Goal: Task Accomplishment & Management: Manage account settings

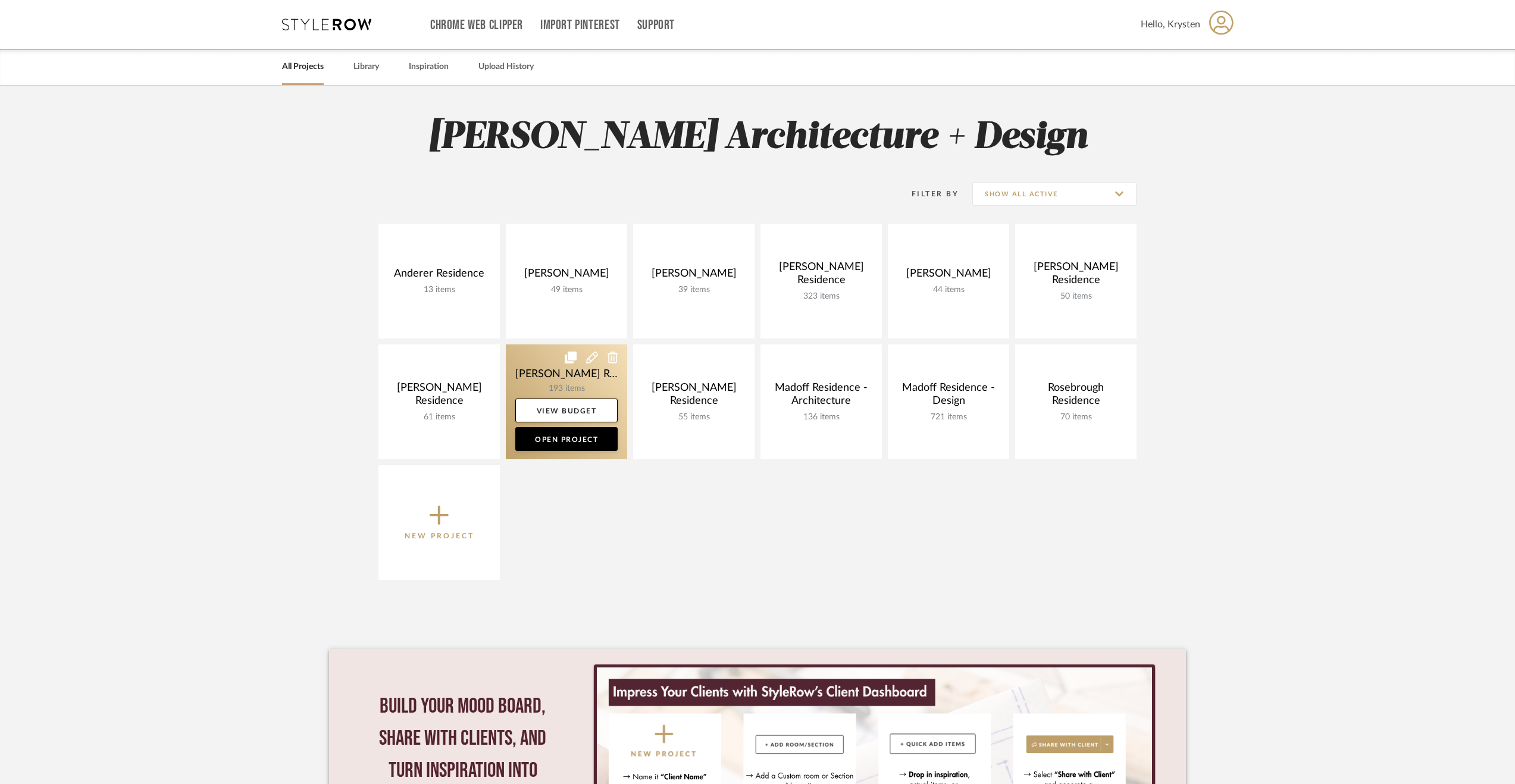
click at [540, 369] on link at bounding box center [566, 402] width 121 height 115
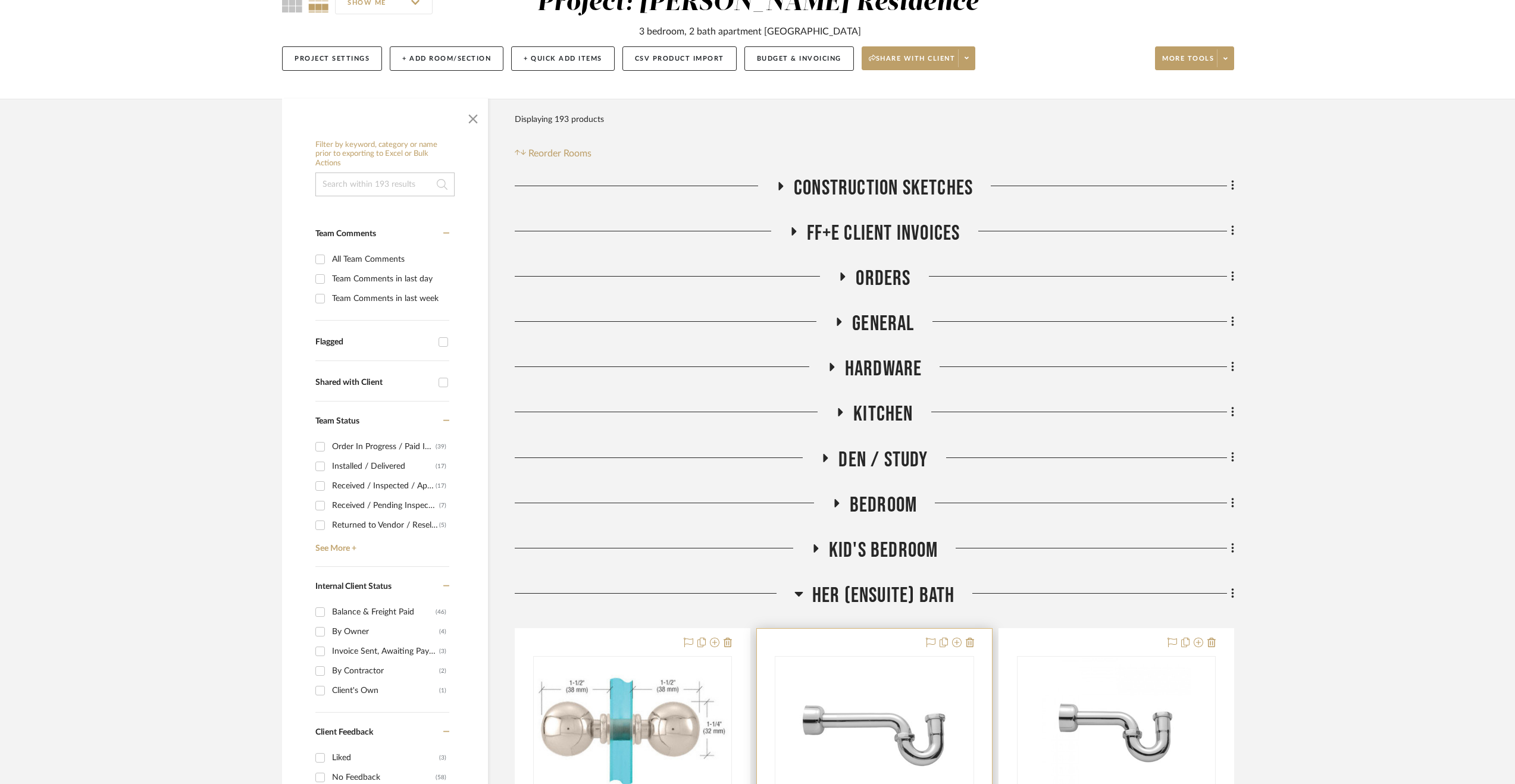
scroll to position [238, 0]
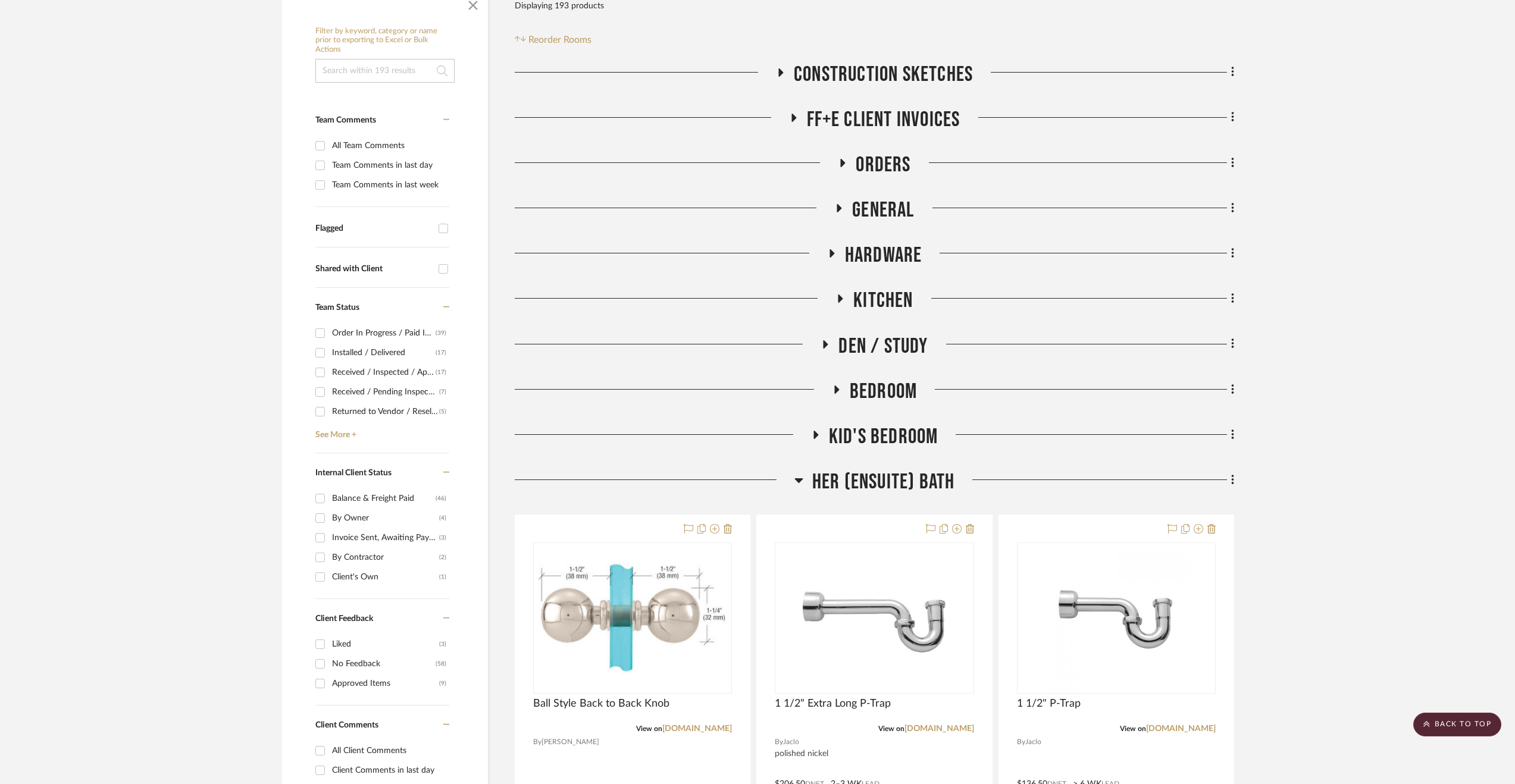
click at [860, 474] on span "Her (Ensuite) Bath" at bounding box center [883, 482] width 143 height 25
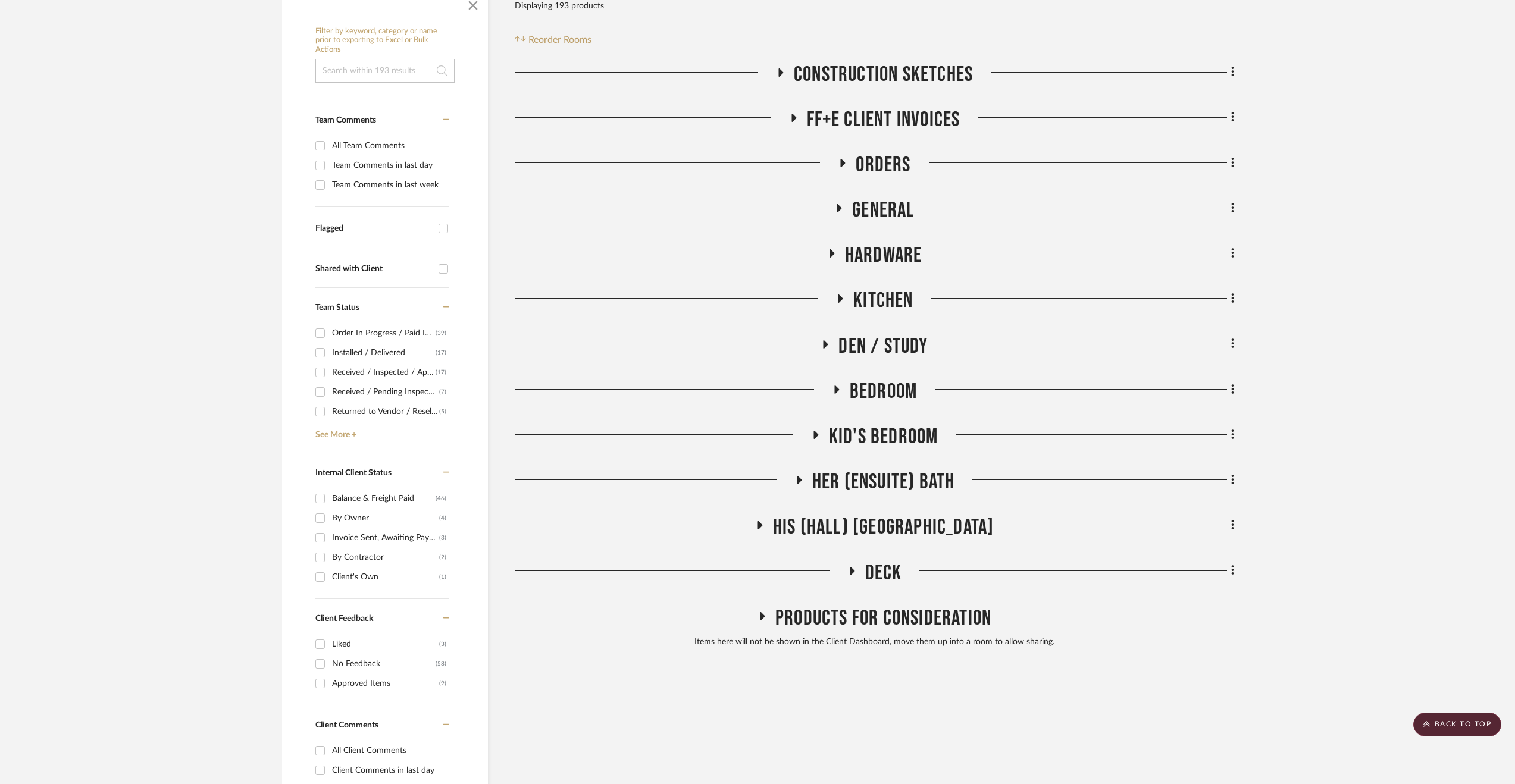
click at [868, 570] on span "Deck" at bounding box center [884, 573] width 37 height 25
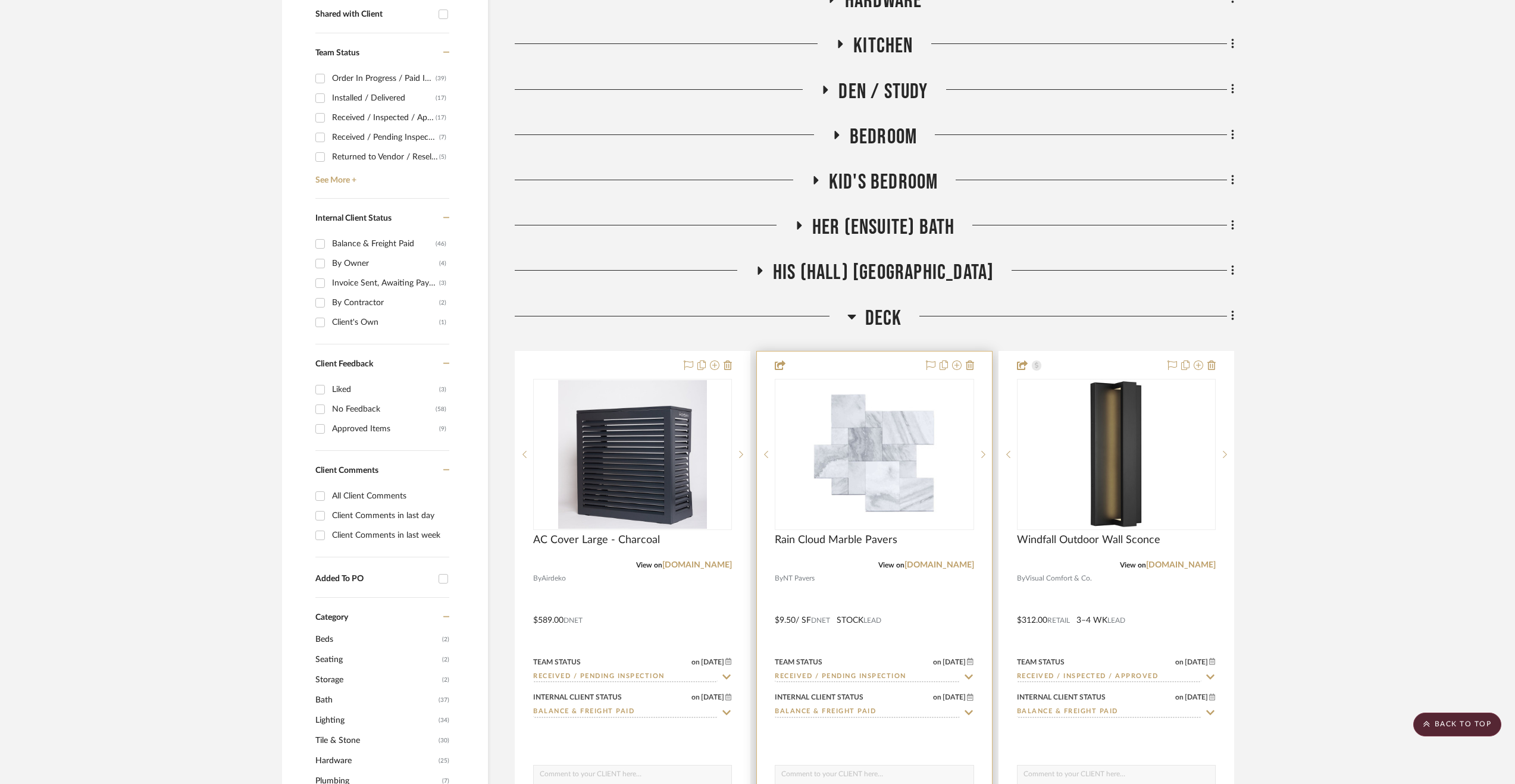
scroll to position [595, 0]
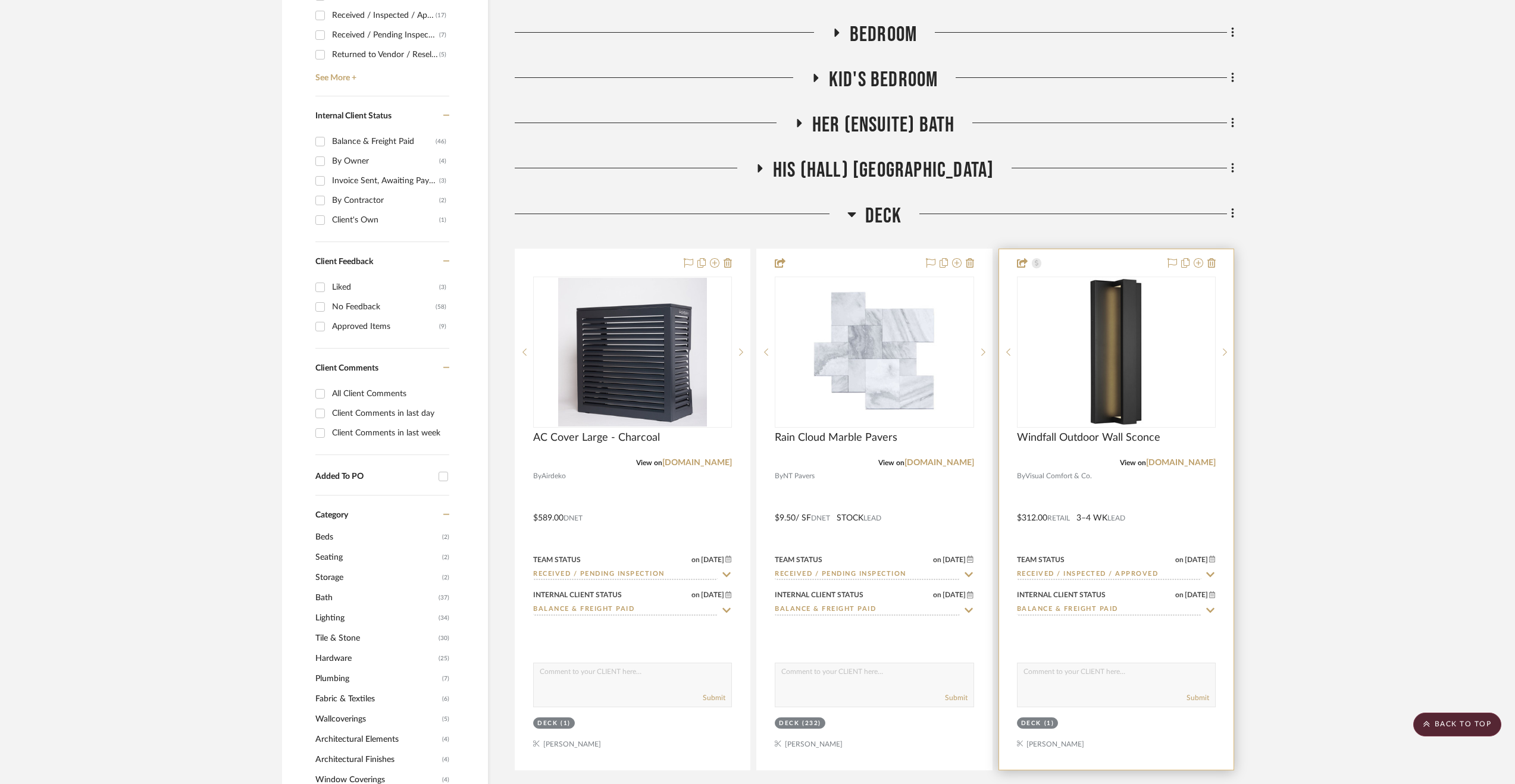
click at [1179, 511] on div at bounding box center [1116, 509] width 235 height 520
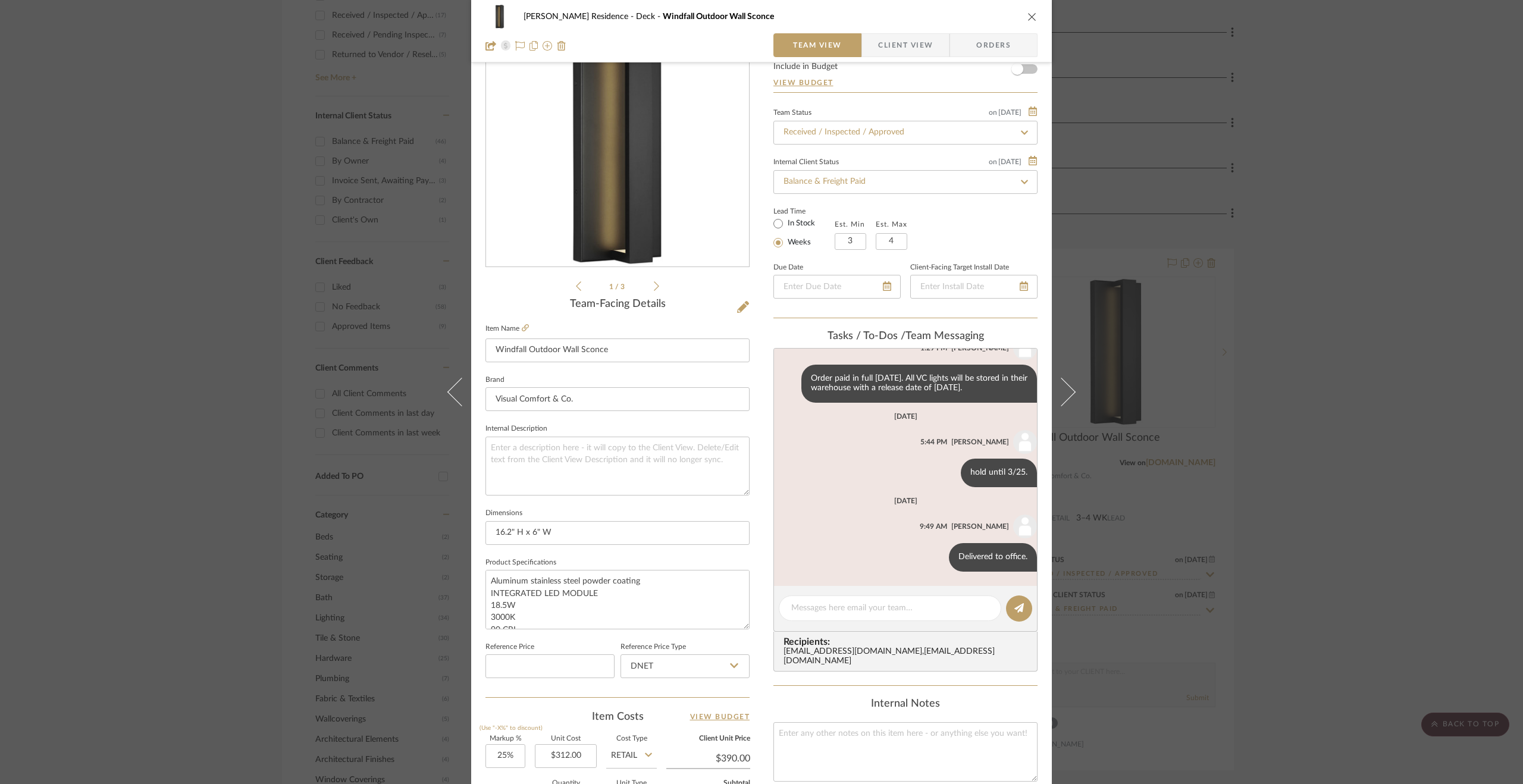
scroll to position [0, 0]
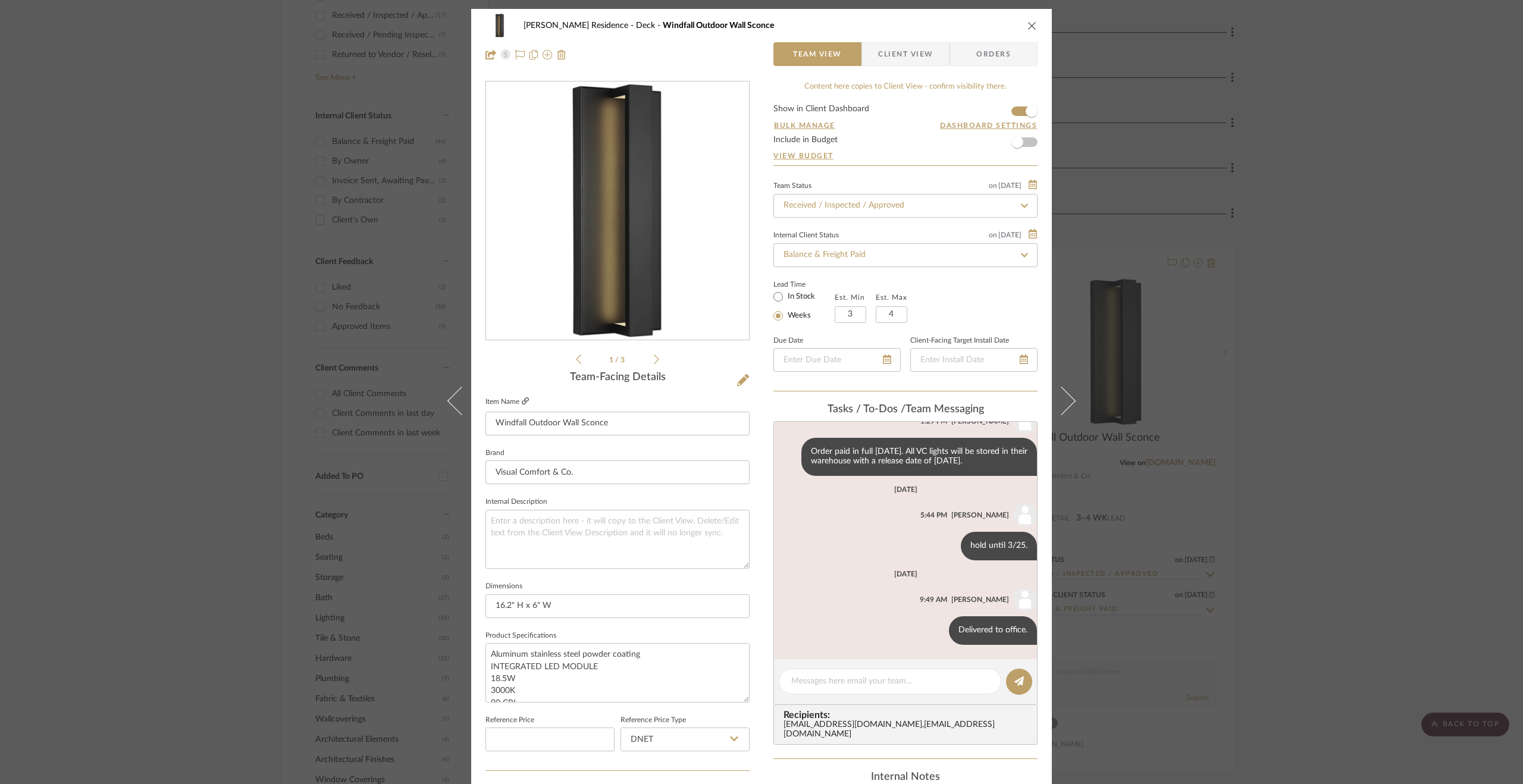
click at [522, 401] on icon at bounding box center [526, 401] width 7 height 7
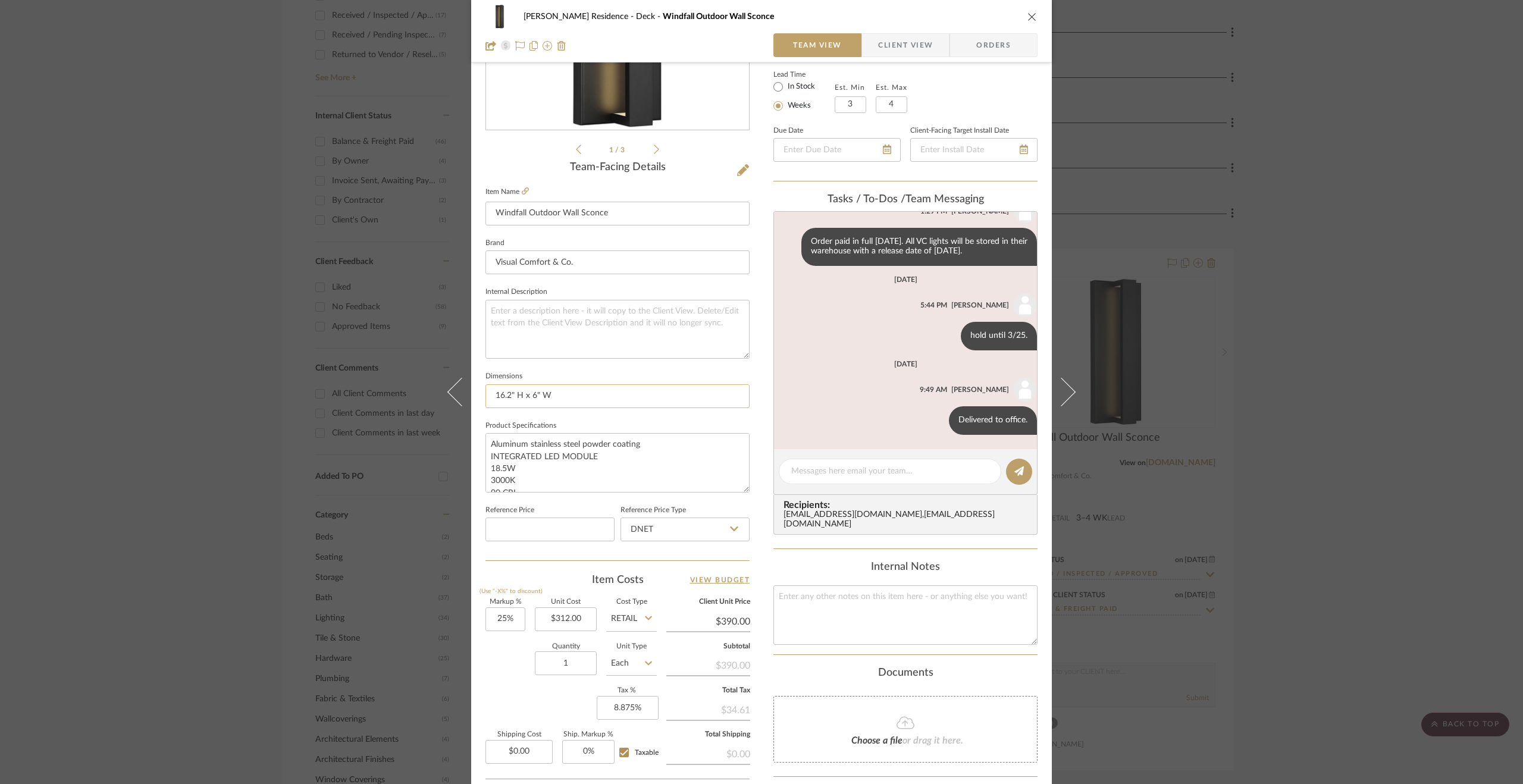
scroll to position [238, 0]
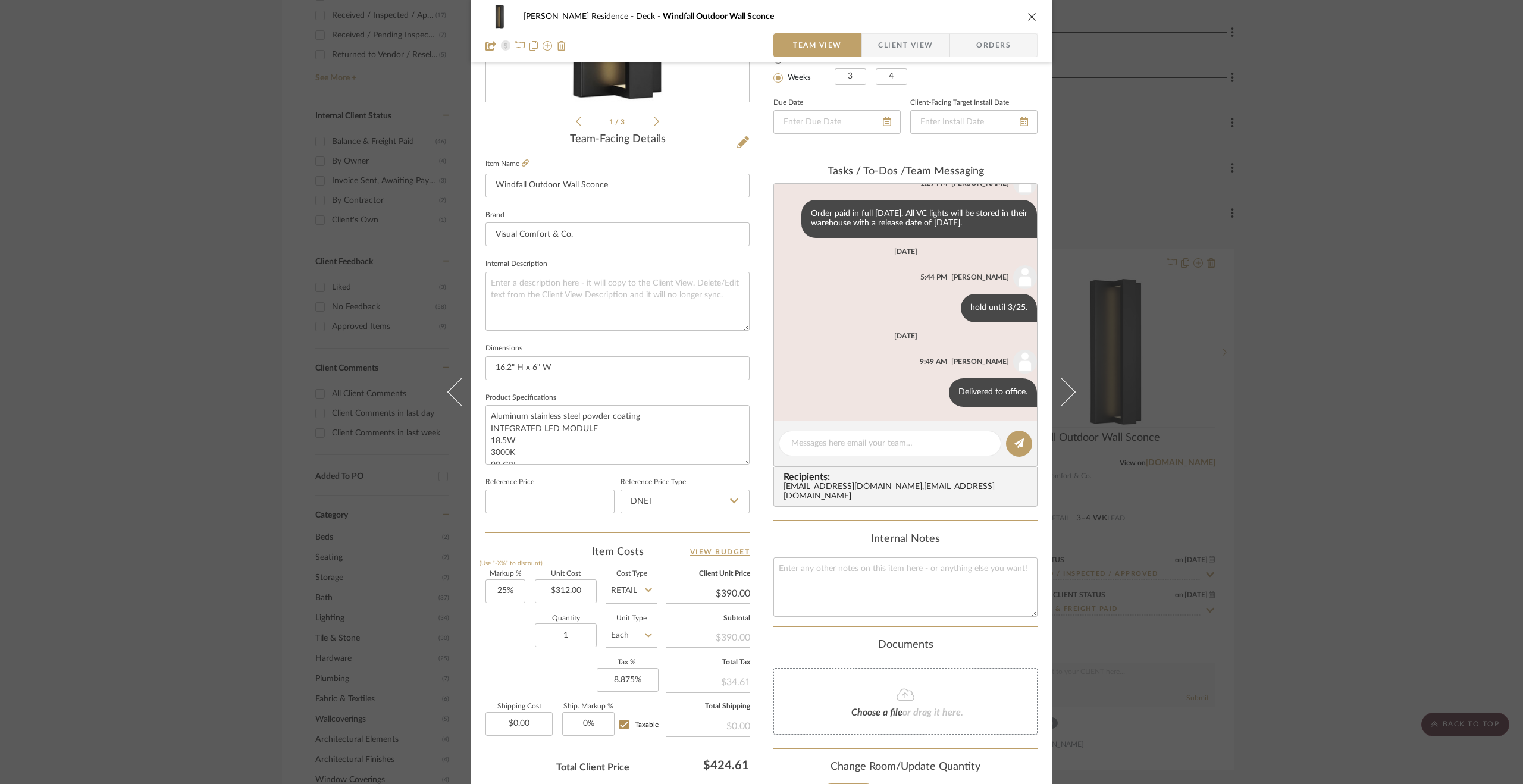
click at [1329, 248] on div "[PERSON_NAME] Residence Deck Windfall Outdoor Wall Sconce Team View Client View…" at bounding box center [761, 392] width 1523 height 784
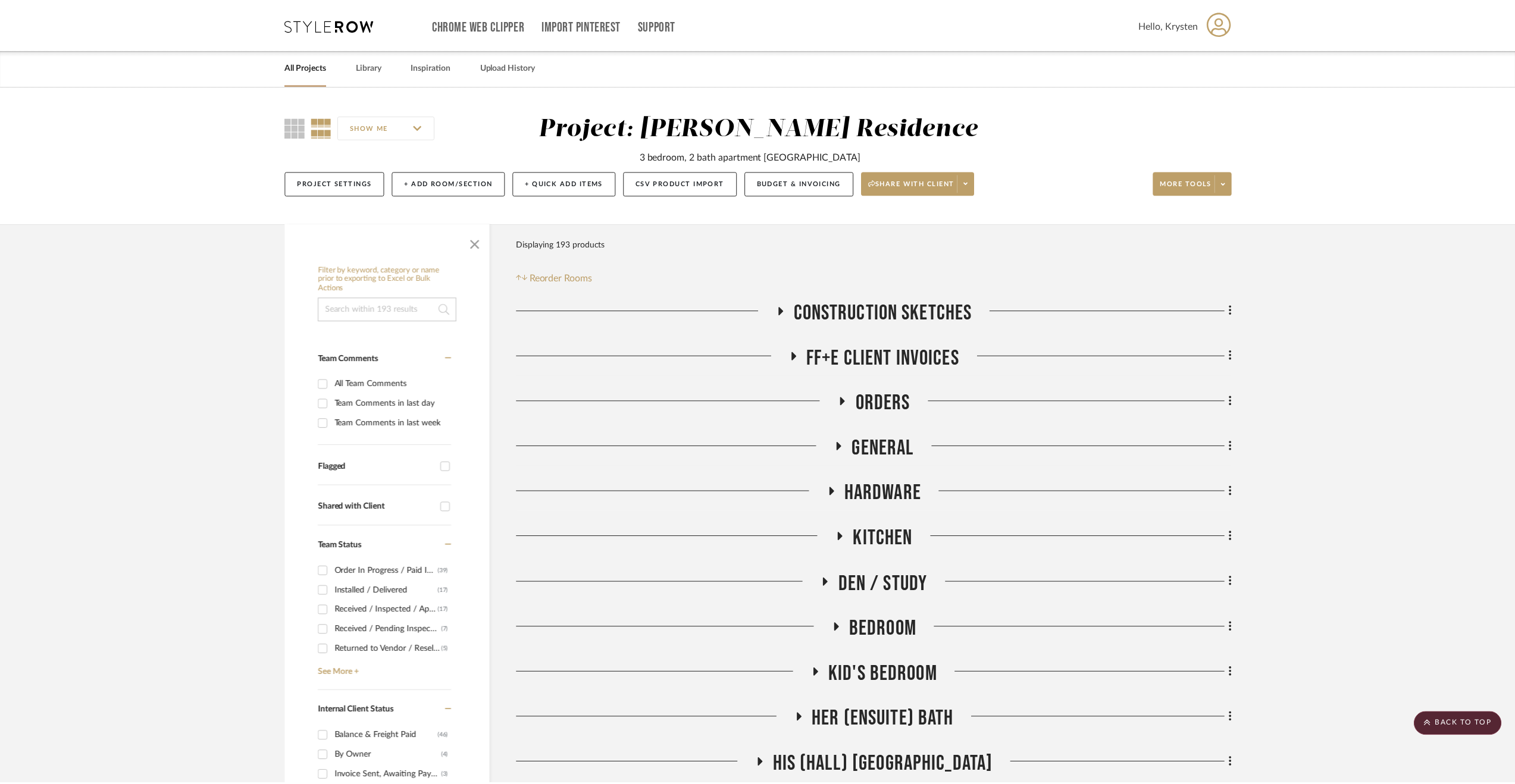
scroll to position [595, 0]
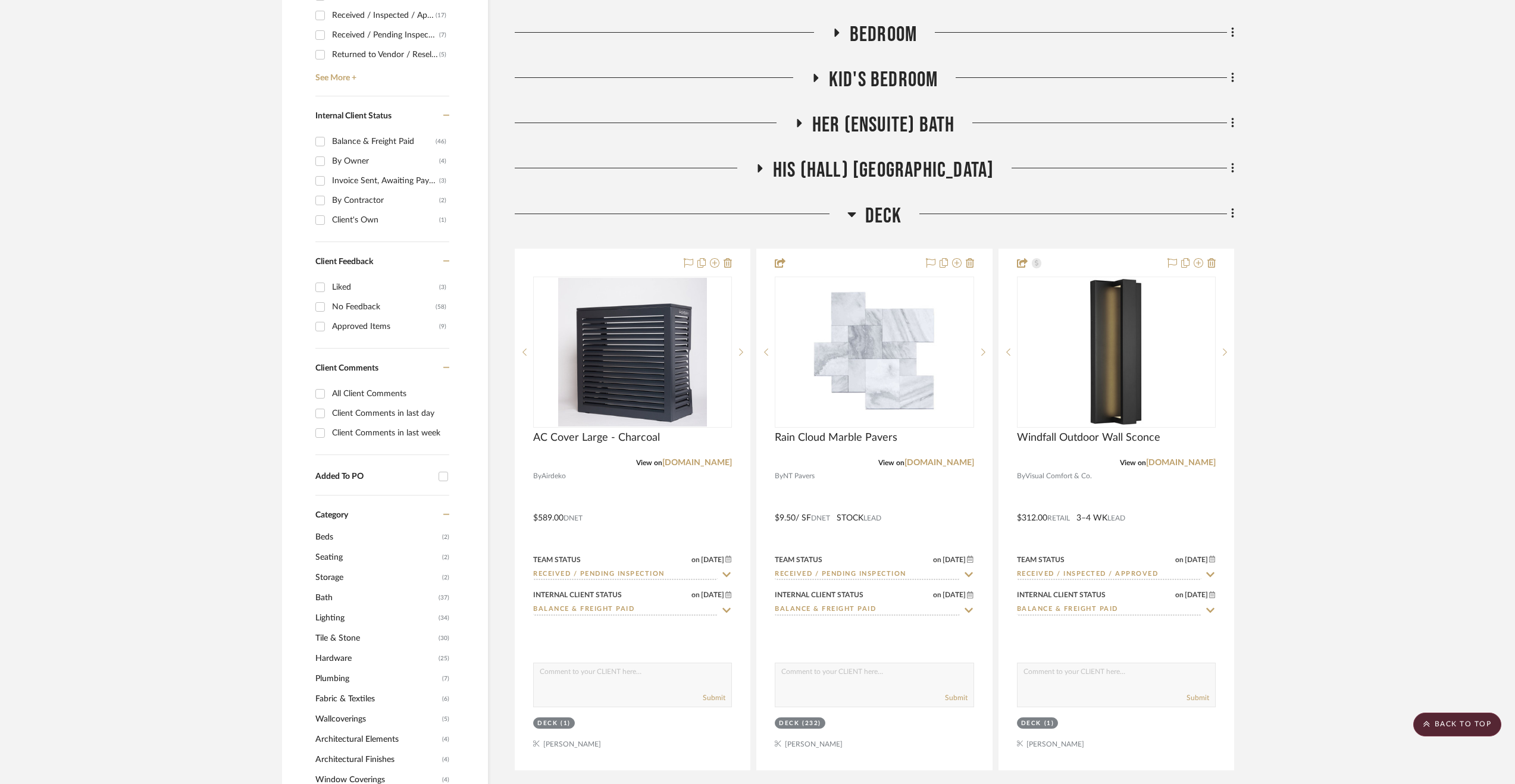
click at [890, 211] on span "Deck" at bounding box center [884, 216] width 37 height 25
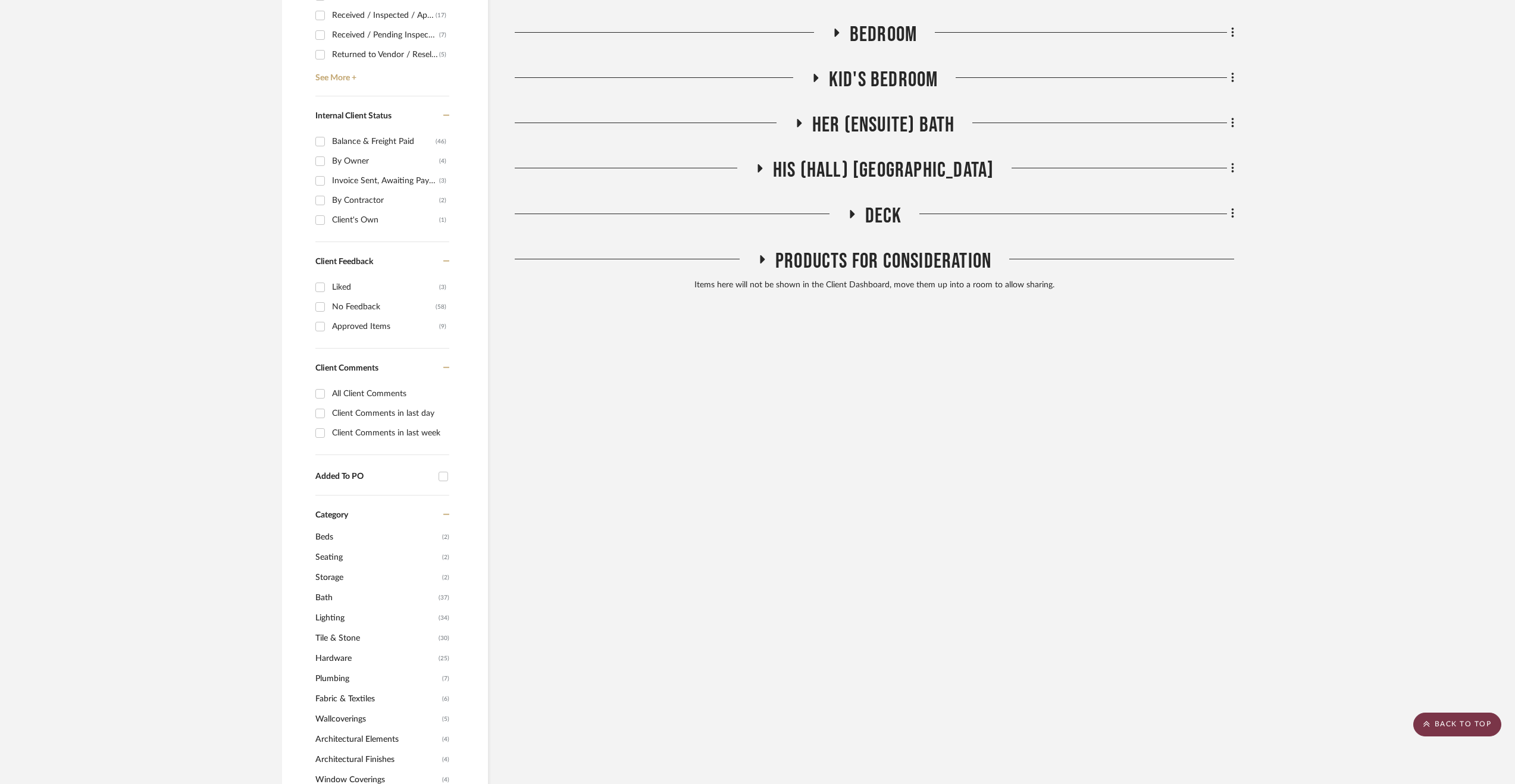
click at [1436, 726] on scroll-to-top-button "BACK TO TOP" at bounding box center [1457, 724] width 88 height 24
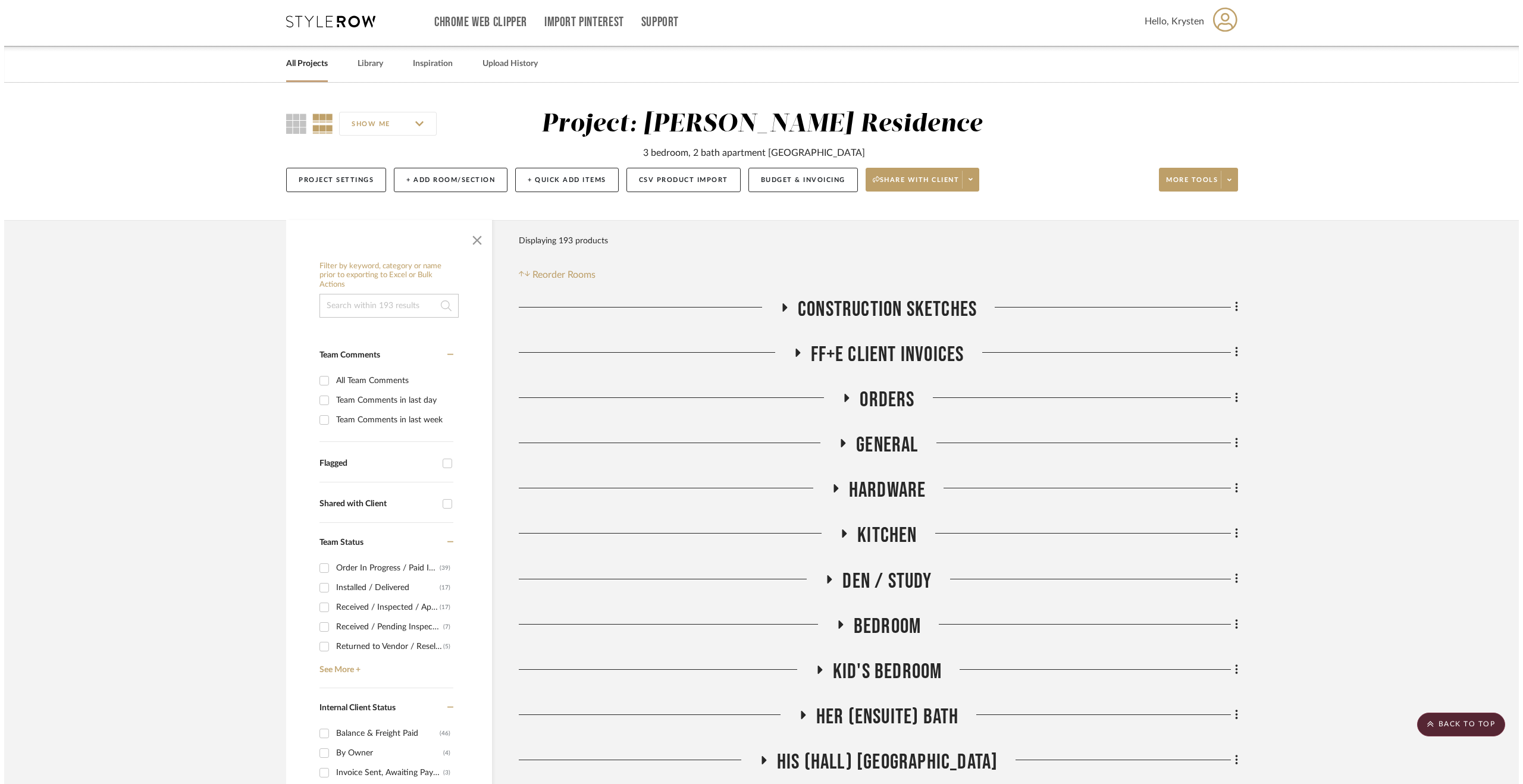
scroll to position [0, 0]
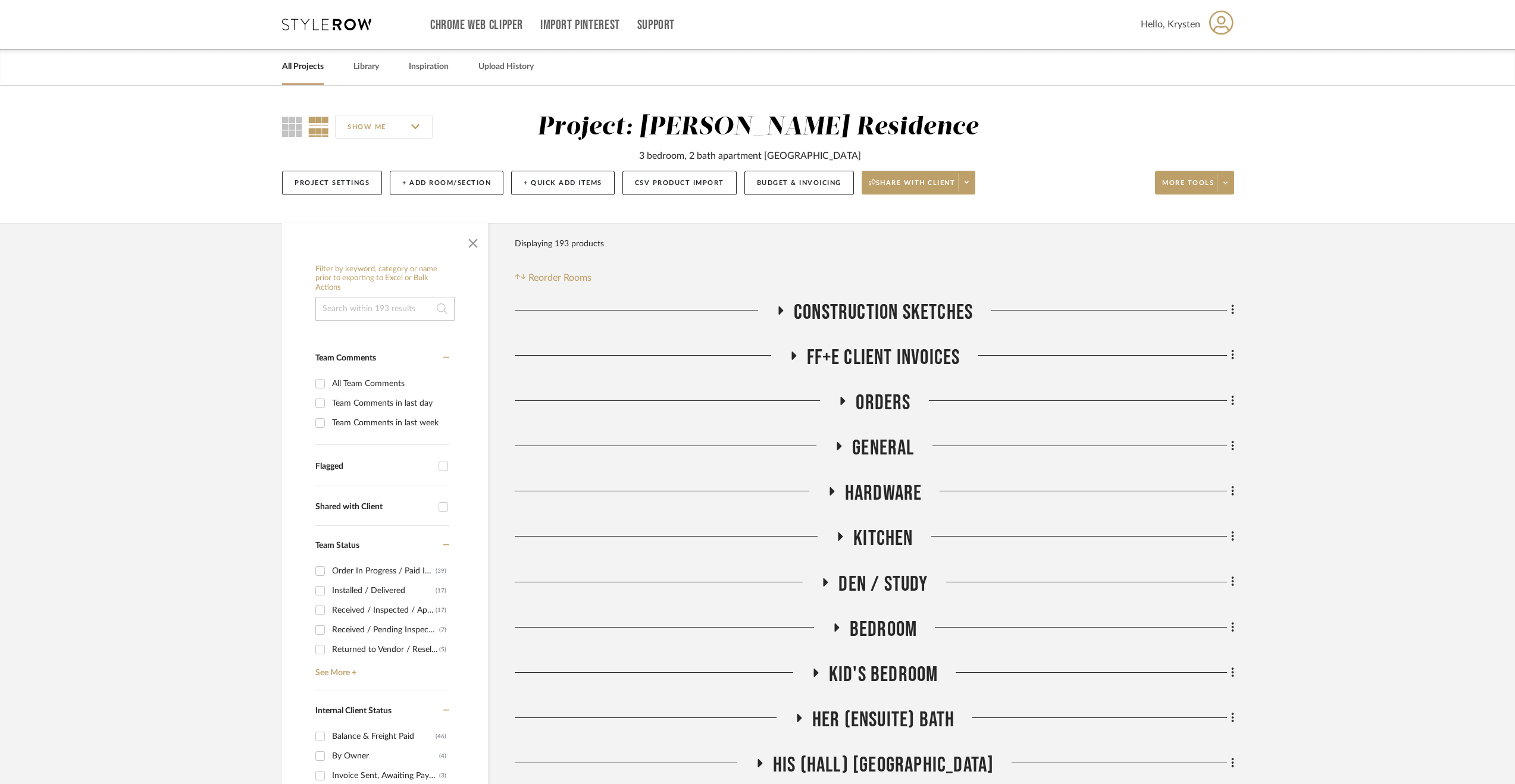
click at [289, 70] on link "All Projects" at bounding box center [303, 67] width 42 height 16
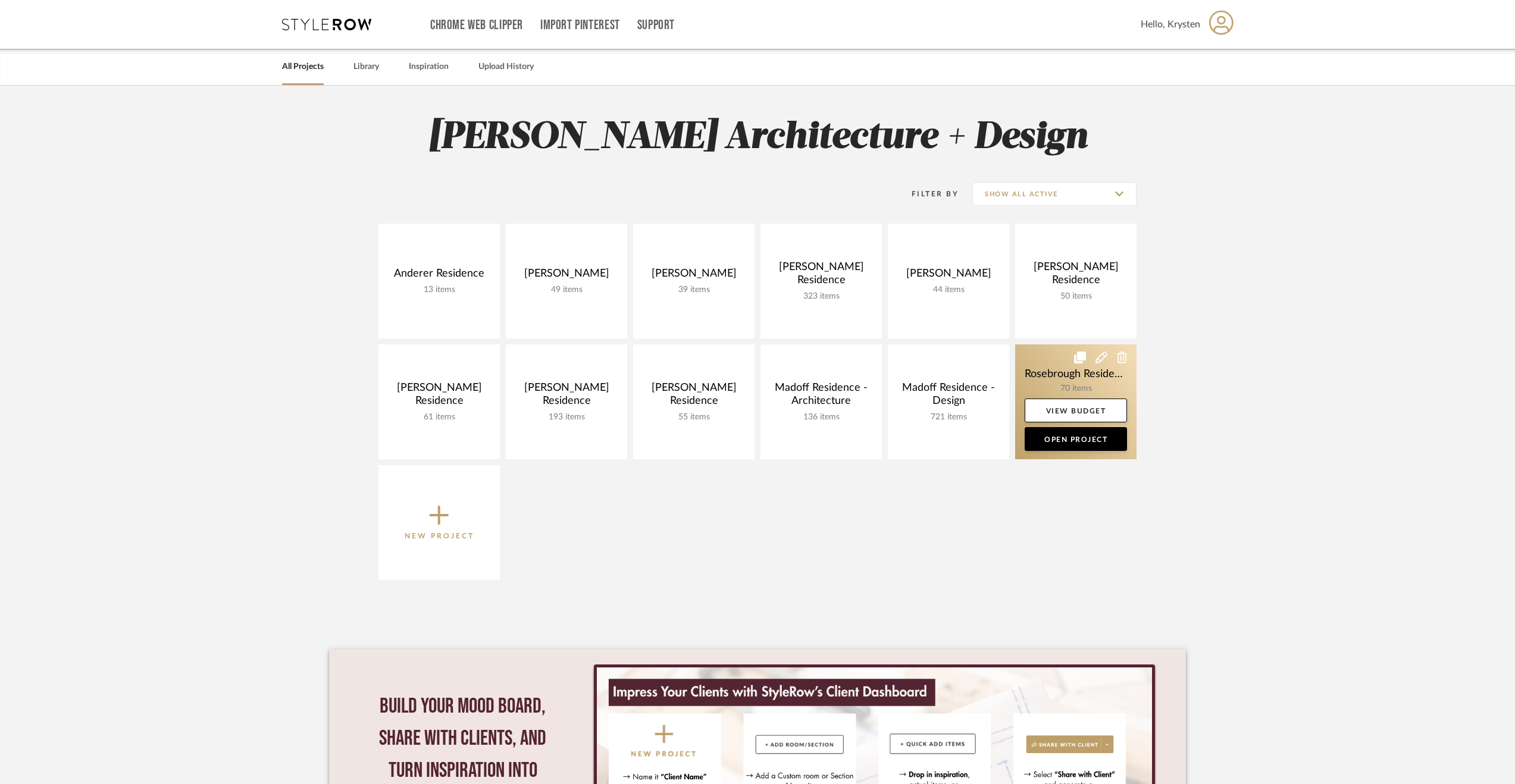
click at [1061, 375] on link at bounding box center [1076, 402] width 121 height 115
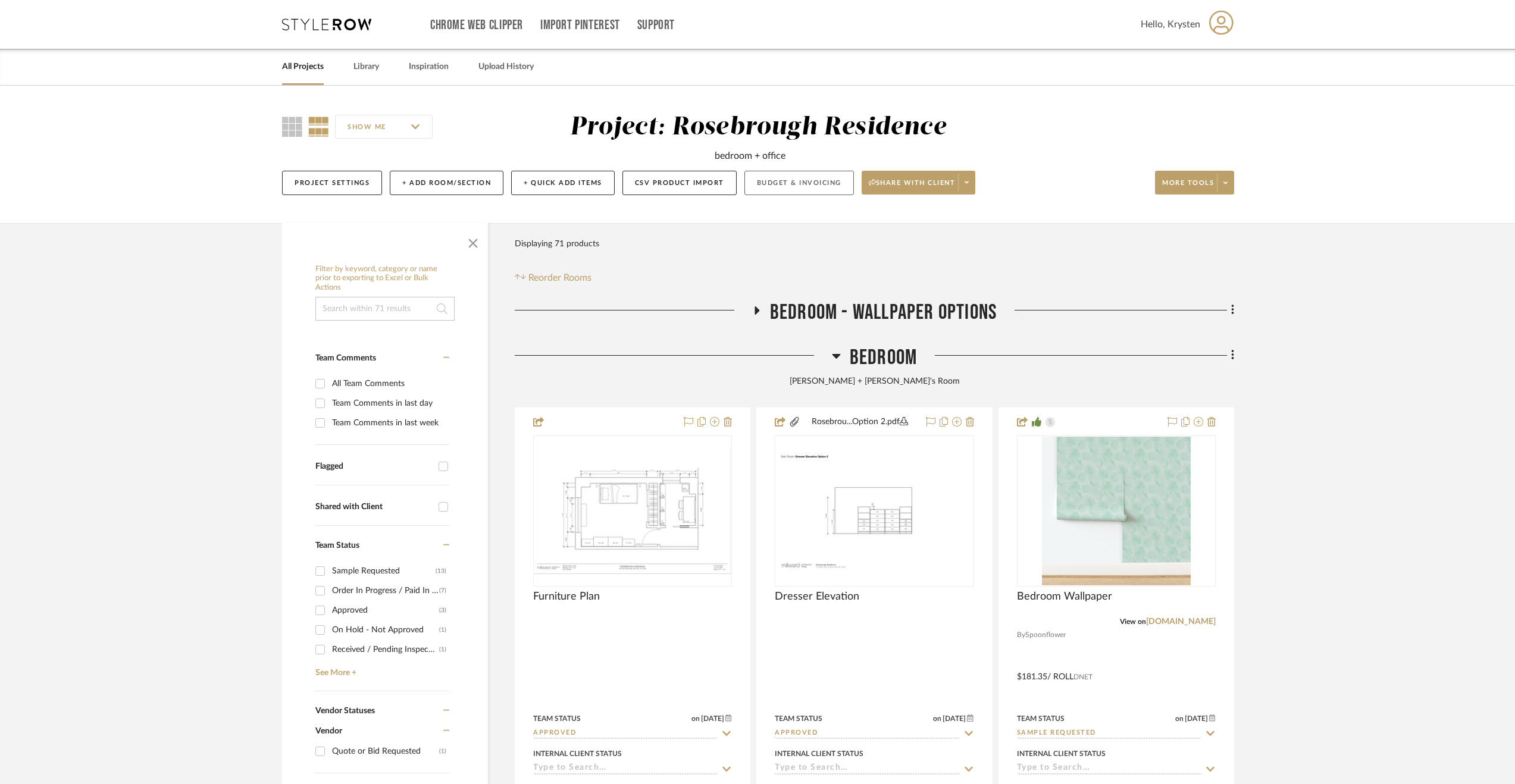
click at [774, 182] on button "Budget & Invoicing" at bounding box center [798, 182] width 109 height 25
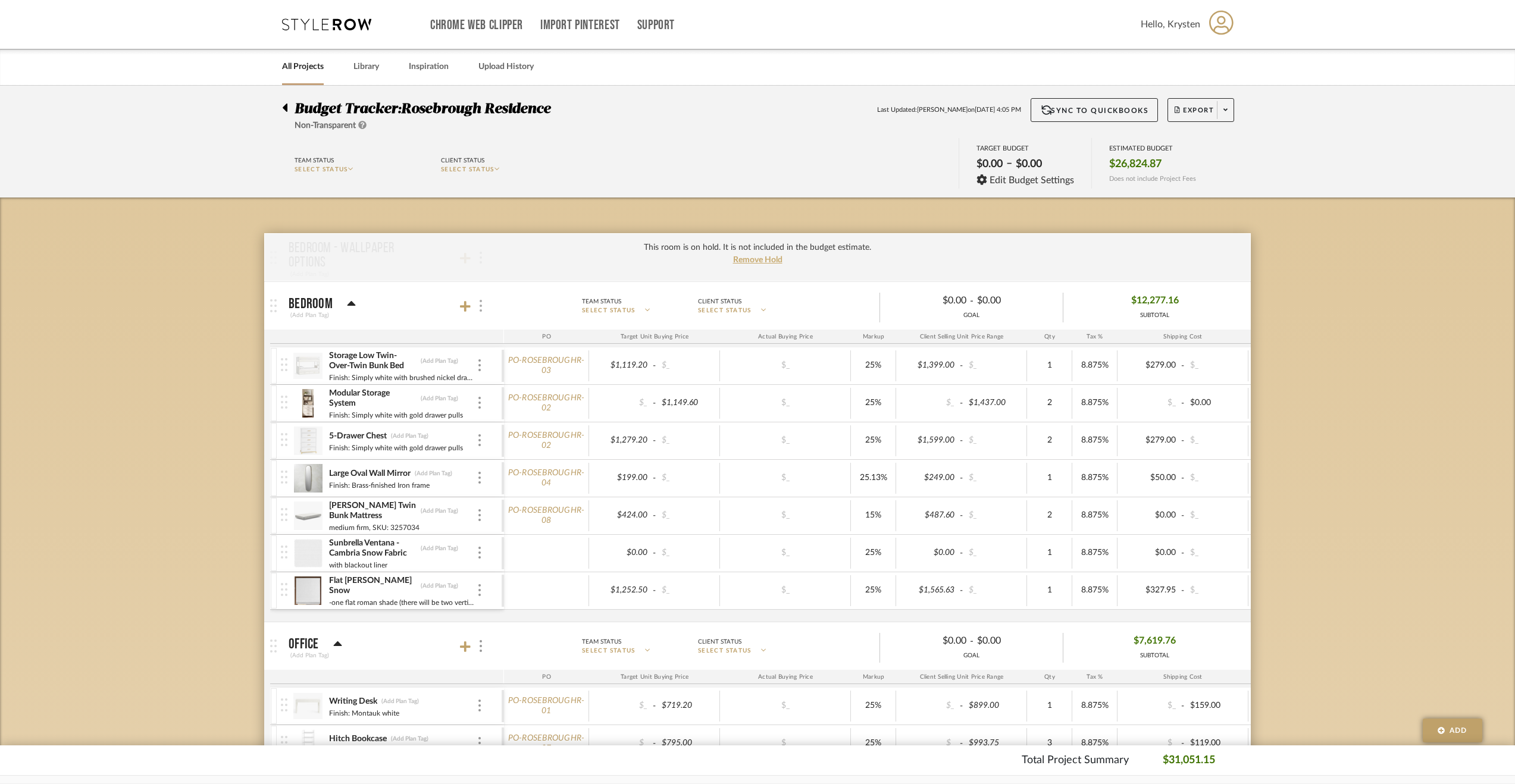
click at [480, 310] on img at bounding box center [480, 306] width 2 height 12
click at [521, 397] on span "Put this room on hold and exclude from the budget estimate." at bounding box center [565, 401] width 138 height 22
click at [492, 397] on input "Put this room on hold and exclude from the budget estimate." at bounding box center [486, 401] width 12 height 12
checkbox input "true"
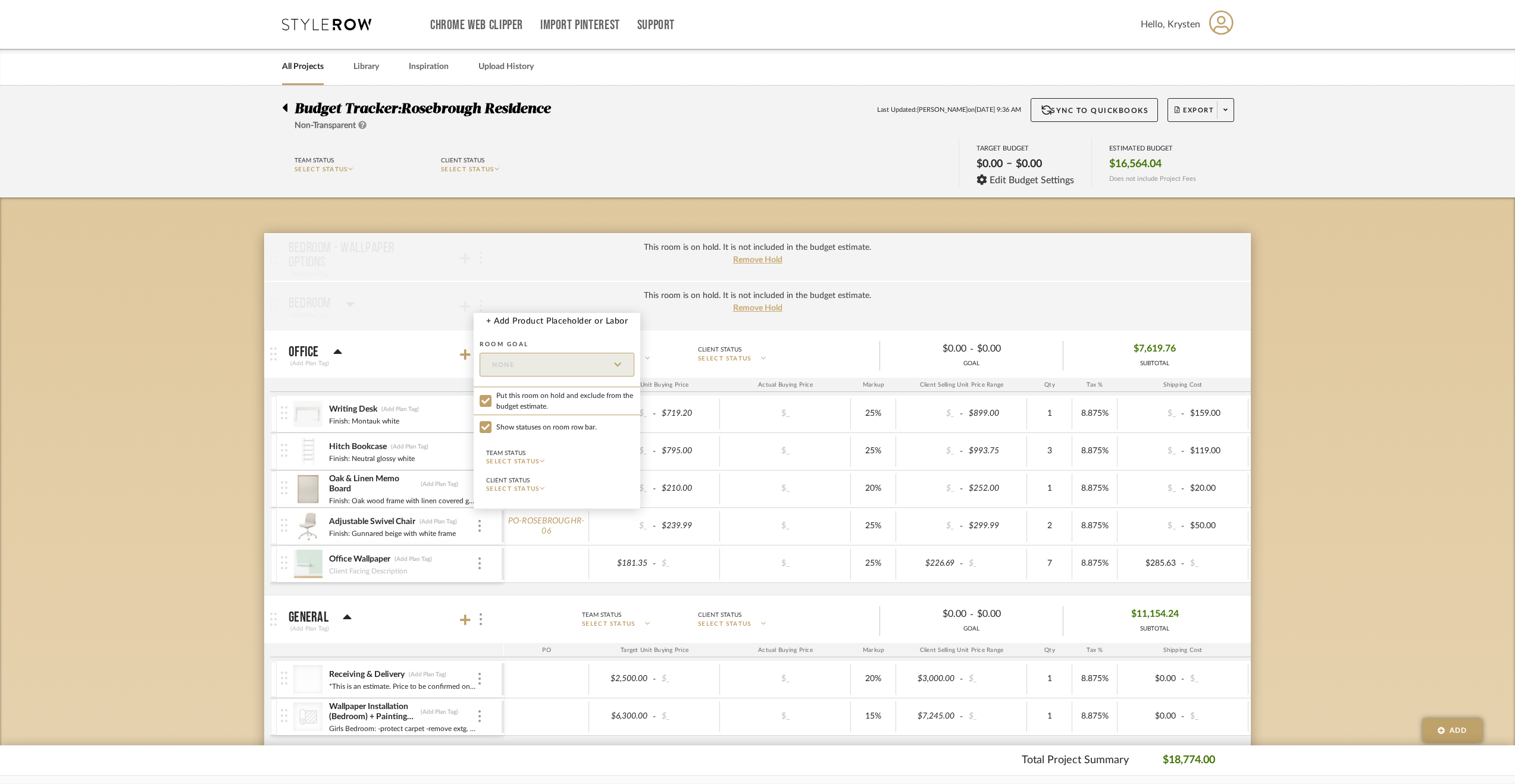
click at [141, 412] on div at bounding box center [758, 392] width 1515 height 784
click at [486, 306] on div "This room is on hold. It is not included in the budget estimate. Remove Hold" at bounding box center [758, 305] width 987 height 48
click at [738, 305] on span "Remove Hold" at bounding box center [758, 307] width 49 height 8
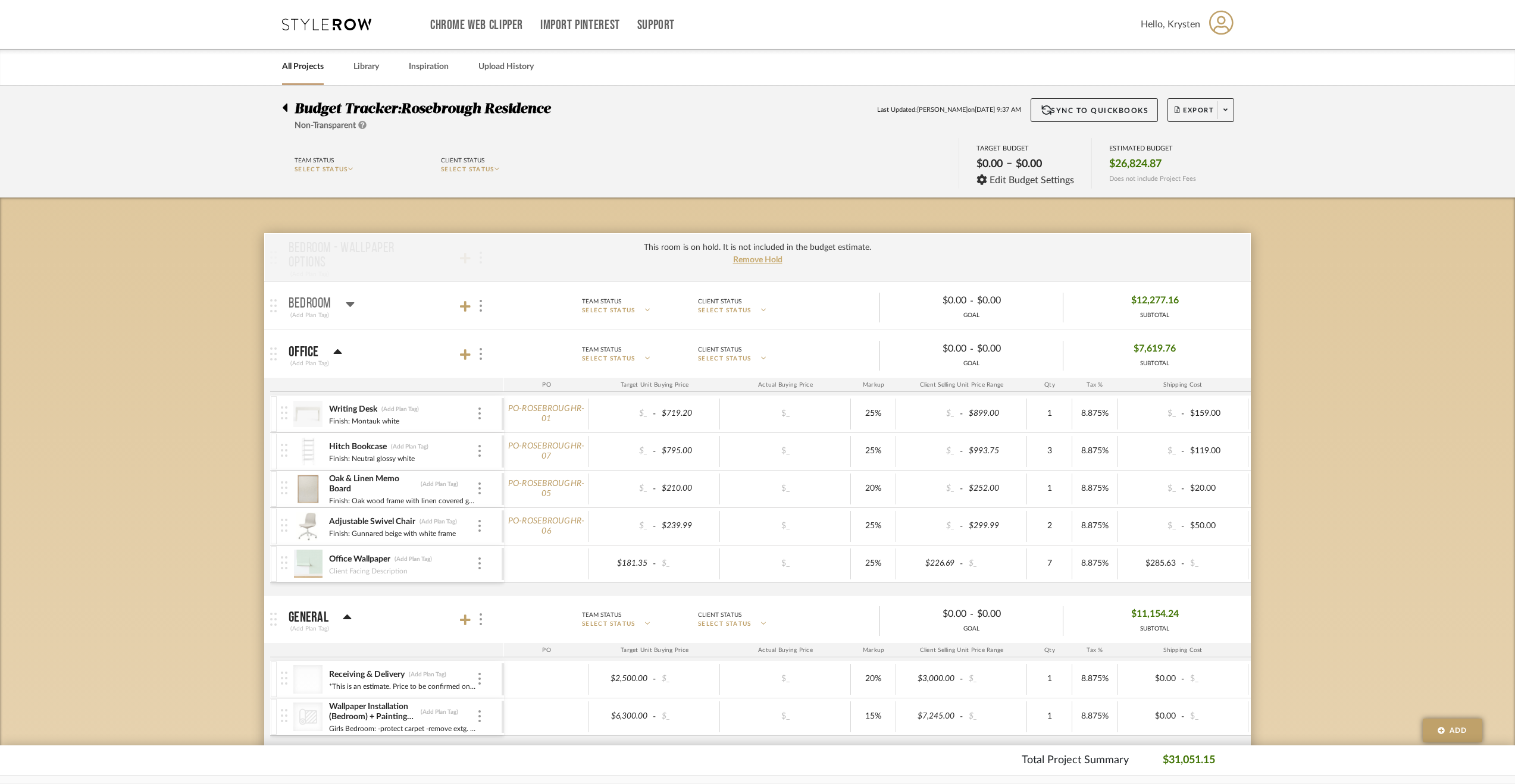
click at [352, 299] on icon at bounding box center [350, 304] width 9 height 14
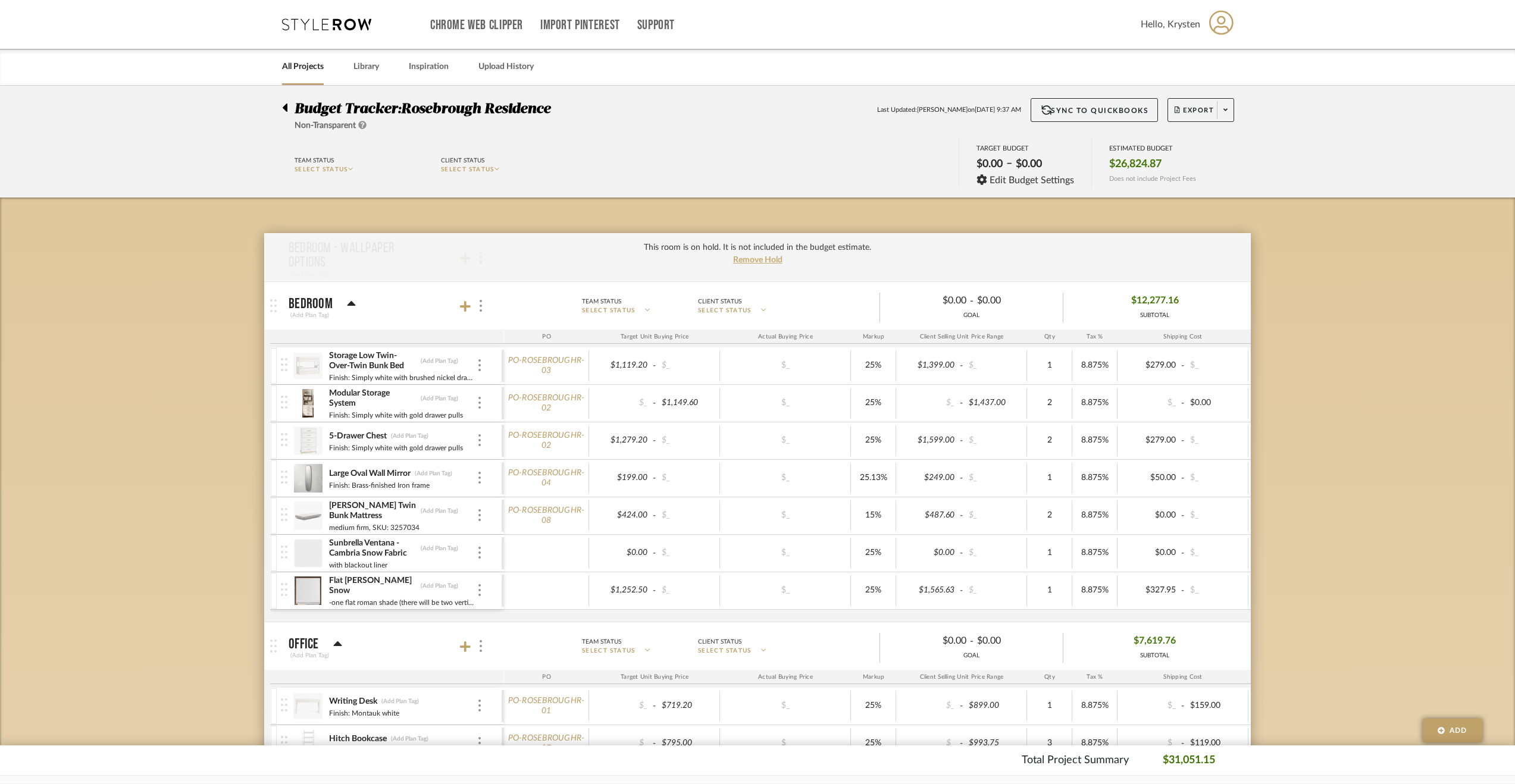
click at [285, 112] on icon at bounding box center [285, 107] width 5 height 14
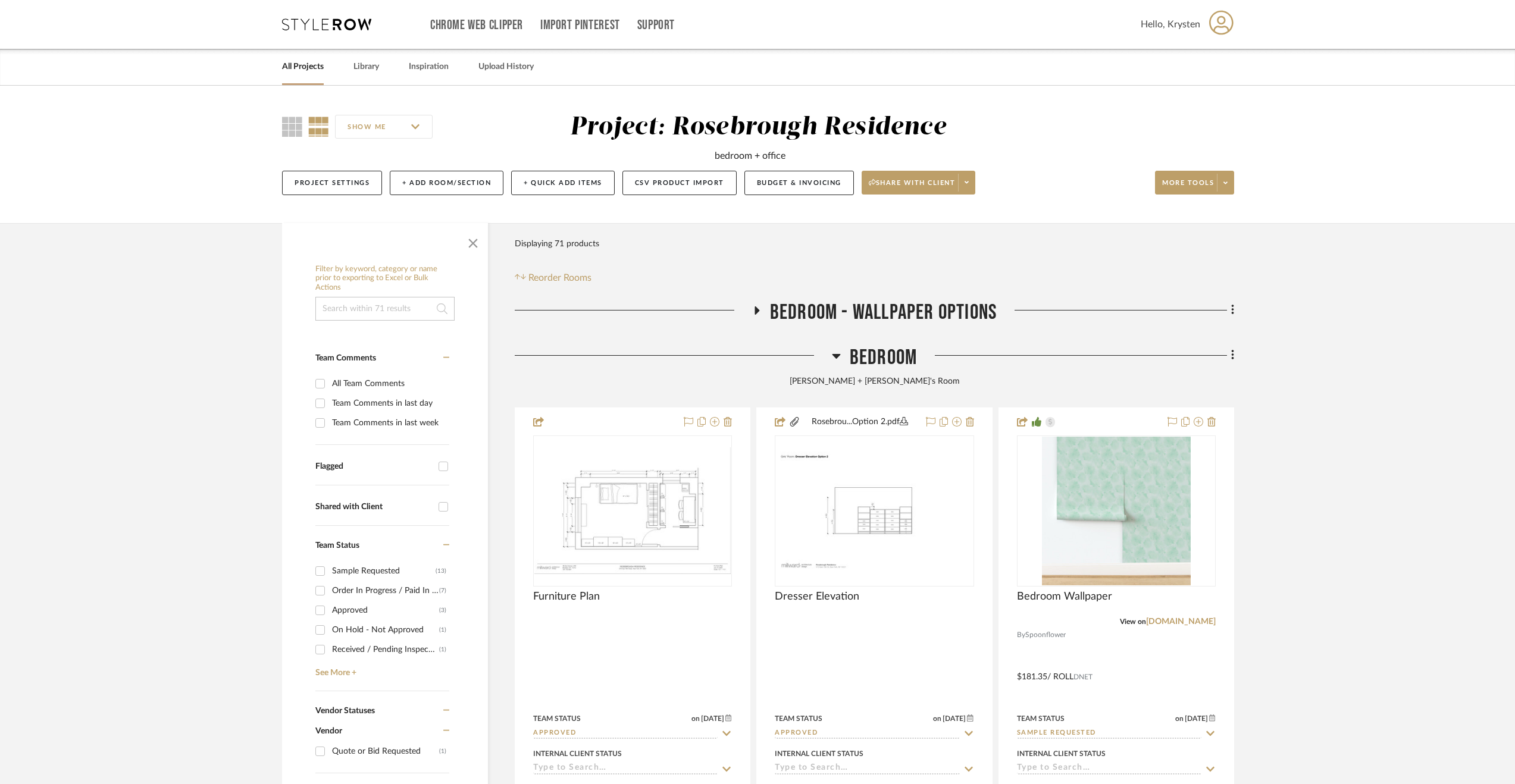
click at [825, 302] on span "Bedroom - Wallpaper Options" at bounding box center [883, 313] width 226 height 25
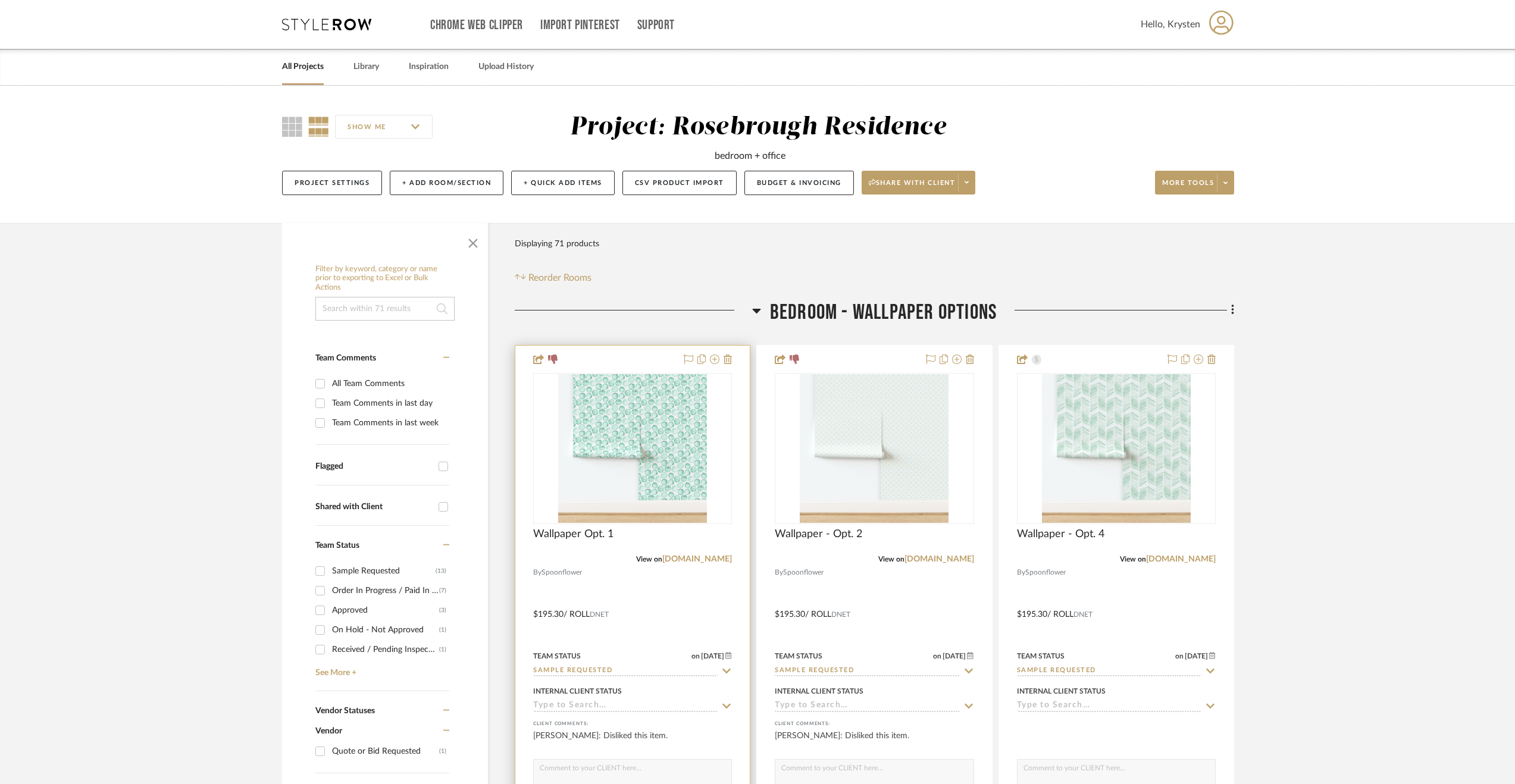
click at [700, 610] on div at bounding box center [632, 605] width 235 height 520
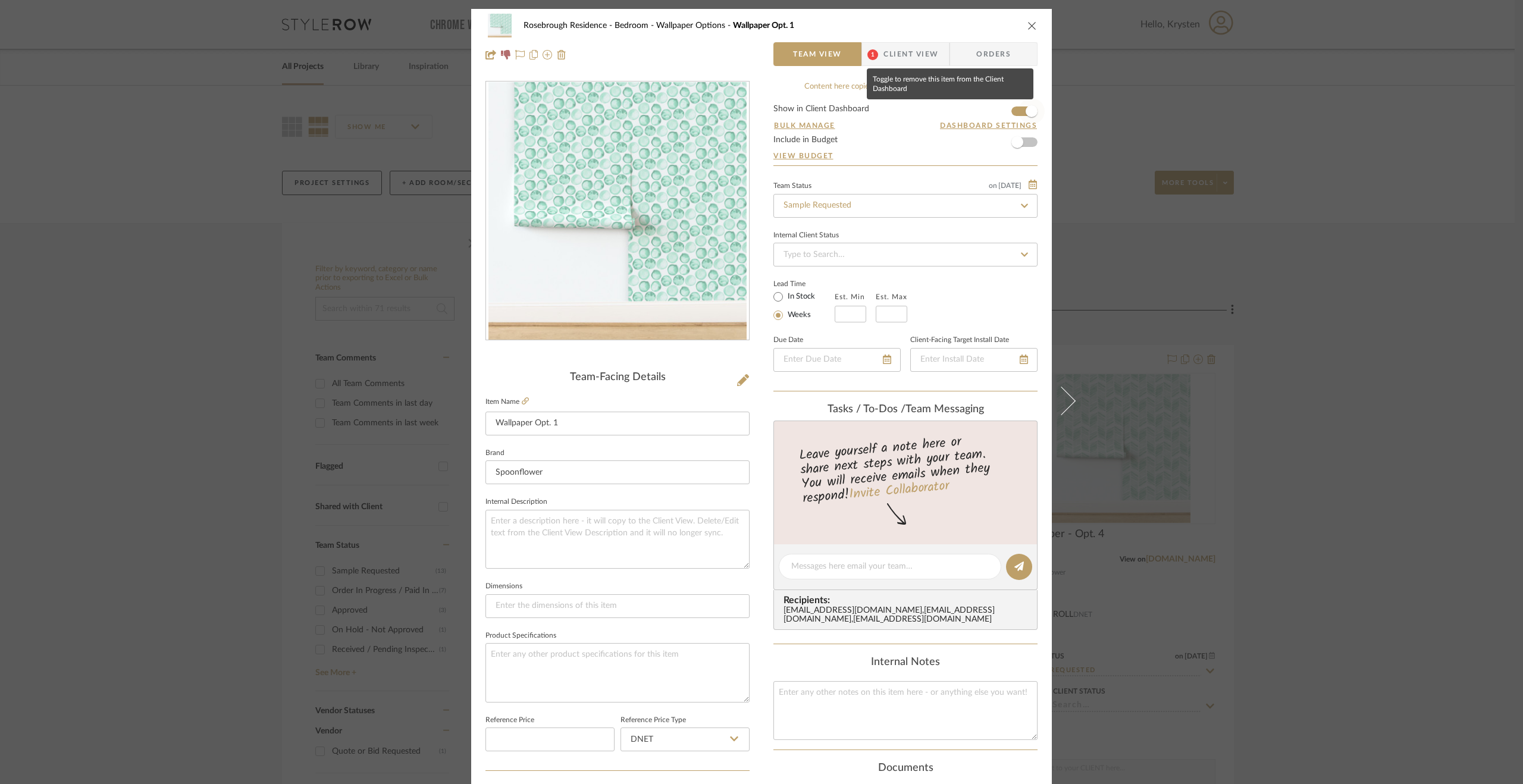
click at [1028, 107] on span "button" at bounding box center [1031, 111] width 12 height 12
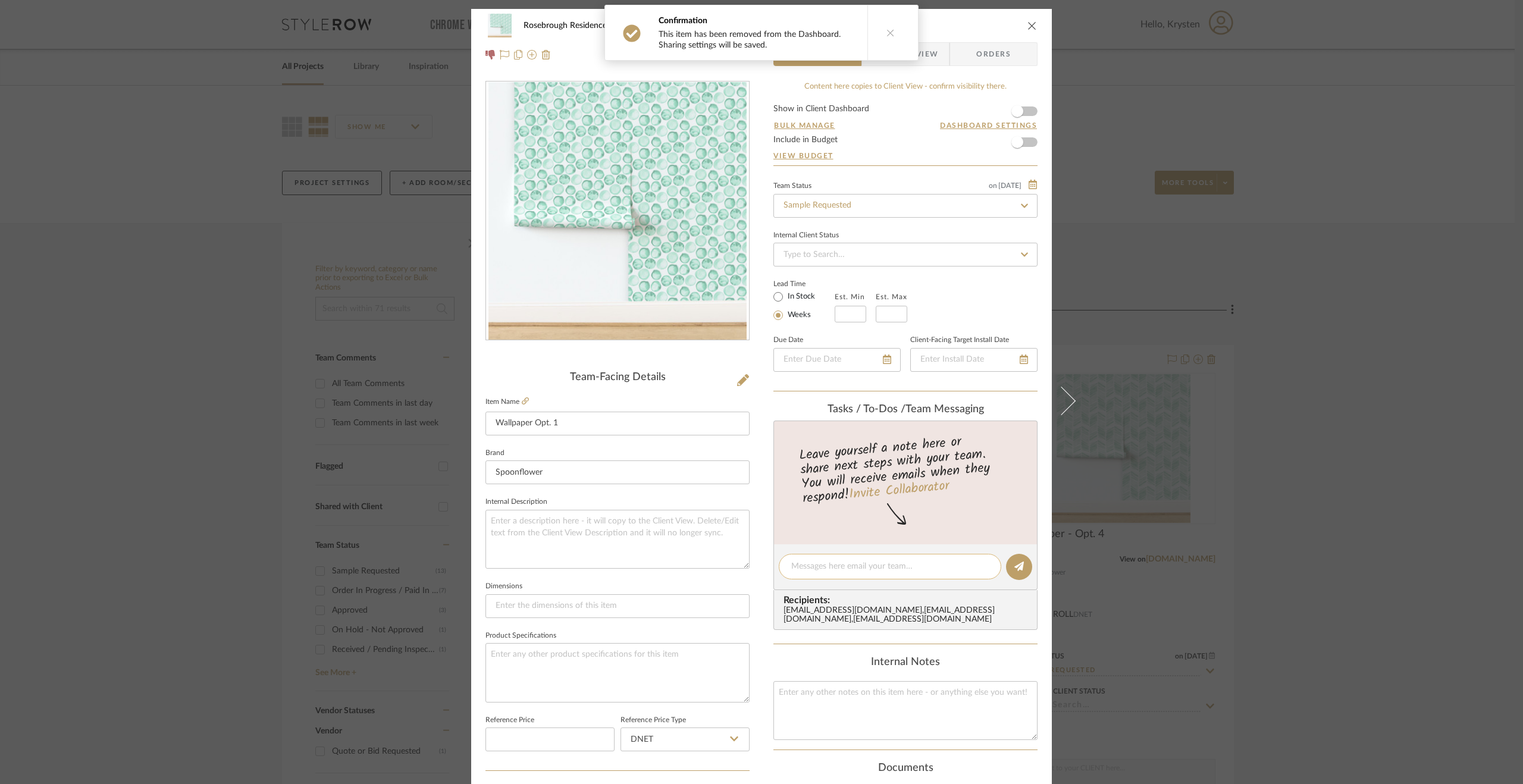
click at [856, 577] on div at bounding box center [890, 567] width 223 height 25
click at [839, 558] on div at bounding box center [890, 567] width 223 height 25
click at [853, 576] on div at bounding box center [890, 567] width 223 height 25
click at [850, 561] on textarea at bounding box center [889, 567] width 197 height 13
drag, startPoint x: 912, startPoint y: 561, endPoint x: 708, endPoint y: 551, distance: 204.2
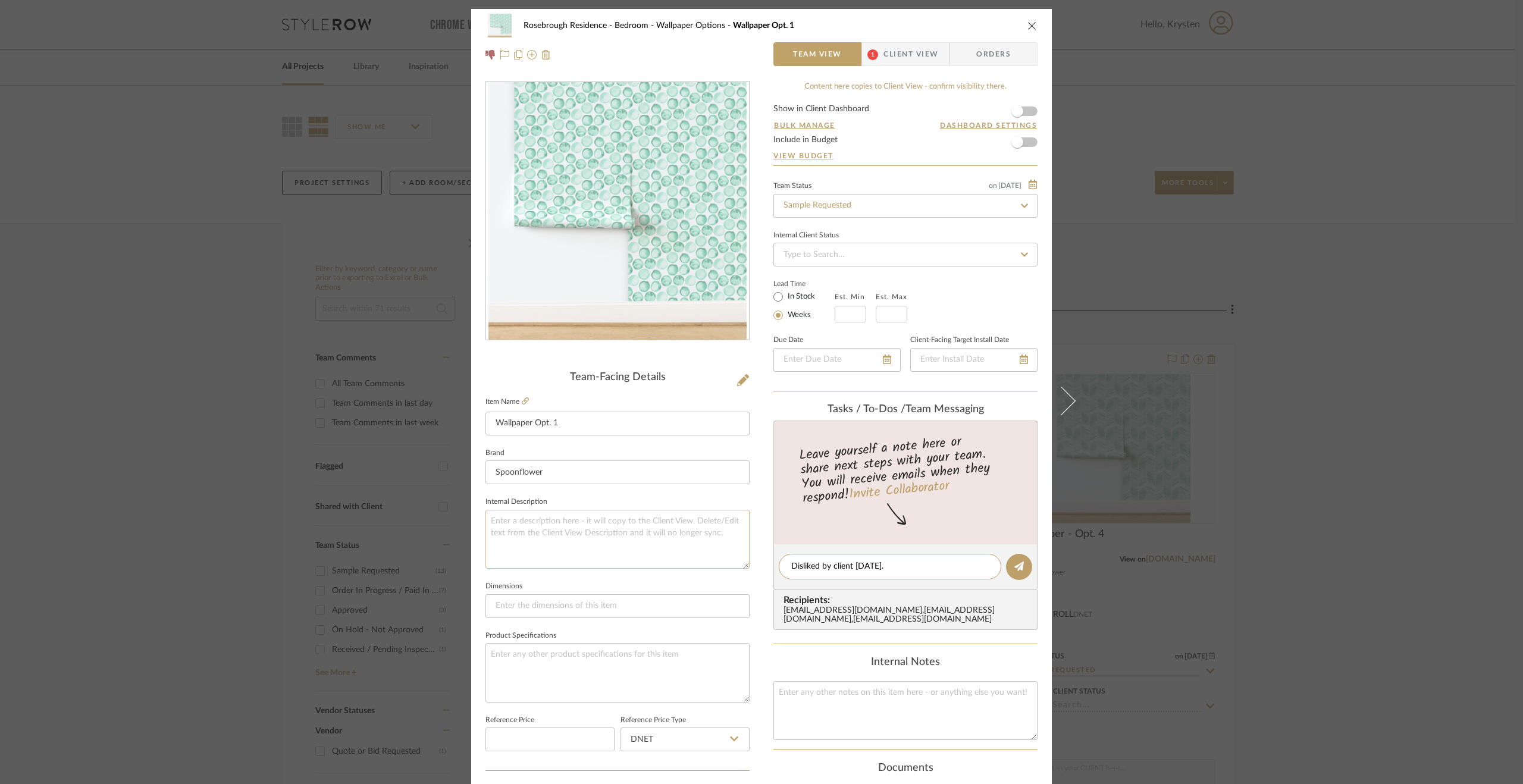
click at [708, 551] on div "Rosebrough Residence Bedroom - Wallpaper Options Wallpaper Opt. 1 Team View 1 C…" at bounding box center [762, 558] width 581 height 1099
type textarea "Disliked by client [DATE]."
click at [1019, 566] on icon at bounding box center [1019, 566] width 10 height 10
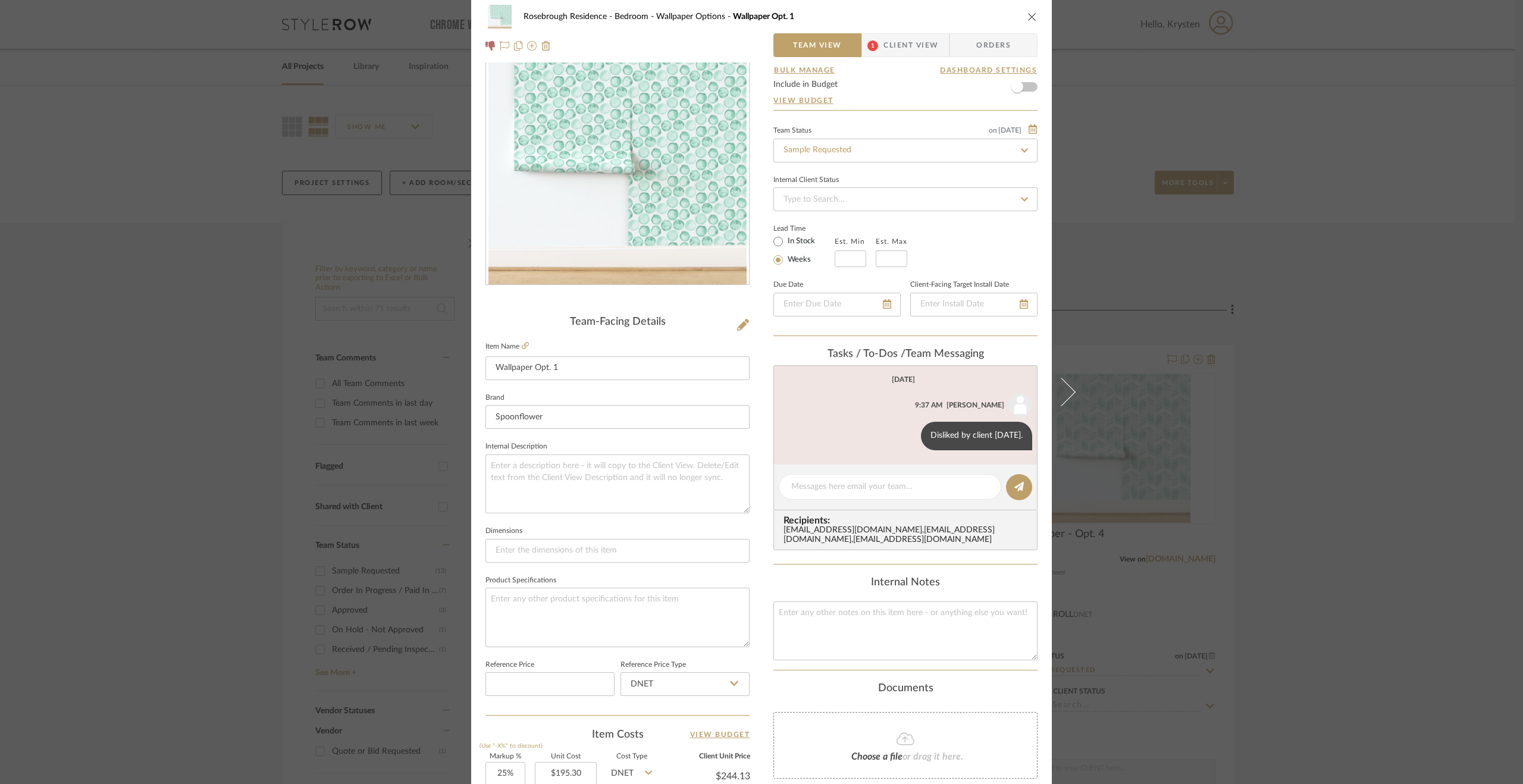
scroll to position [297, 0]
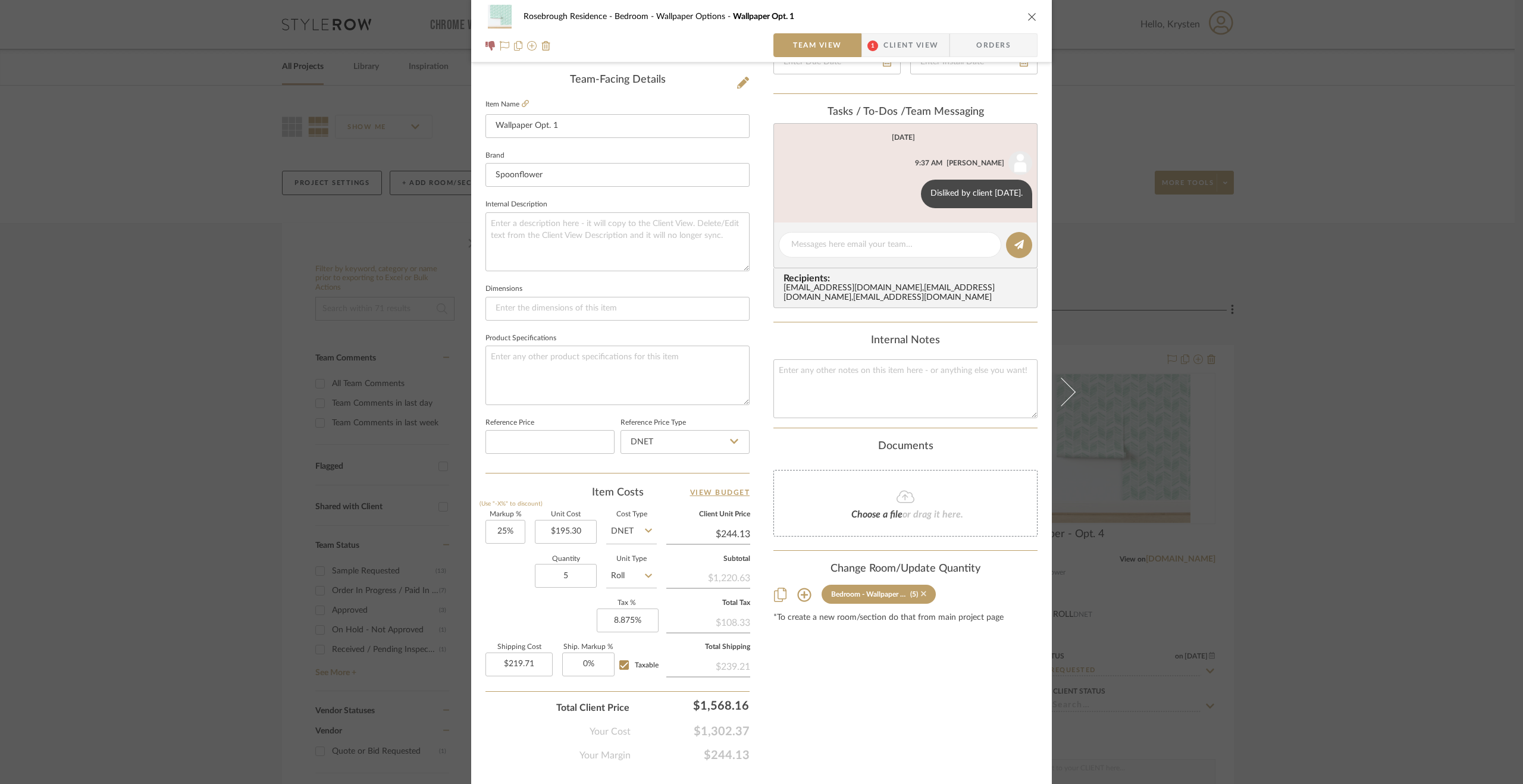
click at [921, 596] on icon at bounding box center [923, 593] width 5 height 5
click at [1294, 599] on div "Rosebrough Residence Bedroom - Wallpaper Options Wallpaper Opt. 1 Team View 1 C…" at bounding box center [761, 392] width 1523 height 784
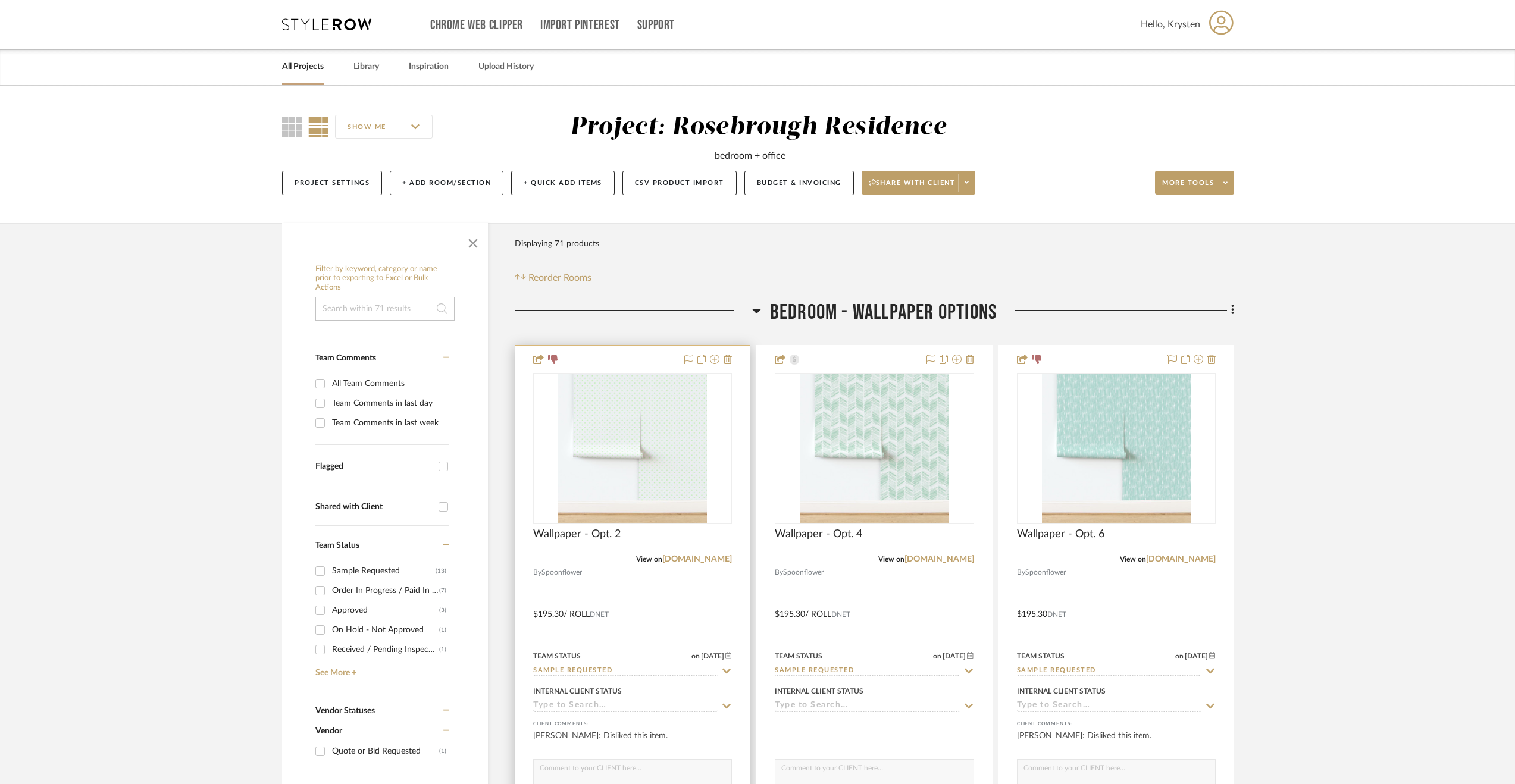
click at [572, 590] on div at bounding box center [632, 605] width 235 height 520
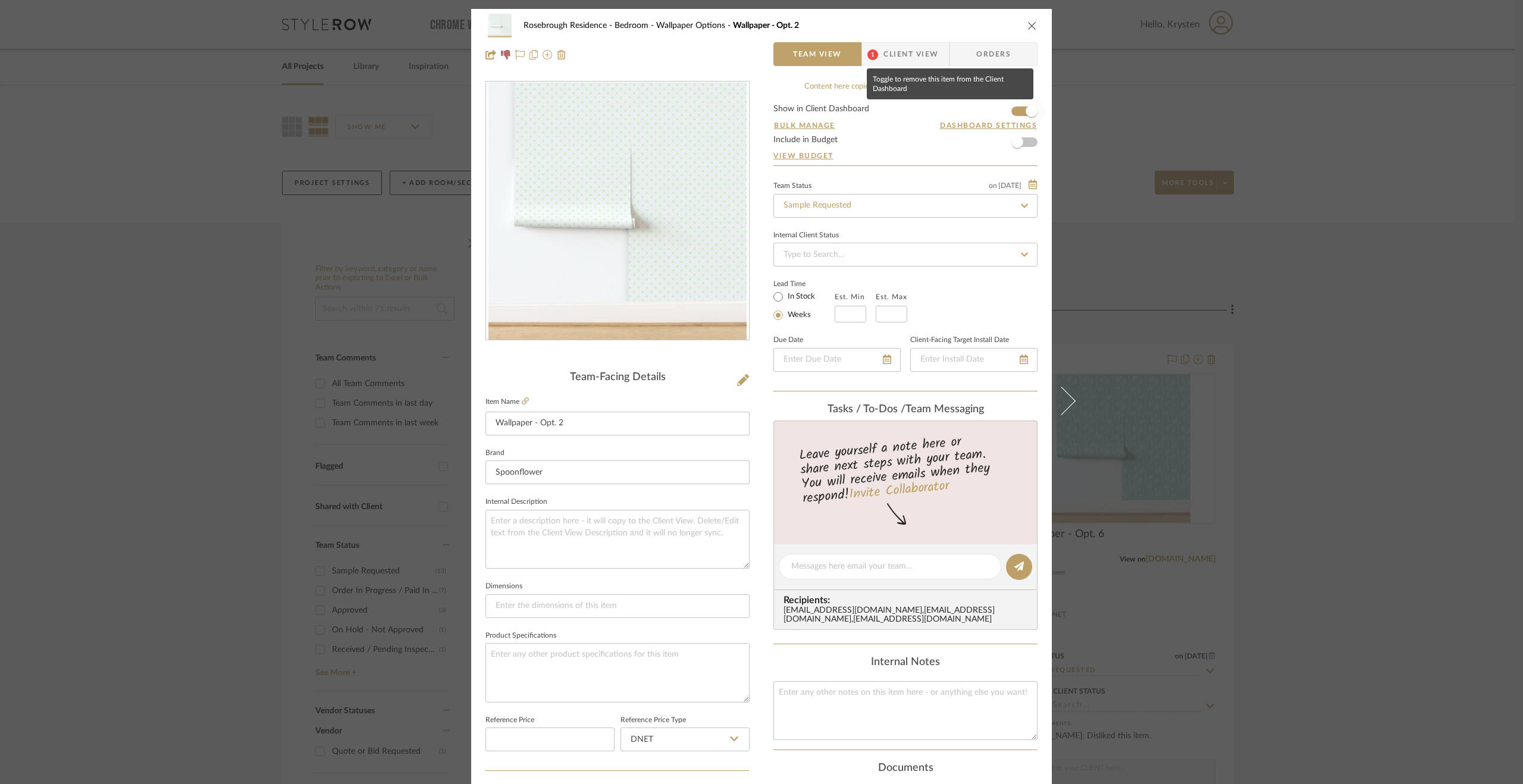
click at [1031, 108] on span "button" at bounding box center [1031, 111] width 12 height 12
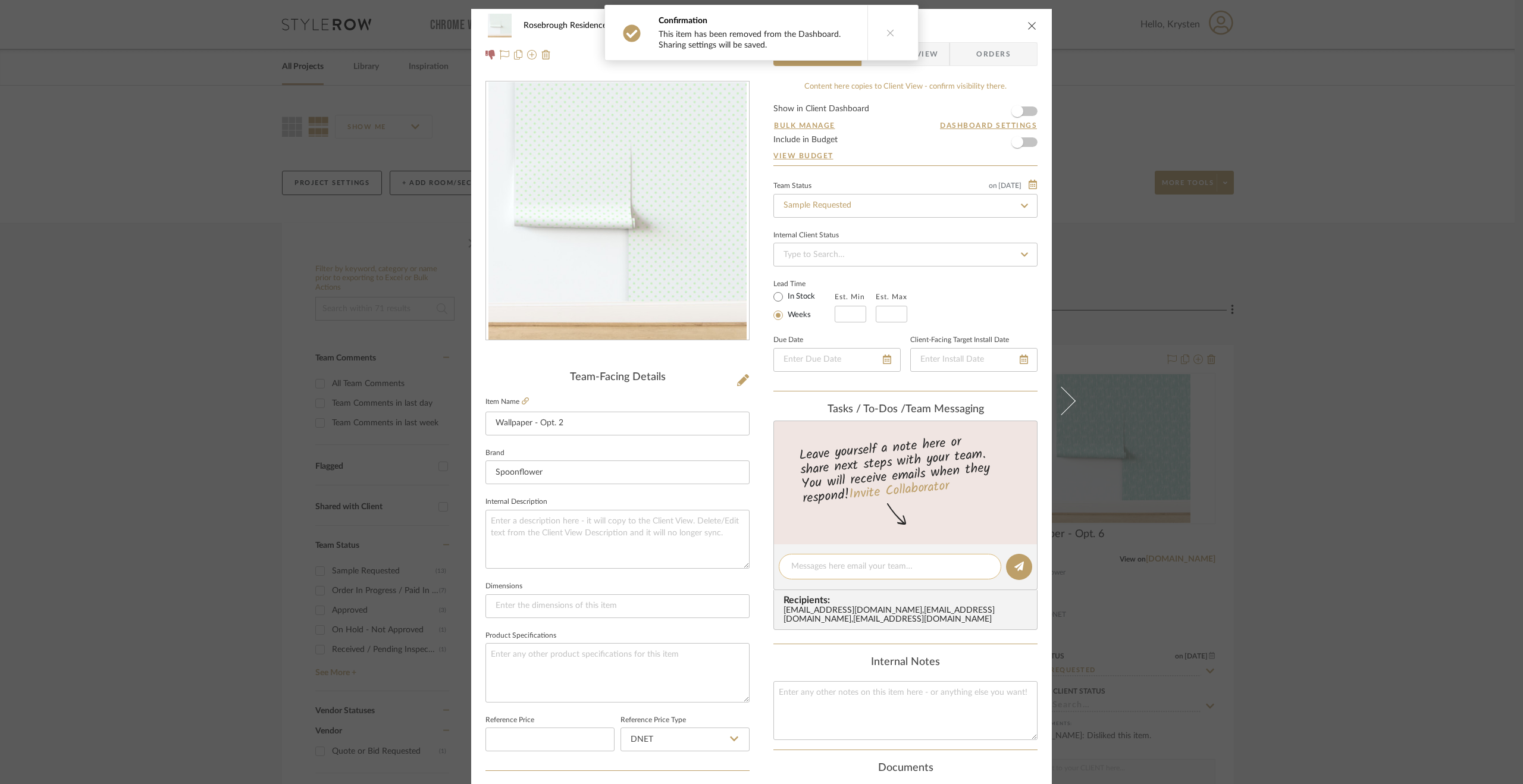
click at [860, 566] on textarea at bounding box center [889, 567] width 197 height 13
paste textarea "Disliked by client [DATE]."
type textarea "Disliked by client [DATE]."
click at [1020, 563] on icon at bounding box center [1019, 566] width 10 height 10
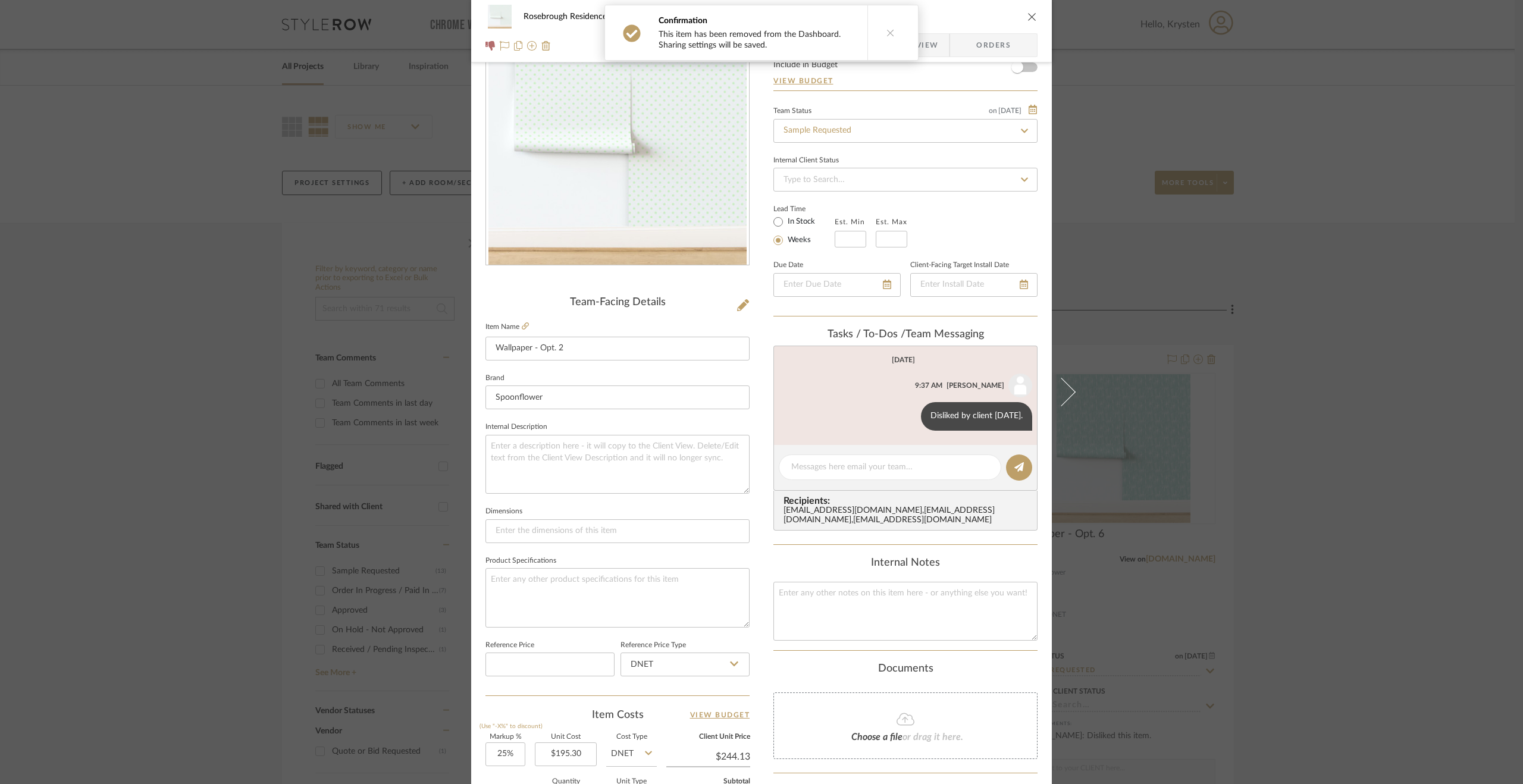
scroll to position [238, 0]
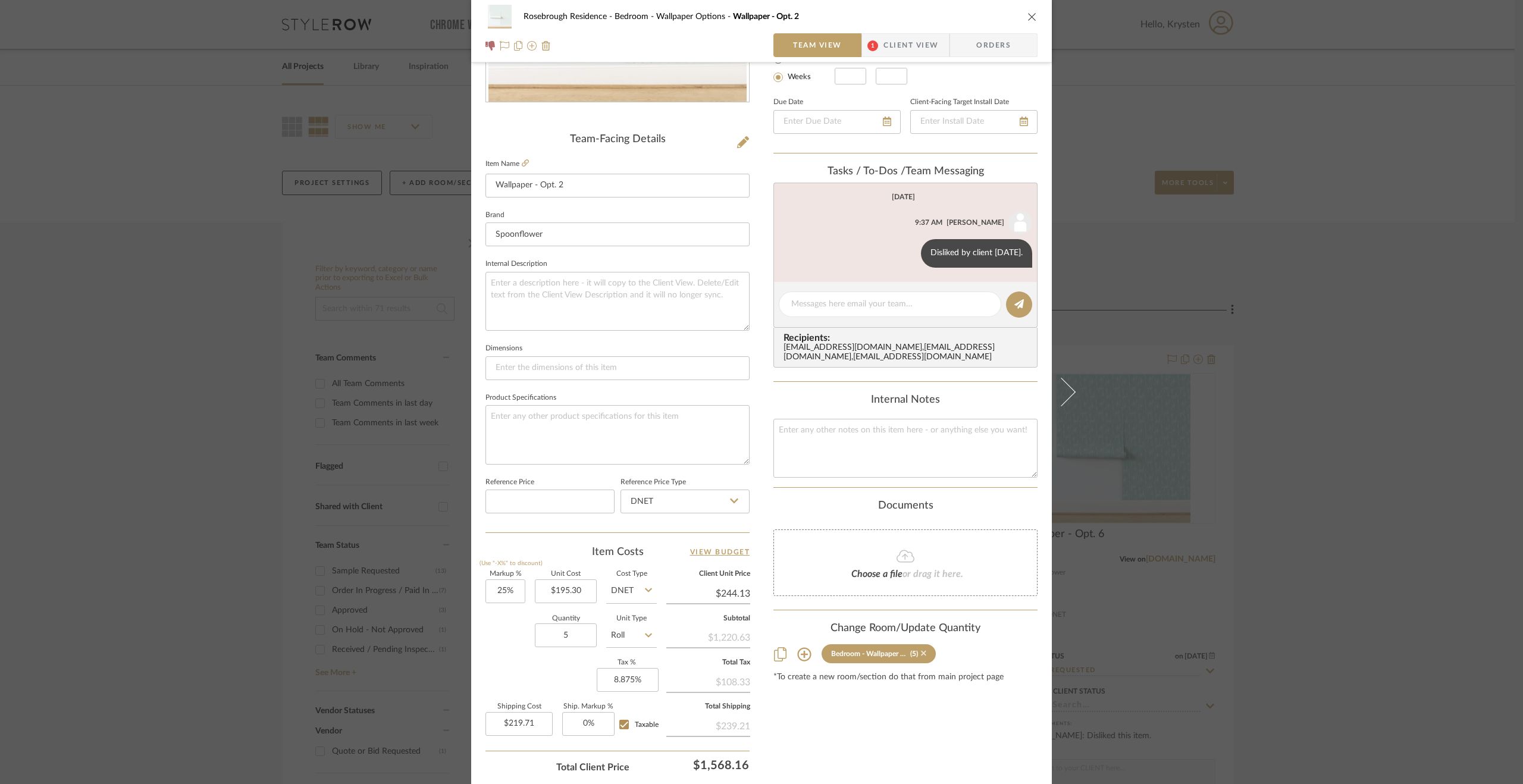
click at [921, 657] on icon at bounding box center [923, 653] width 5 height 8
click at [1303, 599] on div "Rosebrough Residence Bedroom - Wallpaper Options Wallpaper - Opt. 2 Team View 1…" at bounding box center [761, 392] width 1523 height 784
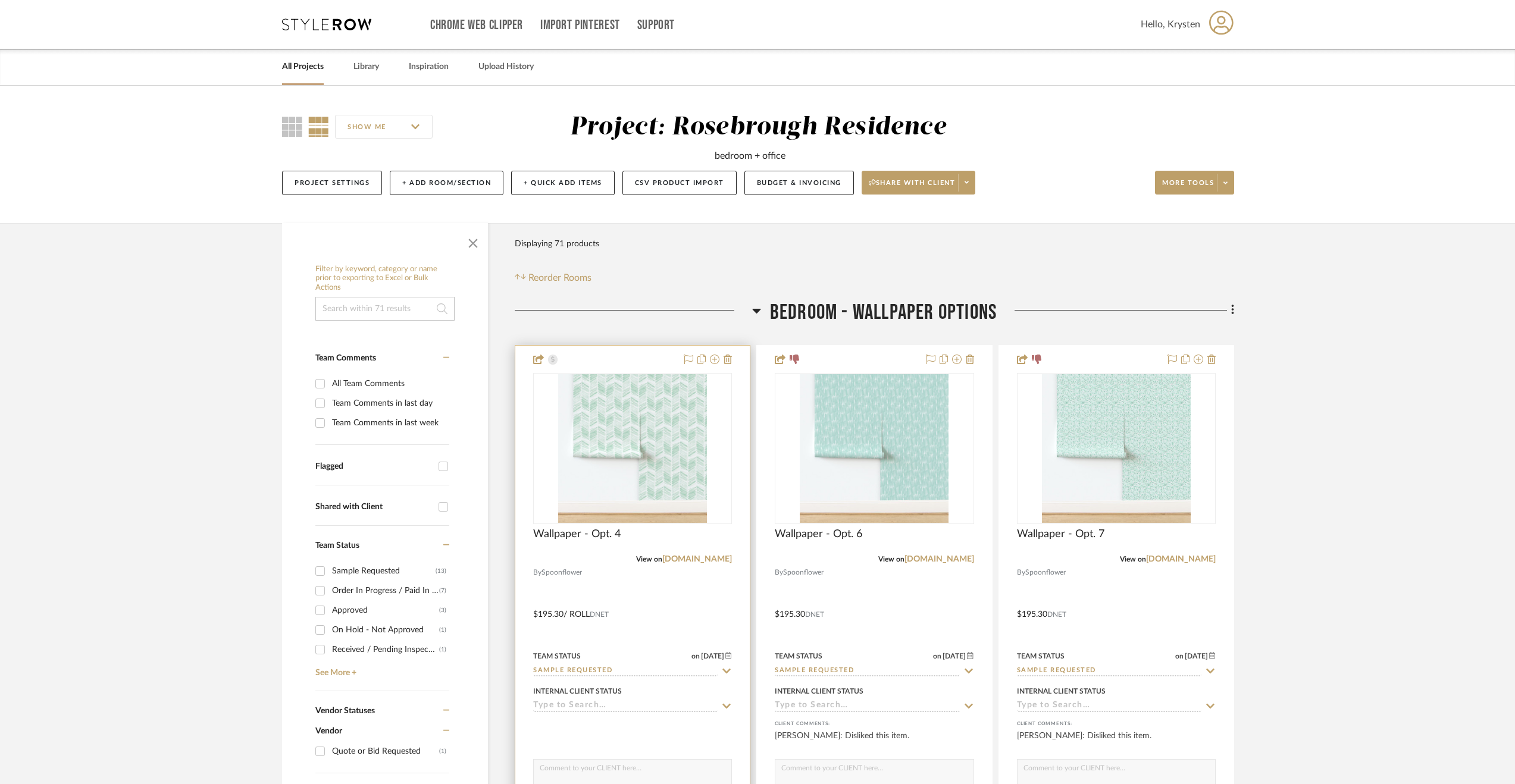
click at [676, 580] on div at bounding box center [632, 605] width 235 height 520
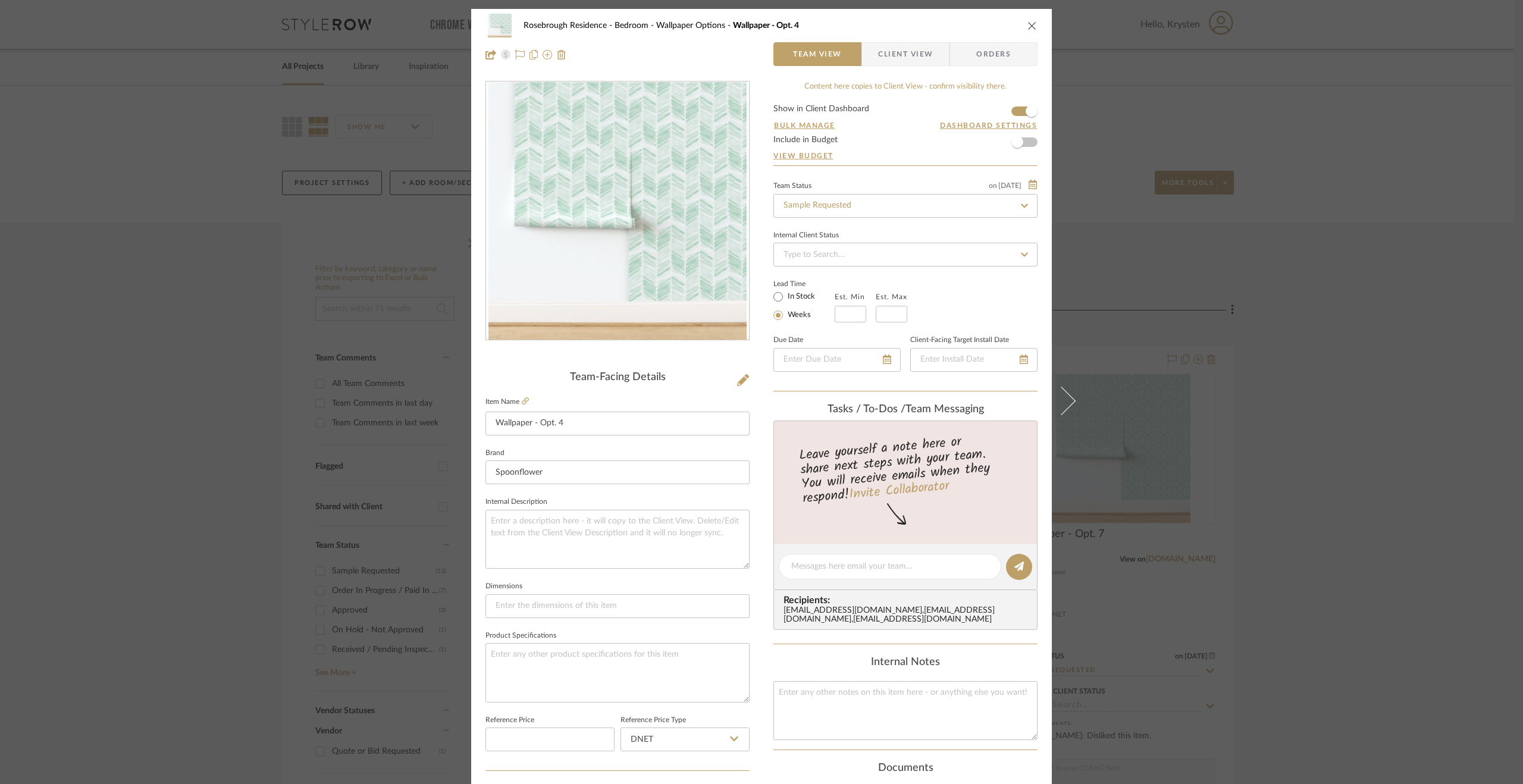
click at [1326, 503] on div "Rosebrough Residence Bedroom - Wallpaper Options Wallpaper - Opt. 4 Team View C…" at bounding box center [761, 392] width 1523 height 784
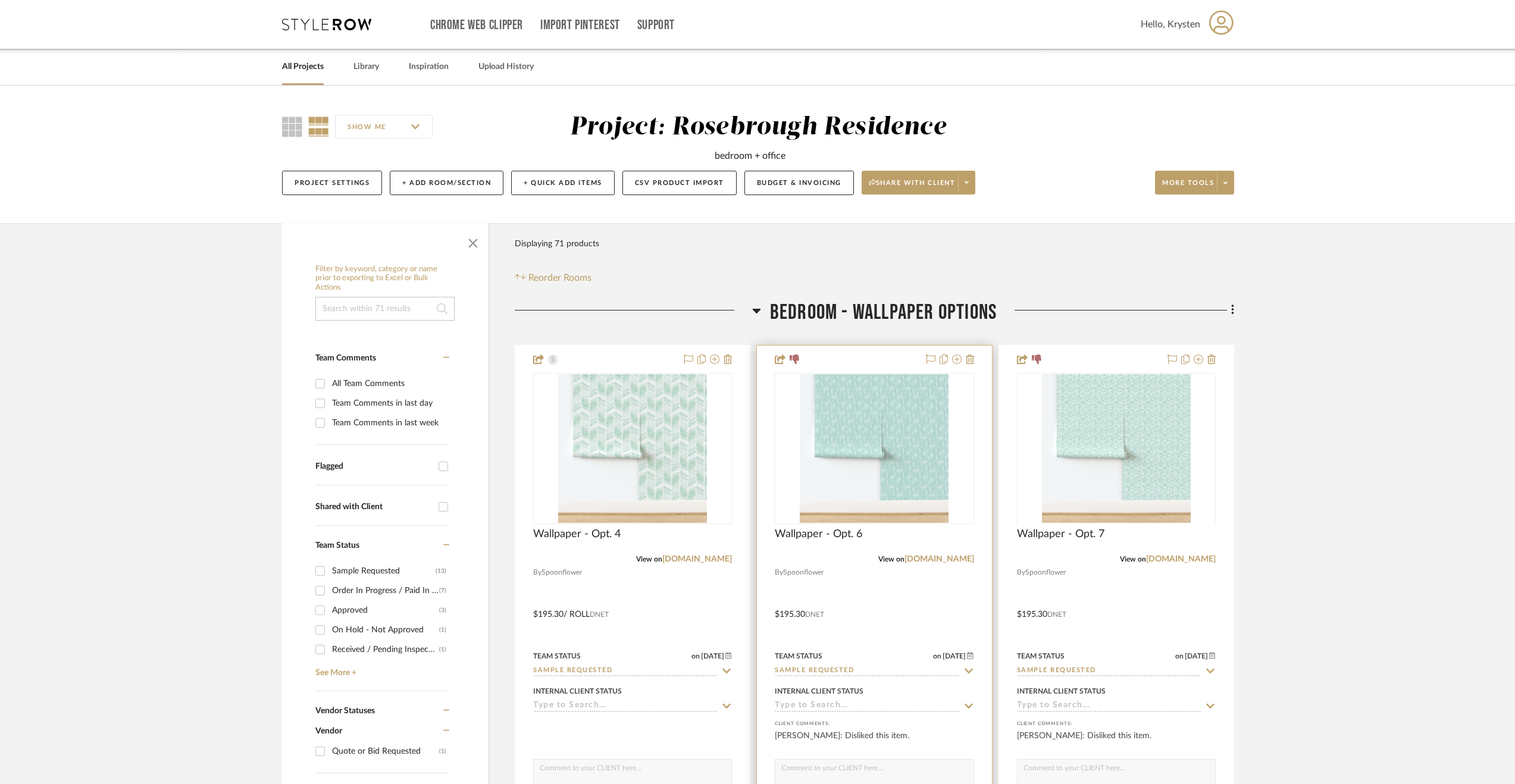
click at [918, 571] on div at bounding box center [874, 605] width 235 height 520
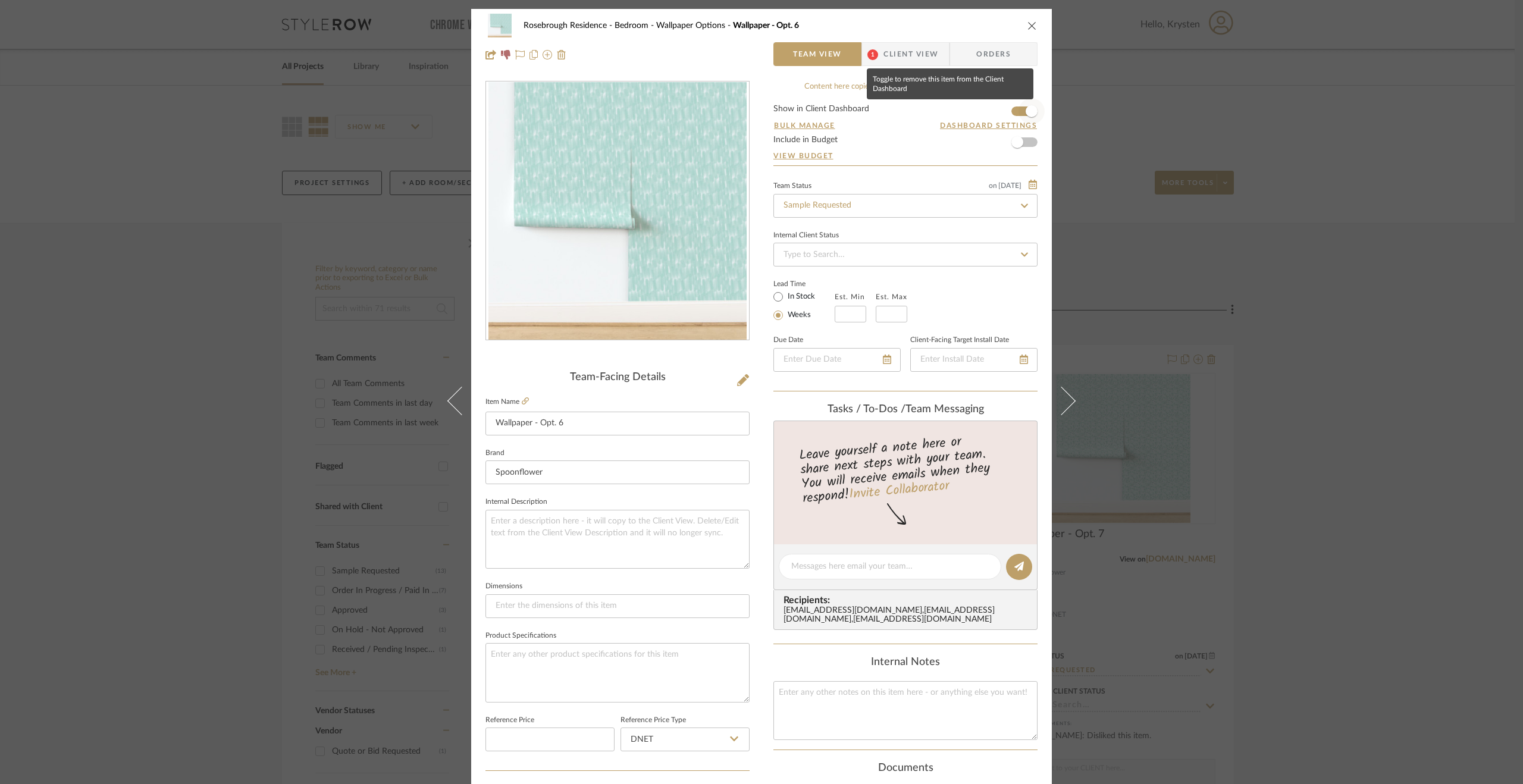
click at [1028, 114] on span "button" at bounding box center [1031, 111] width 12 height 12
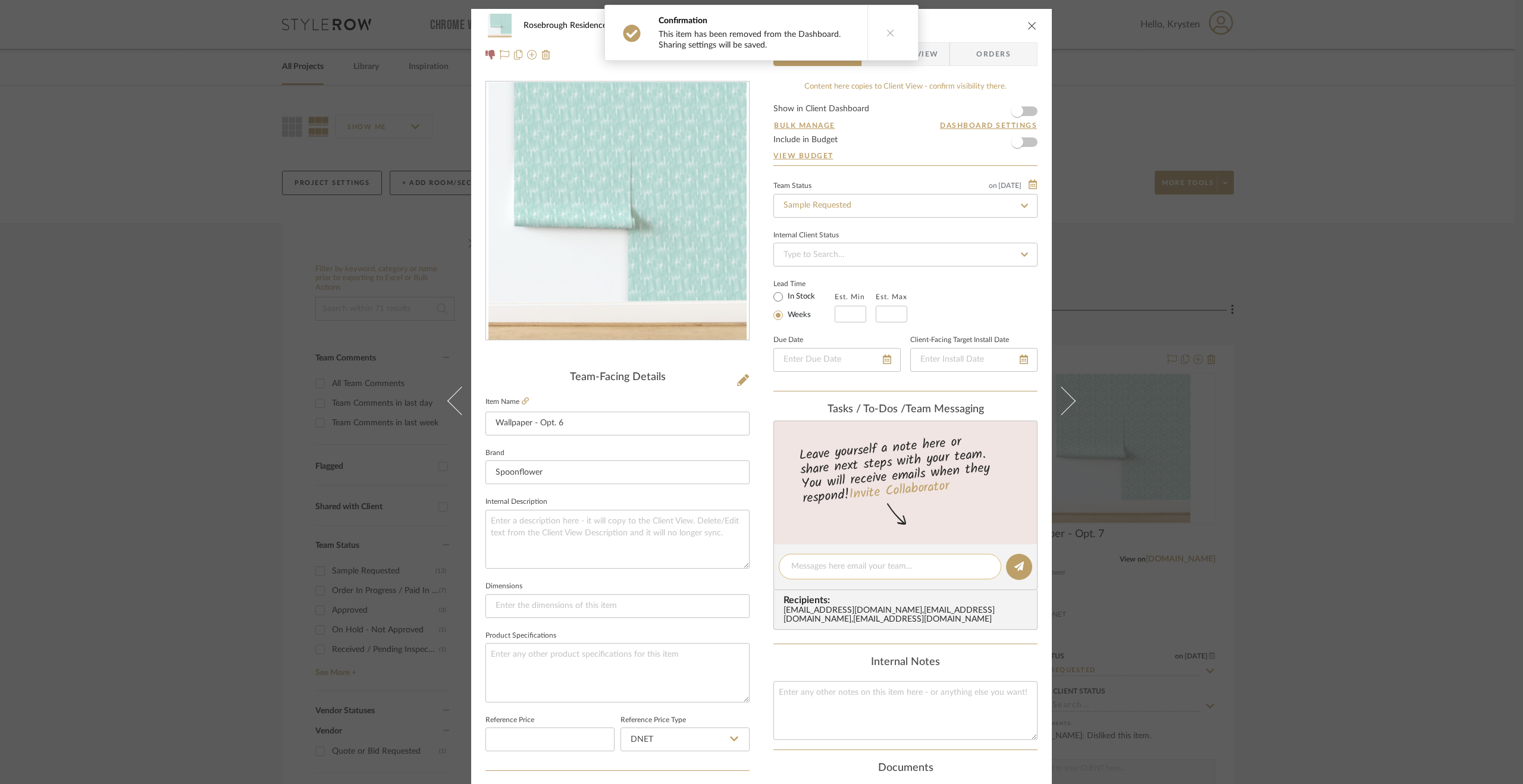
click at [859, 567] on textarea at bounding box center [889, 567] width 197 height 13
paste textarea "Disliked by client [DATE]."
type textarea "Disliked by client [DATE]."
click at [1014, 561] on icon at bounding box center [1019, 566] width 10 height 10
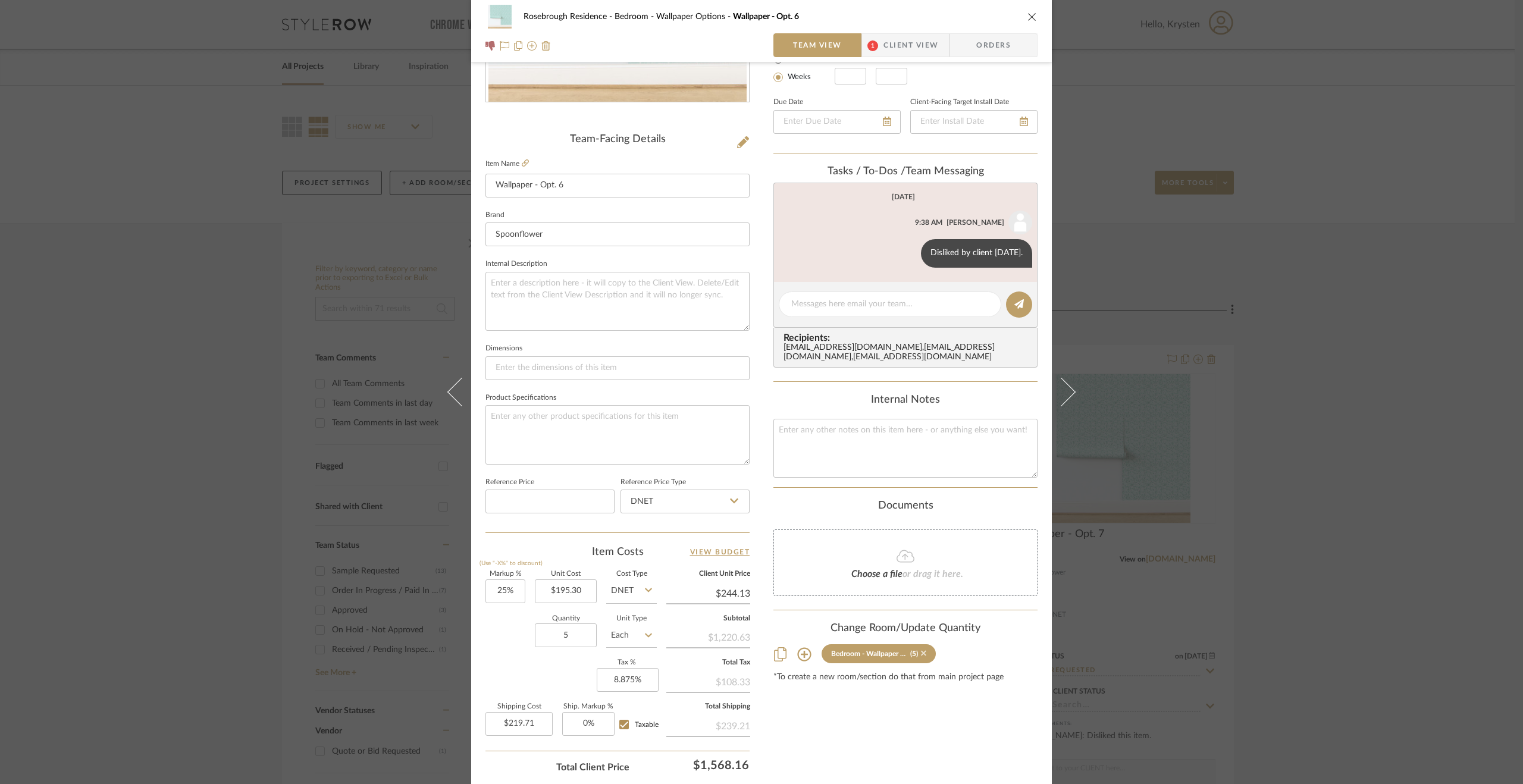
click at [921, 656] on icon at bounding box center [923, 653] width 5 height 5
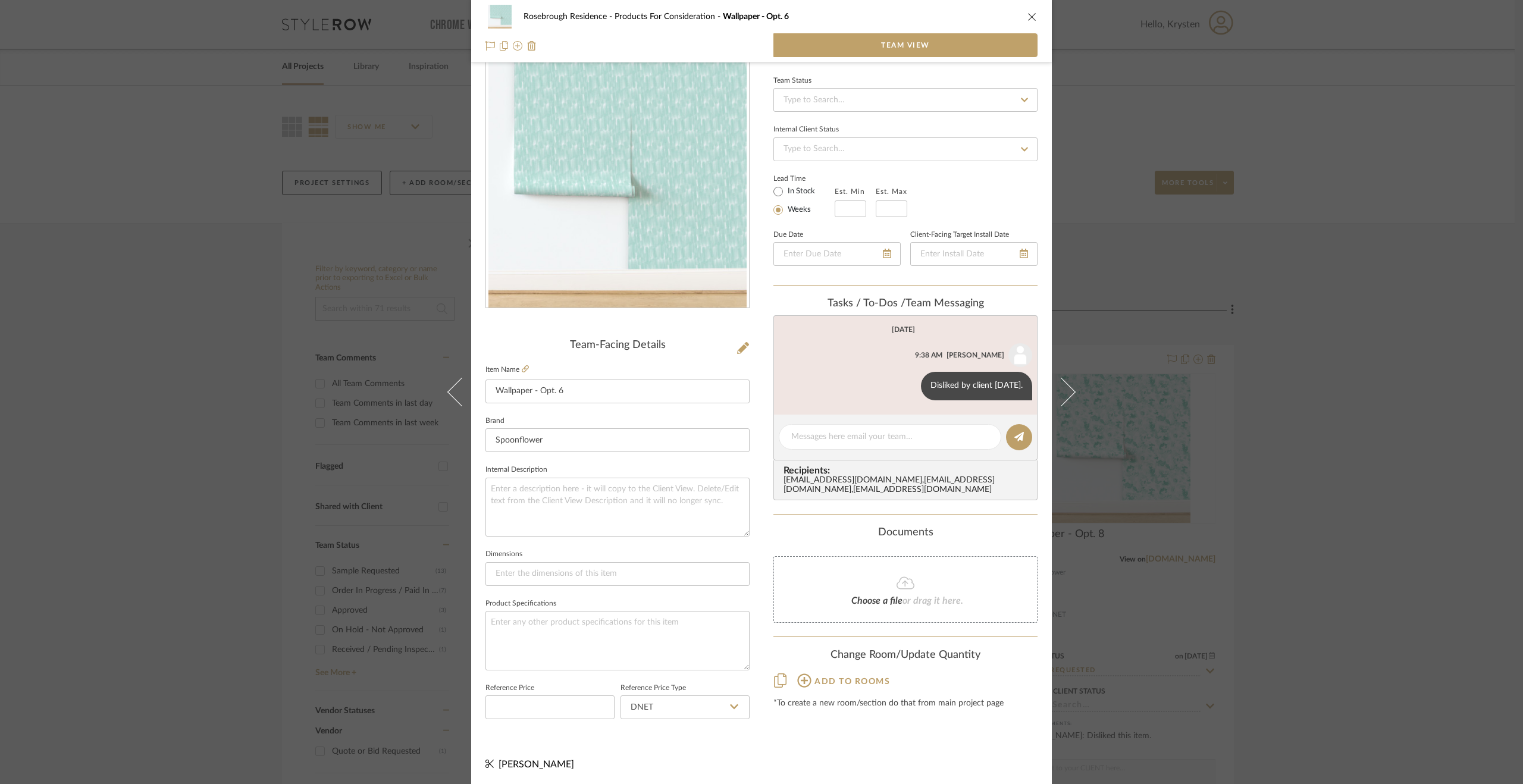
click at [1338, 369] on div "Rosebrough Residence Products For Consideration Wallpaper - Opt. 6 Team View Te…" at bounding box center [761, 392] width 1523 height 784
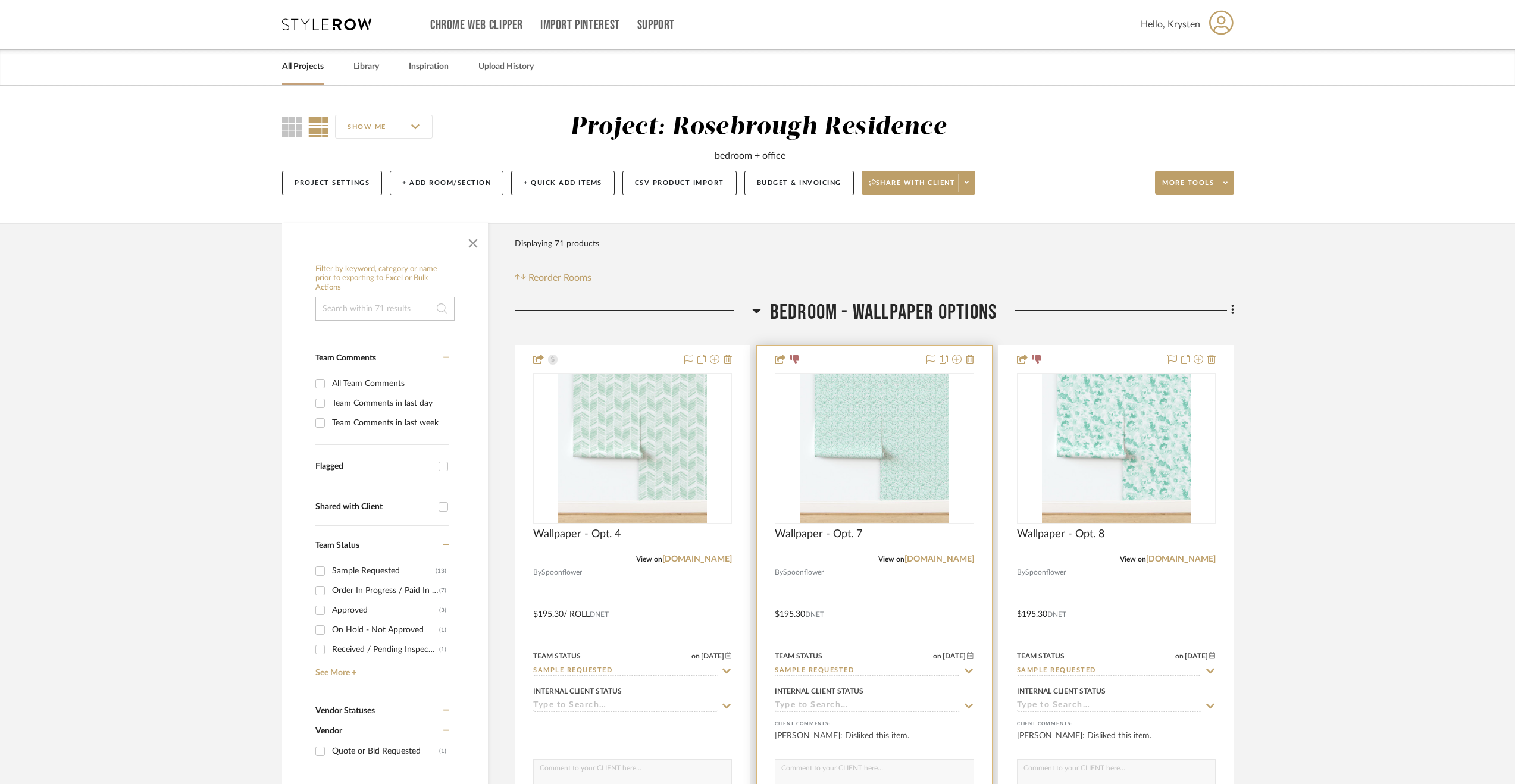
click at [880, 573] on div at bounding box center [874, 605] width 235 height 520
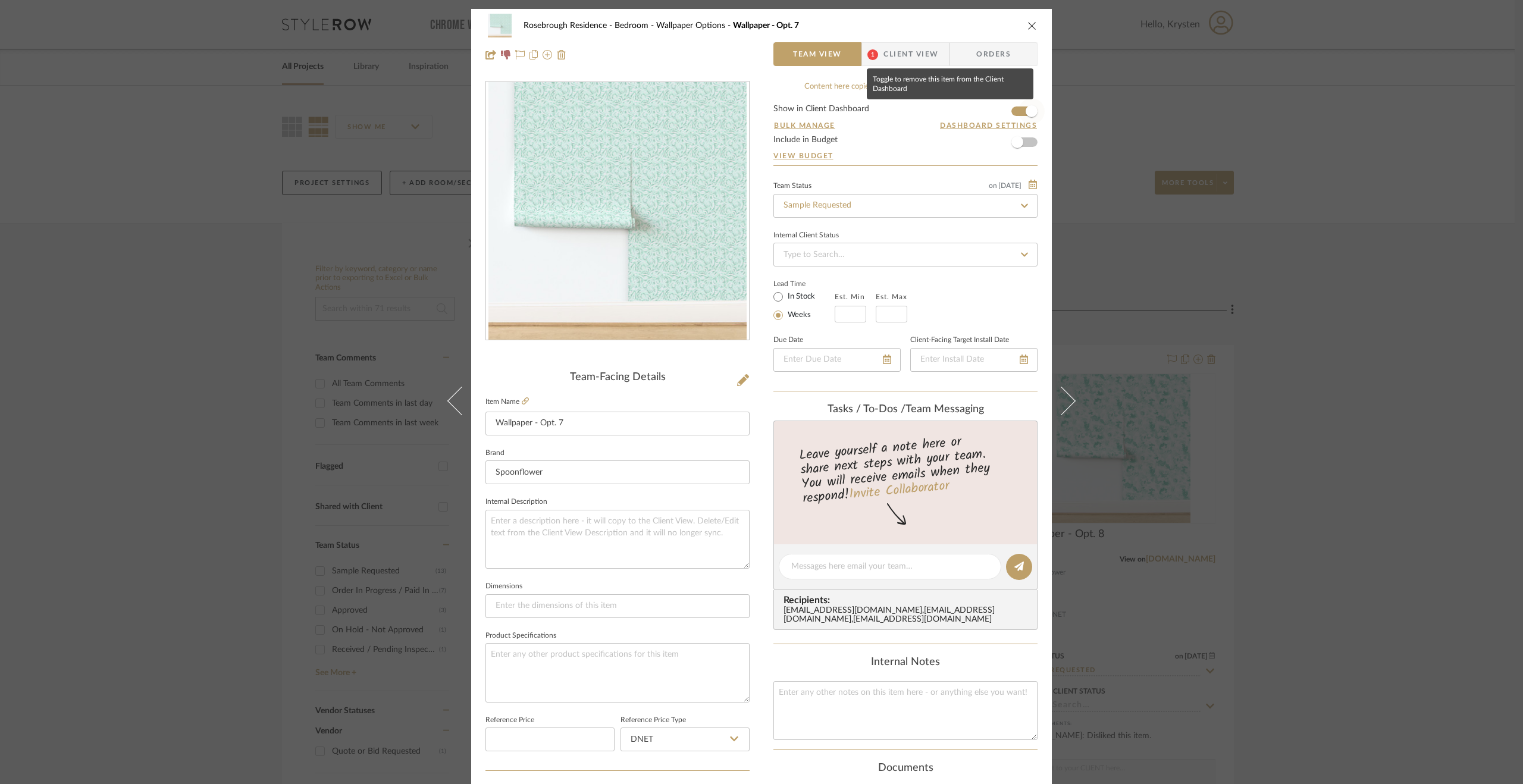
click at [1022, 104] on span "button" at bounding box center [1031, 111] width 26 height 26
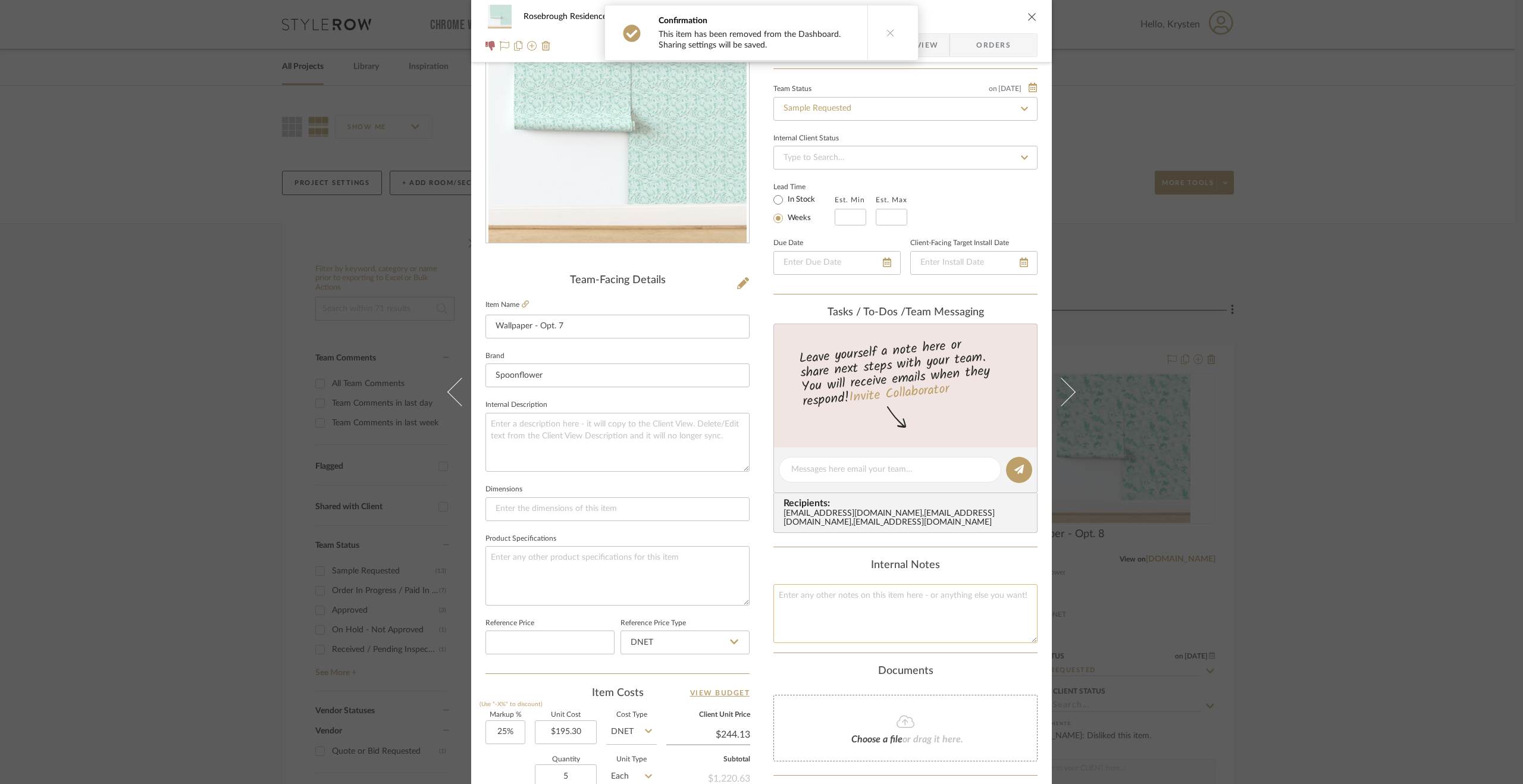
scroll to position [238, 0]
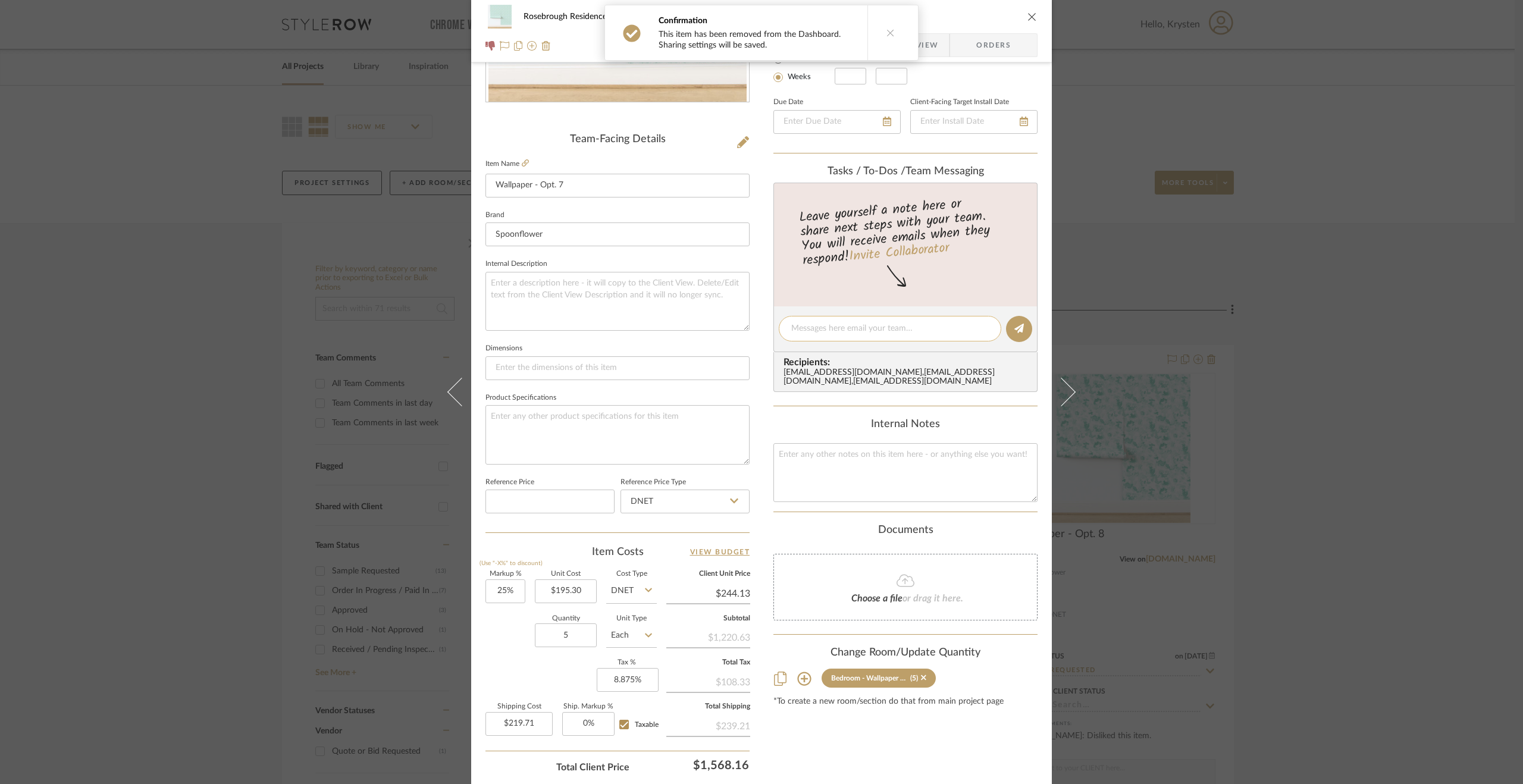
click at [846, 330] on textarea at bounding box center [889, 328] width 197 height 13
paste textarea "Disliked by client [DATE]."
type textarea "Disliked by client [DATE]."
click at [1014, 331] on icon at bounding box center [1019, 328] width 10 height 10
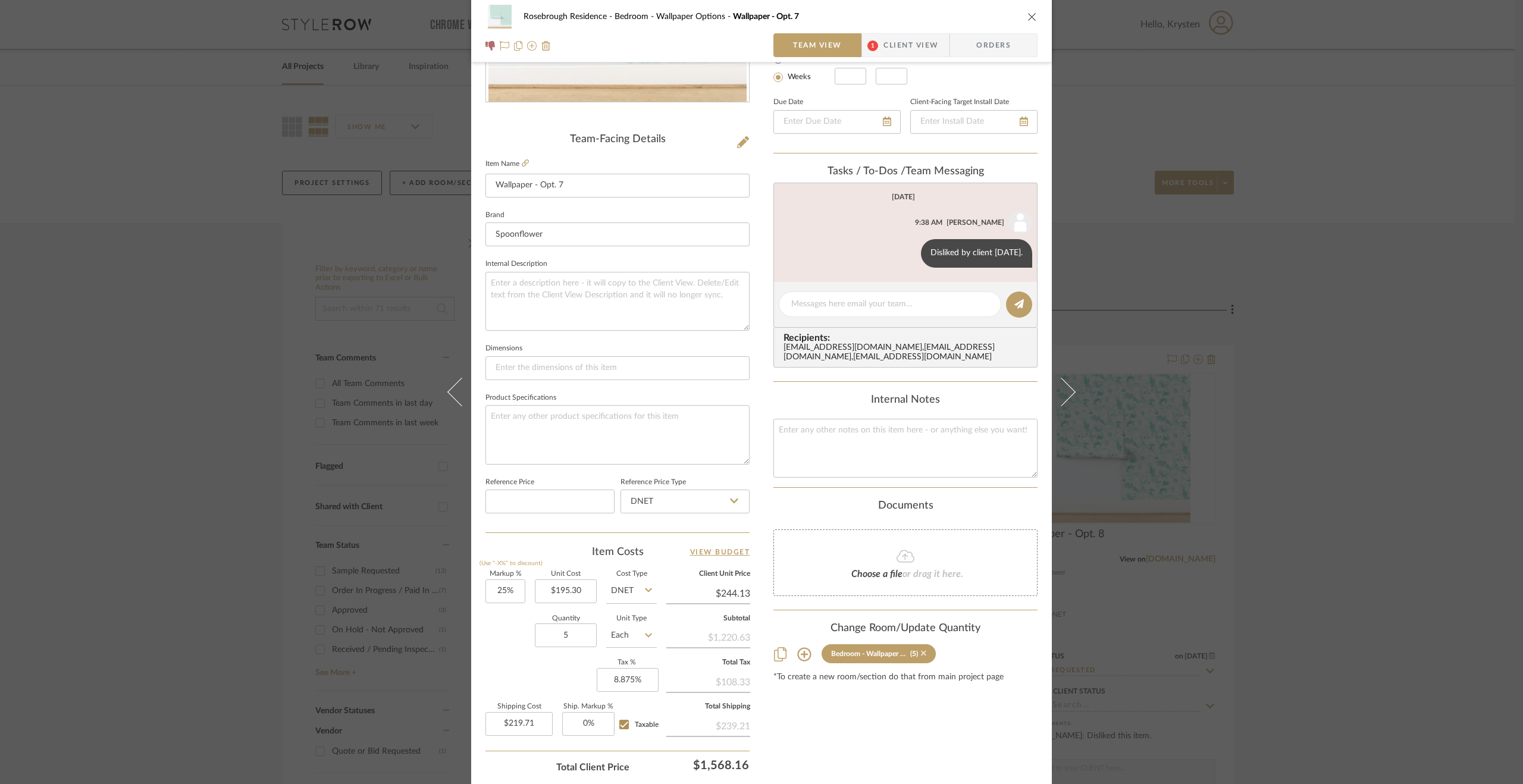
click at [921, 657] on icon at bounding box center [923, 653] width 5 height 8
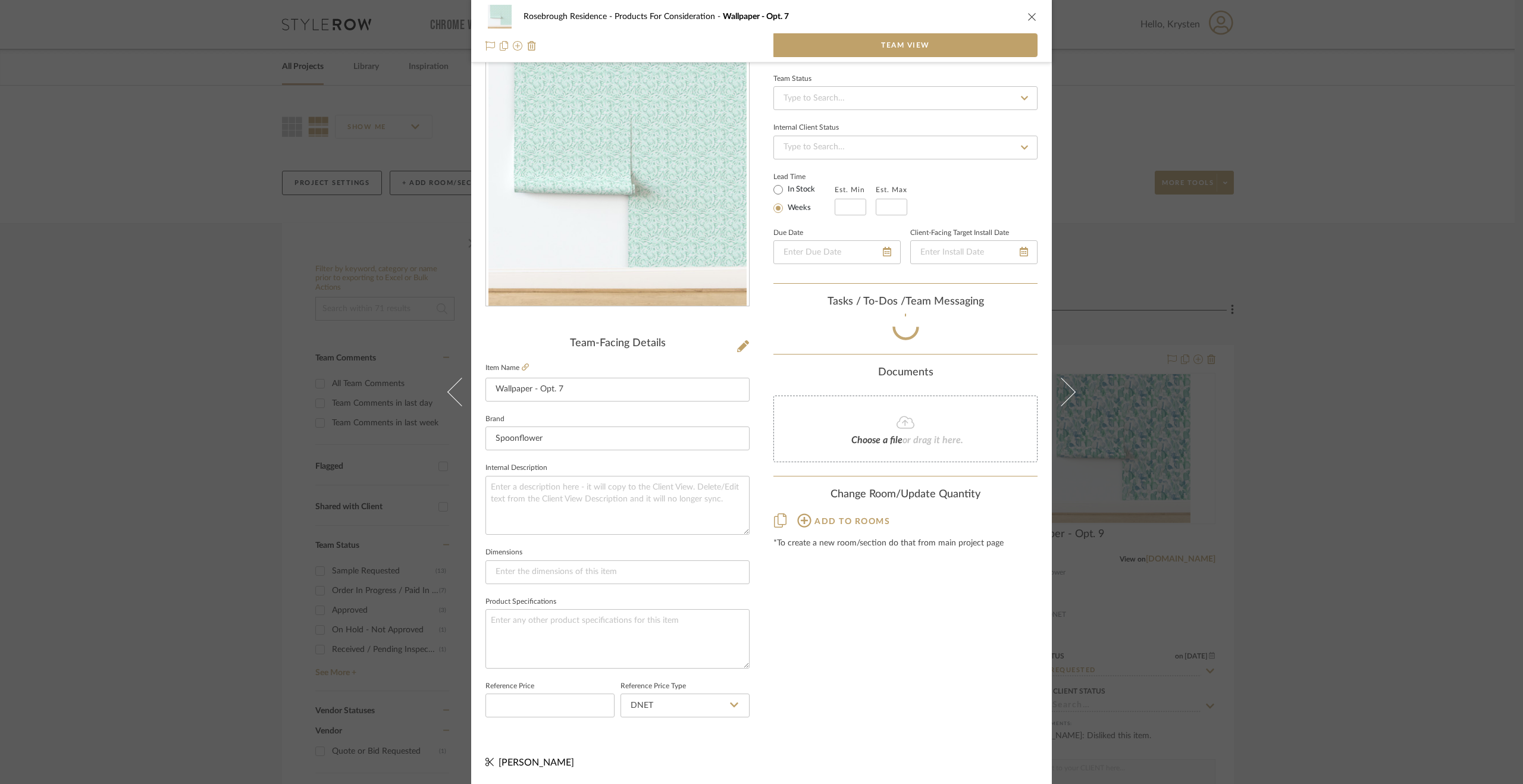
scroll to position [32, 0]
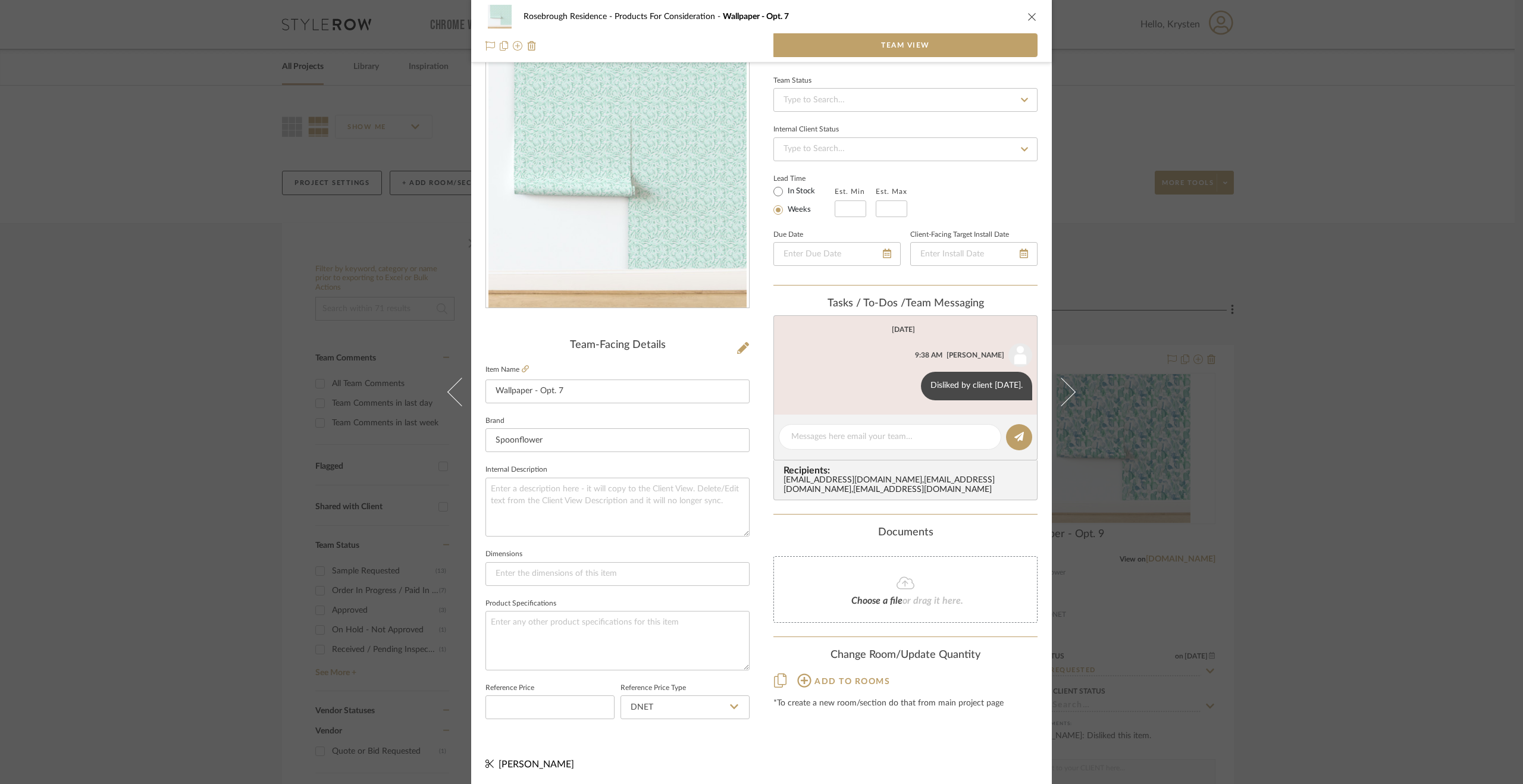
click at [1290, 630] on div "Rosebrough Residence Products For Consideration Wallpaper - Opt. 7 Team View Te…" at bounding box center [761, 392] width 1523 height 784
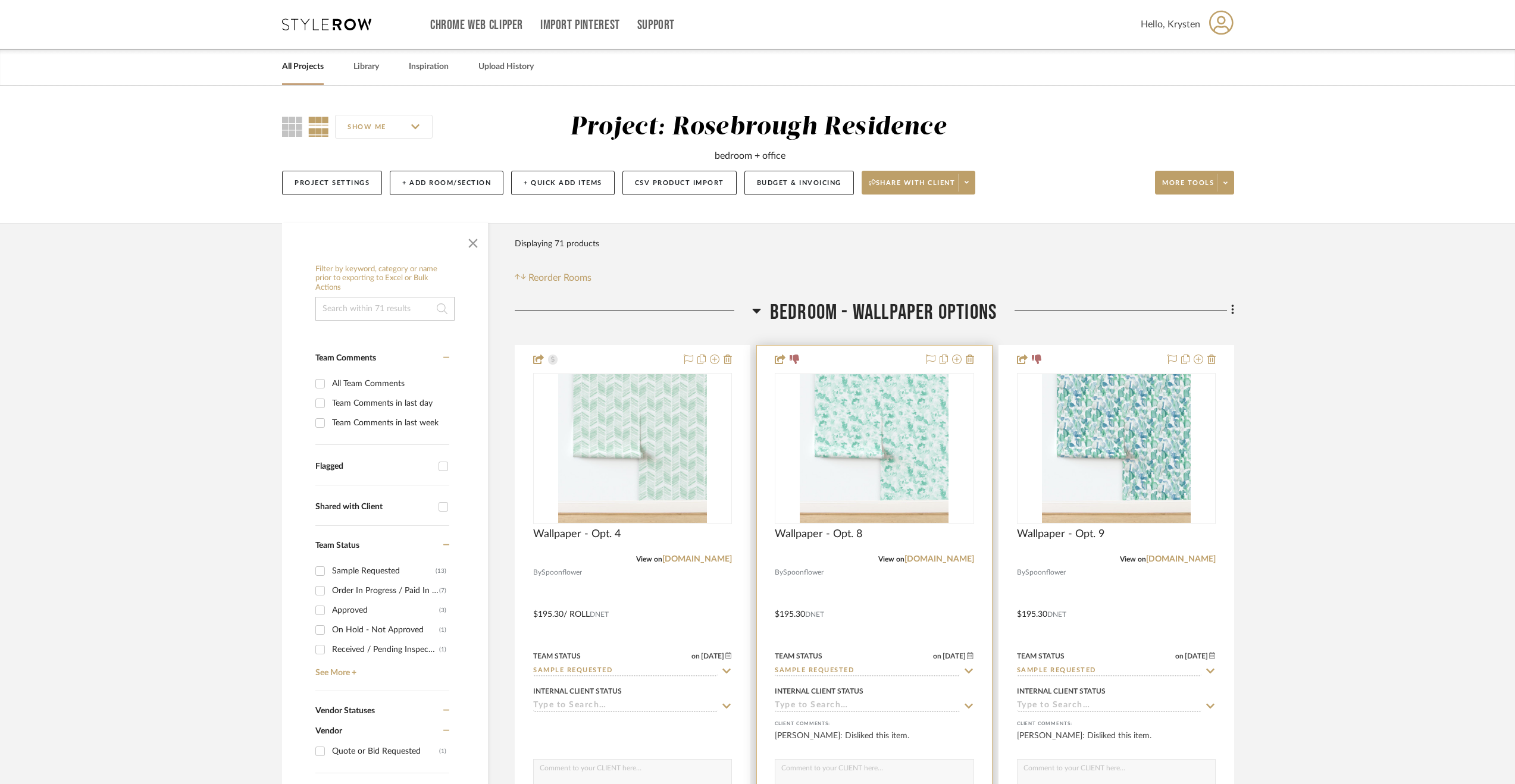
click at [945, 590] on div at bounding box center [874, 605] width 235 height 520
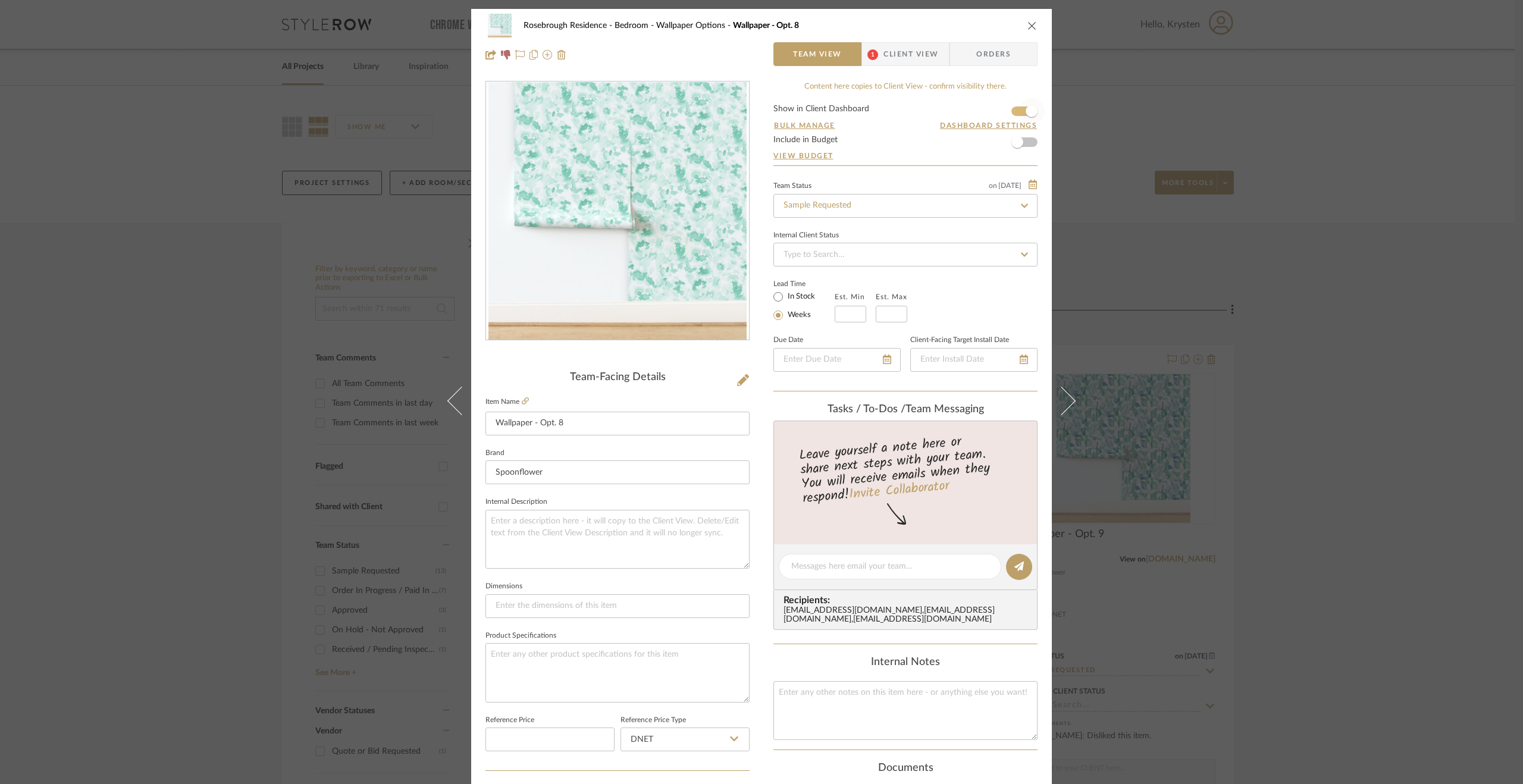
click at [1014, 111] on form "Show in Client Dashboard Bulk Manage Dashboard Settings Include in Budget View …" at bounding box center [906, 135] width 264 height 60
click at [1023, 103] on span "button" at bounding box center [1031, 111] width 26 height 26
click at [874, 561] on textarea at bounding box center [889, 567] width 197 height 13
paste textarea "Disliked by client [DATE]."
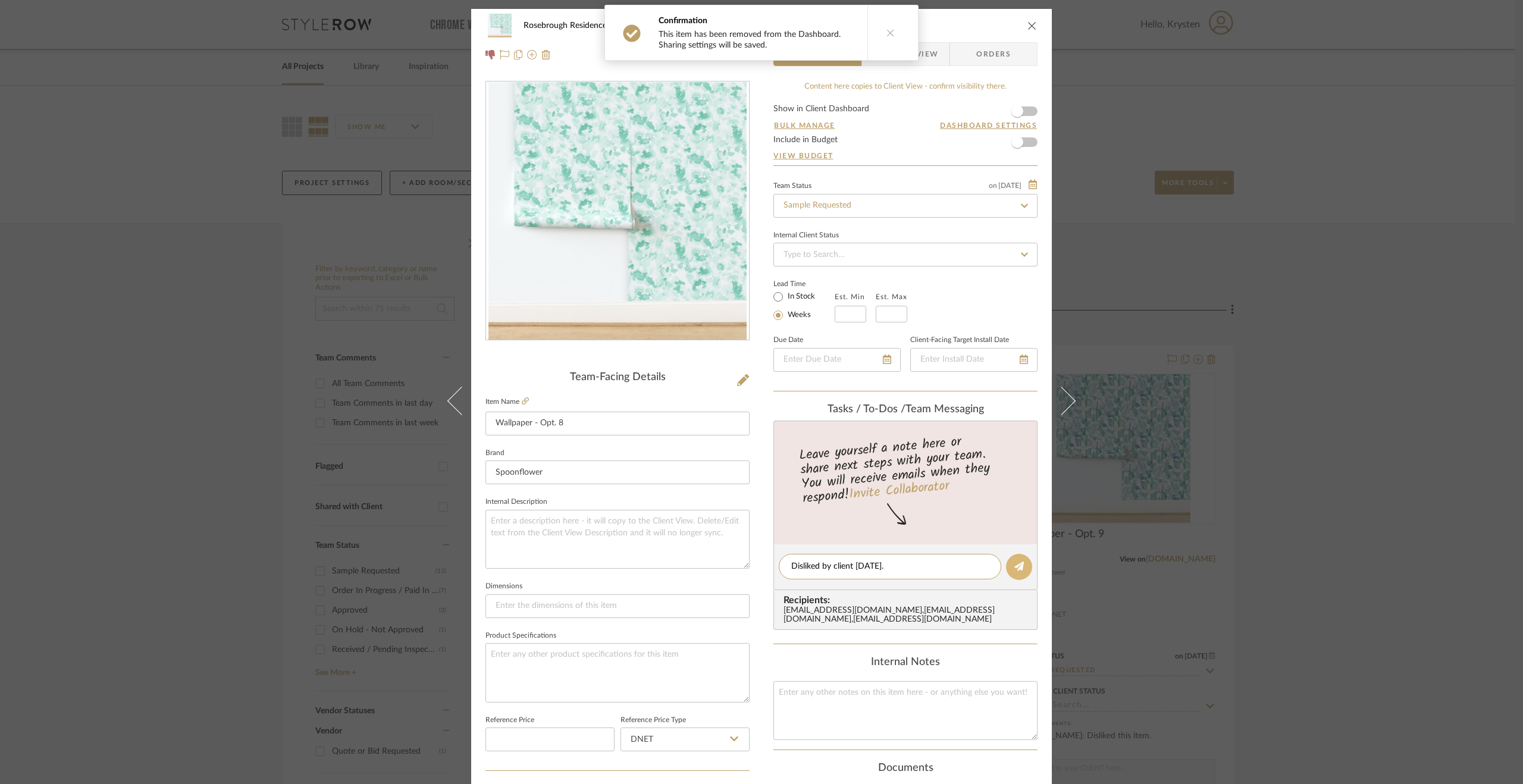
type textarea "Disliked by client [DATE]."
click at [1016, 559] on button at bounding box center [1019, 567] width 26 height 26
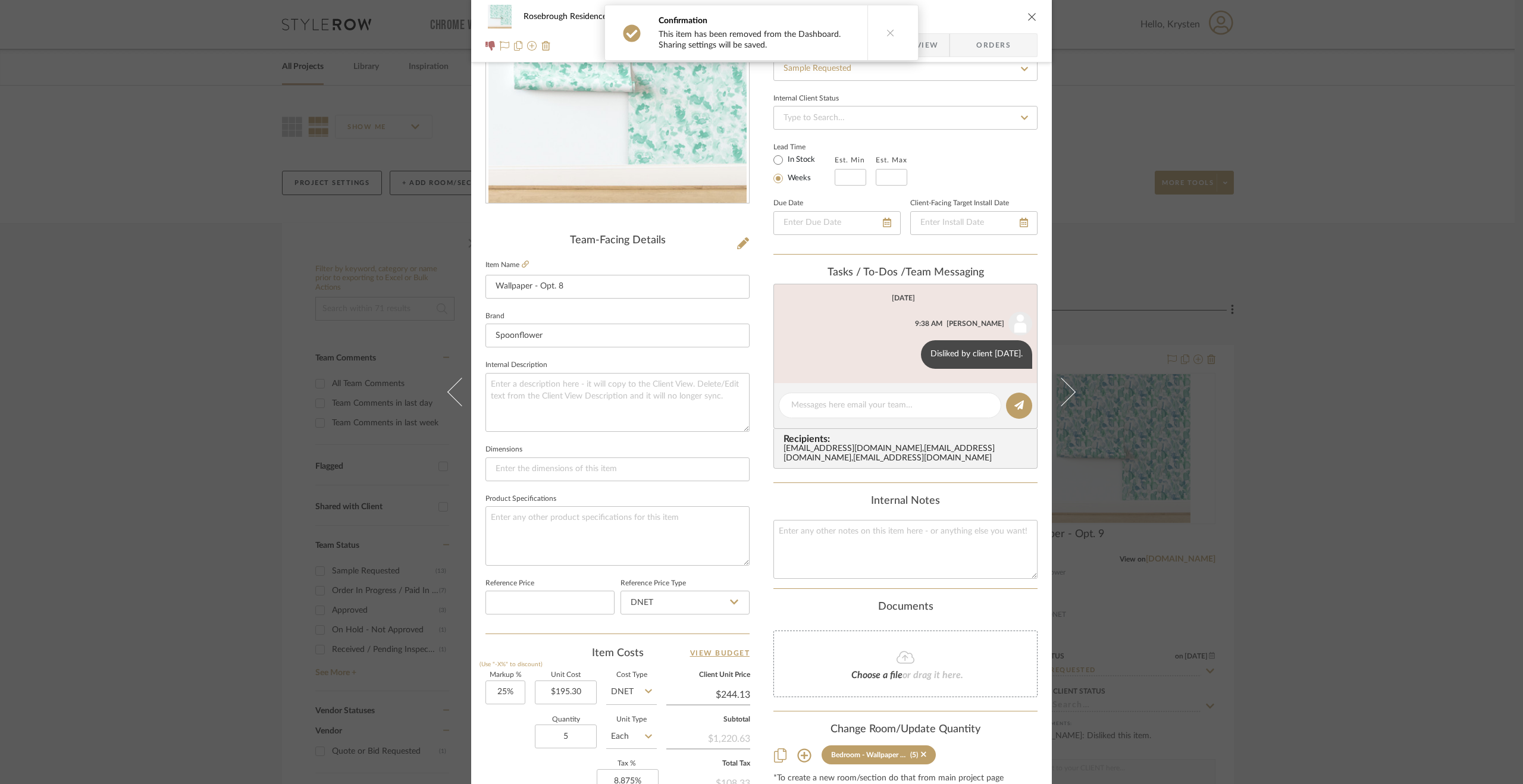
scroll to position [179, 0]
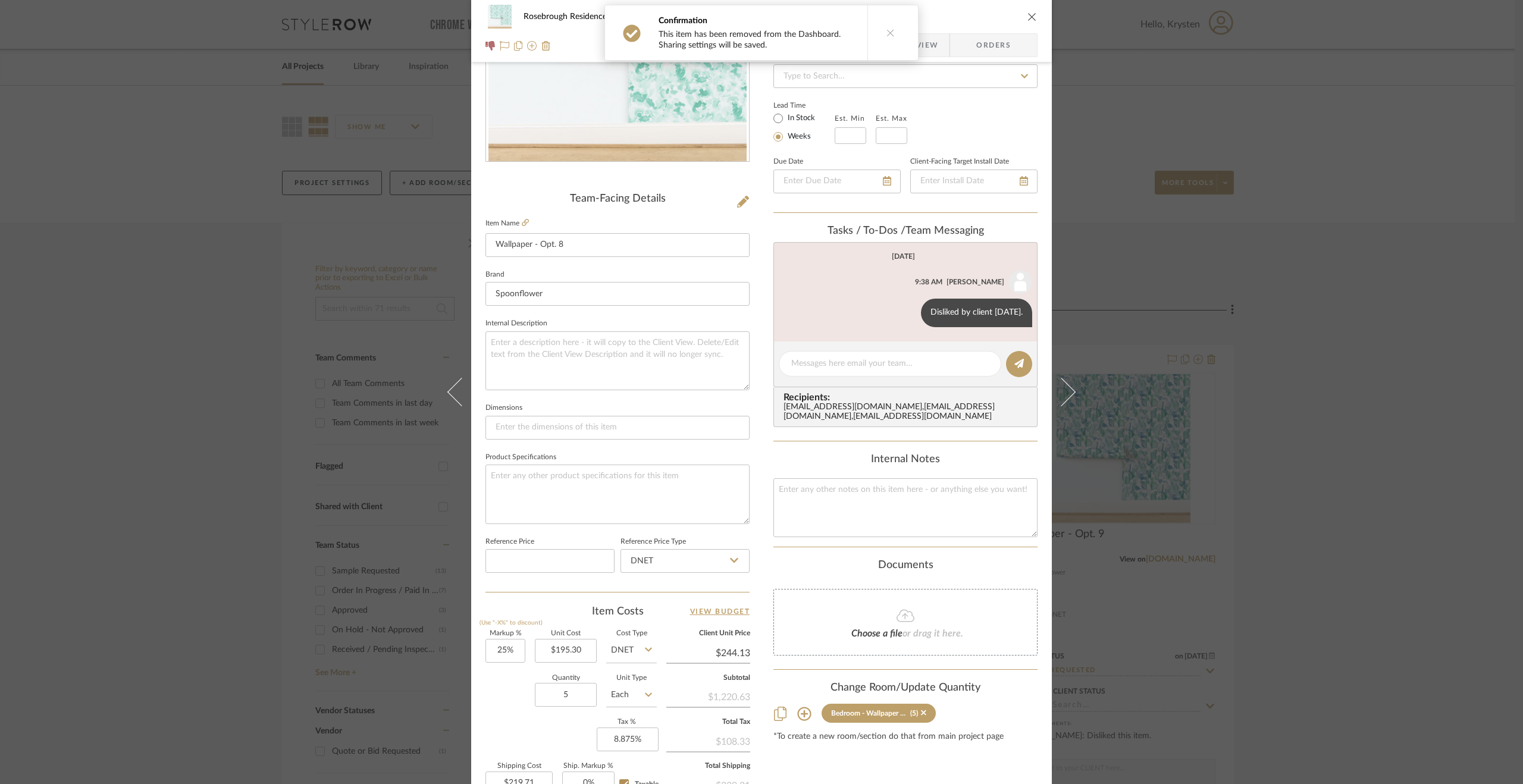
click at [915, 717] on div "(5)" at bounding box center [918, 713] width 16 height 8
click at [921, 717] on sr-tag "Bedroom - Wallpaper Options (5)" at bounding box center [878, 713] width 114 height 19
click at [921, 717] on icon at bounding box center [923, 712] width 5 height 8
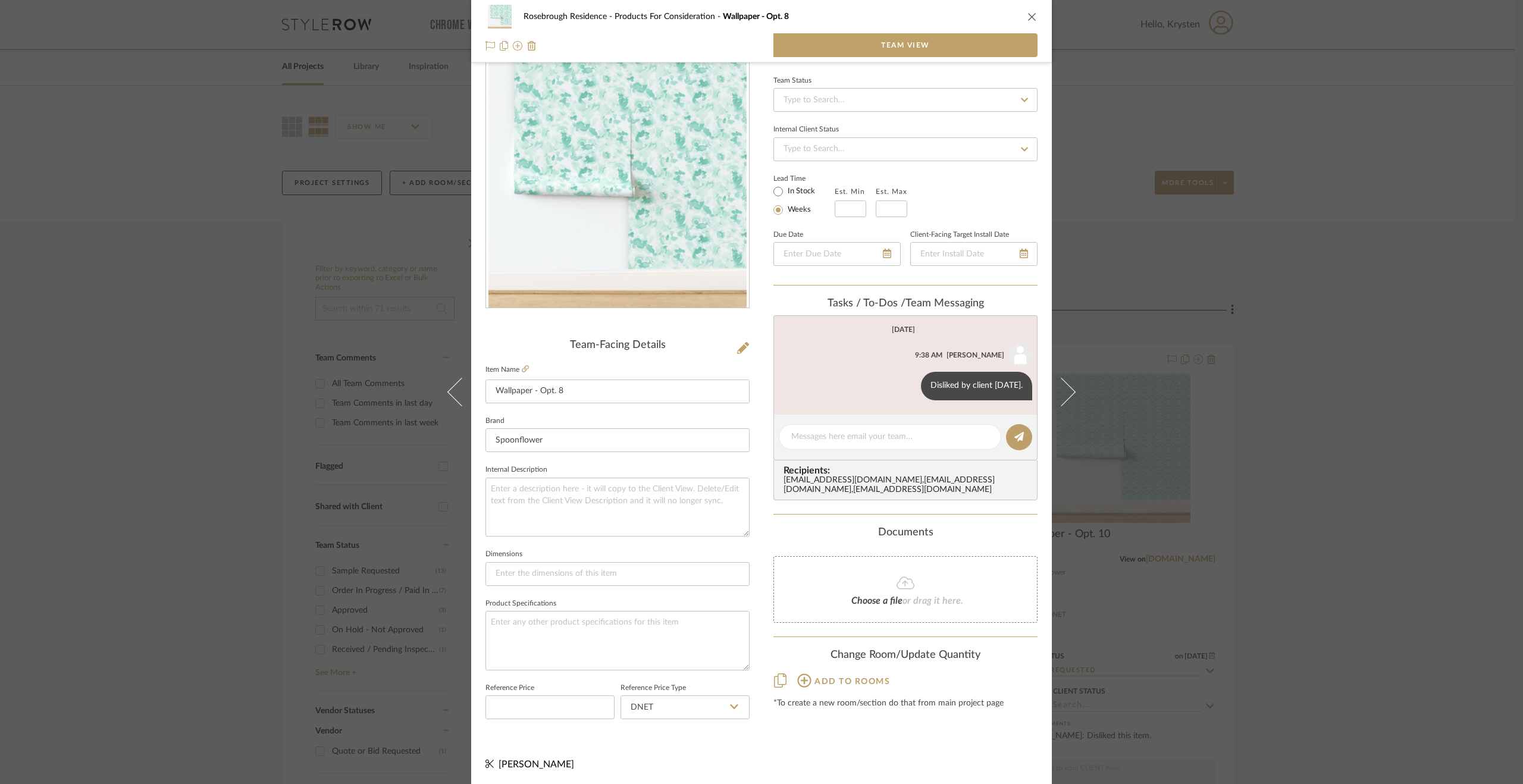
click at [1247, 631] on div "Rosebrough Residence Products For Consideration Wallpaper - Opt. 8 Team View Te…" at bounding box center [761, 392] width 1523 height 784
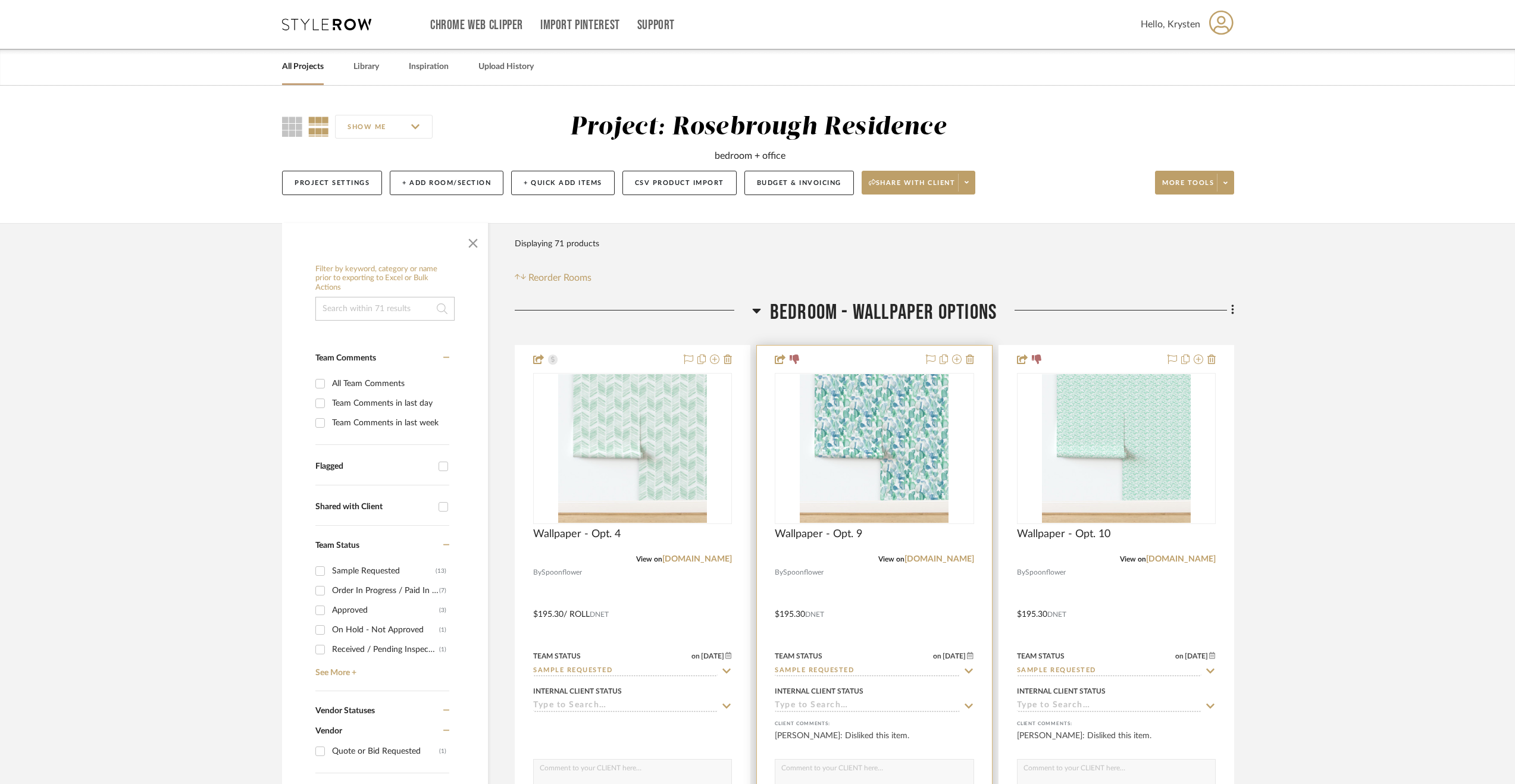
click at [925, 600] on div at bounding box center [874, 605] width 235 height 520
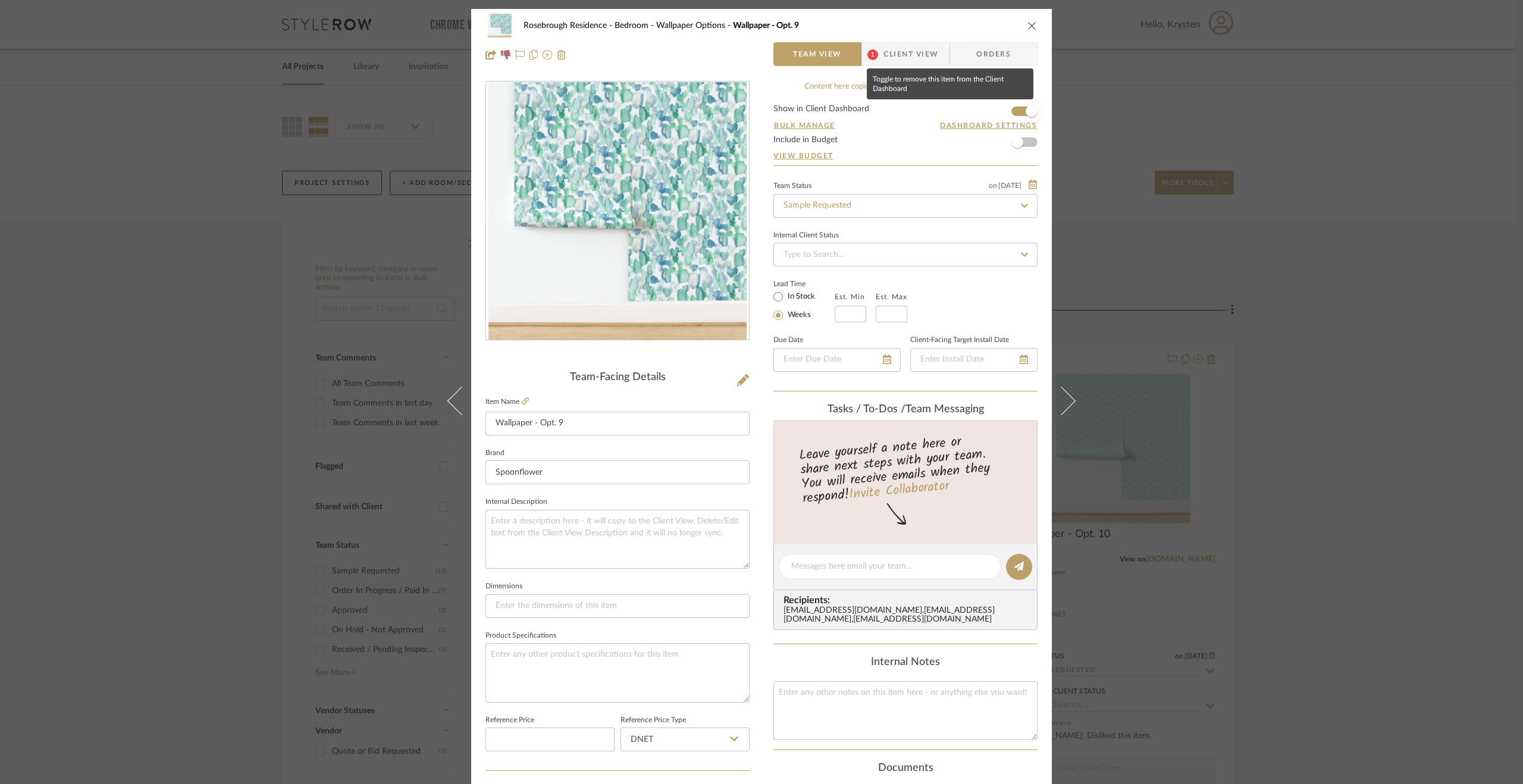
click at [1027, 110] on span "button" at bounding box center [1031, 111] width 12 height 12
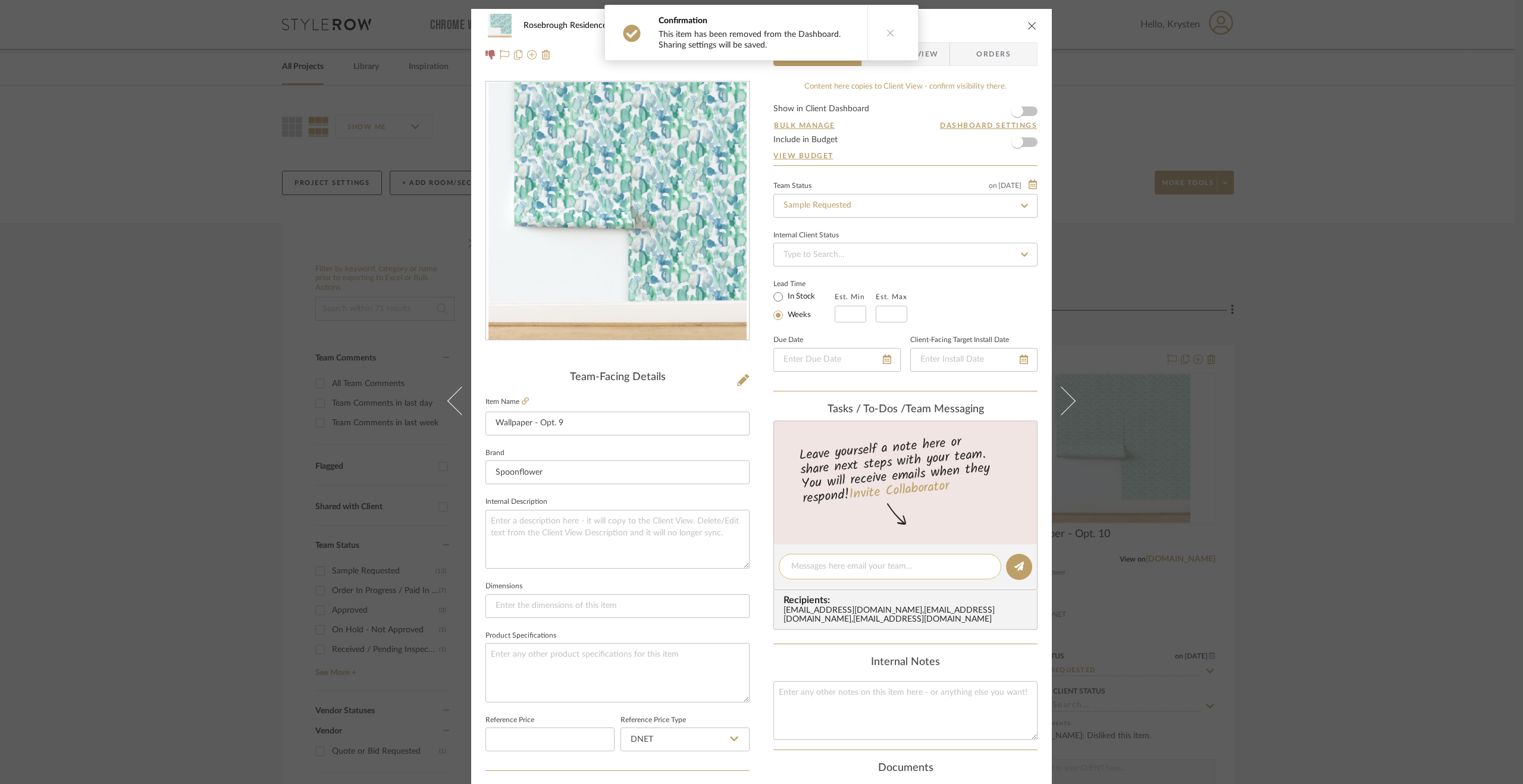
click at [864, 563] on textarea at bounding box center [889, 567] width 197 height 13
paste textarea "Disliked by client [DATE]."
type textarea "Disliked by client [DATE]."
click at [1014, 563] on icon at bounding box center [1019, 566] width 10 height 10
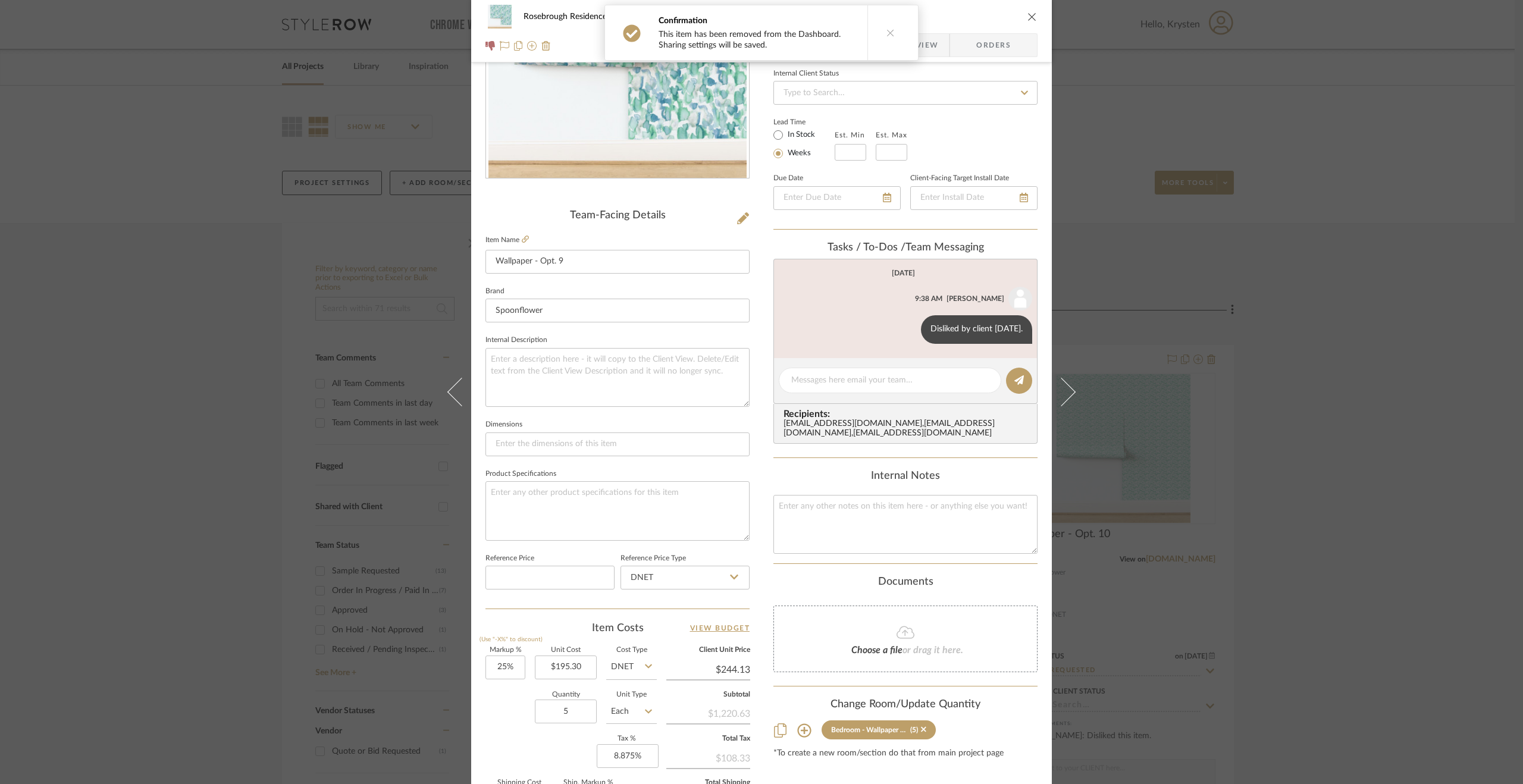
scroll to position [297, 0]
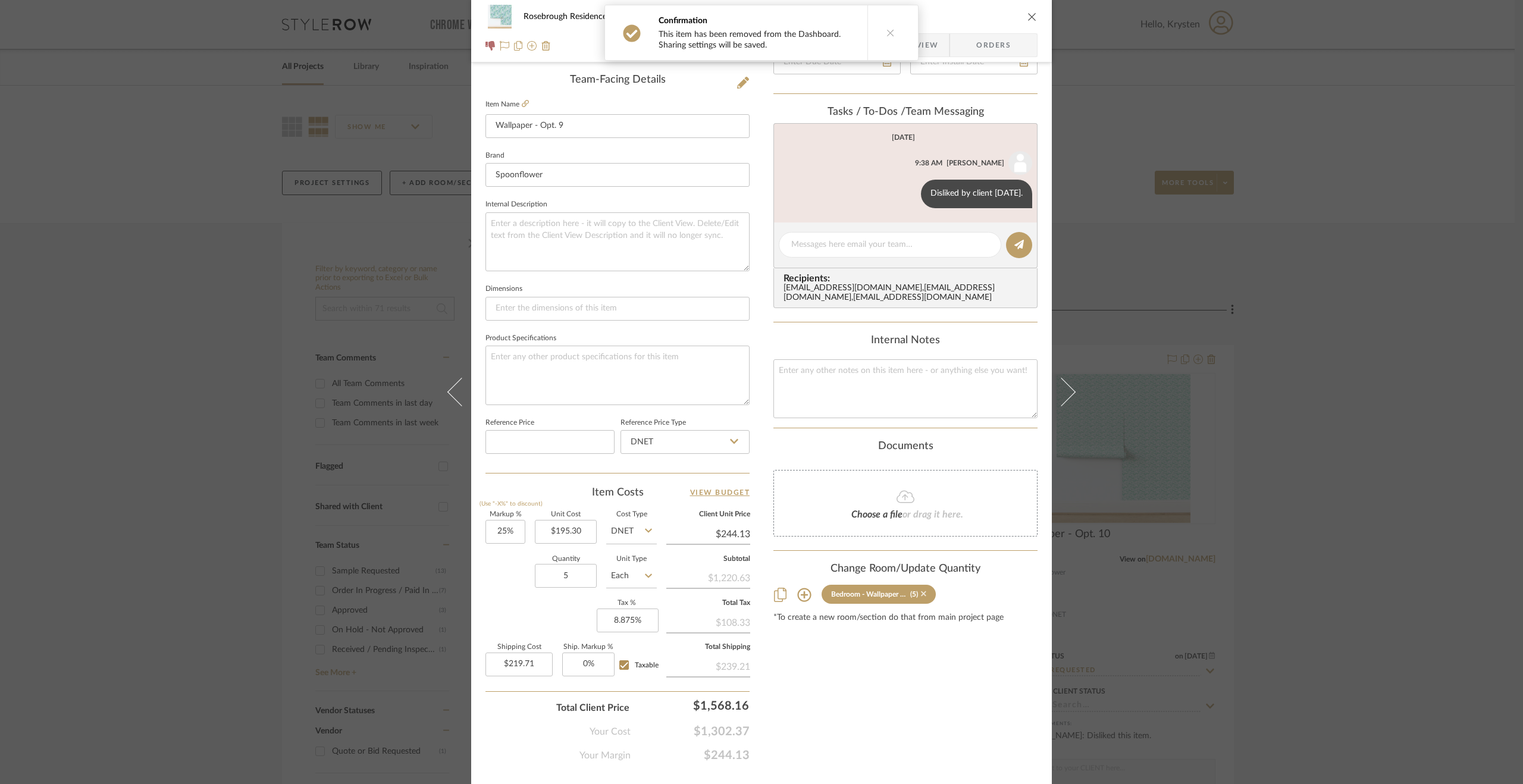
click at [921, 596] on icon at bounding box center [923, 593] width 5 height 5
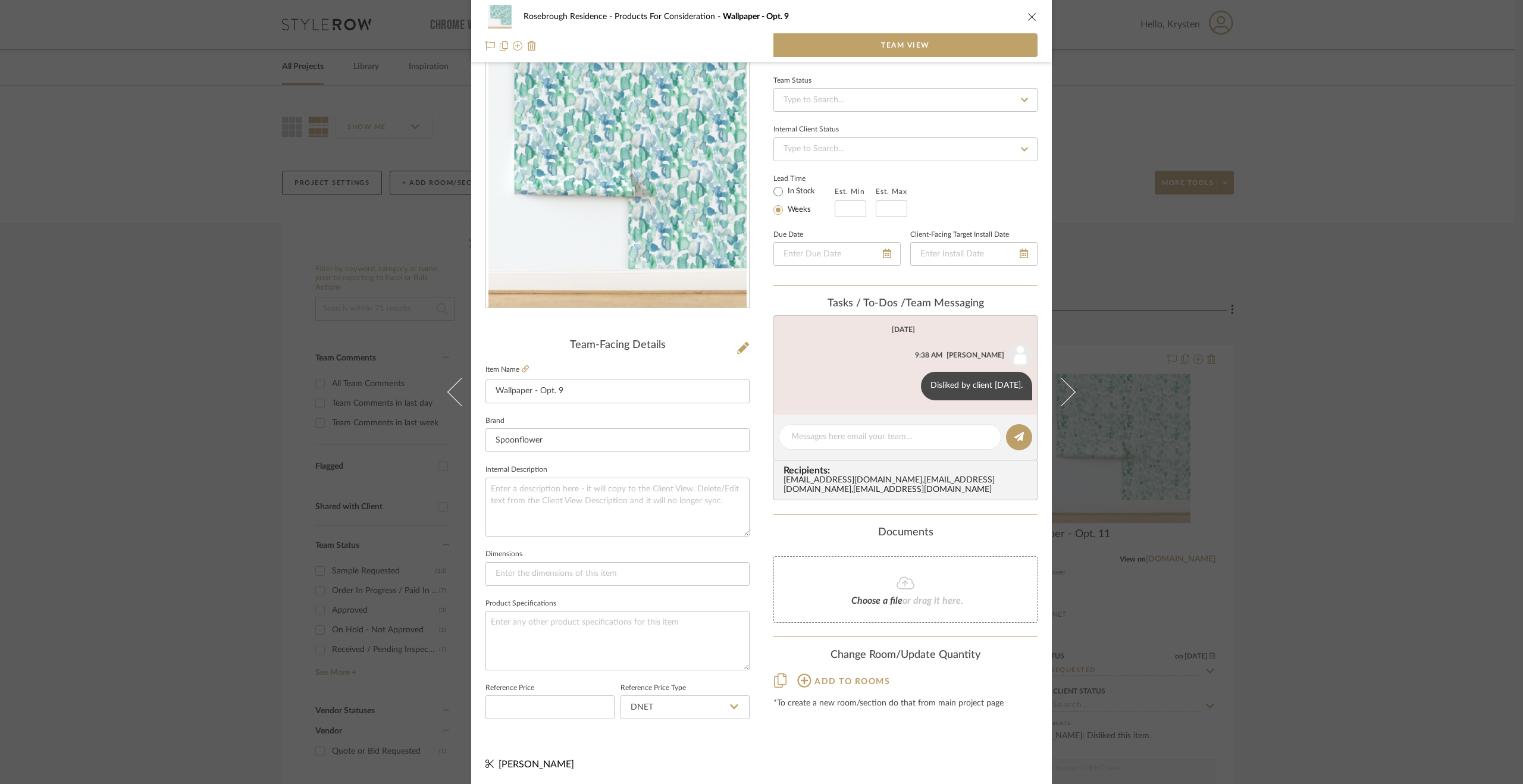
click at [1317, 494] on div "Rosebrough Residence Products For Consideration Wallpaper - Opt. 9 Team View Te…" at bounding box center [761, 392] width 1523 height 784
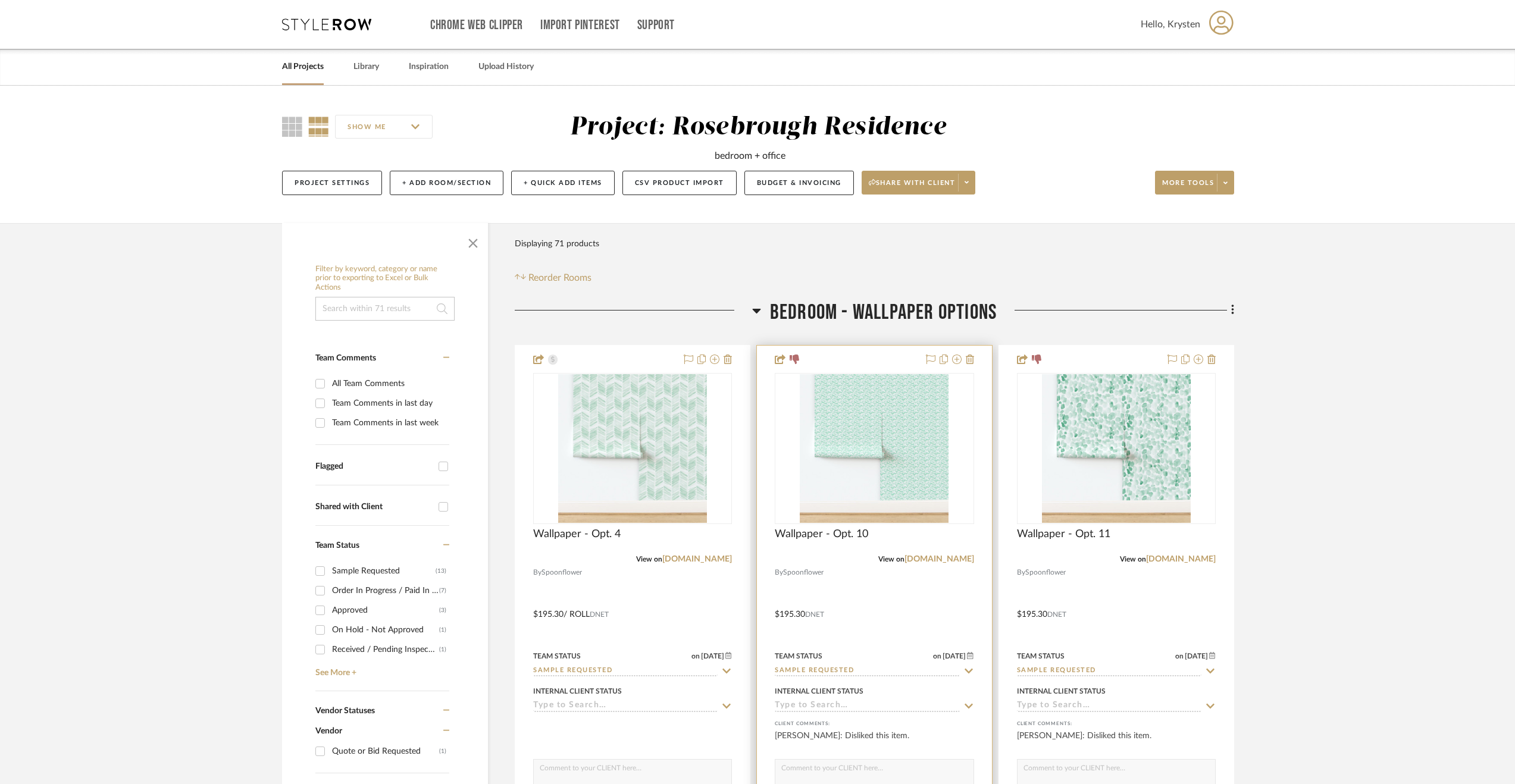
click at [956, 590] on div at bounding box center [874, 605] width 235 height 520
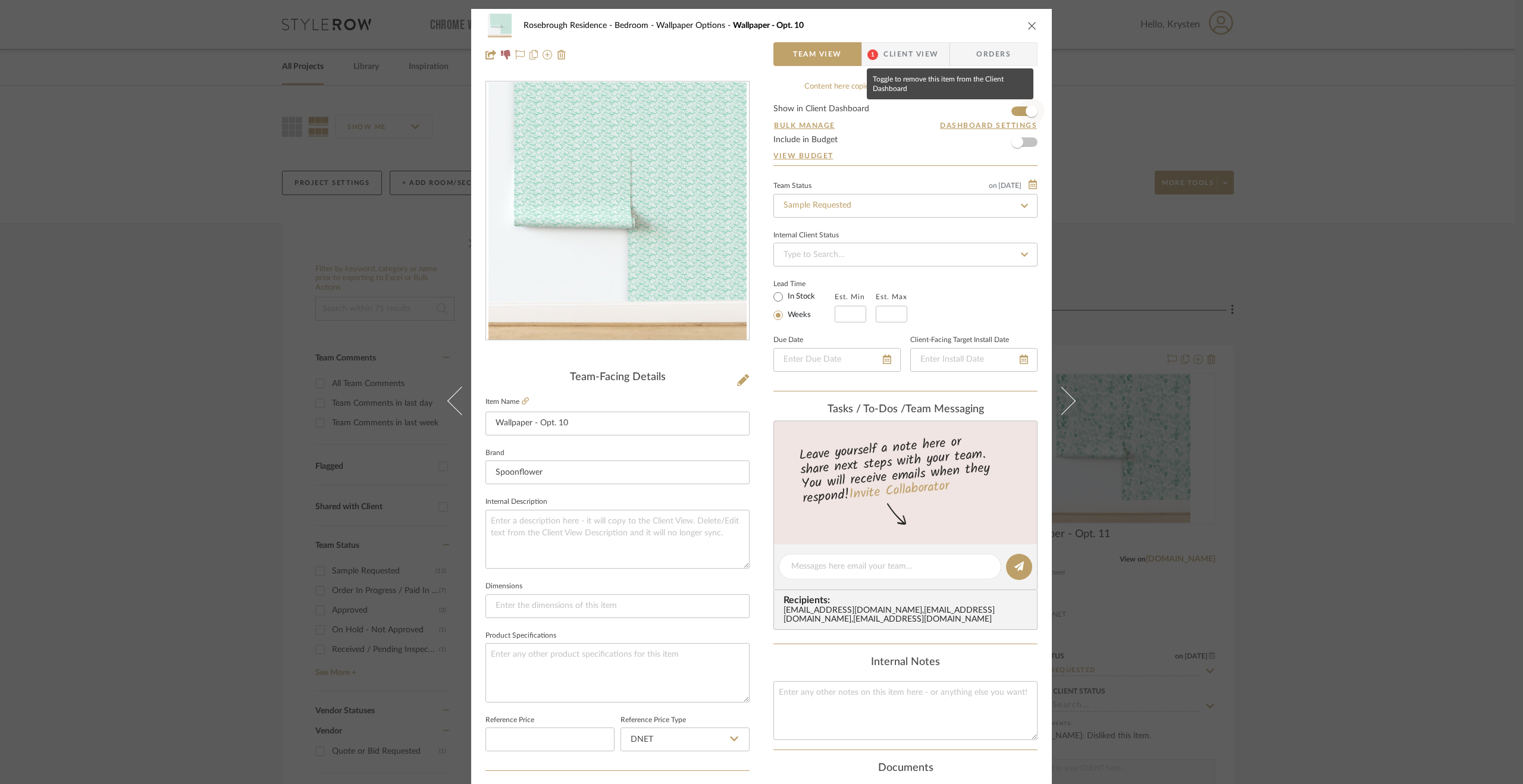
click at [1029, 107] on span "button" at bounding box center [1031, 111] width 12 height 12
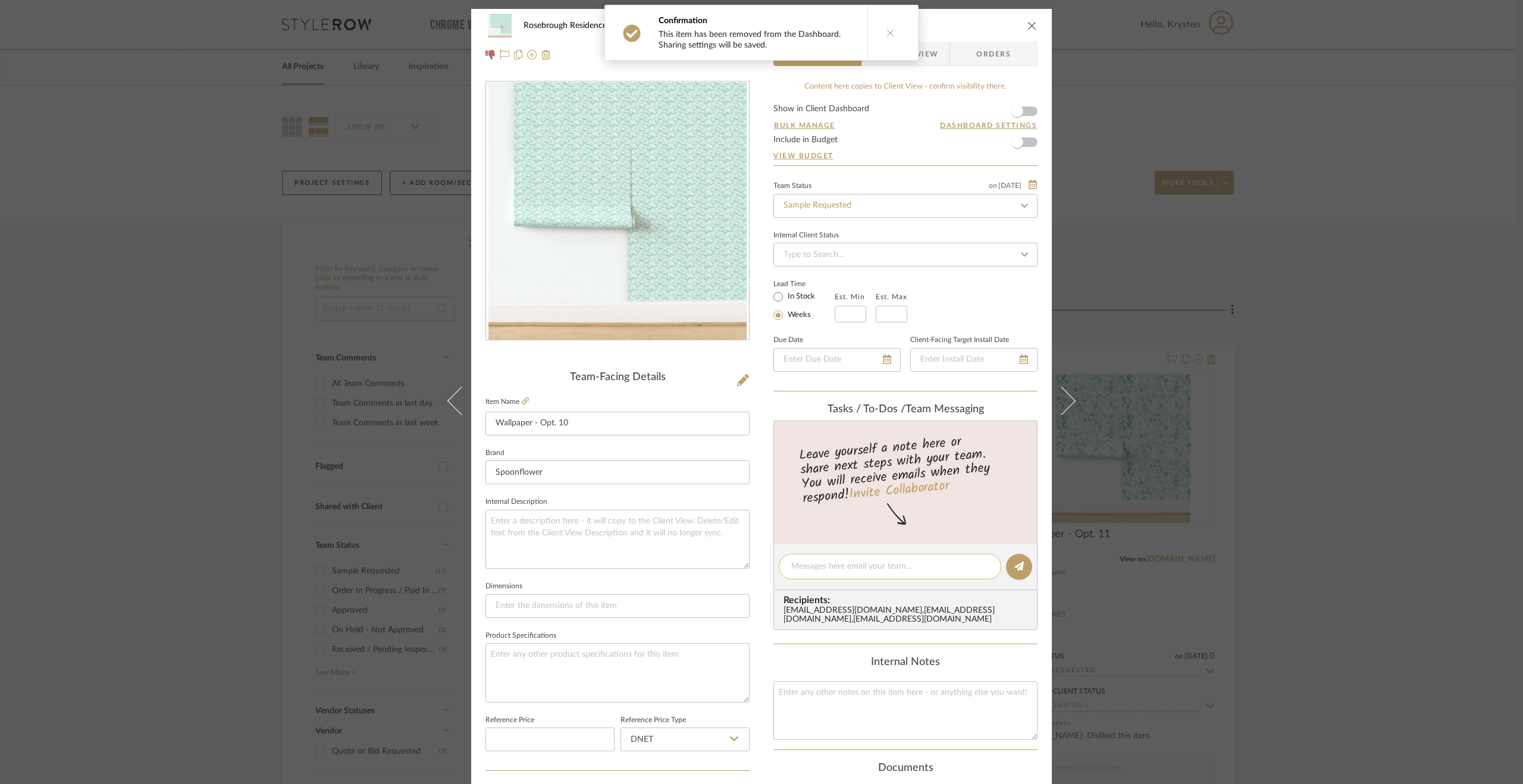
click at [894, 564] on textarea at bounding box center [889, 567] width 197 height 13
paste textarea "Disliked by client [DATE]."
type textarea "Disliked by client [DATE]."
click at [1016, 564] on icon at bounding box center [1019, 566] width 10 height 10
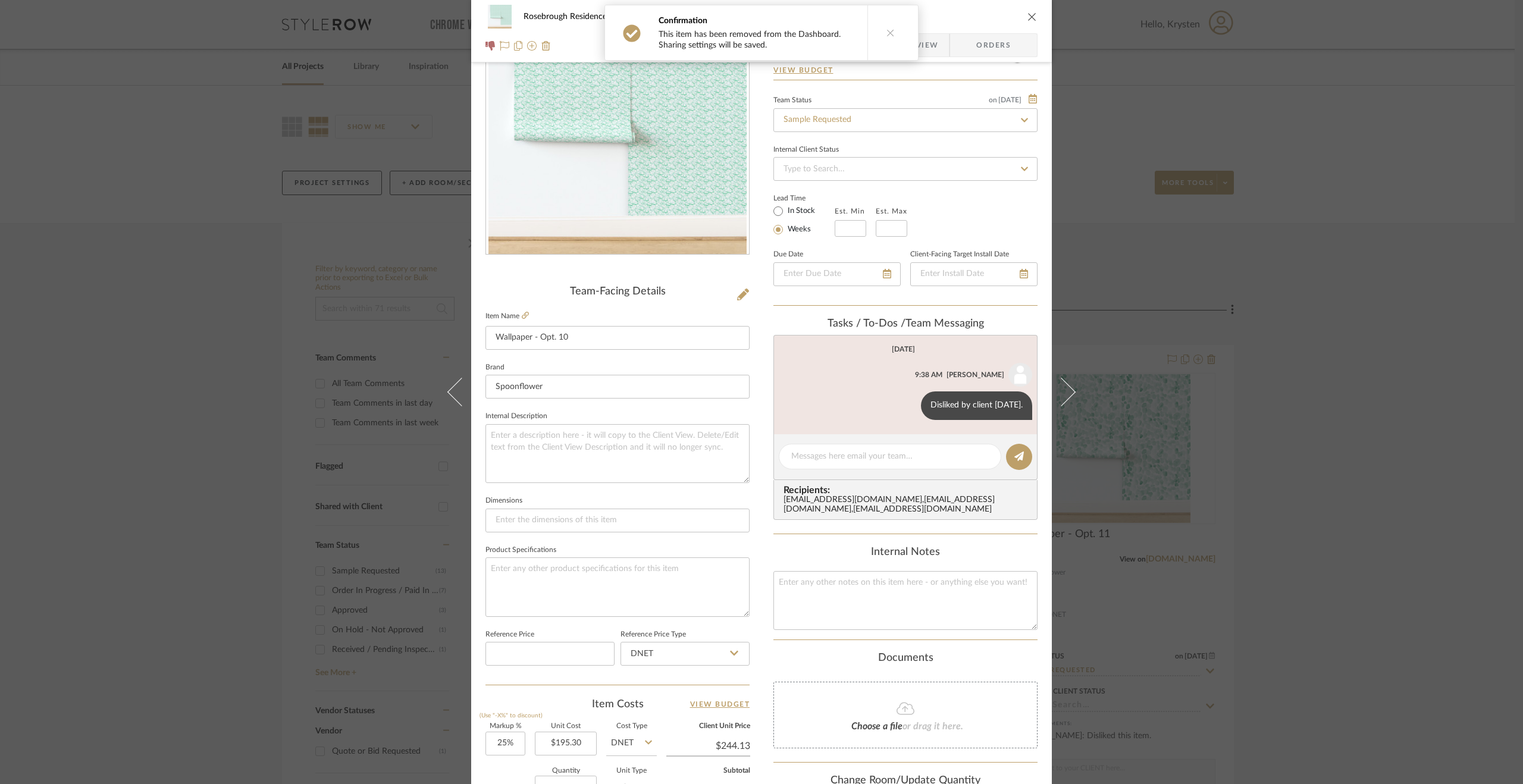
scroll to position [297, 0]
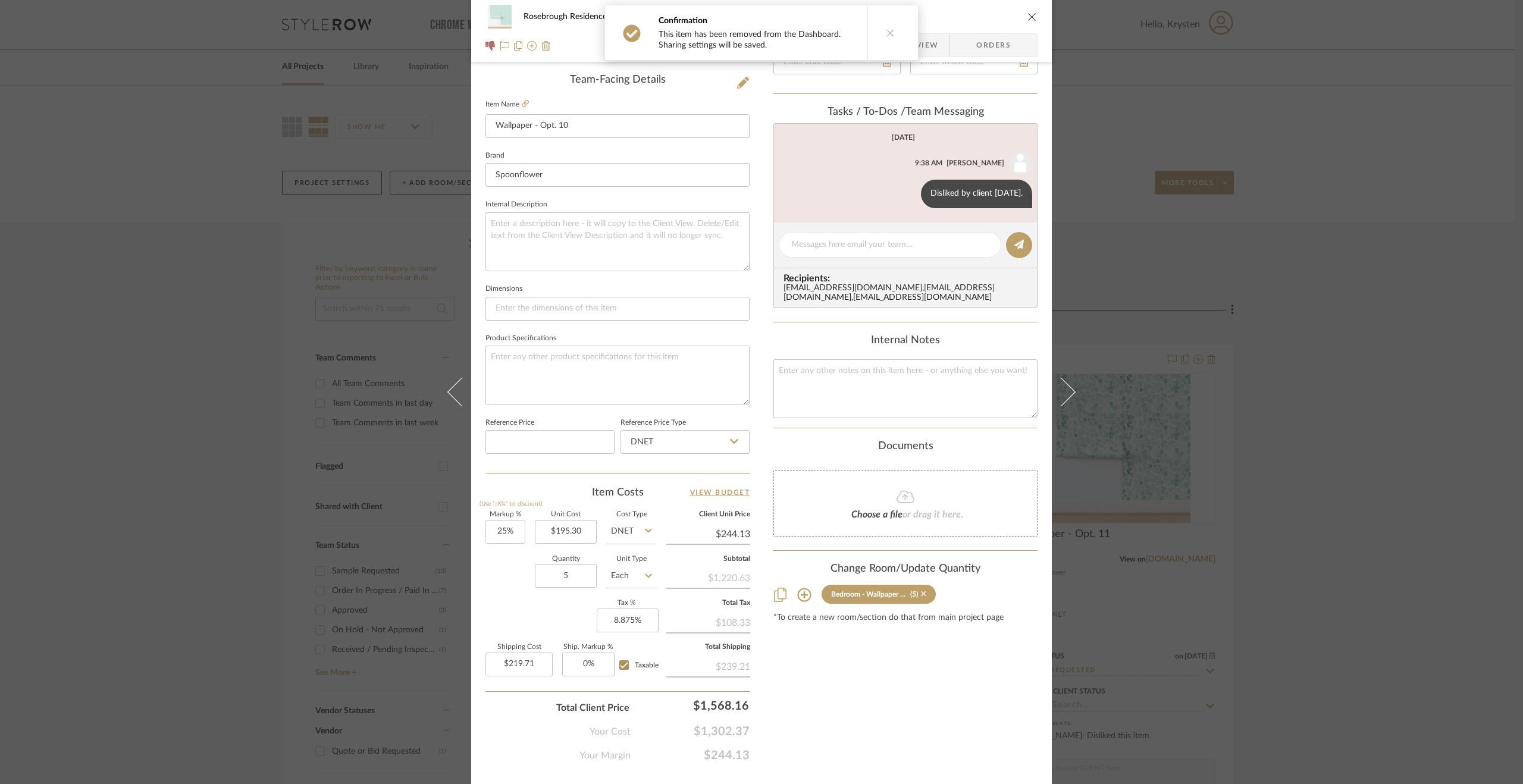
click at [921, 596] on icon at bounding box center [923, 593] width 5 height 5
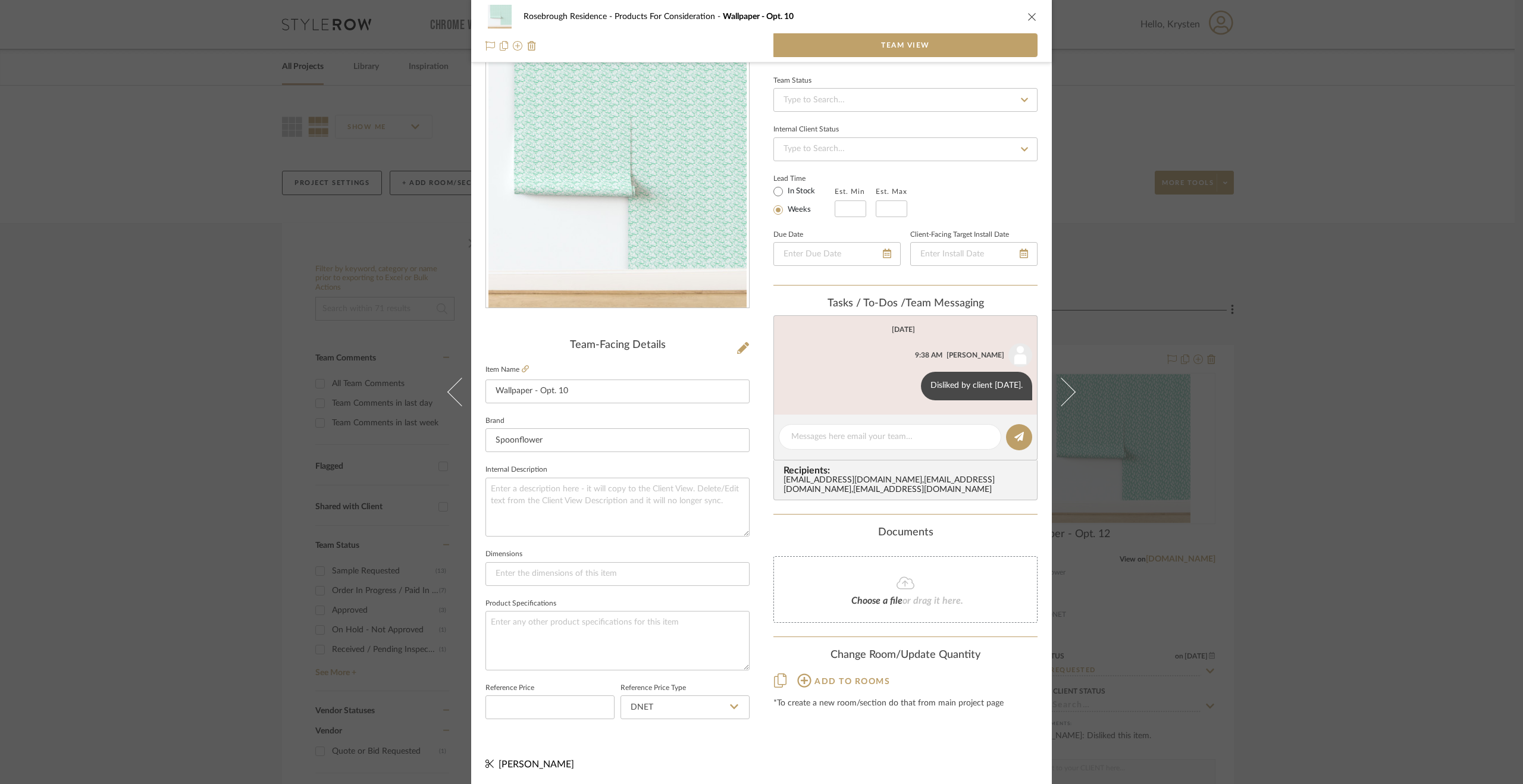
click at [1306, 590] on div "Rosebrough Residence Products For Consideration Wallpaper - Opt. 10 Team View T…" at bounding box center [761, 392] width 1523 height 784
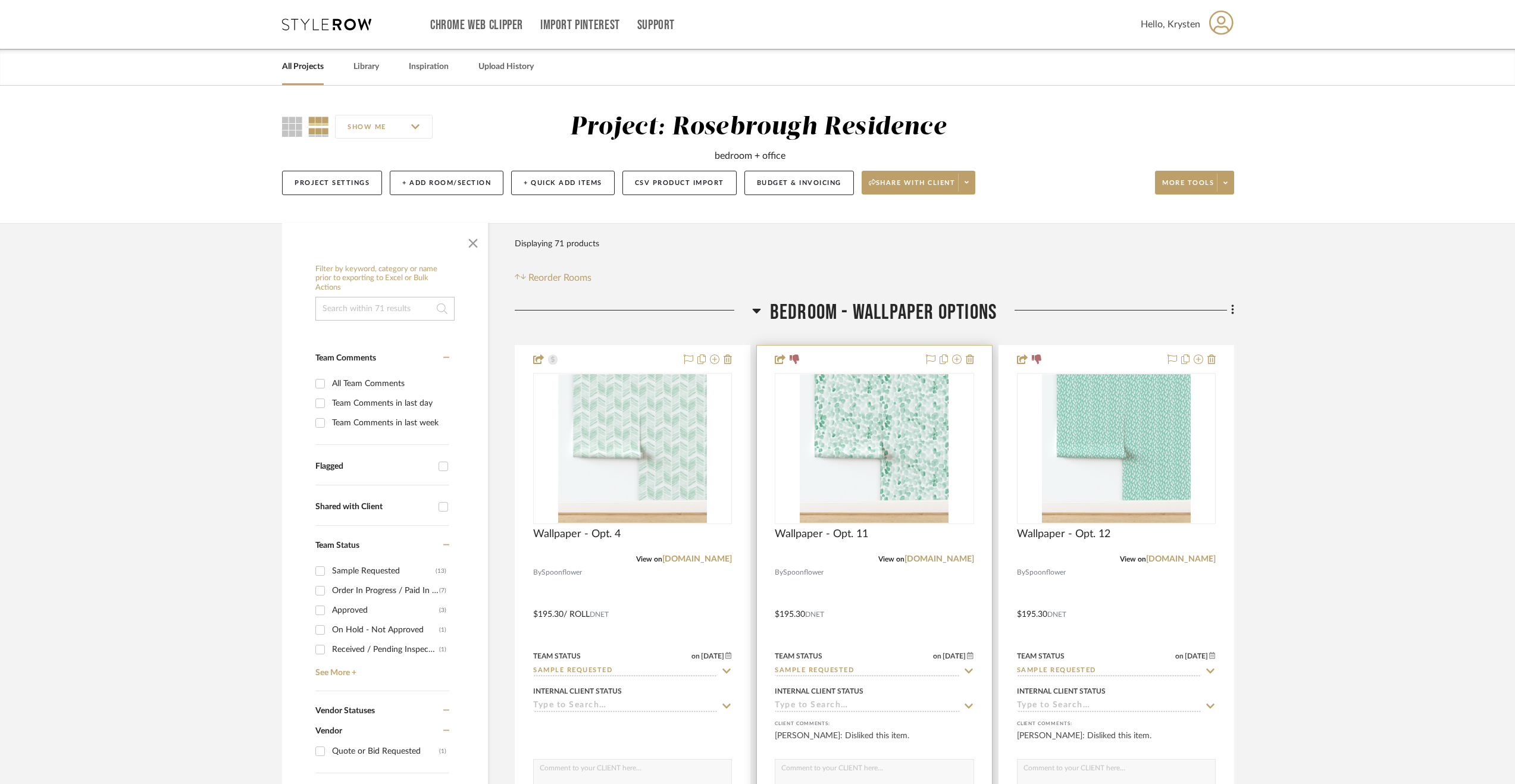
click at [915, 598] on div at bounding box center [874, 605] width 235 height 520
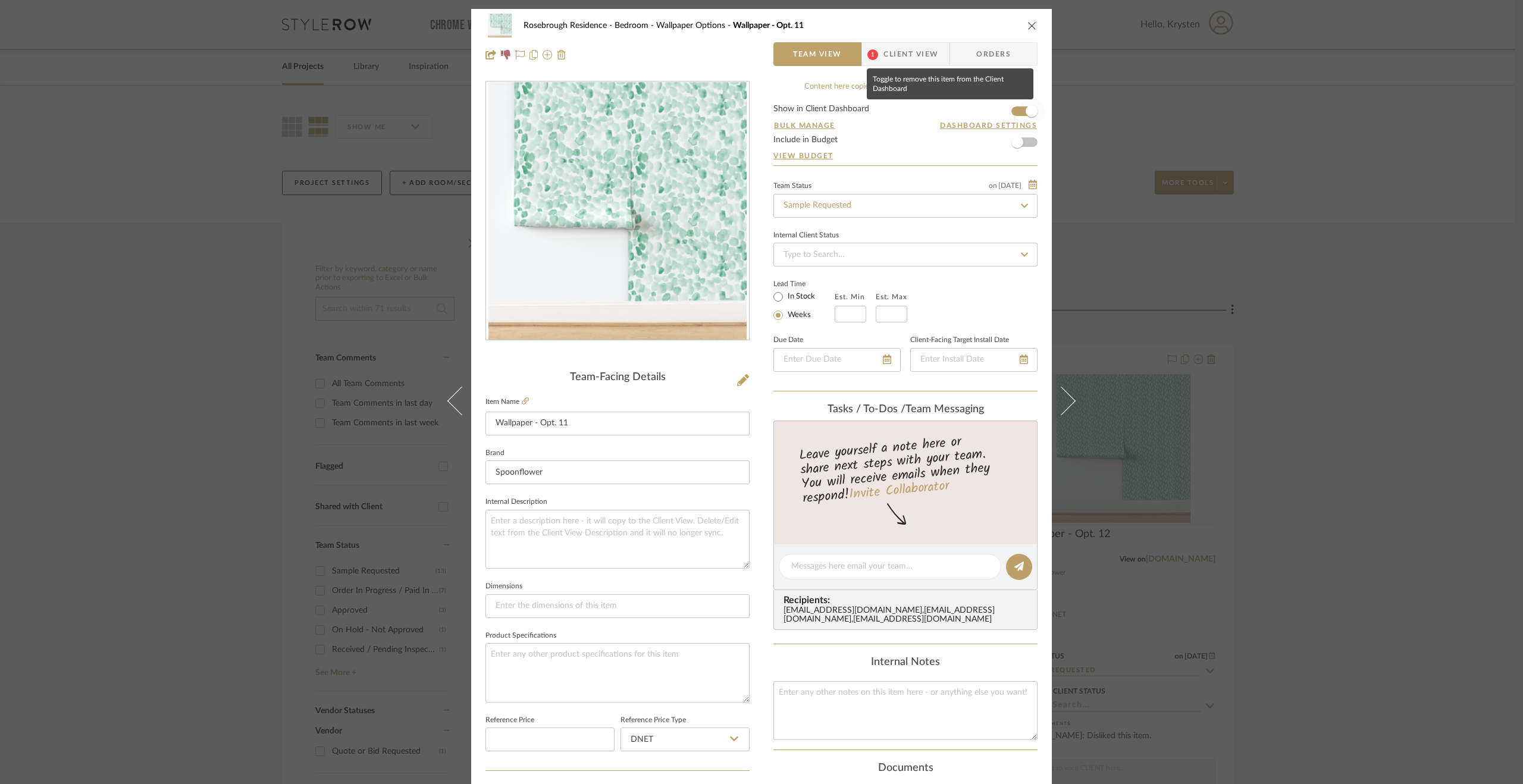
click at [1034, 107] on span "button" at bounding box center [1031, 111] width 26 height 26
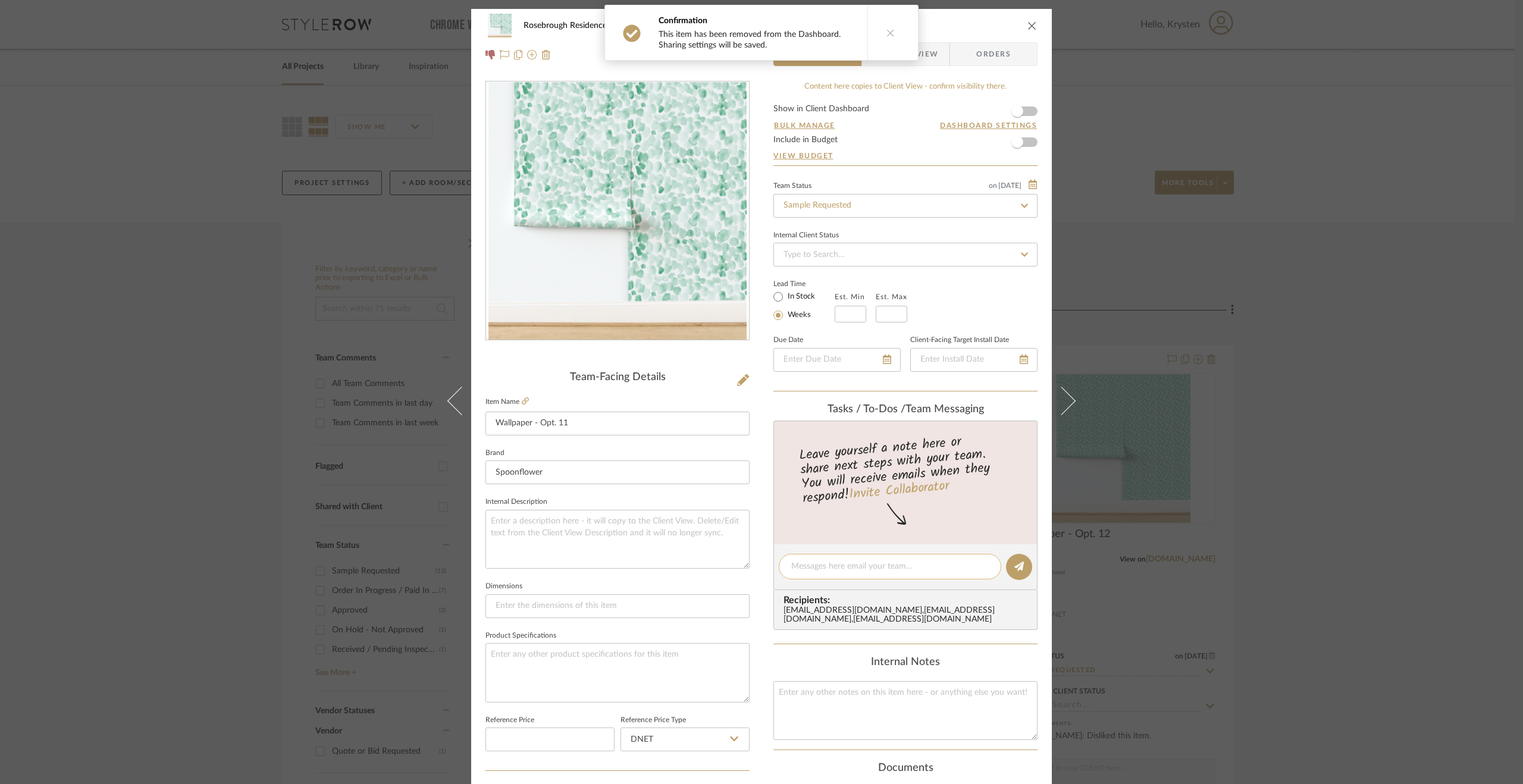
click at [860, 566] on textarea at bounding box center [889, 567] width 197 height 13
paste textarea "Disliked by client [DATE]."
type textarea "Disliked by client [DATE]."
click at [1017, 566] on icon at bounding box center [1019, 566] width 10 height 10
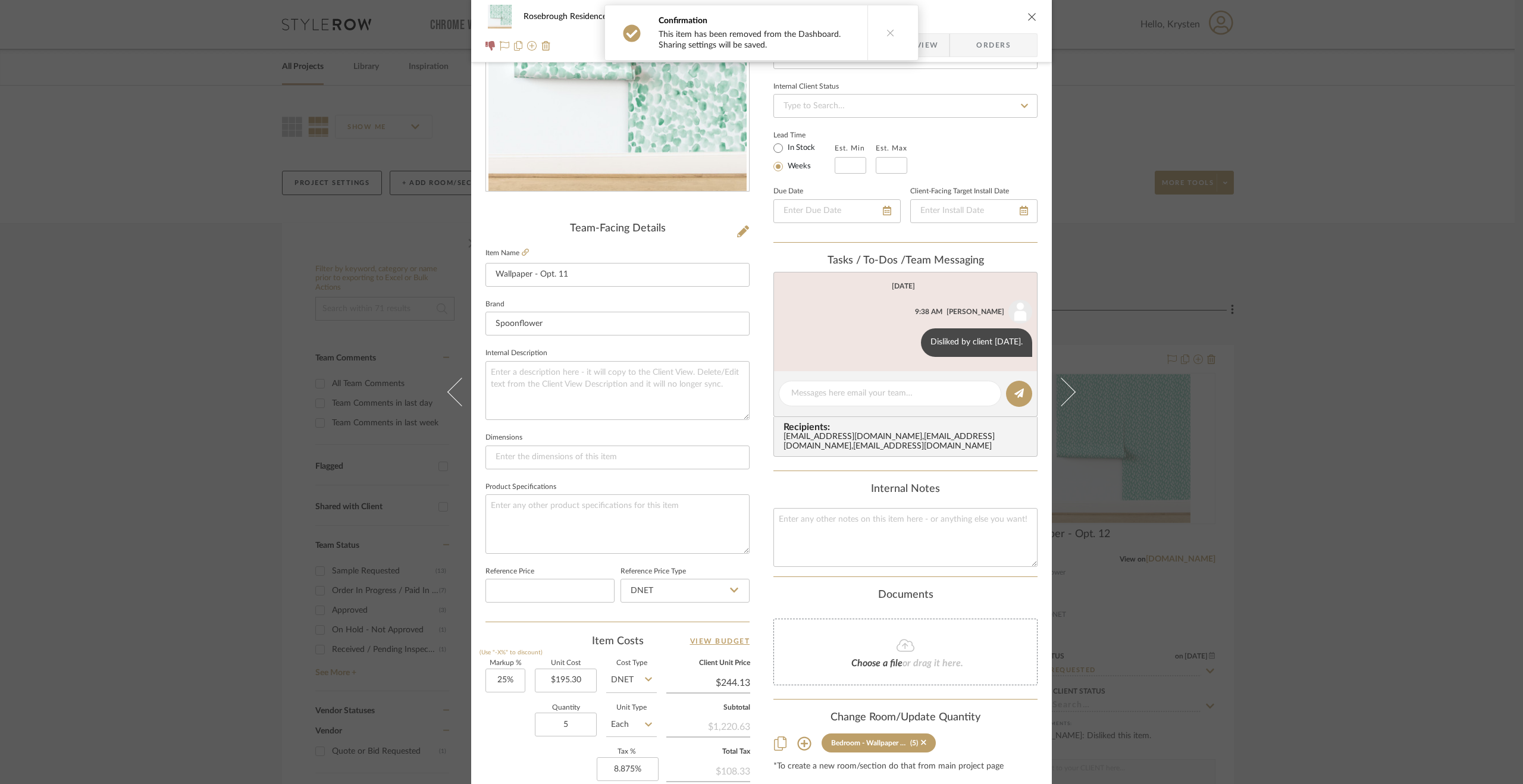
scroll to position [297, 0]
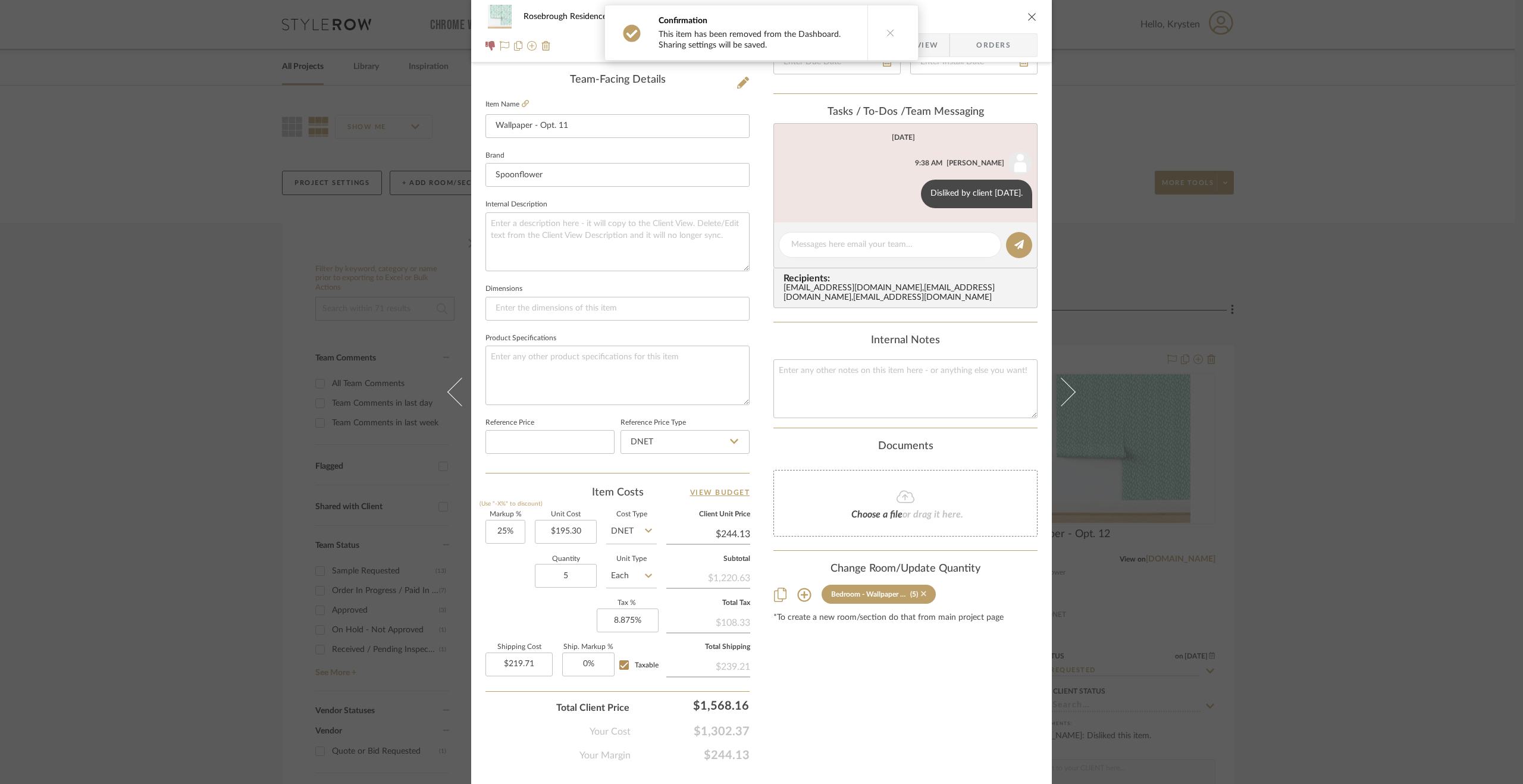
click at [921, 596] on icon at bounding box center [923, 593] width 5 height 5
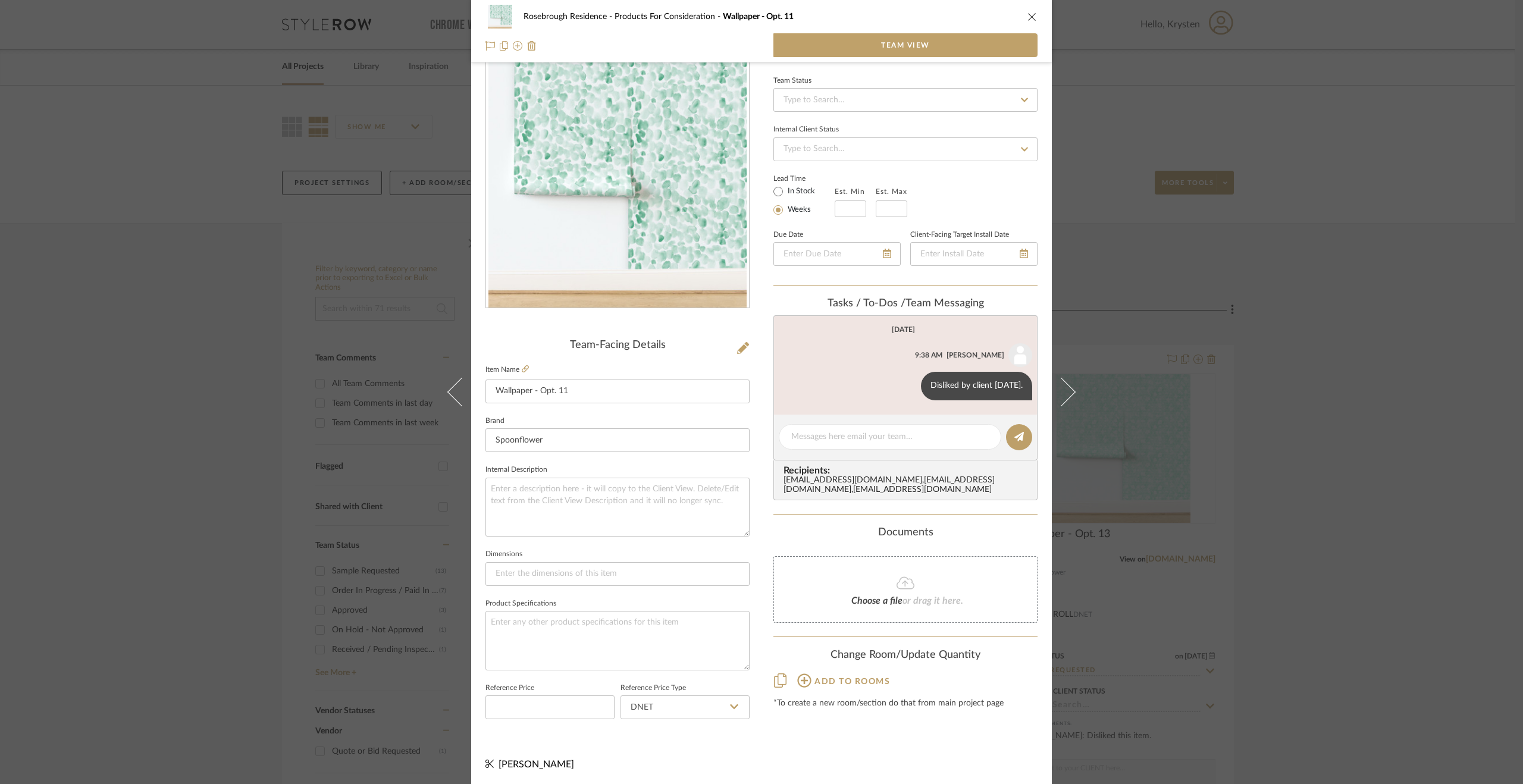
click at [1361, 591] on div "Rosebrough Residence Products For Consideration Wallpaper - Opt. 11 Team View T…" at bounding box center [761, 392] width 1523 height 784
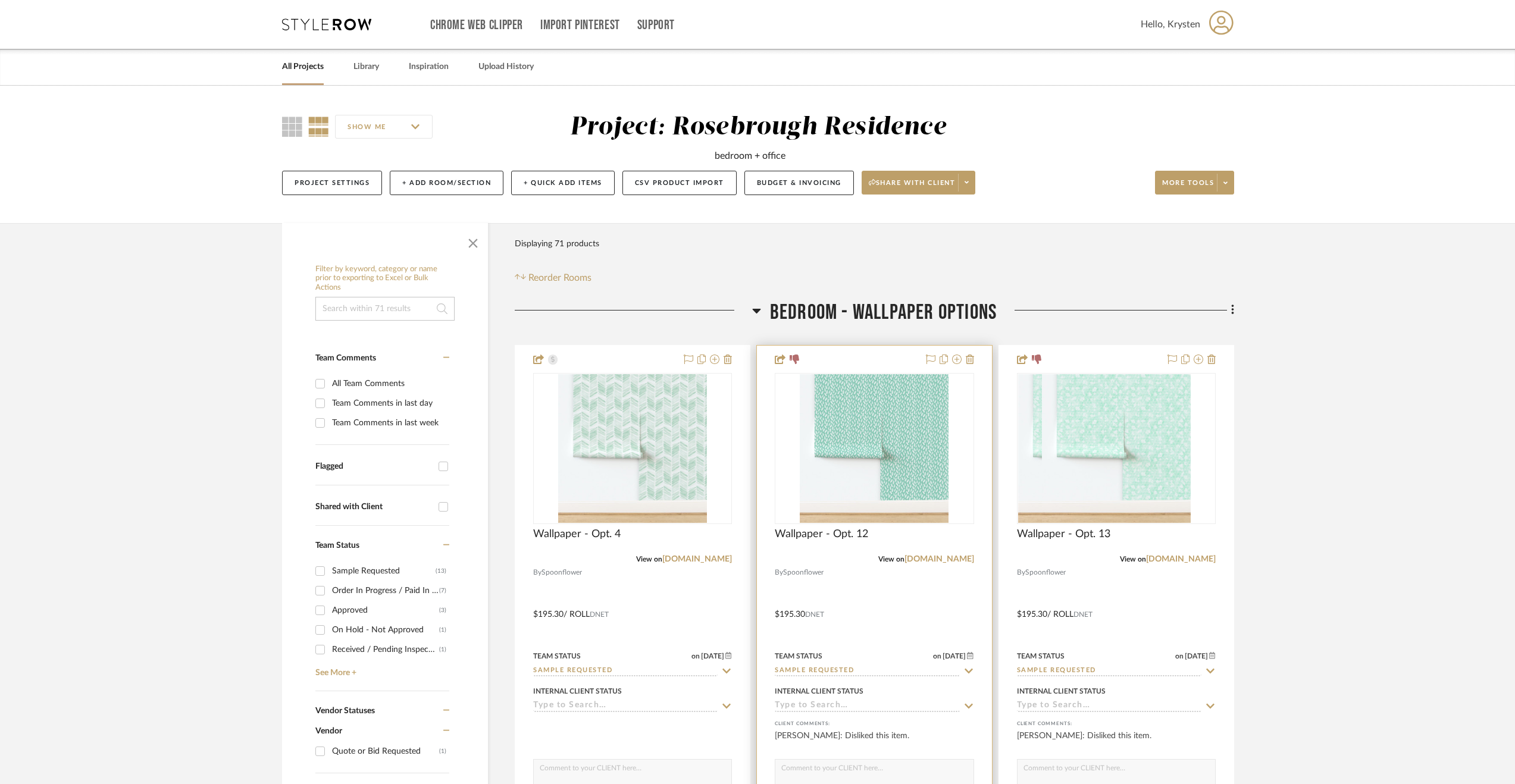
click at [936, 607] on div at bounding box center [874, 605] width 235 height 520
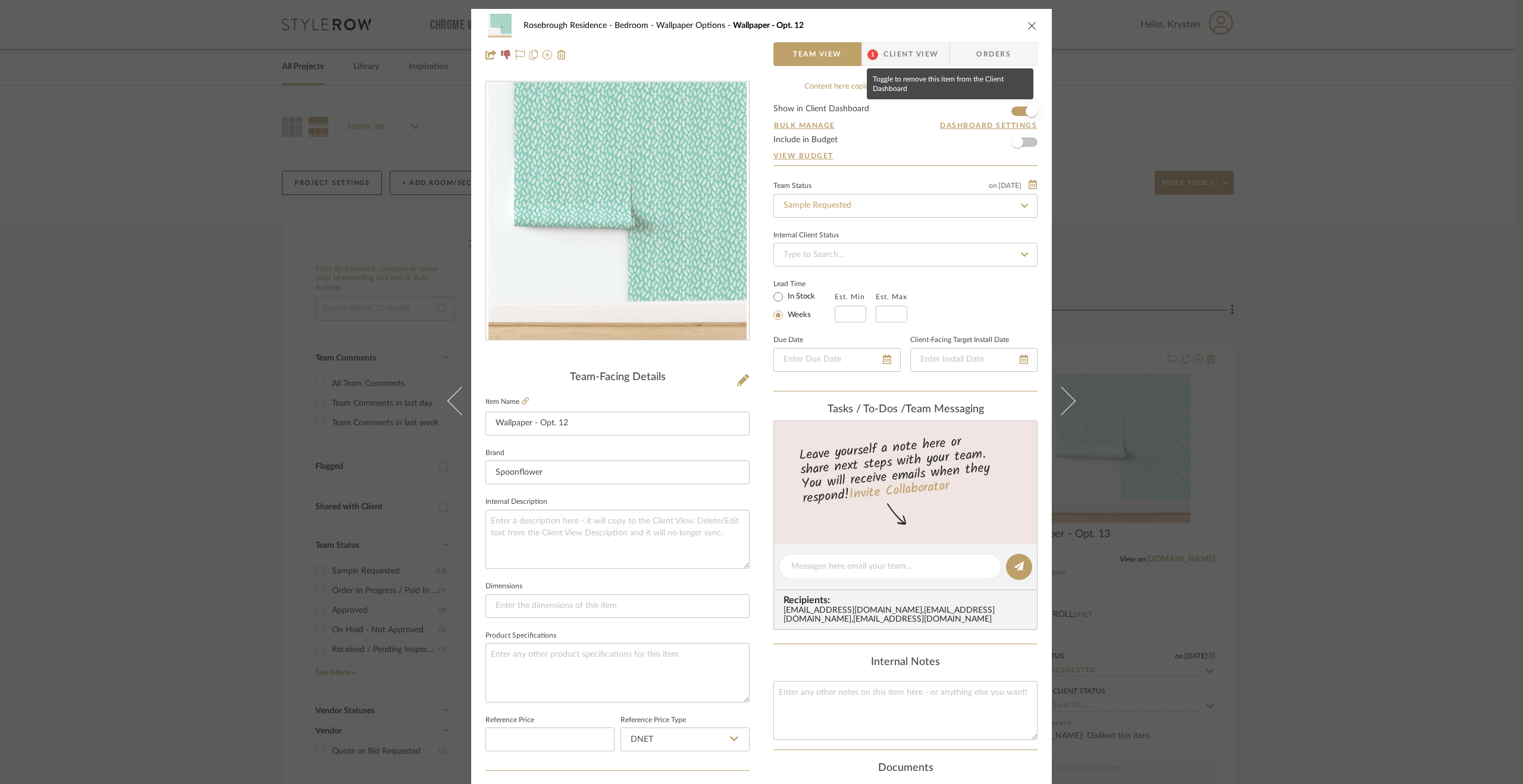
click at [1022, 105] on span "button" at bounding box center [1031, 111] width 26 height 26
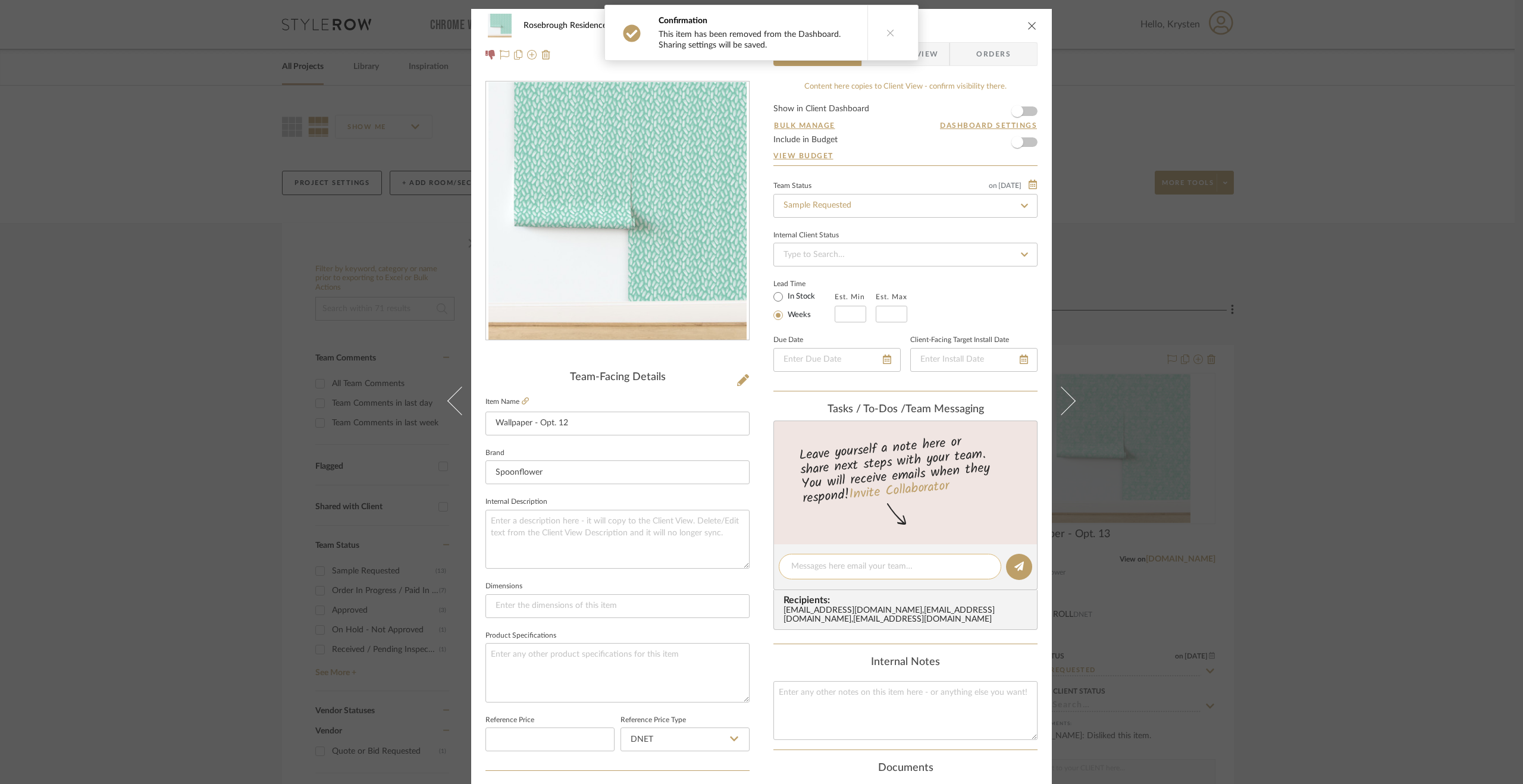
click at [826, 561] on textarea at bounding box center [889, 567] width 197 height 13
paste textarea "Disliked by client [DATE]."
type textarea "Disliked by client [DATE]."
click at [1009, 564] on button at bounding box center [1019, 567] width 26 height 26
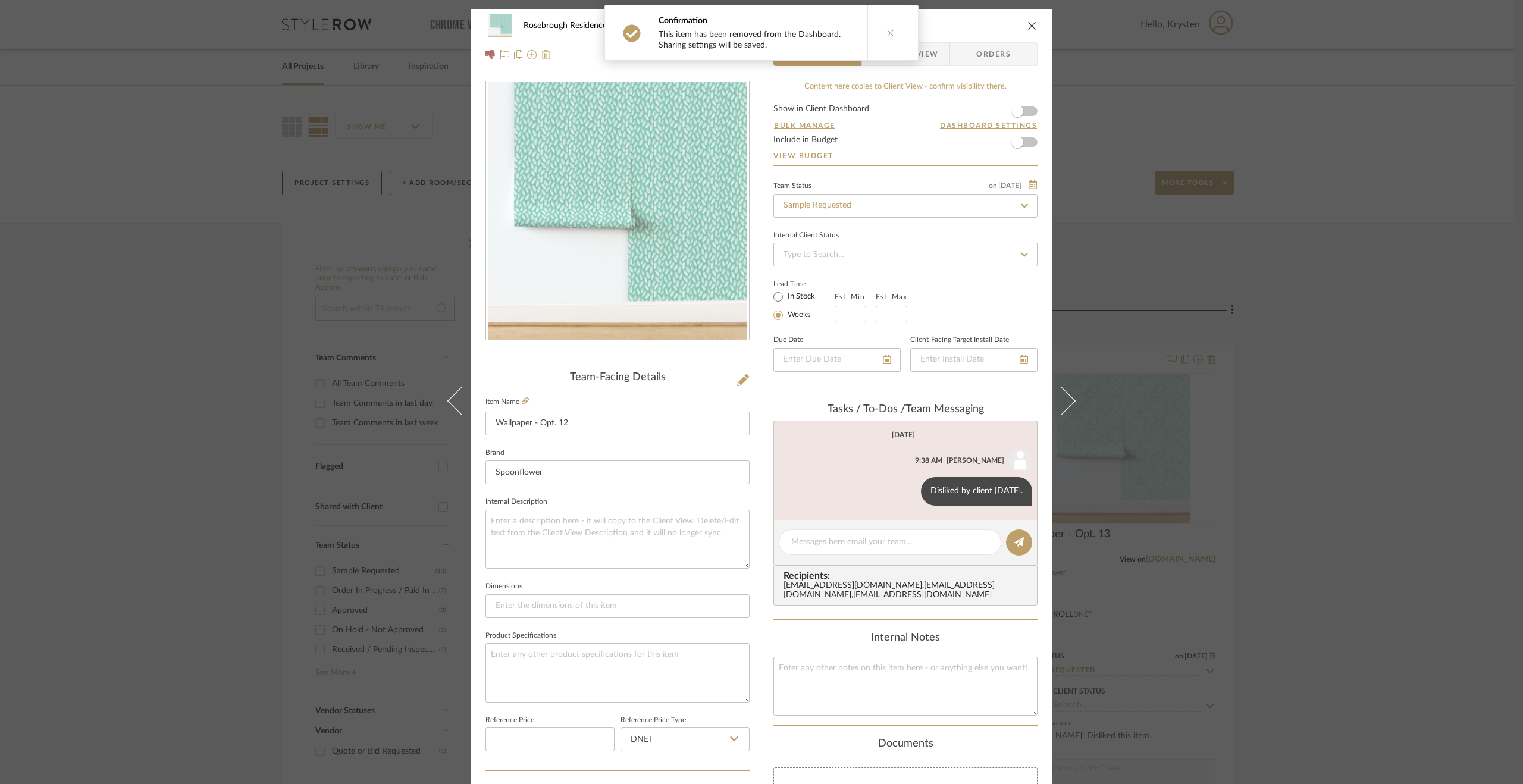
scroll to position [238, 0]
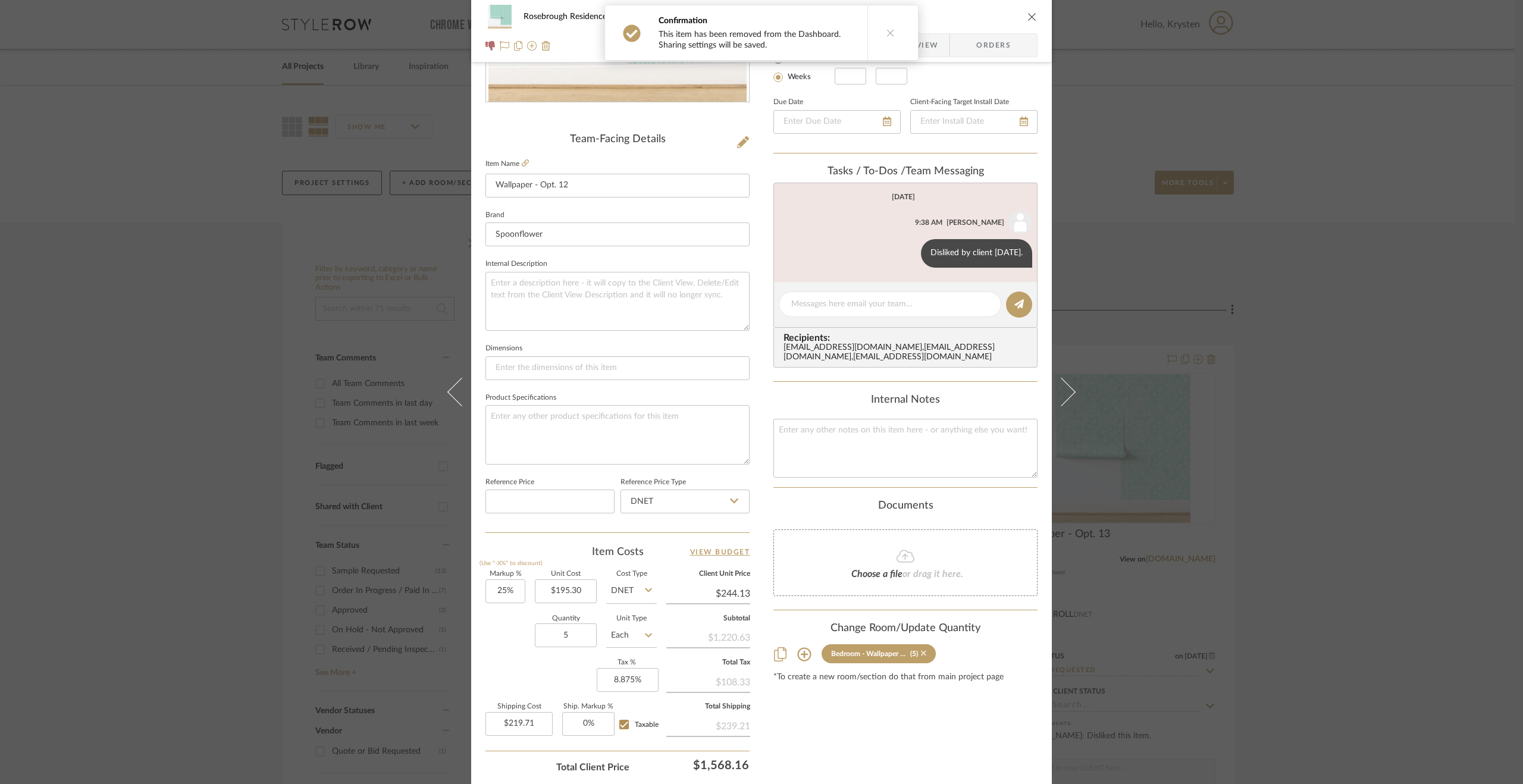
click at [921, 656] on icon at bounding box center [923, 653] width 5 height 5
click at [1368, 580] on div "Rosebrough Residence Bedroom - Wallpaper Options Wallpaper - Opt. 12 Team View …" at bounding box center [761, 392] width 1523 height 784
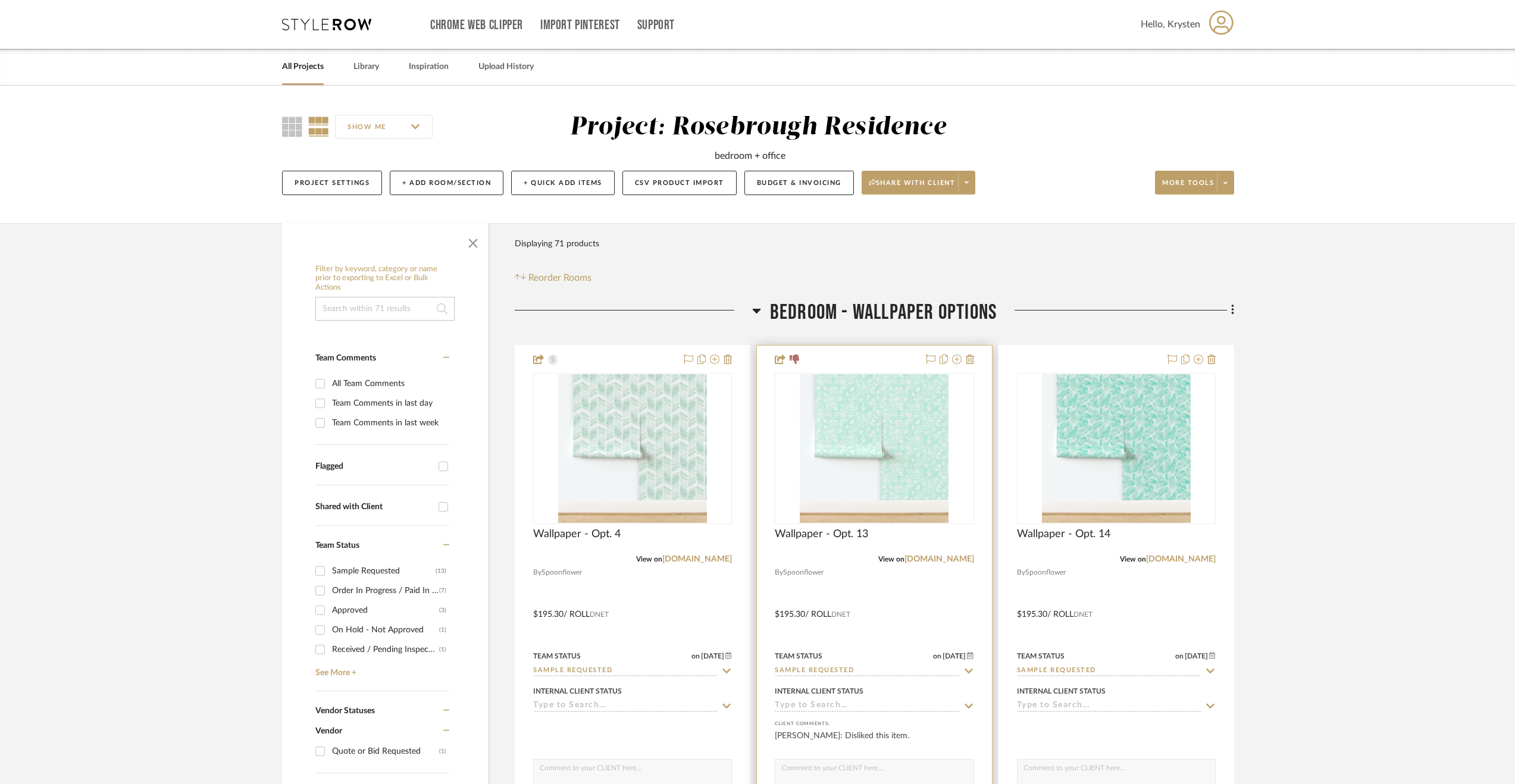
click at [880, 611] on div at bounding box center [874, 605] width 235 height 520
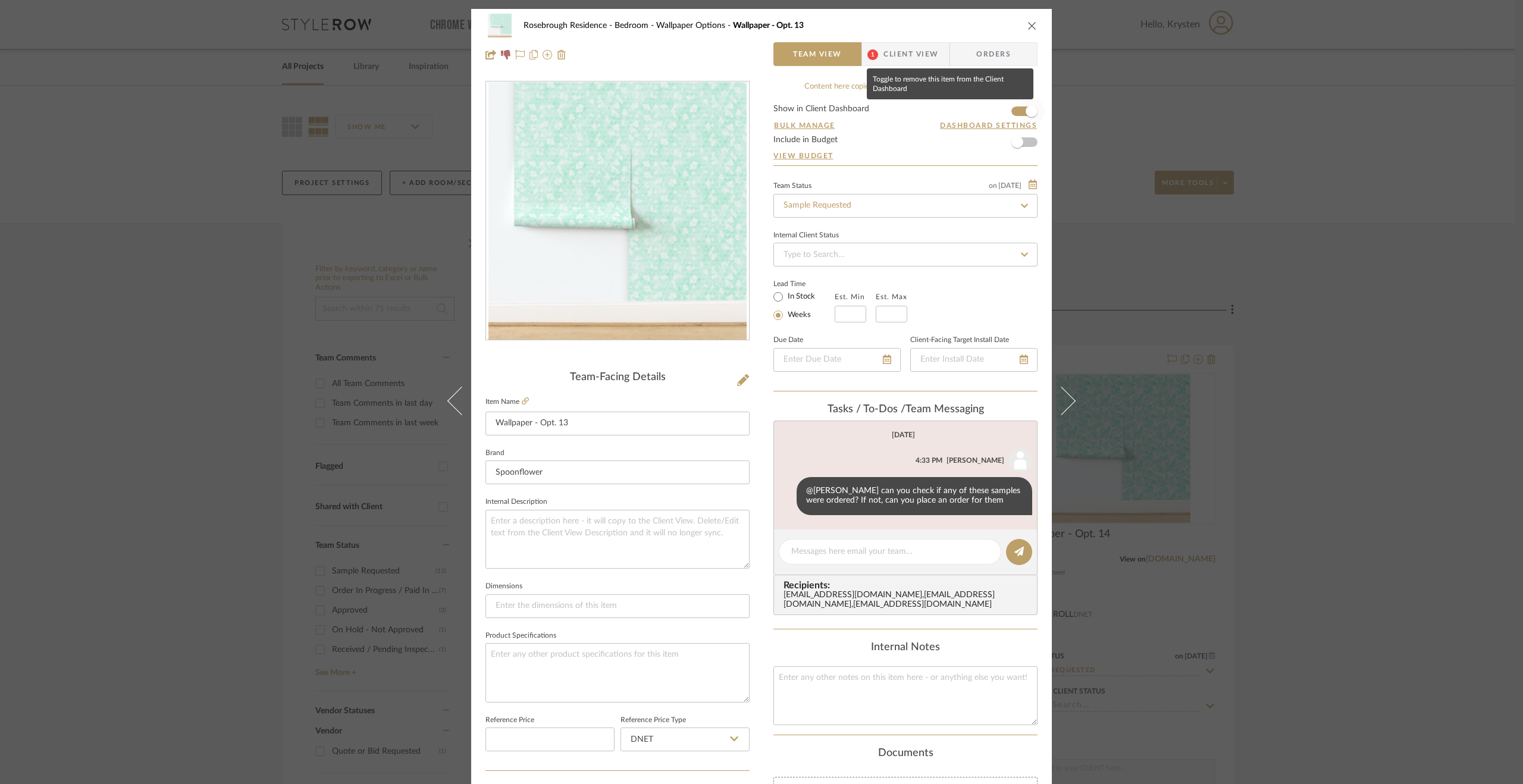
click at [1022, 106] on span "button" at bounding box center [1031, 111] width 26 height 26
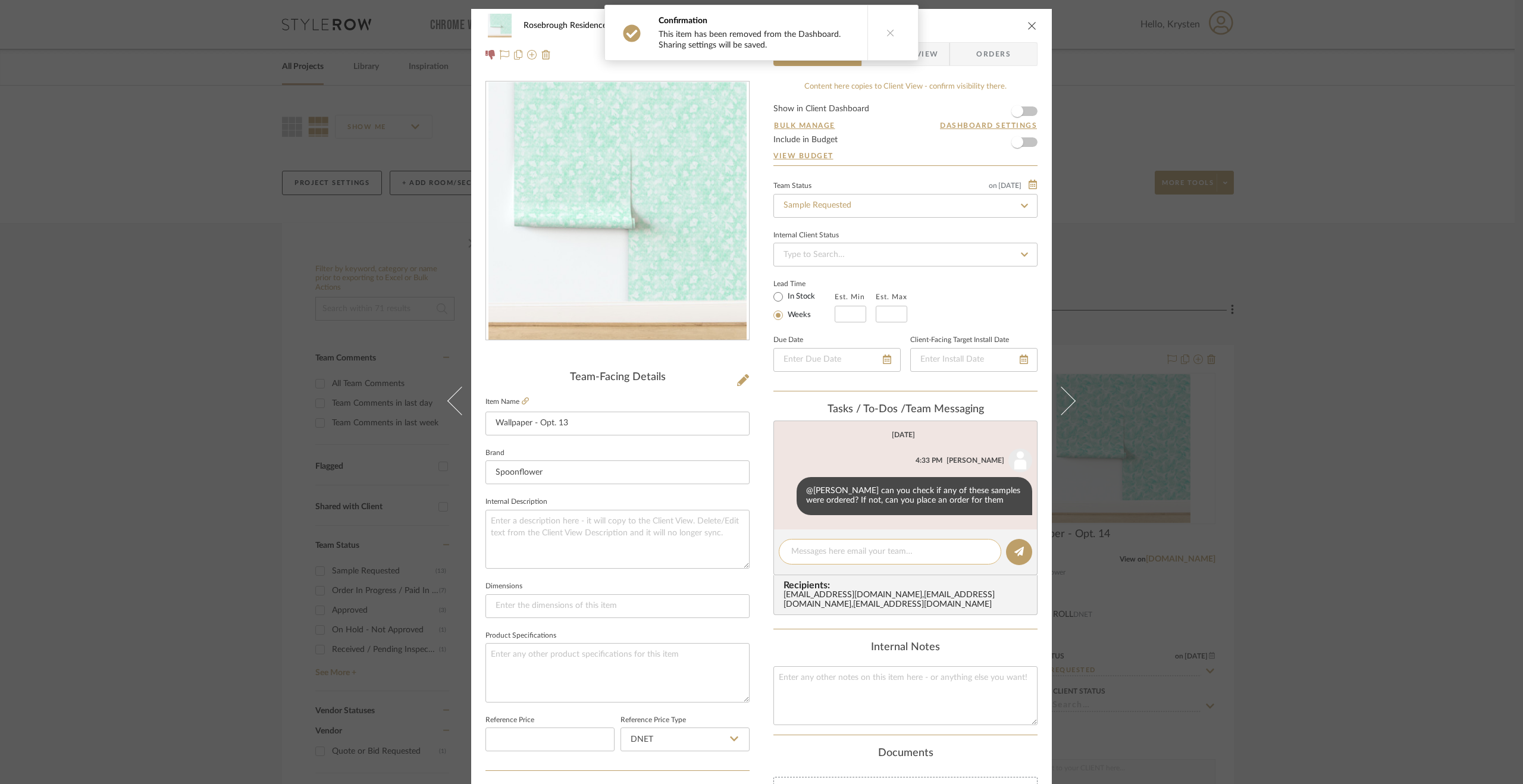
click at [895, 546] on textarea at bounding box center [889, 552] width 197 height 13
paste textarea "Disliked by client [DATE]."
type textarea "Disliked by client [DATE]."
click at [1014, 550] on icon at bounding box center [1019, 551] width 10 height 10
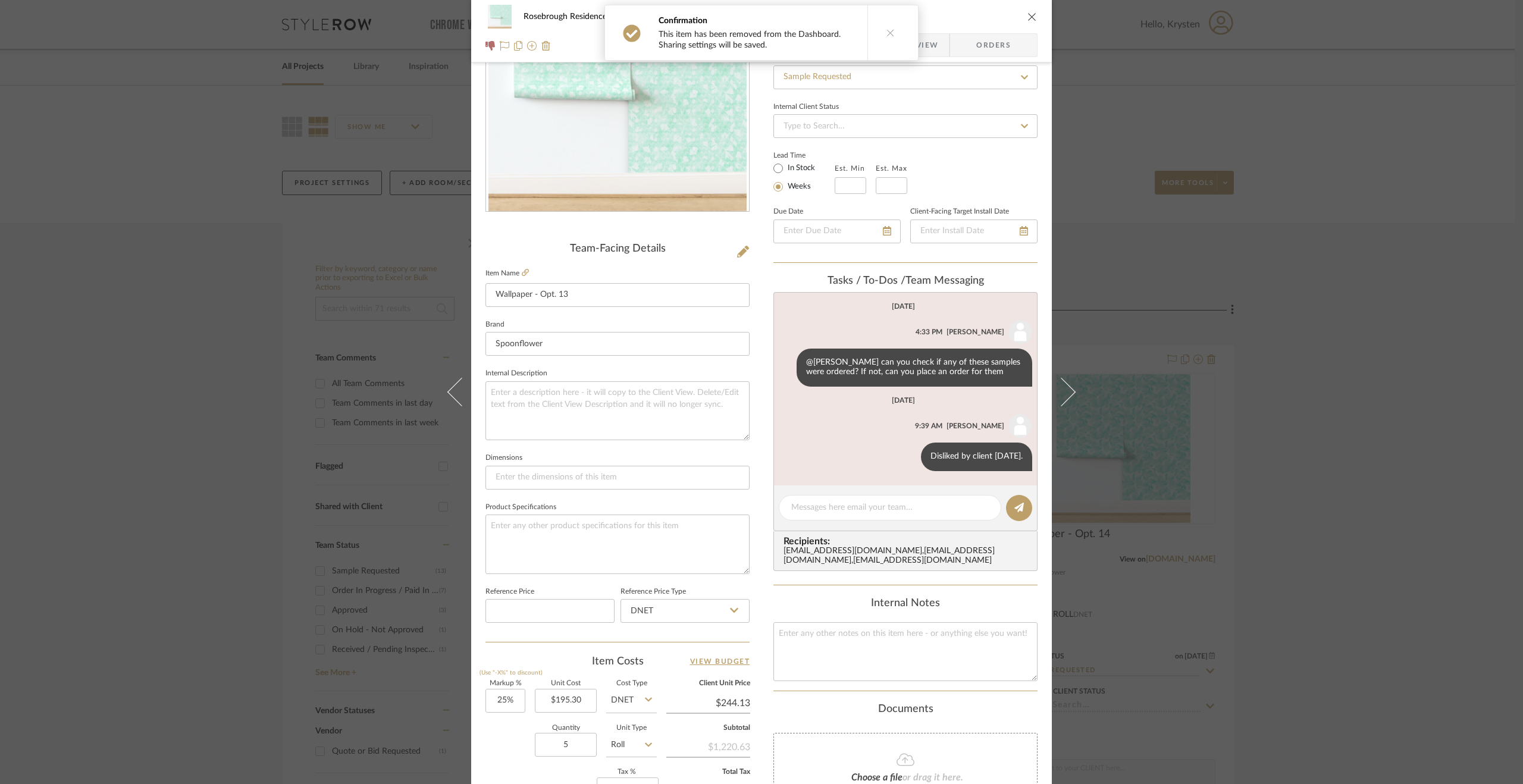
scroll to position [297, 0]
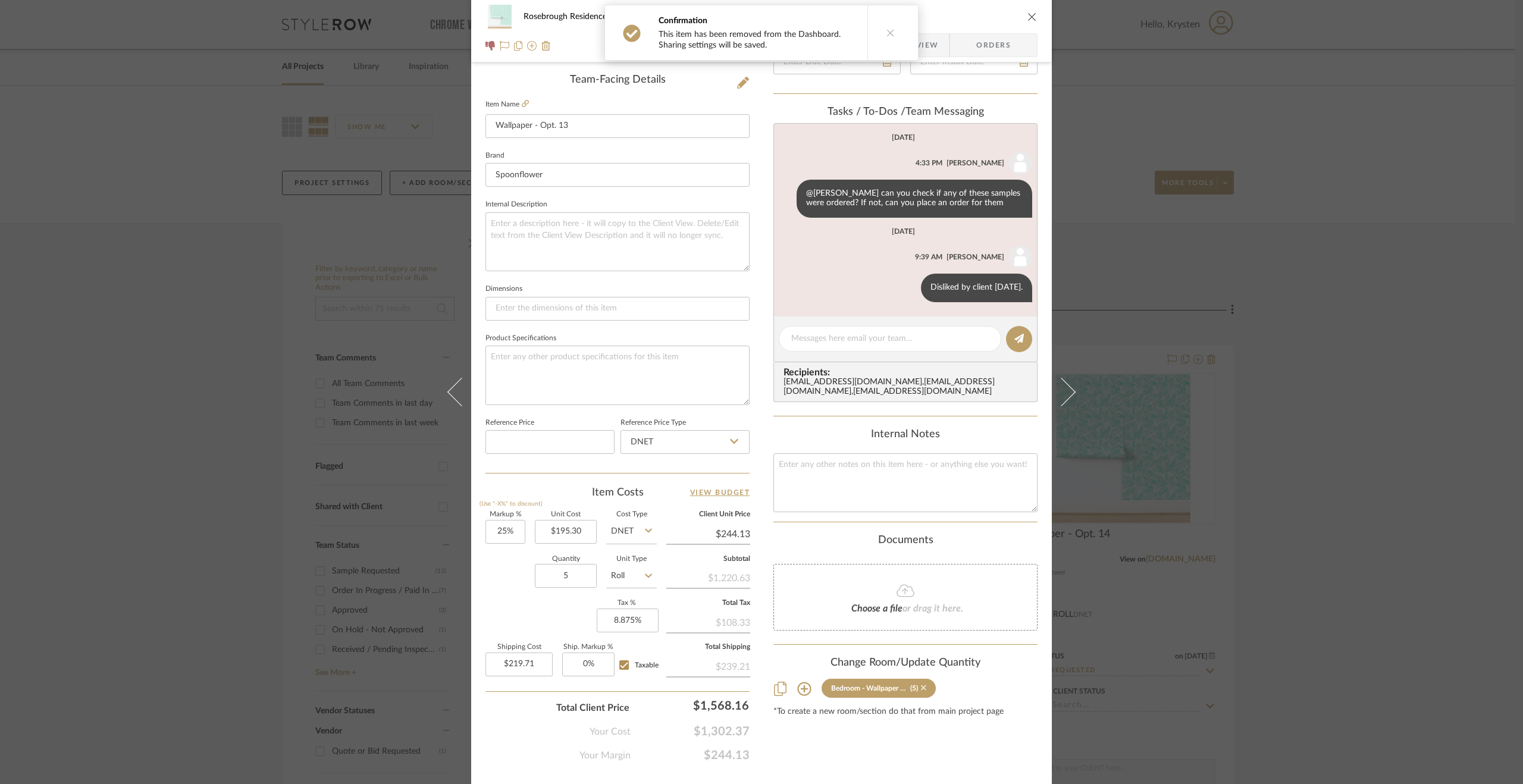
click at [921, 690] on icon at bounding box center [923, 687] width 5 height 5
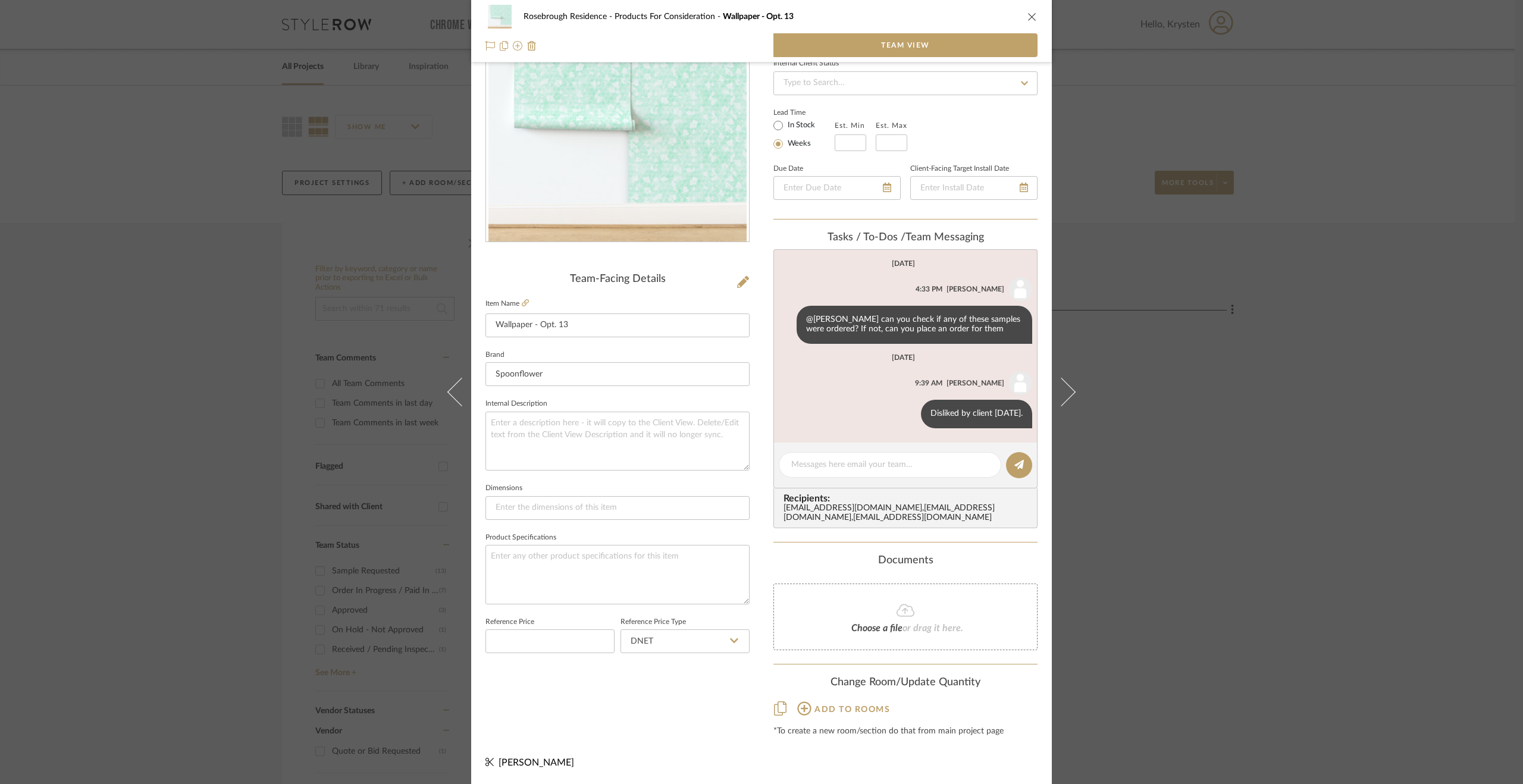
click at [1288, 646] on div "Rosebrough Residence Products For Consideration Wallpaper - Opt. 13 Team View T…" at bounding box center [761, 392] width 1523 height 784
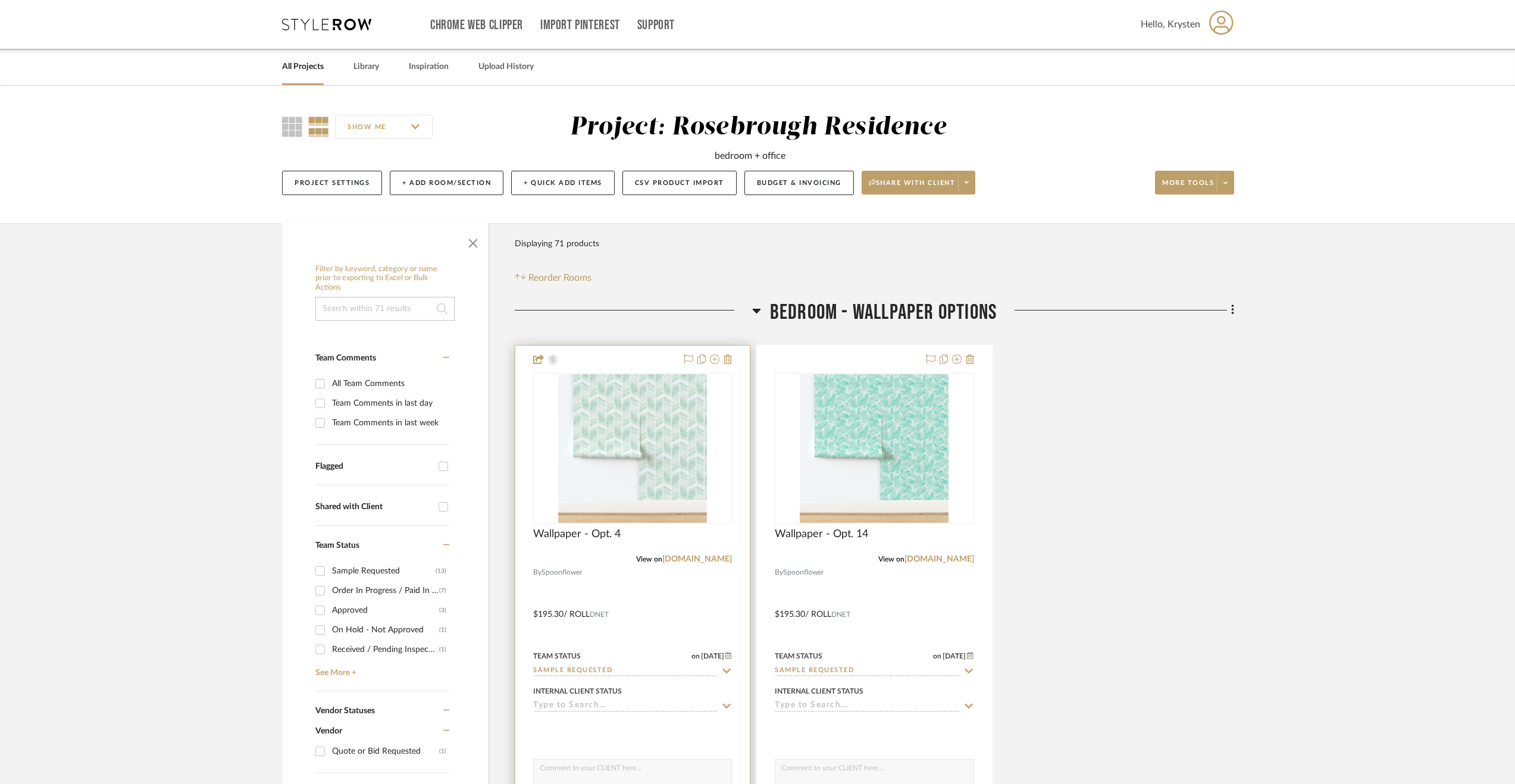
click at [679, 625] on div at bounding box center [632, 605] width 235 height 520
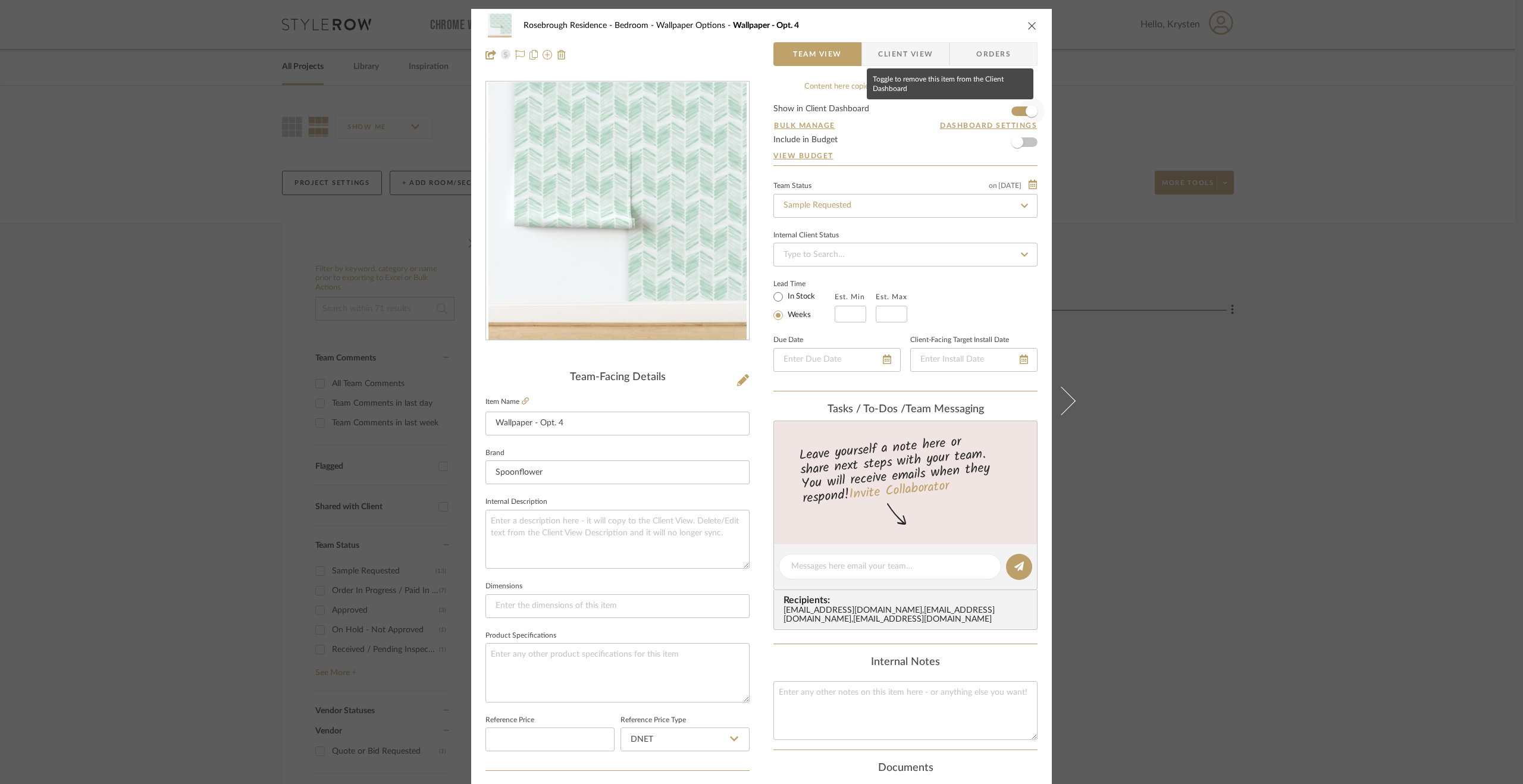
click at [1028, 112] on span "button" at bounding box center [1031, 111] width 12 height 12
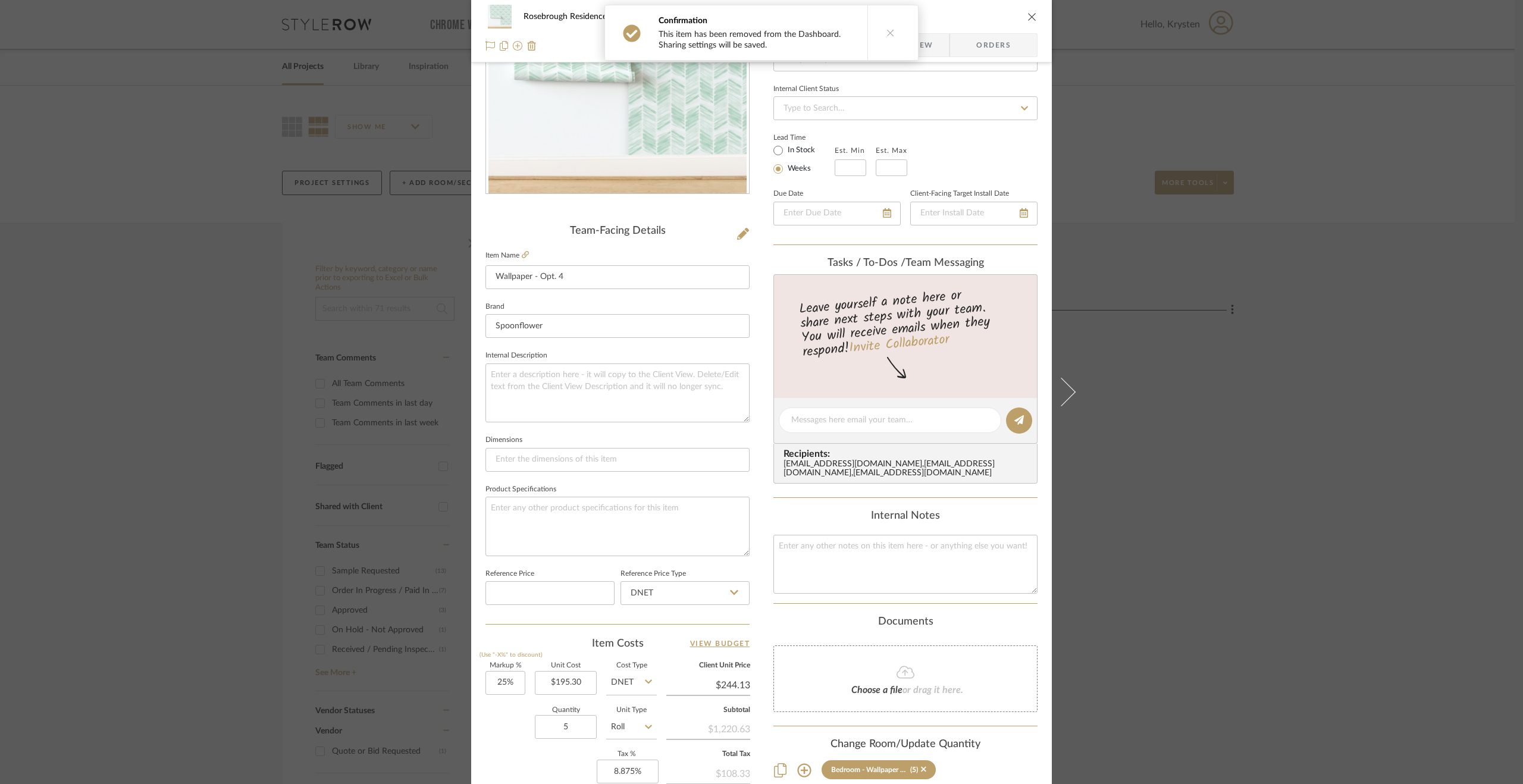
scroll to position [321, 0]
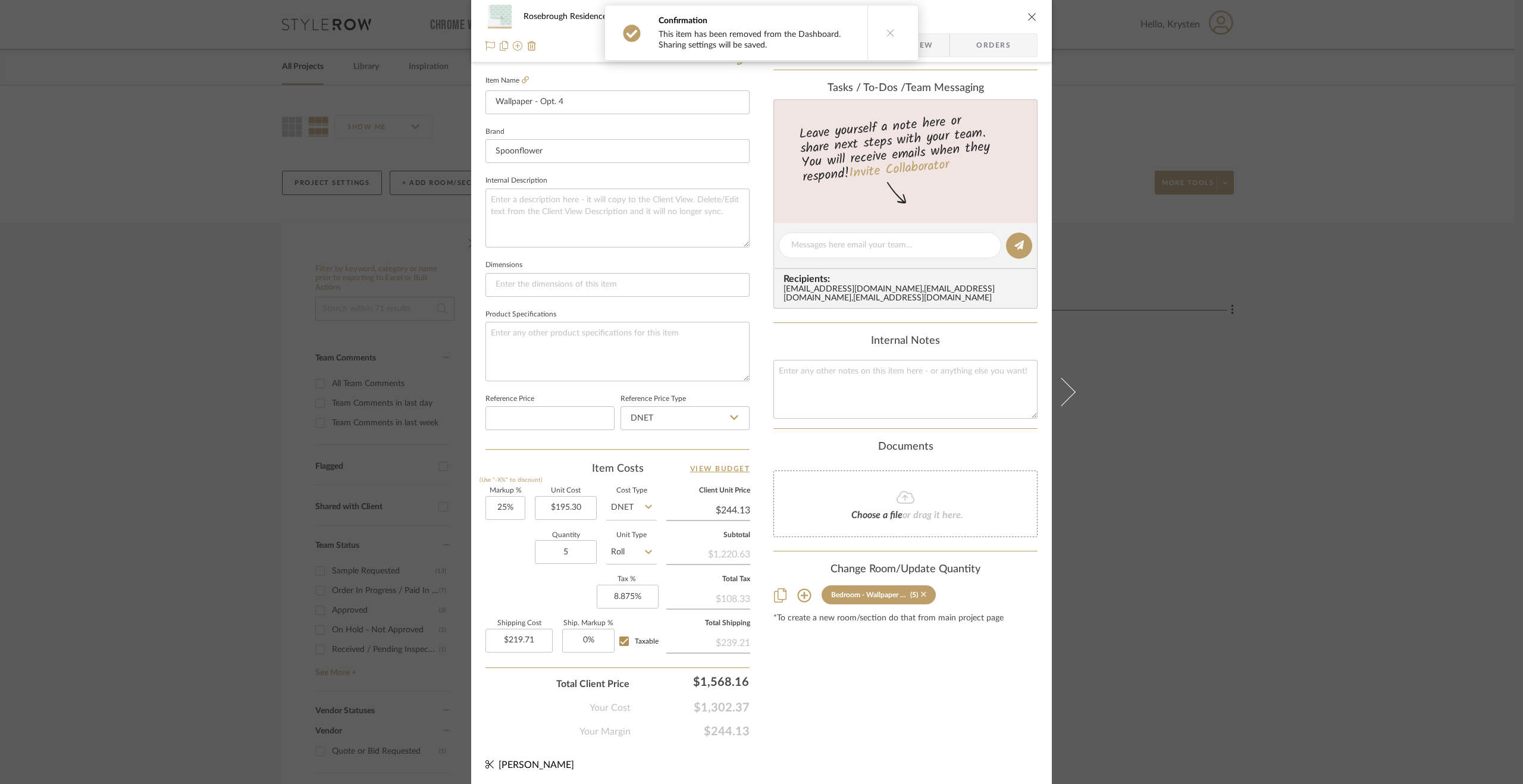
click at [921, 599] on icon at bounding box center [923, 593] width 5 height 8
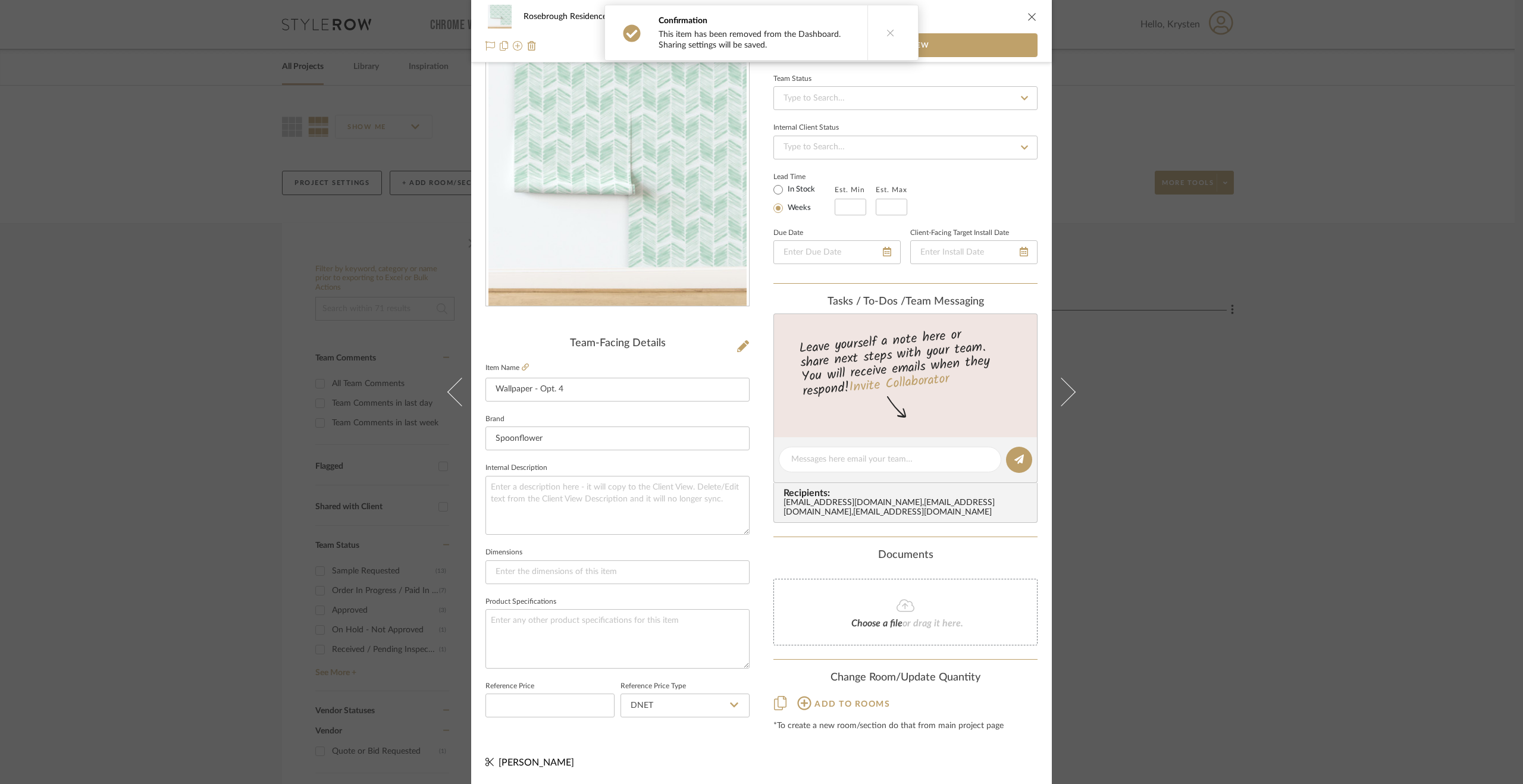
click at [1285, 599] on div "Rosebrough Residence Products For Consideration Wallpaper - Opt. 4 Team View Te…" at bounding box center [761, 392] width 1523 height 784
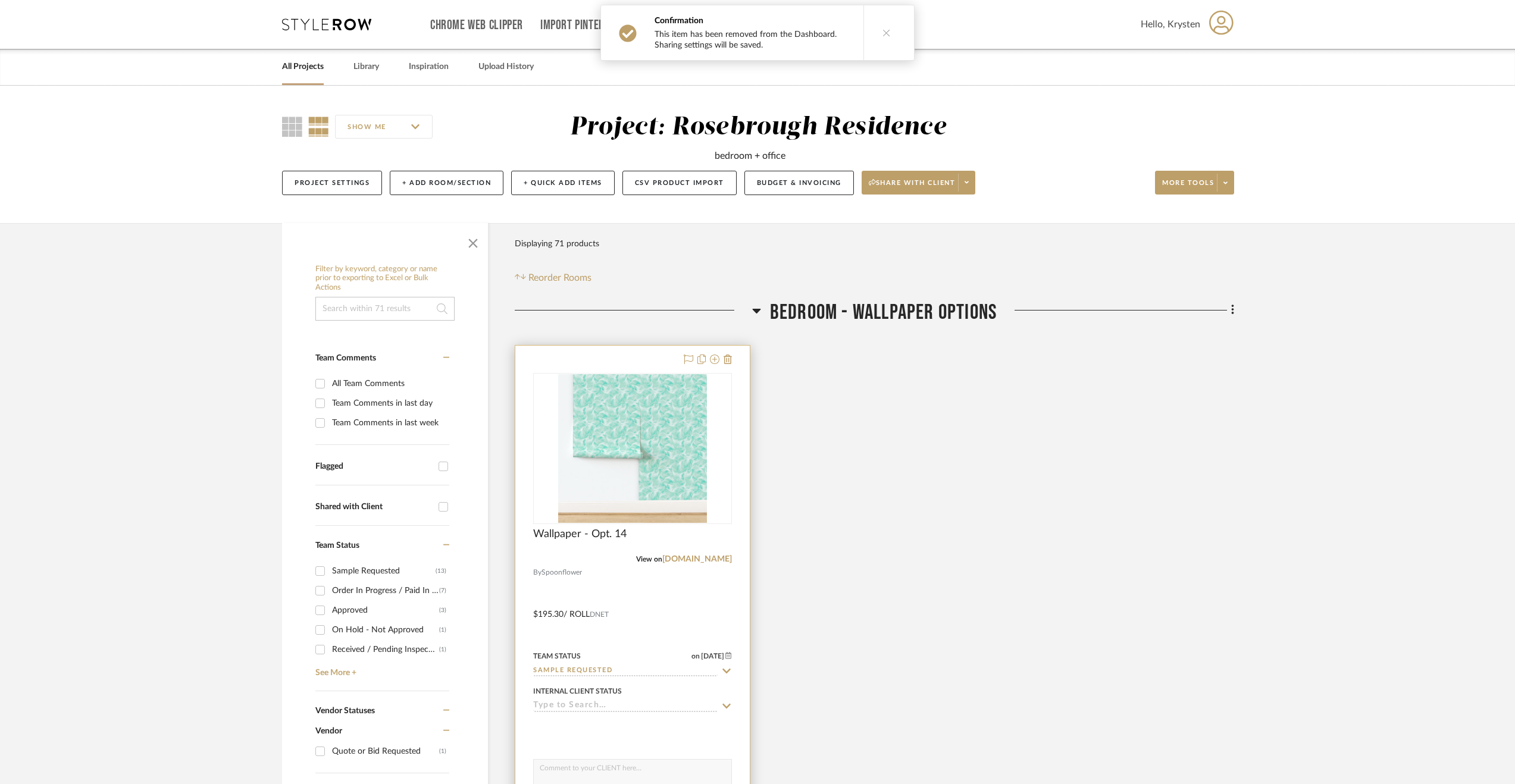
click at [659, 584] on div at bounding box center [632, 605] width 235 height 520
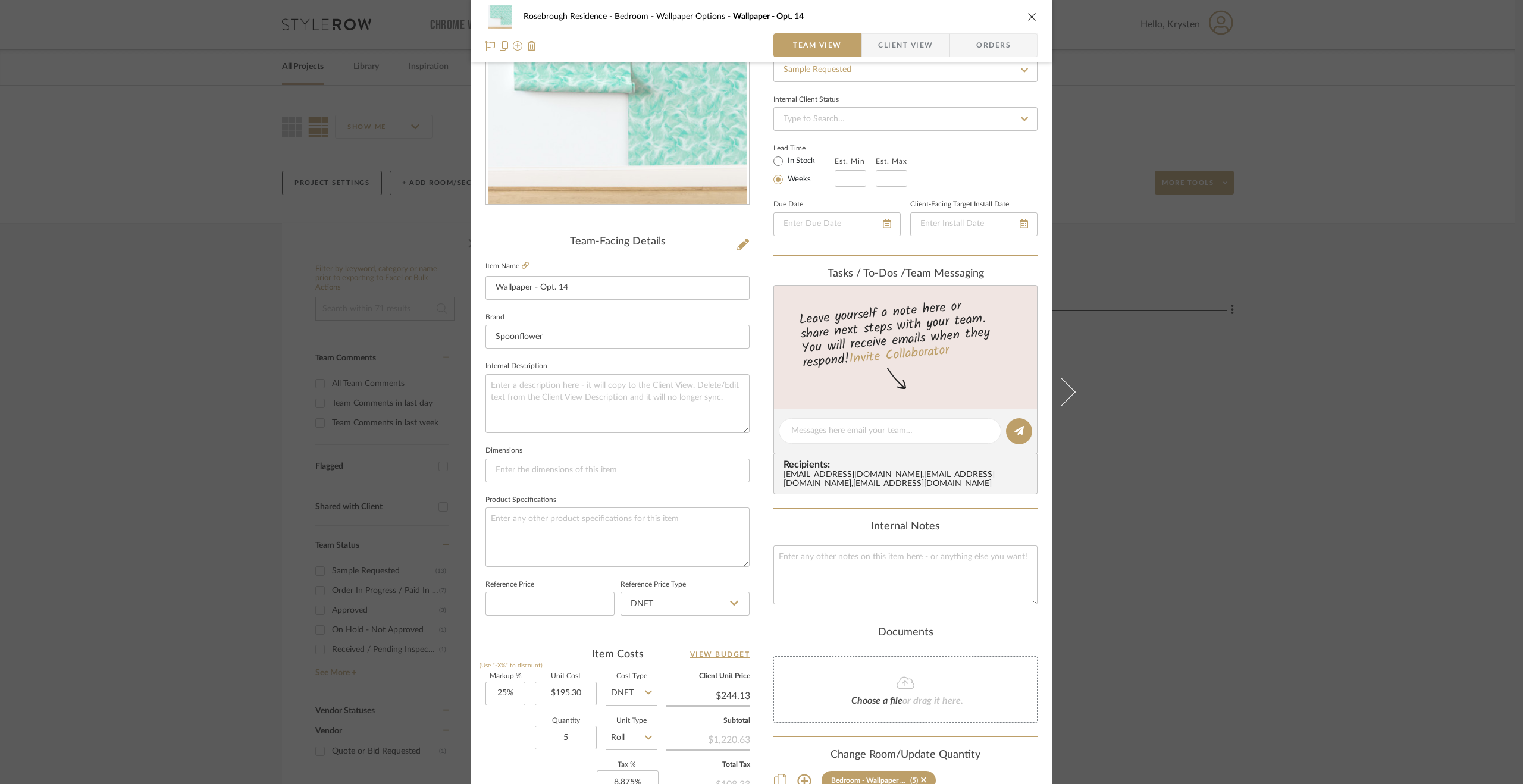
scroll to position [238, 0]
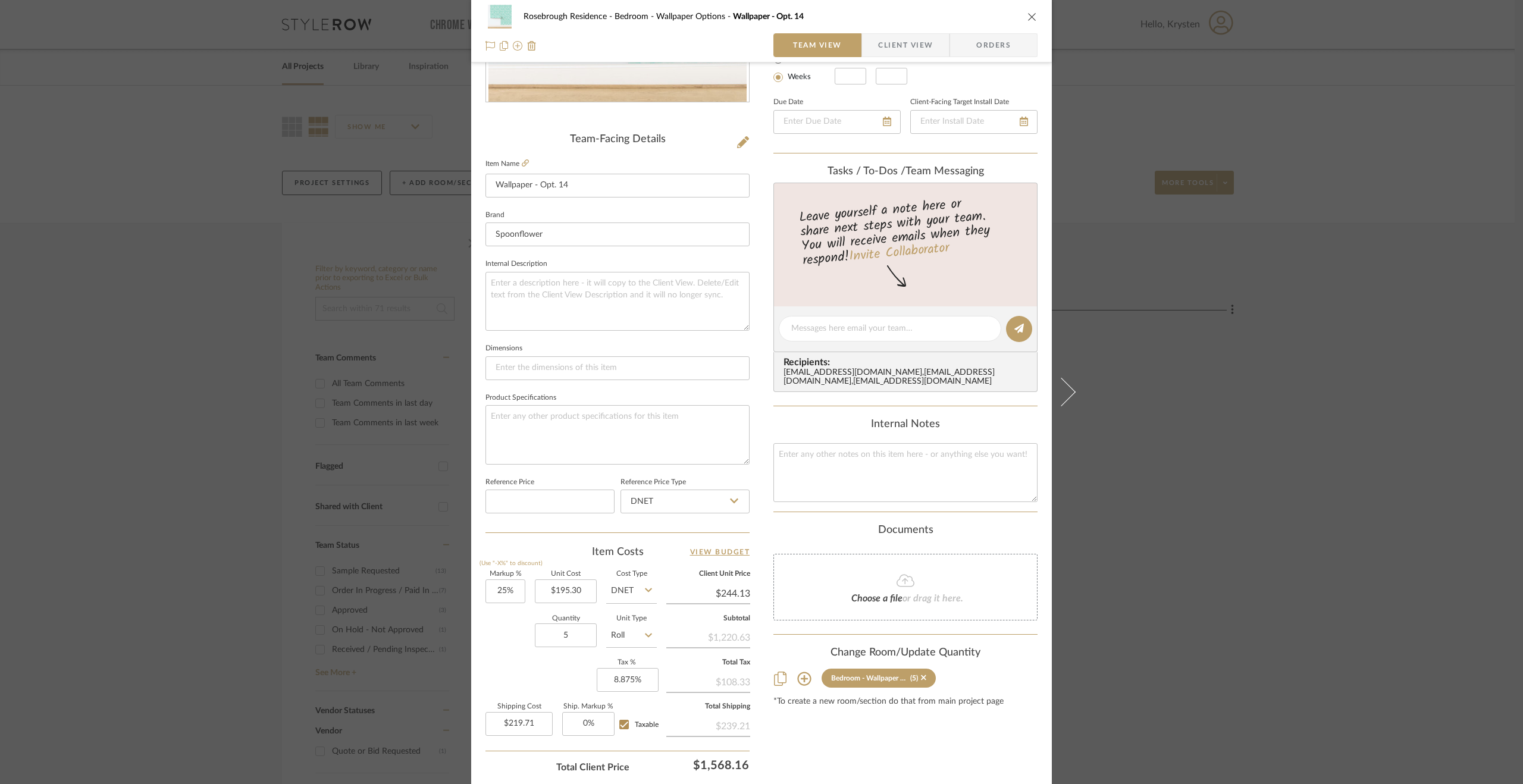
click at [922, 685] on sr-tag "Bedroom - Wallpaper Options (5)" at bounding box center [878, 678] width 114 height 19
click at [921, 682] on icon at bounding box center [923, 677] width 5 height 8
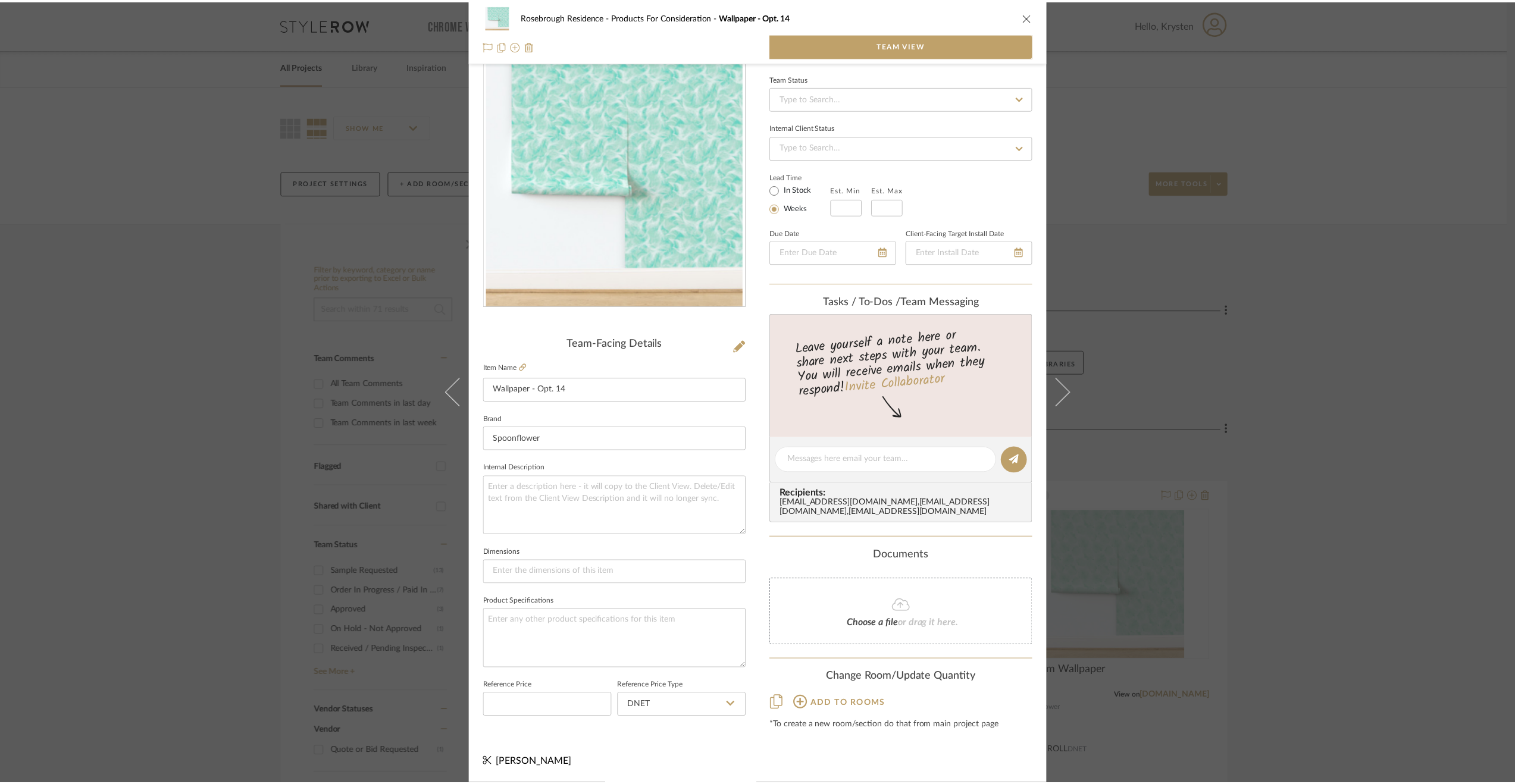
scroll to position [36, 0]
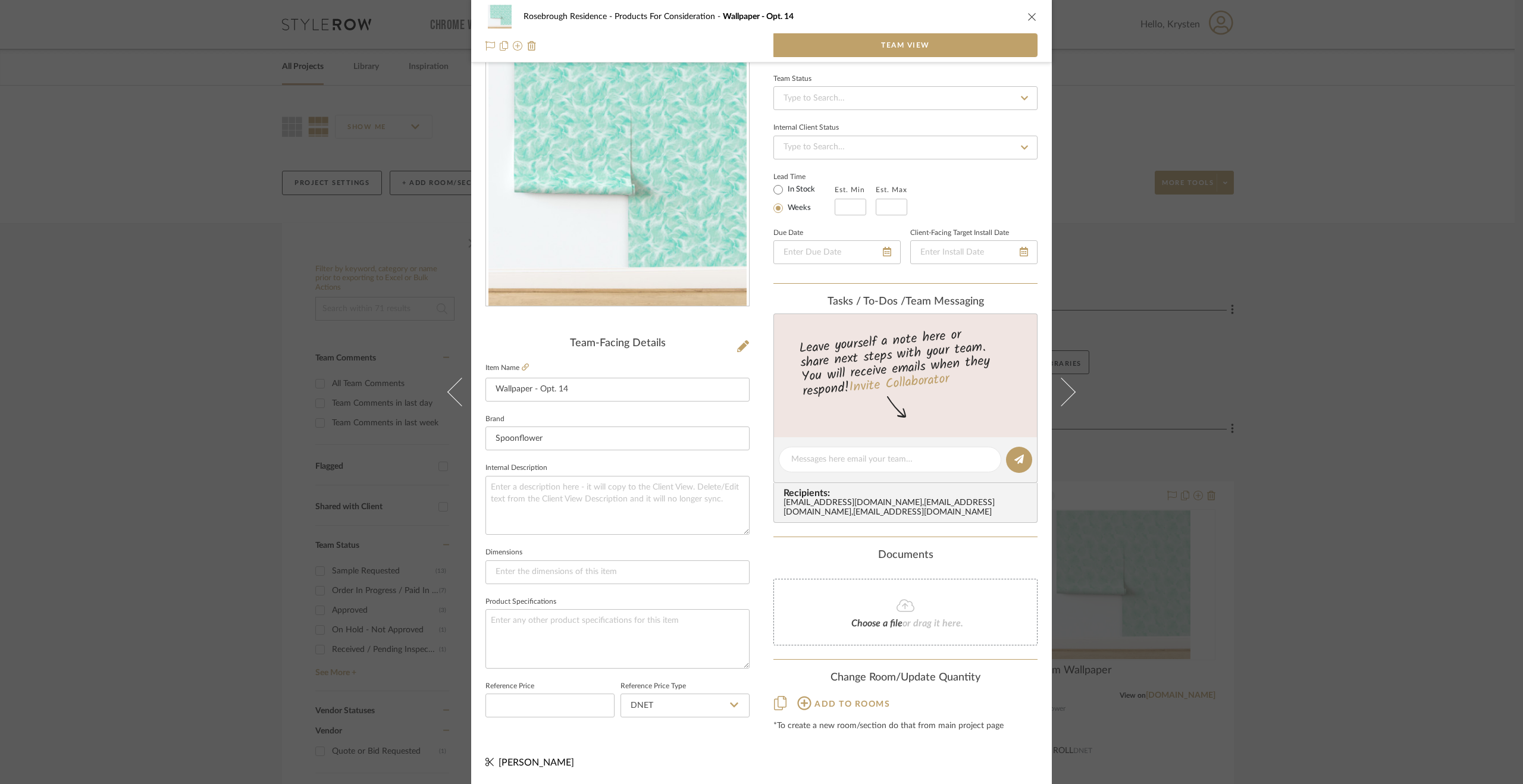
click at [1308, 386] on div "Rosebrough Residence Products For Consideration Wallpaper - Opt. 14 Team View T…" at bounding box center [761, 392] width 1523 height 784
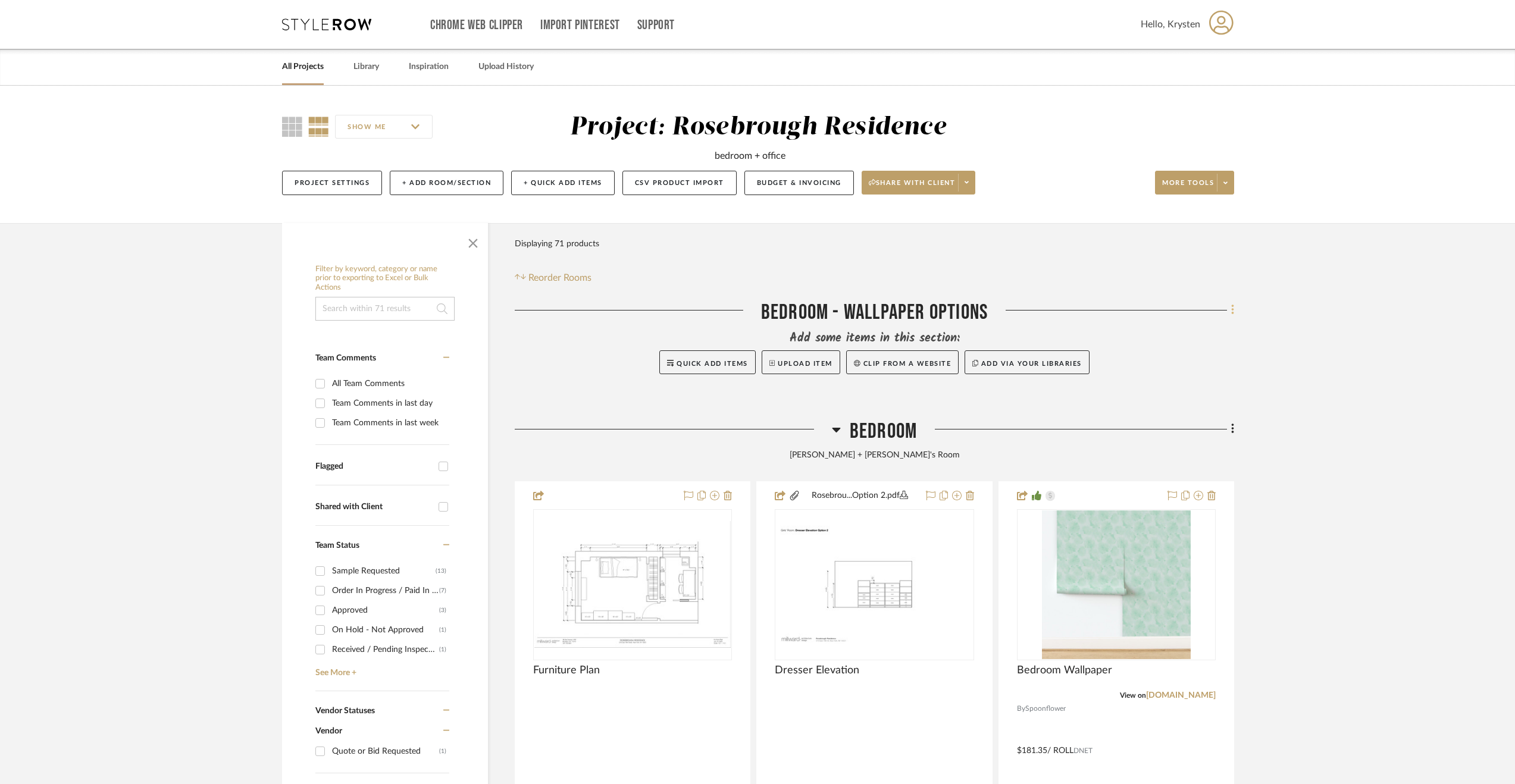
click at [1231, 310] on icon at bounding box center [1233, 310] width 4 height 13
click at [1191, 555] on button "Delete Room" at bounding box center [1178, 544] width 112 height 30
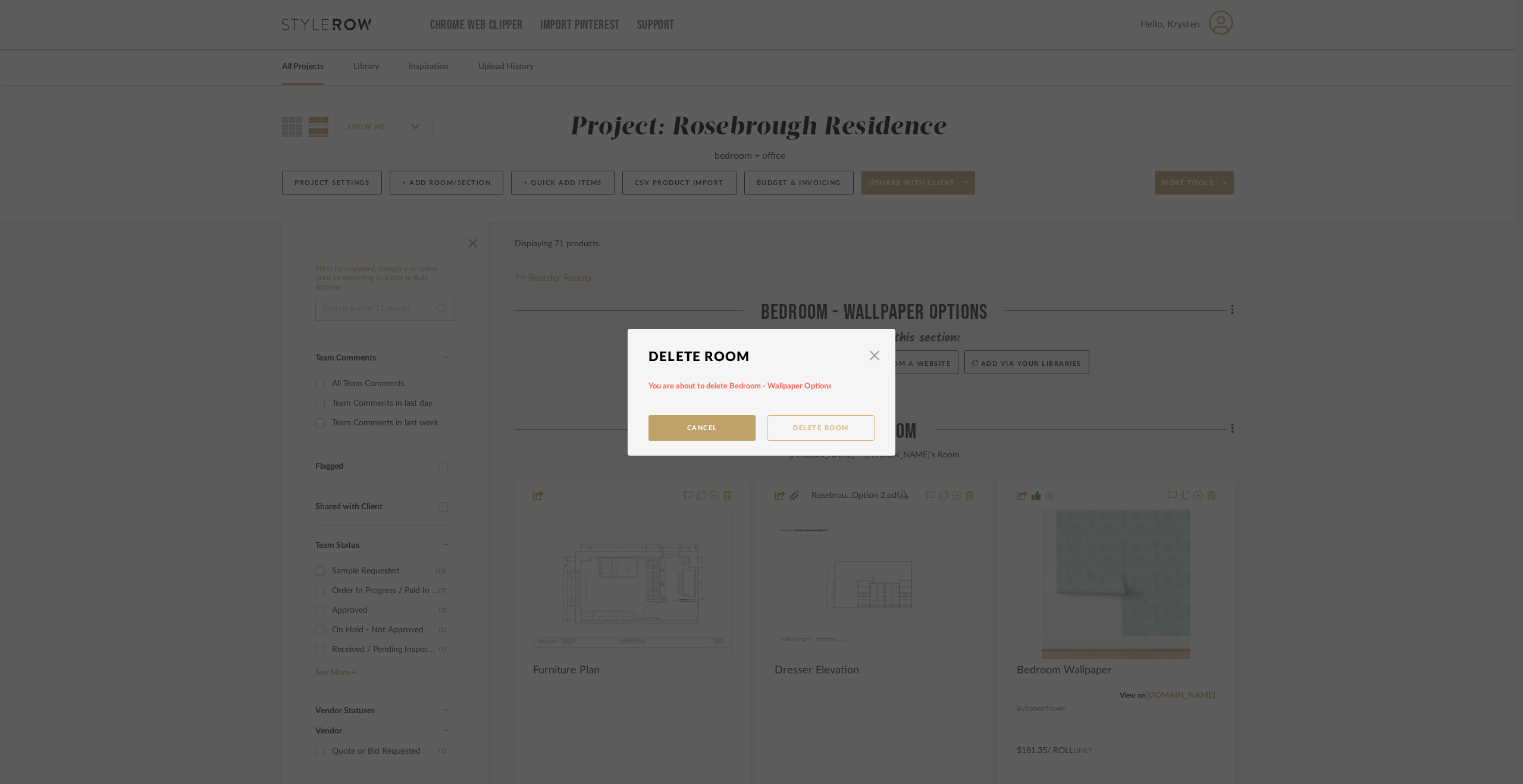
click at [806, 425] on button "Delete Room" at bounding box center [821, 428] width 107 height 25
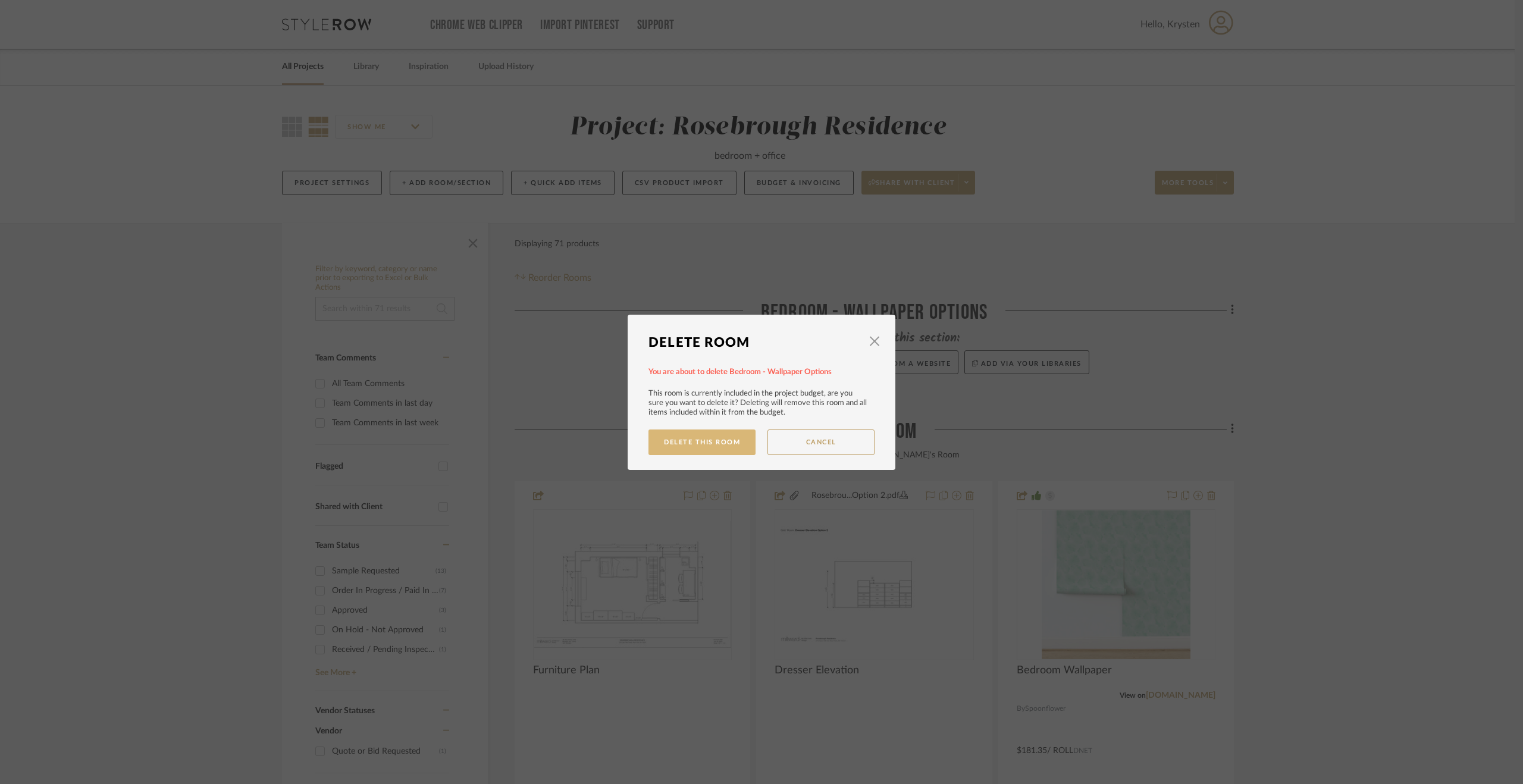
click at [696, 438] on button "Delete This Room" at bounding box center [702, 442] width 107 height 25
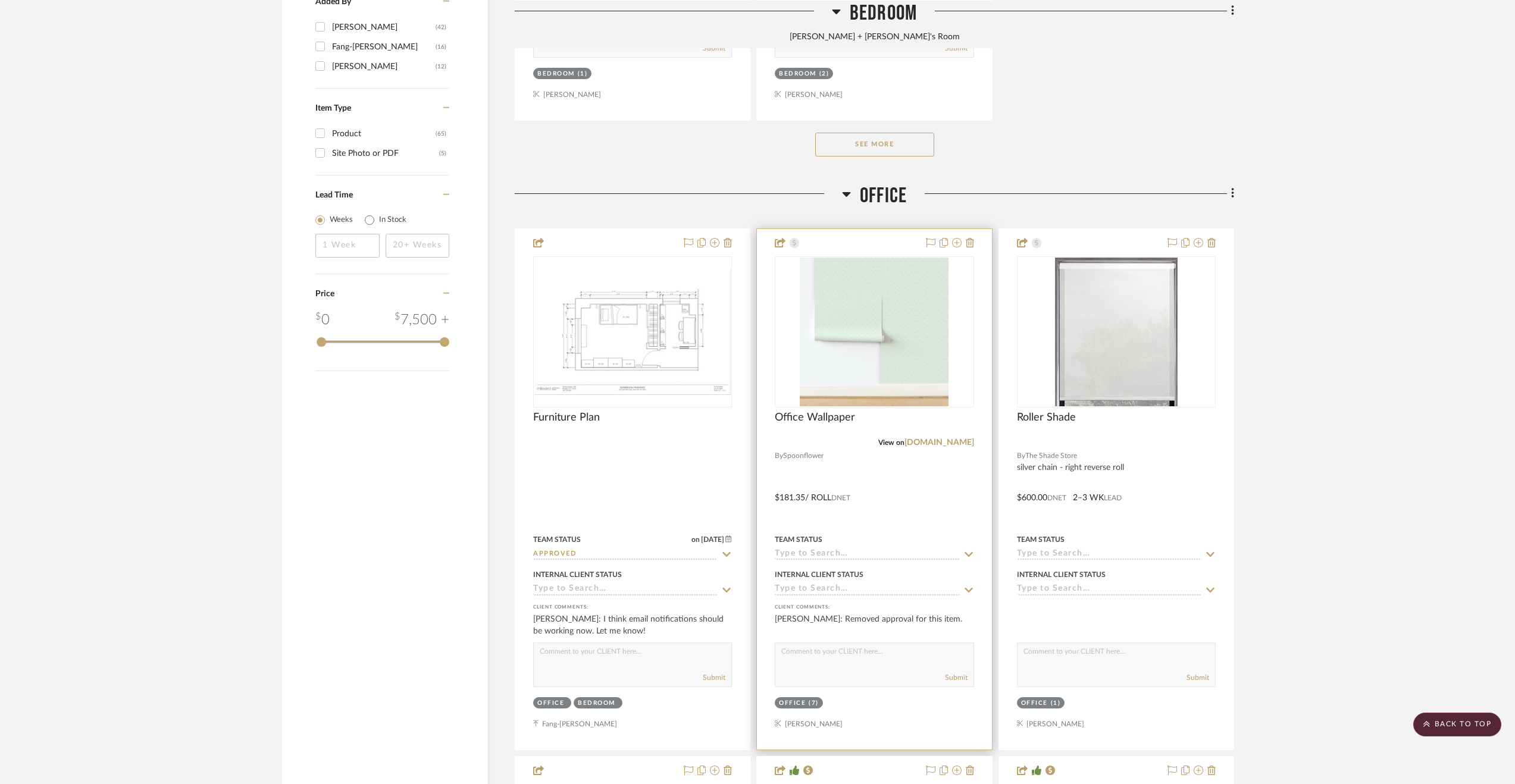
scroll to position [1903, 0]
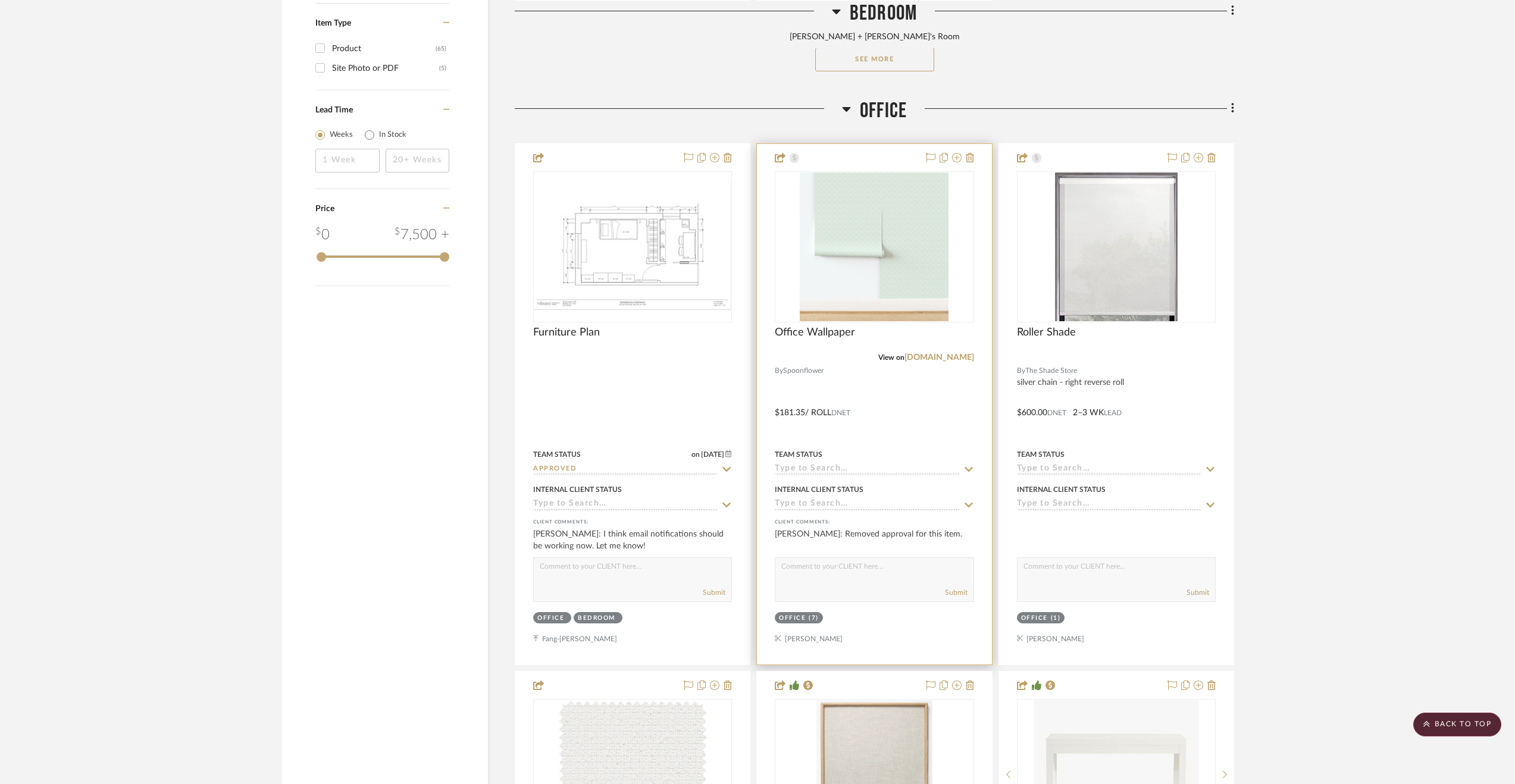
click at [915, 415] on div at bounding box center [874, 404] width 235 height 520
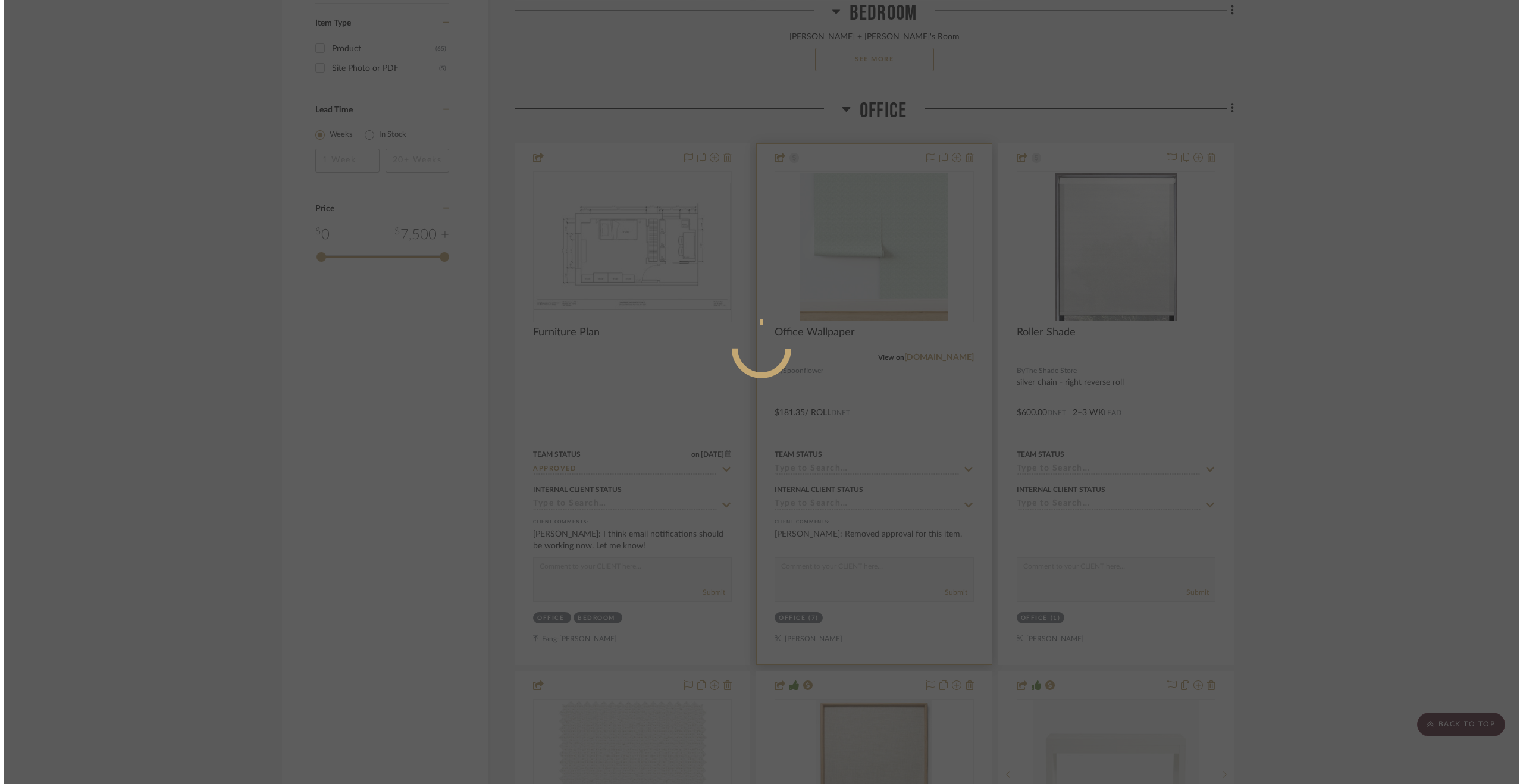
scroll to position [0, 0]
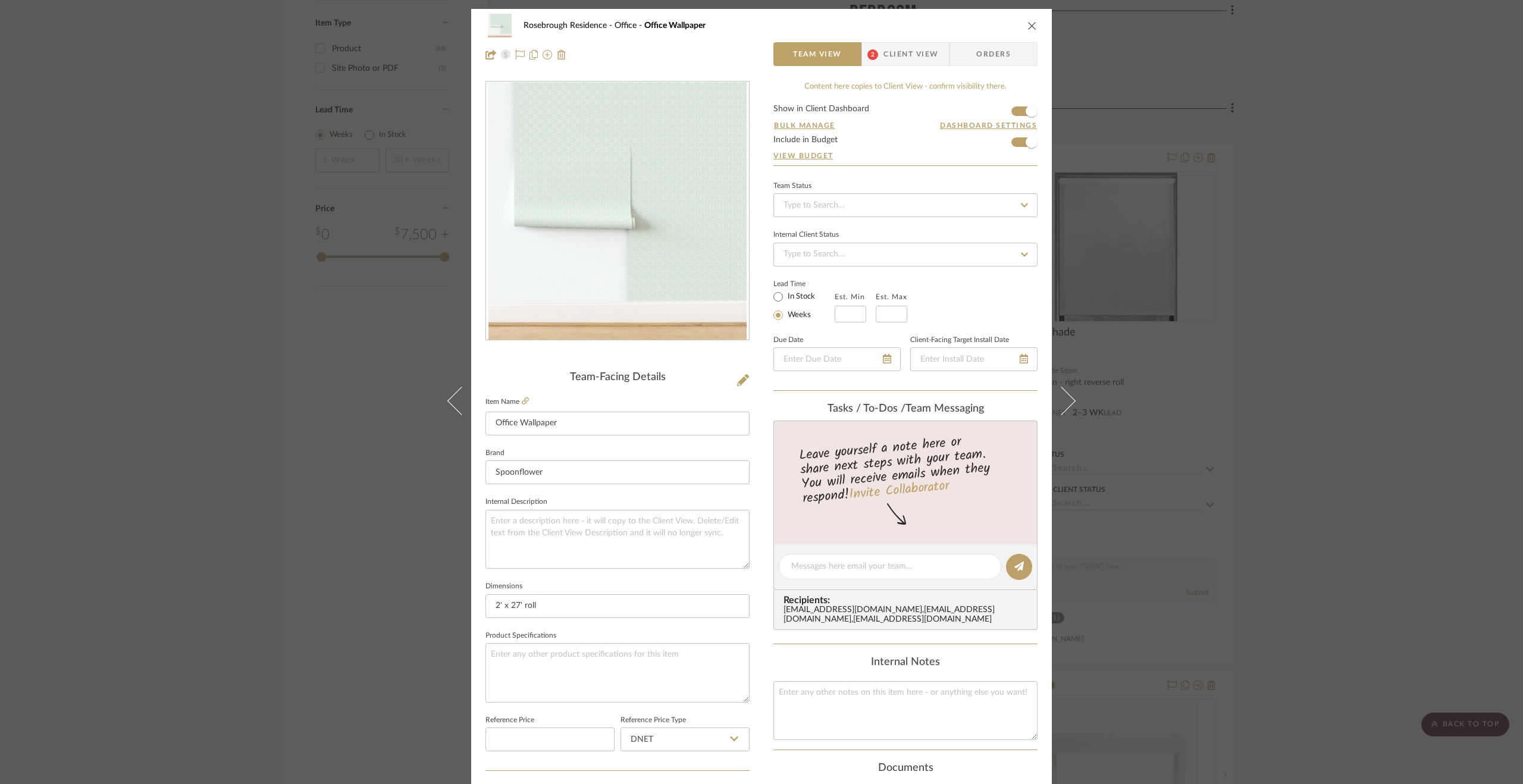
click at [885, 45] on span "Client View" at bounding box center [910, 54] width 54 height 24
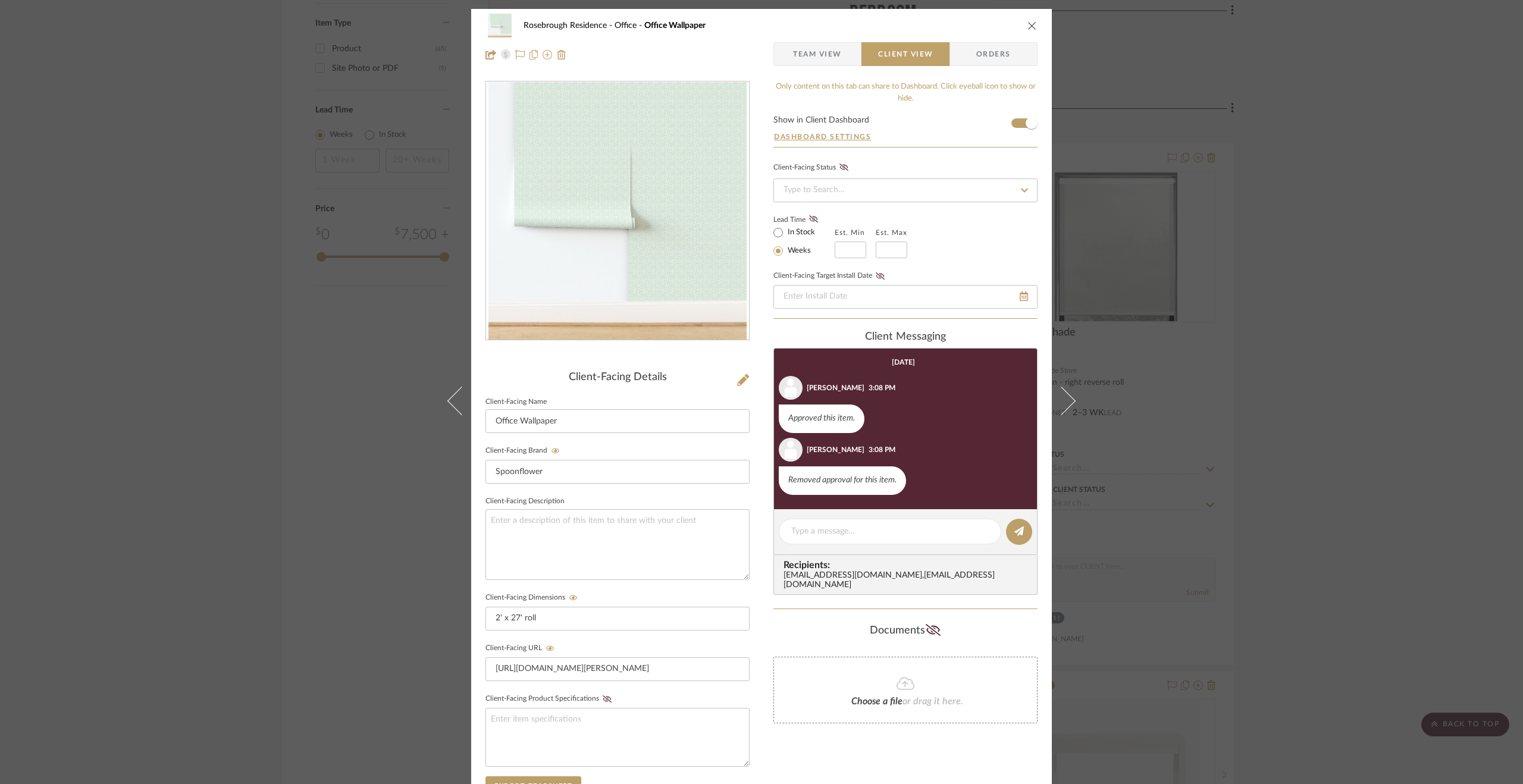
click at [1264, 435] on div "Rosebrough Residence Office Office Wallpaper Team View Client View Orders Clien…" at bounding box center [761, 392] width 1523 height 784
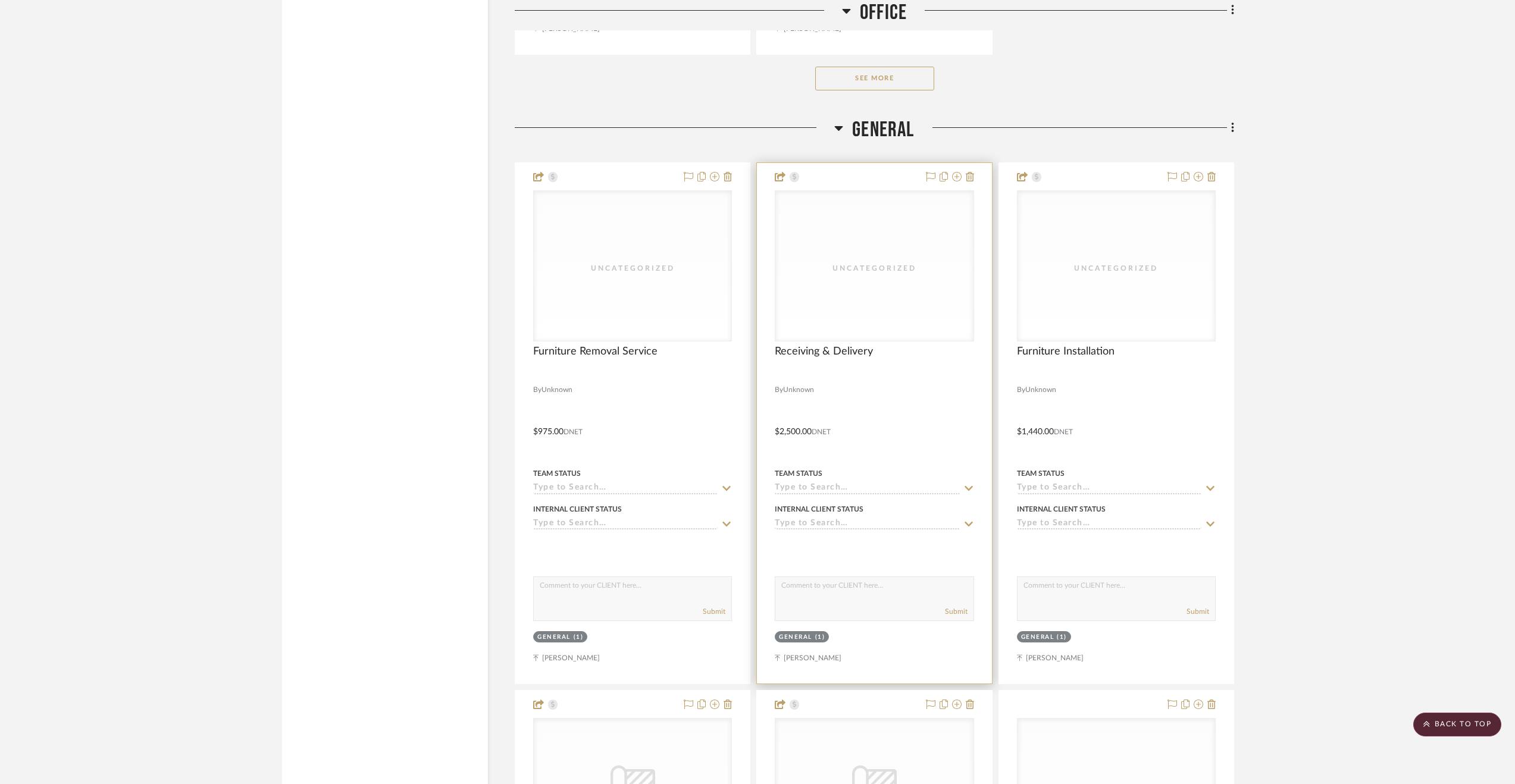
scroll to position [3747, 0]
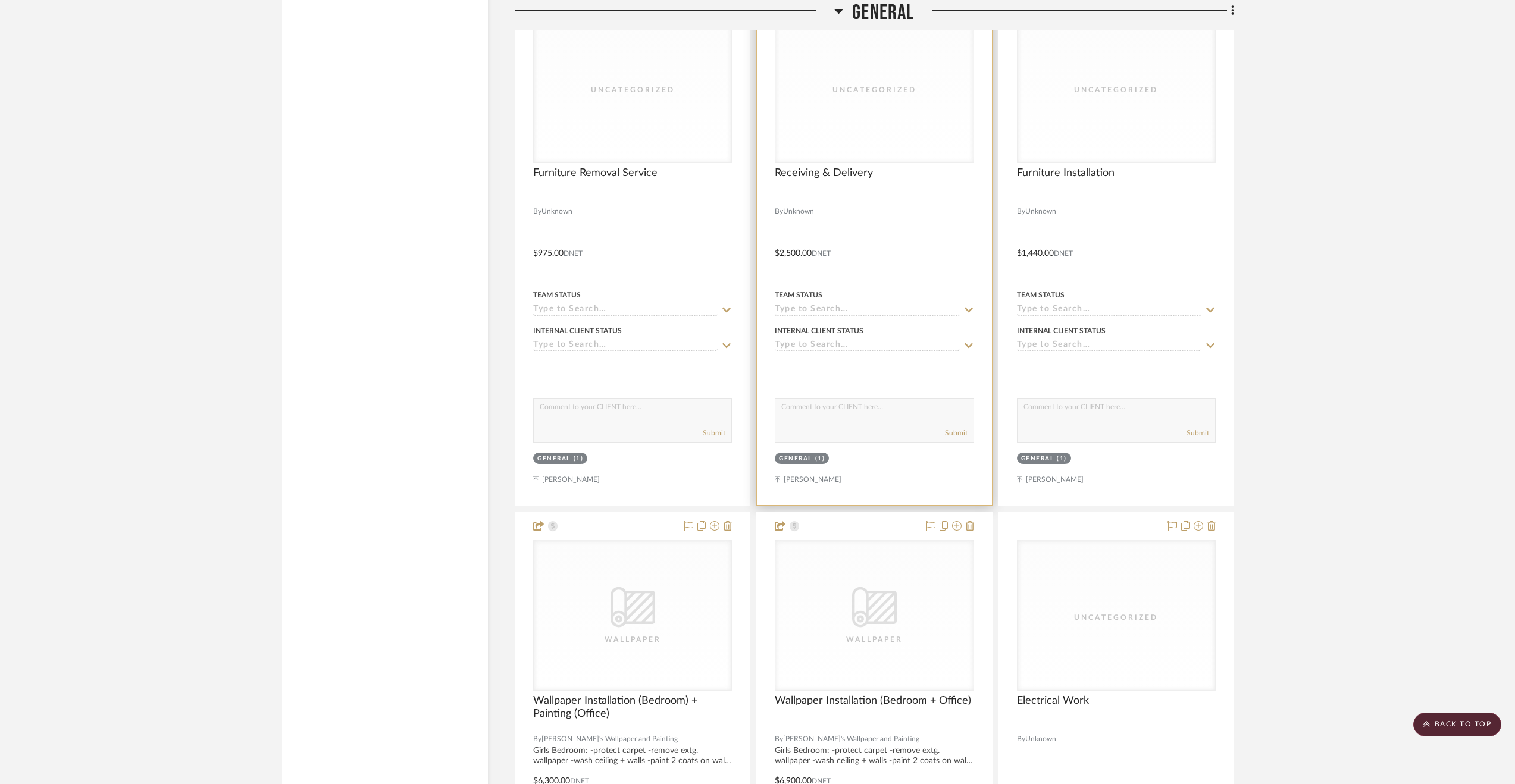
click at [936, 223] on div at bounding box center [874, 244] width 235 height 520
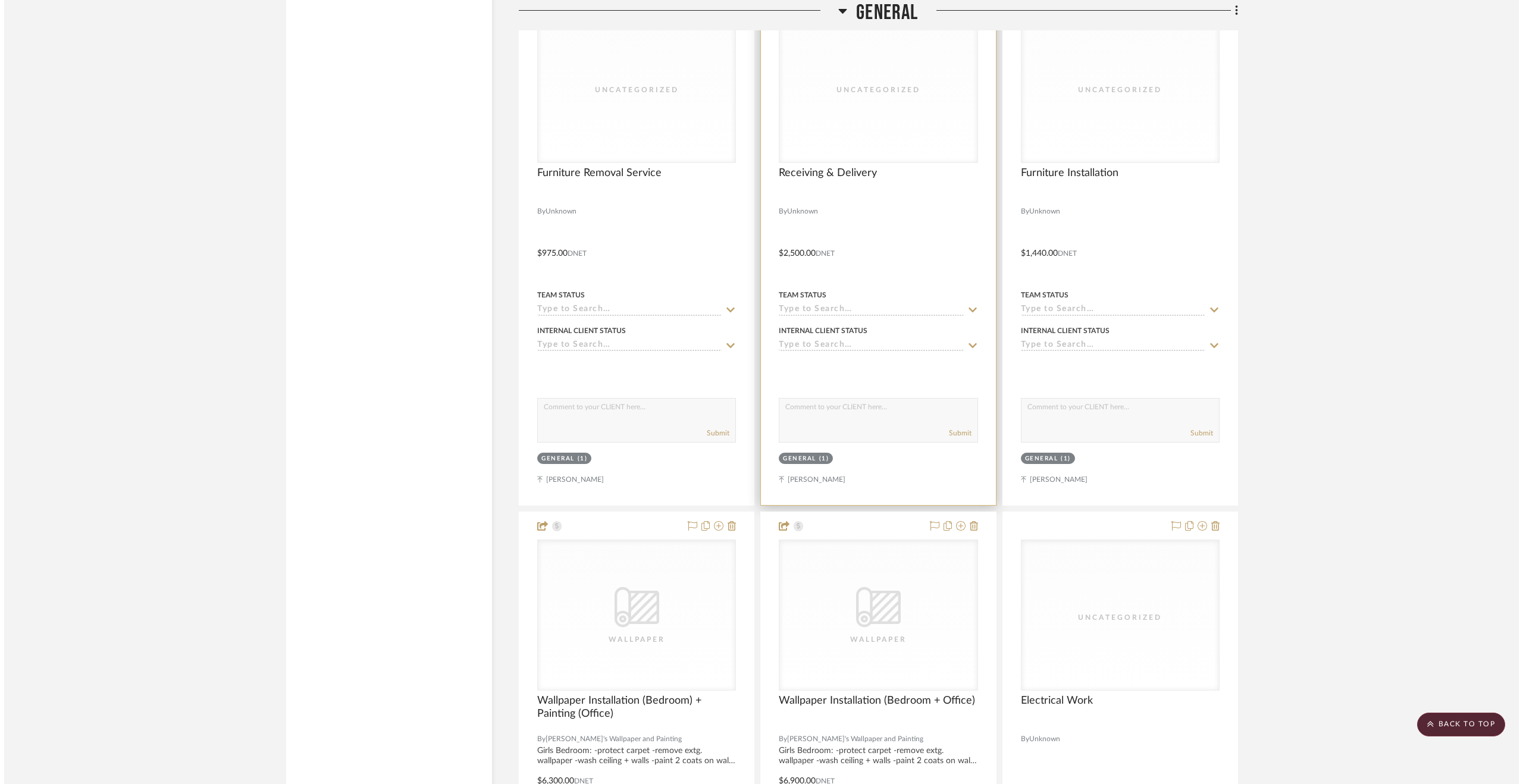
scroll to position [0, 0]
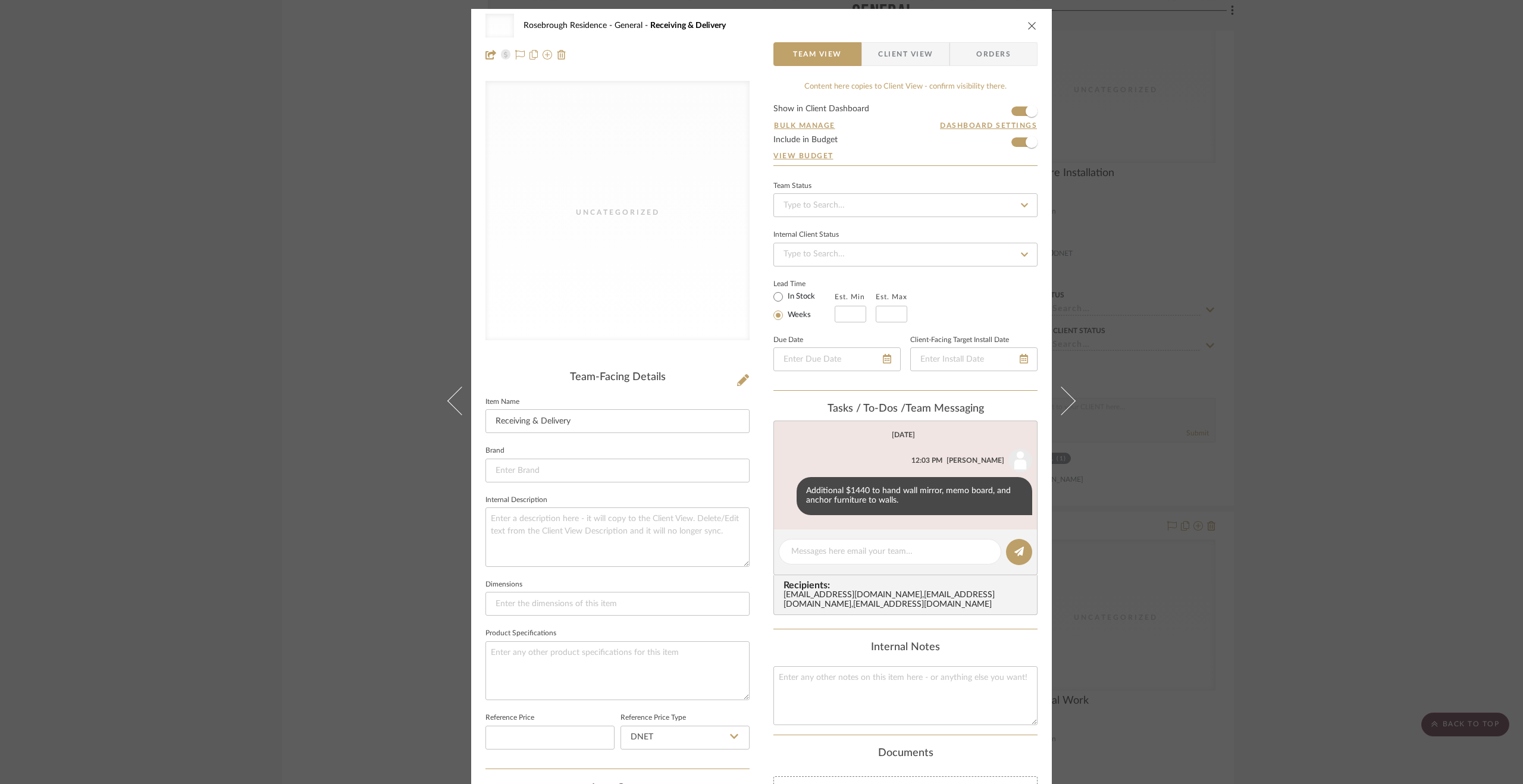
click at [1311, 494] on div "Uncategorized Rosebrough Residence General Receiving & Delivery Team View Clien…" at bounding box center [761, 392] width 1523 height 784
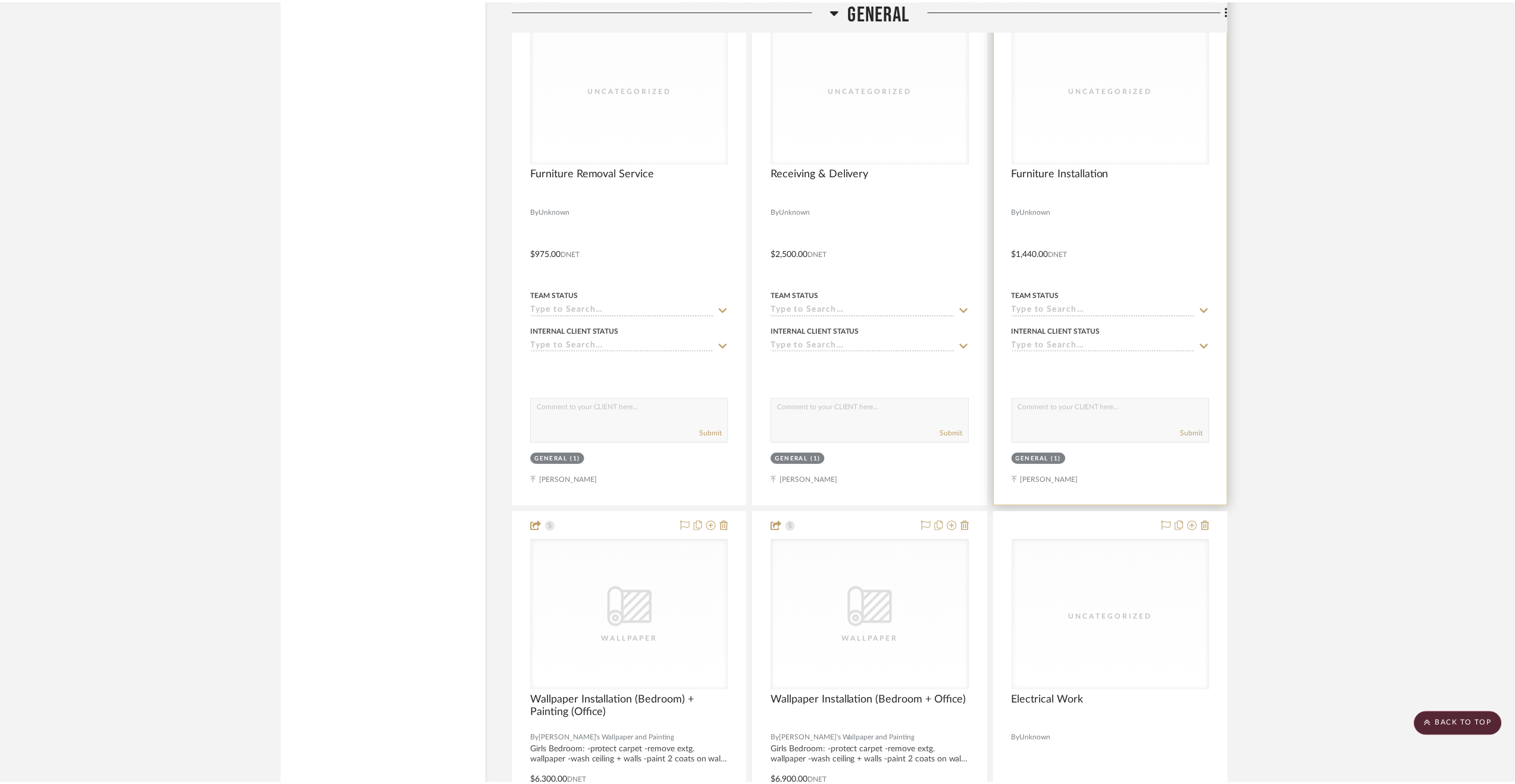
scroll to position [3747, 0]
click at [1122, 250] on div at bounding box center [1116, 244] width 235 height 520
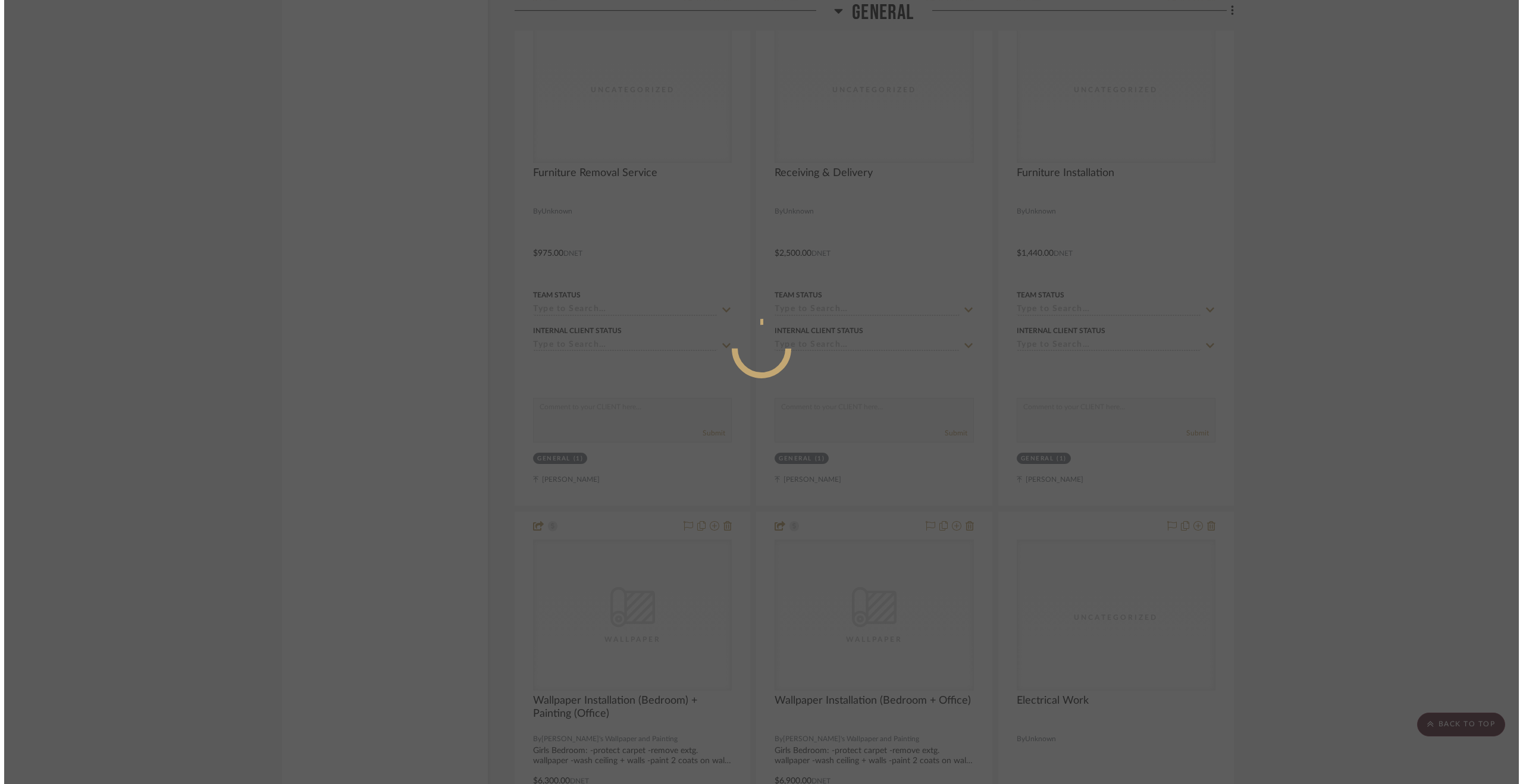
scroll to position [0, 0]
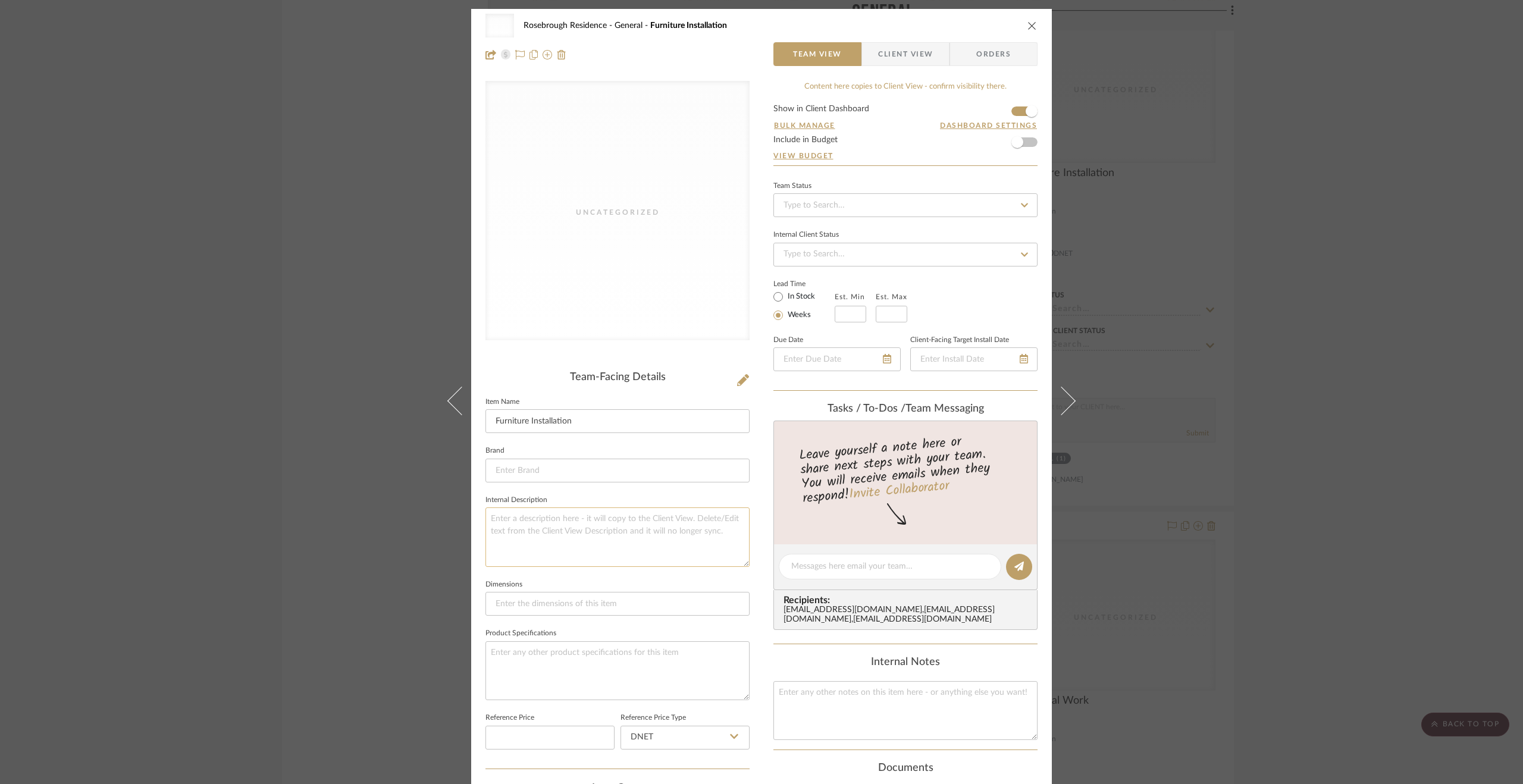
click at [581, 524] on textarea at bounding box center [617, 536] width 264 height 59
drag, startPoint x: 743, startPoint y: 561, endPoint x: 767, endPoint y: 748, distance: 188.5
click at [767, 748] on div "Uncategorized Rosebrough Residence General Furniture Installation Team View Cli…" at bounding box center [762, 650] width 581 height 1282
click at [486, 516] on textarea "-anchor furniture to walls -install wall mirror -install memo board" at bounding box center [617, 629] width 264 height 245
click at [493, 522] on textarea "-anchor furniture to walls -install wall mirror -install memo board" at bounding box center [617, 629] width 264 height 245
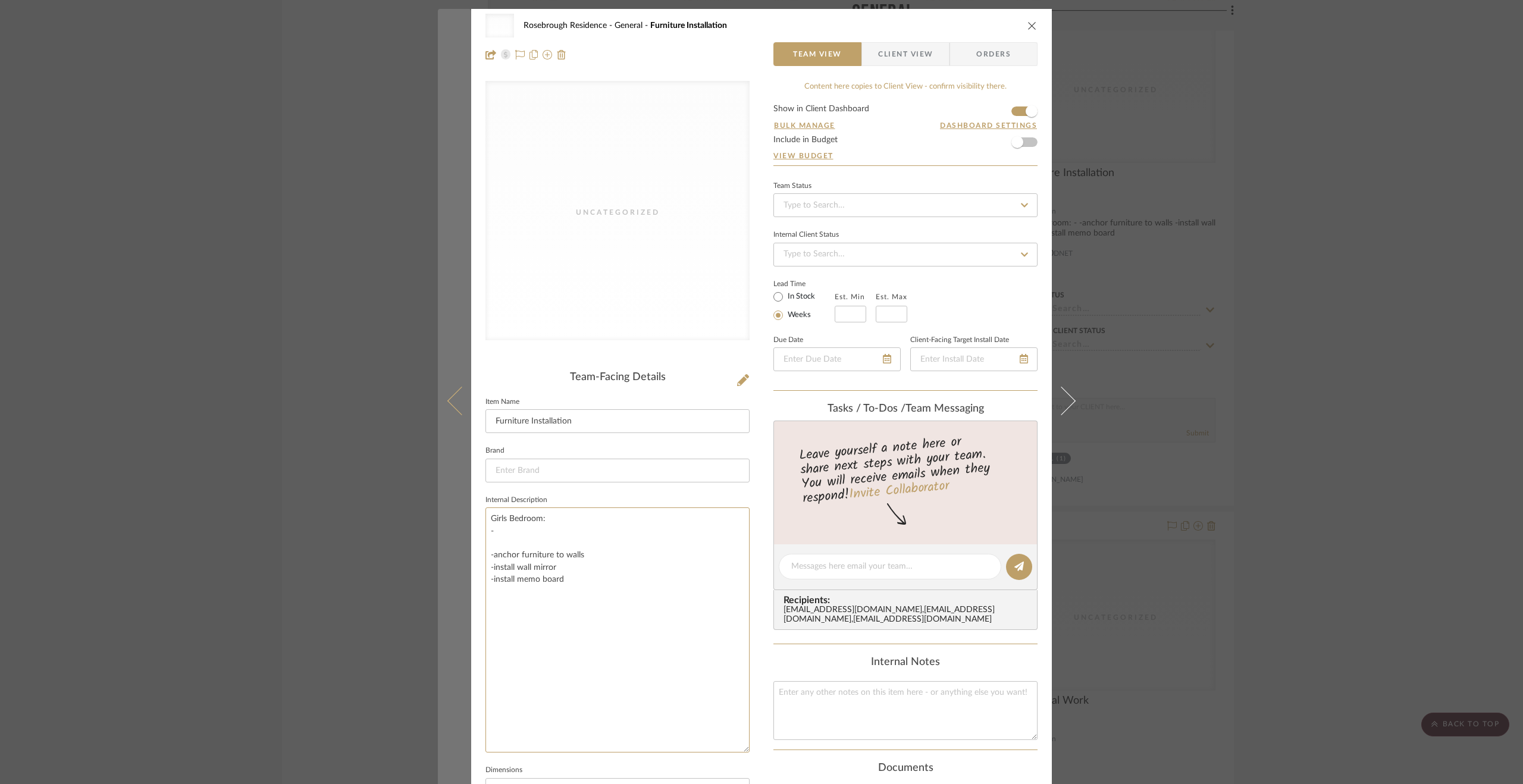
drag, startPoint x: 579, startPoint y: 592, endPoint x: 442, endPoint y: 491, distance: 170.2
click at [442, 491] on mat-dialog-content "Uncategorized Rosebrough Residence General Furniture Installation Team View Cli…" at bounding box center [761, 650] width 647 height 1282
paste textarea "Items anchored to walls: -Office bookcases (3) -Girls' Bedroom 5 drawer chests …"
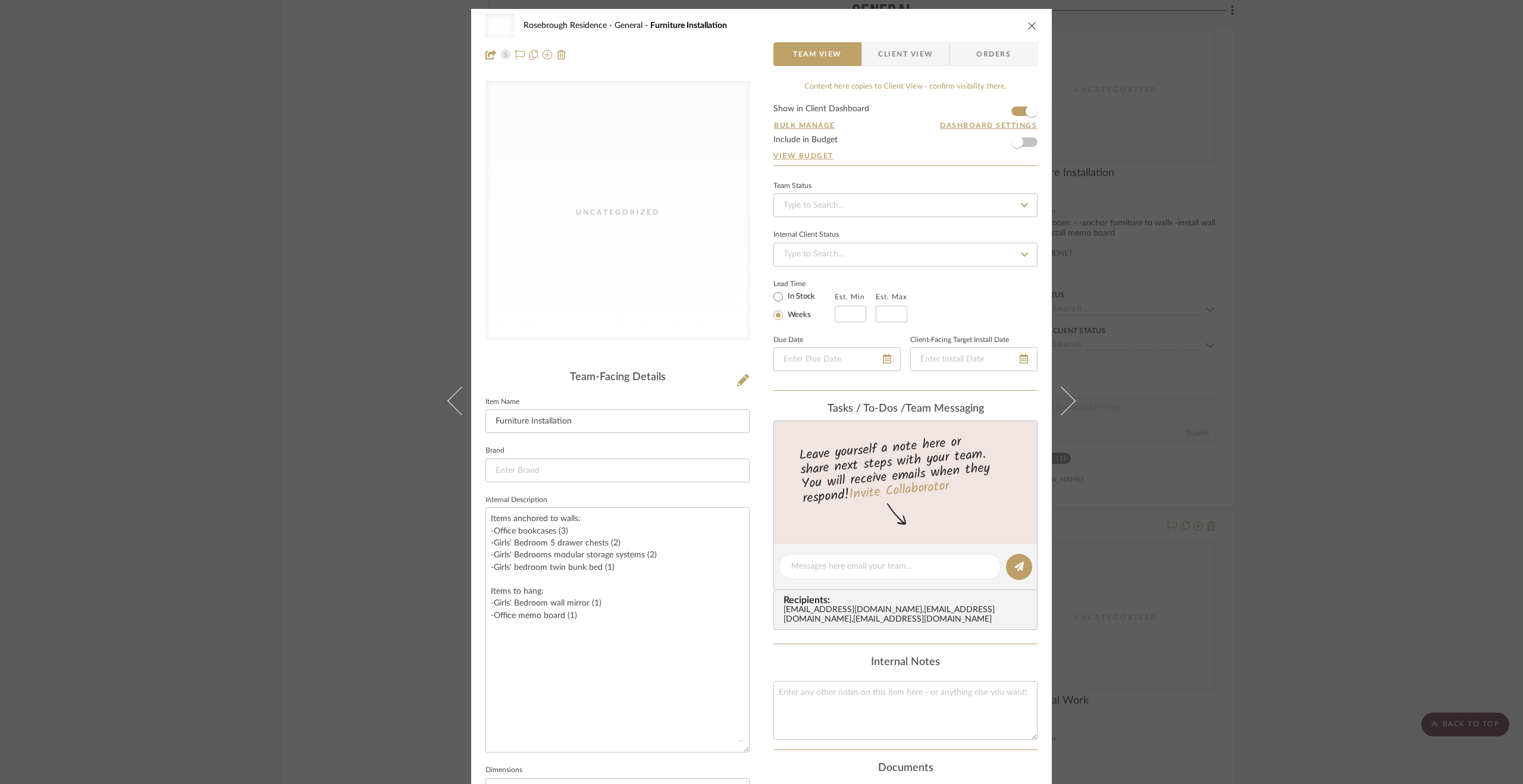
click at [750, 506] on div "Uncategorized Rosebrough Residence General Furniture Installation Team View Cli…" at bounding box center [762, 650] width 581 height 1282
click at [903, 54] on span "Client View" at bounding box center [905, 54] width 54 height 24
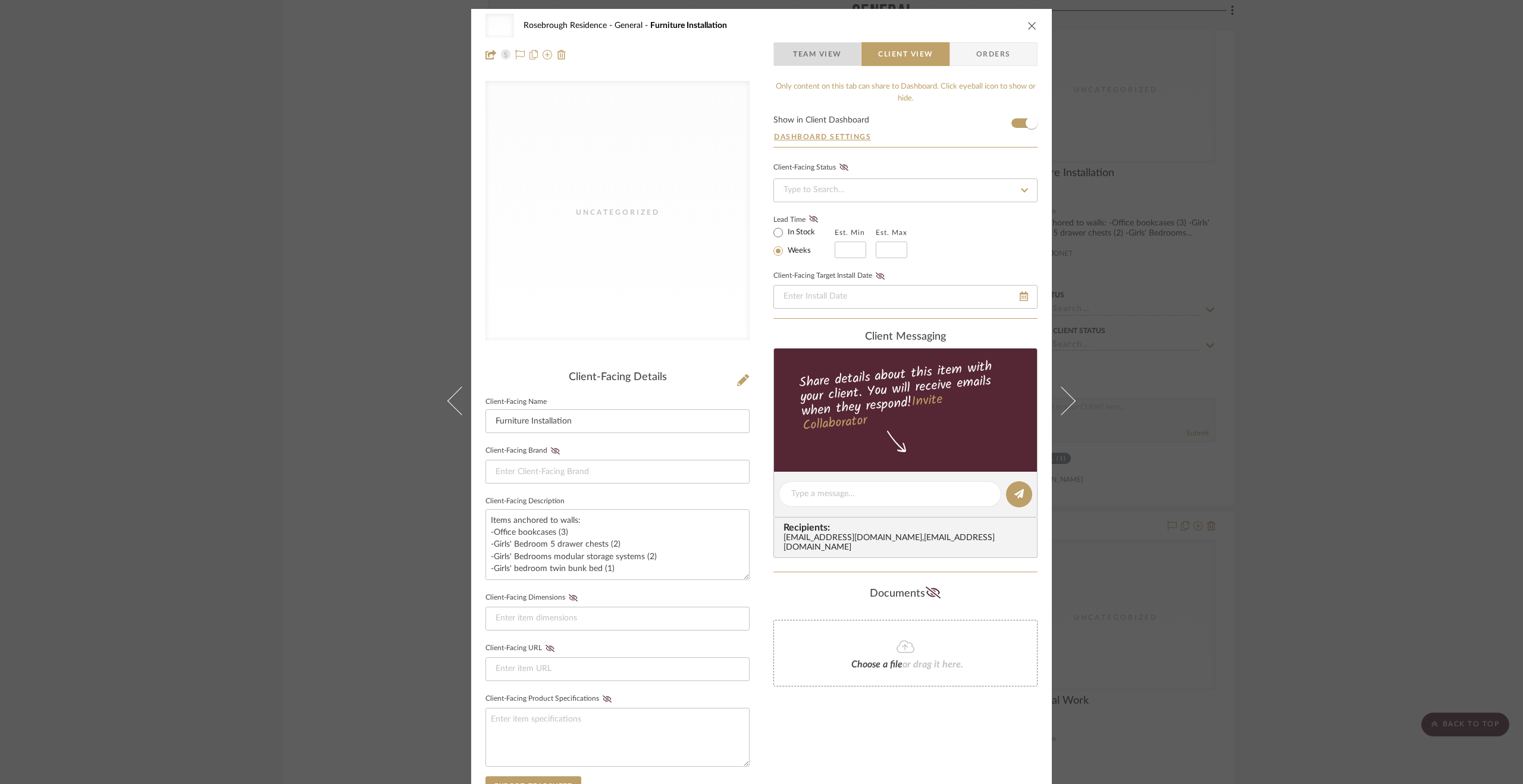
click at [819, 55] on span "Team View" at bounding box center [818, 54] width 49 height 24
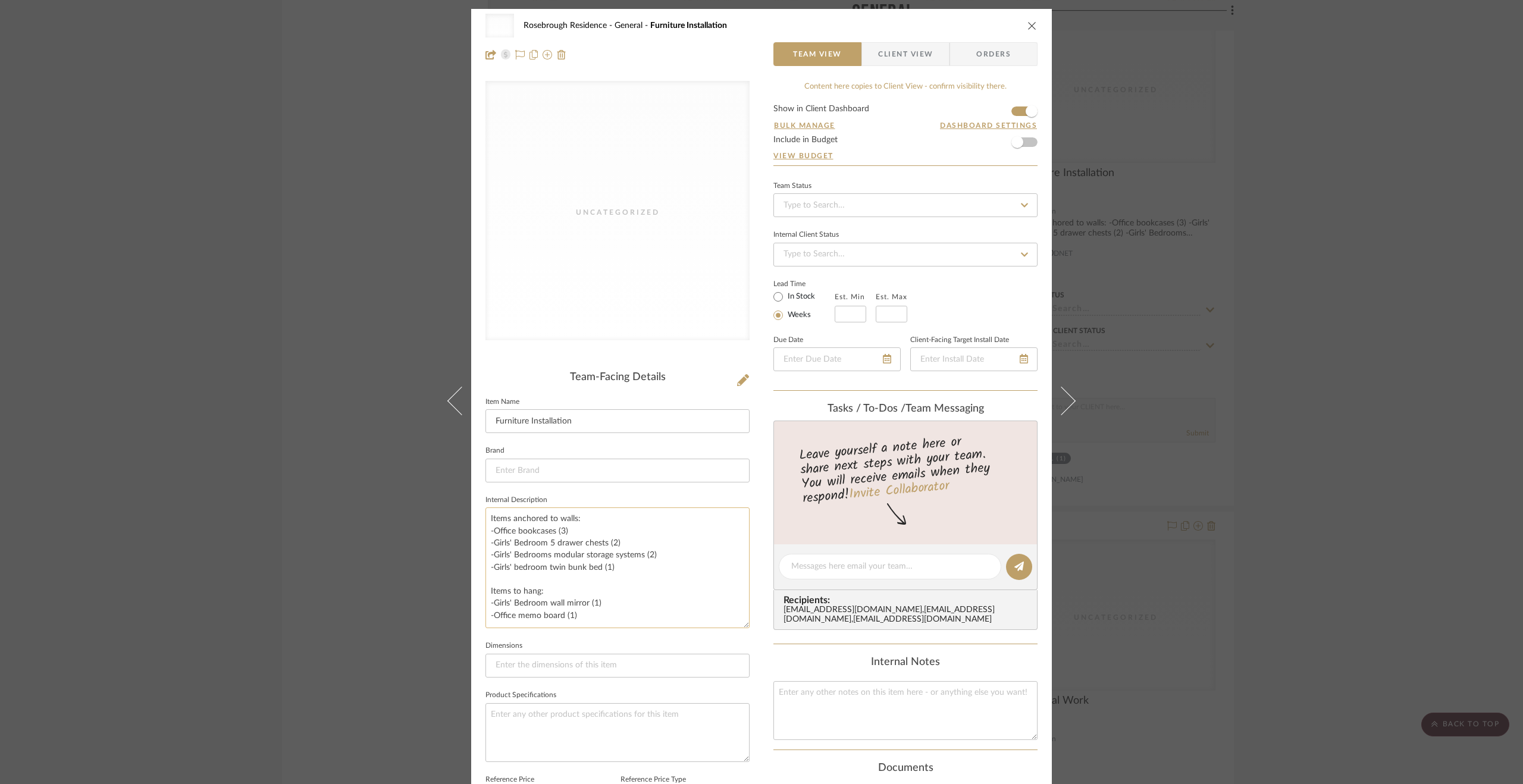
drag, startPoint x: 742, startPoint y: 564, endPoint x: 740, endPoint y: 625, distance: 61.0
click at [740, 625] on textarea "Items anchored to walls: -Office bookcases (3) -Girls' Bedroom 5 drawer chests …" at bounding box center [617, 567] width 264 height 121
click at [1301, 401] on div "Uncategorized Rosebrough Residence General Furniture Installation Team View Cli…" at bounding box center [761, 392] width 1523 height 784
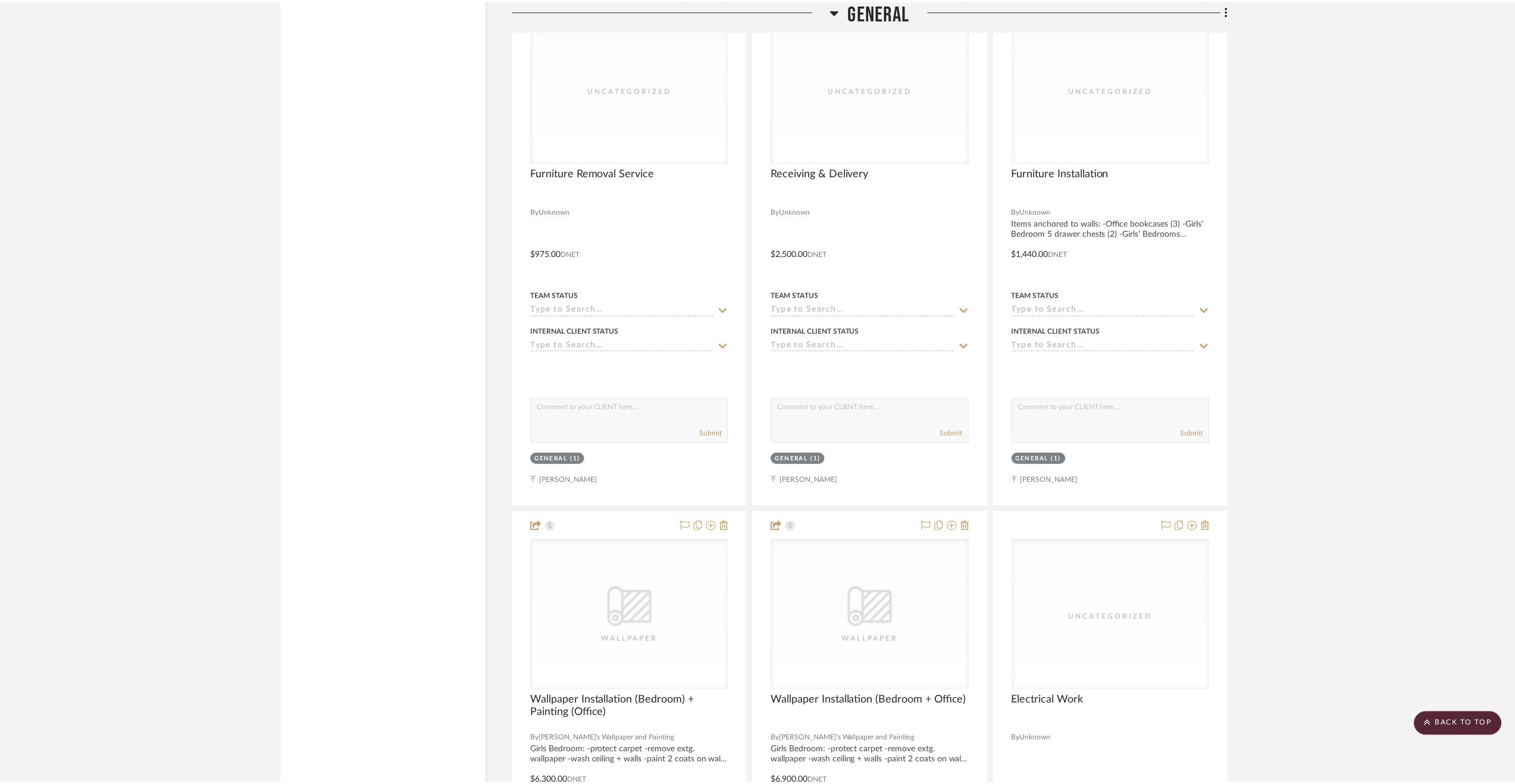
scroll to position [3747, 0]
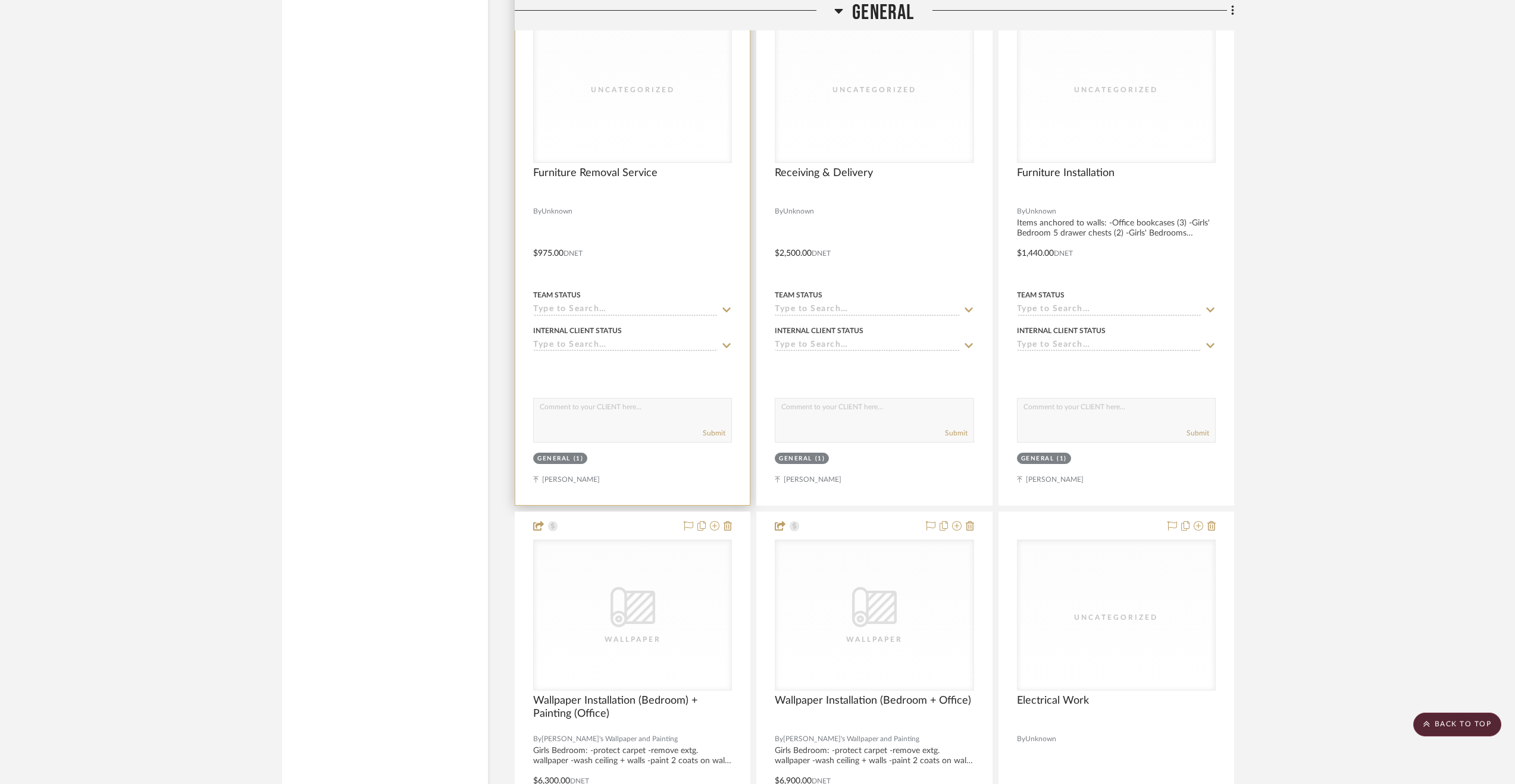
click at [722, 260] on div at bounding box center [632, 244] width 235 height 520
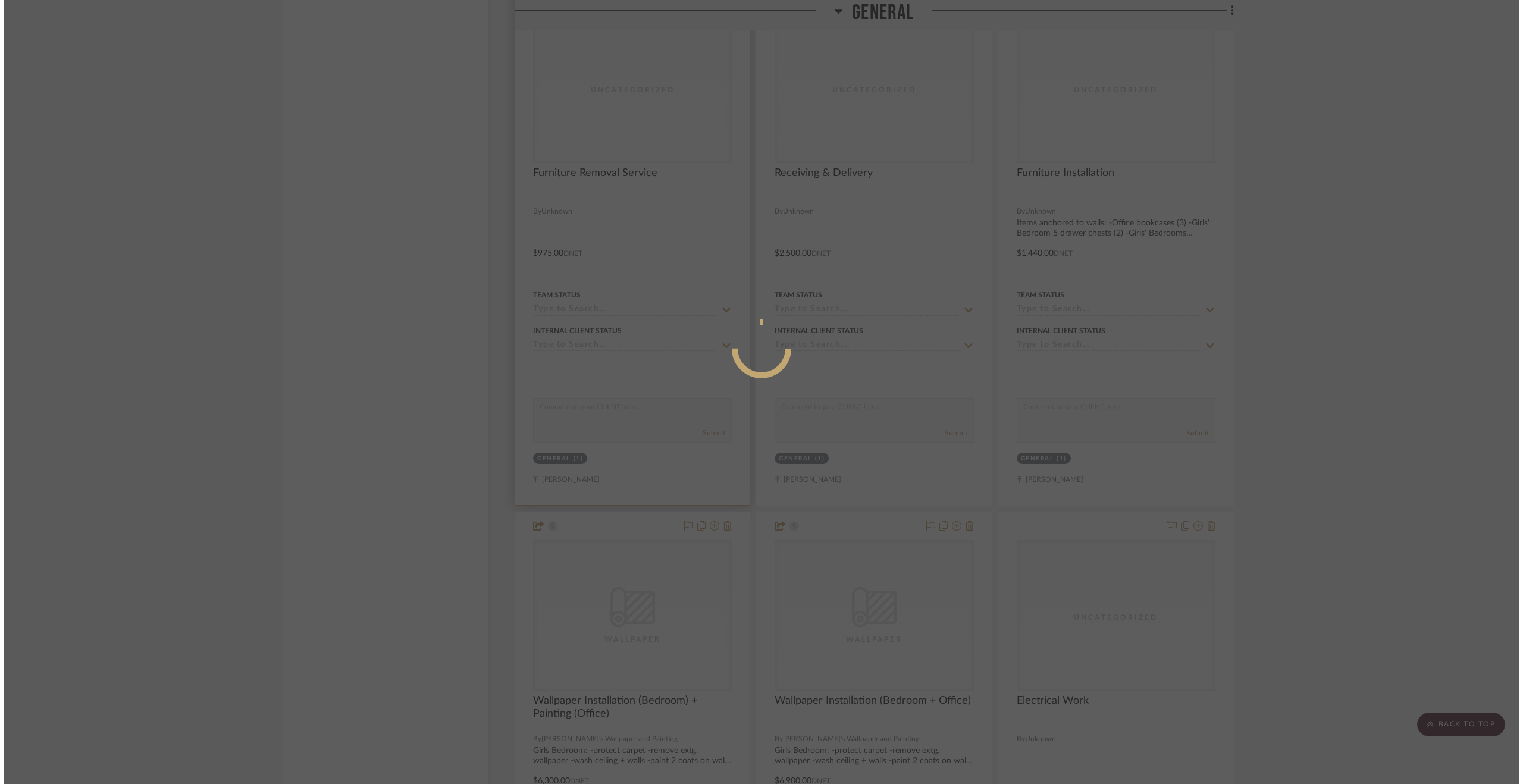
scroll to position [0, 0]
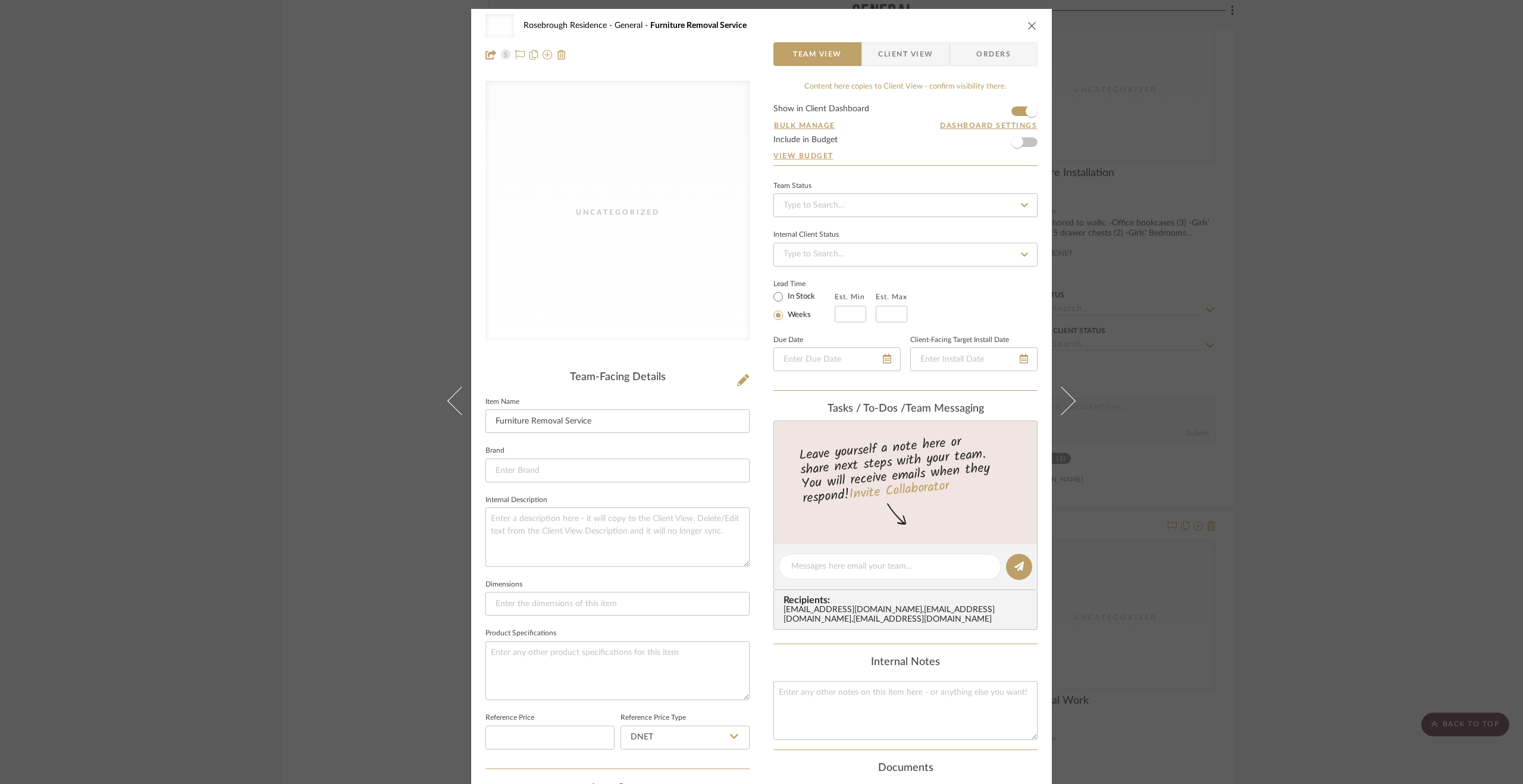
click at [1311, 511] on div "Uncategorized Rosebrough Residence General Furniture Removal Service Team View …" at bounding box center [761, 392] width 1523 height 784
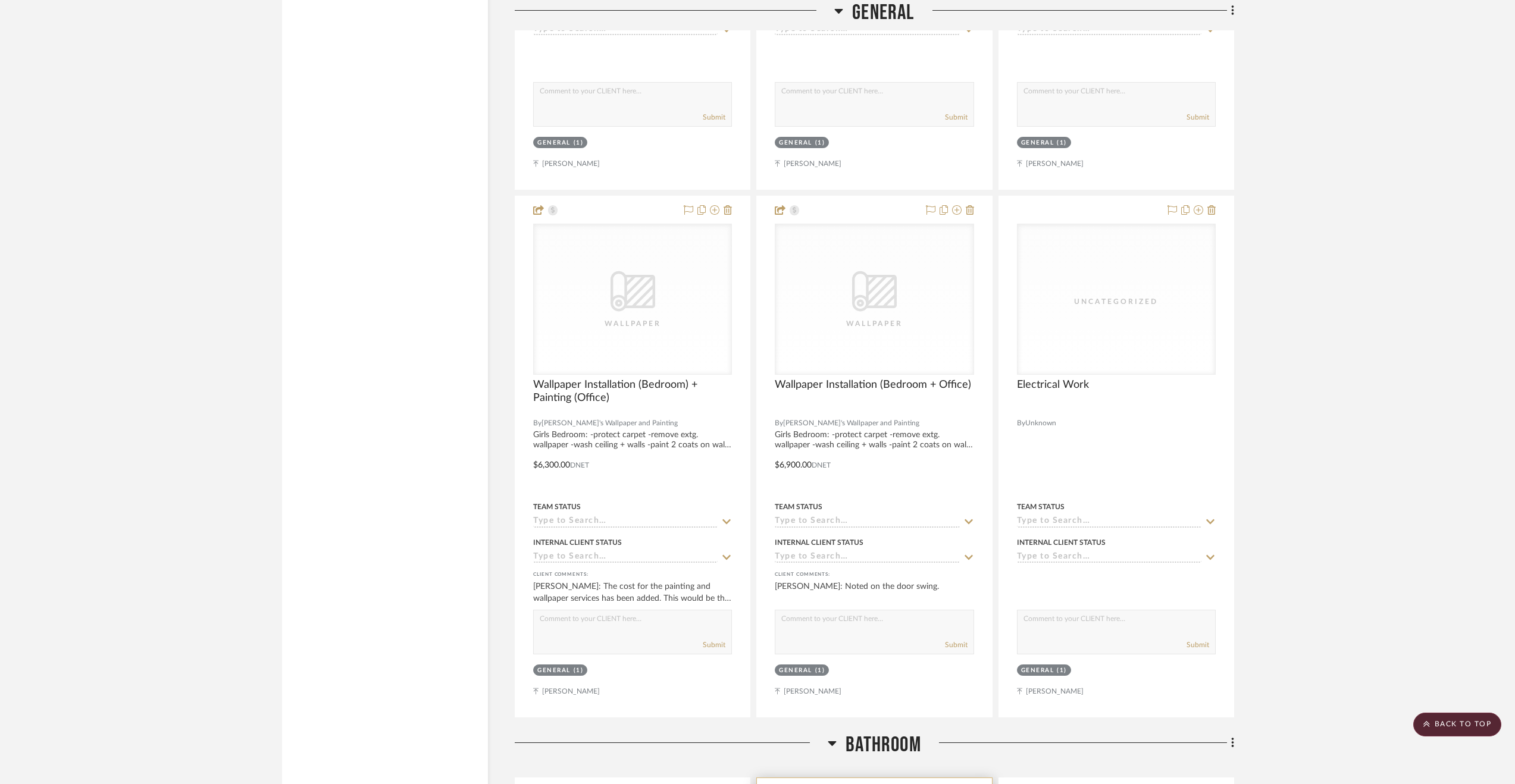
scroll to position [4044, 0]
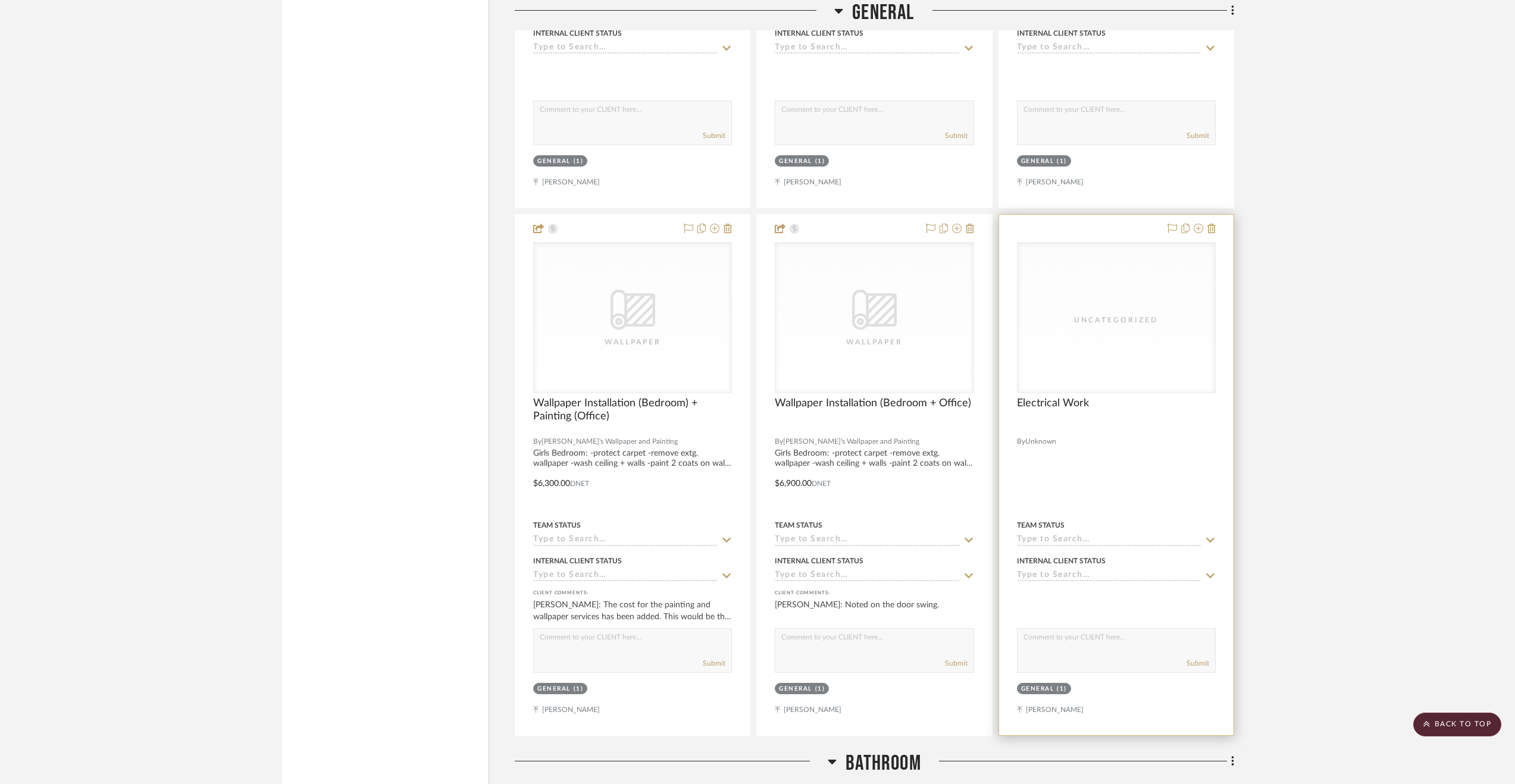
click at [1122, 485] on div at bounding box center [1116, 474] width 235 height 520
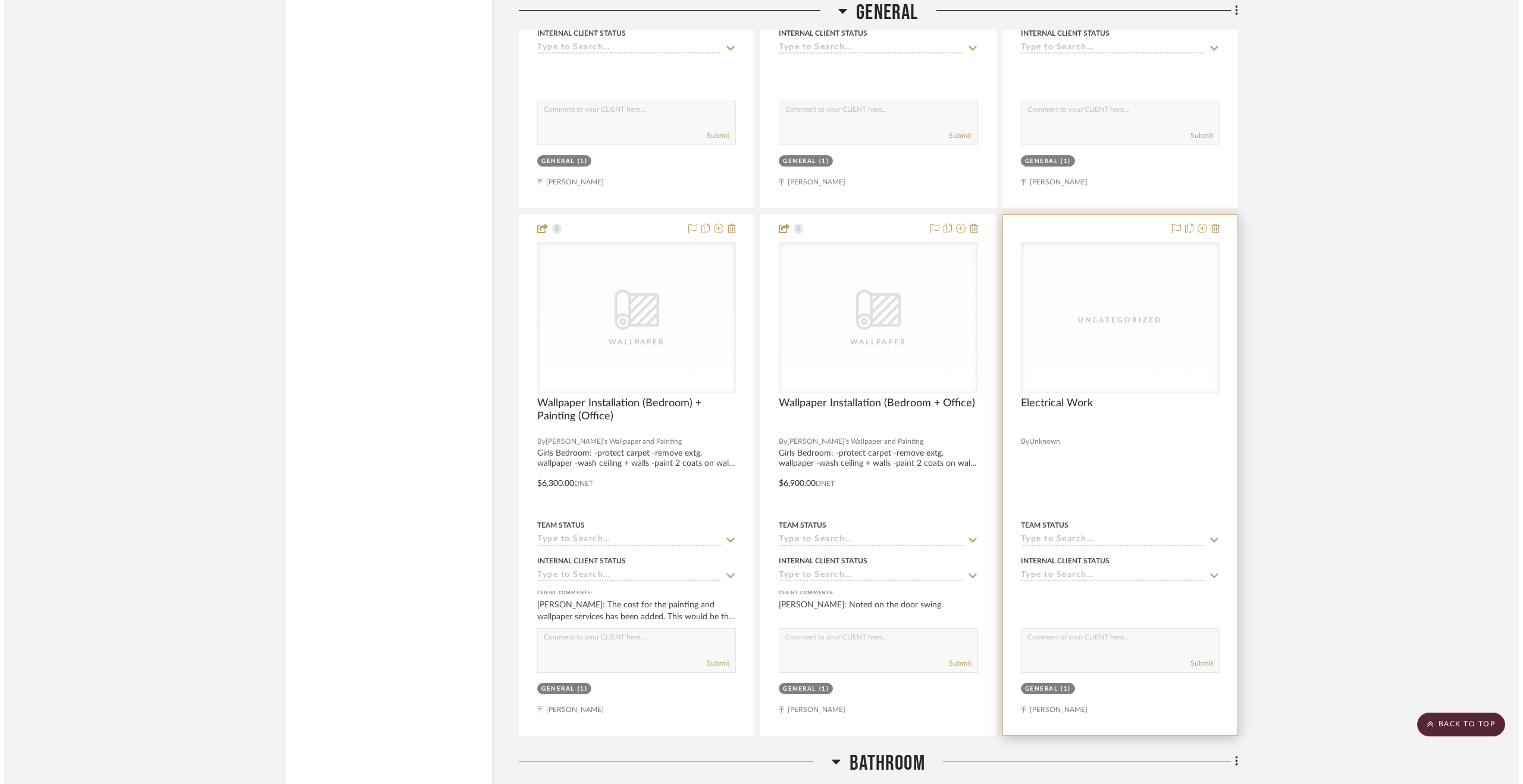
scroll to position [0, 0]
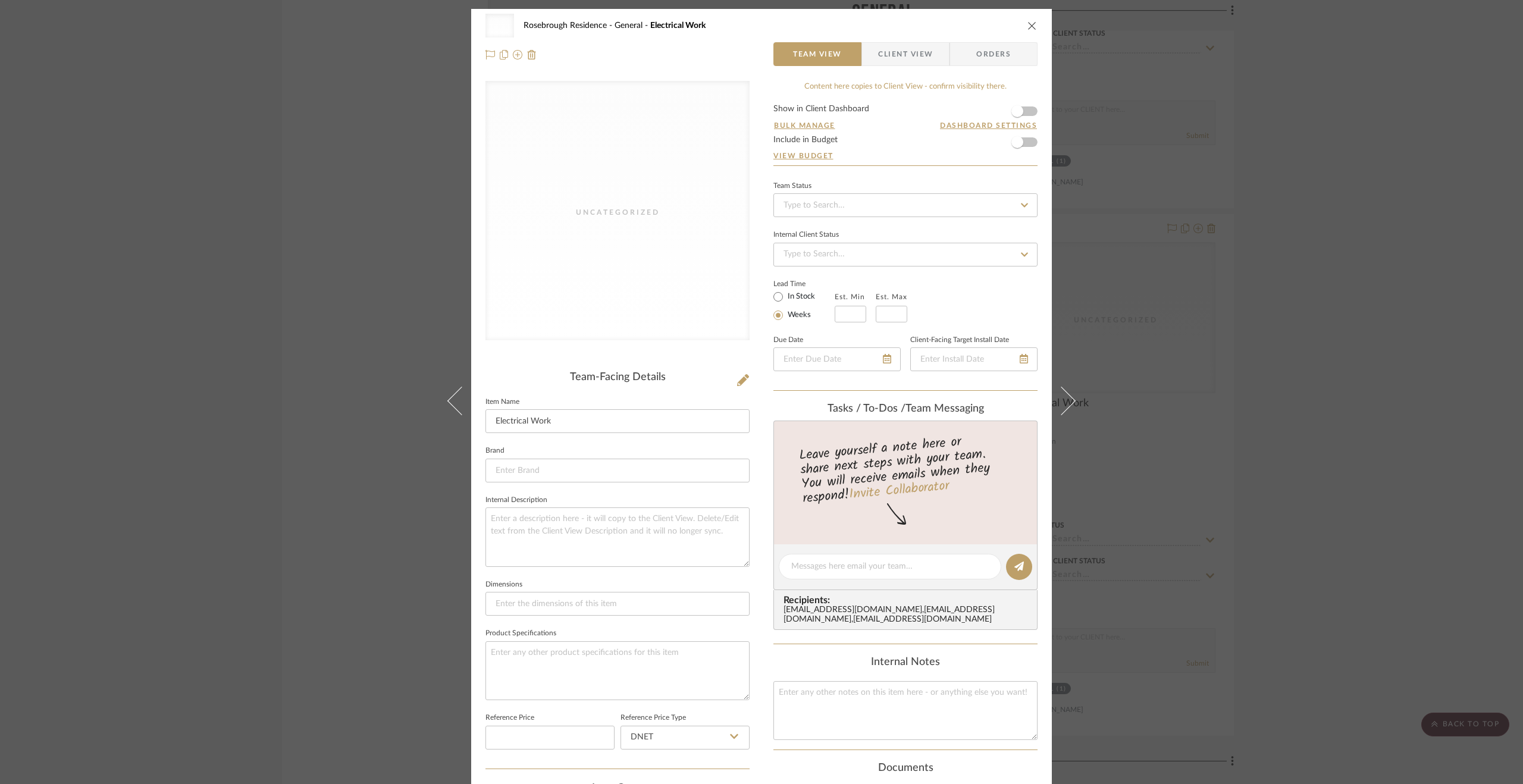
click at [1276, 345] on div "Uncategorized Rosebrough Residence General Electrical Work Team View Client Vie…" at bounding box center [761, 392] width 1523 height 784
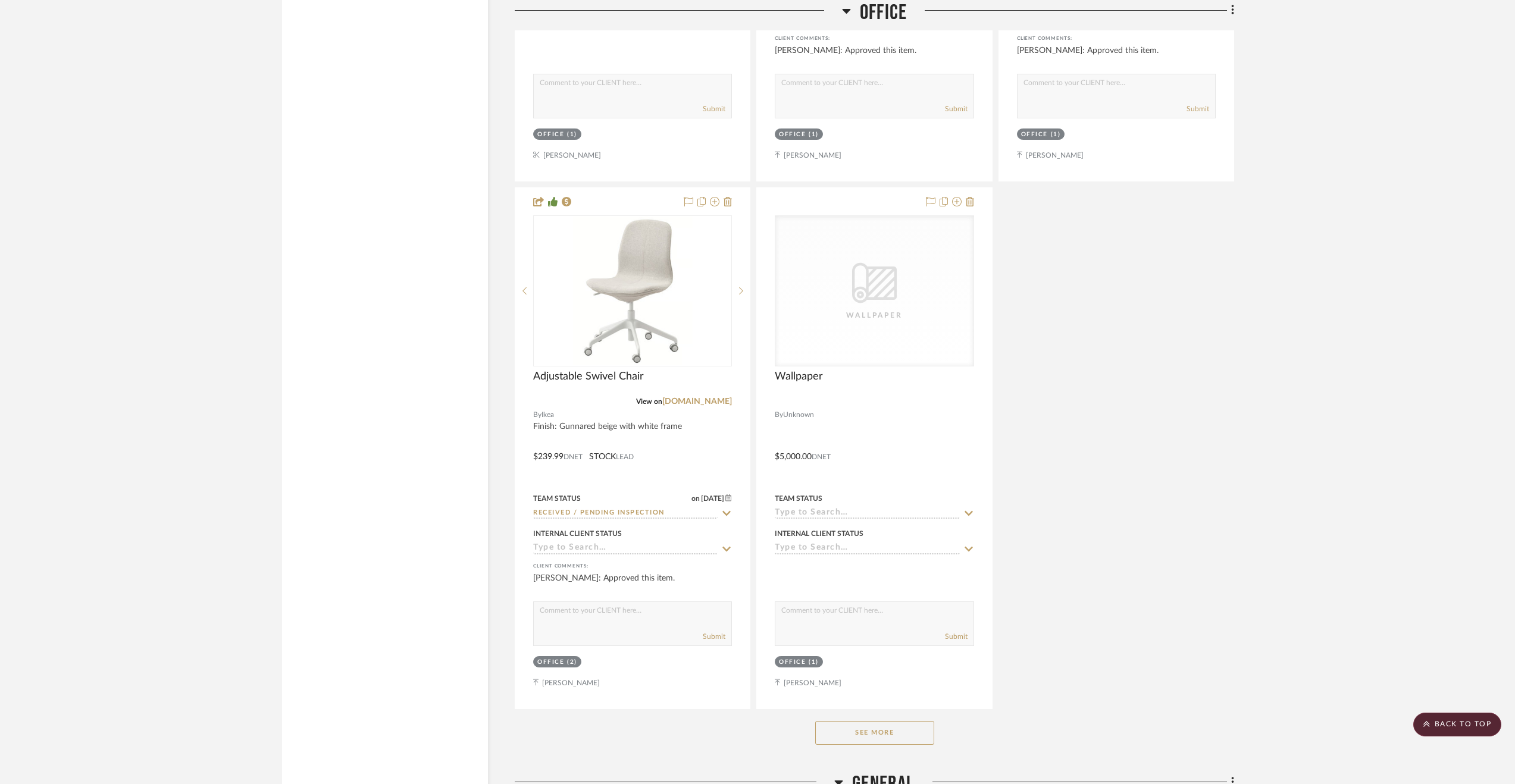
scroll to position [3033, 0]
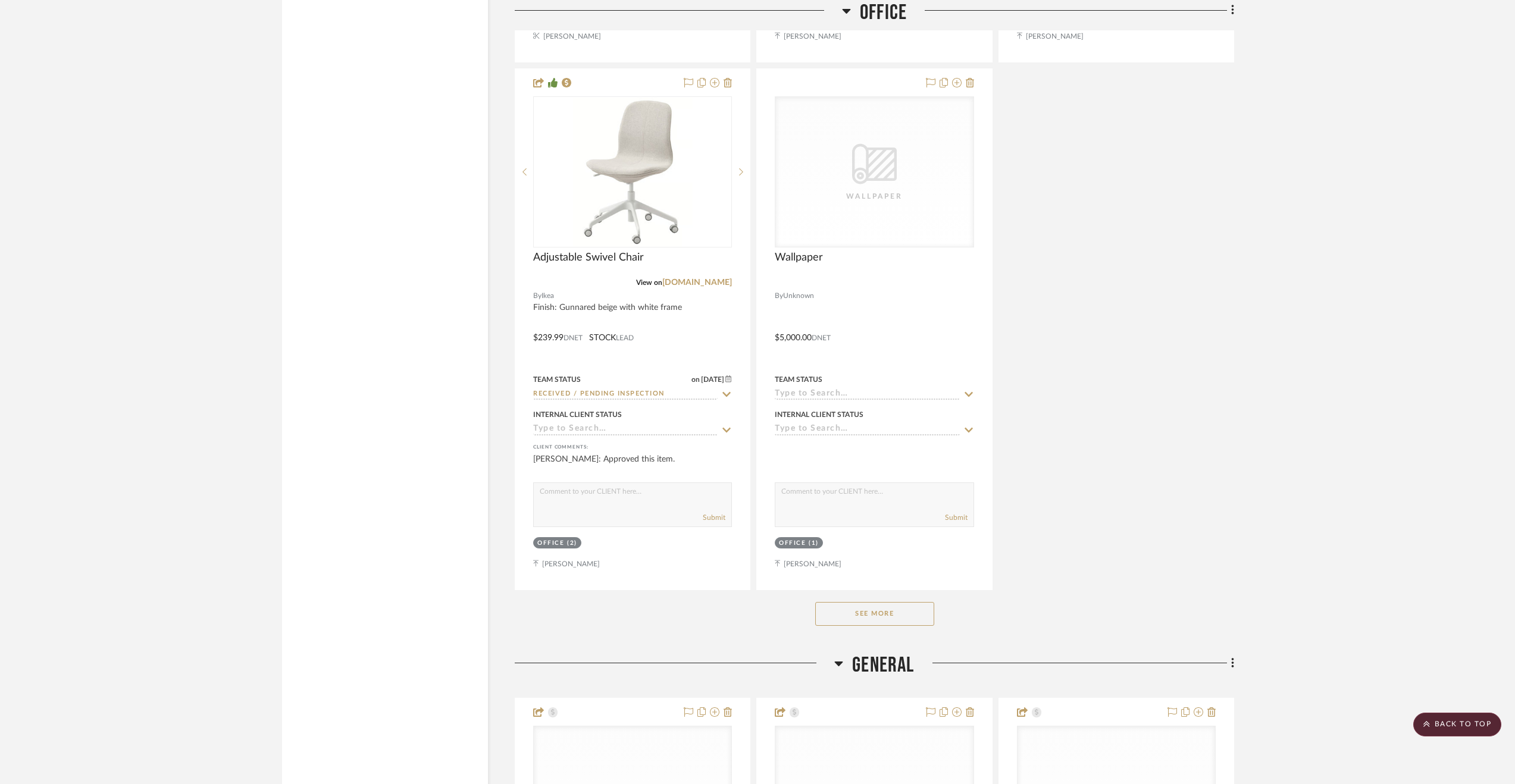
click at [900, 617] on button "See More" at bounding box center [874, 614] width 119 height 24
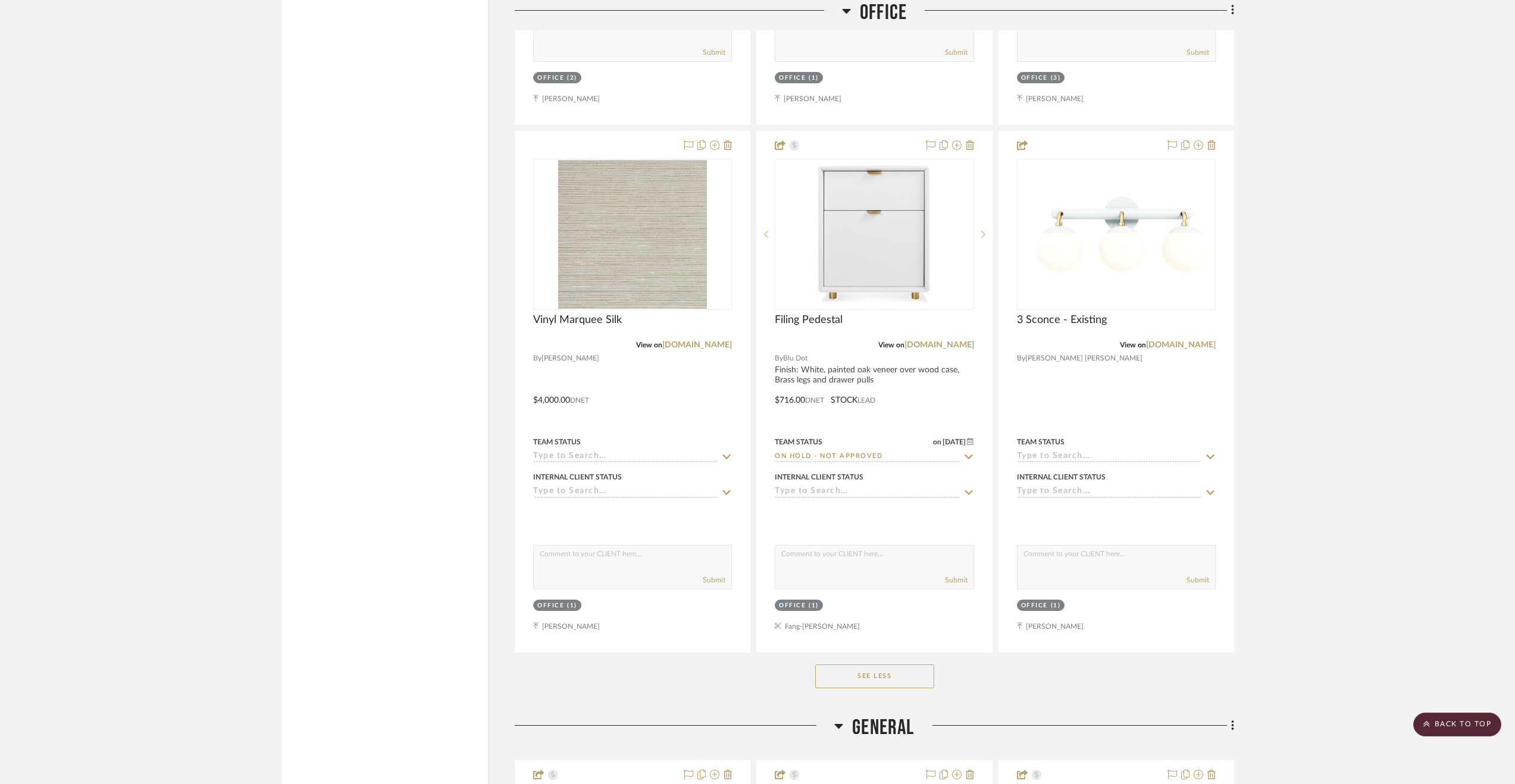
scroll to position [3569, 0]
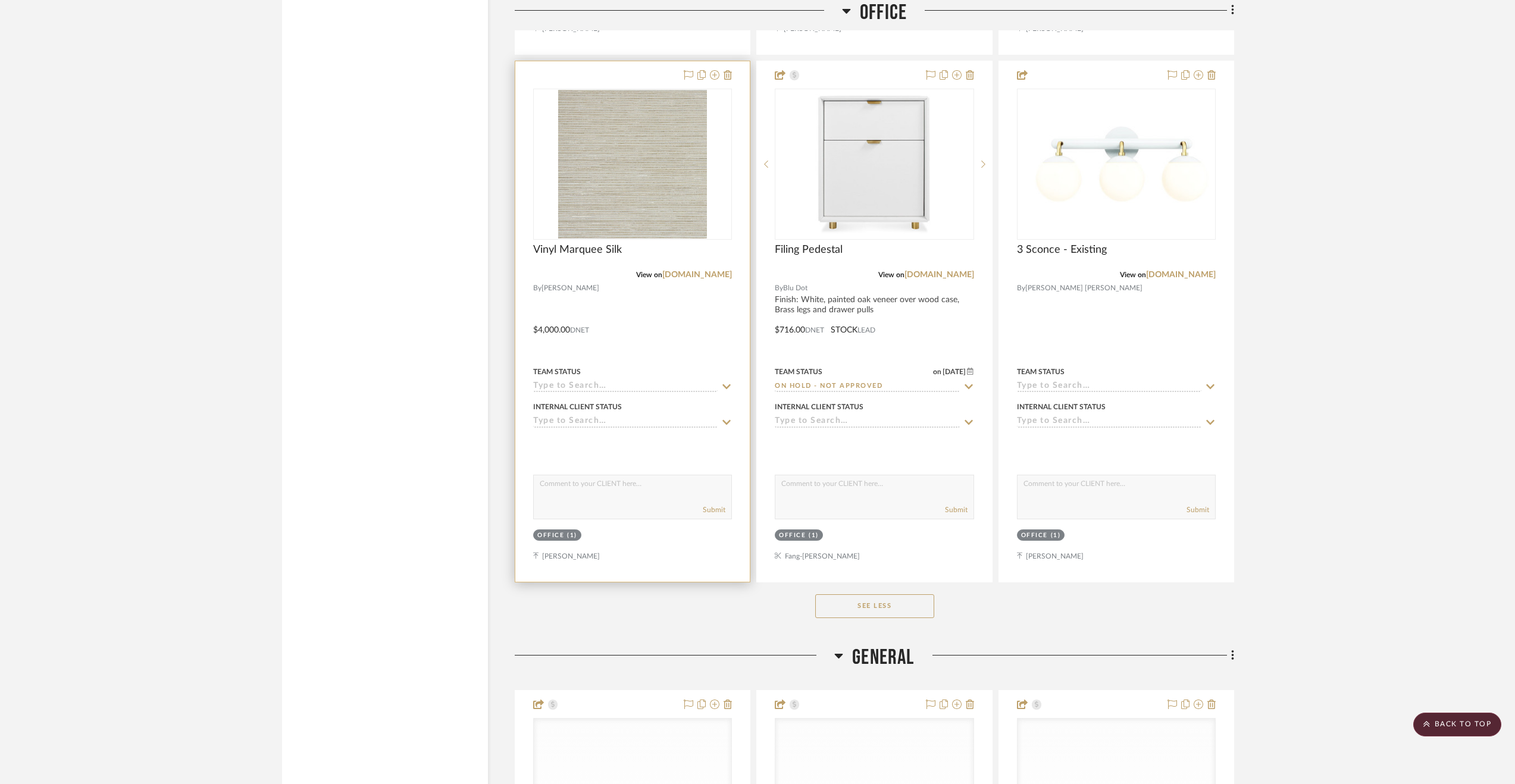
click at [738, 381] on div at bounding box center [632, 321] width 235 height 520
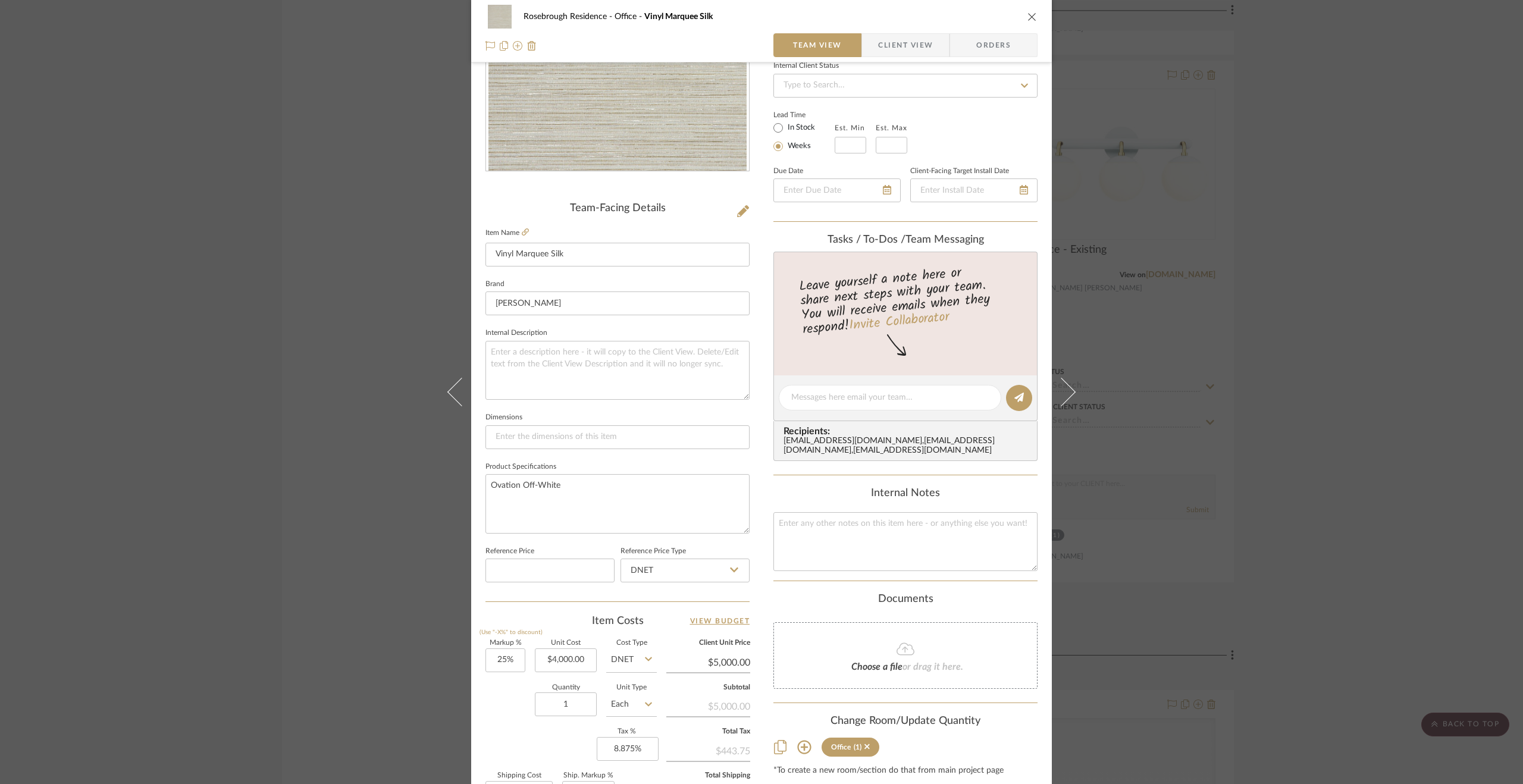
scroll to position [297, 0]
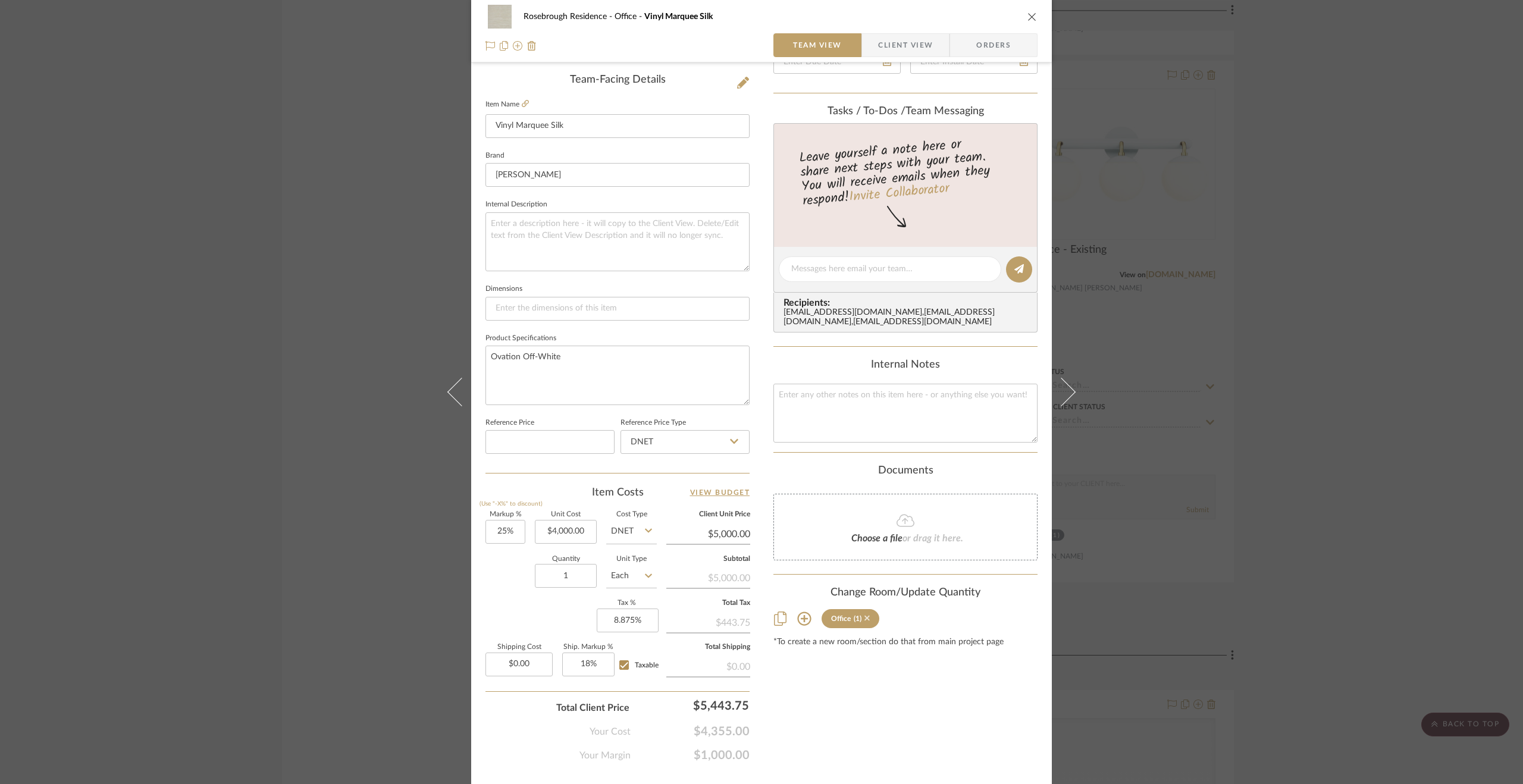
click at [865, 621] on icon at bounding box center [867, 618] width 5 height 5
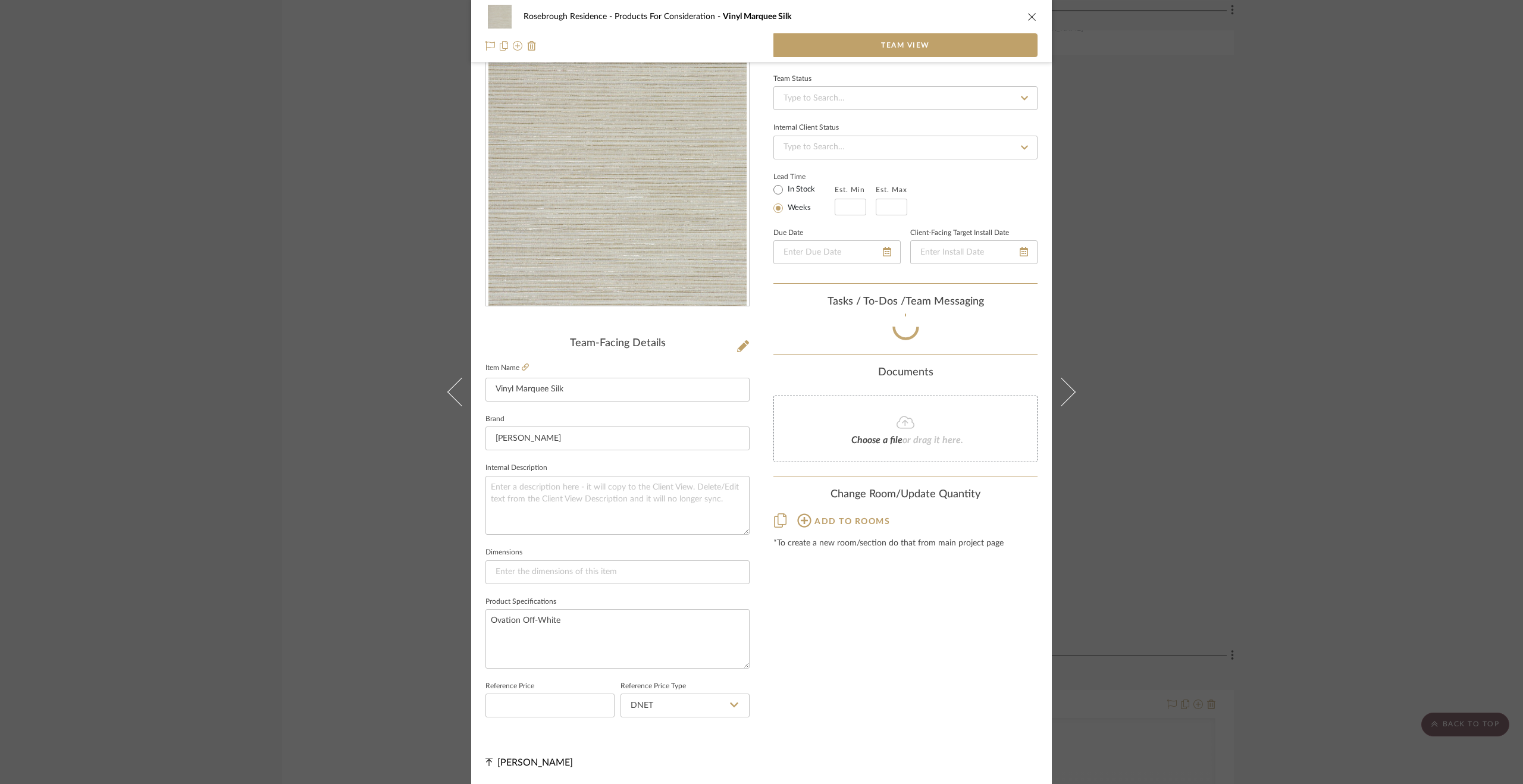
click at [1314, 485] on div "Rosebrough Residence Products For Consideration Vinyl Marquee Silk Team View Te…" at bounding box center [761, 392] width 1523 height 784
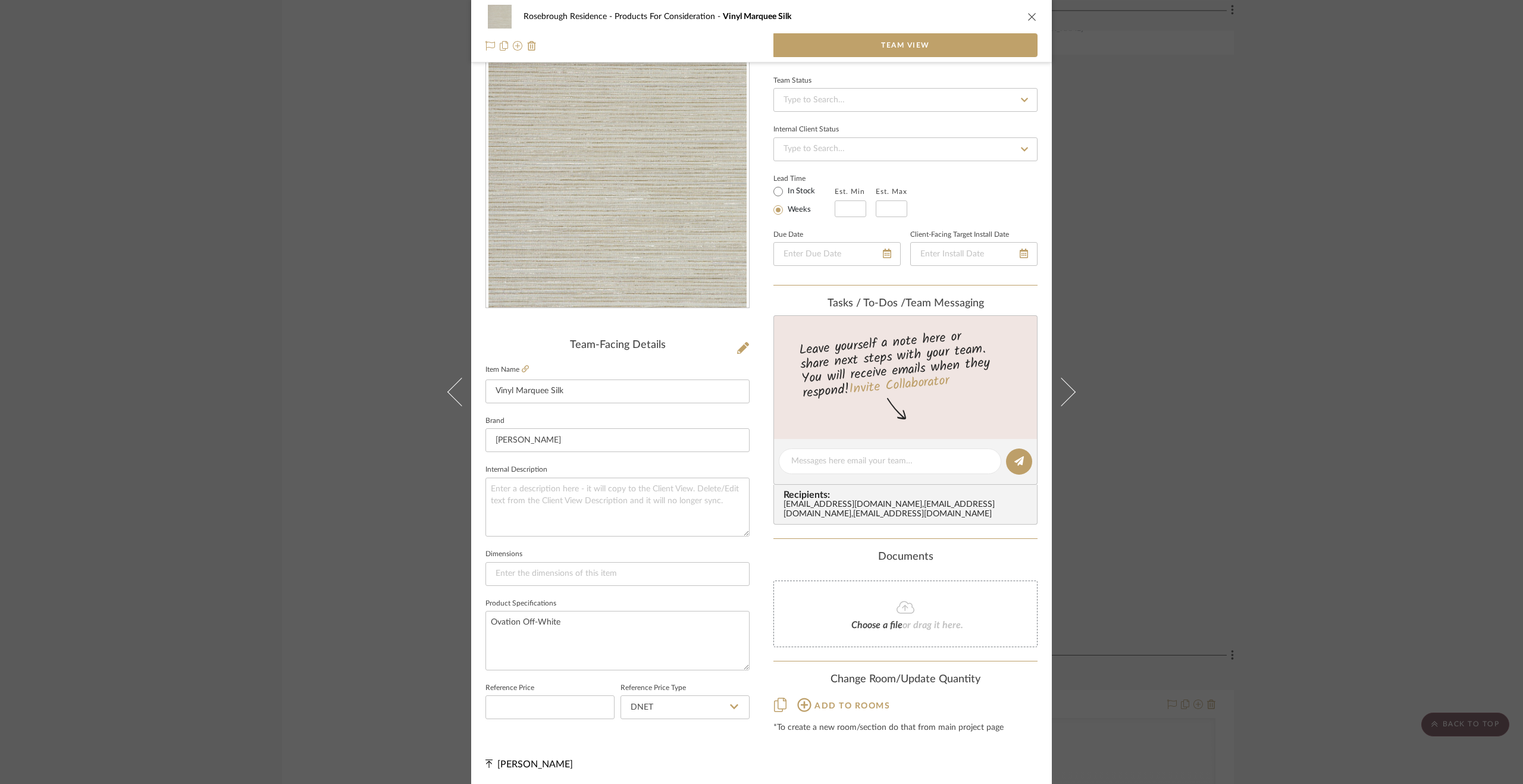
click at [1384, 529] on div "Rosebrough Residence Products For Consideration Vinyl Marquee Silk Team View Te…" at bounding box center [761, 392] width 1523 height 784
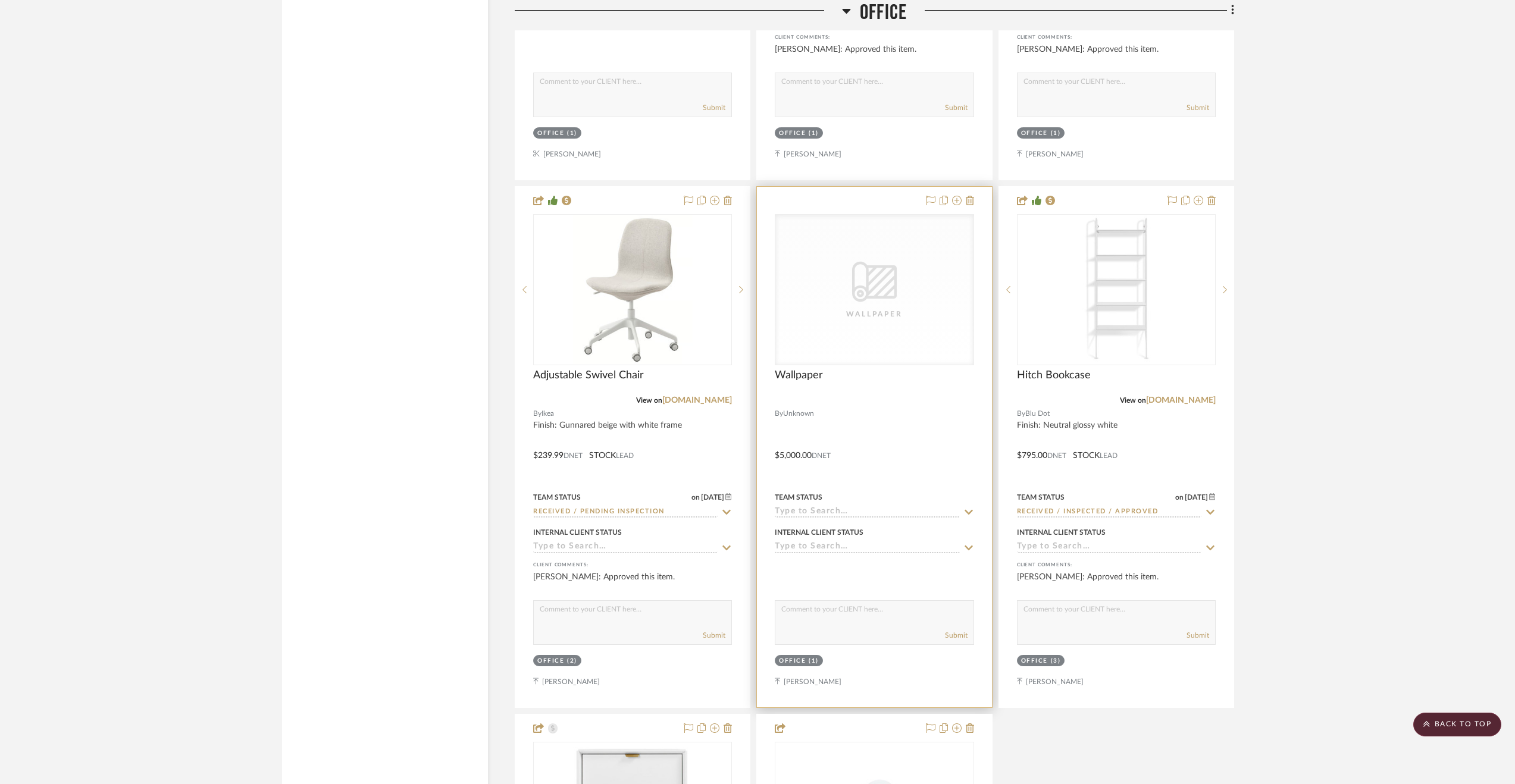
scroll to position [2914, 0]
click at [665, 518] on input "Received / Pending Inspection" at bounding box center [626, 513] width 185 height 11
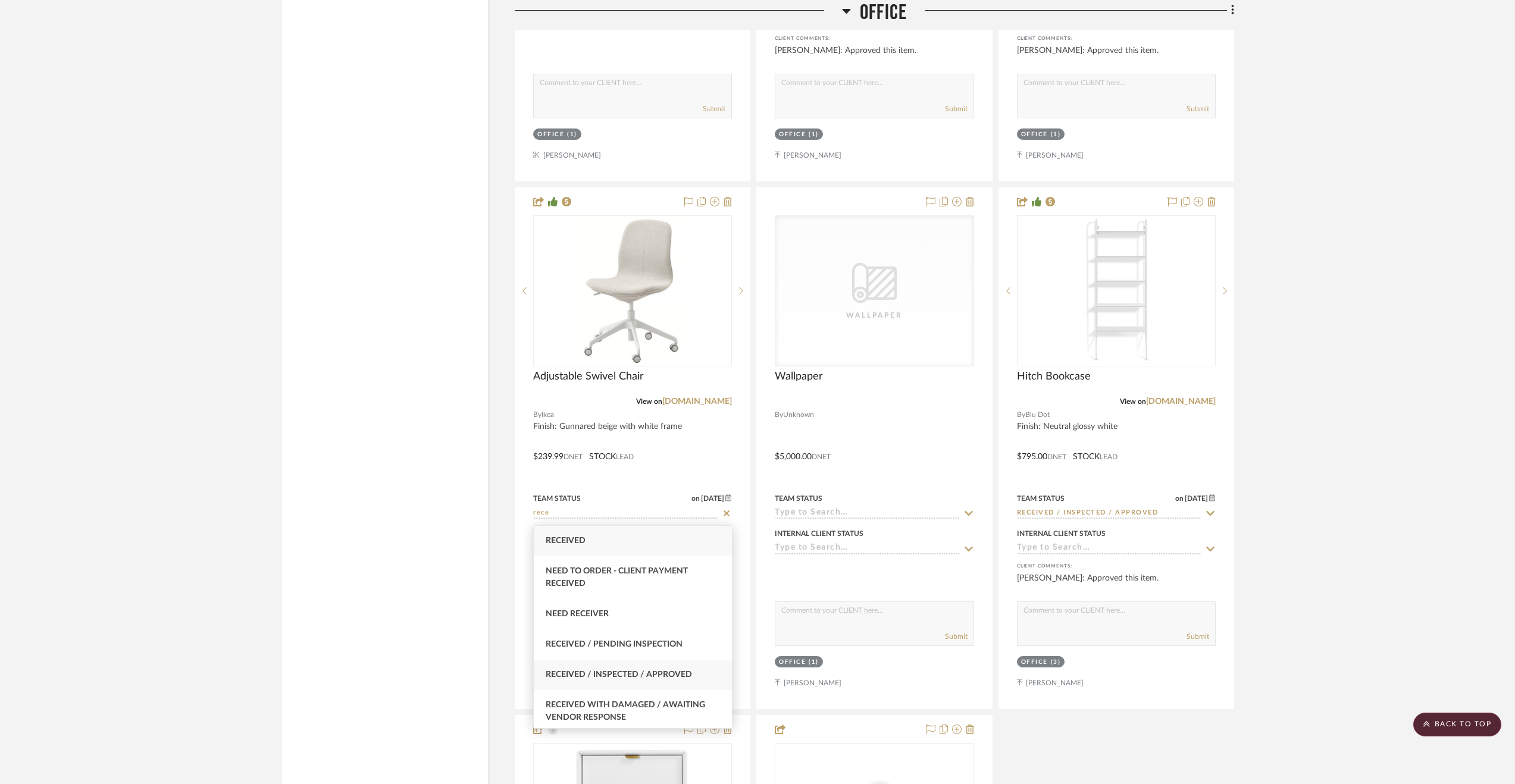
click at [638, 686] on div "Received / Inspected / Approved" at bounding box center [633, 675] width 198 height 31
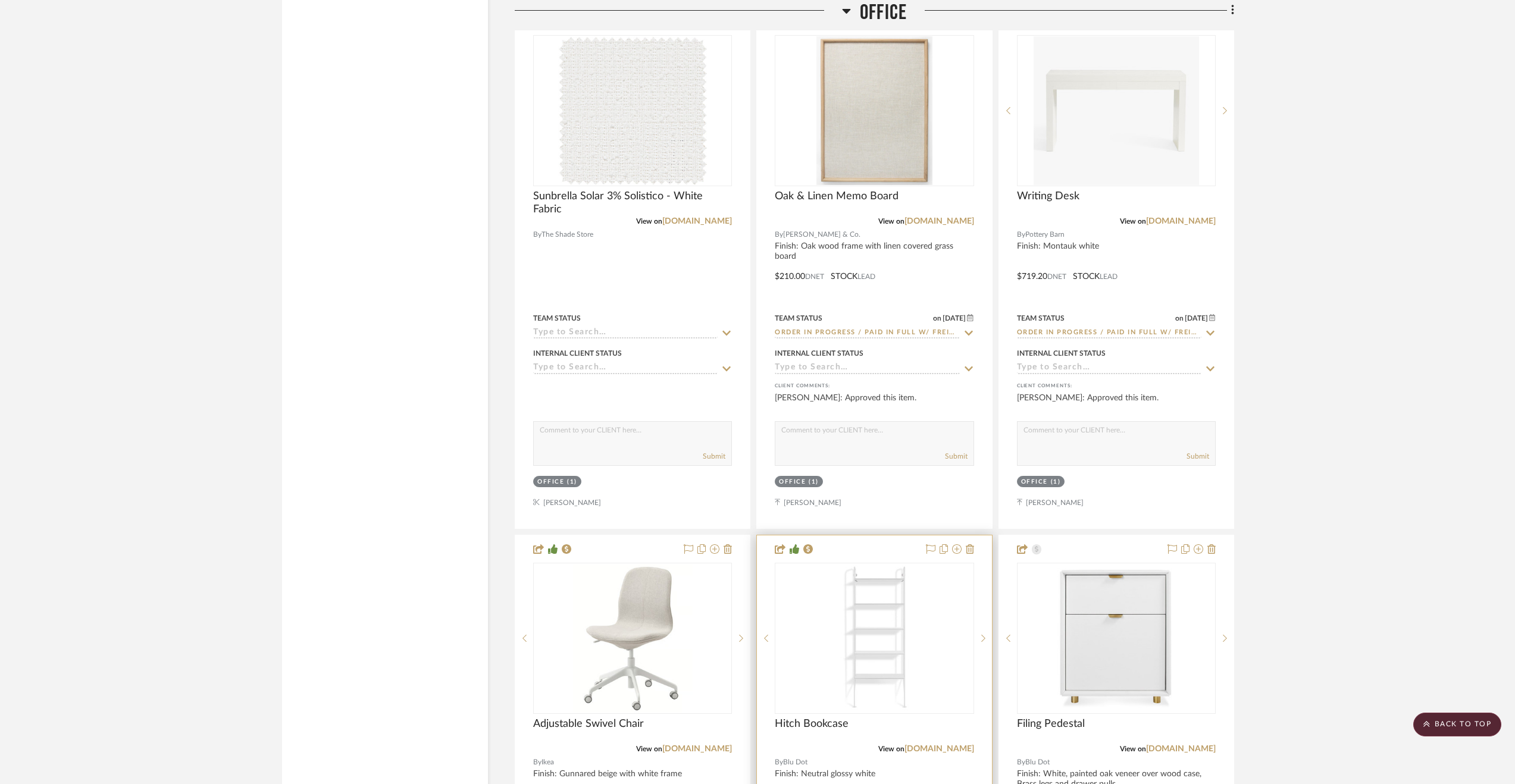
scroll to position [2438, 0]
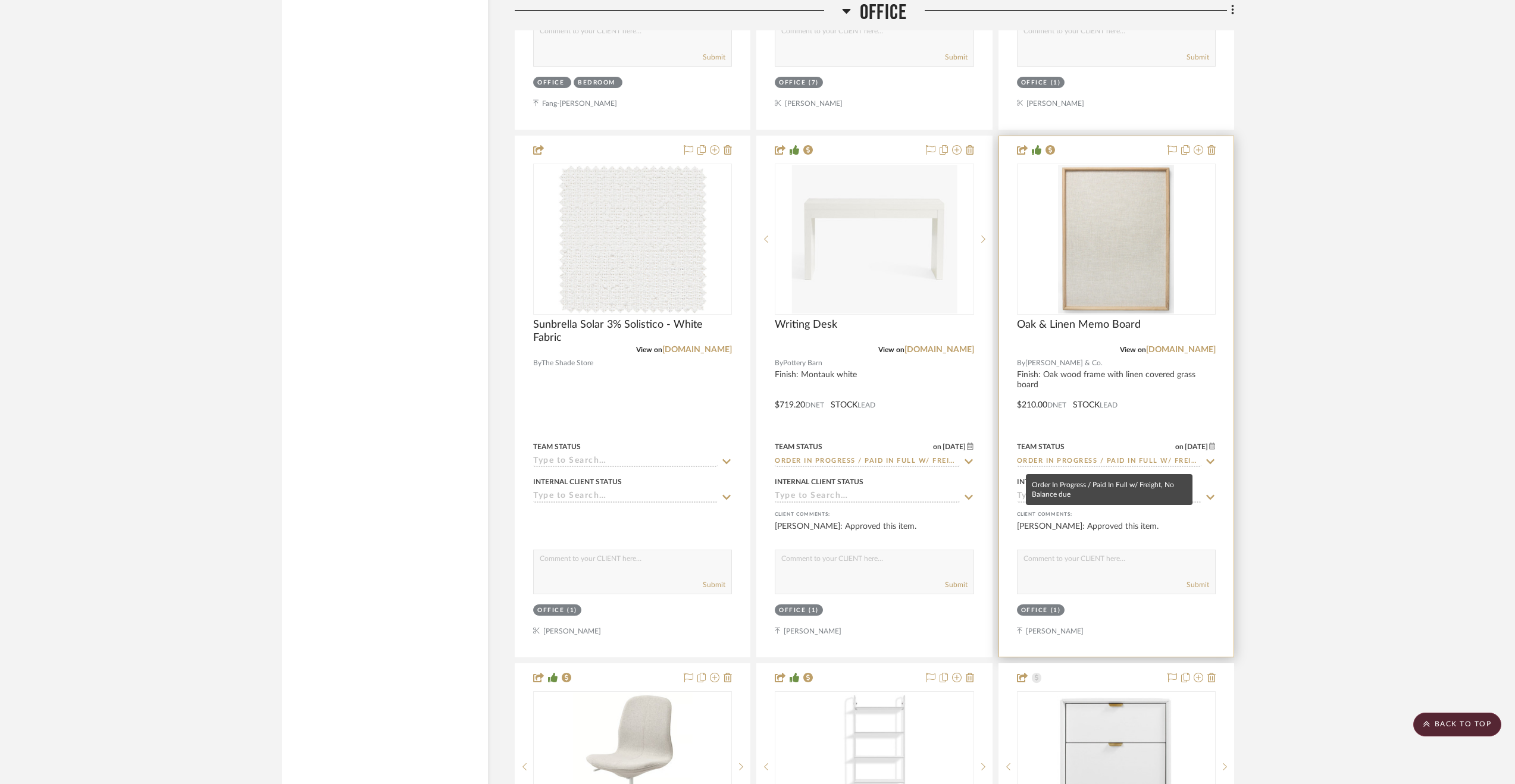
click at [1141, 468] on input "Order In Progress / Paid In Full w/ Freight, No Balance due" at bounding box center [1109, 462] width 185 height 11
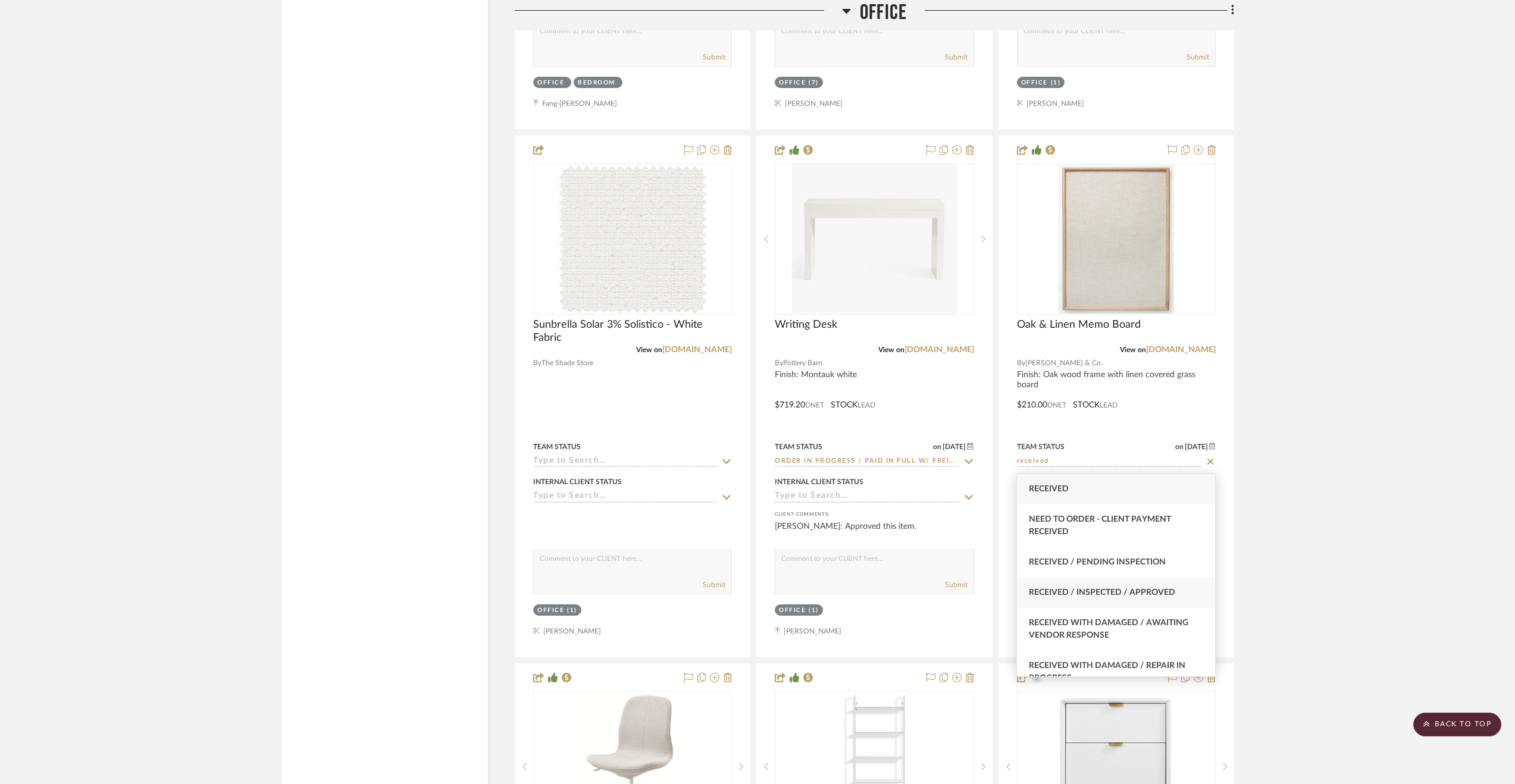
click at [1143, 588] on span "Received / Inspected / Approved" at bounding box center [1102, 592] width 147 height 8
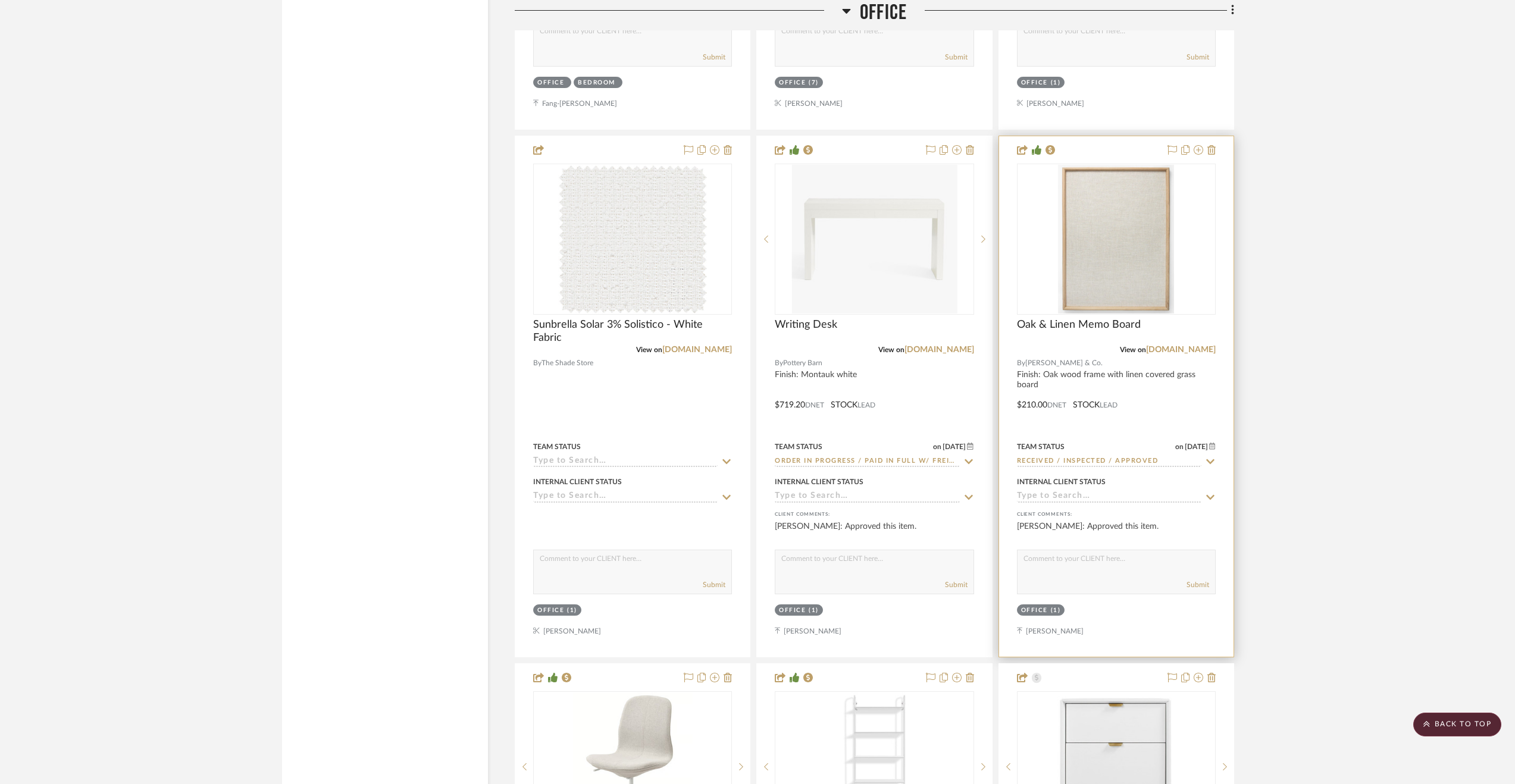
click at [1185, 405] on div at bounding box center [1116, 396] width 235 height 520
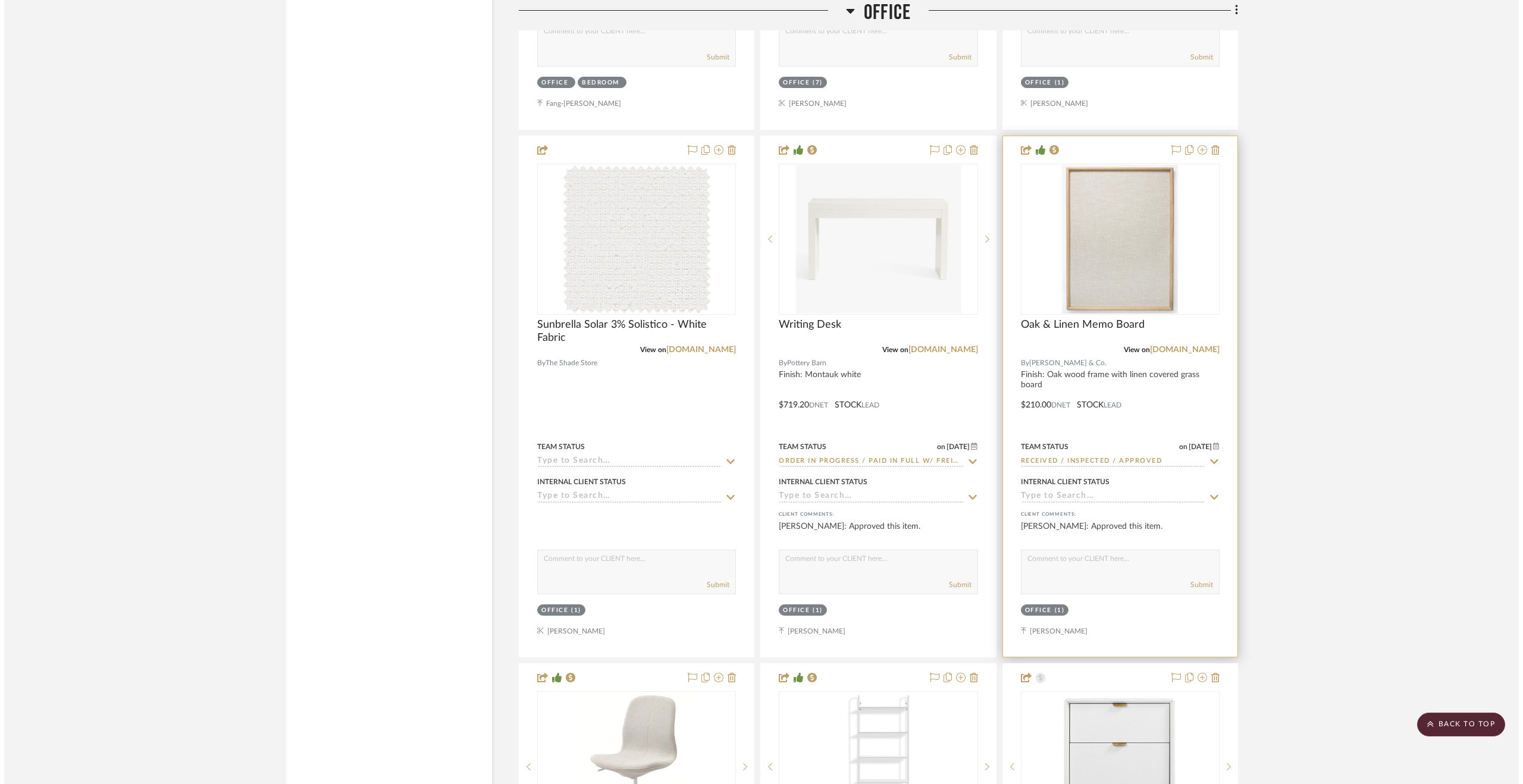
scroll to position [0, 0]
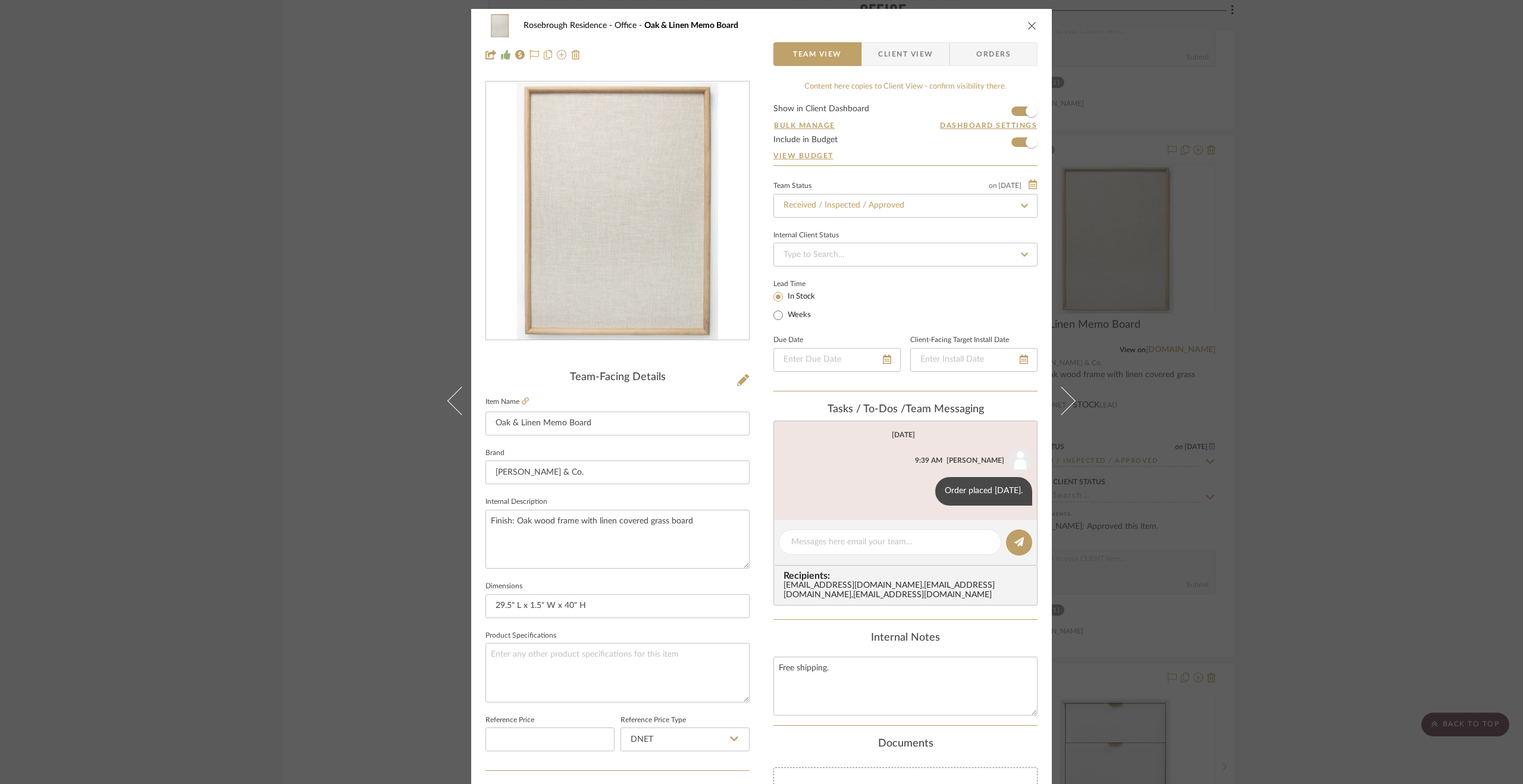
click at [1349, 623] on div "Rosebrough Residence Office Oak & Linen Memo Board Team View Client View Orders…" at bounding box center [761, 392] width 1523 height 784
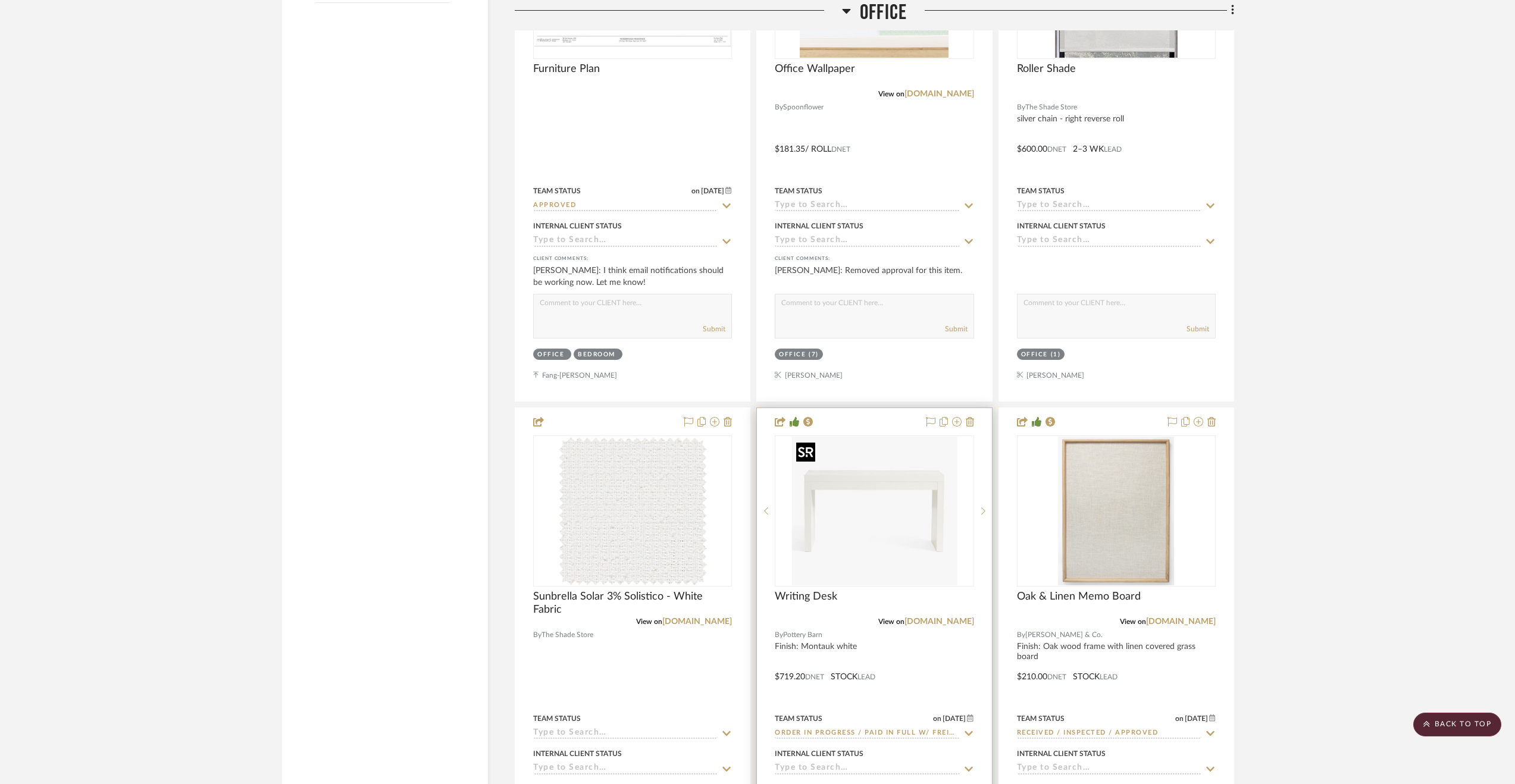
scroll to position [2260, 0]
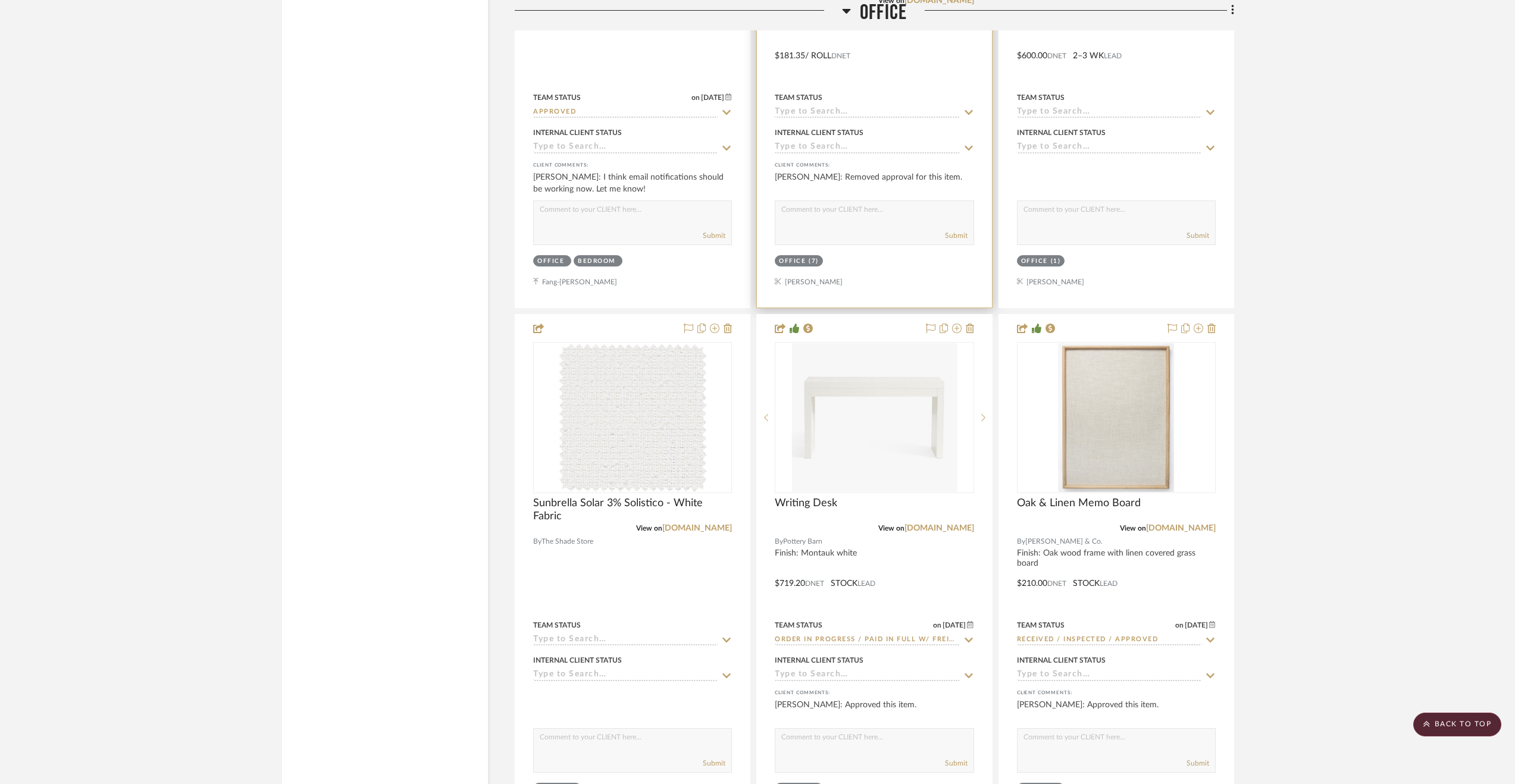
click at [889, 46] on div at bounding box center [874, 47] width 235 height 520
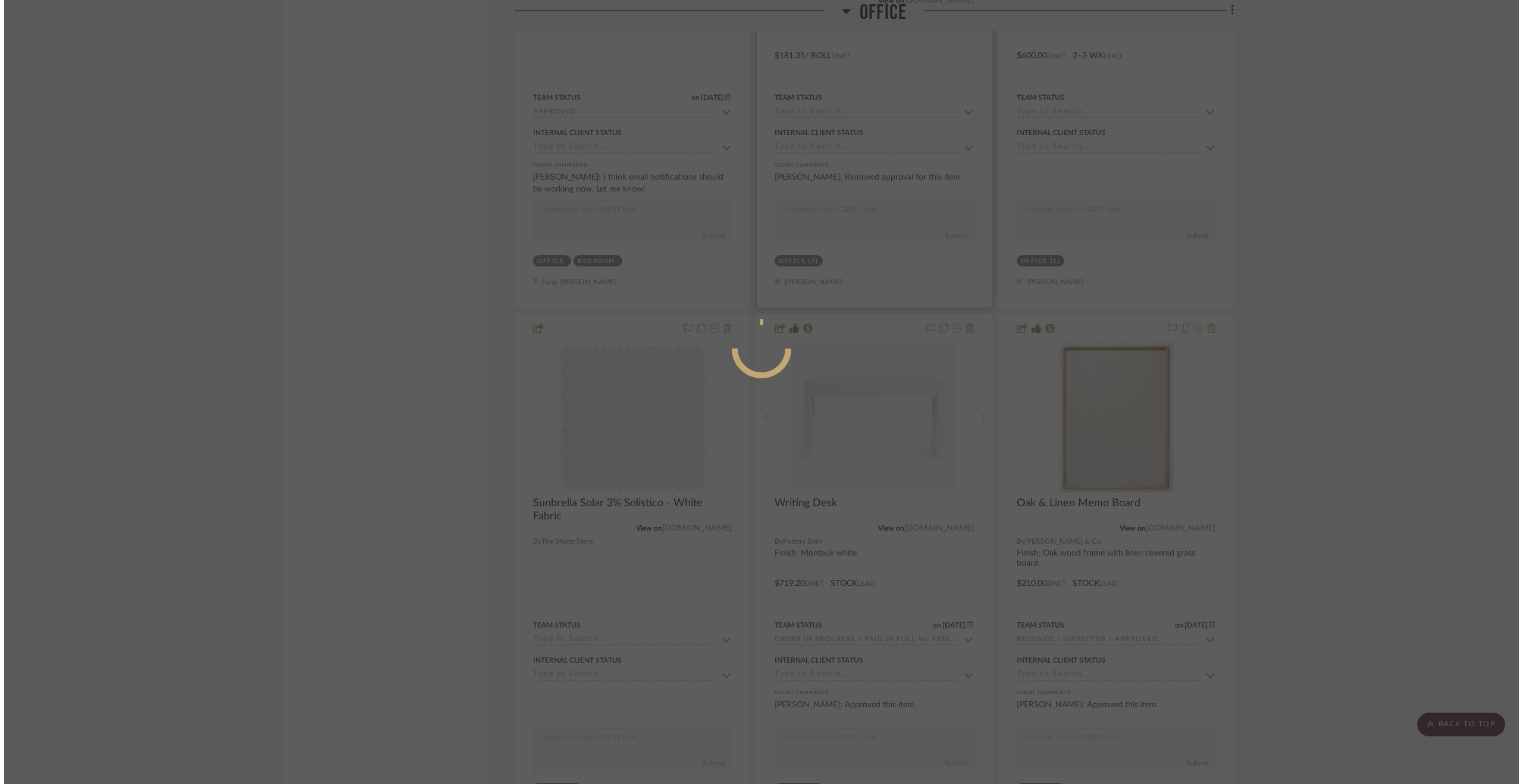
scroll to position [0, 0]
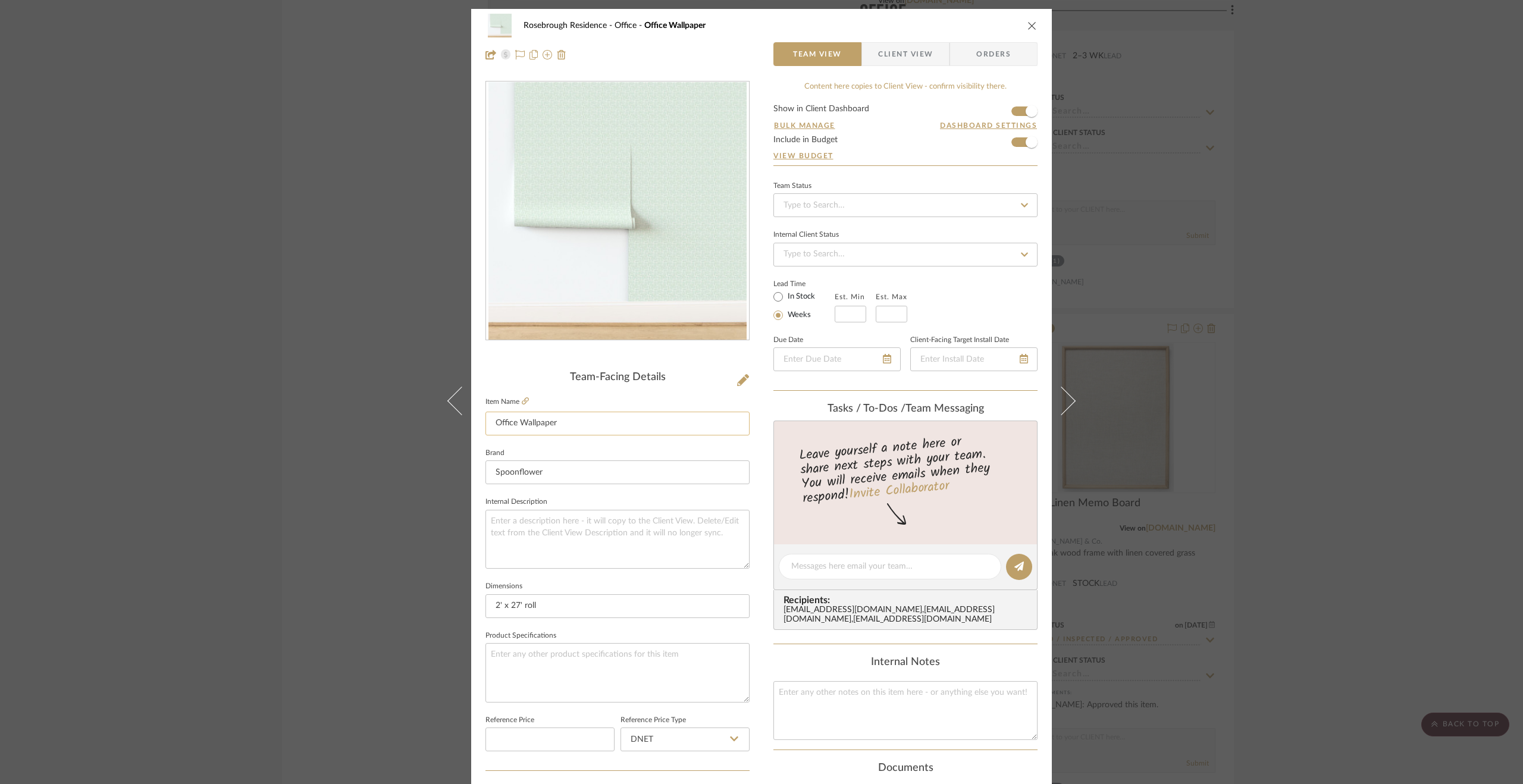
click at [593, 428] on input "Office Wallpaper" at bounding box center [617, 424] width 264 height 24
click at [567, 452] on fieldset "Brand Spoonflower" at bounding box center [617, 465] width 264 height 40
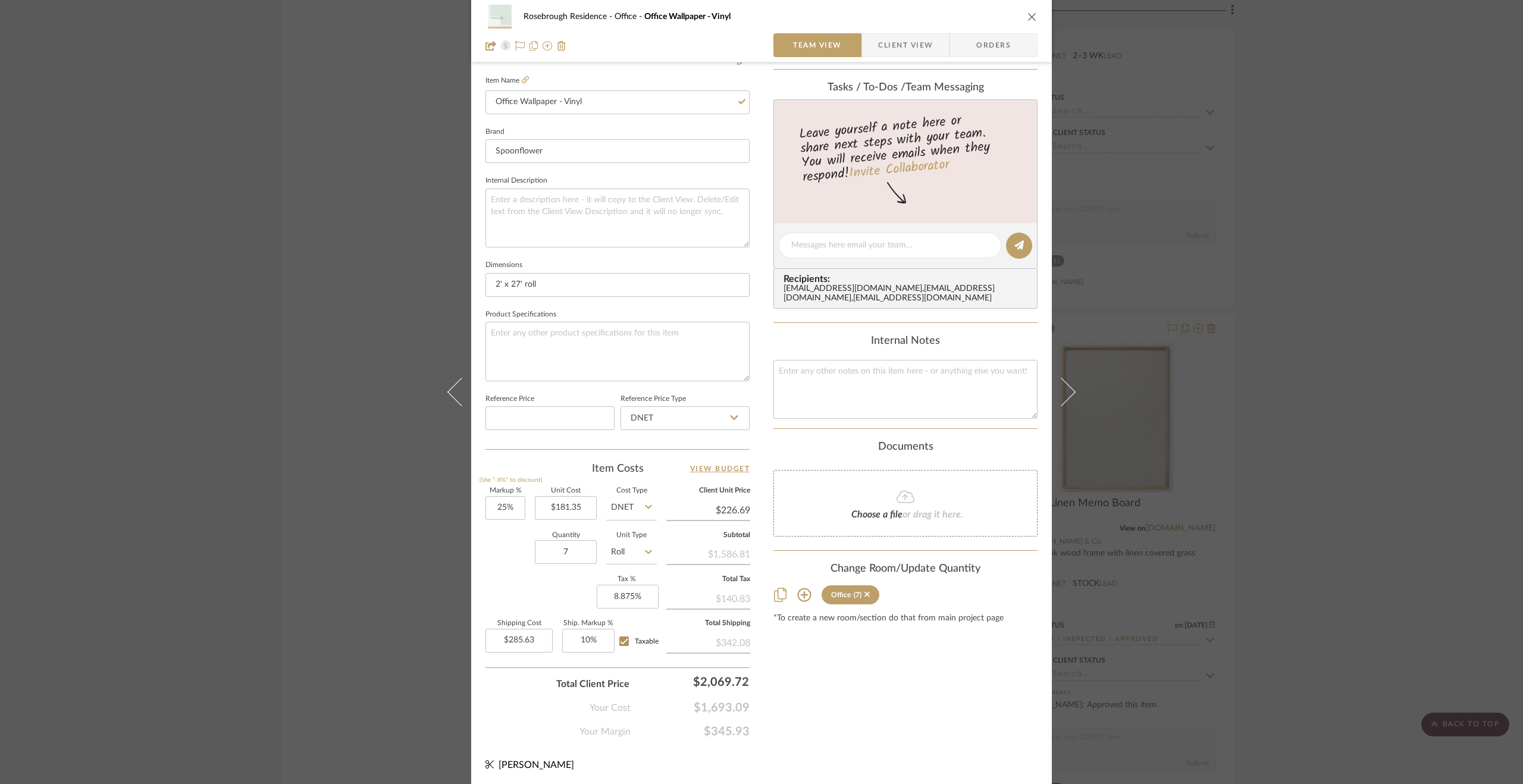
scroll to position [143, 0]
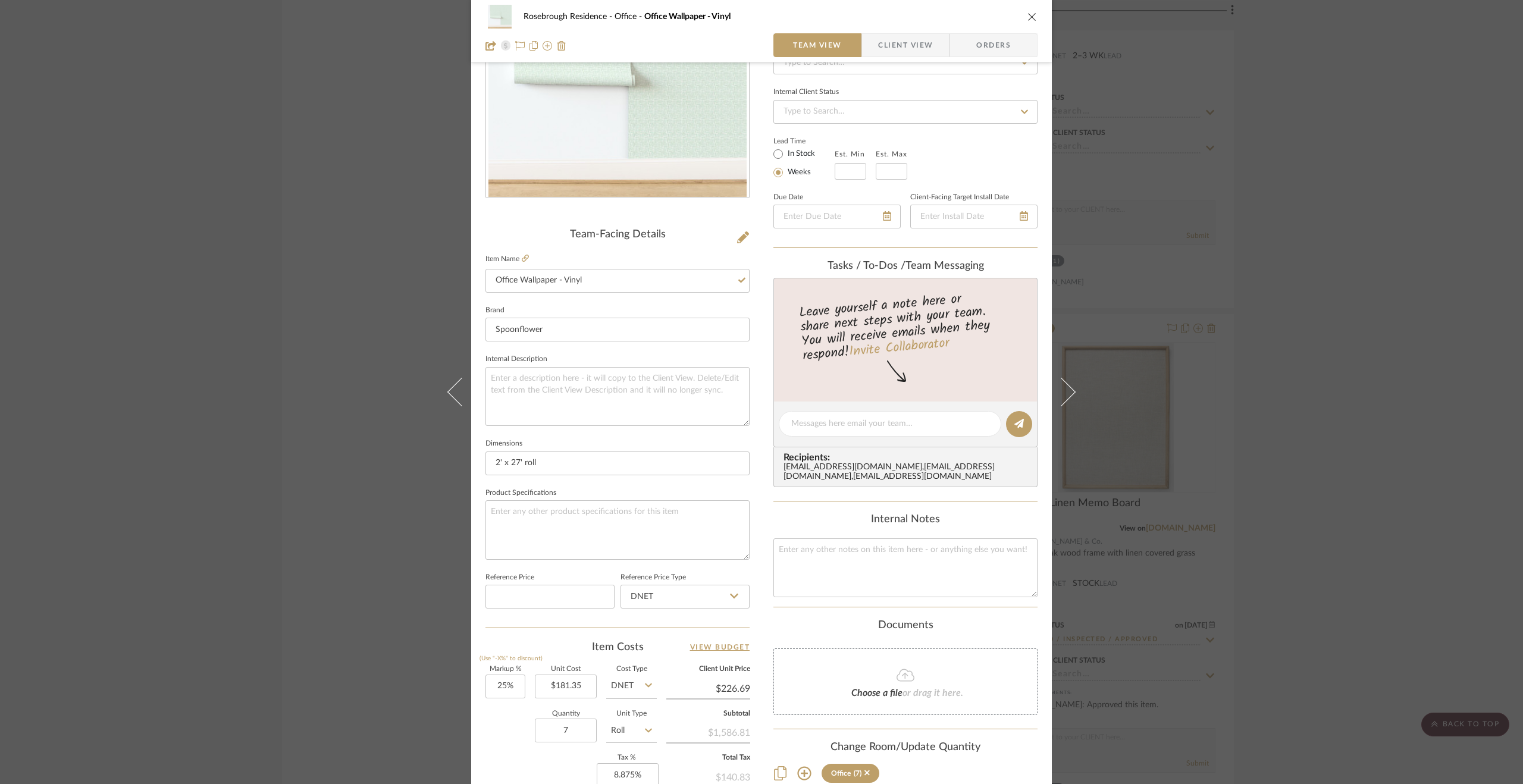
click at [1315, 453] on div "Rosebrough Residence Office Office Wallpaper - Vinyl Team View Client View Orde…" at bounding box center [761, 392] width 1523 height 784
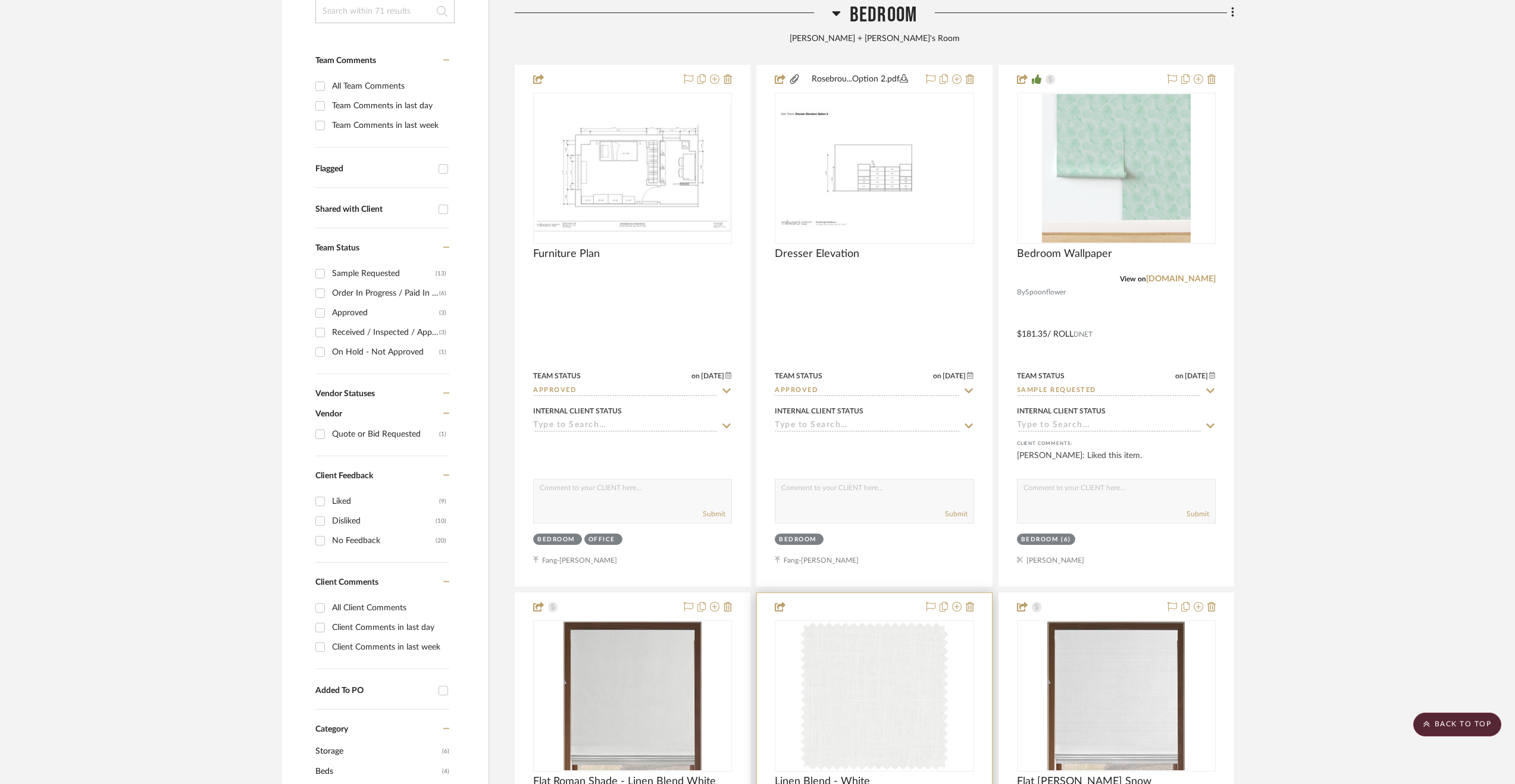
scroll to position [0, 0]
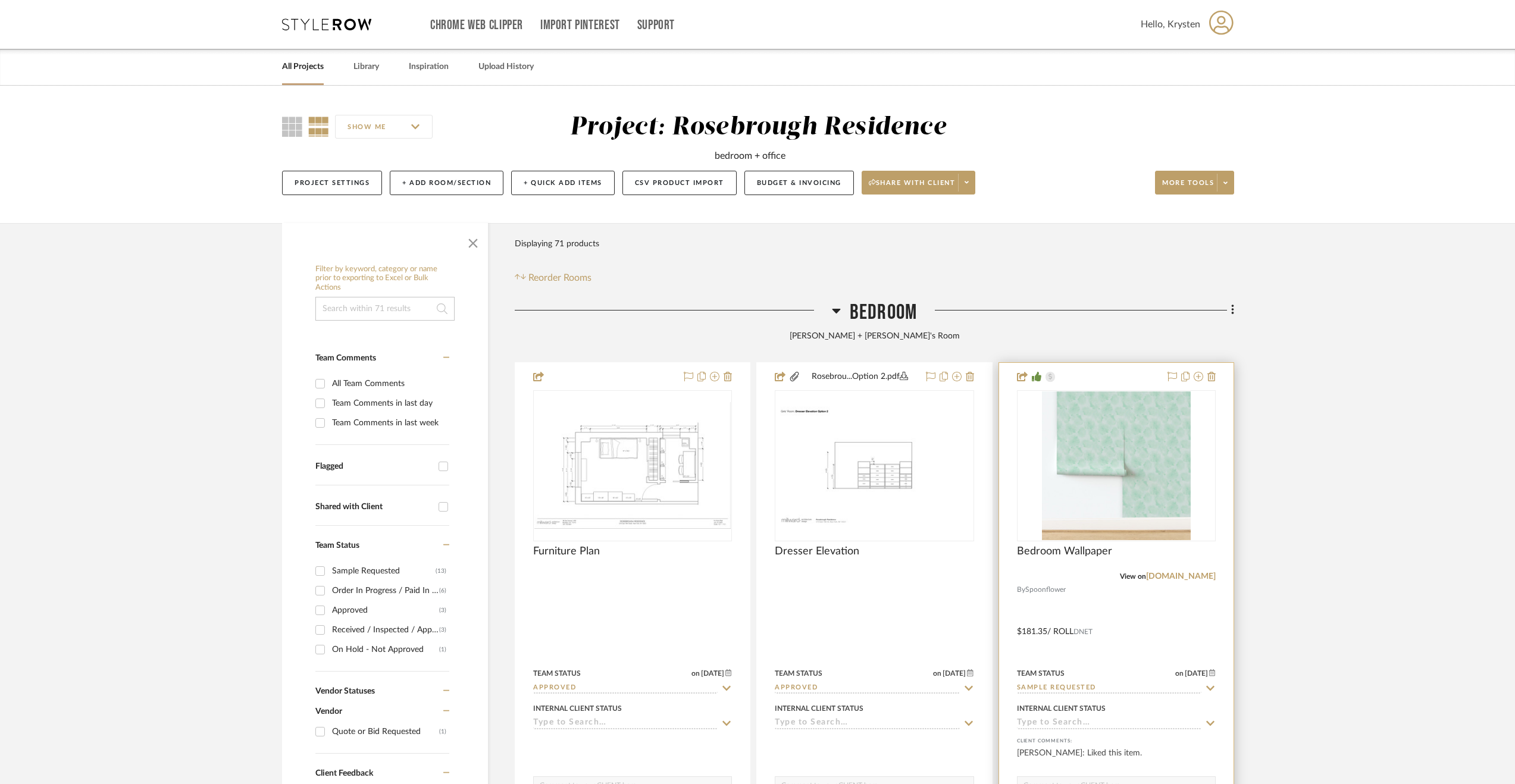
click at [1125, 648] on div at bounding box center [1116, 622] width 235 height 520
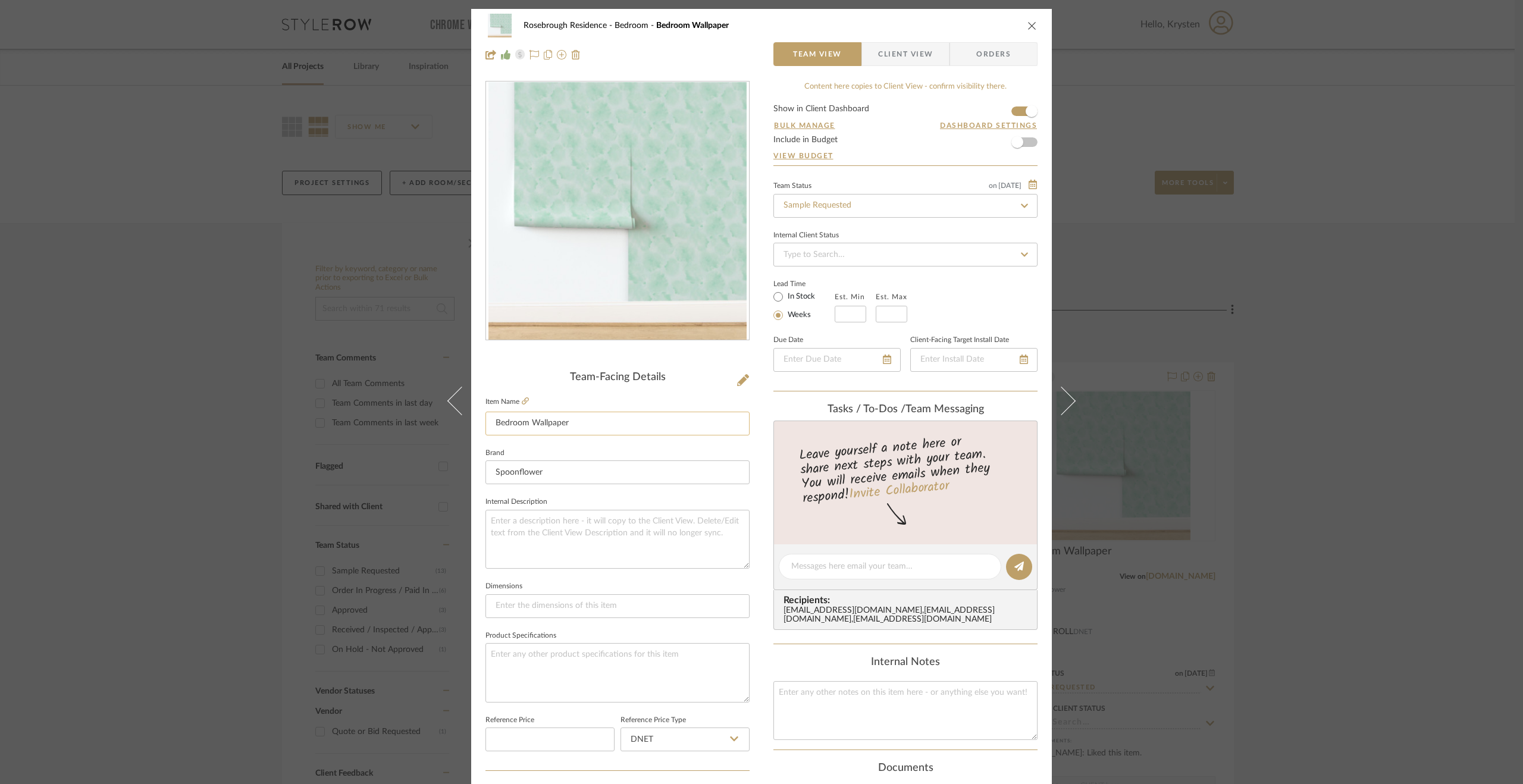
click at [606, 427] on input "Bedroom Wallpaper" at bounding box center [617, 424] width 264 height 24
click at [750, 439] on div "Rosebrough Residence Bedroom Bedroom Wallpaper Team View Client View Orders Tea…" at bounding box center [762, 558] width 581 height 1099
click at [1338, 510] on div "Rosebrough Residence Bedroom Bedroom Wallpaper - Paper Team View Client View Or…" at bounding box center [761, 392] width 1523 height 784
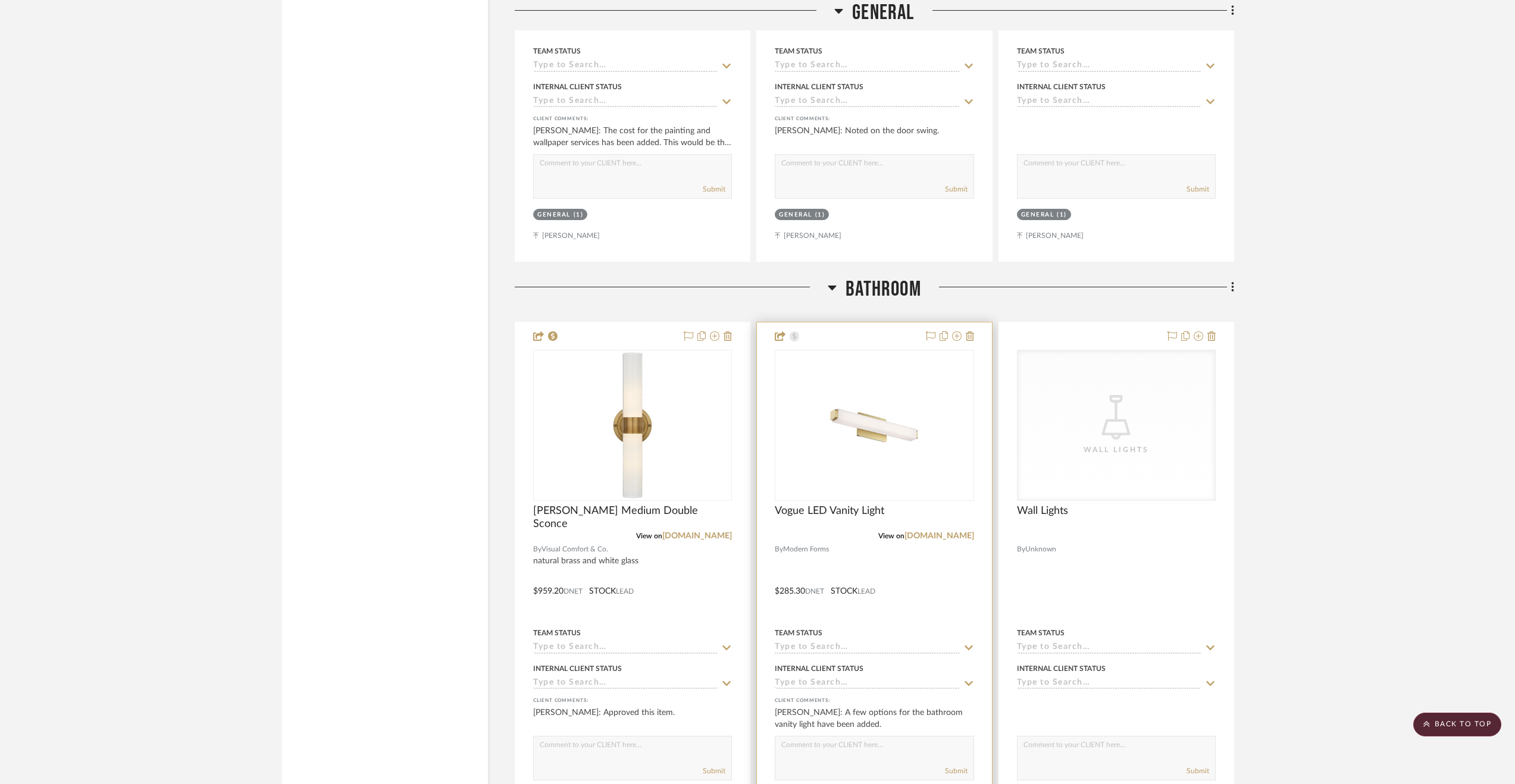
scroll to position [5028, 0]
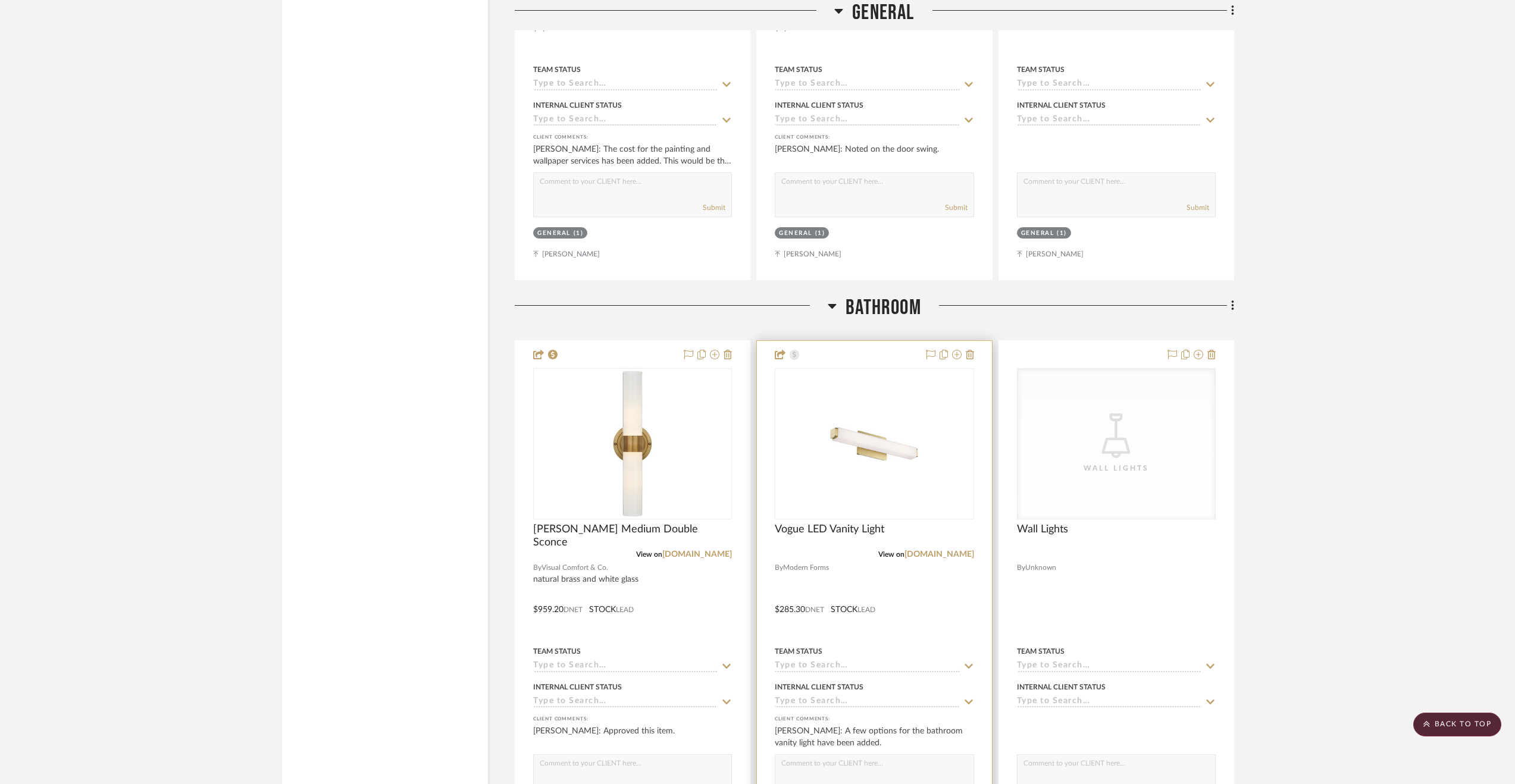
click at [930, 631] on div at bounding box center [874, 601] width 235 height 520
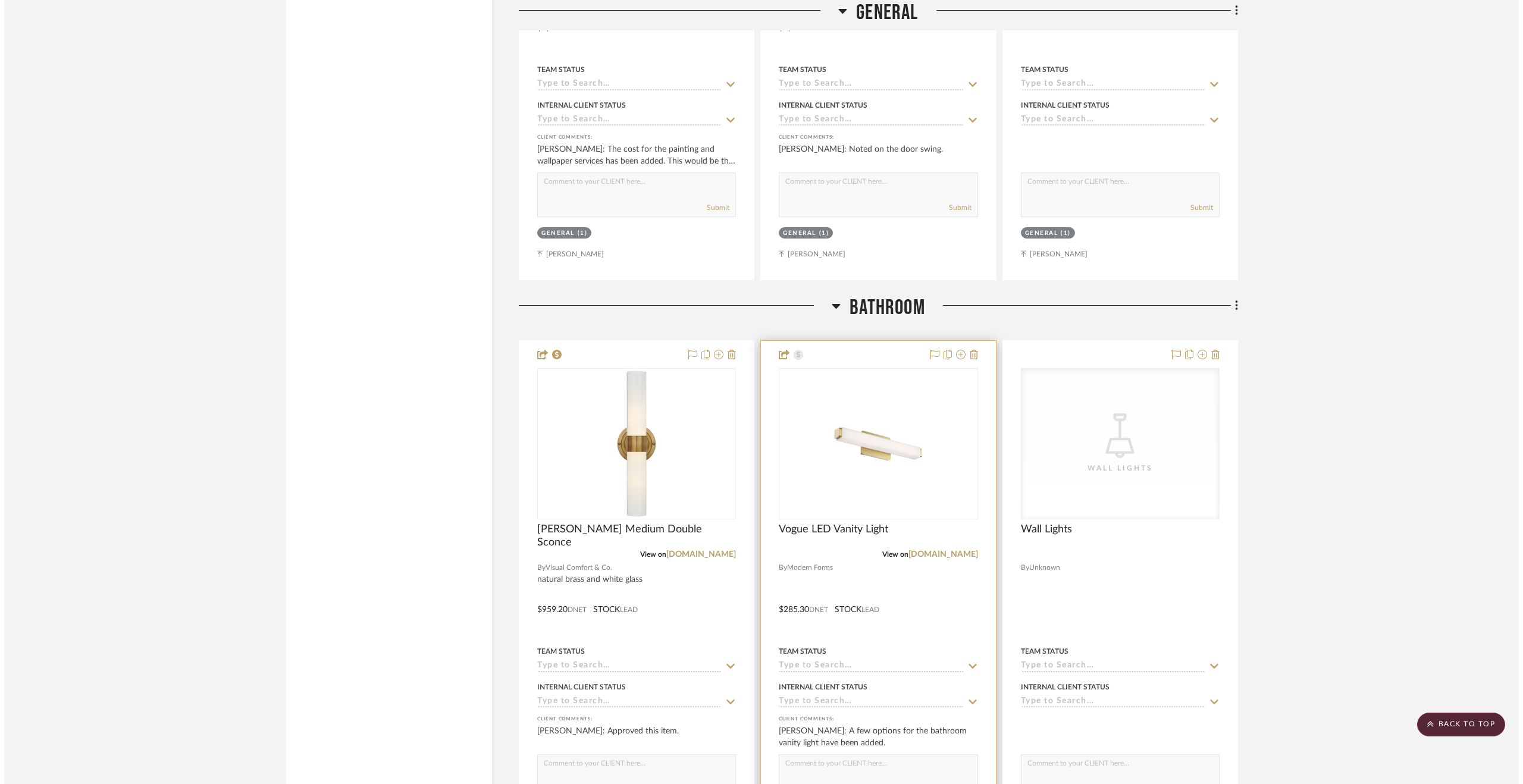
scroll to position [0, 0]
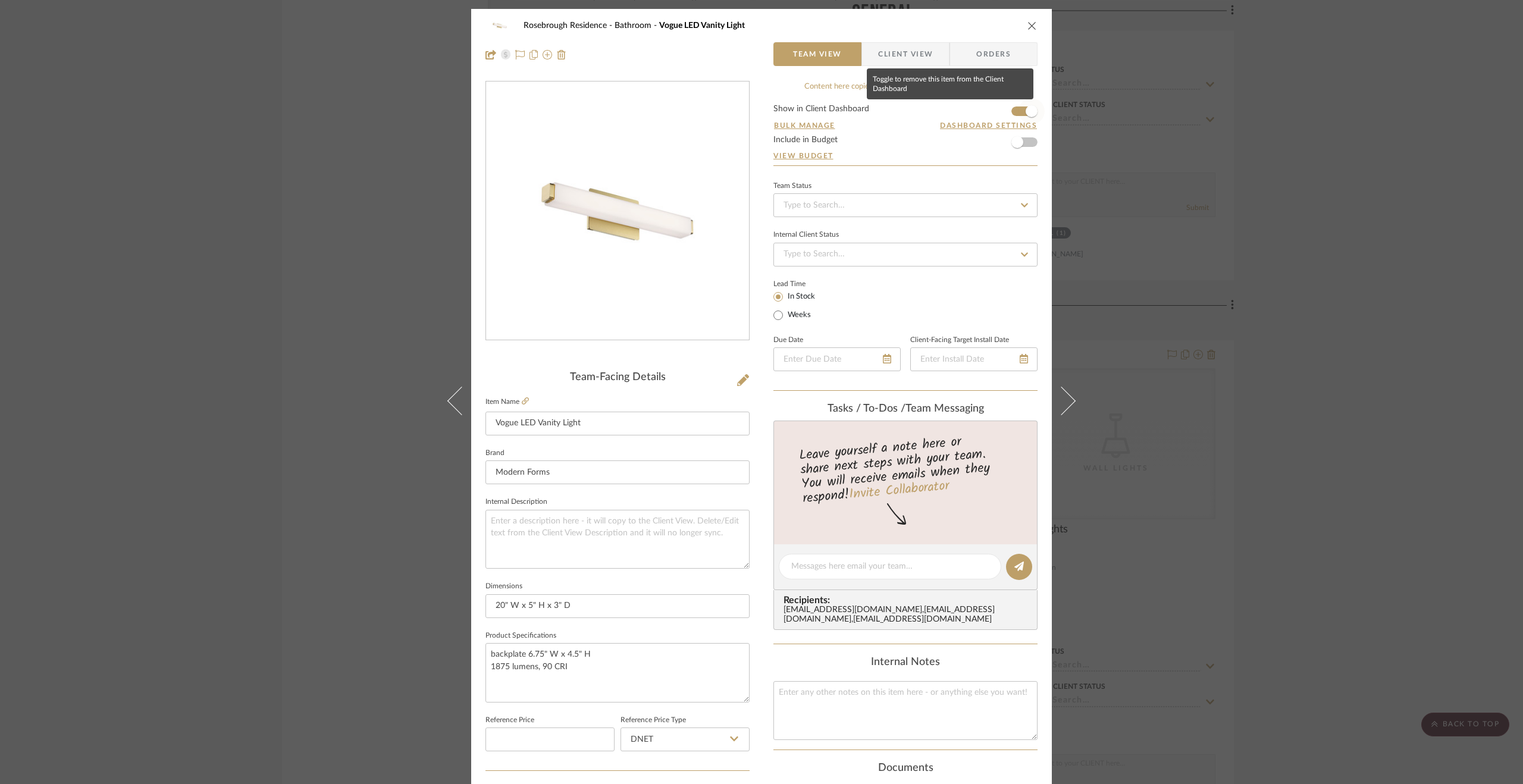
click at [1027, 104] on span "button" at bounding box center [1031, 111] width 26 height 26
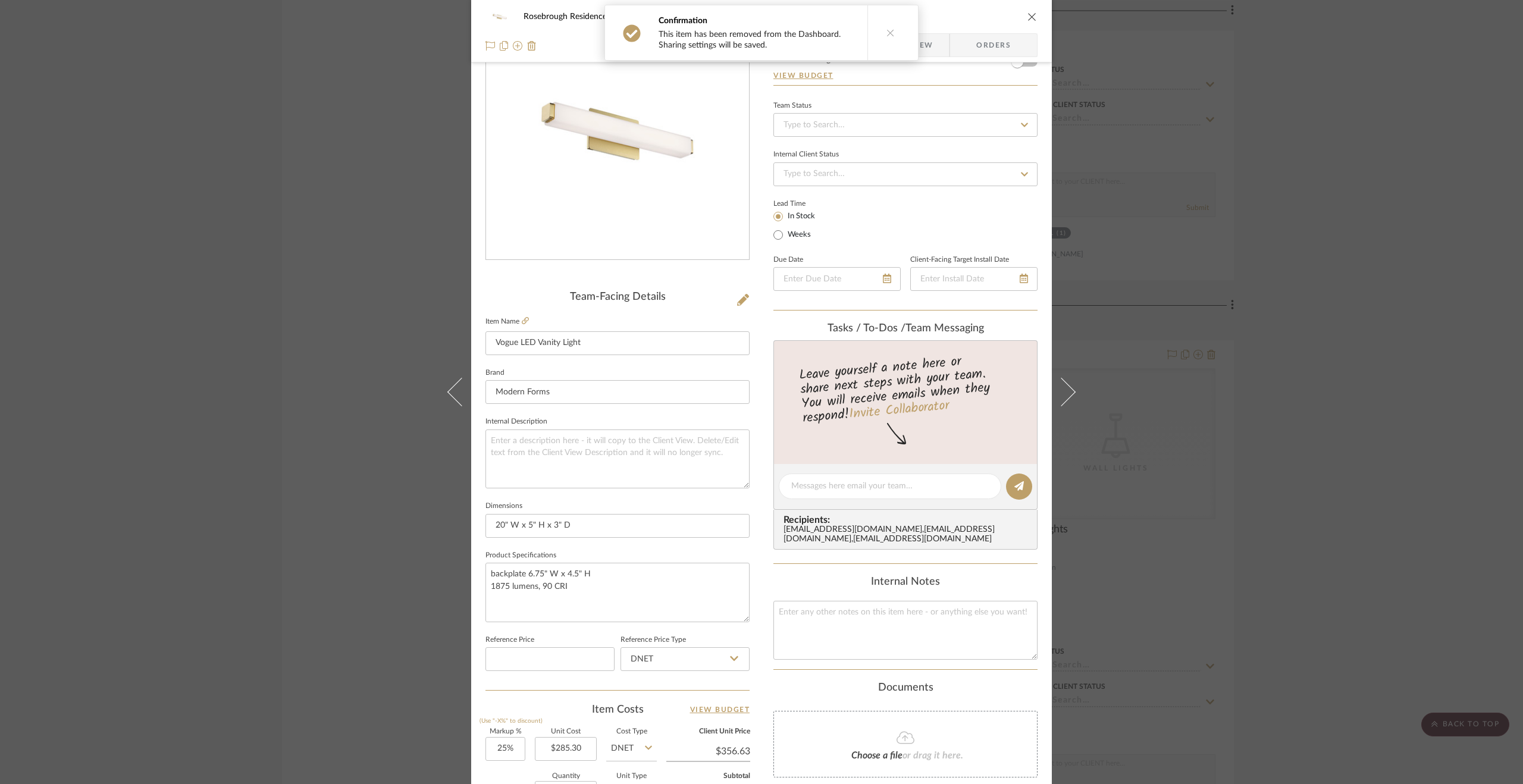
scroll to position [179, 0]
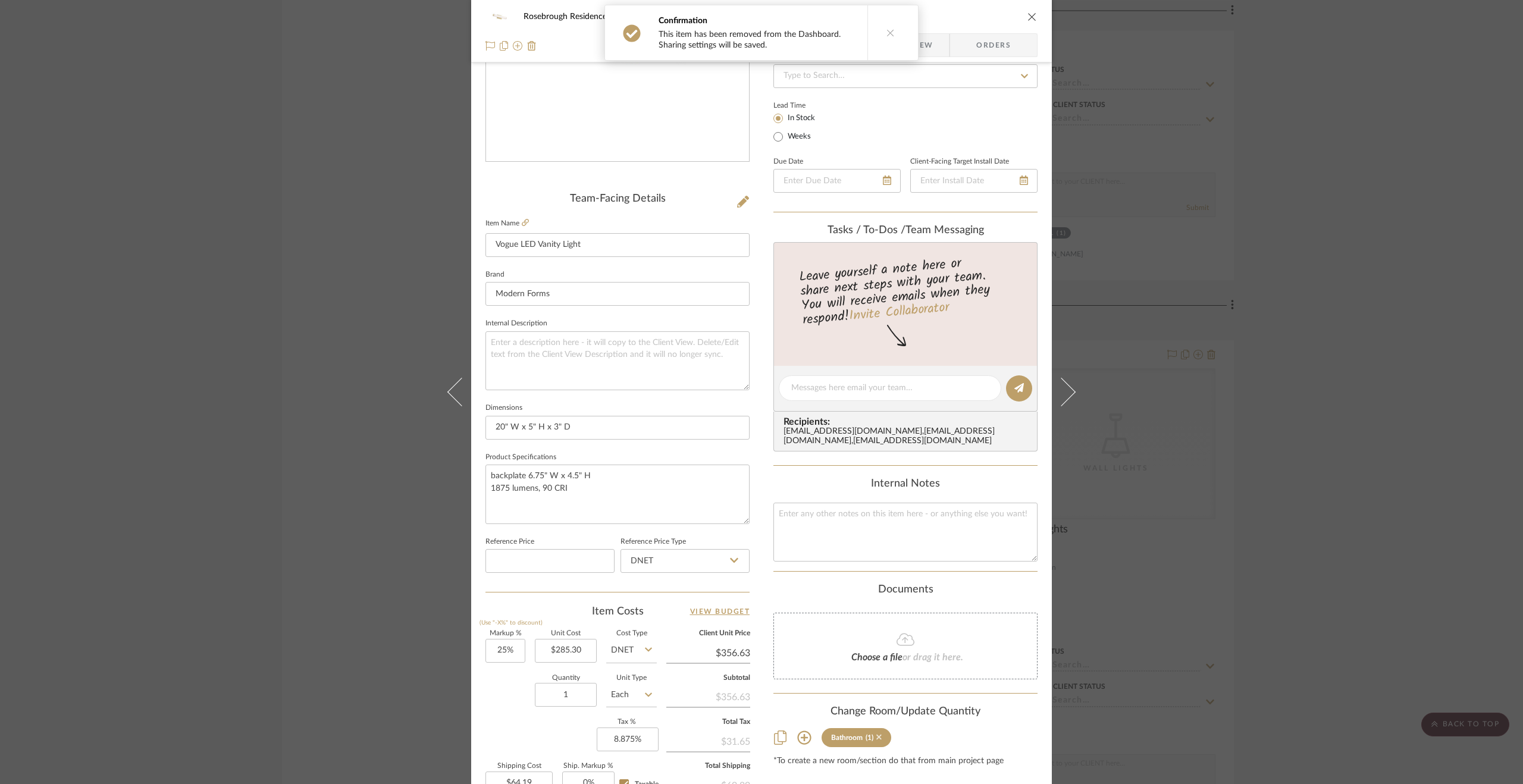
click at [877, 740] on icon at bounding box center [879, 737] width 5 height 5
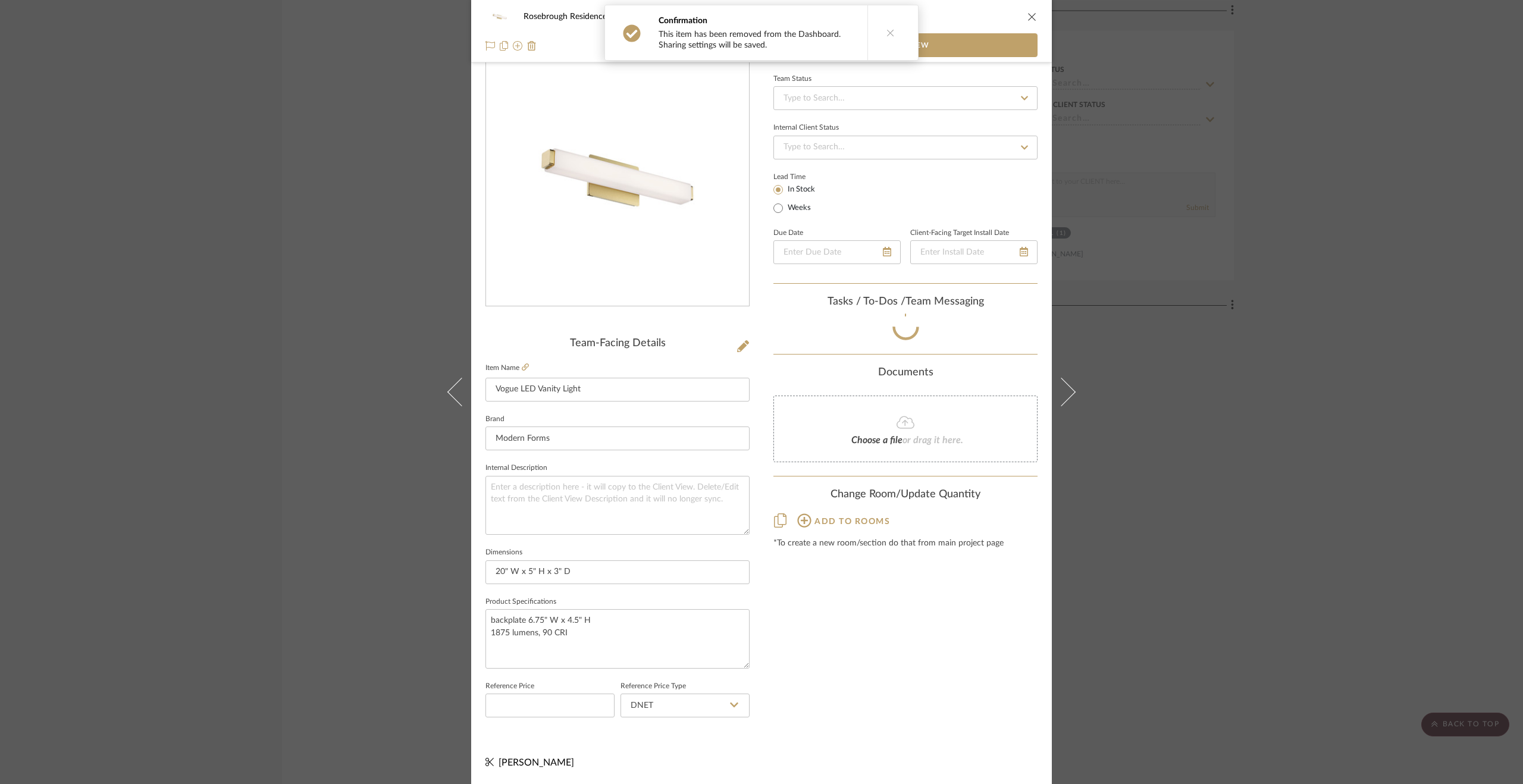
click at [1363, 573] on div "Rosebrough Residence Products For Consideration Vogue LED Vanity Light Team Vie…" at bounding box center [761, 392] width 1523 height 784
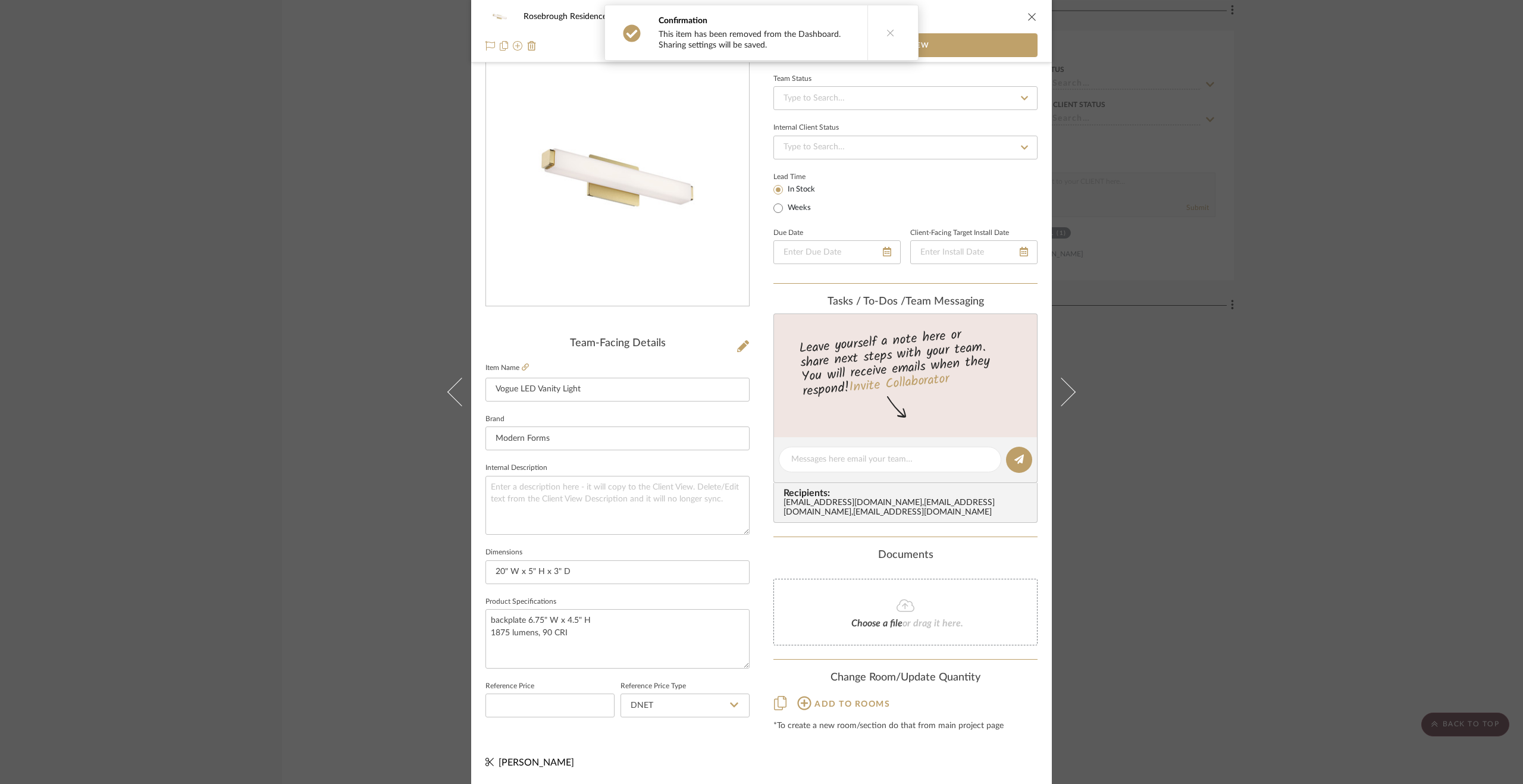
click at [1377, 579] on div "Rosebrough Residence Products For Consideration Vogue LED Vanity Light Team Vie…" at bounding box center [761, 392] width 1523 height 784
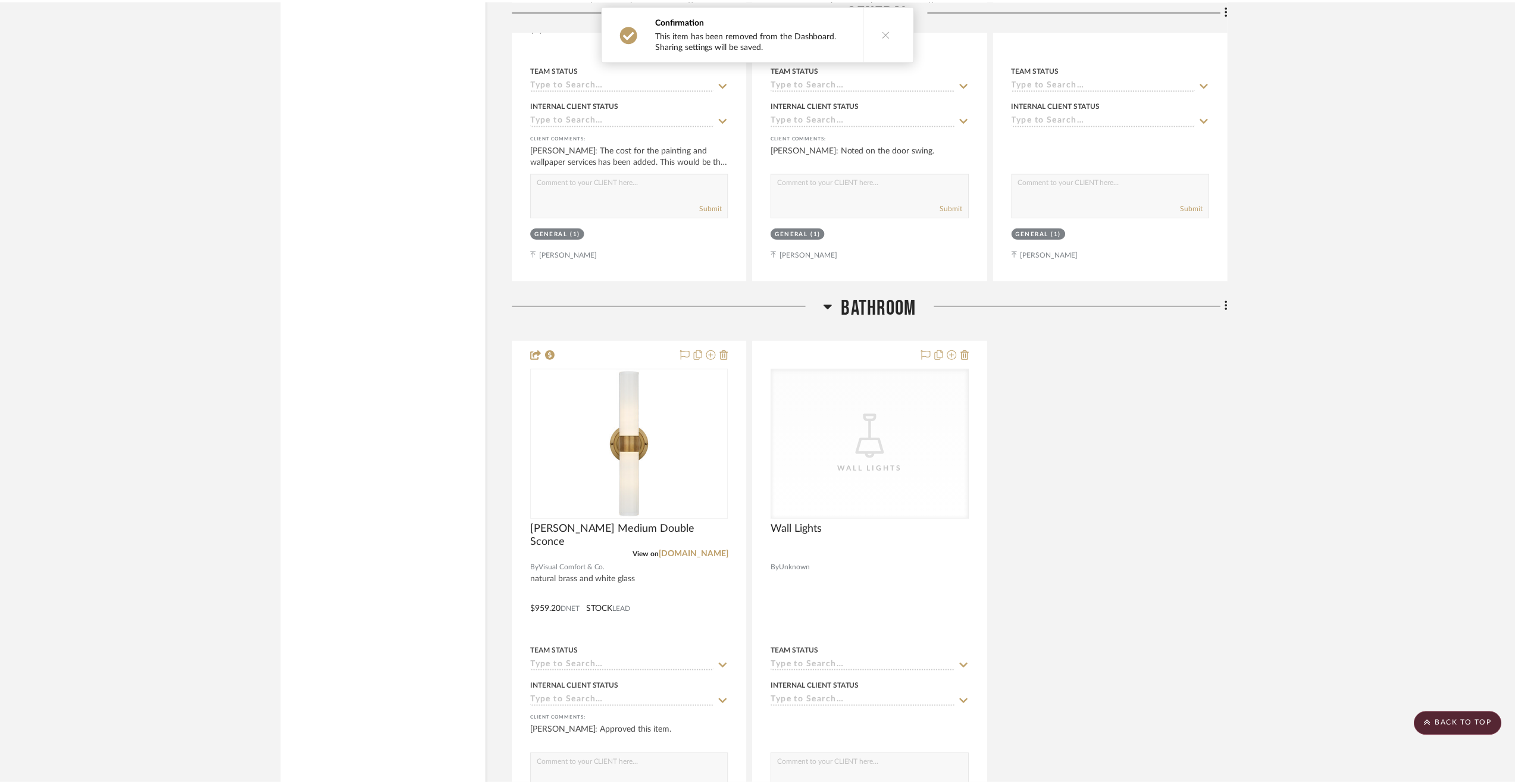
scroll to position [5028, 0]
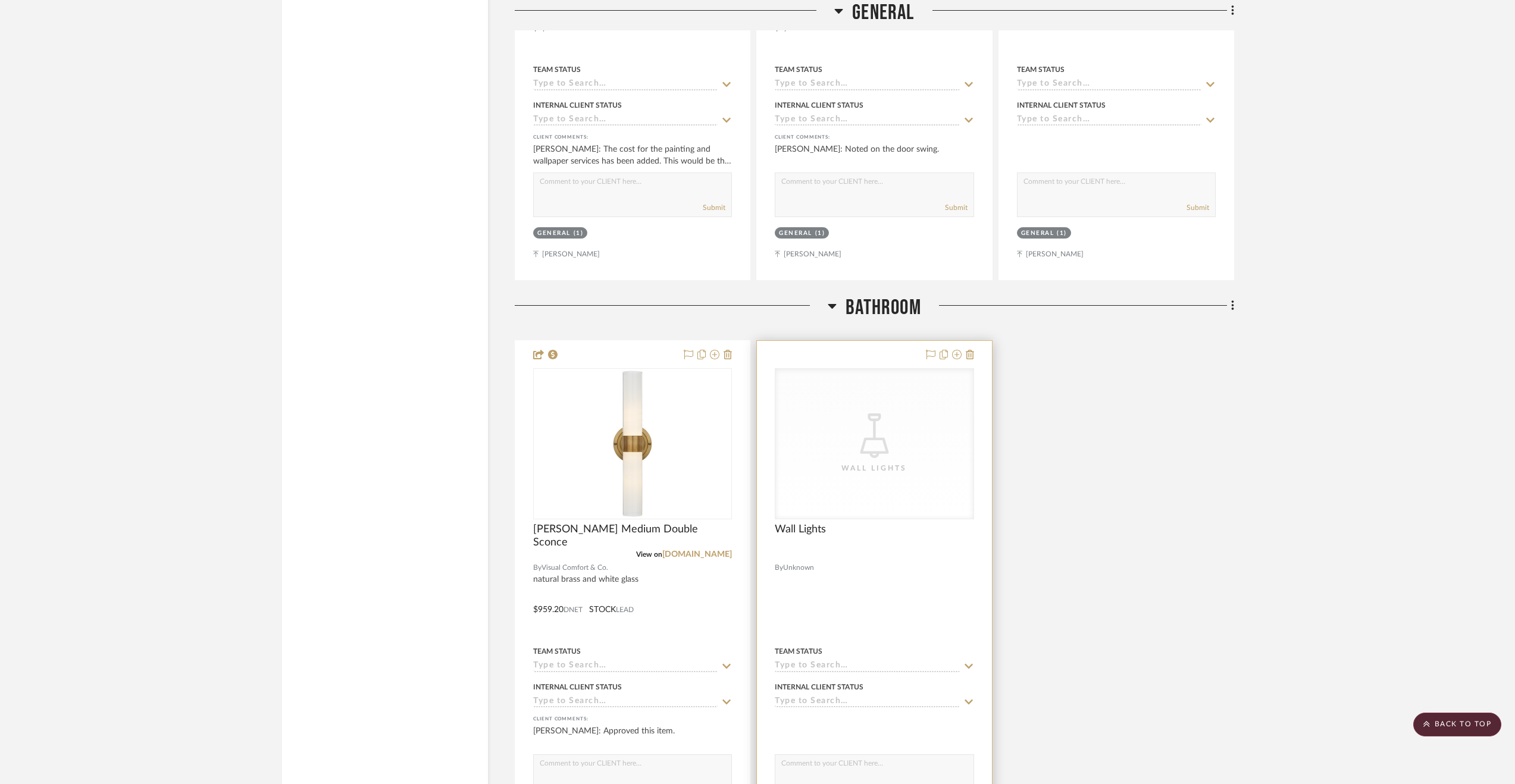
click at [874, 574] on div at bounding box center [874, 601] width 235 height 520
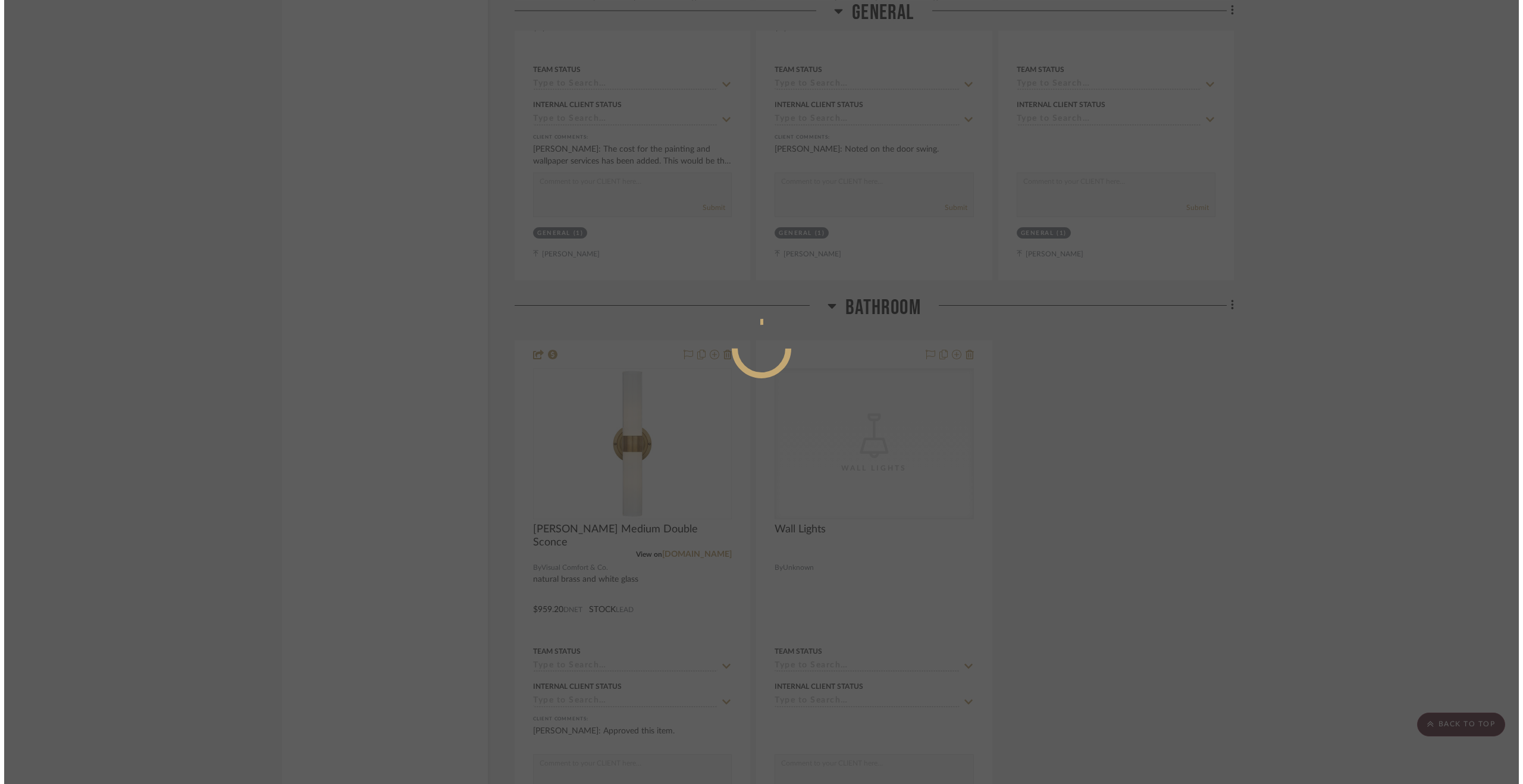
scroll to position [0, 0]
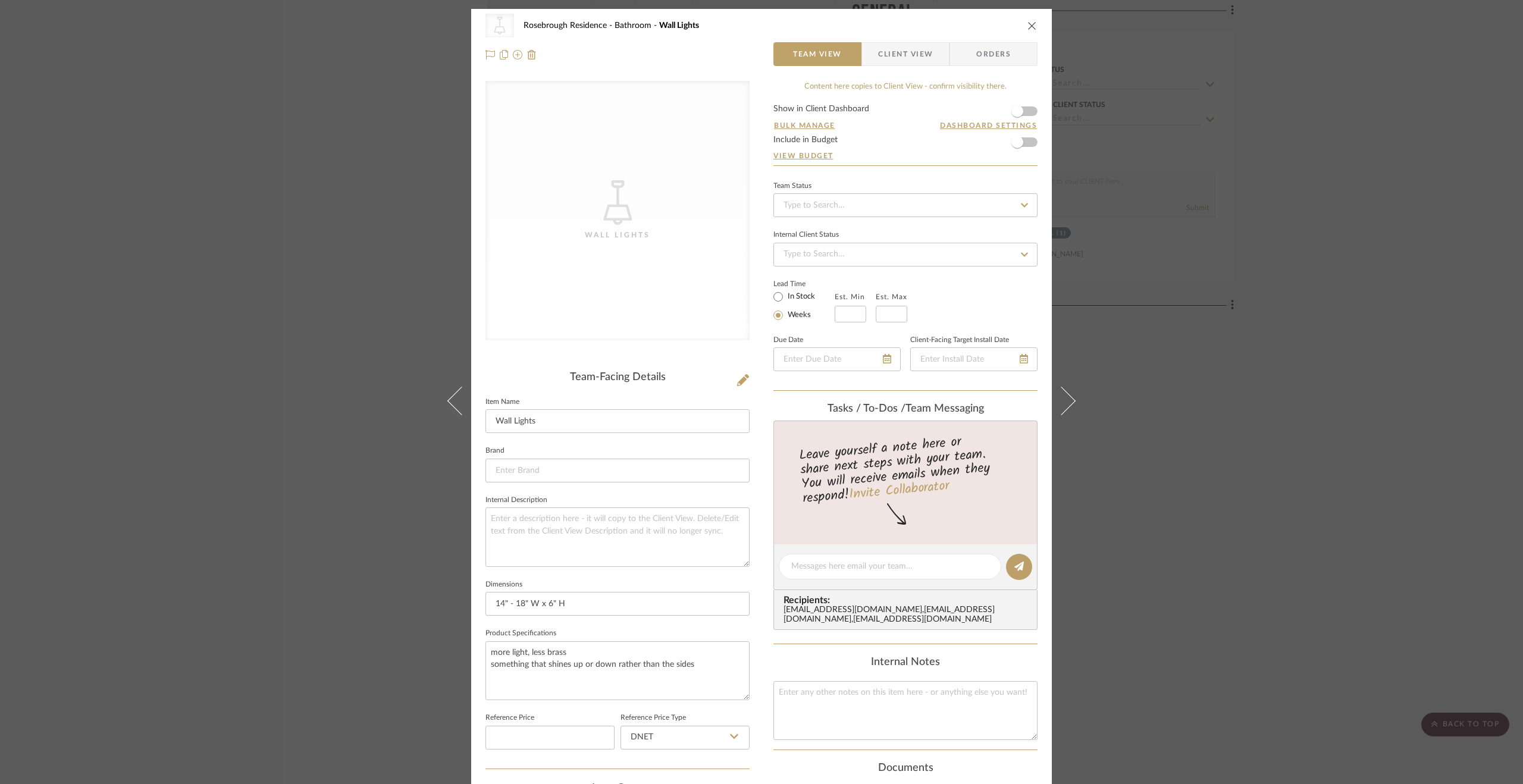
drag, startPoint x: 1384, startPoint y: 439, endPoint x: 1365, endPoint y: 429, distance: 21.5
click at [1387, 437] on div "CategoryIconLighting Created with Sketch. Wall Lights [GEOGRAPHIC_DATA] Bathroo…" at bounding box center [761, 392] width 1523 height 784
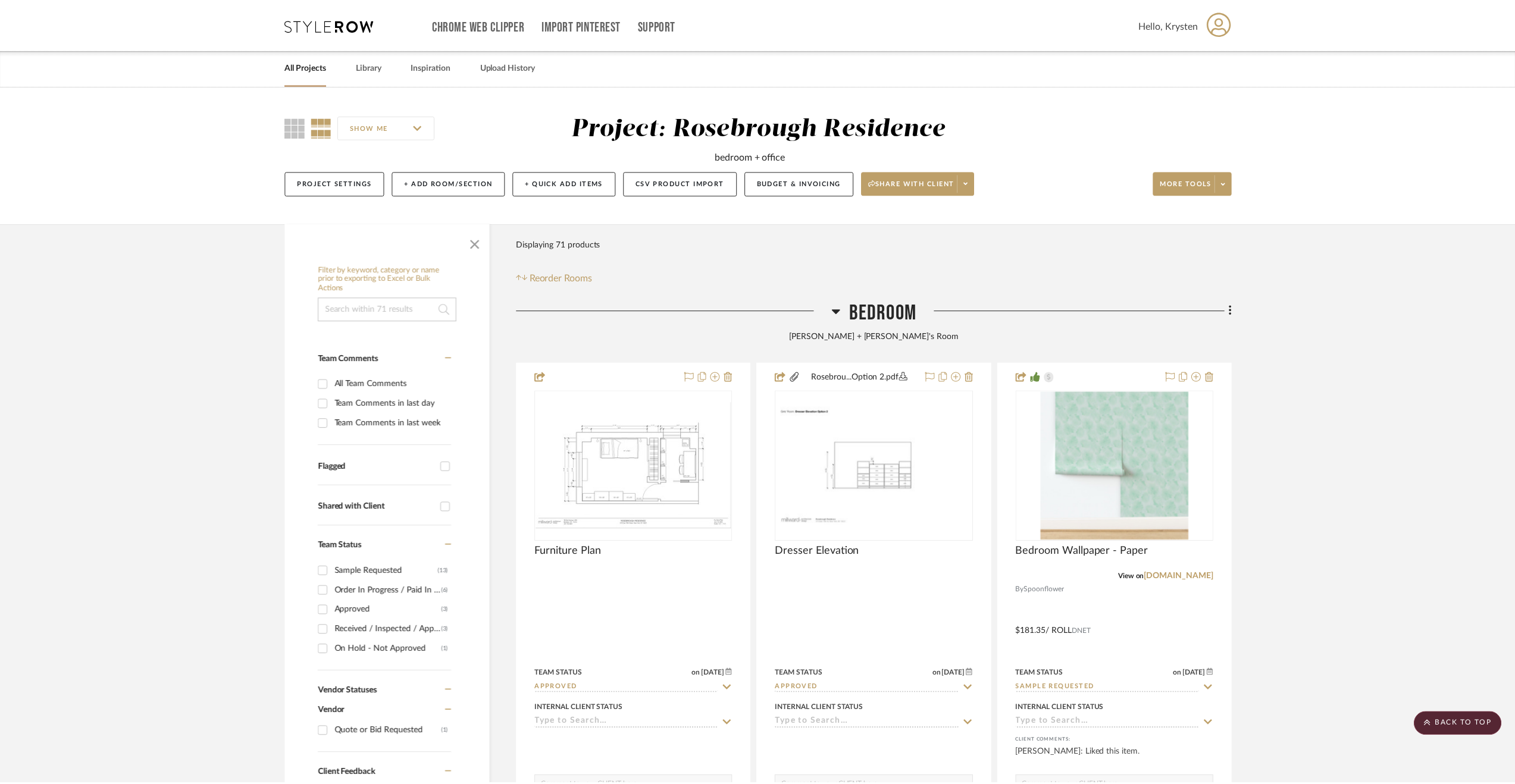
scroll to position [5028, 0]
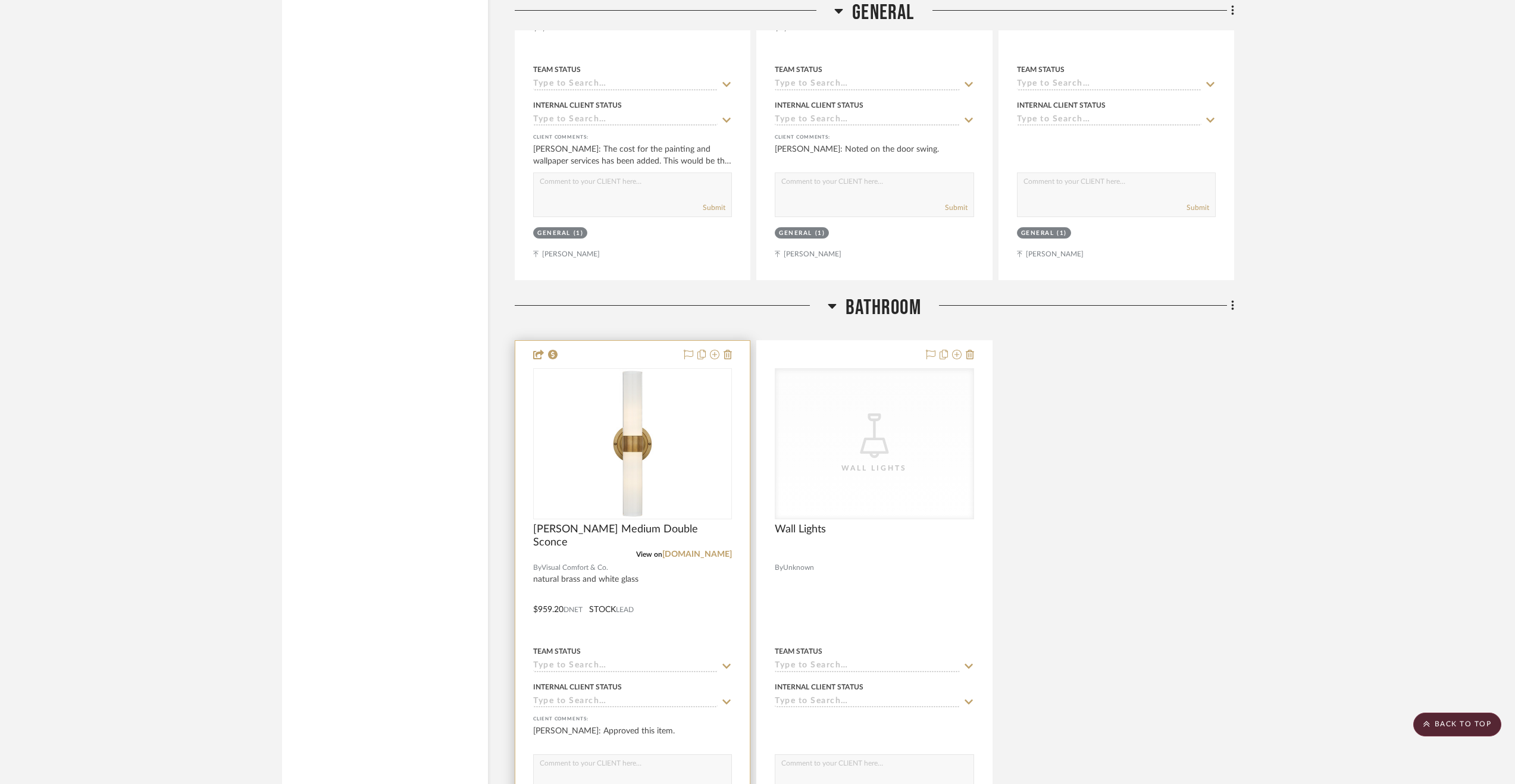
click at [711, 584] on div at bounding box center [632, 601] width 235 height 520
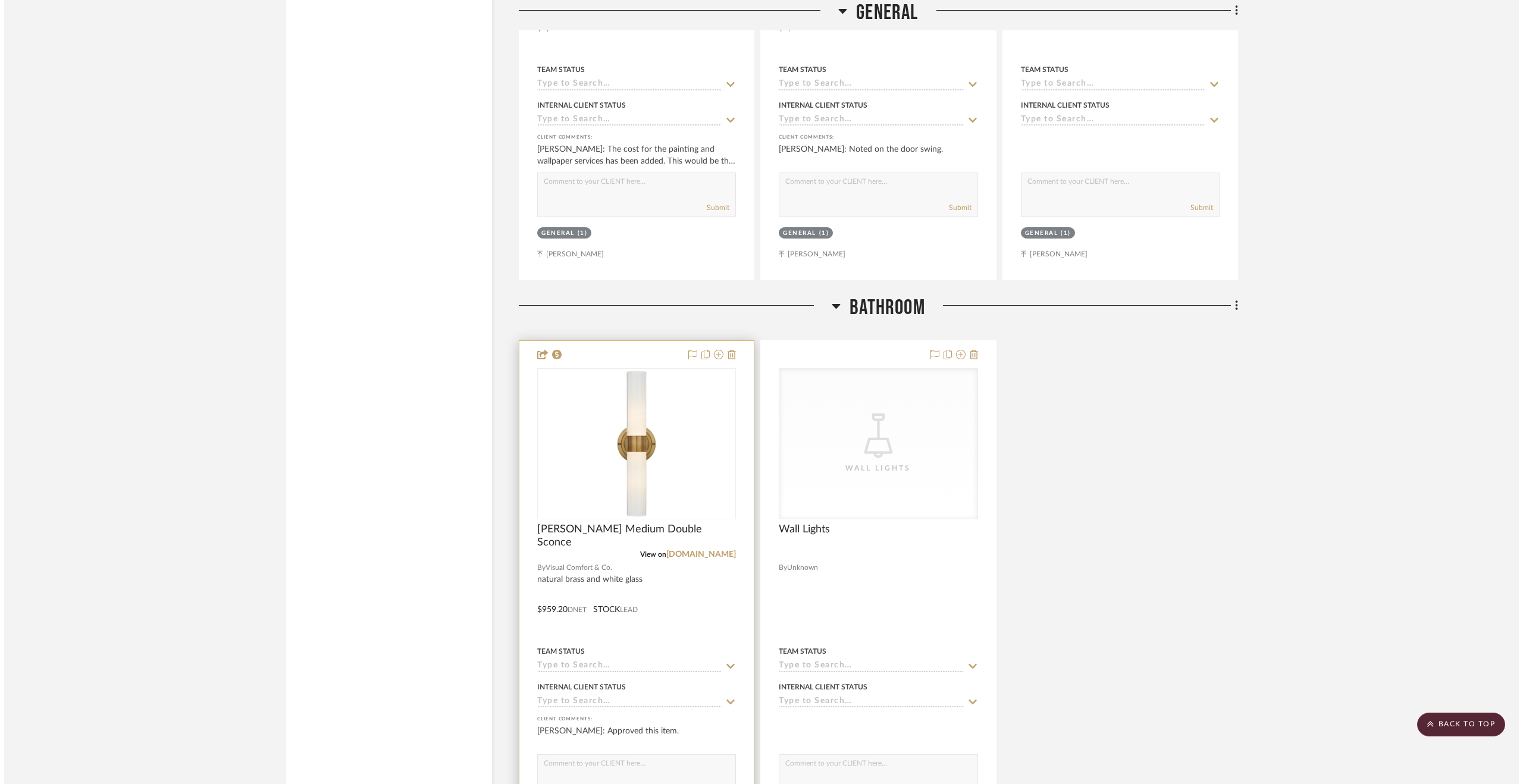
scroll to position [0, 0]
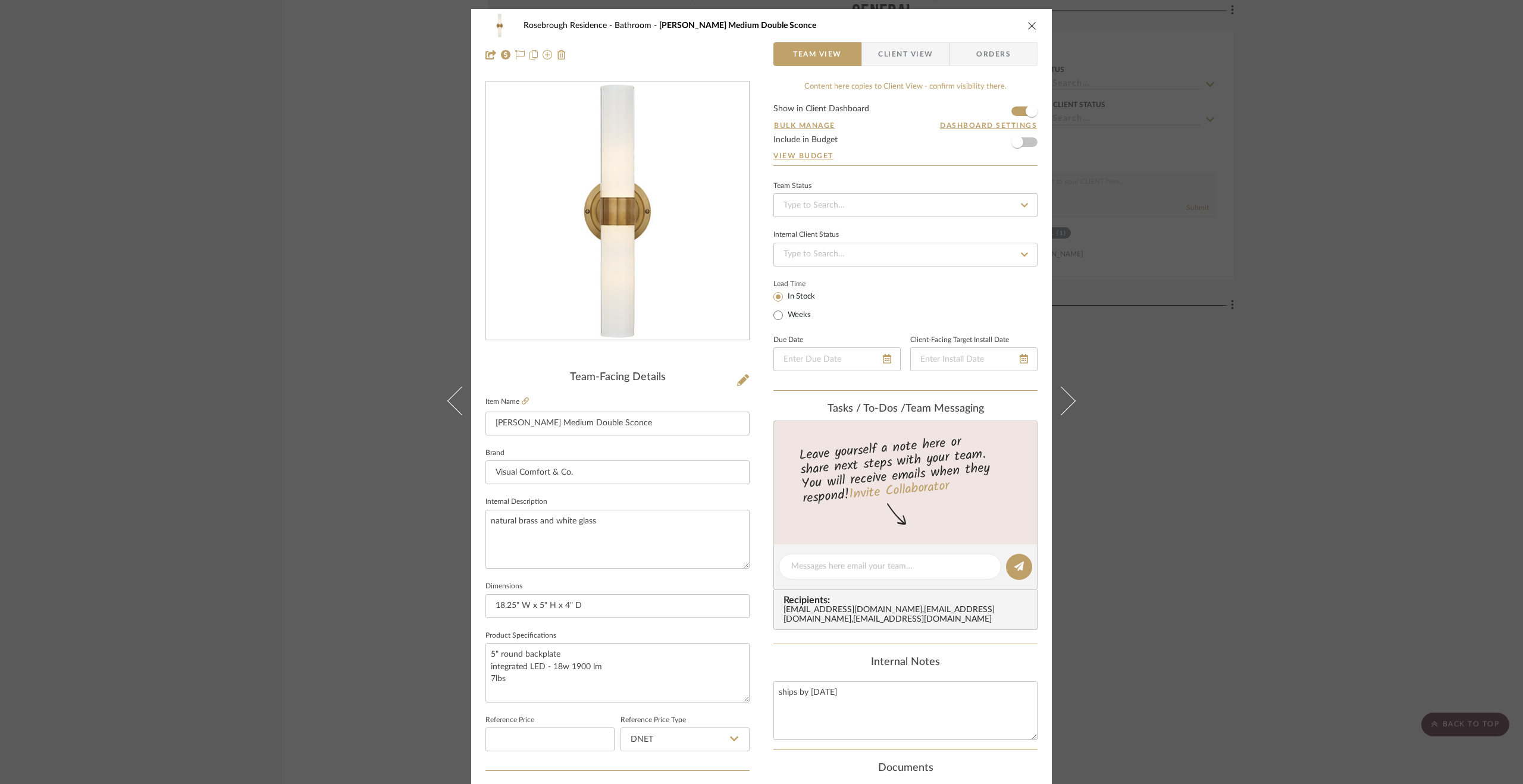
click at [911, 62] on span "Client View" at bounding box center [905, 54] width 54 height 24
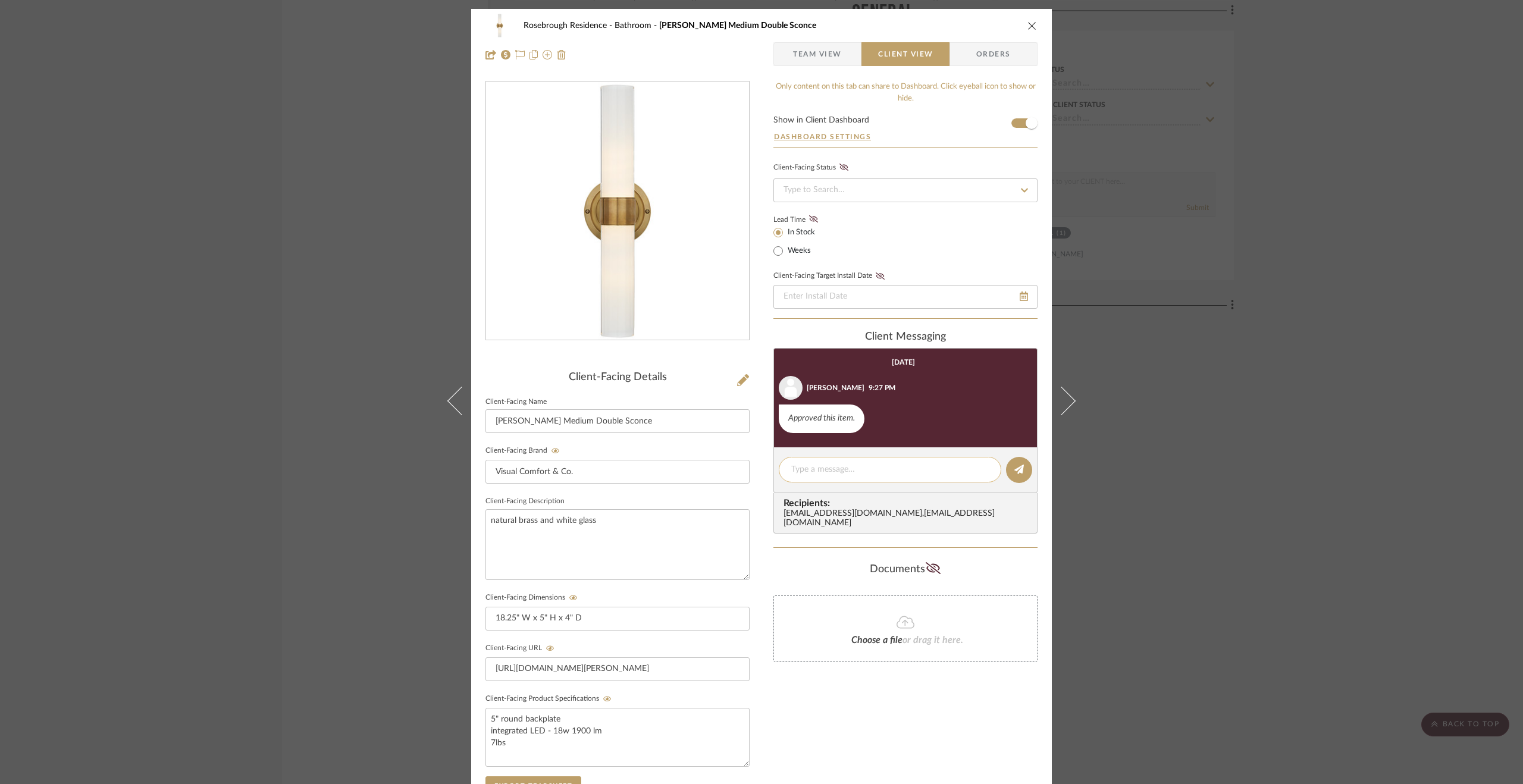
click at [852, 469] on textarea at bounding box center [889, 469] width 197 height 13
click at [860, 465] on textarea at bounding box center [889, 469] width 197 height 13
click at [972, 467] on textarea "Just to confirm, would you like us to purchase this using Ben's card?" at bounding box center [889, 476] width 197 height 25
click at [1028, 465] on editor-of-message "Just to confirm, would you like us to purchase this item using [PERSON_NAME]'s …" at bounding box center [906, 476] width 264 height 57
click at [1024, 466] on button at bounding box center [1019, 470] width 26 height 26
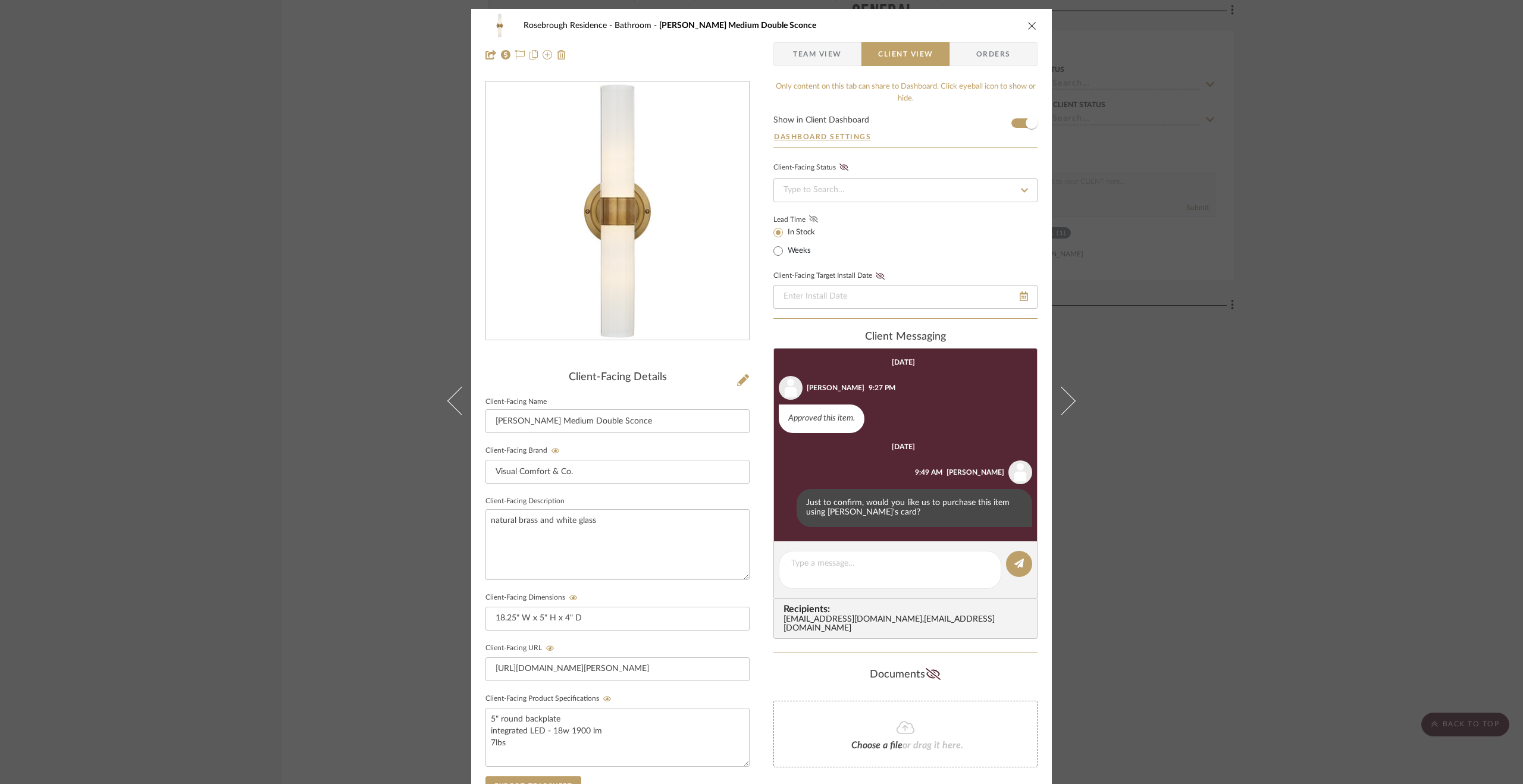
click at [809, 215] on icon at bounding box center [813, 219] width 9 height 7
click at [793, 46] on span "Team View" at bounding box center [818, 54] width 49 height 24
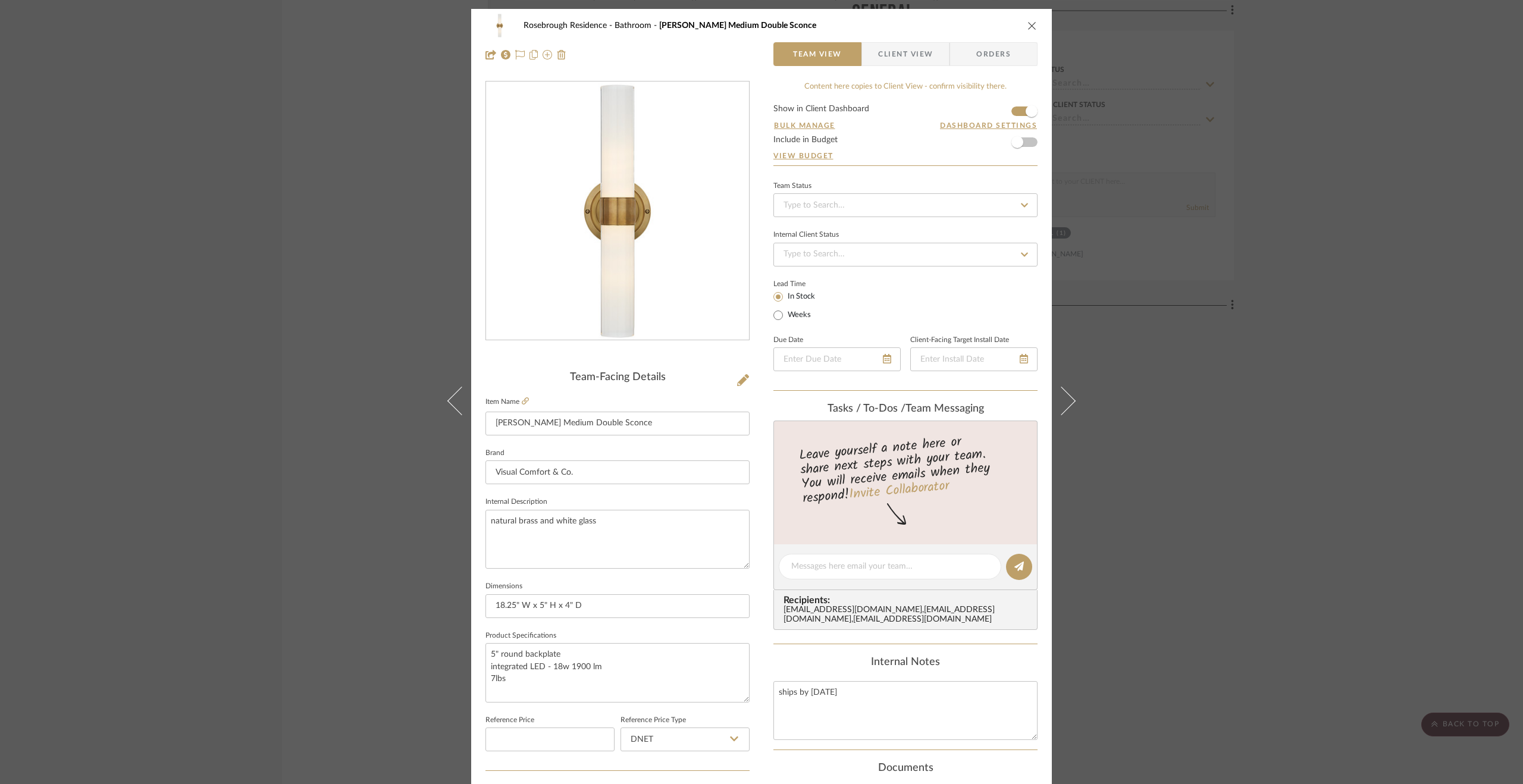
click at [1282, 514] on div "Rosebrough Residence Bathroom [PERSON_NAME] Medium Double Sconce Team View Clie…" at bounding box center [761, 392] width 1523 height 784
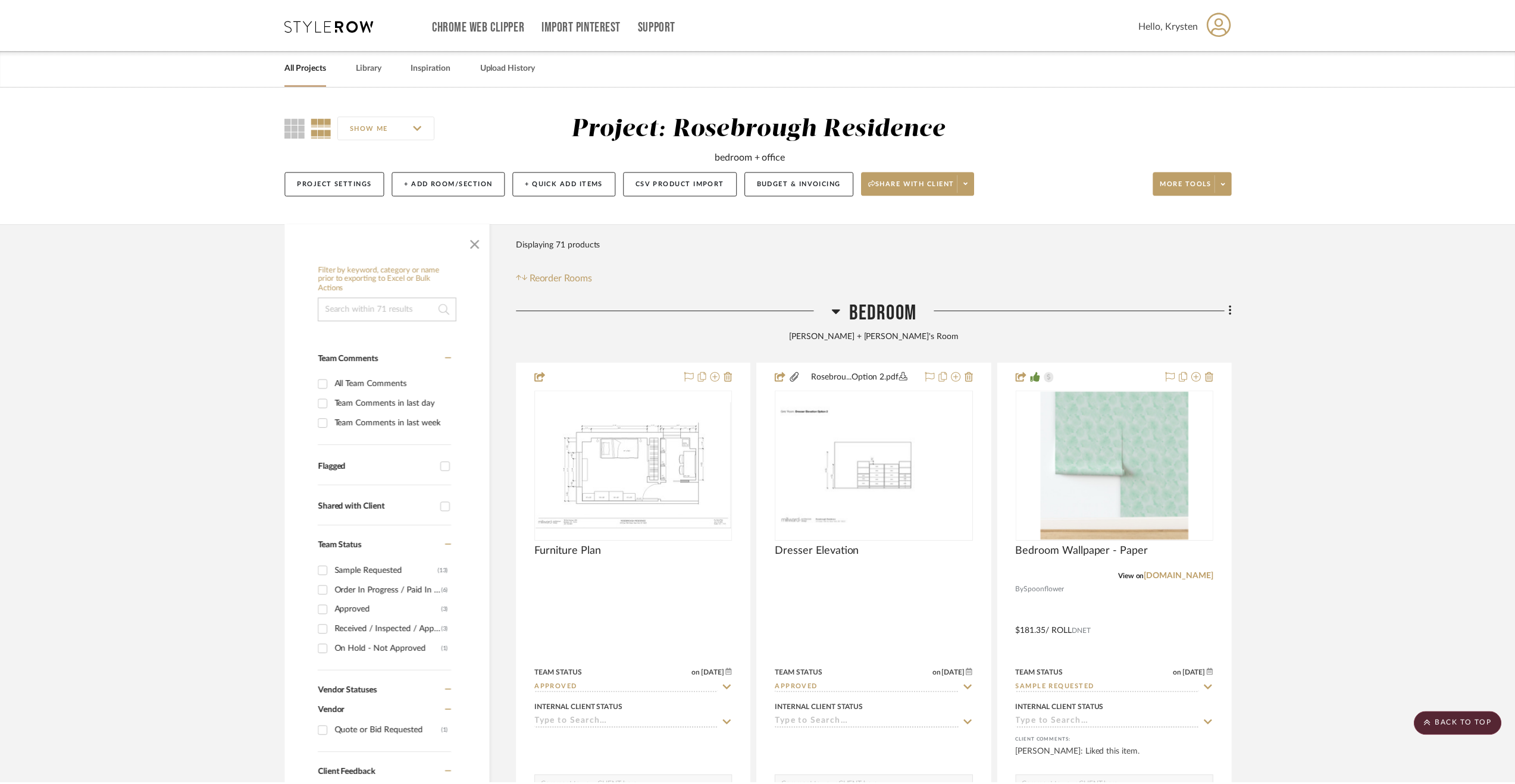
scroll to position [5028, 0]
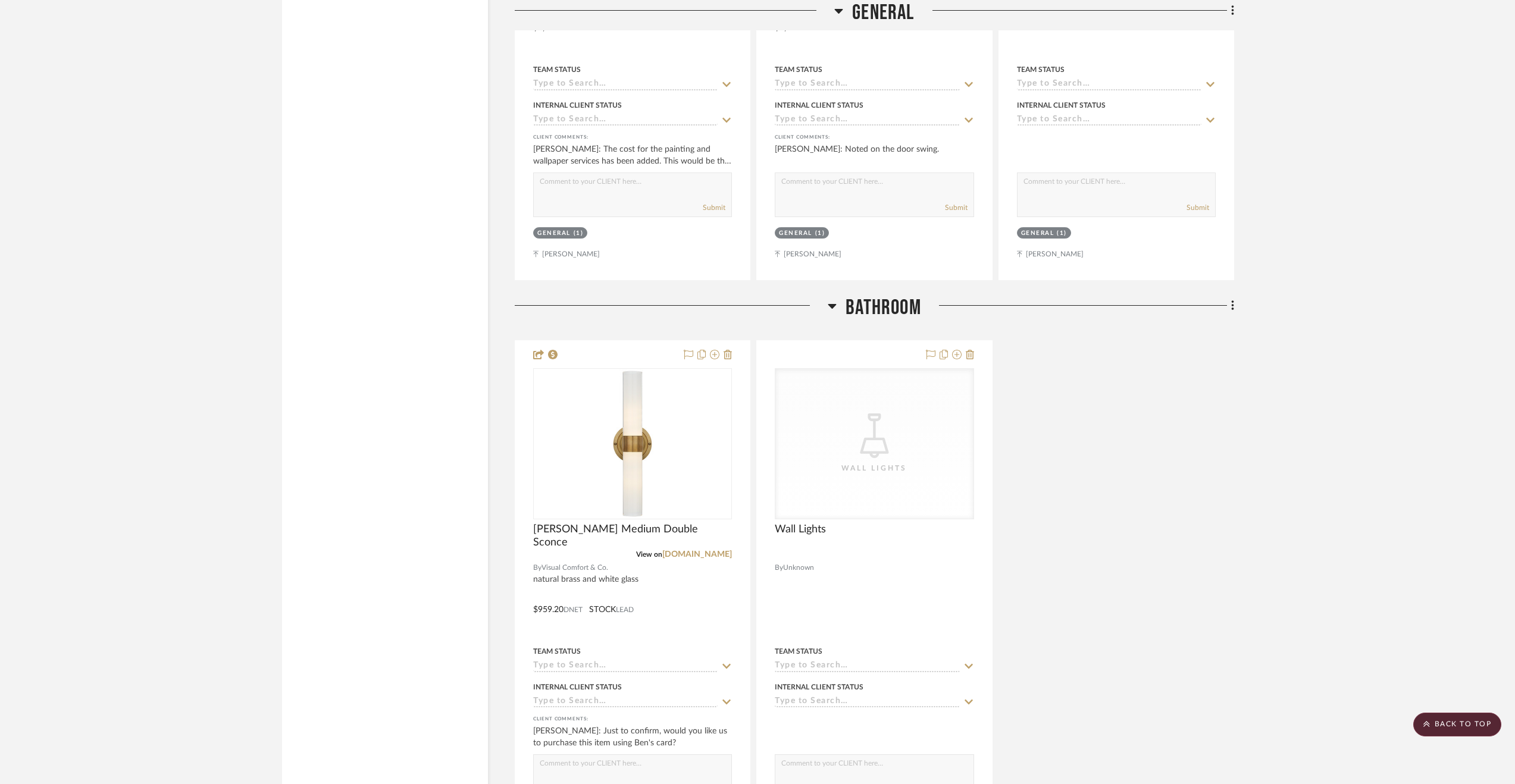
click at [877, 302] on span "Bathroom" at bounding box center [883, 307] width 75 height 25
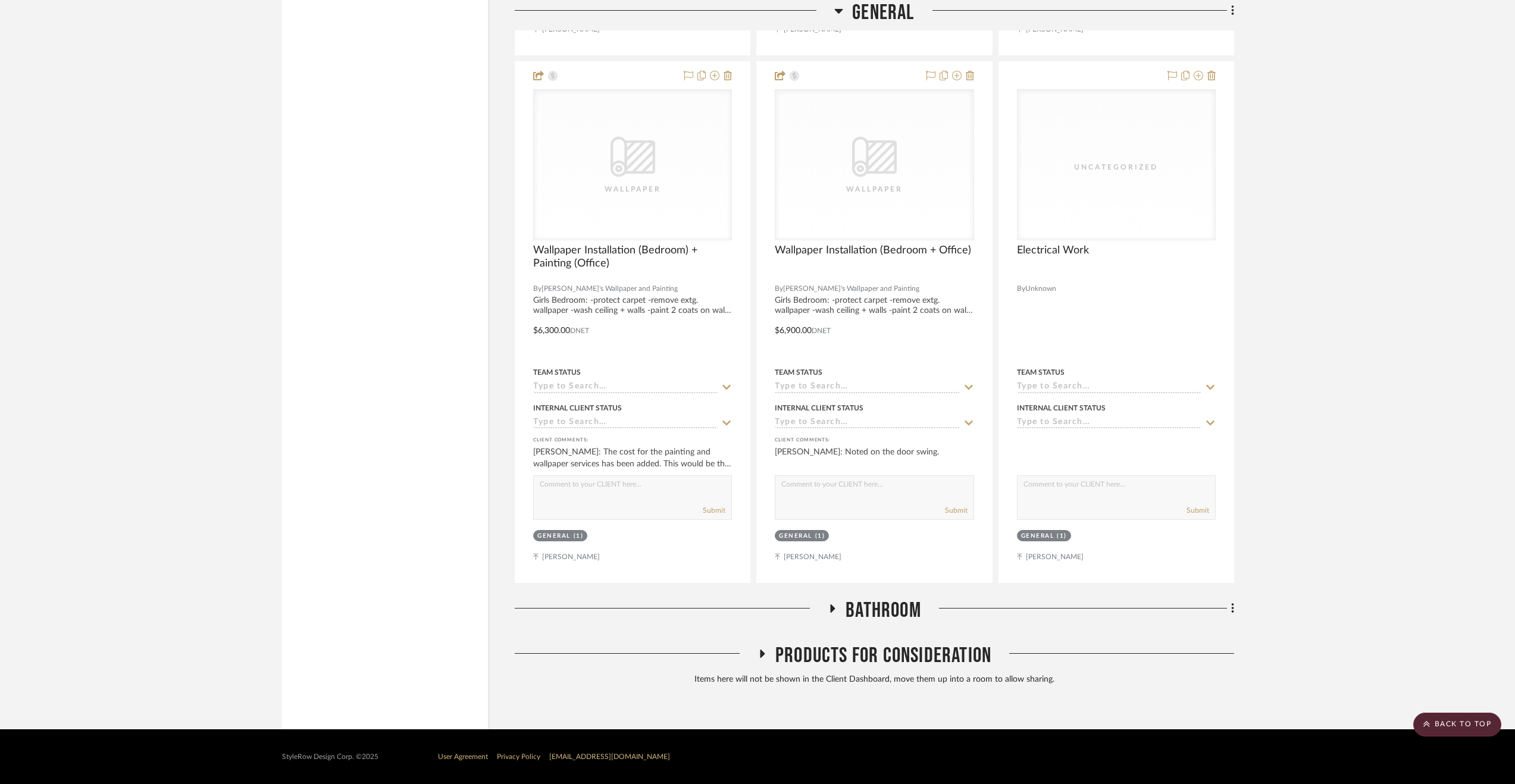
scroll to position [4729, 0]
click at [892, 602] on span "Bathroom" at bounding box center [883, 611] width 75 height 25
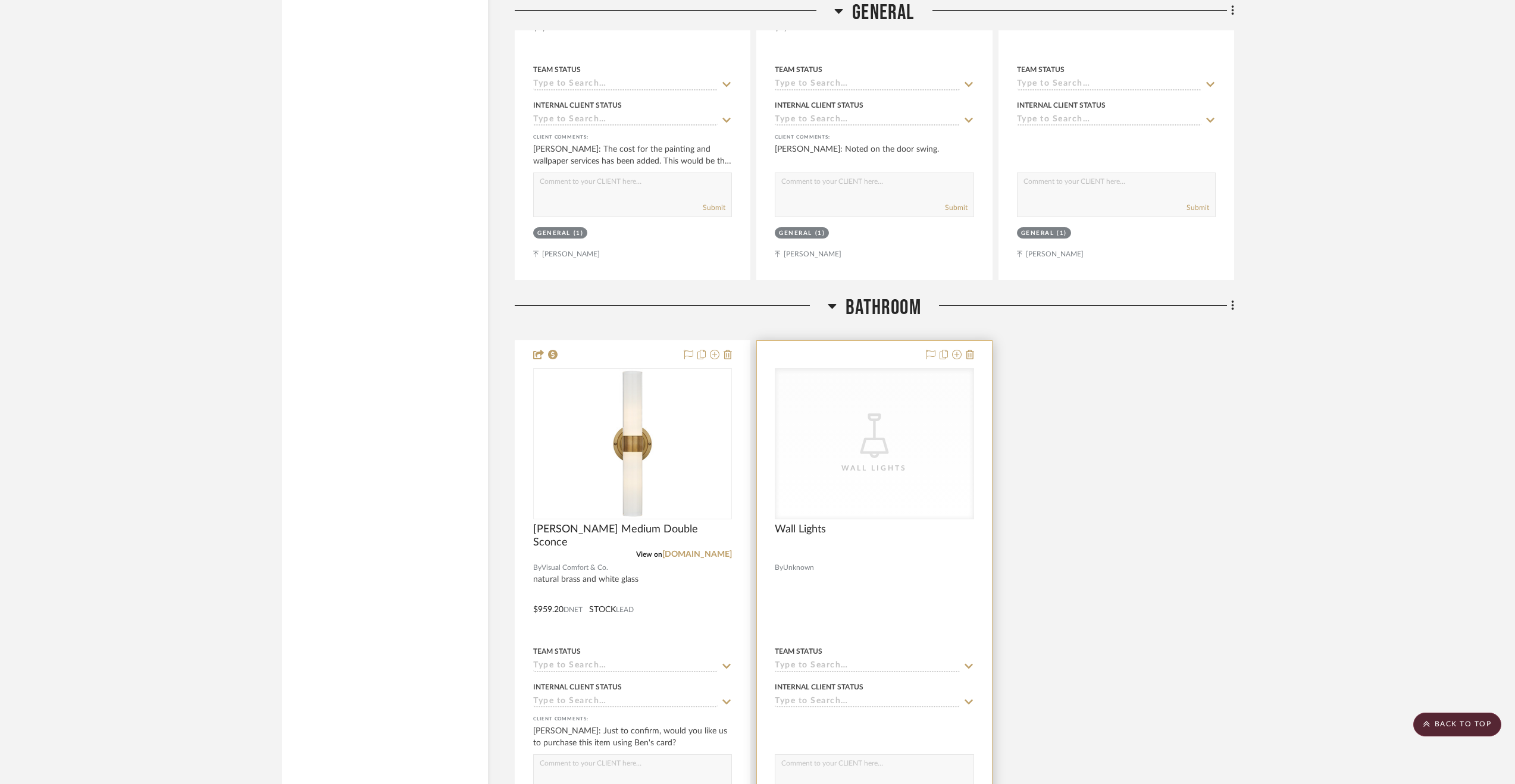
scroll to position [5265, 0]
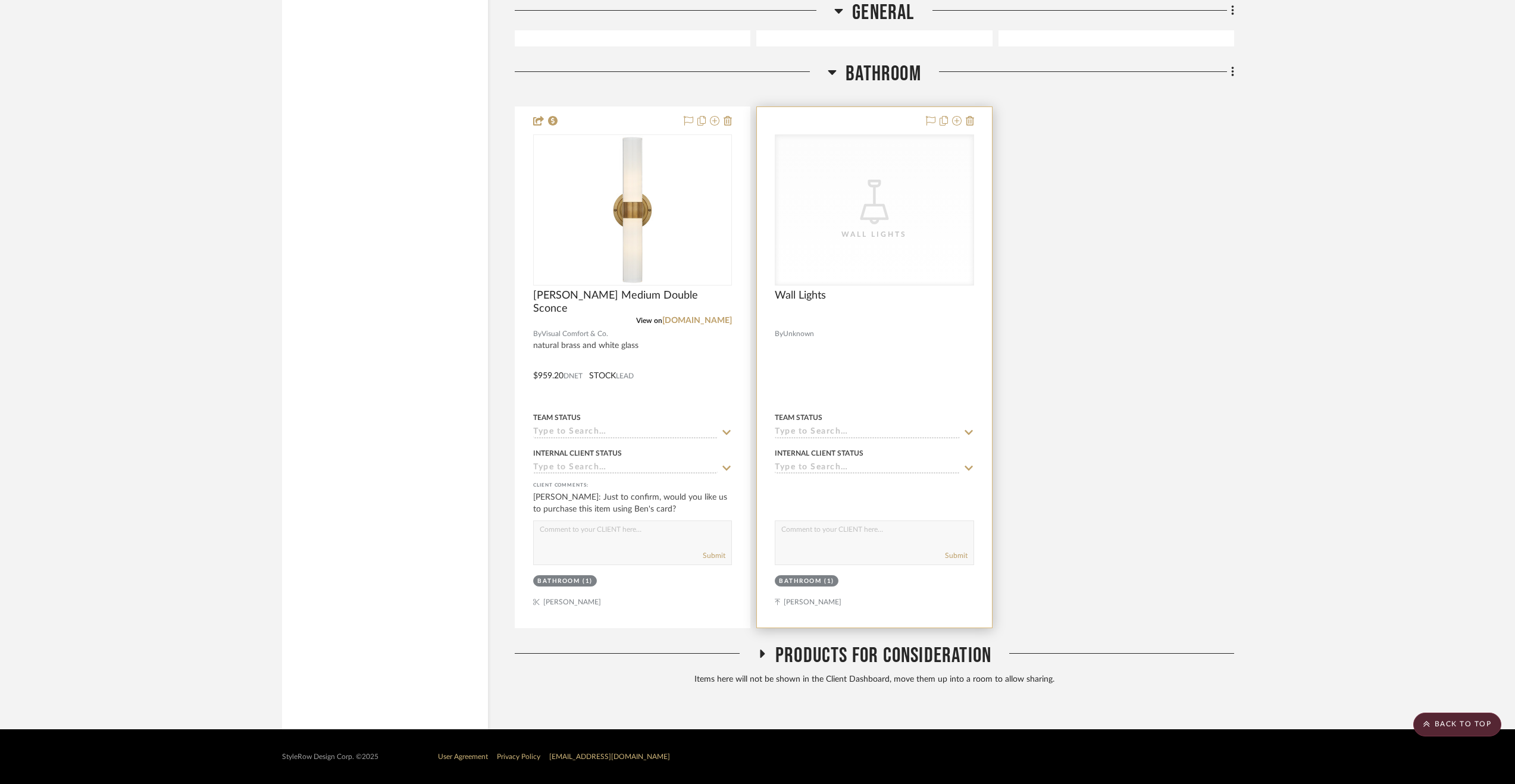
click at [850, 337] on div at bounding box center [874, 367] width 235 height 520
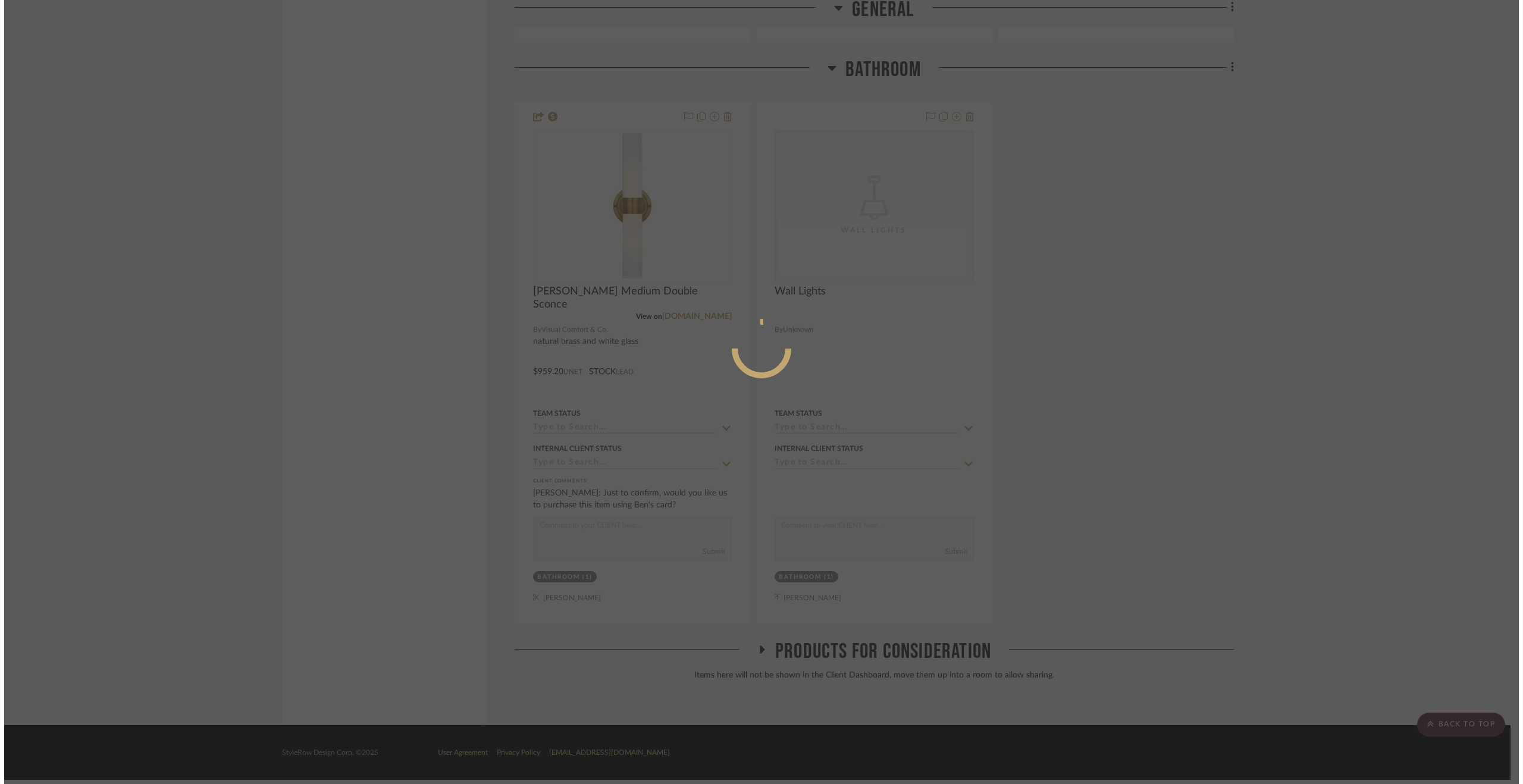
scroll to position [0, 0]
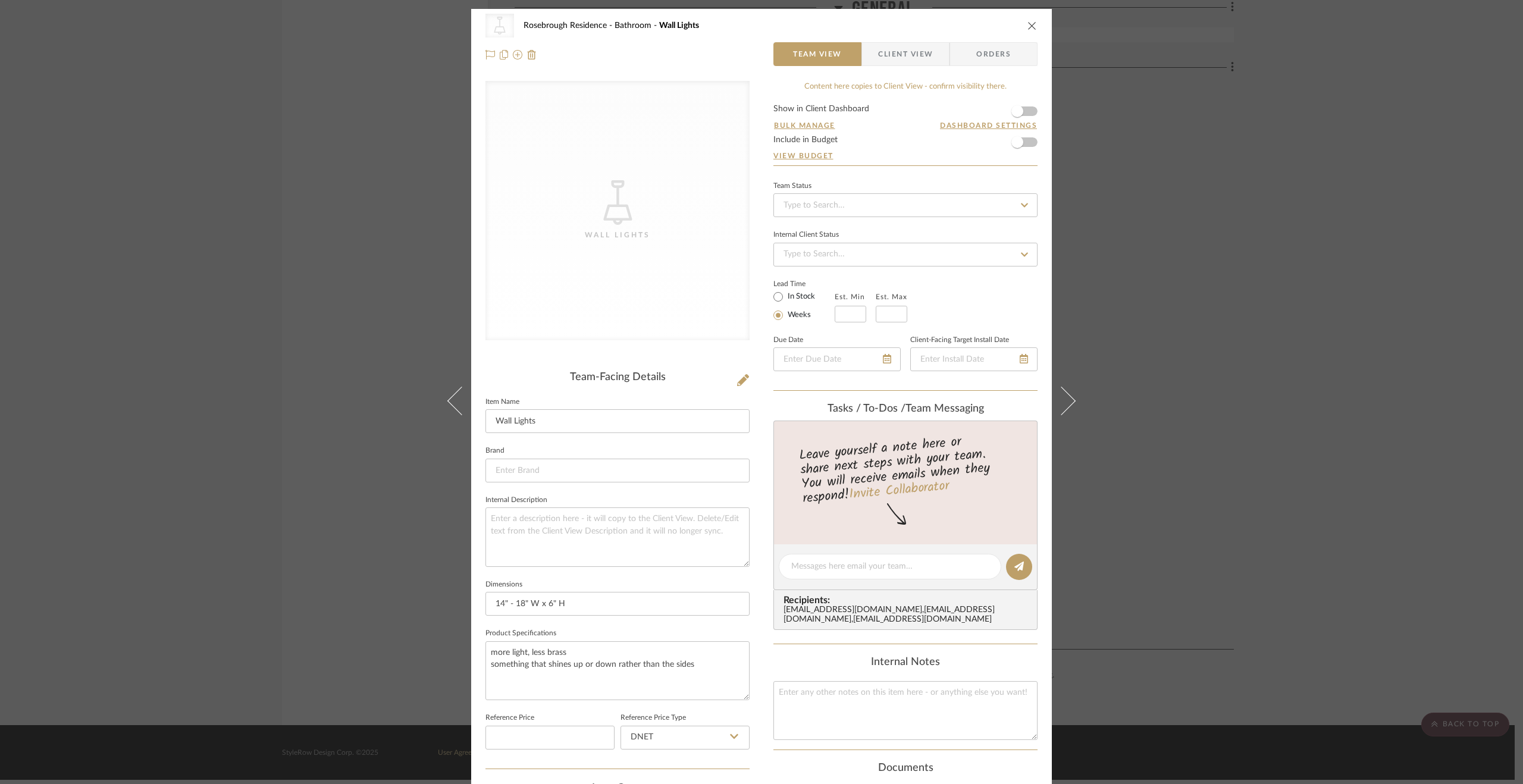
click at [1096, 461] on div "CategoryIconLighting Created with Sketch. Wall Lights [GEOGRAPHIC_DATA] Bathroo…" at bounding box center [761, 392] width 1523 height 784
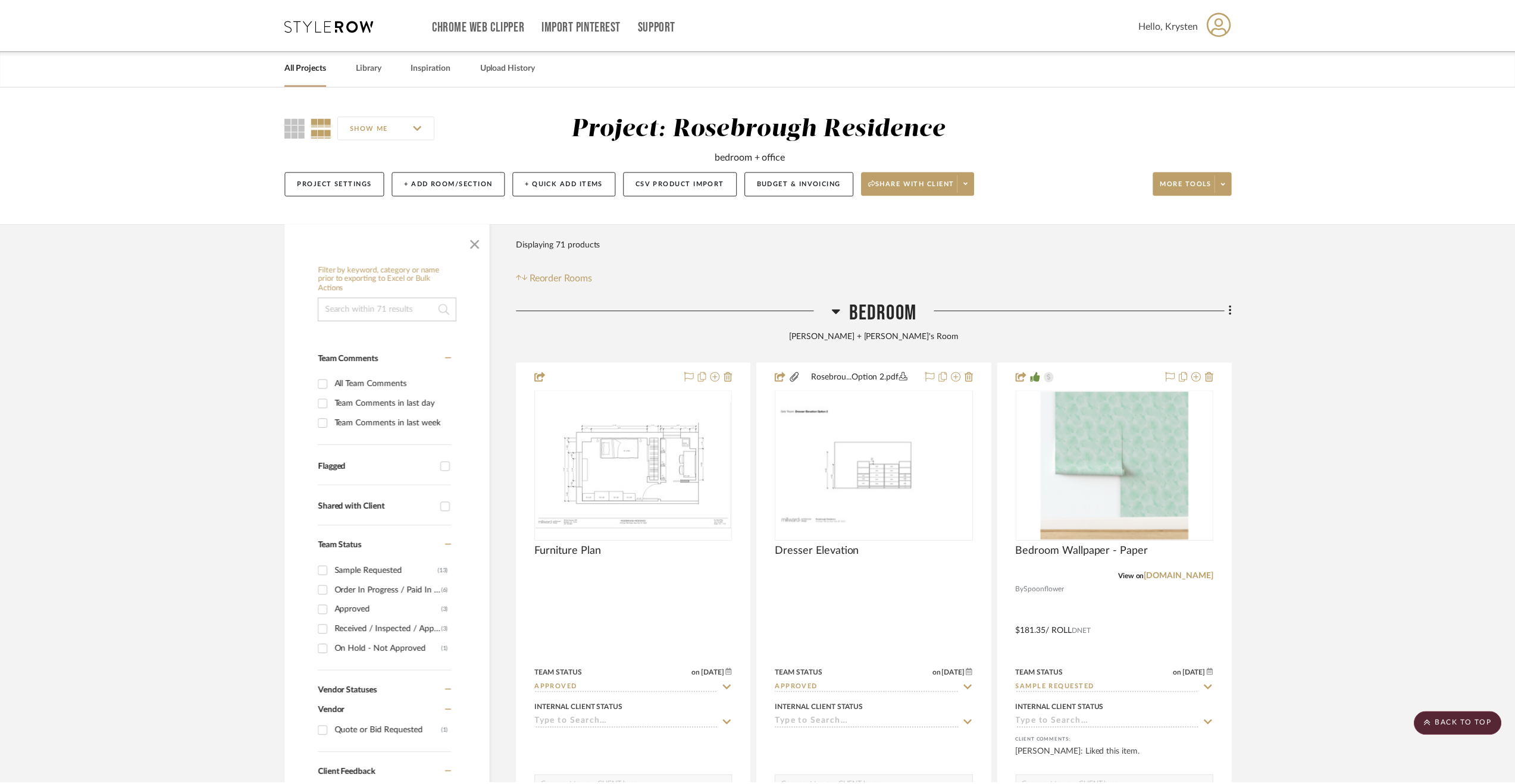
scroll to position [5265, 0]
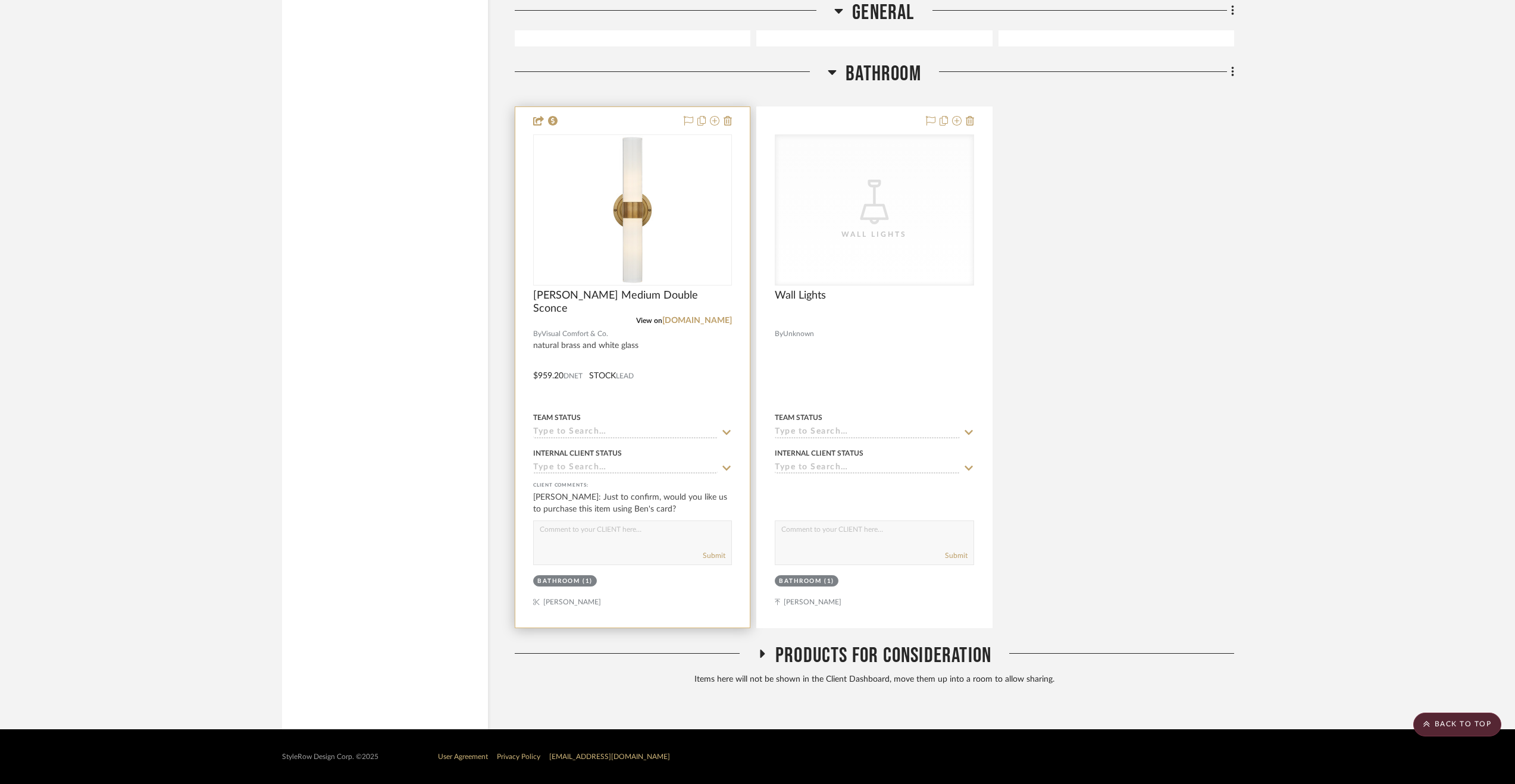
click at [683, 355] on div at bounding box center [632, 367] width 235 height 520
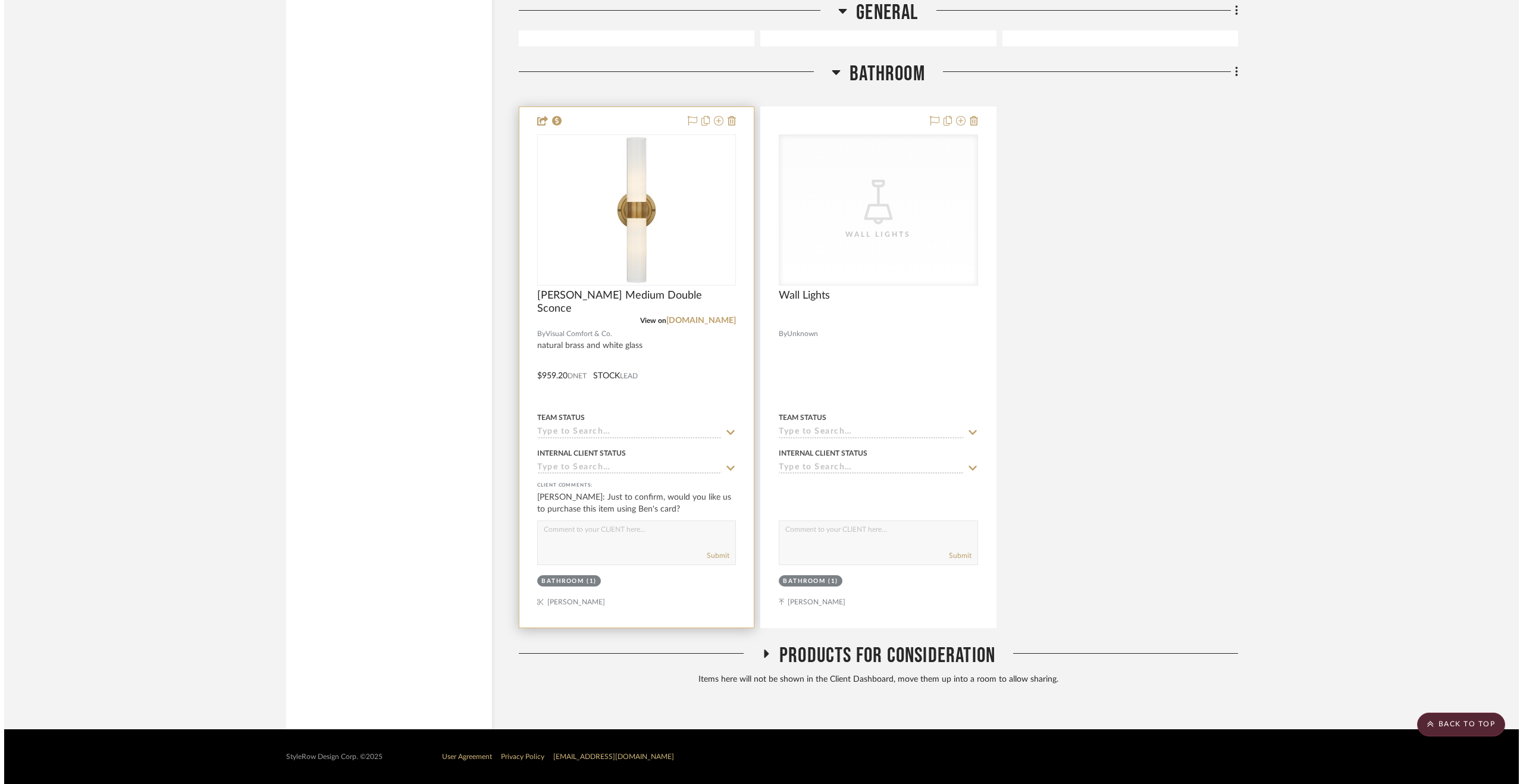
scroll to position [0, 0]
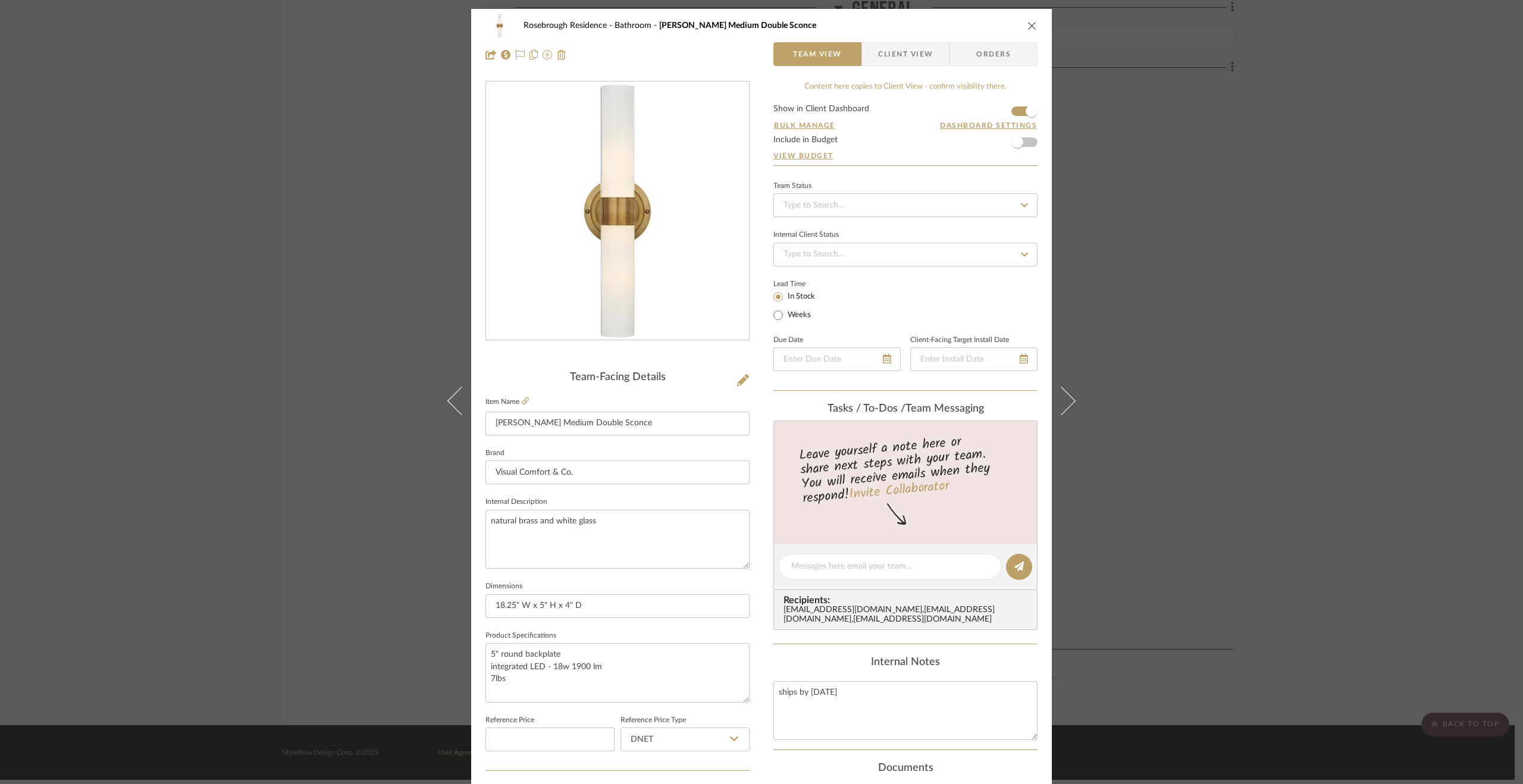
click at [1230, 497] on div "Rosebrough Residence Bathroom [PERSON_NAME] Medium Double Sconce Team View Clie…" at bounding box center [761, 392] width 1523 height 784
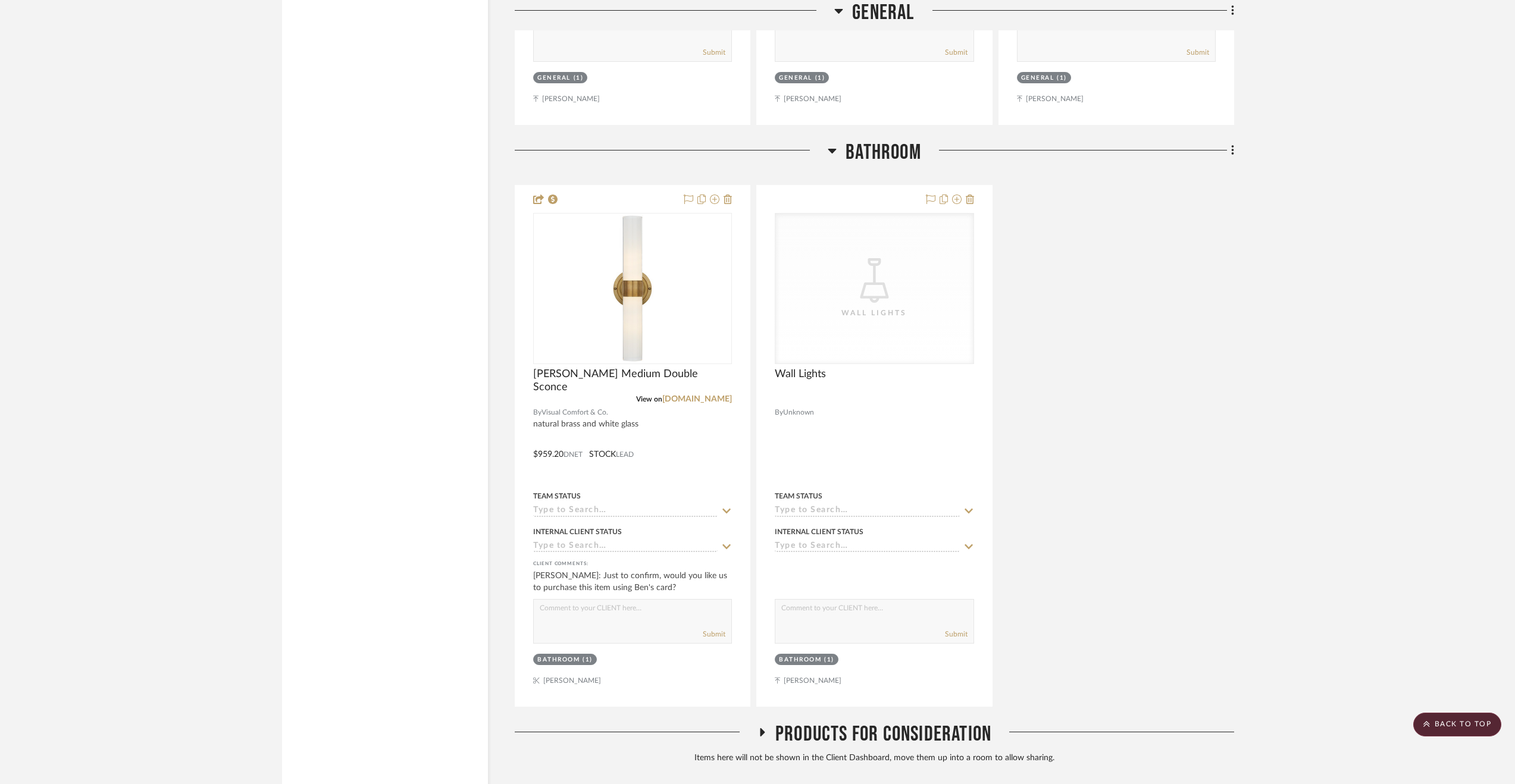
scroll to position [5087, 0]
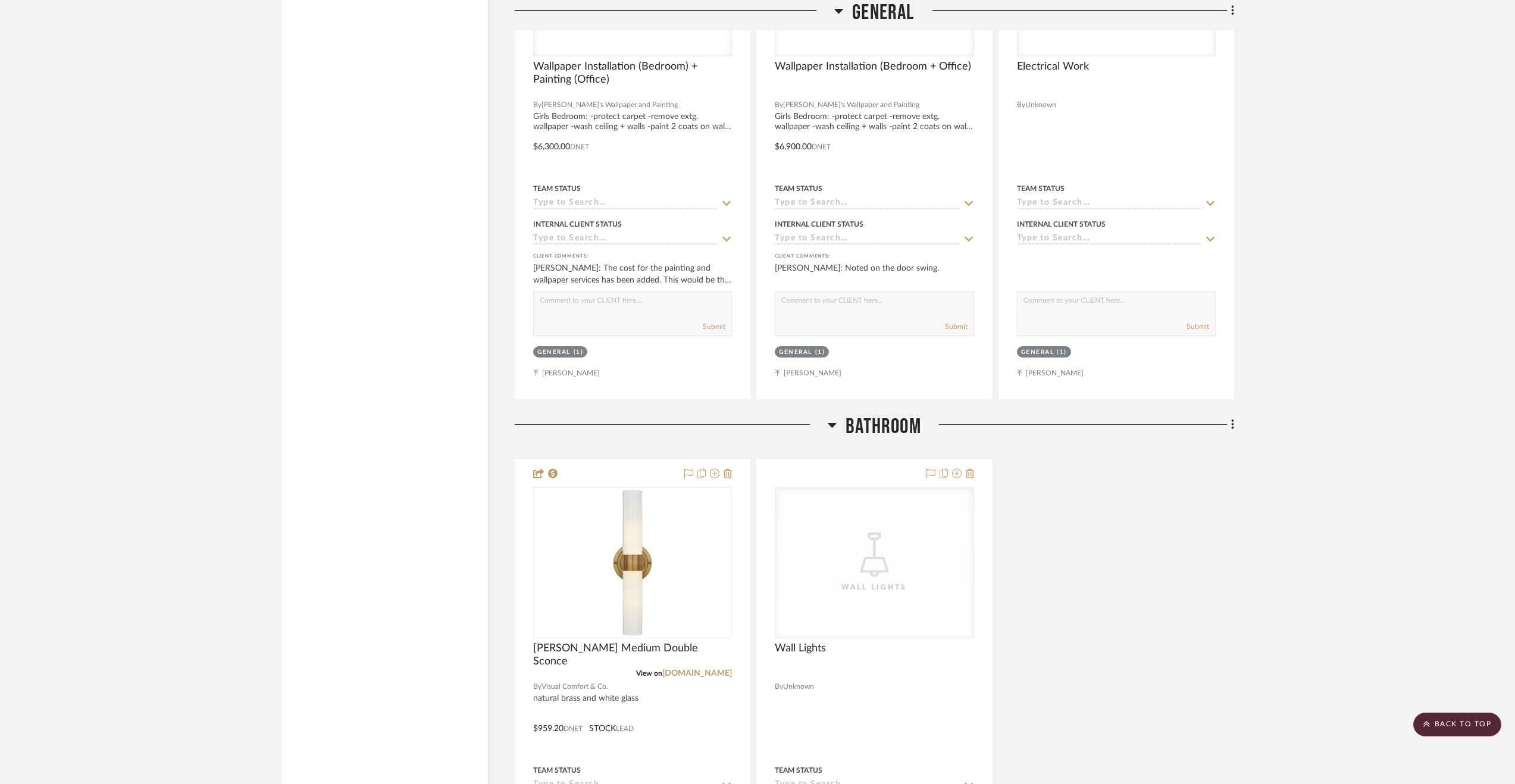
click at [912, 425] on span "Bathroom" at bounding box center [883, 427] width 75 height 25
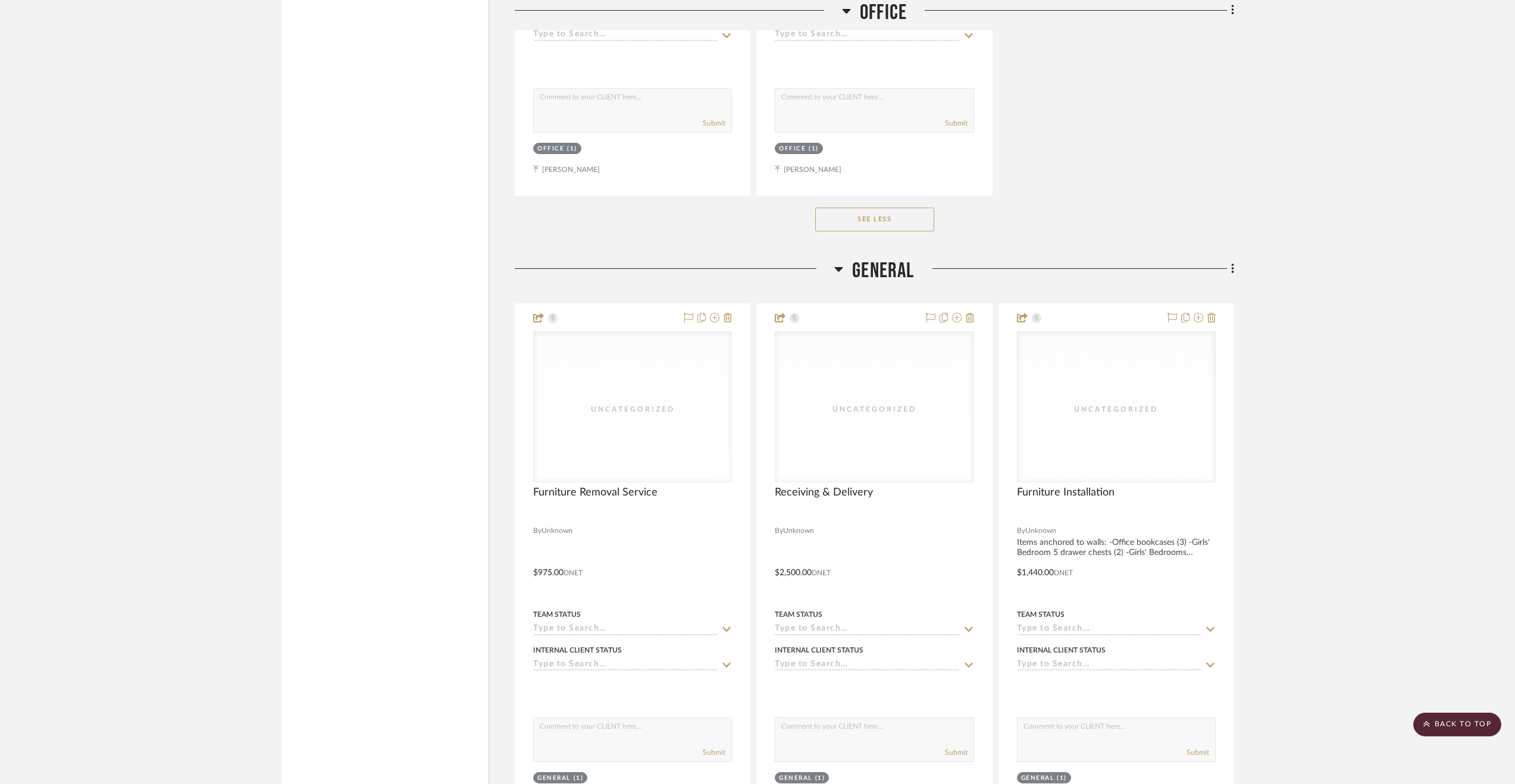
click at [900, 268] on span "General" at bounding box center [883, 271] width 62 height 25
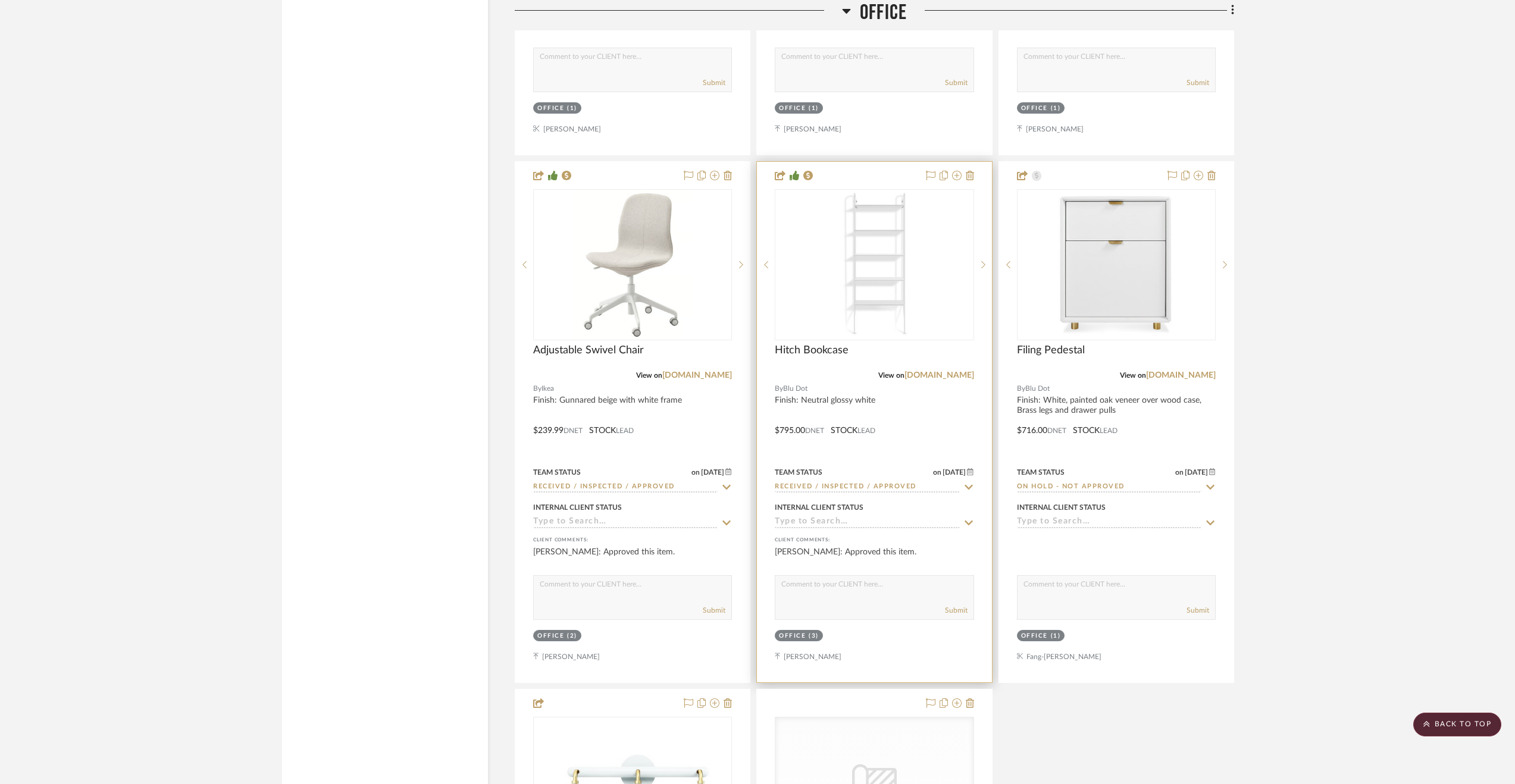
scroll to position [2831, 0]
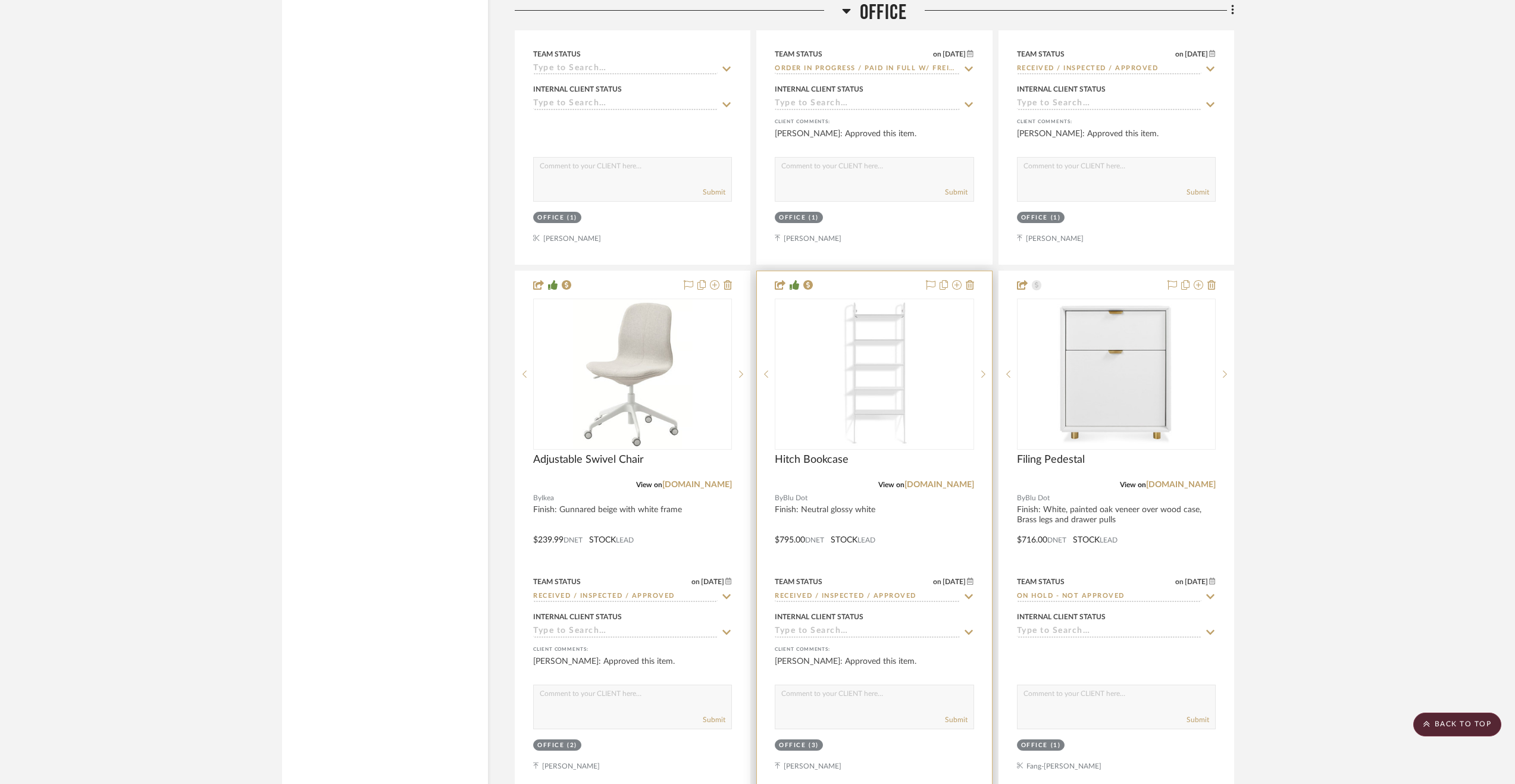
click at [927, 511] on div at bounding box center [874, 531] width 235 height 520
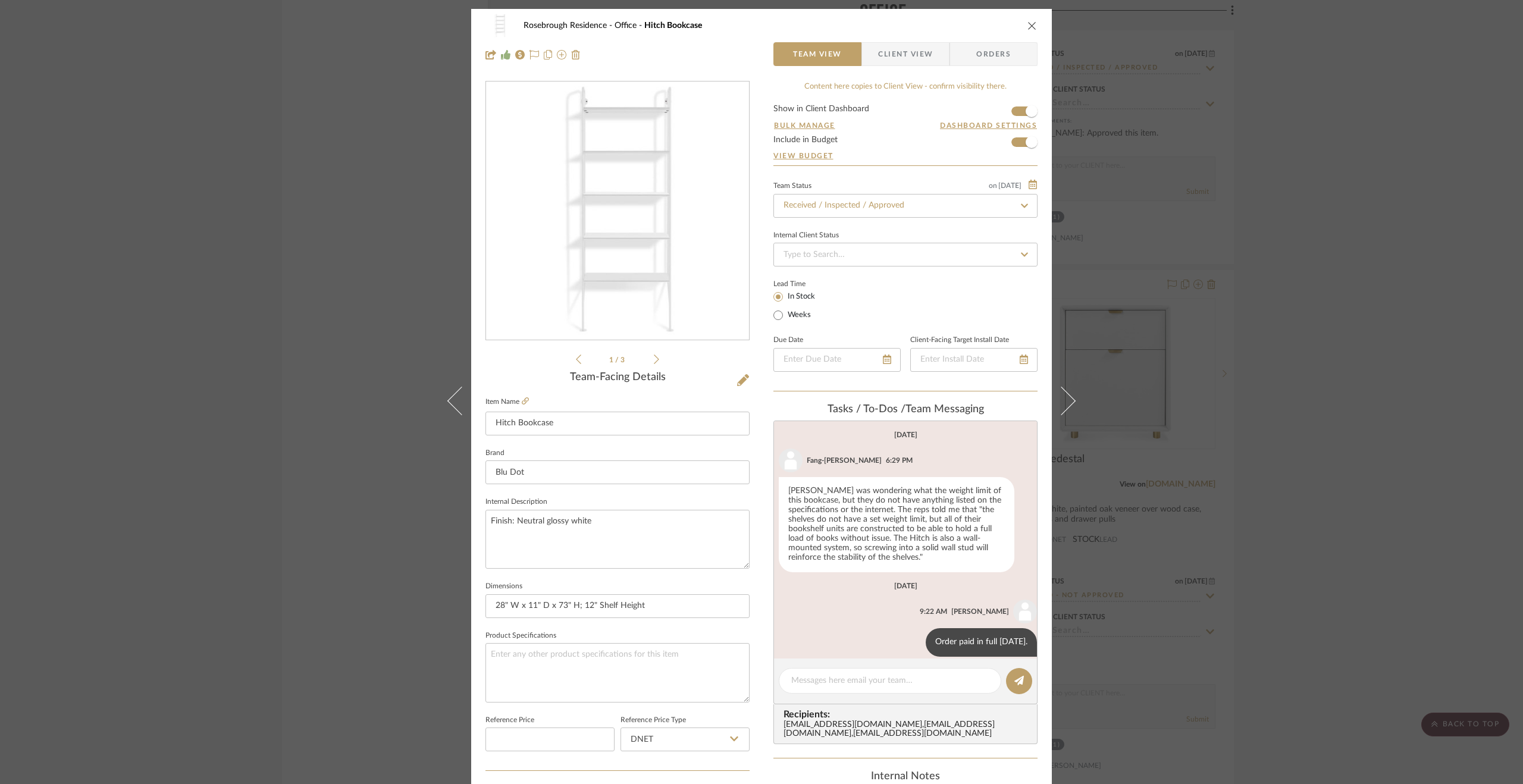
scroll to position [203, 0]
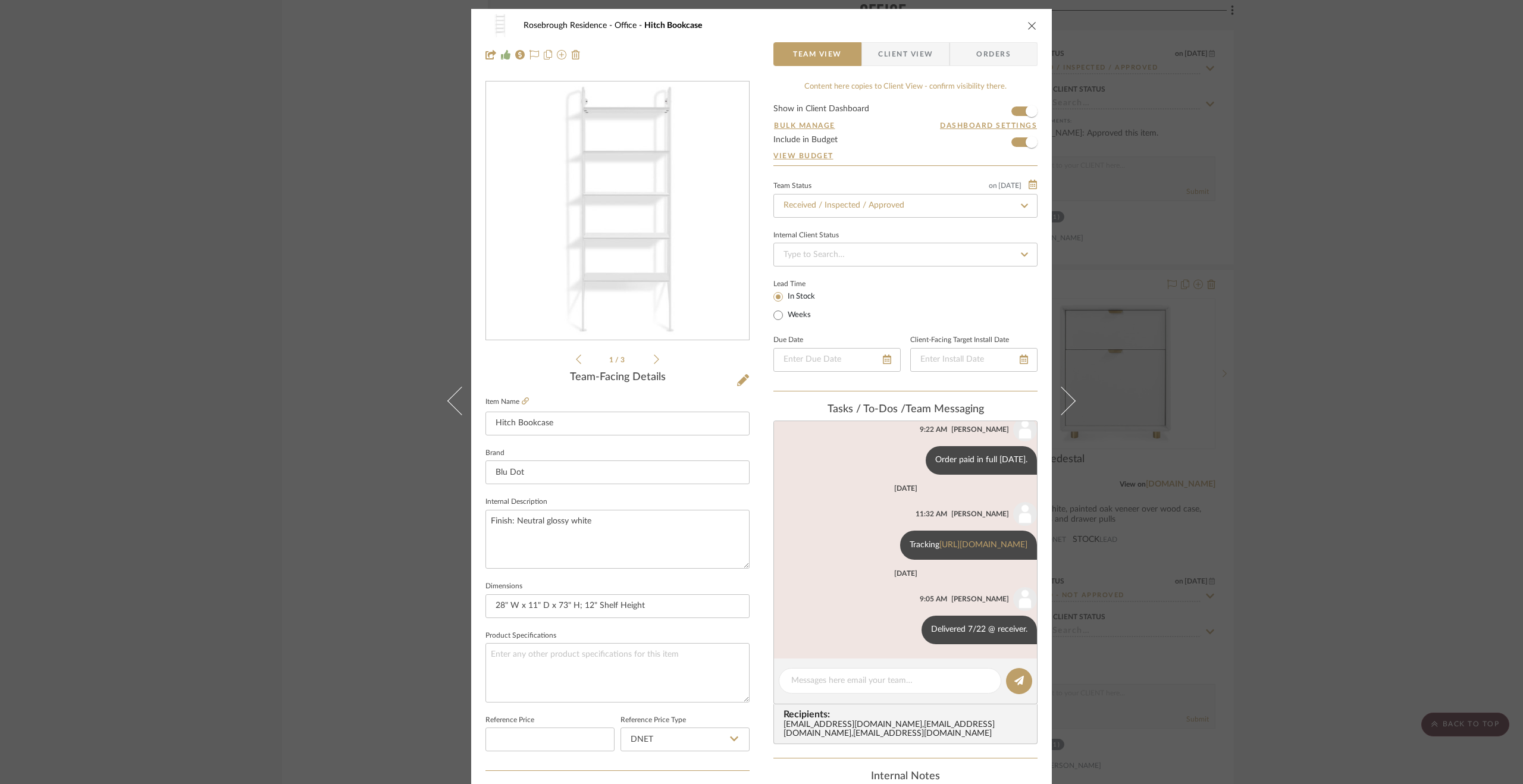
click at [1362, 477] on div "Rosebrough Residence Office Hitch Bookcase Team View Client View Orders 1 / 3 T…" at bounding box center [761, 392] width 1523 height 784
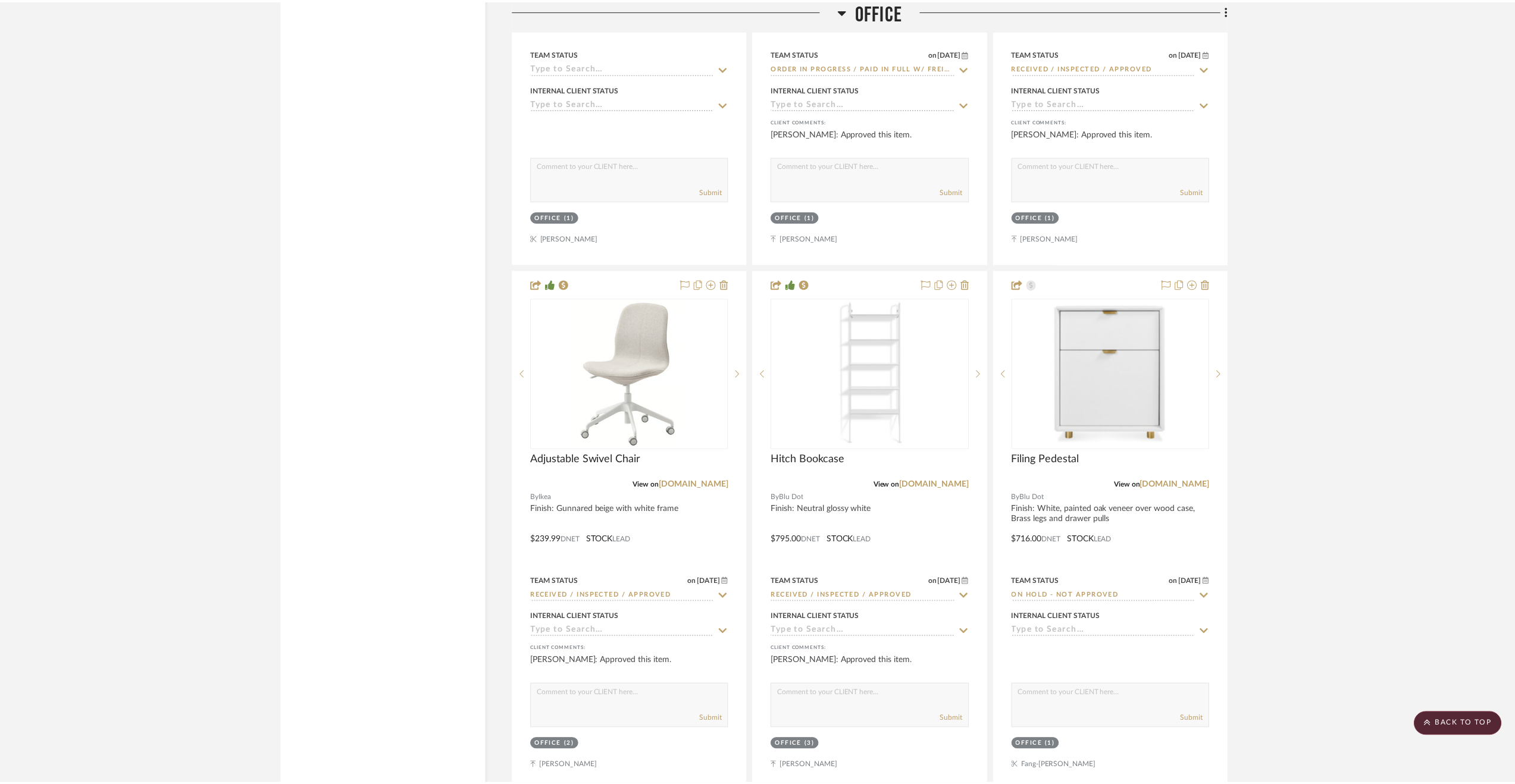
scroll to position [2831, 0]
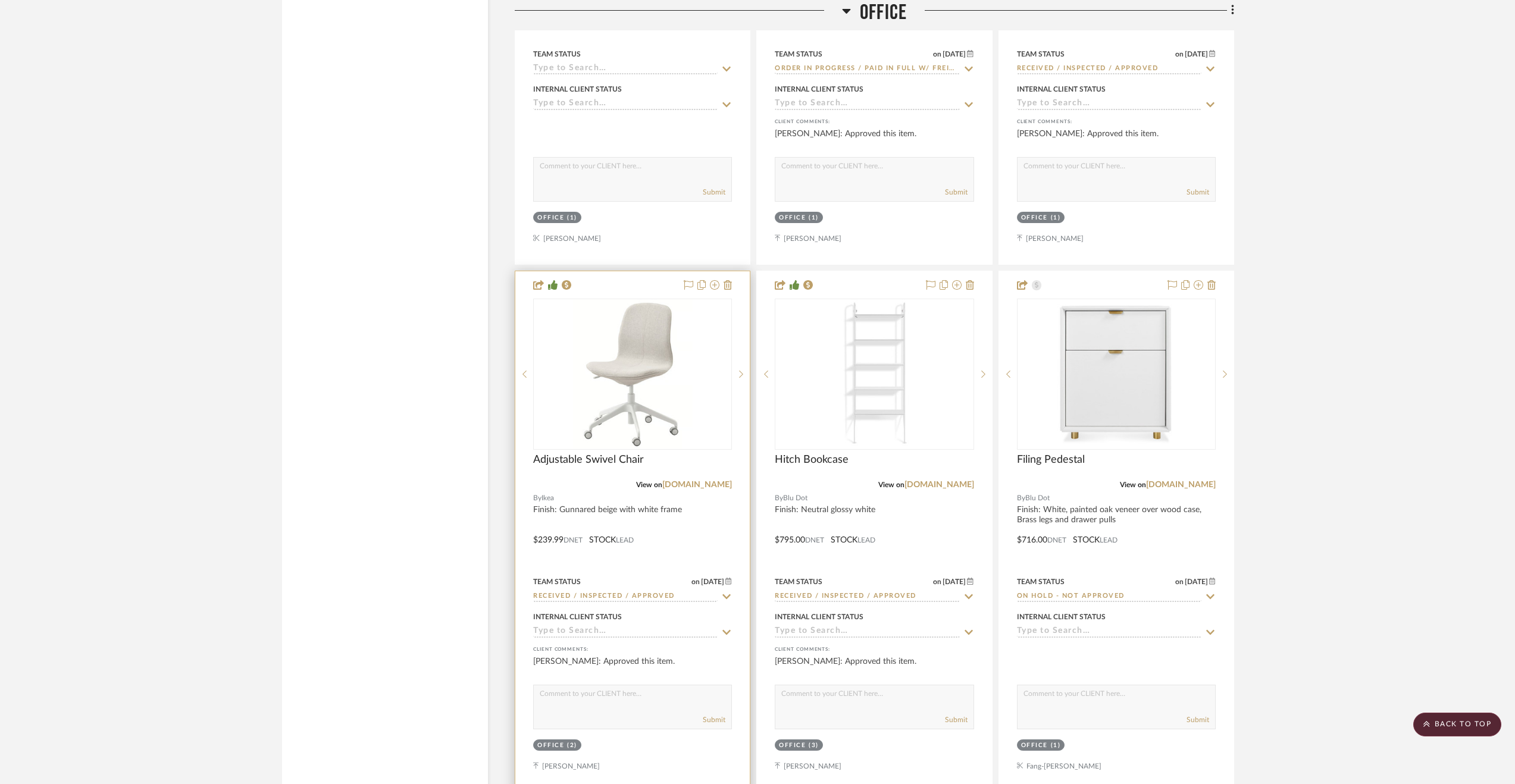
click at [683, 540] on div at bounding box center [632, 531] width 235 height 520
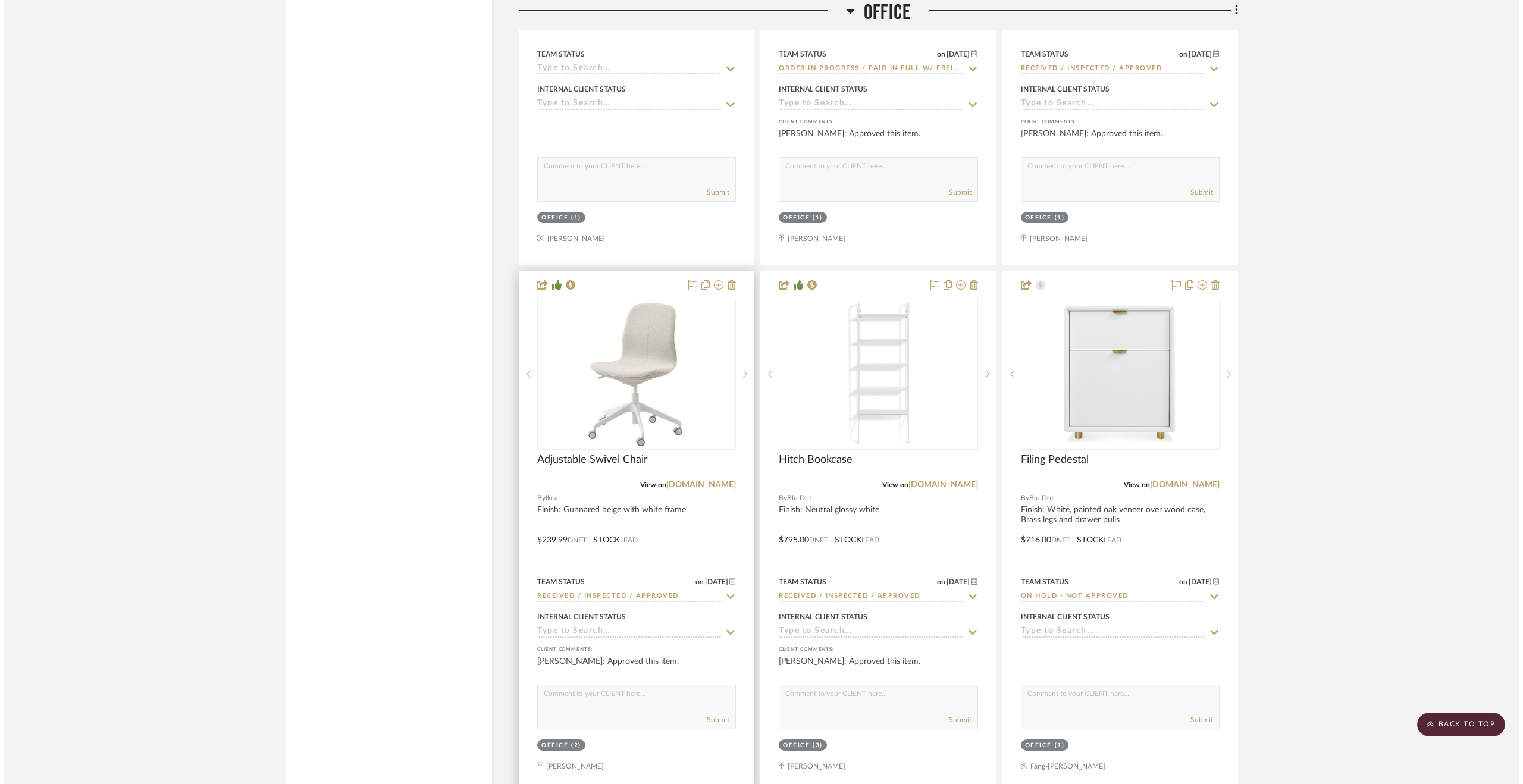
scroll to position [0, 0]
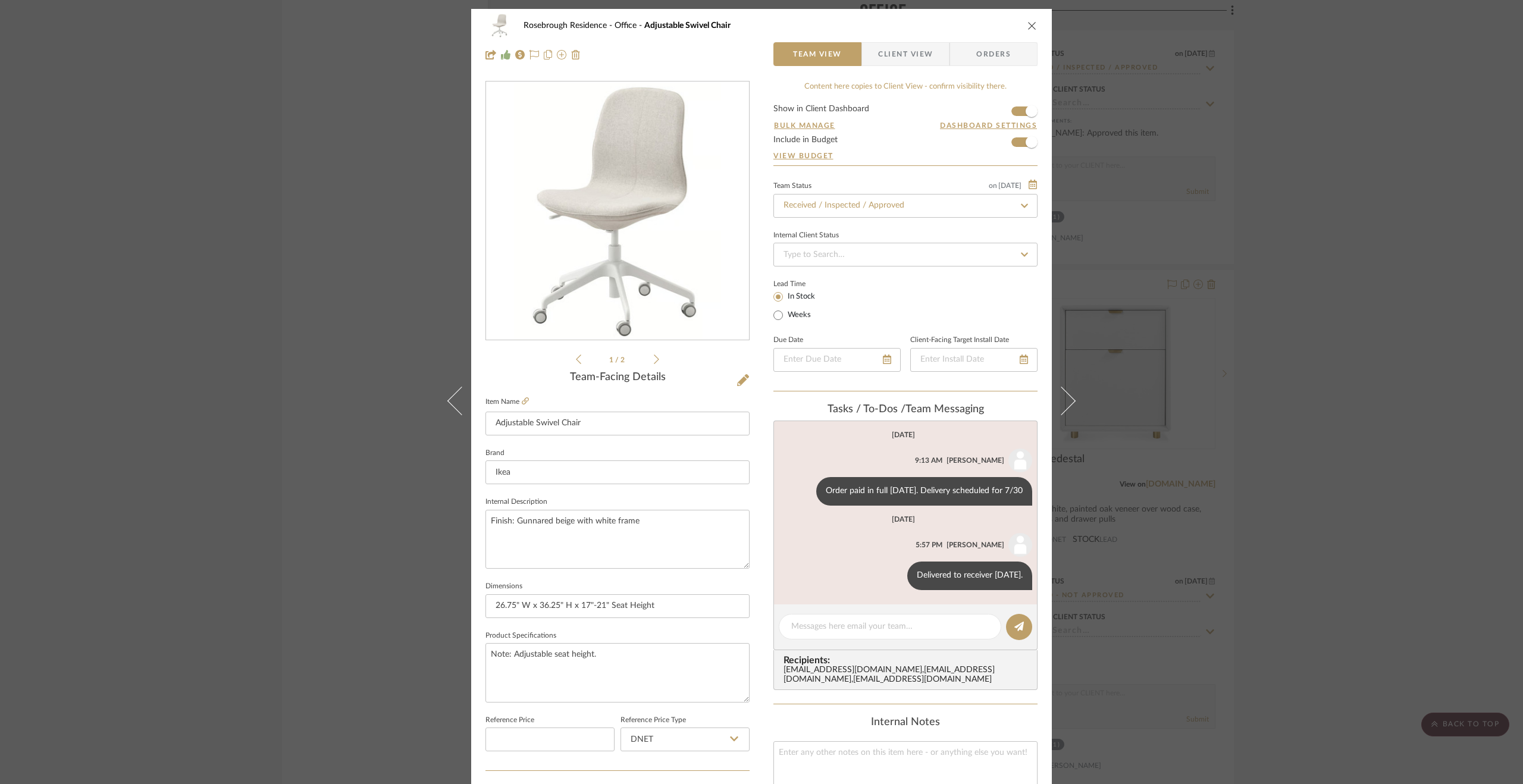
click at [1363, 528] on div "Rosebrough Residence Office Adjustable Swivel Chair Team View Client View Order…" at bounding box center [761, 392] width 1523 height 784
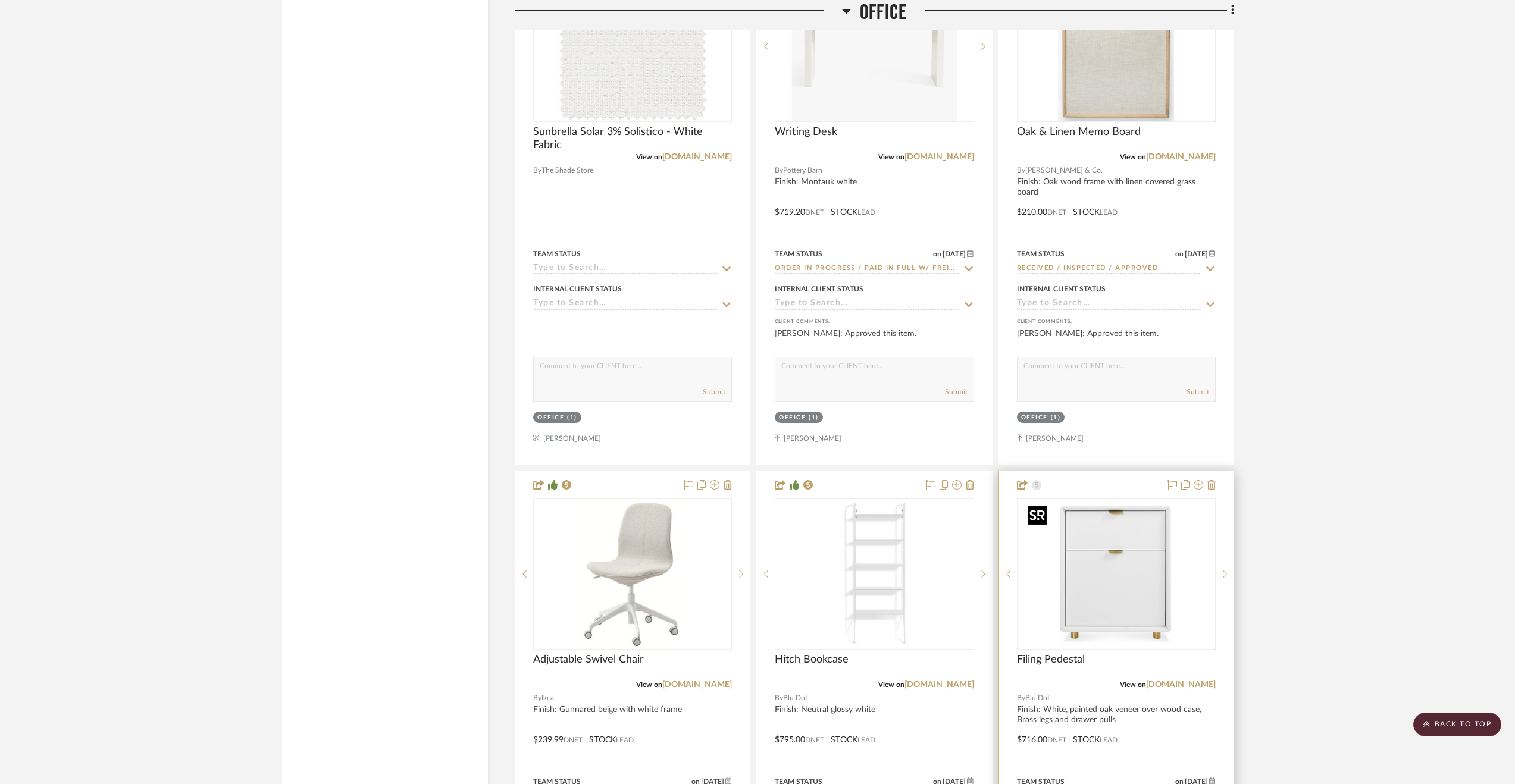
scroll to position [2474, 0]
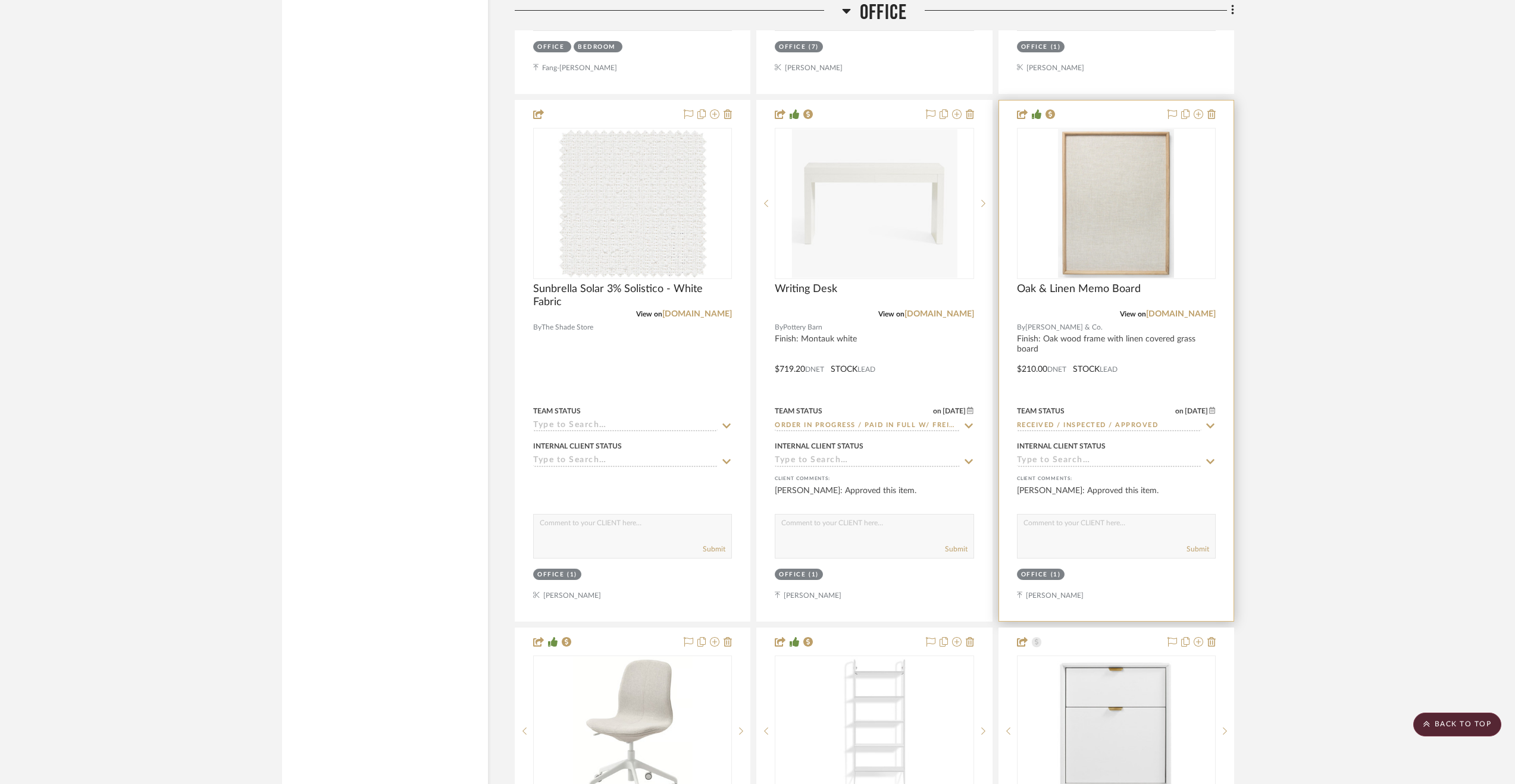
click at [1178, 383] on div at bounding box center [1116, 360] width 235 height 520
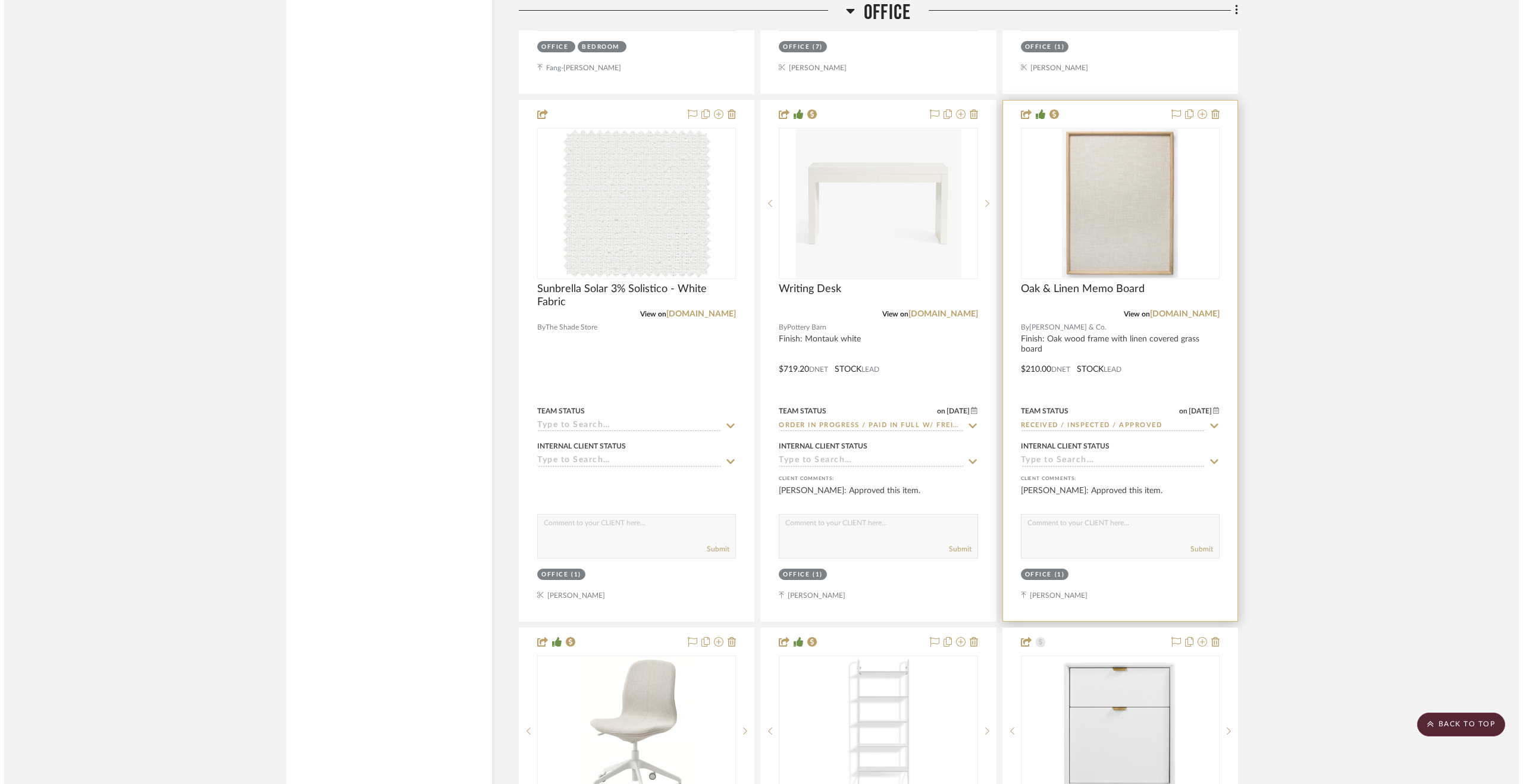
scroll to position [0, 0]
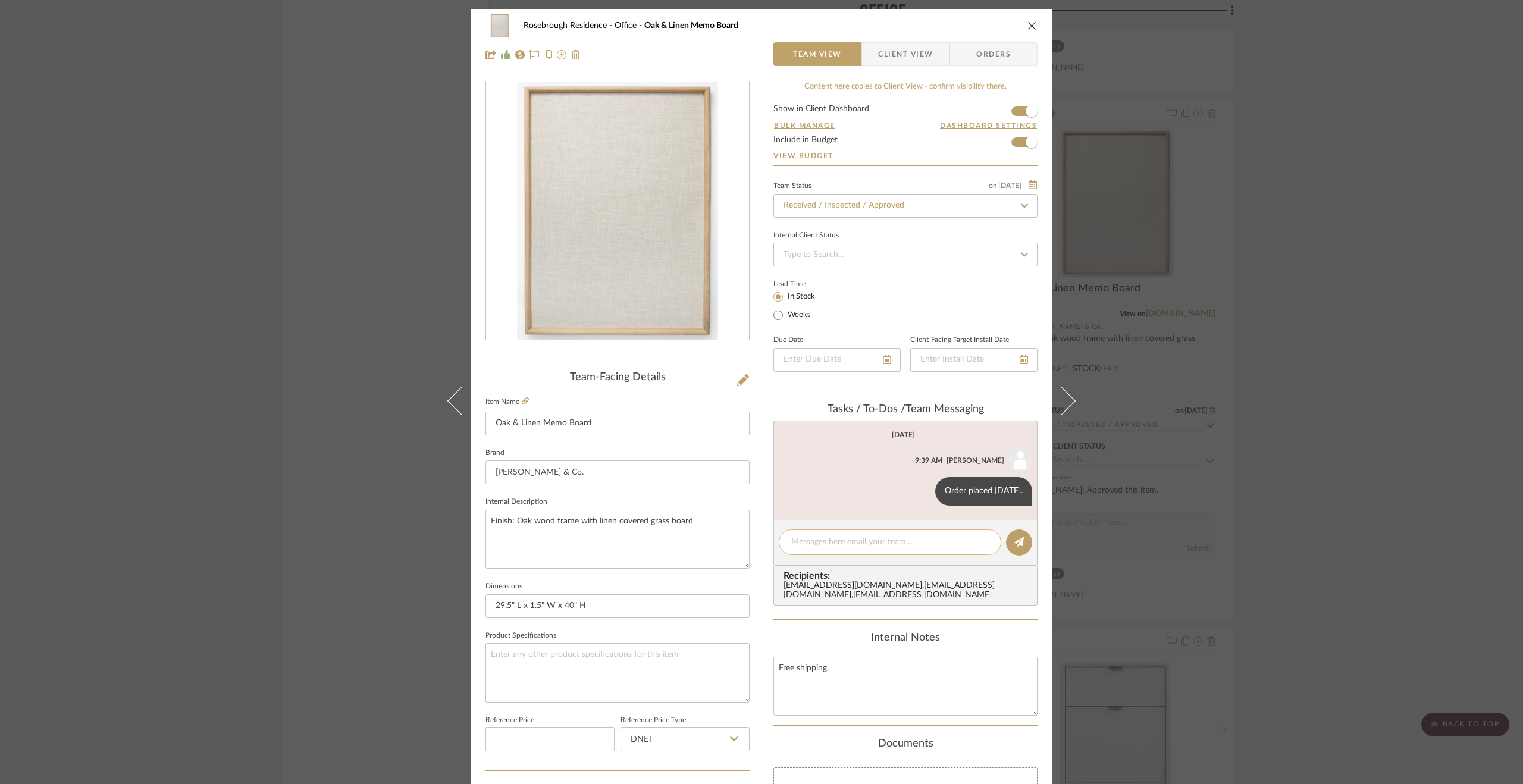
click at [838, 546] on textarea at bounding box center [889, 542] width 197 height 13
click at [1015, 535] on button at bounding box center [1019, 542] width 26 height 26
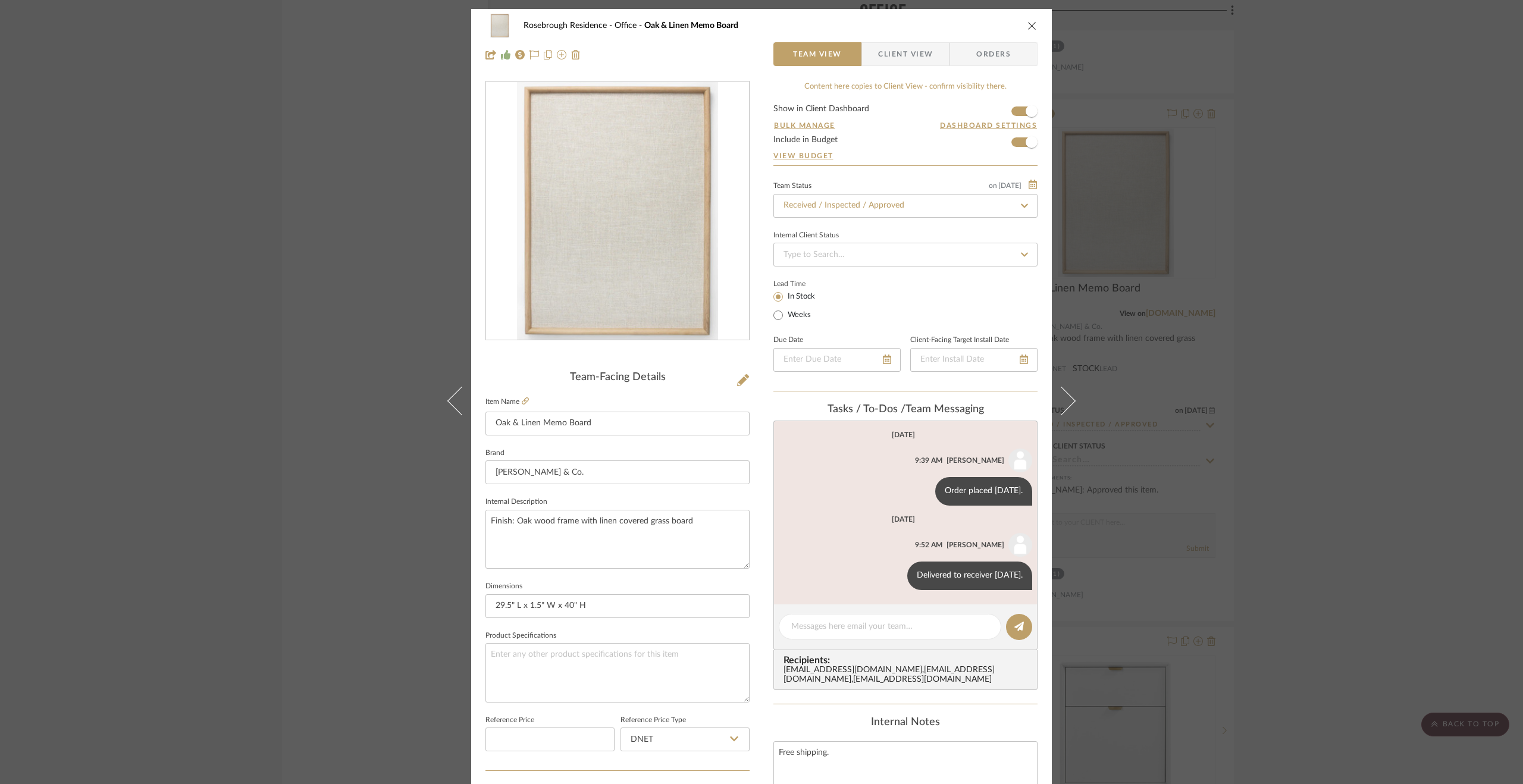
click at [1354, 438] on div "Rosebrough Residence Office Oak & Linen Memo Board Team View Client View Orders…" at bounding box center [761, 392] width 1523 height 784
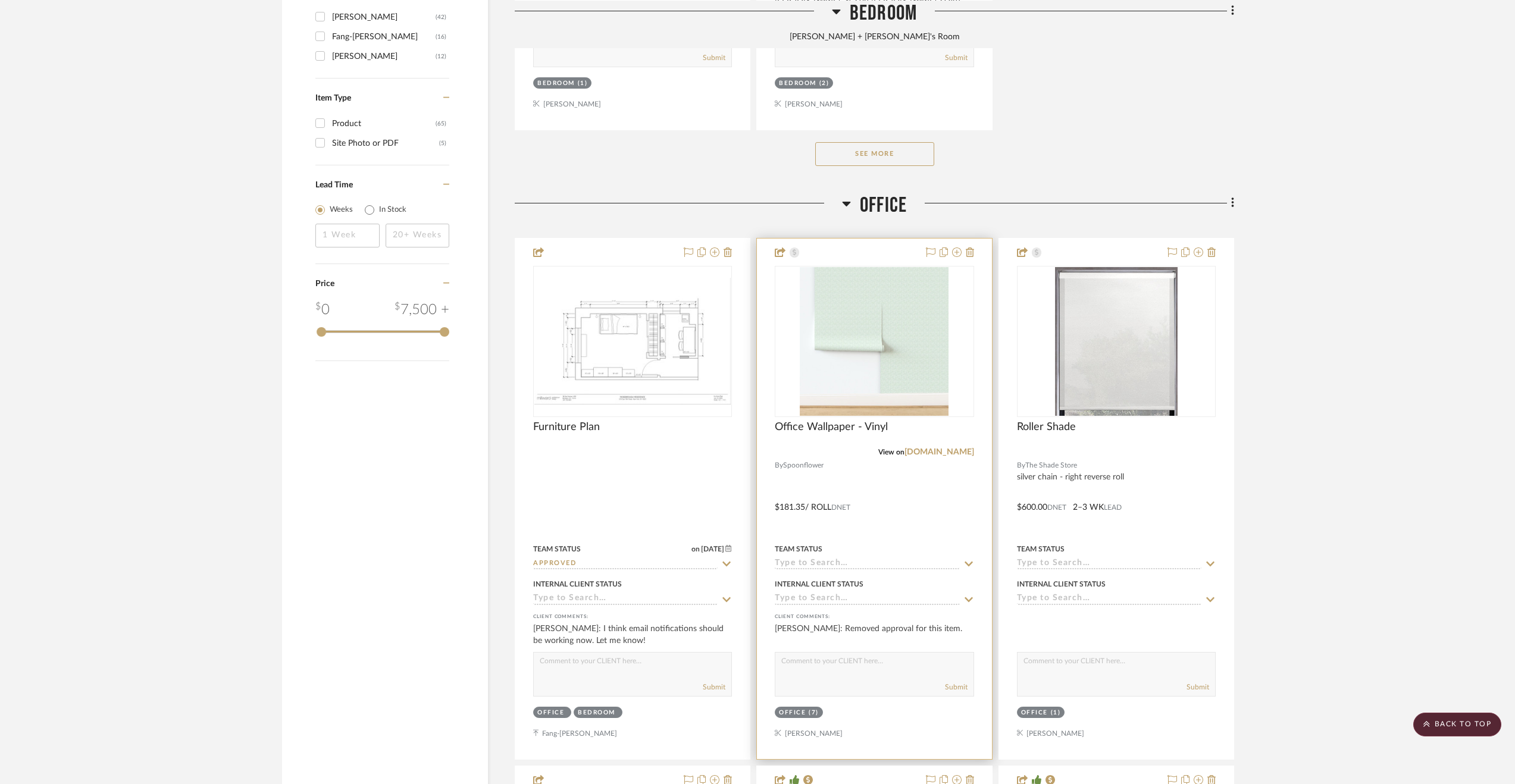
scroll to position [1761, 0]
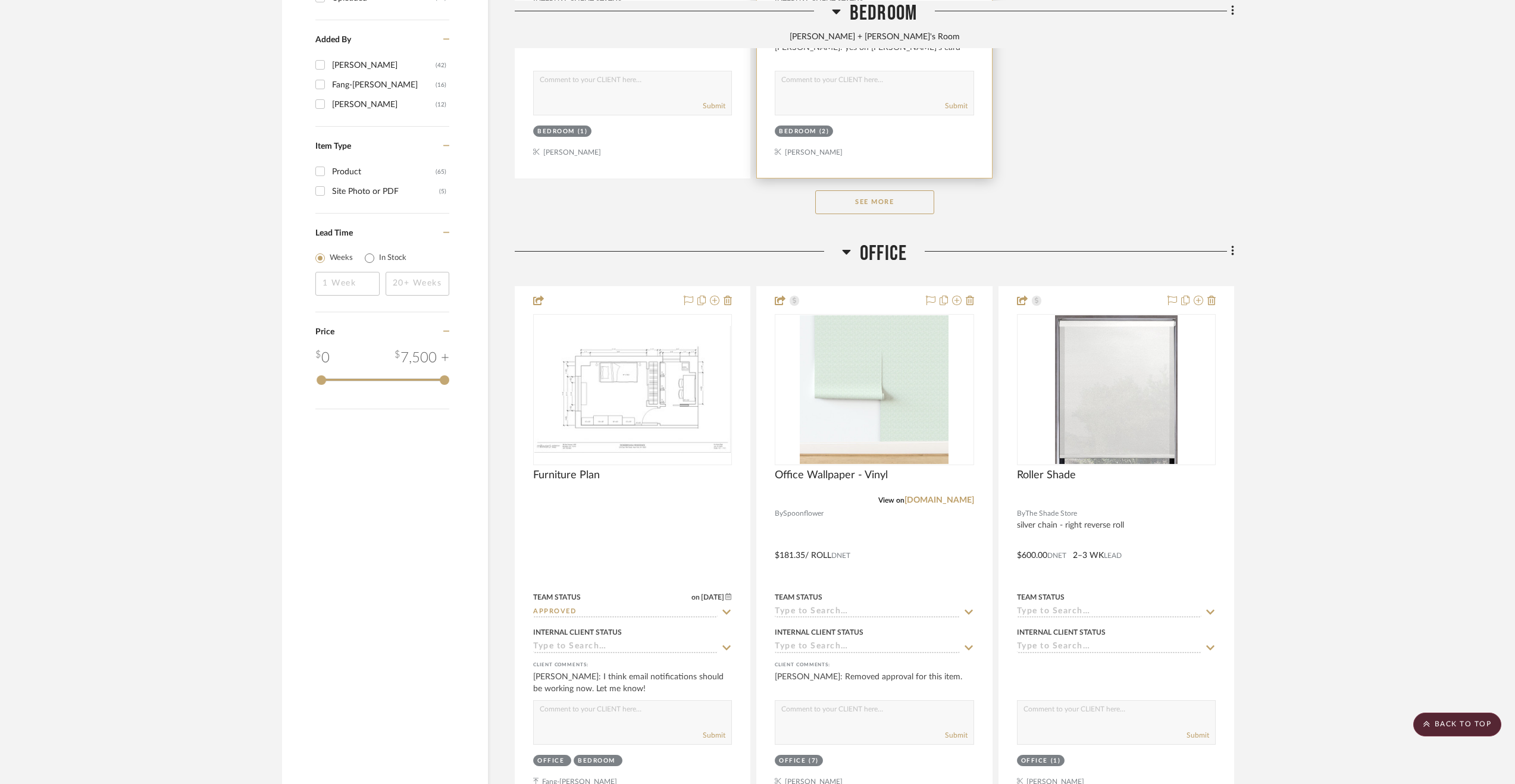
click at [887, 252] on span "Office" at bounding box center [883, 254] width 47 height 25
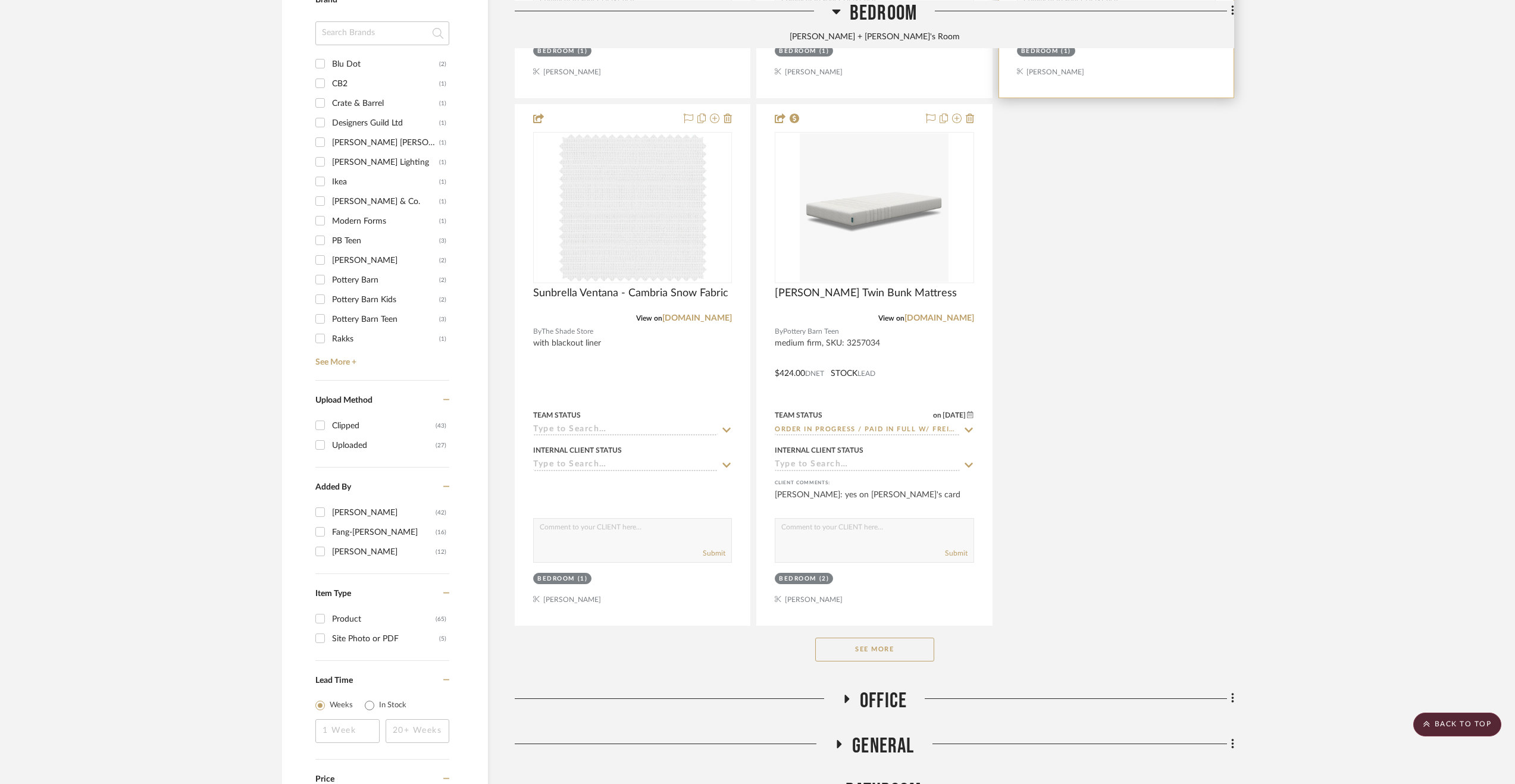
scroll to position [1377, 0]
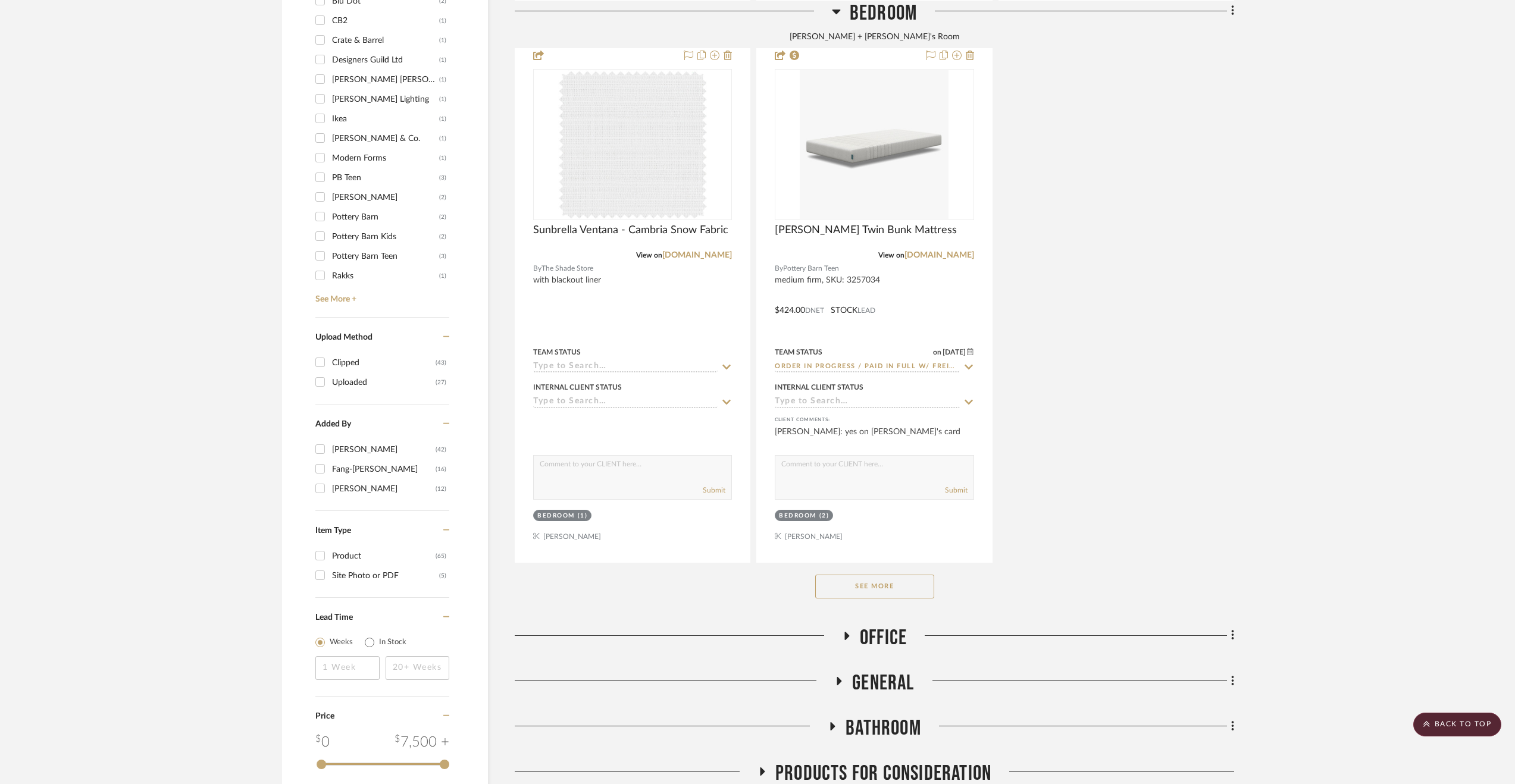
click at [900, 592] on button "See More" at bounding box center [874, 587] width 119 height 24
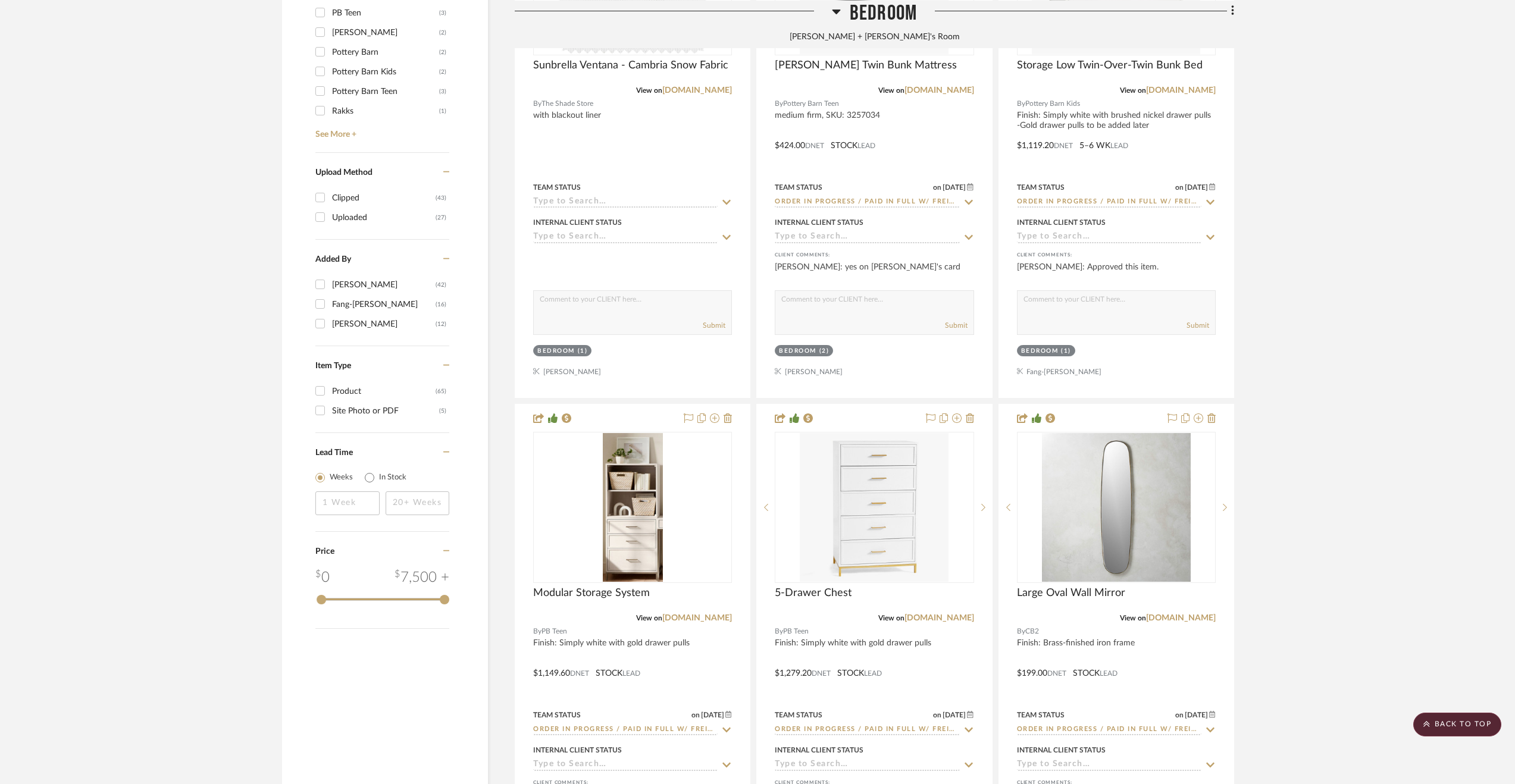
scroll to position [1674, 0]
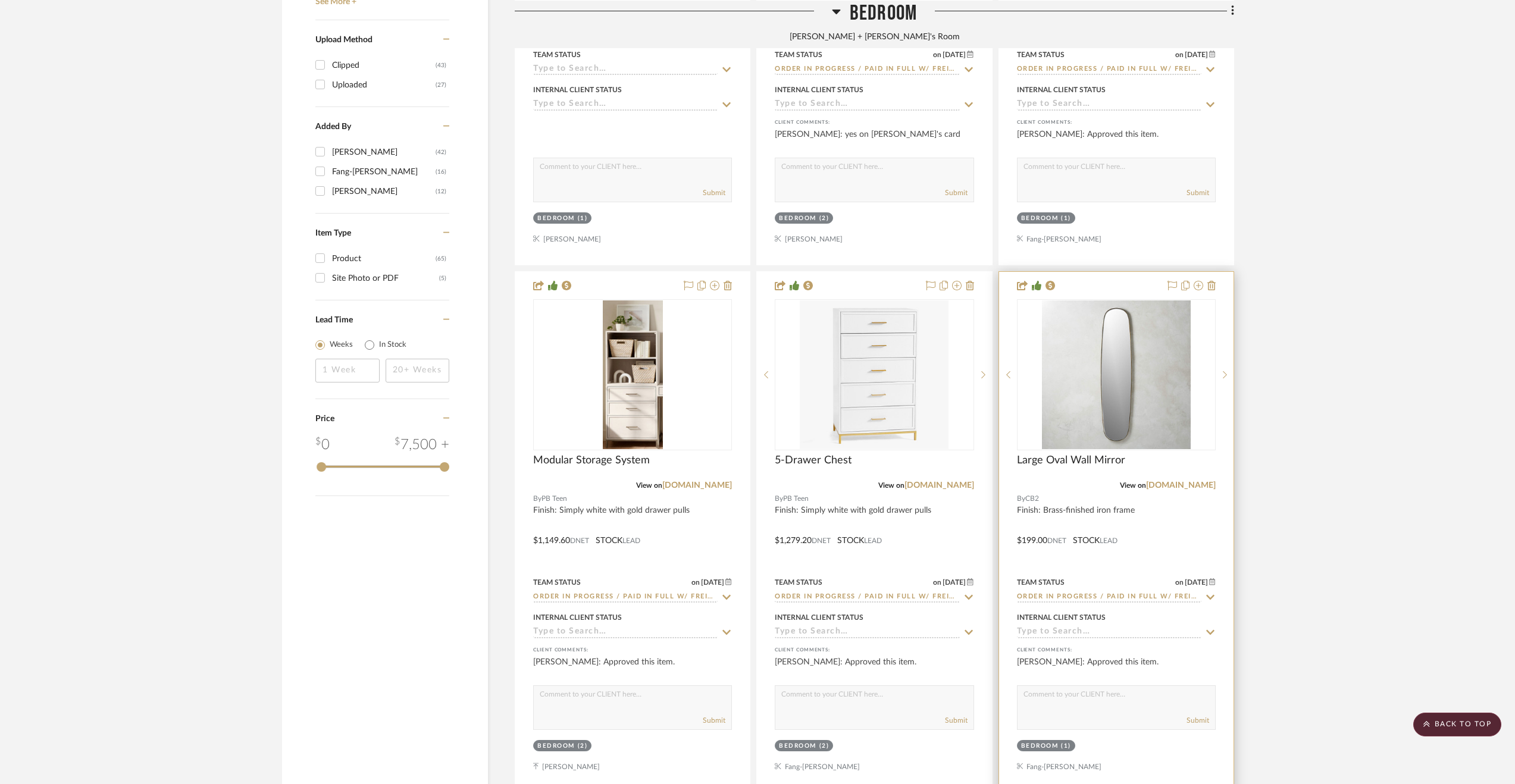
click at [1197, 552] on div at bounding box center [1116, 532] width 235 height 520
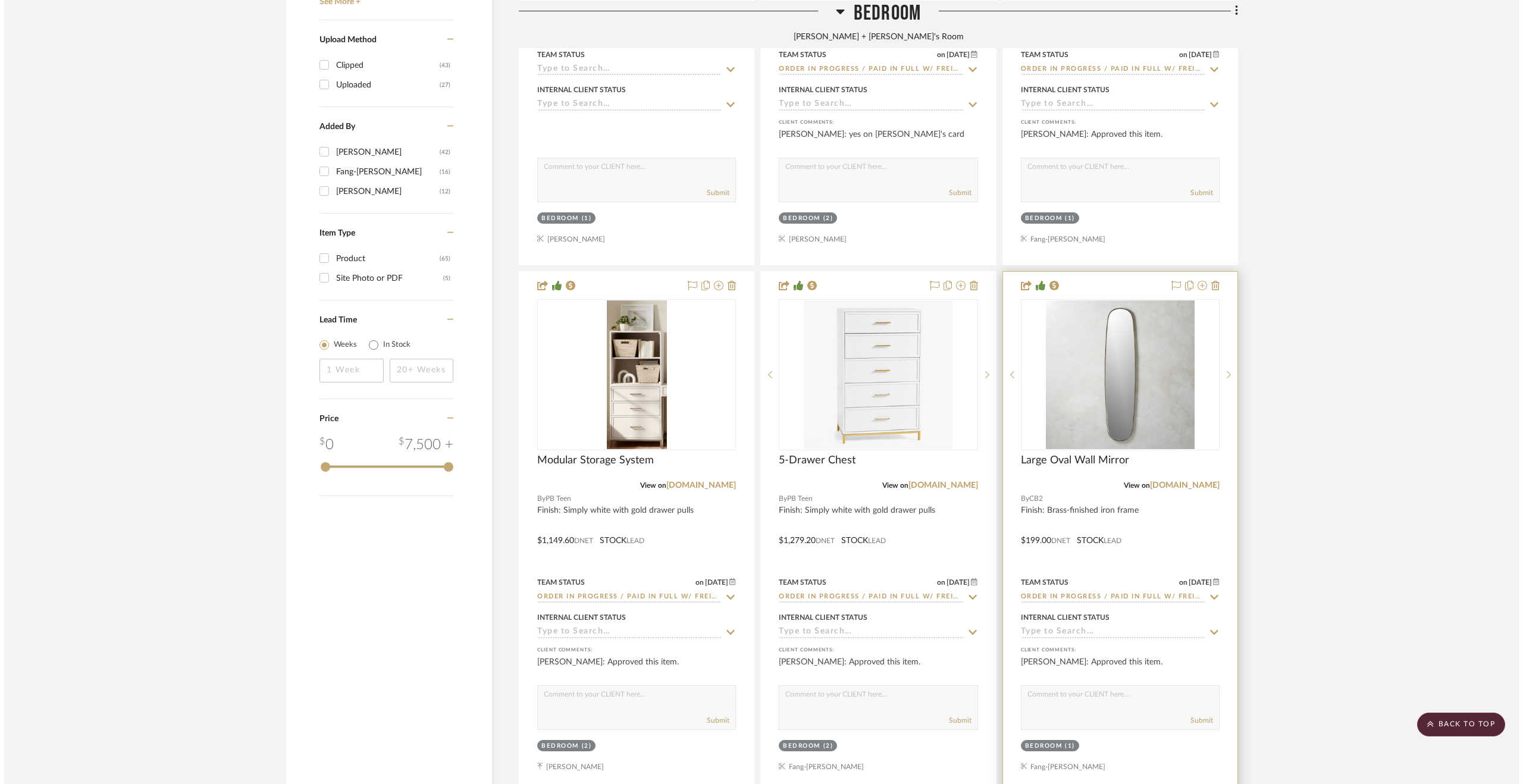
scroll to position [0, 0]
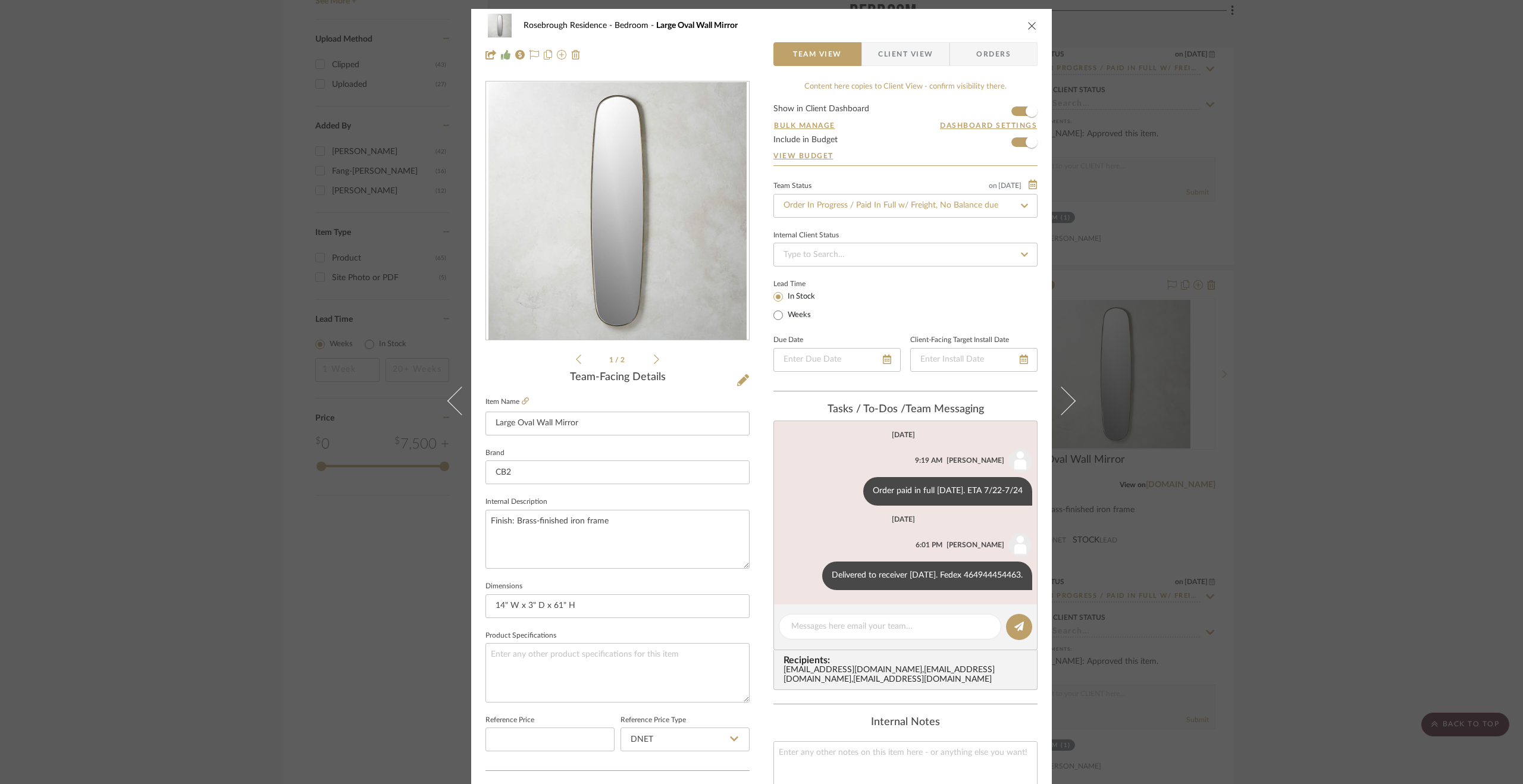
click at [1259, 270] on div "Rosebrough Residence Bedroom Large Oval Wall Mirror Team View Client View Order…" at bounding box center [761, 392] width 1523 height 784
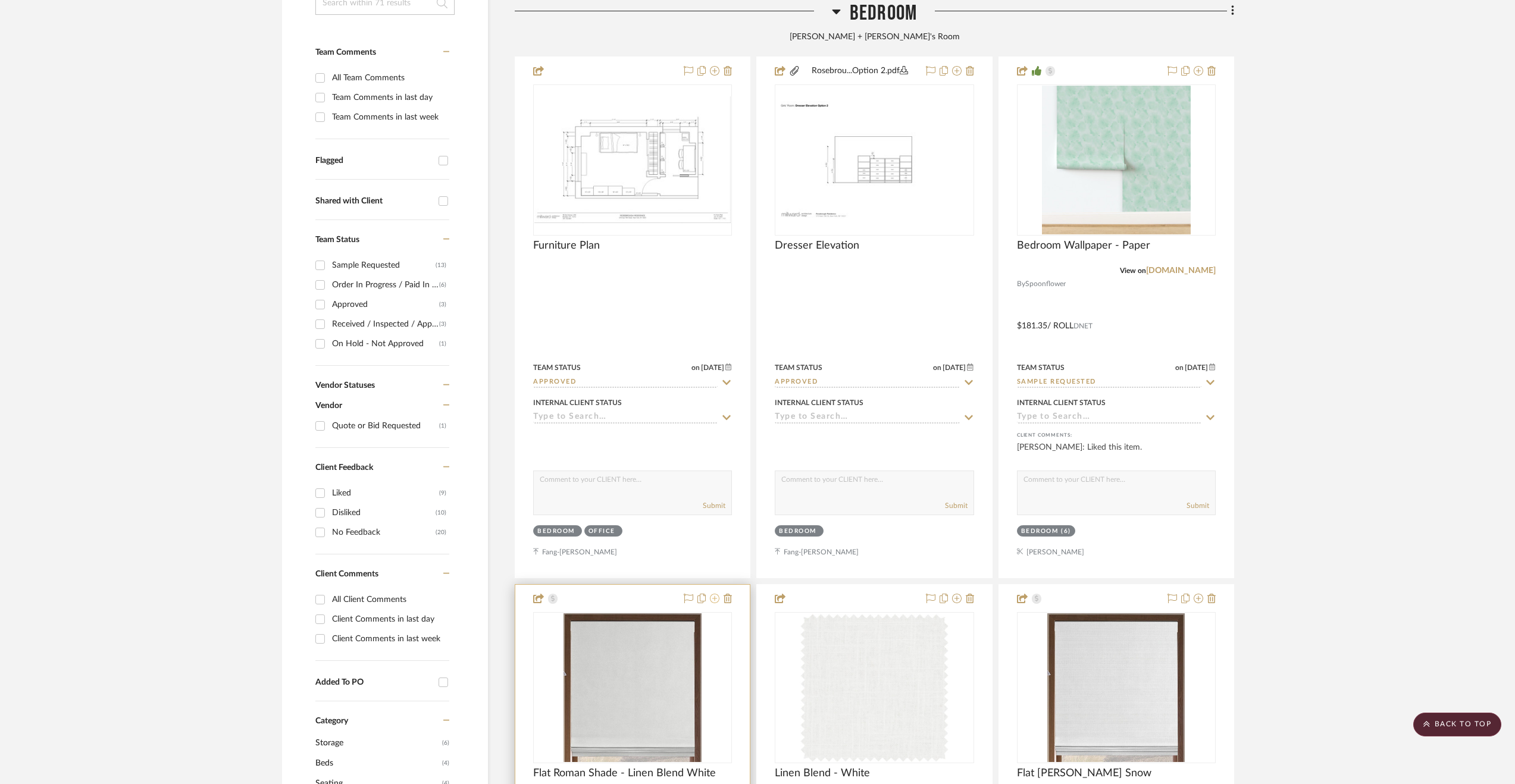
scroll to position [187, 0]
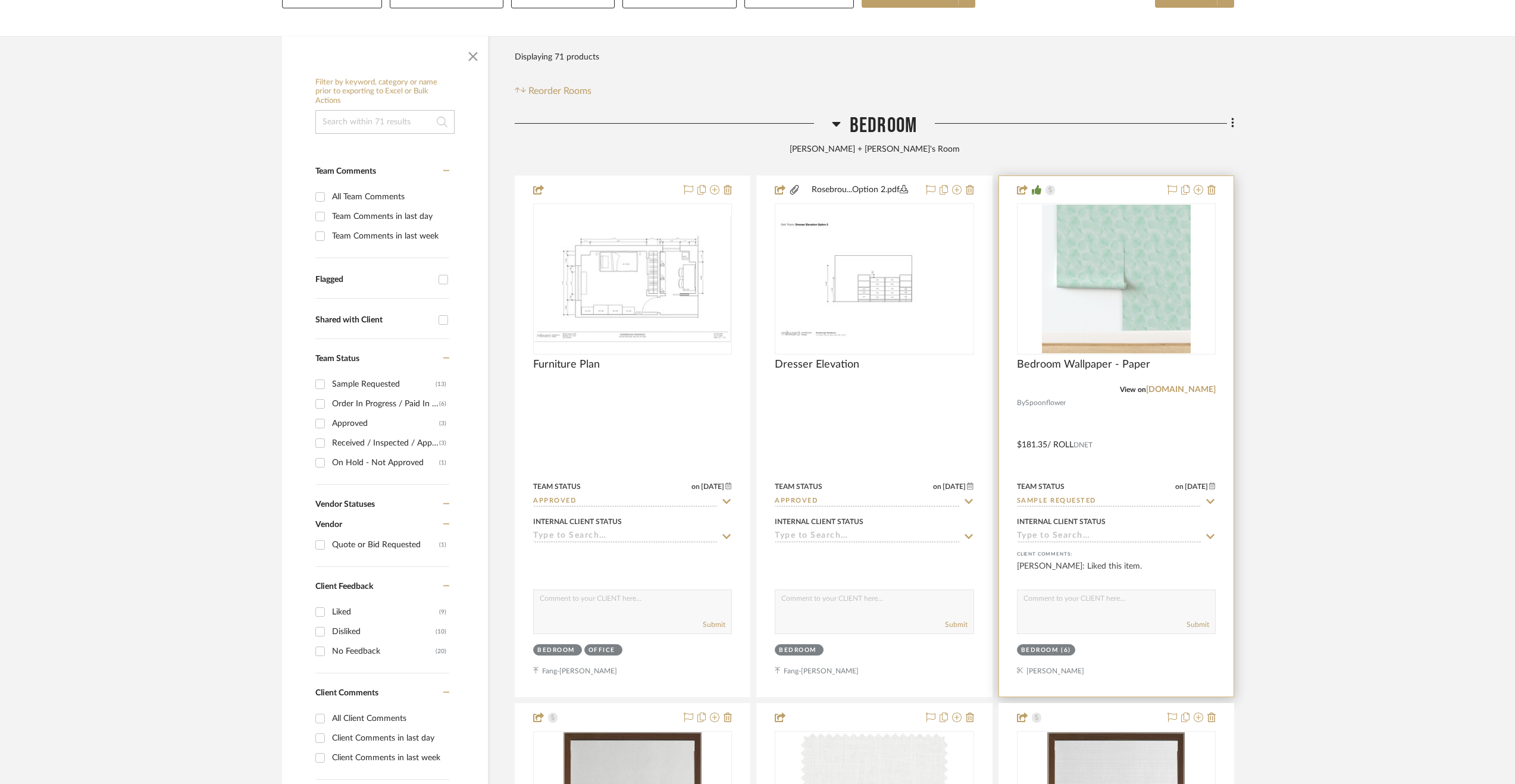
click at [1167, 438] on div at bounding box center [1116, 436] width 235 height 520
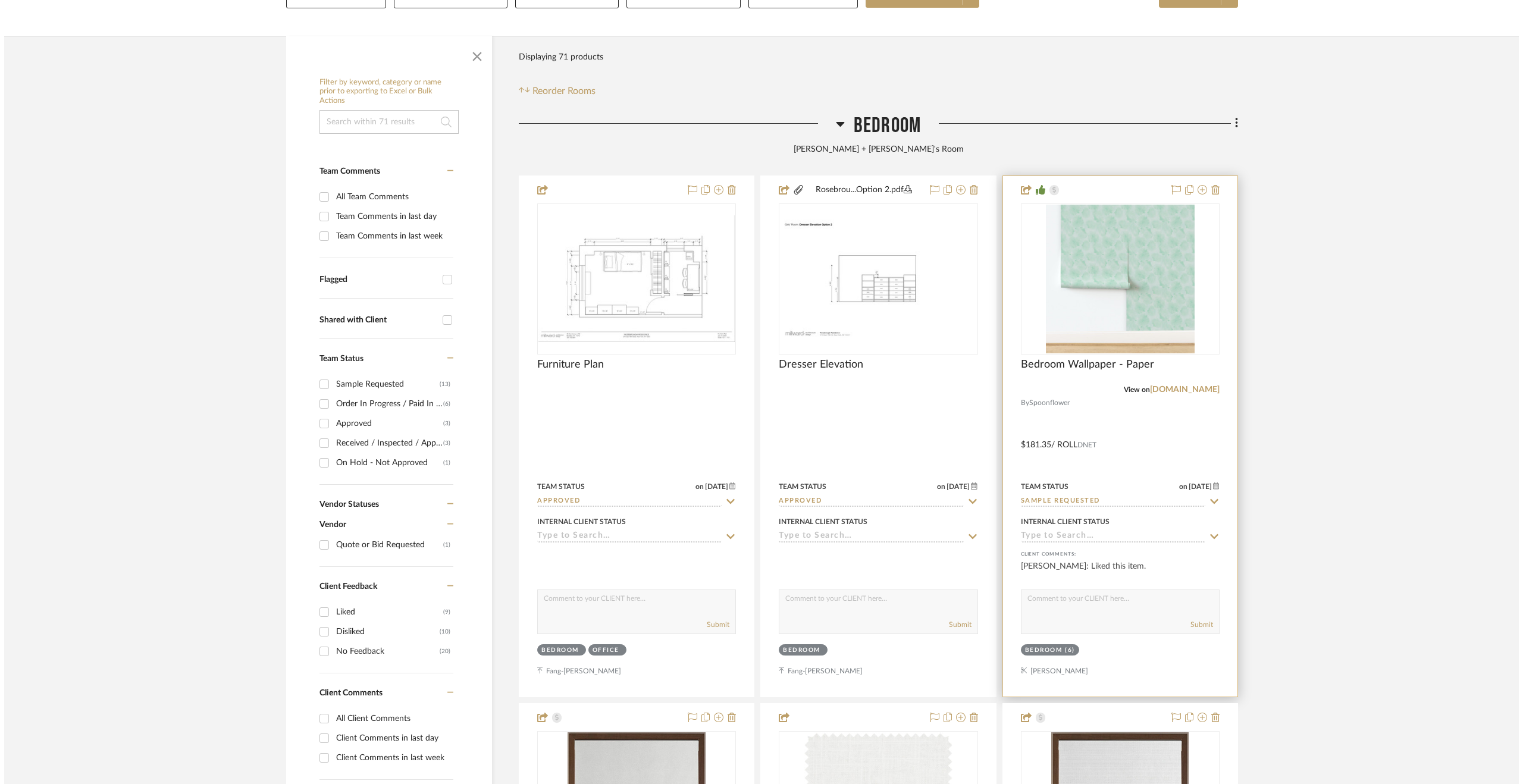
scroll to position [0, 0]
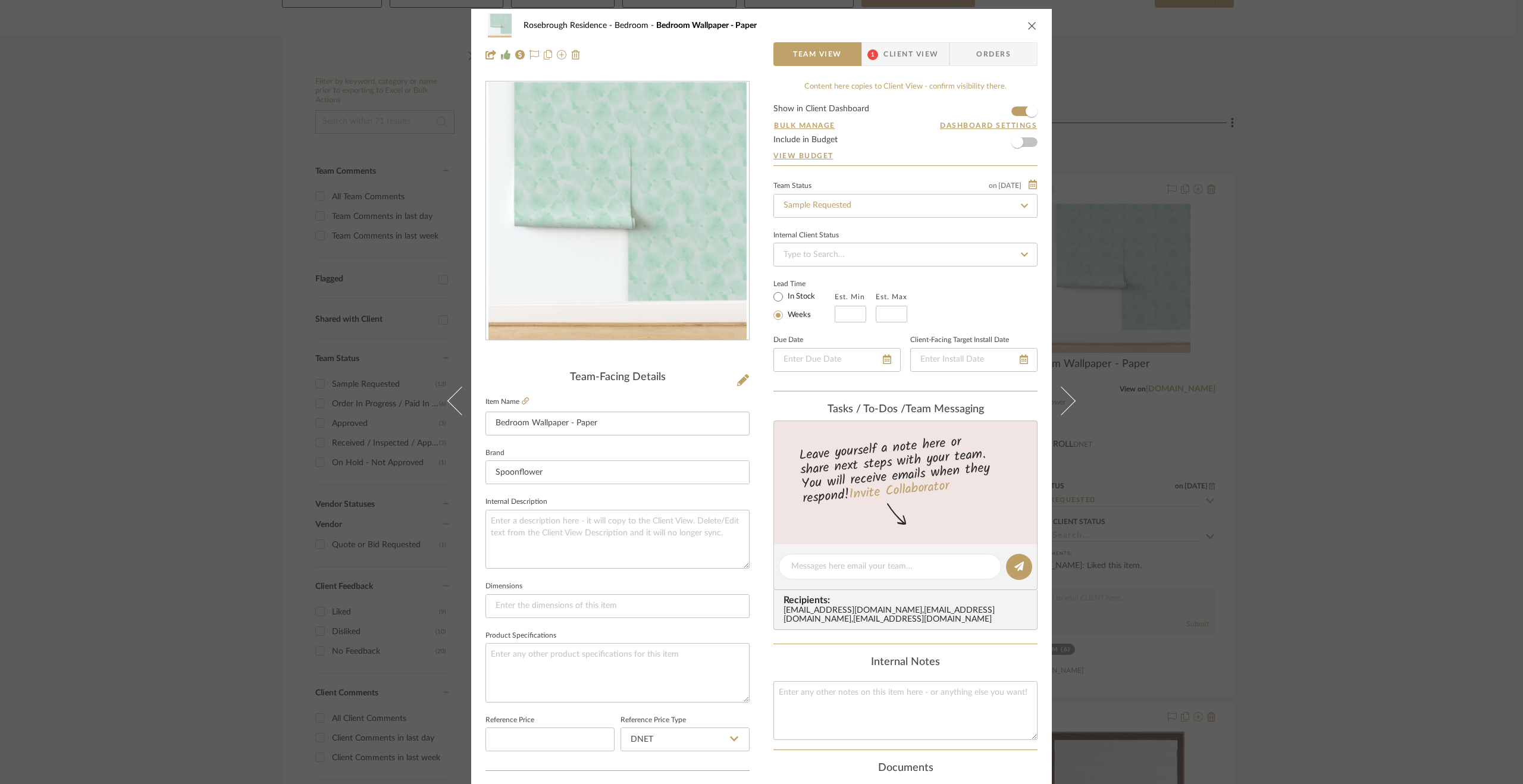
click at [921, 55] on span "Client View" at bounding box center [910, 54] width 54 height 24
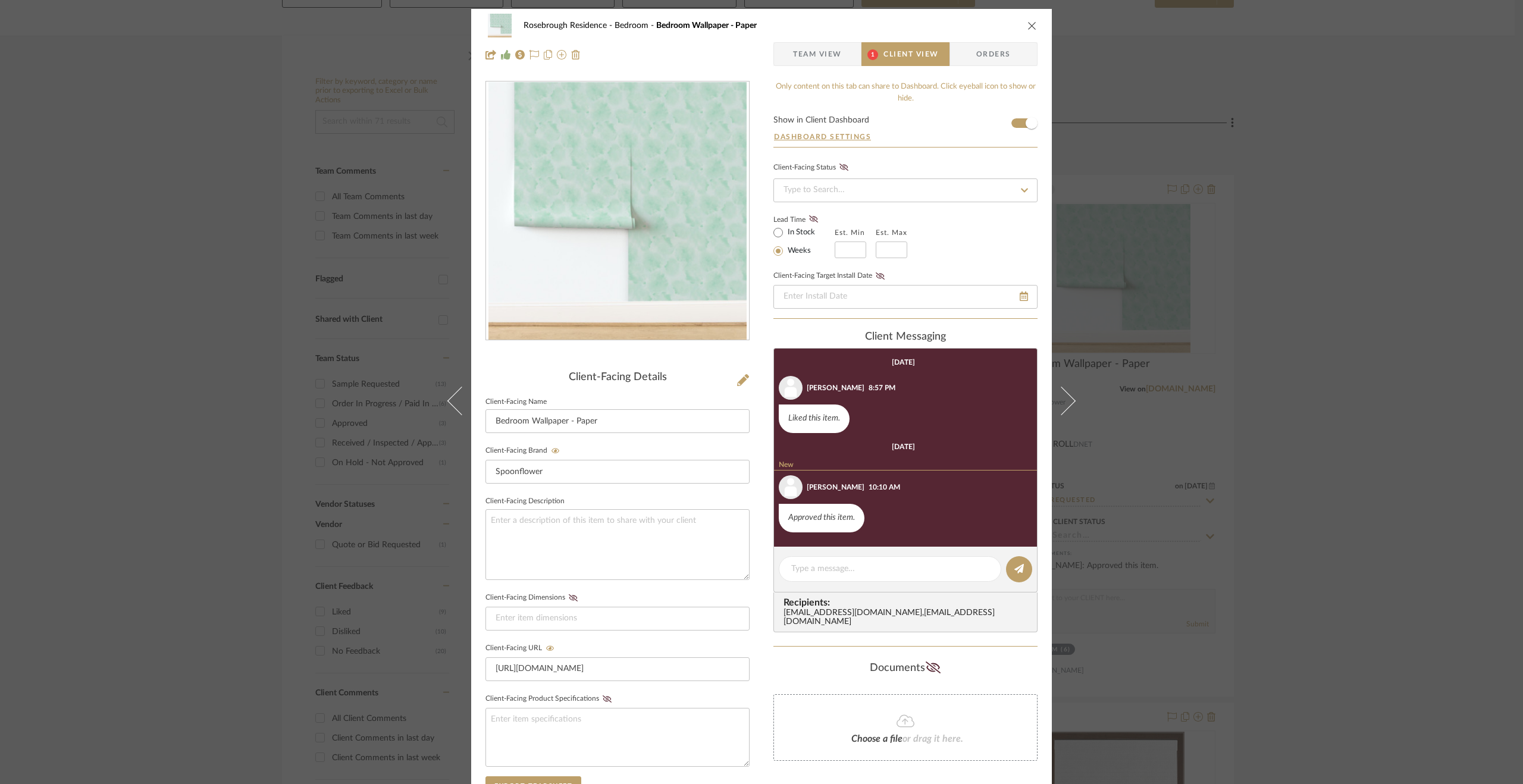
click at [1269, 463] on div "Rosebrough Residence Bedroom Bedroom Wallpaper - Paper Team View 1 Client View …" at bounding box center [761, 392] width 1523 height 784
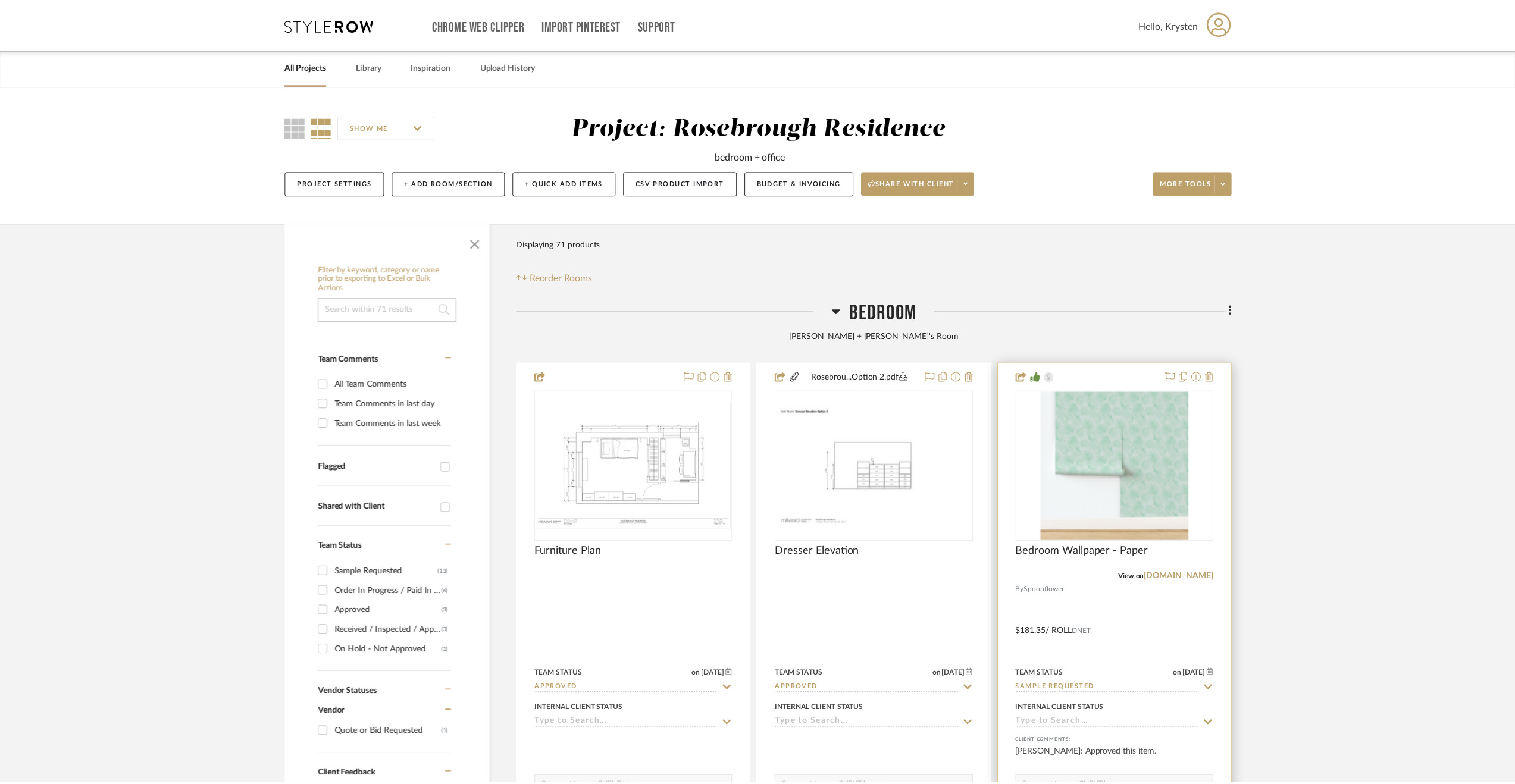
scroll to position [187, 0]
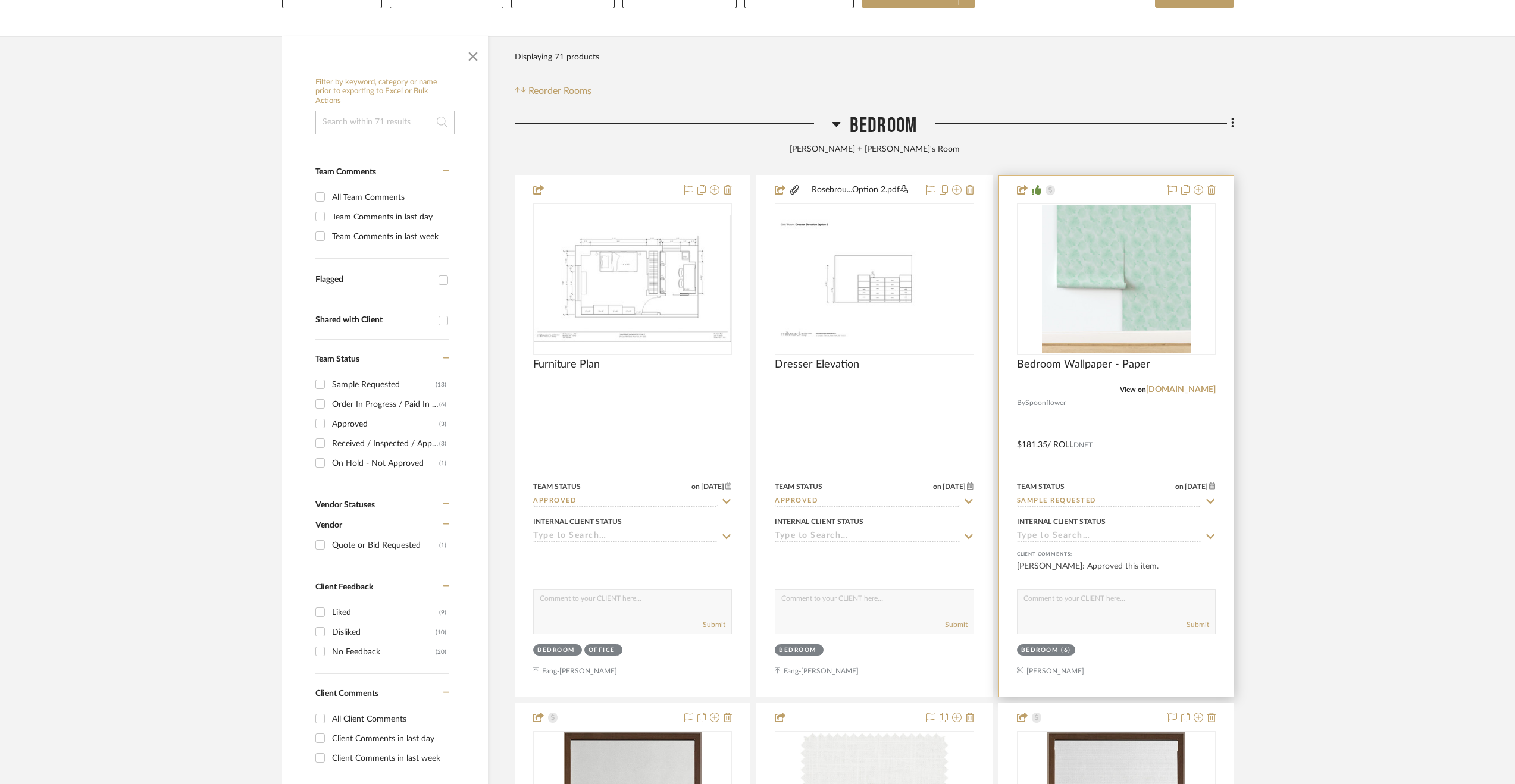
click at [1064, 504] on input "Sample Requested" at bounding box center [1109, 501] width 185 height 11
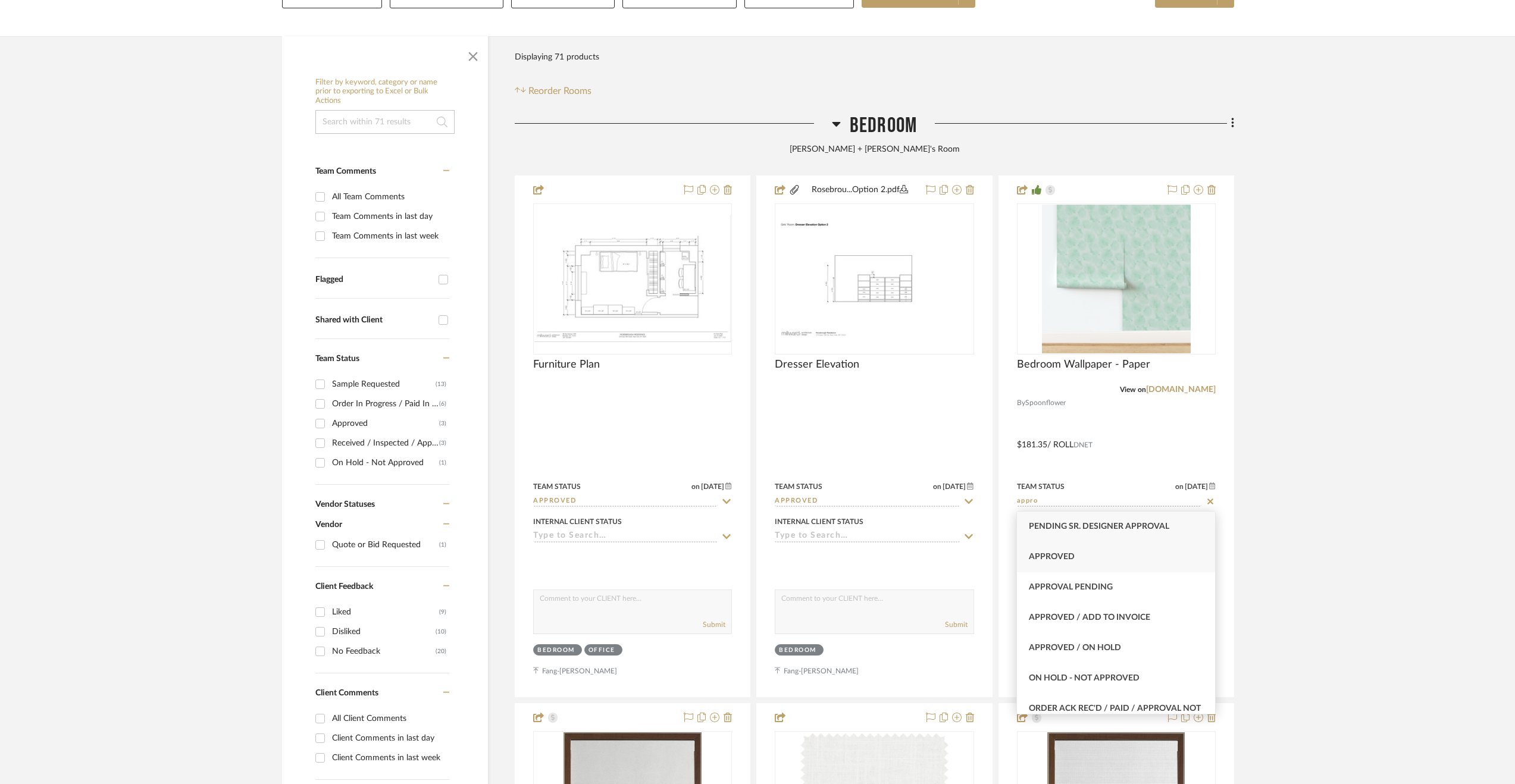
click at [1080, 549] on div "Approved" at bounding box center [1116, 557] width 198 height 31
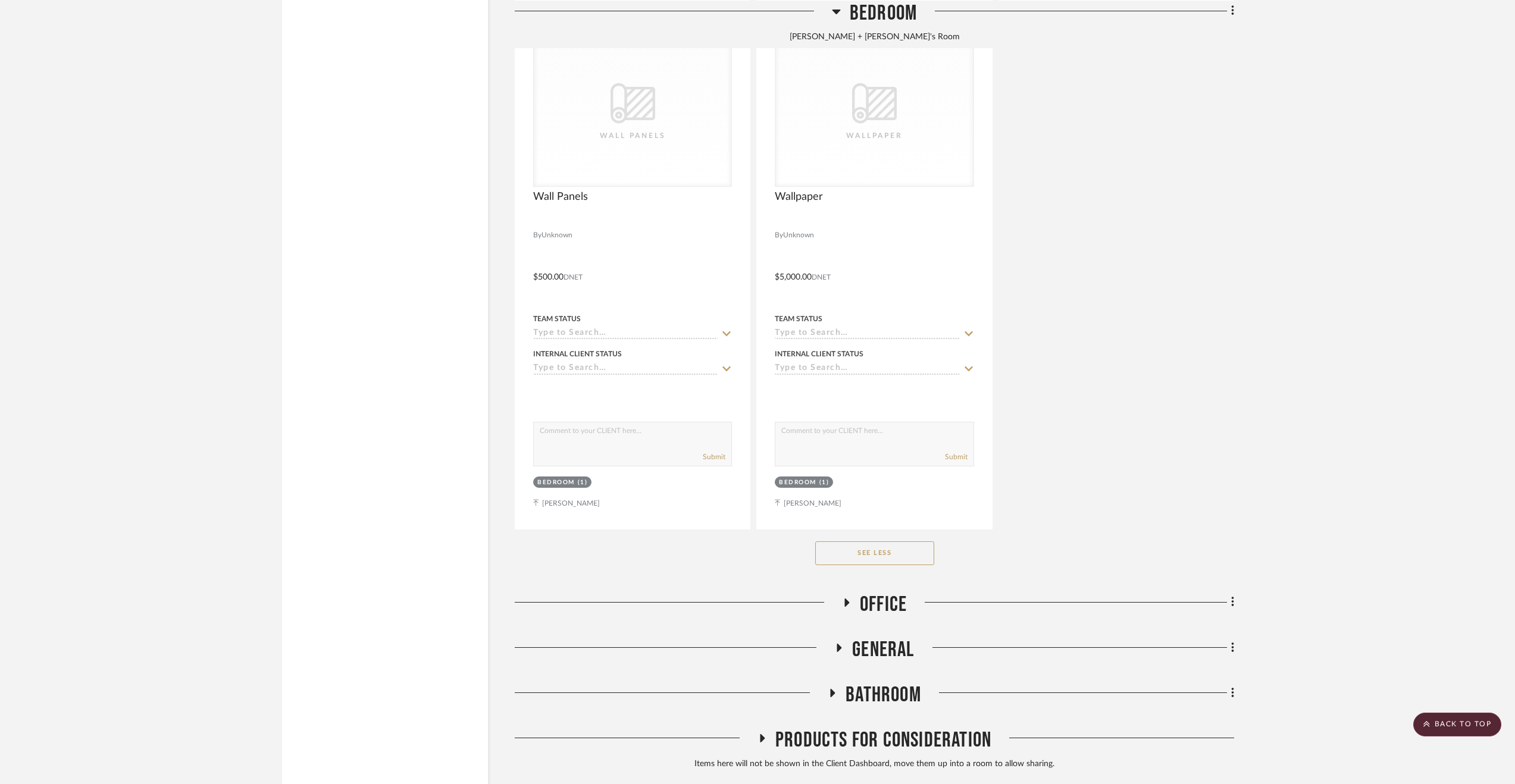
scroll to position [2552, 0]
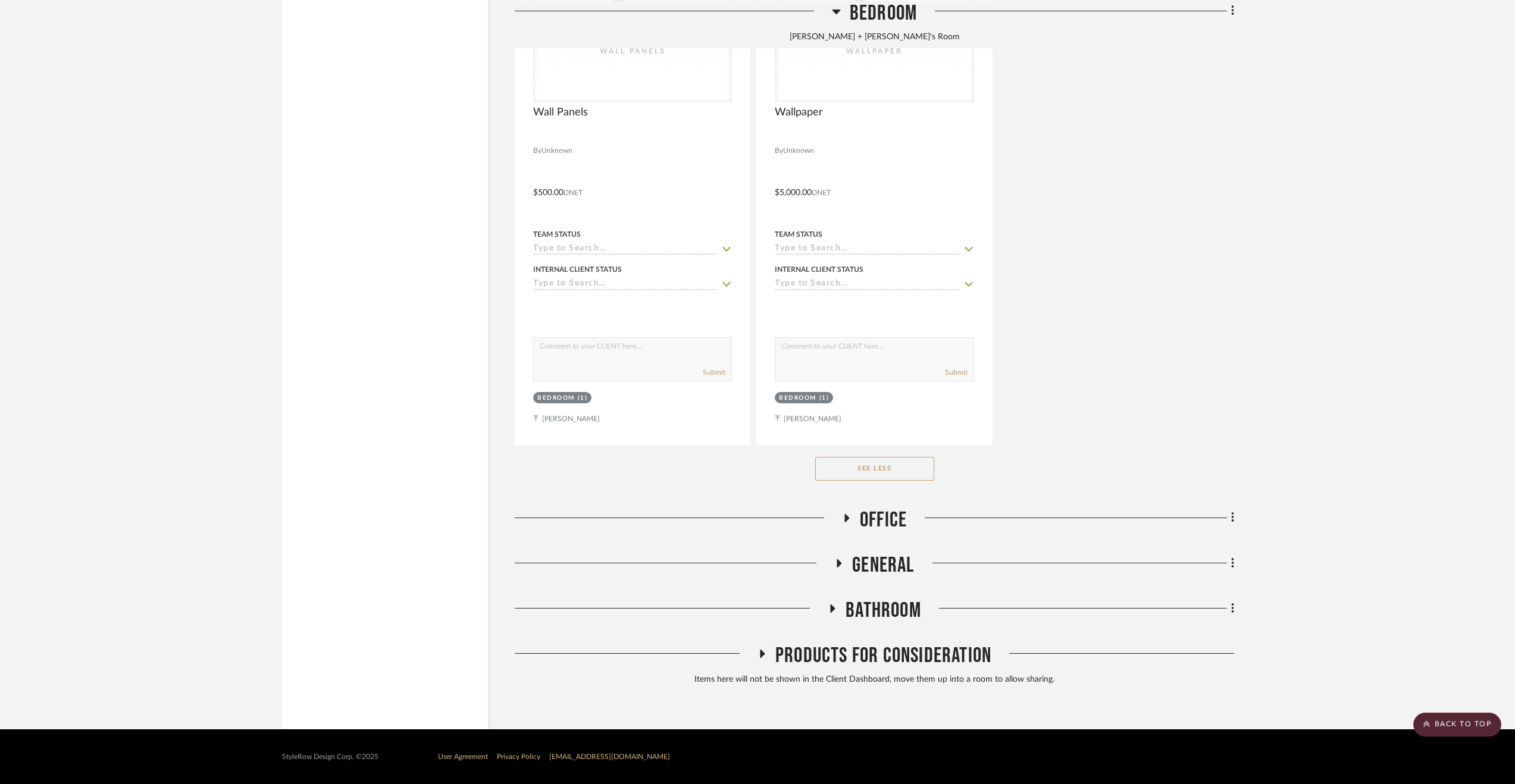
click at [875, 516] on span "Office" at bounding box center [883, 520] width 47 height 25
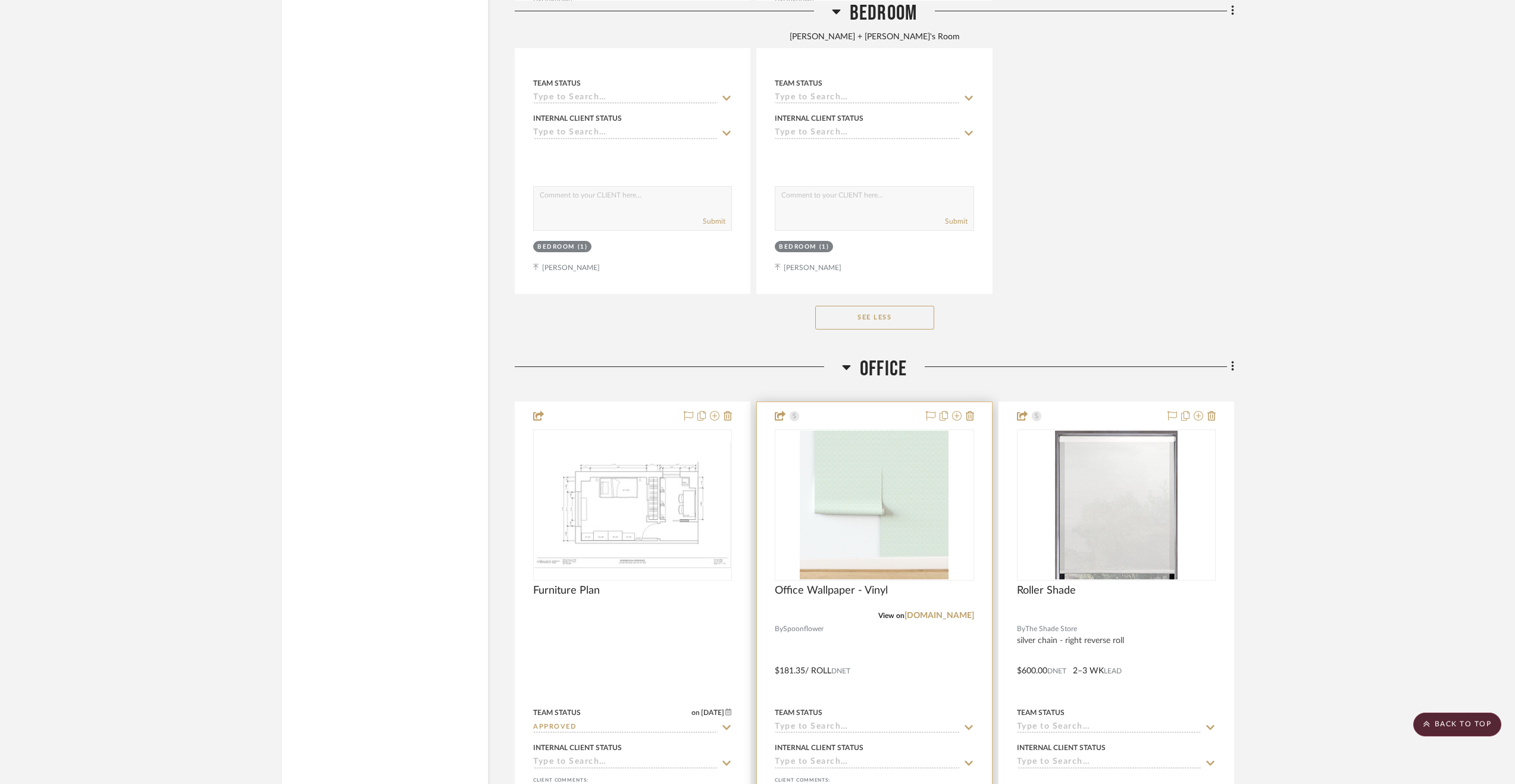
scroll to position [2849, 0]
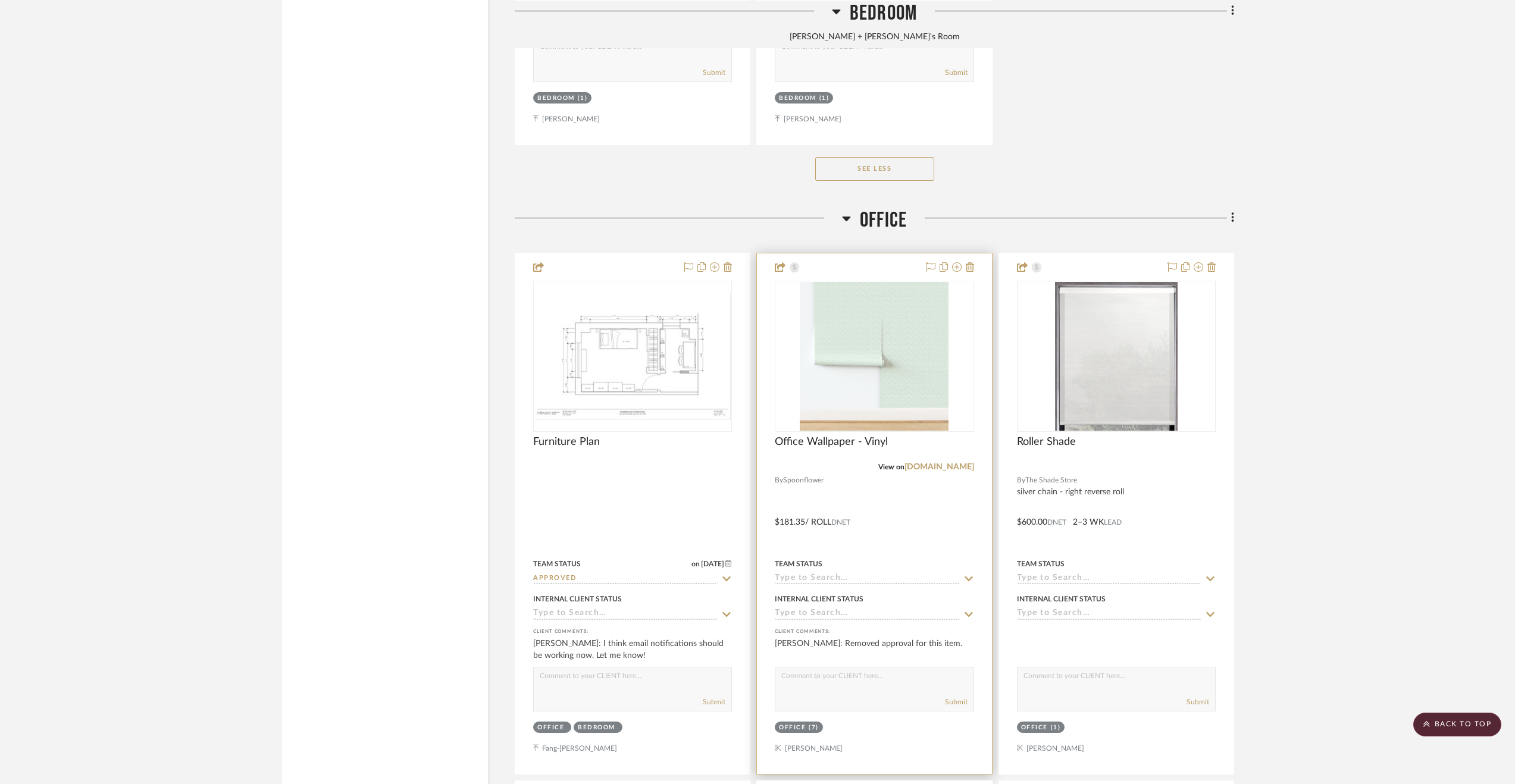
click at [915, 520] on div at bounding box center [874, 513] width 235 height 520
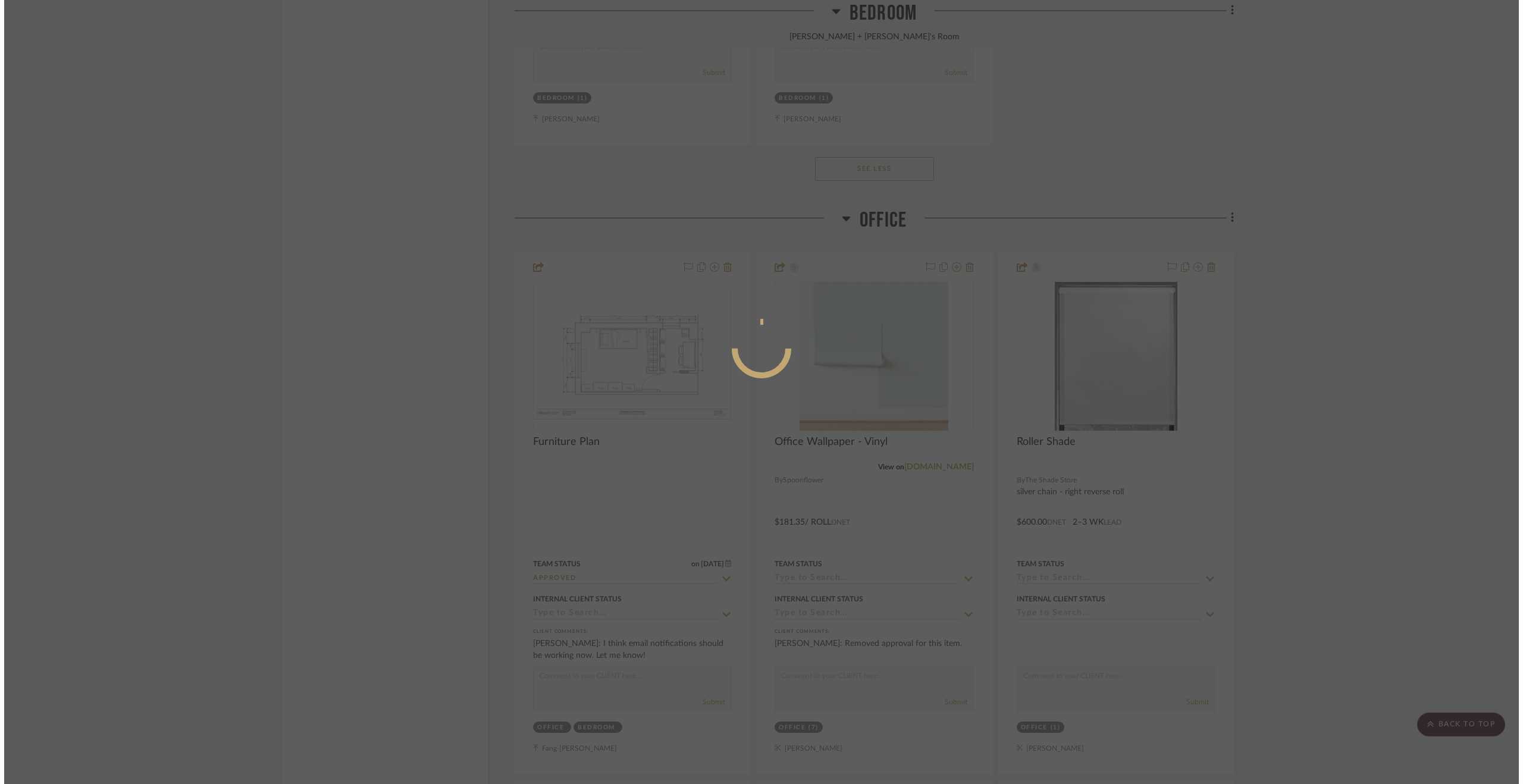
scroll to position [0, 0]
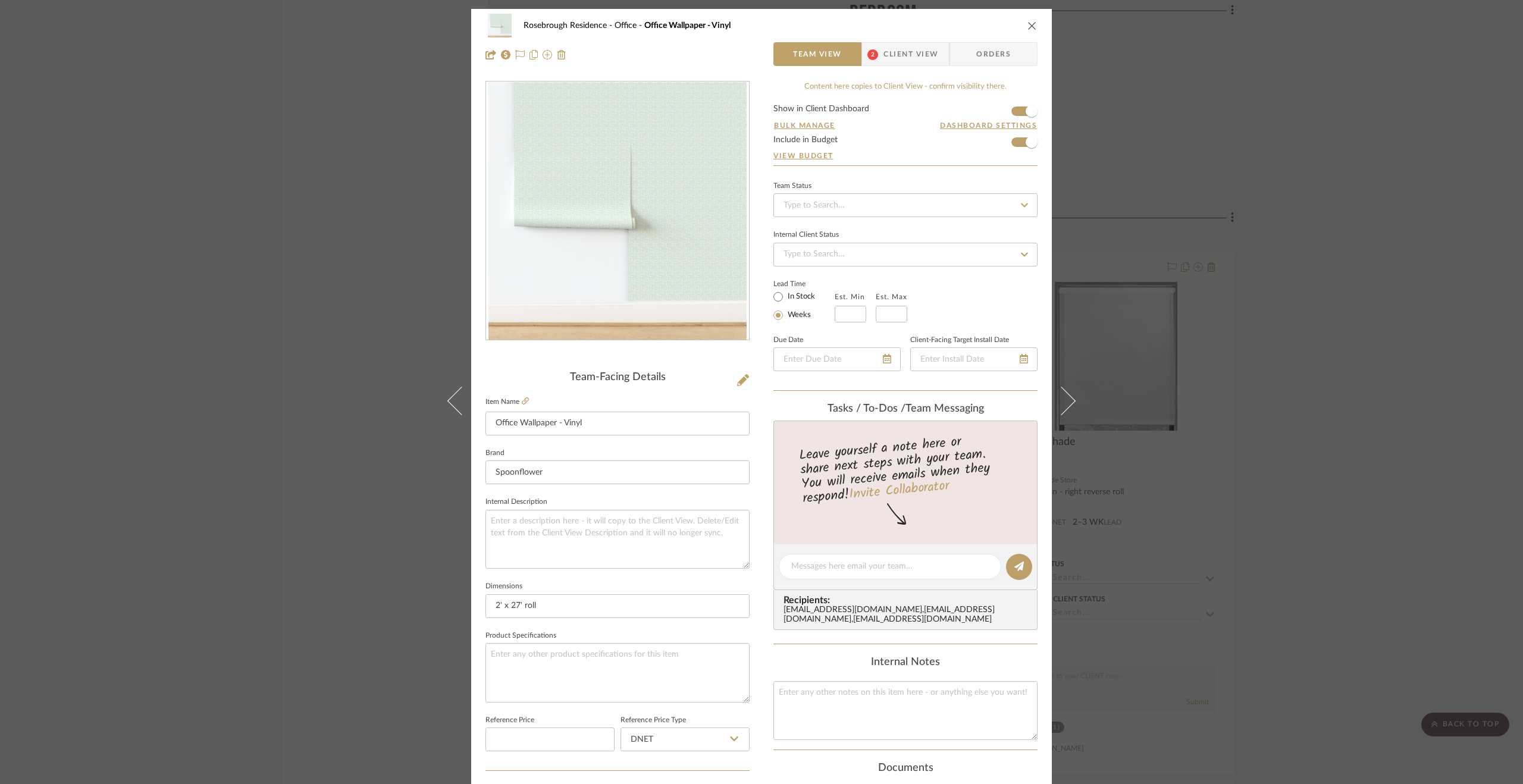
click at [919, 63] on span "Client View" at bounding box center [910, 54] width 54 height 24
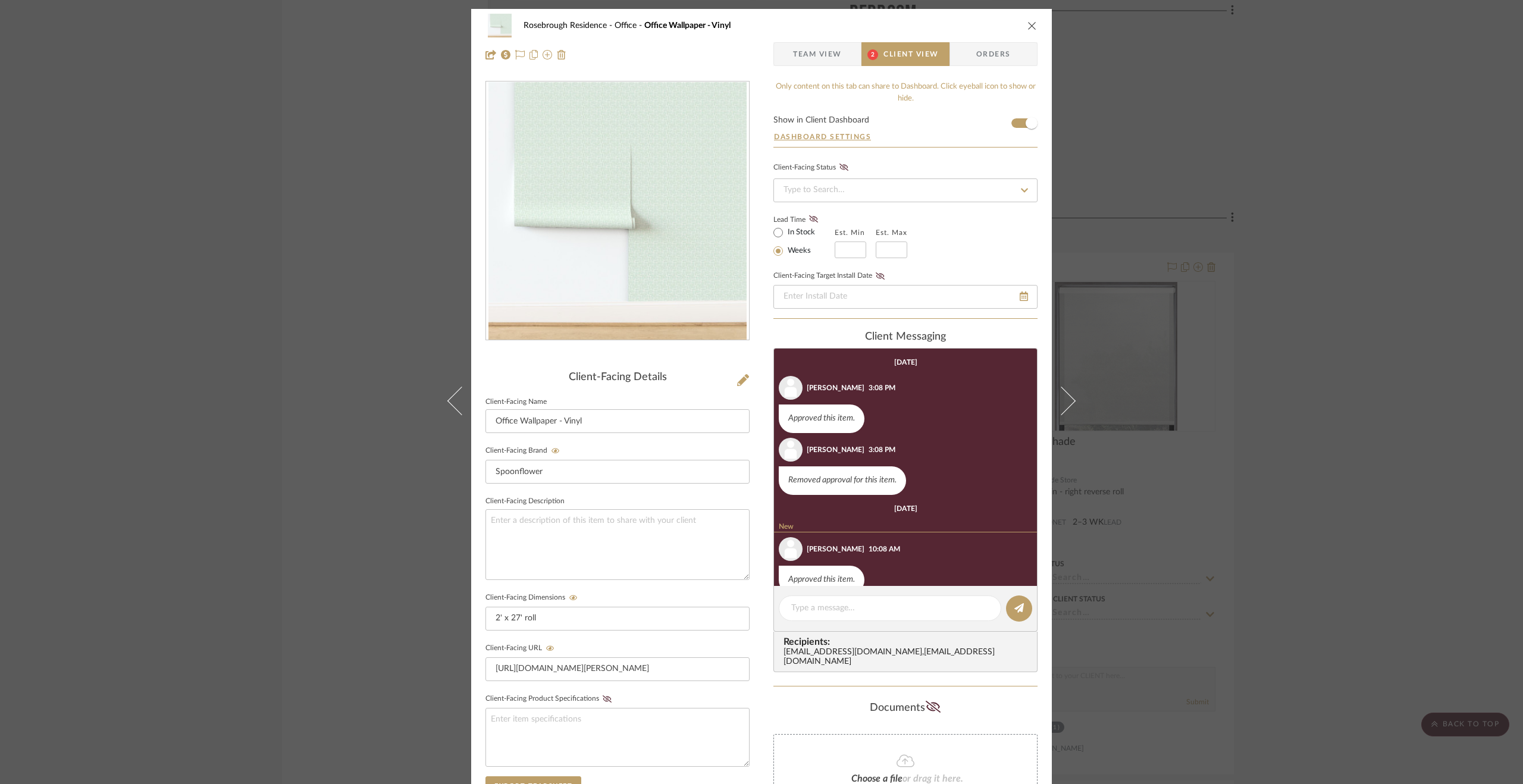
scroll to position [99, 0]
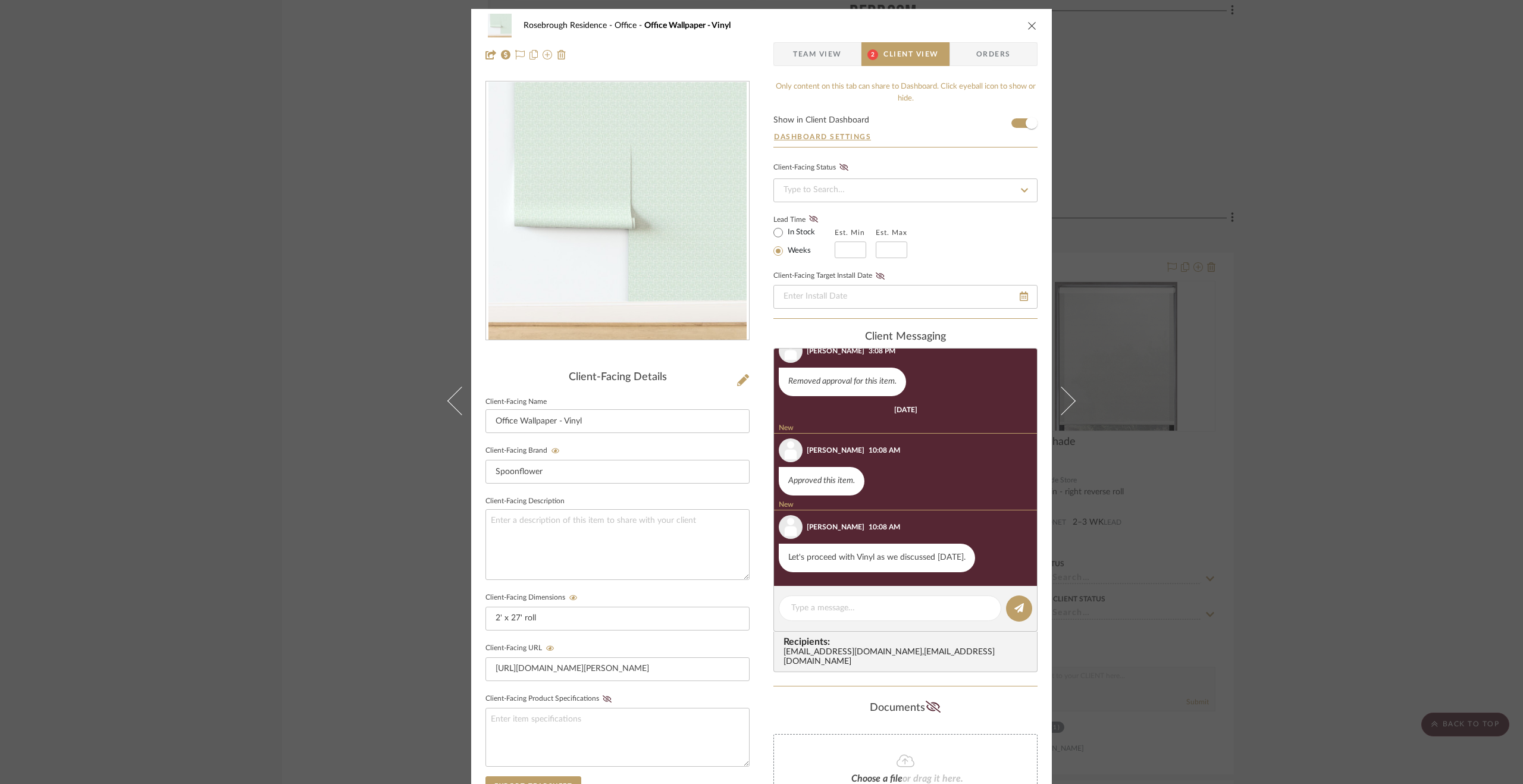
click at [1308, 525] on div "Rosebrough Residence Office Office Wallpaper - Vinyl Team View 2 Client View Or…" at bounding box center [761, 392] width 1523 height 784
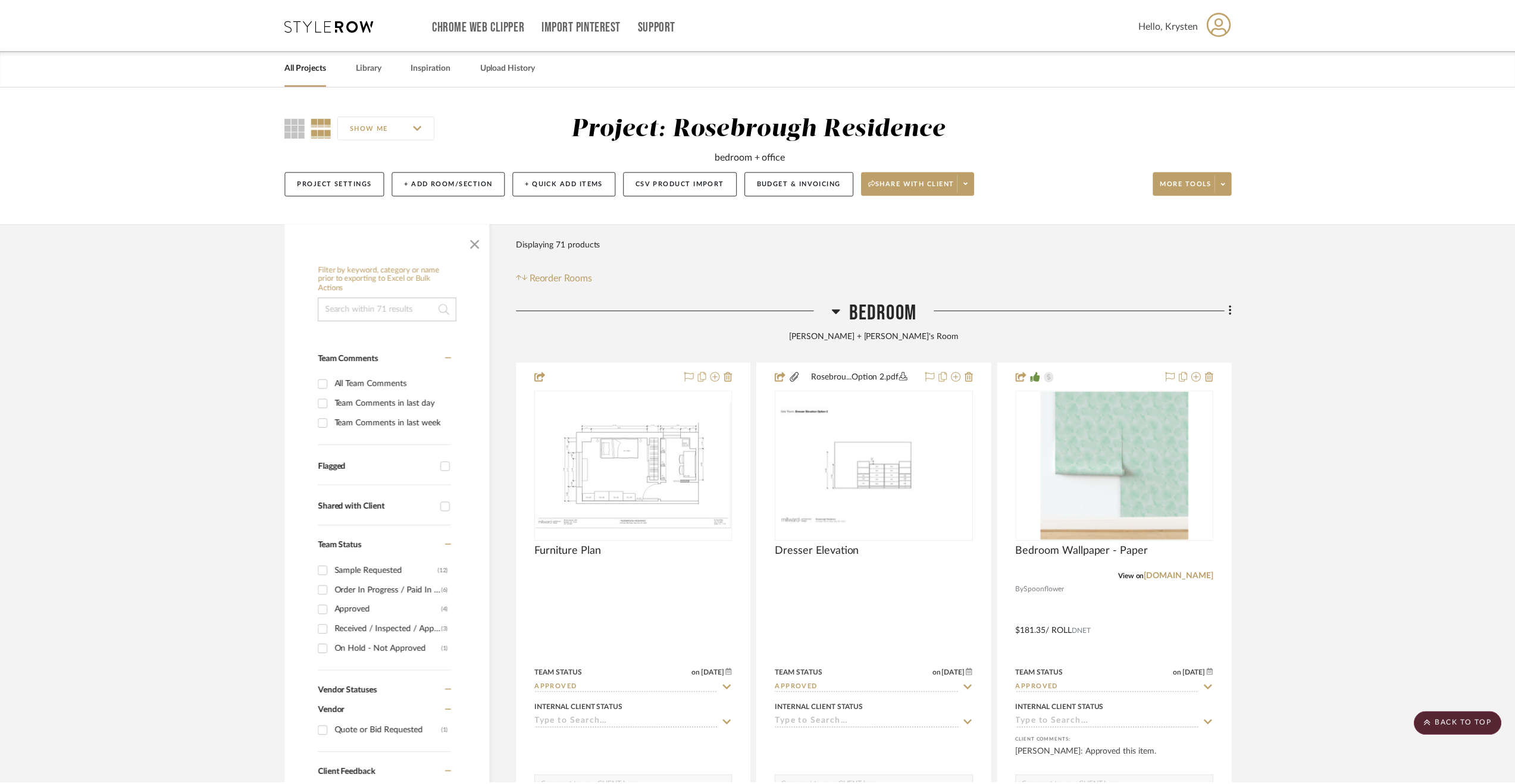
scroll to position [2849, 0]
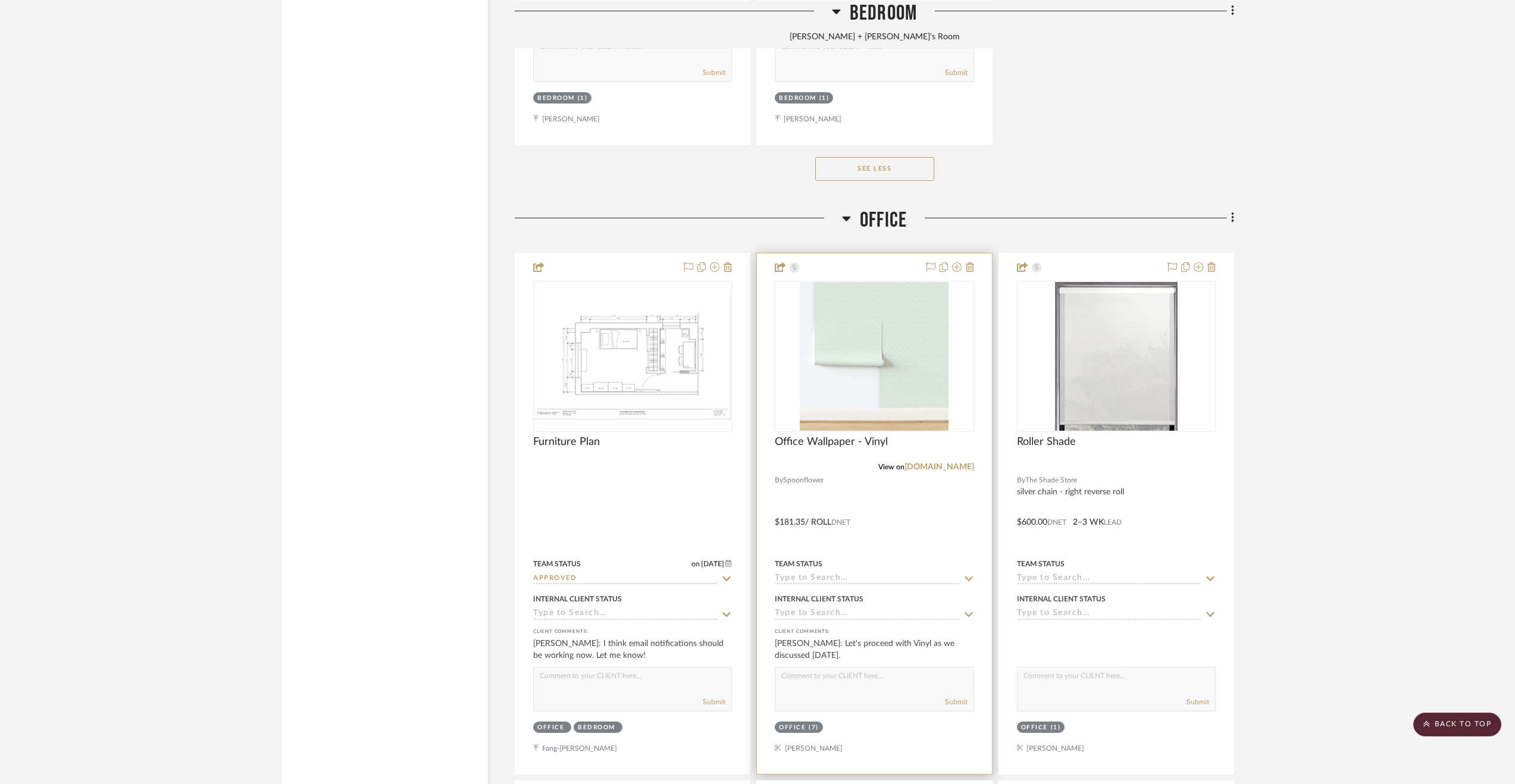
click at [904, 578] on input at bounding box center [867, 579] width 185 height 11
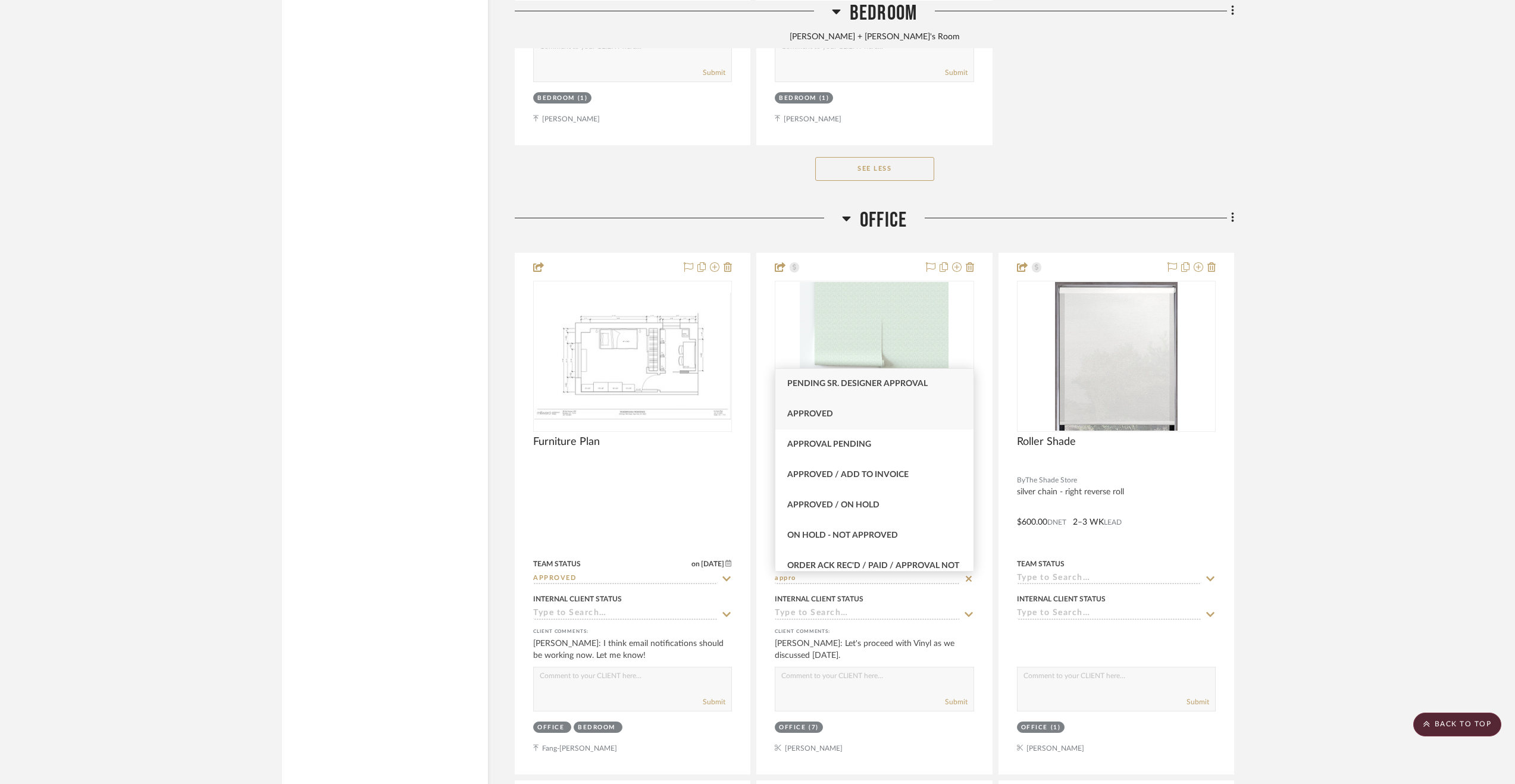
click at [920, 405] on div "Approved" at bounding box center [874, 414] width 198 height 31
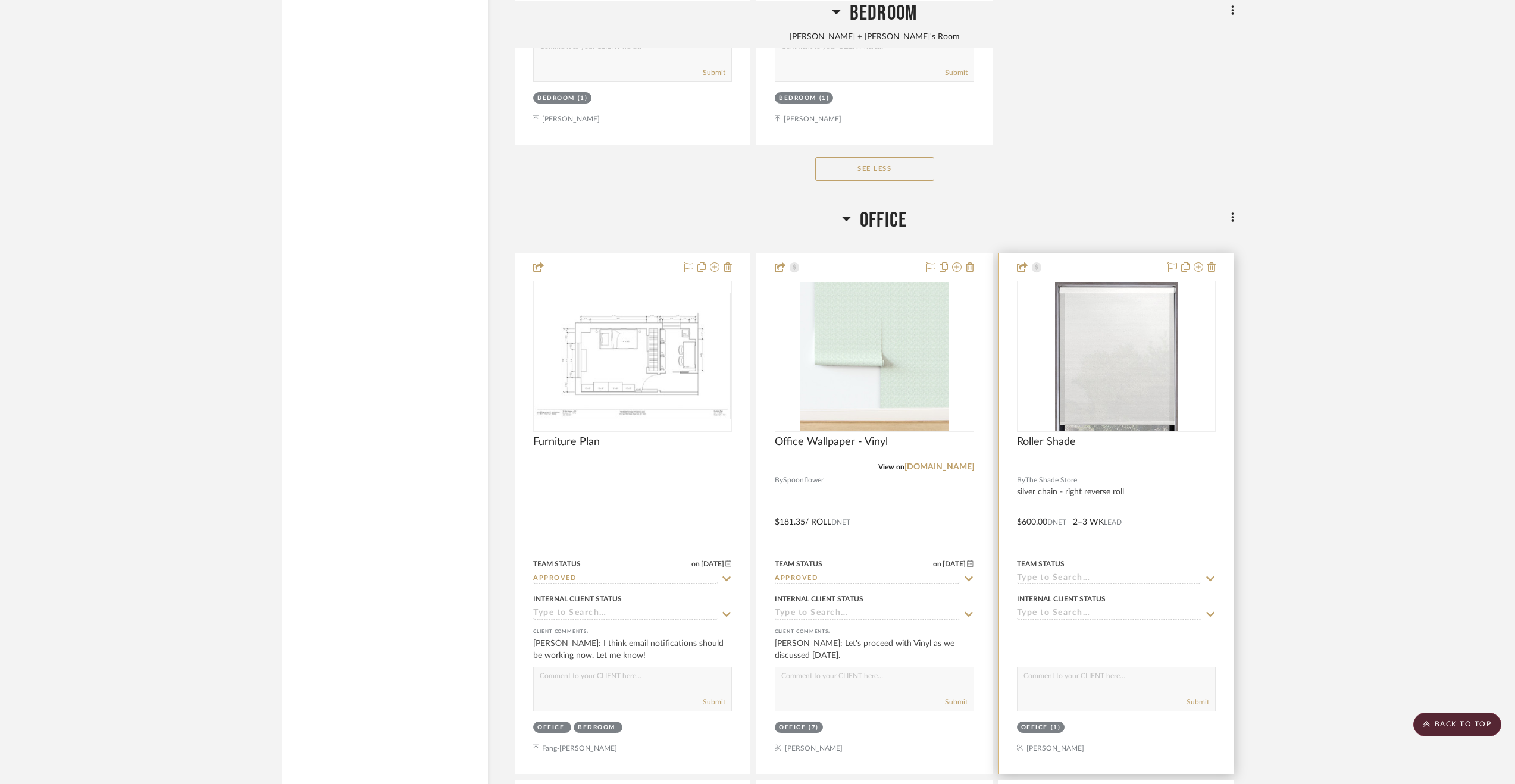
click at [1148, 516] on div at bounding box center [1116, 513] width 235 height 520
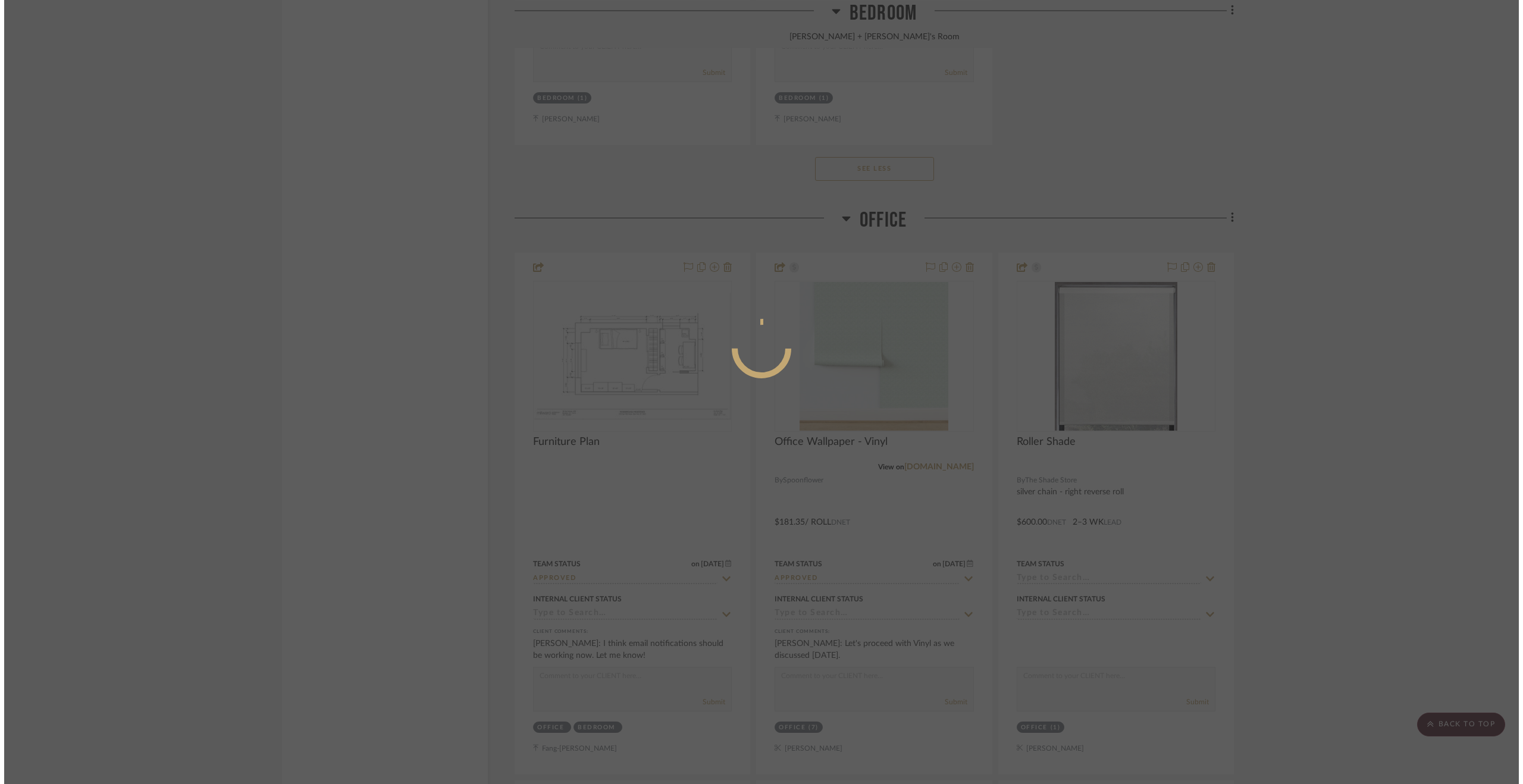
scroll to position [0, 0]
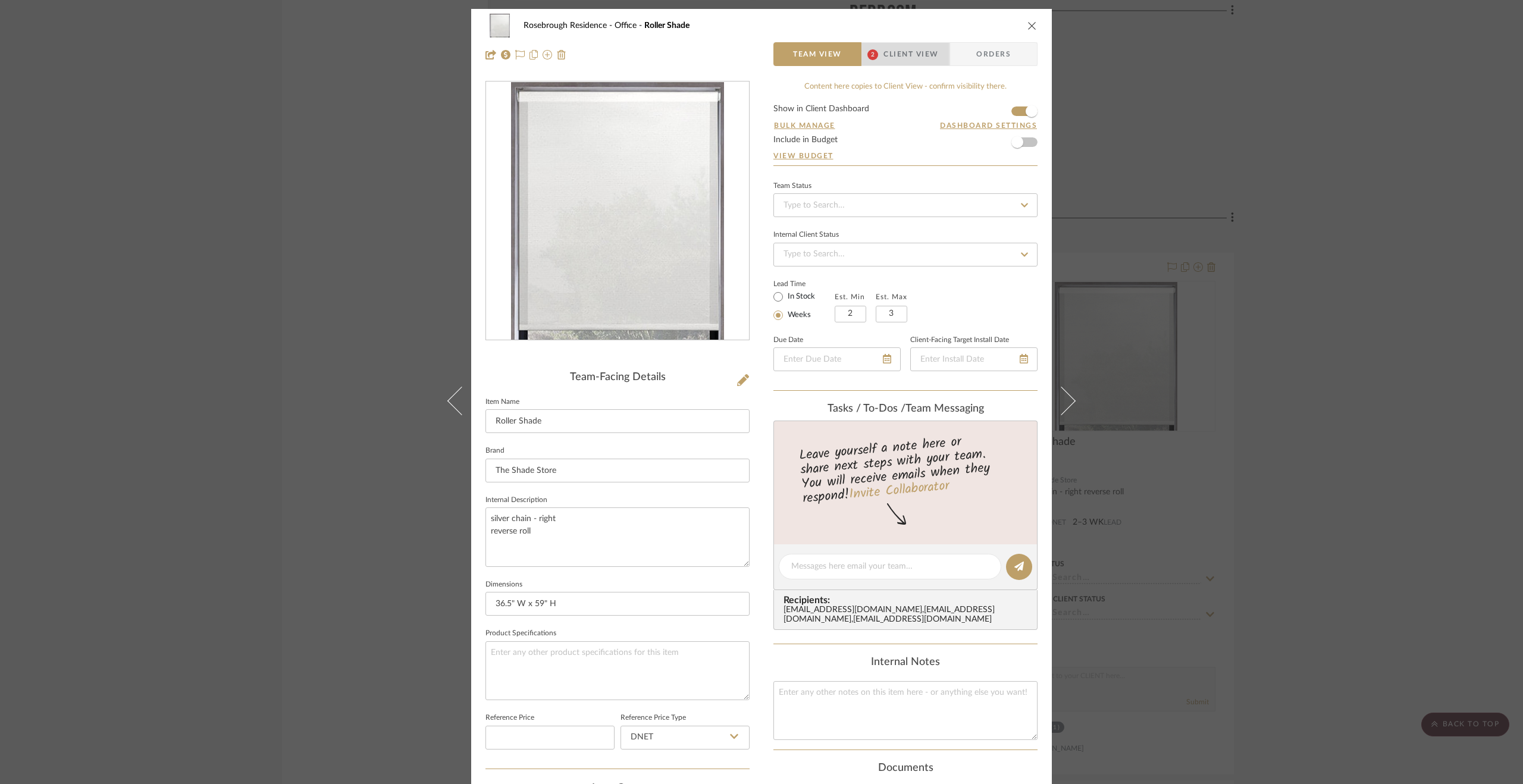
click at [906, 56] on span "Client View" at bounding box center [910, 54] width 54 height 24
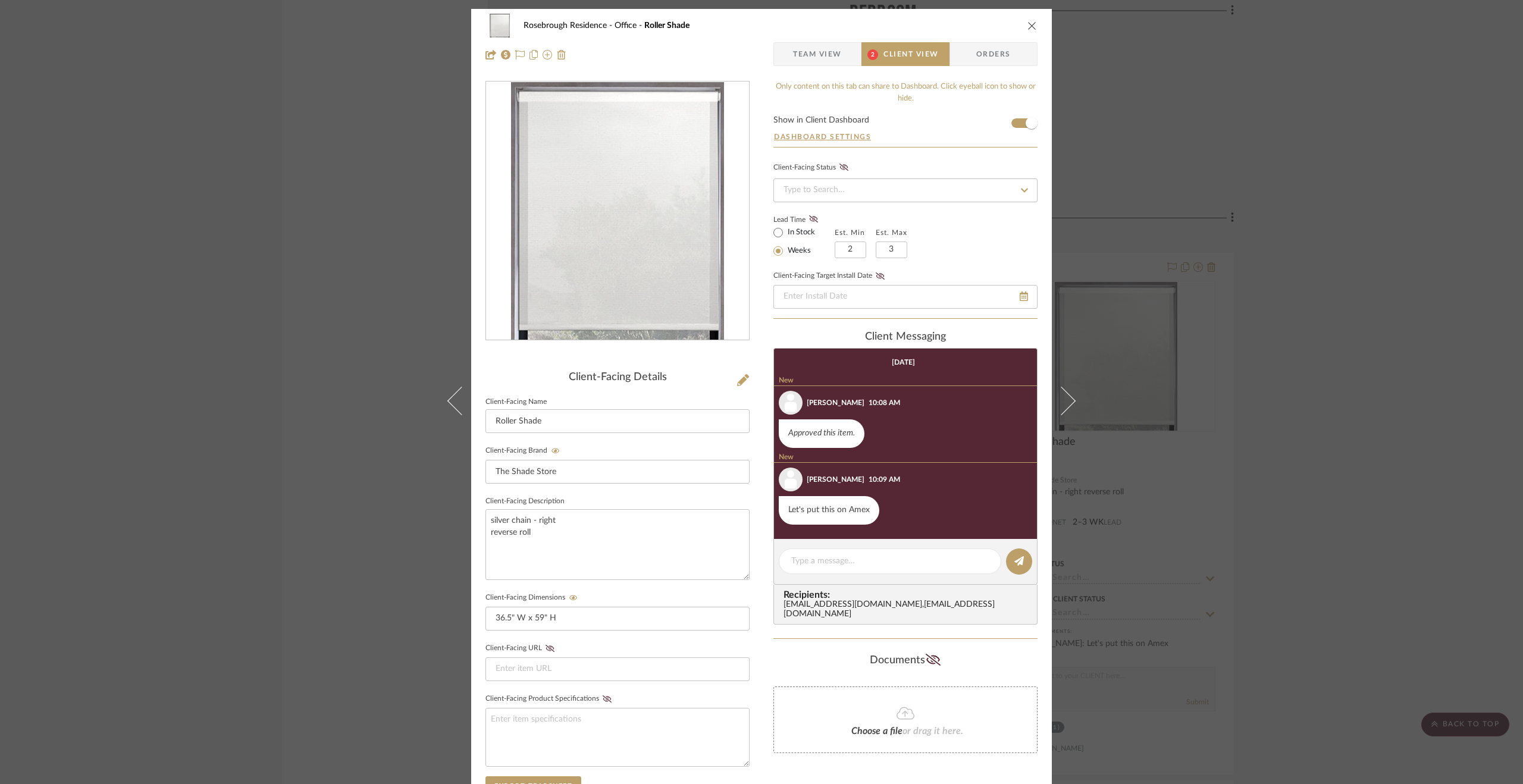
click at [1324, 583] on div "Rosebrough Residence Office Roller Shade Team View 2 Client View Orders Client-…" at bounding box center [761, 392] width 1523 height 784
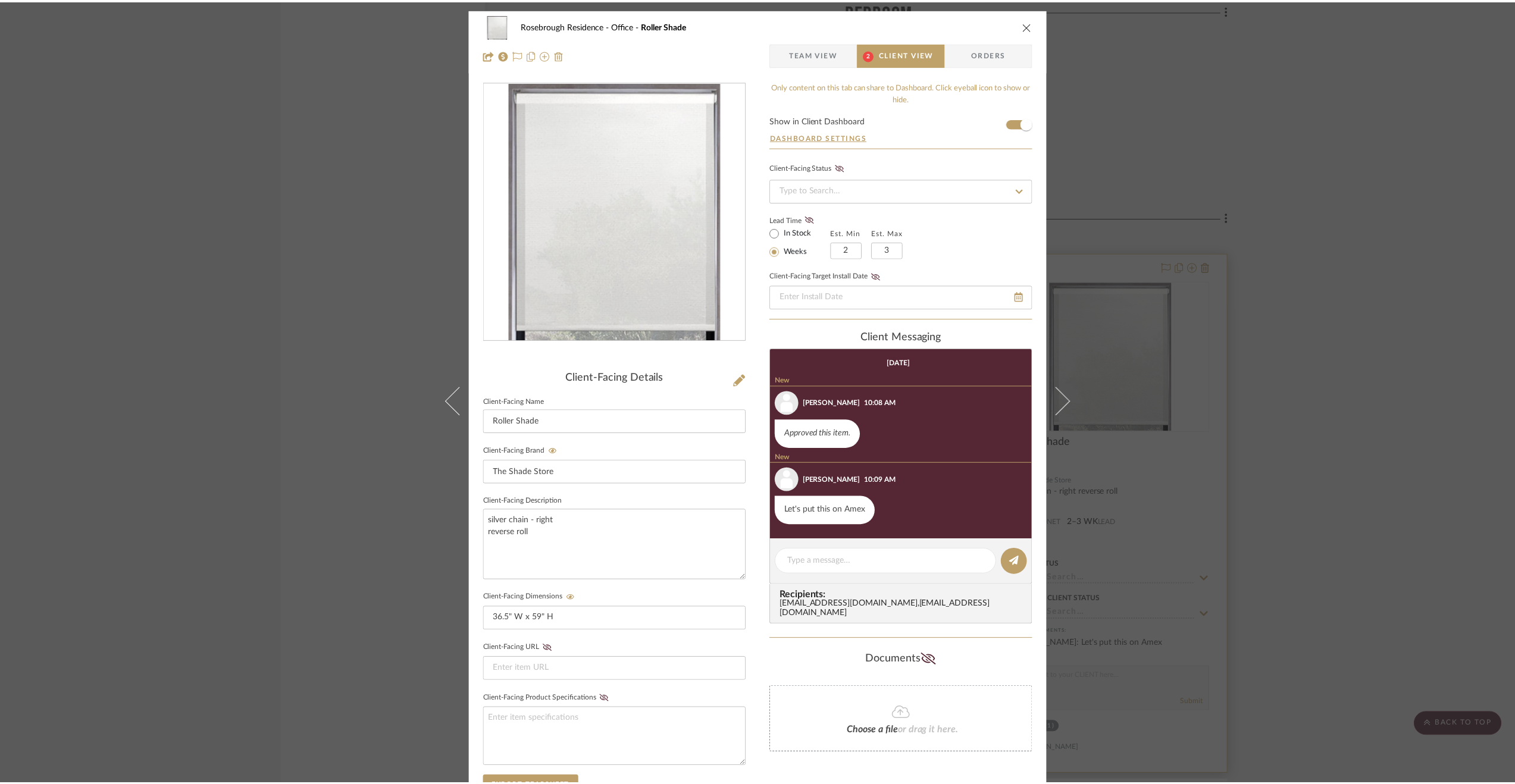
scroll to position [2849, 0]
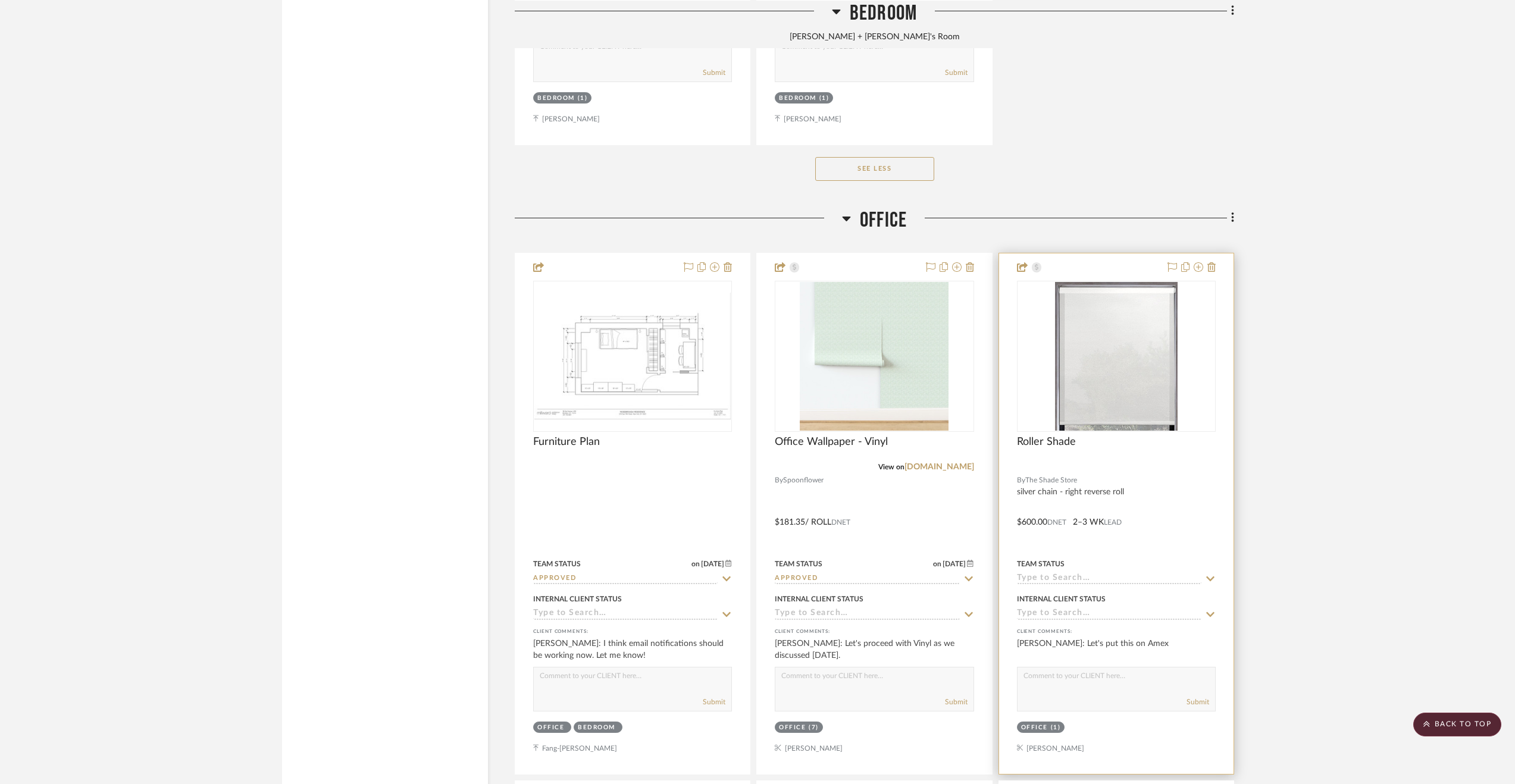
click at [1077, 581] on input at bounding box center [1109, 579] width 185 height 11
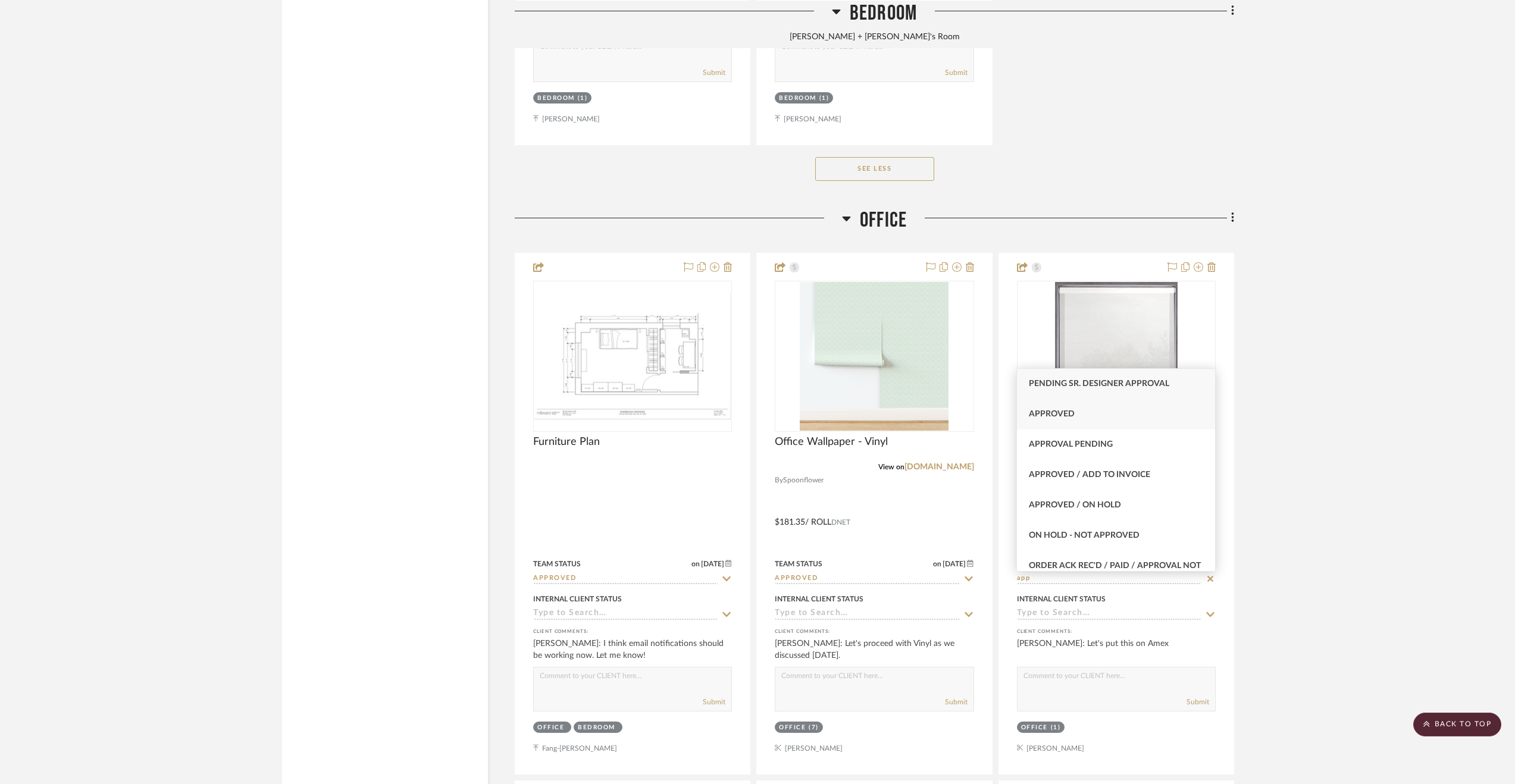
click at [1105, 424] on div "Approved" at bounding box center [1116, 414] width 198 height 31
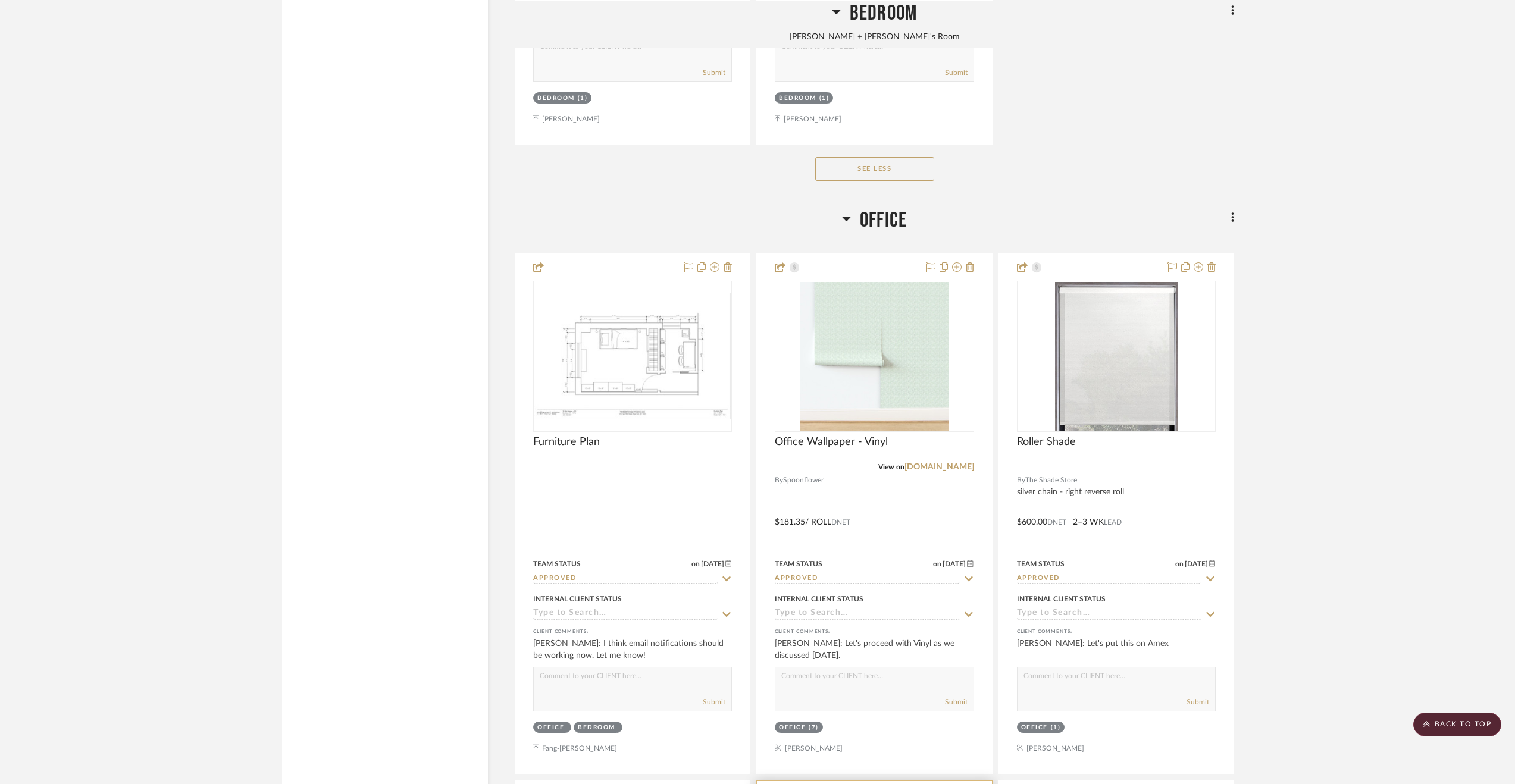
scroll to position [3325, 0]
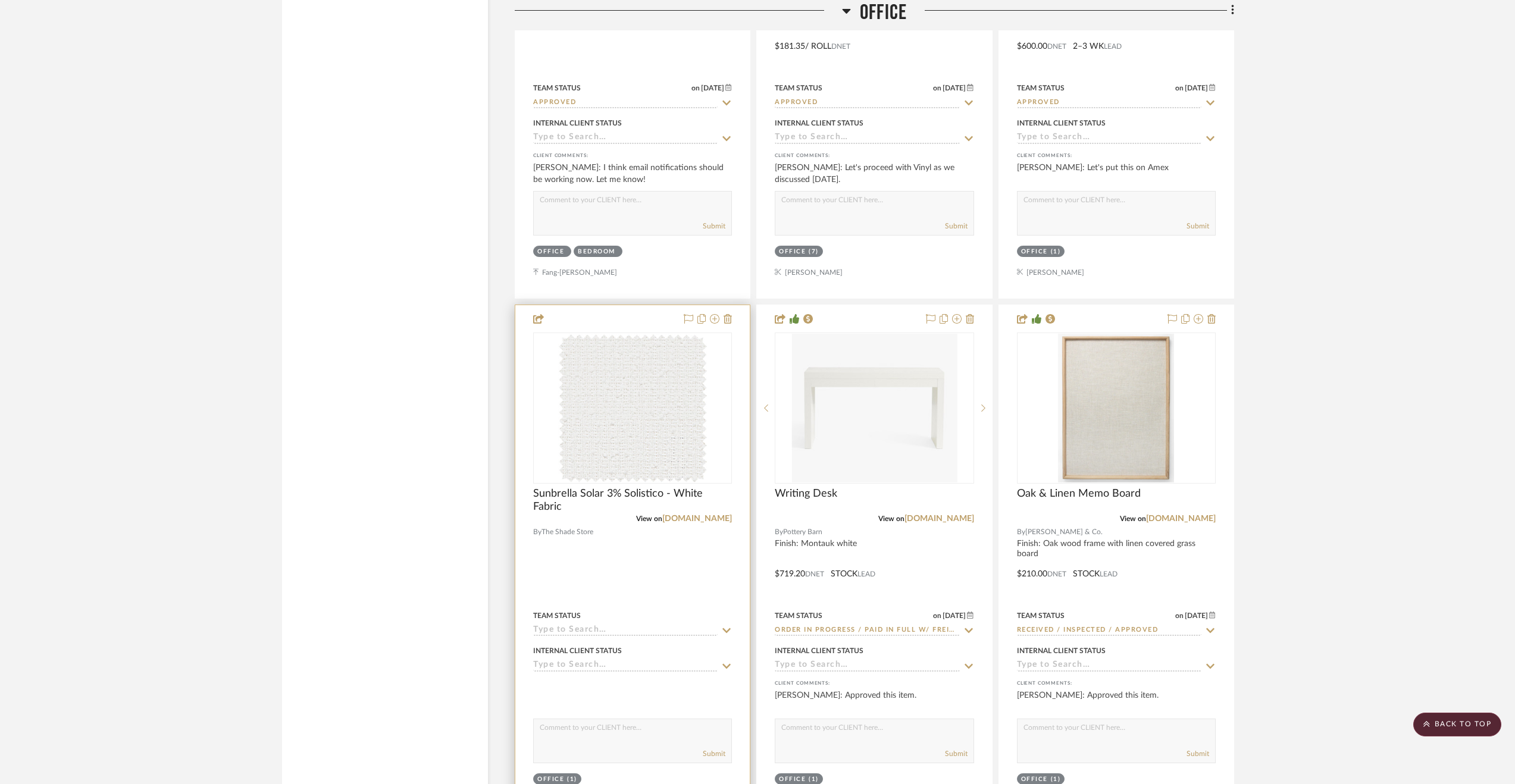
click at [623, 570] on div at bounding box center [632, 565] width 235 height 520
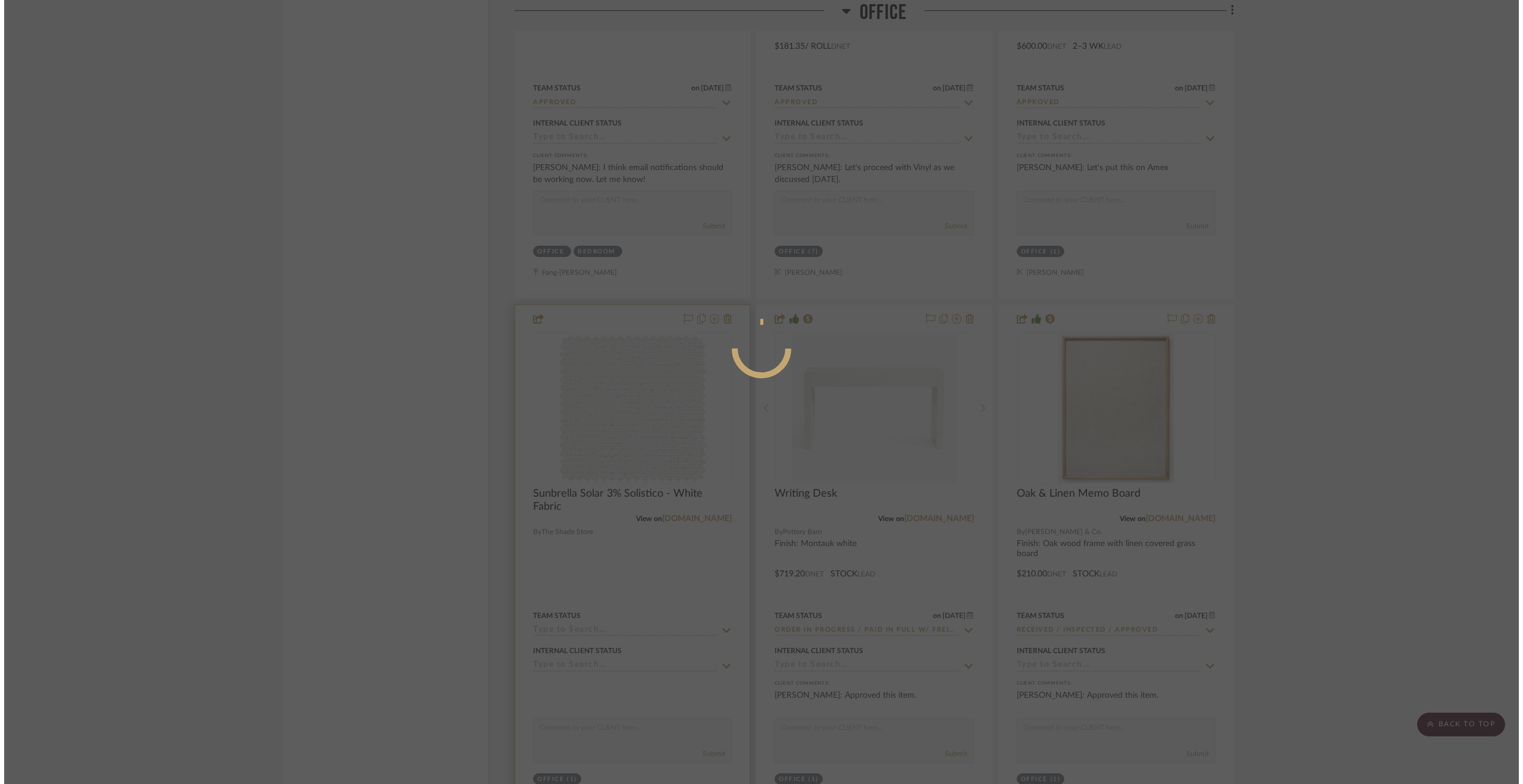
scroll to position [0, 0]
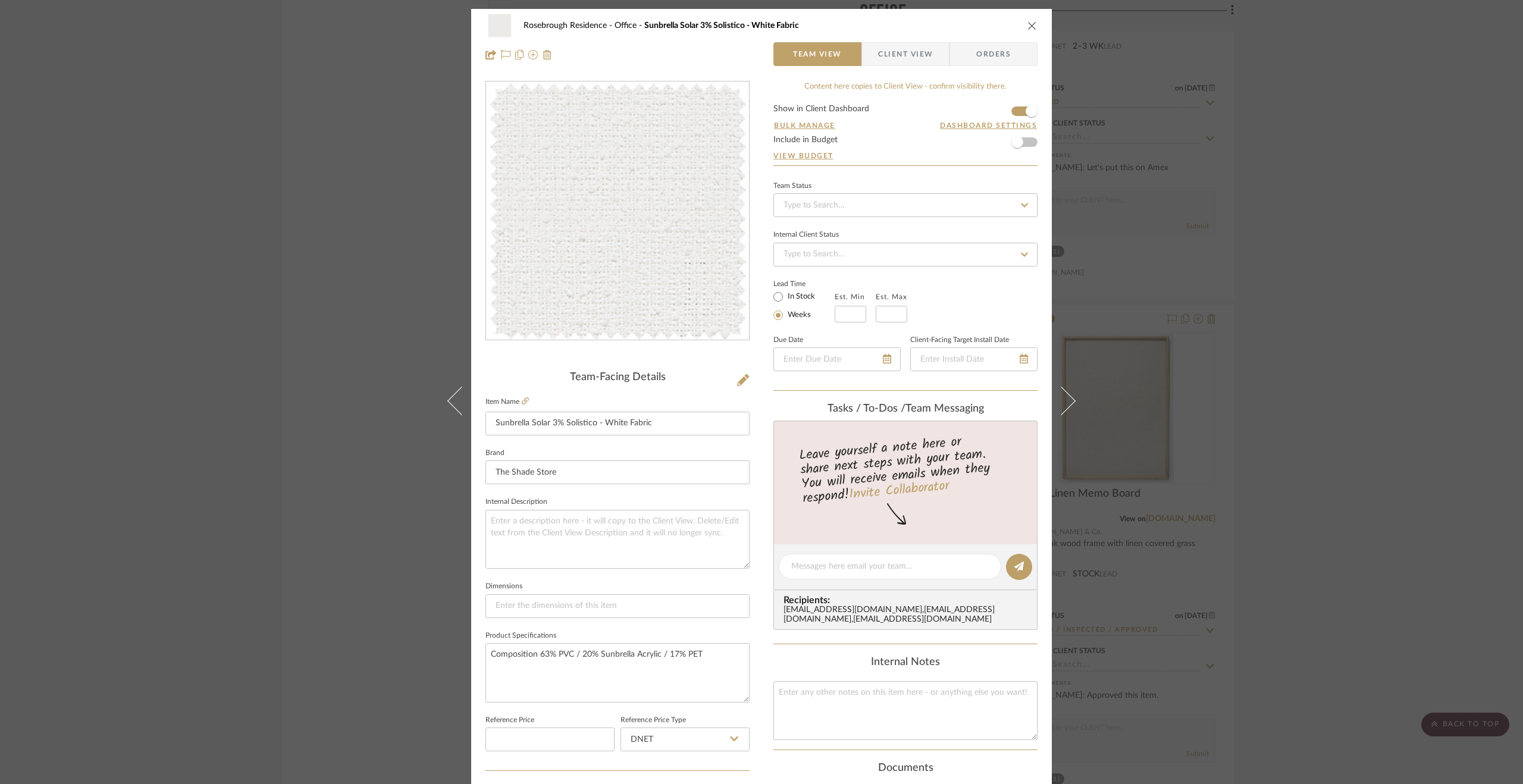
click at [1361, 448] on div "Rosebrough Residence Office Sunbrella Solar 3% Solistico - White Fabric Team Vi…" at bounding box center [761, 392] width 1523 height 784
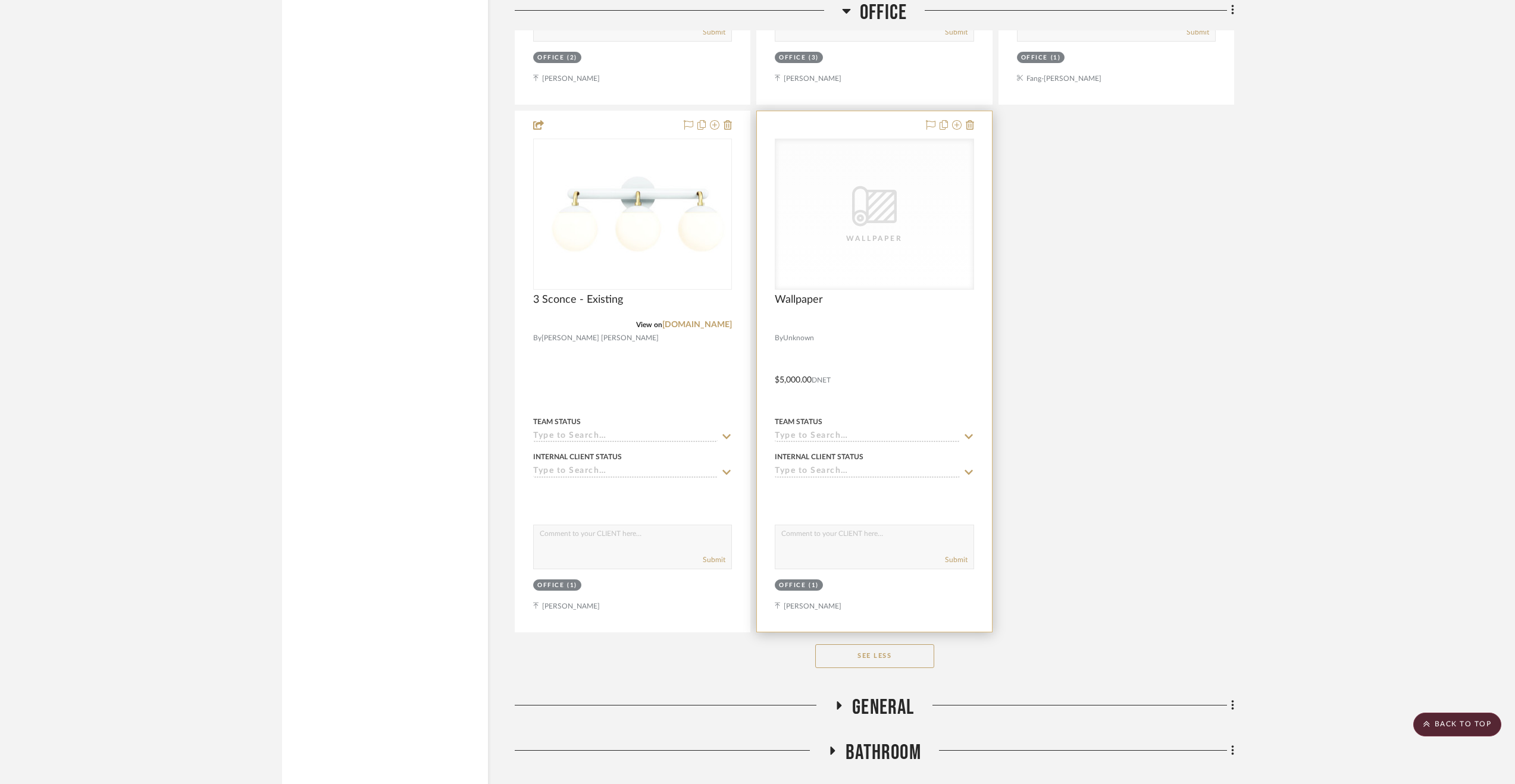
scroll to position [4720, 0]
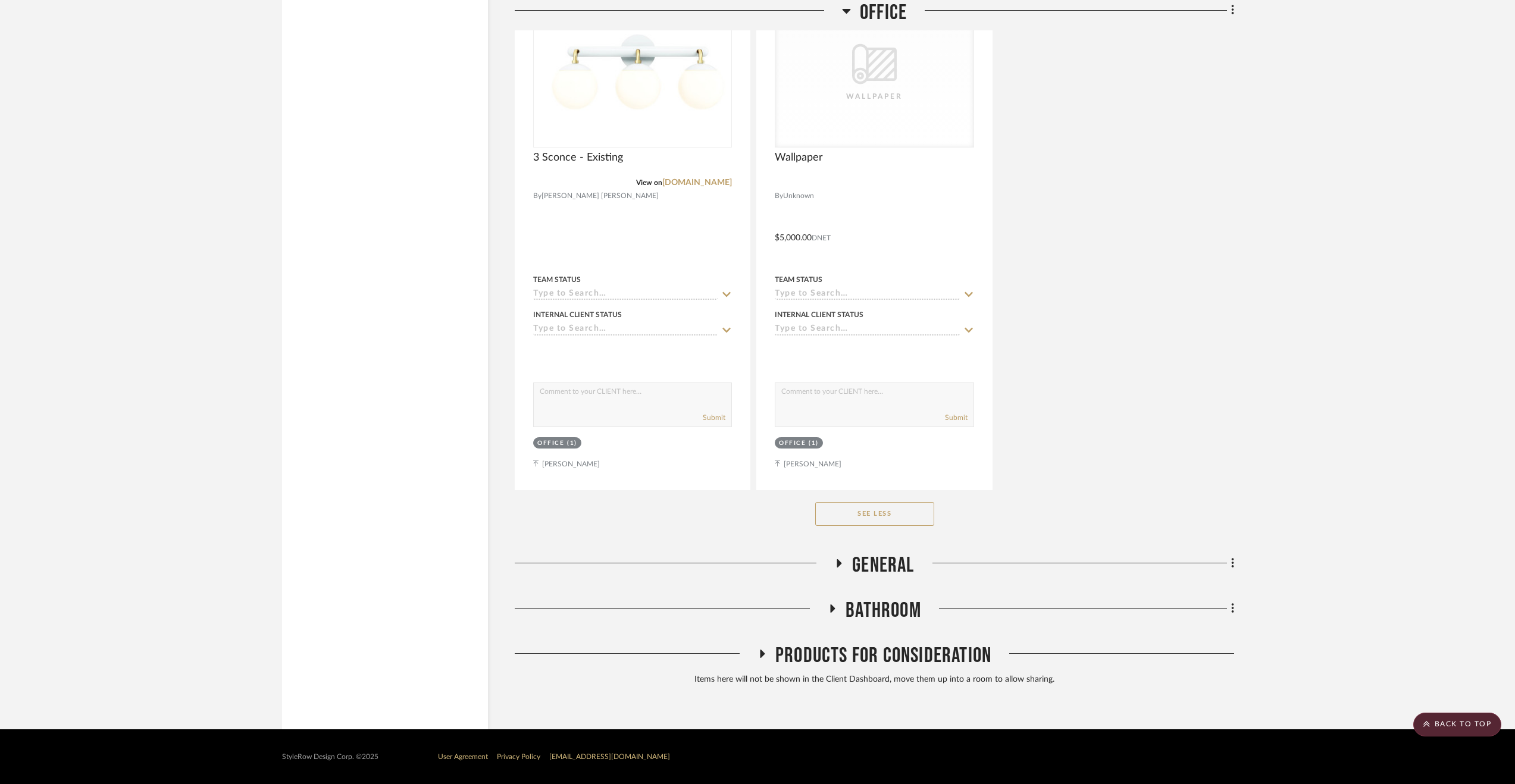
click at [868, 558] on span "General" at bounding box center [883, 565] width 62 height 25
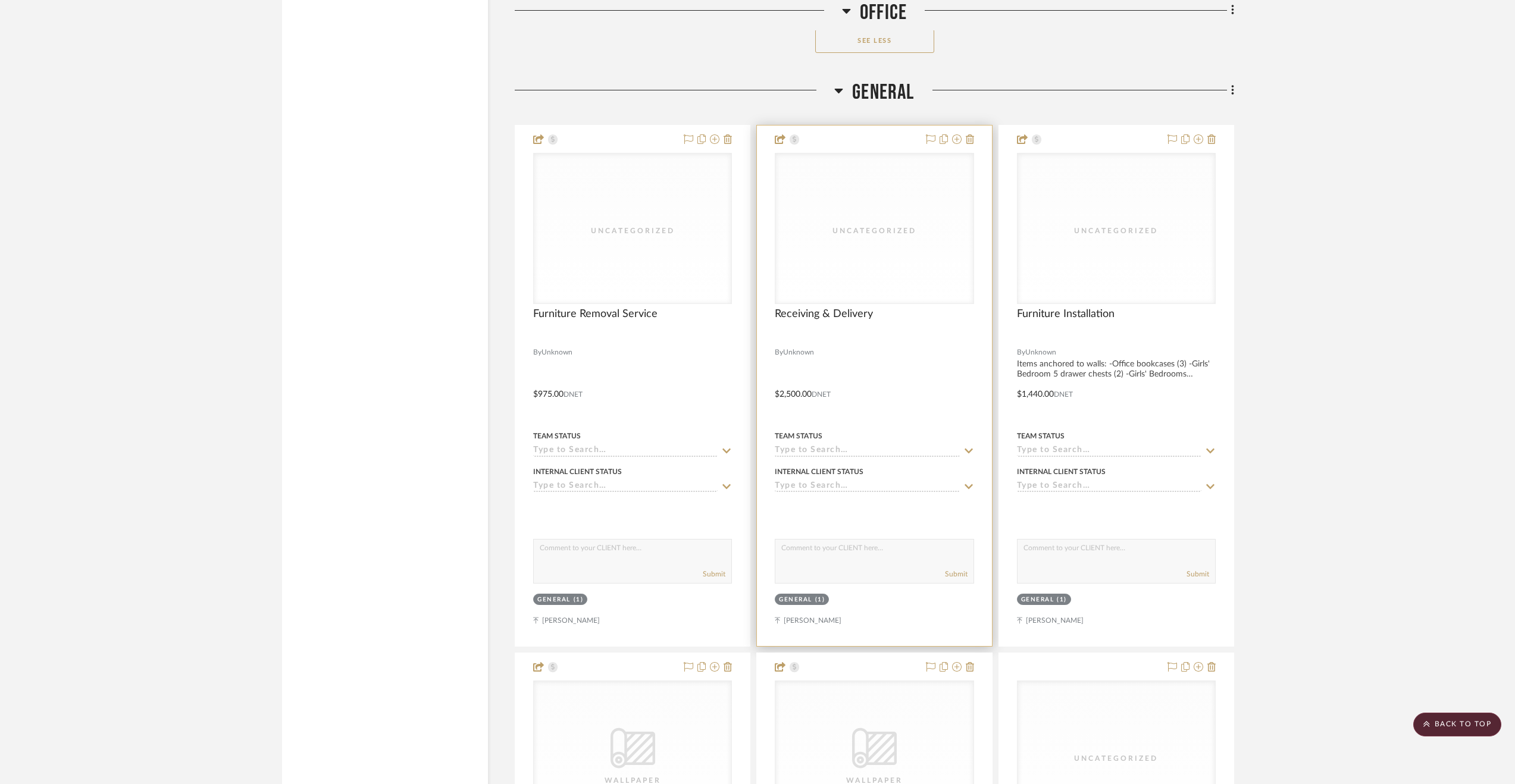
scroll to position [5196, 0]
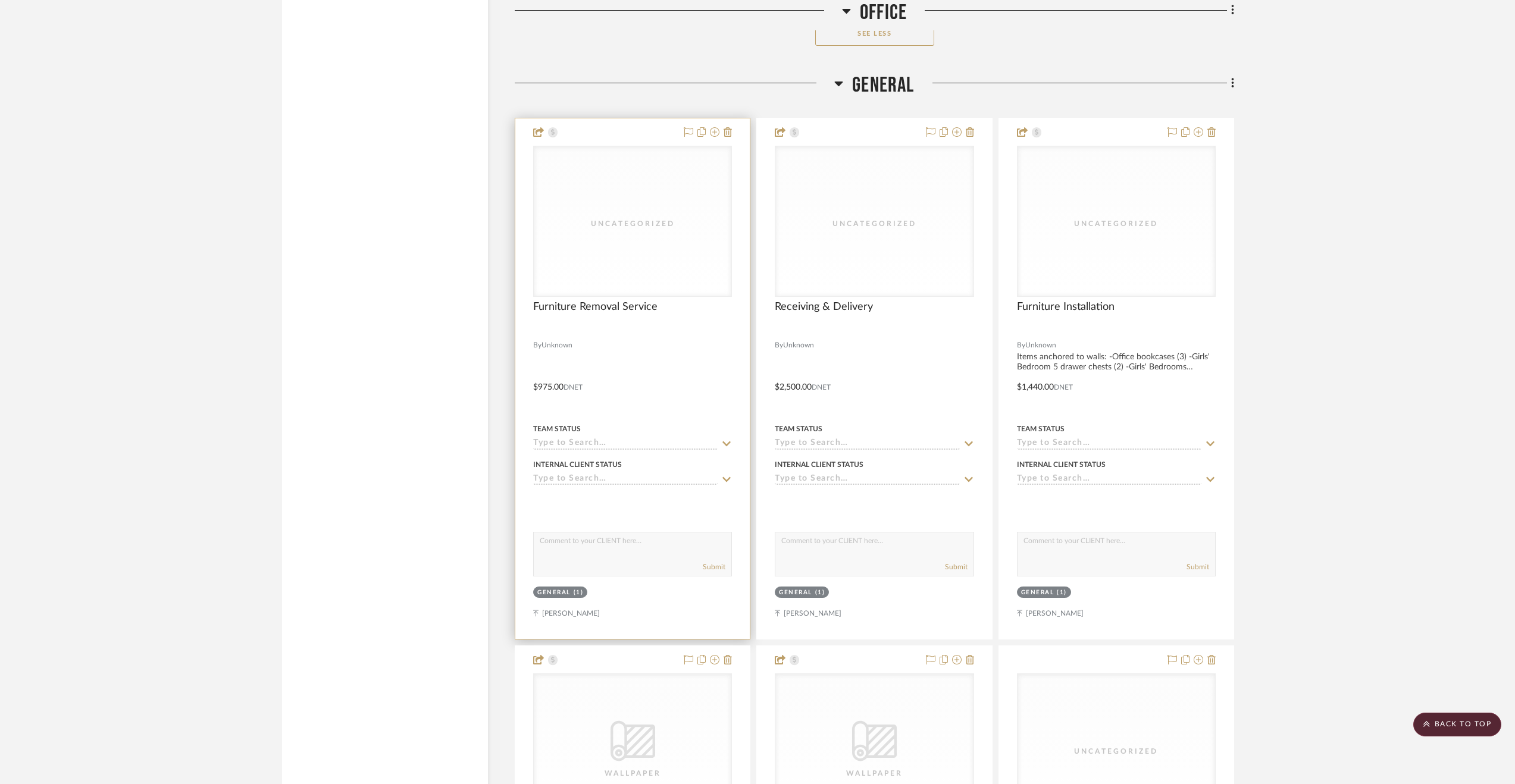
click at [673, 362] on div at bounding box center [632, 378] width 235 height 520
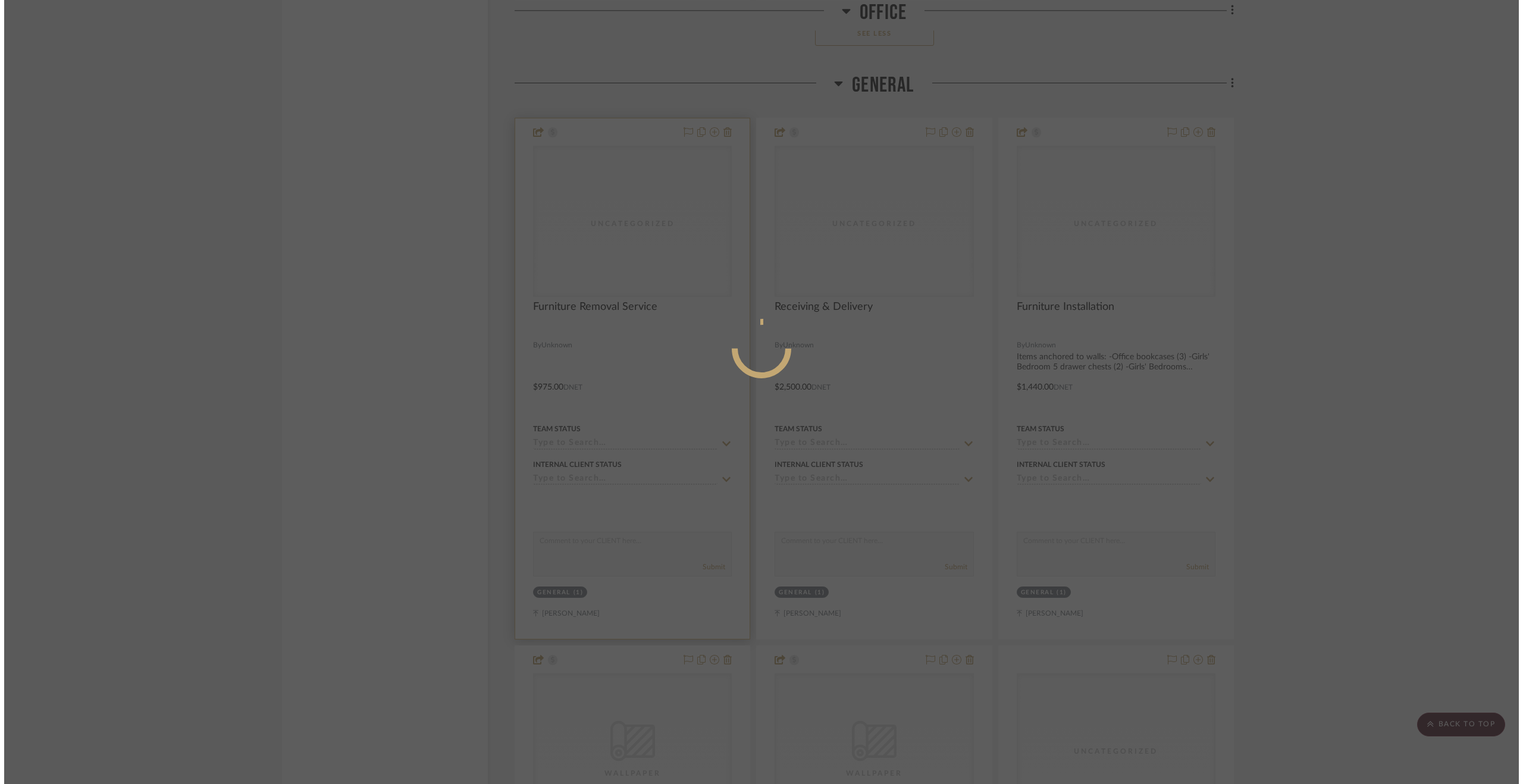
scroll to position [0, 0]
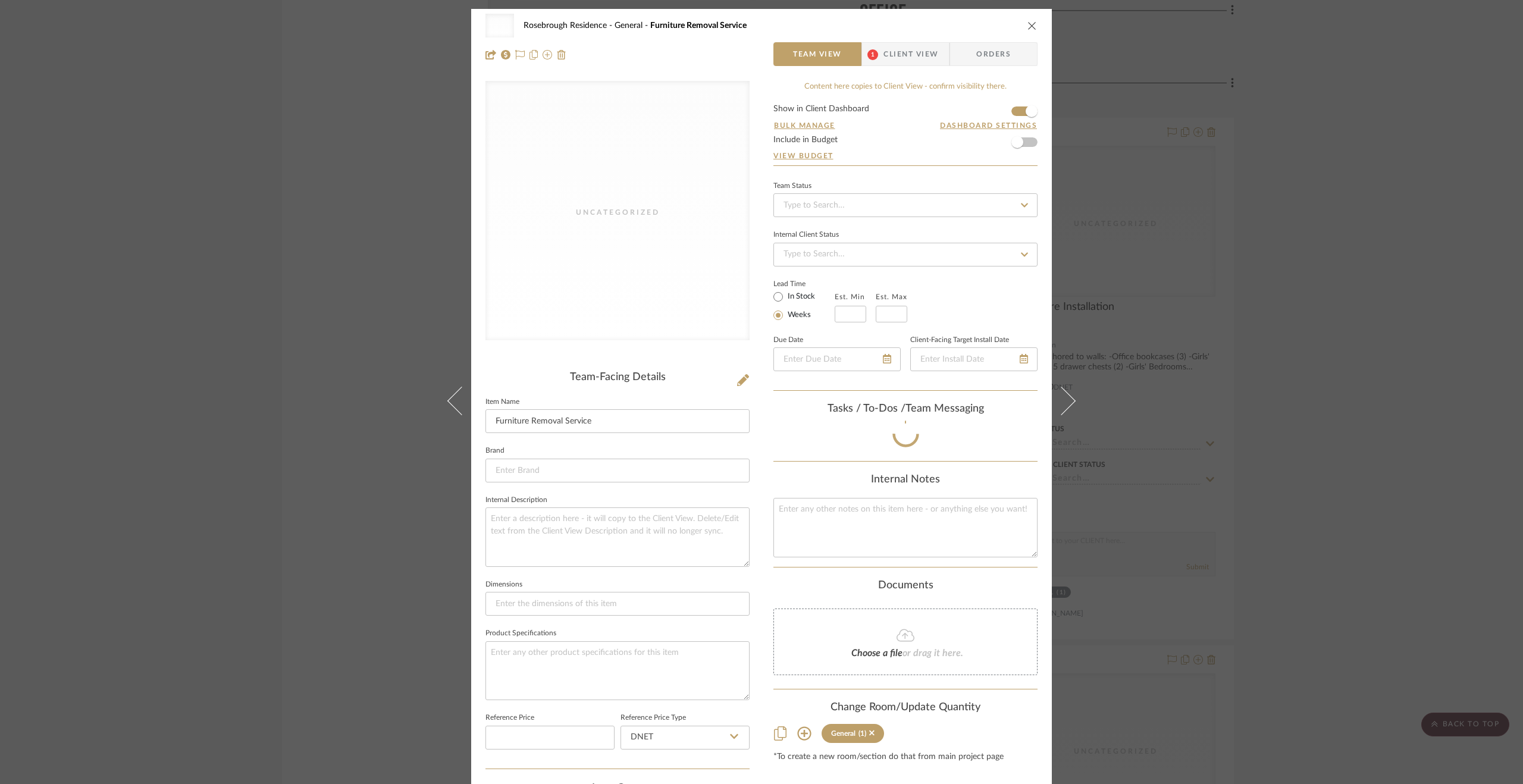
click at [876, 49] on span "1" at bounding box center [873, 54] width 22 height 24
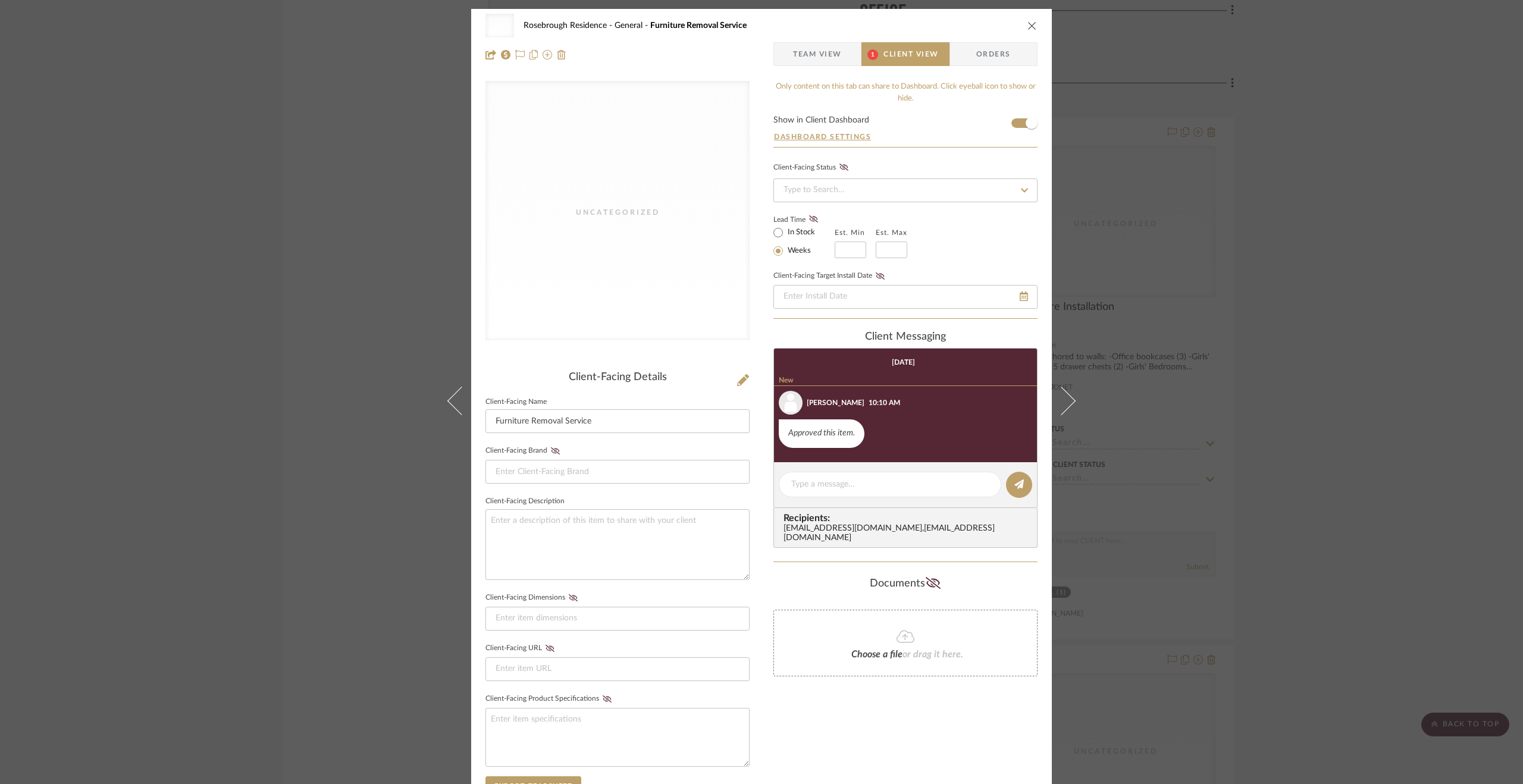
click at [1268, 488] on div "Uncategorized Rosebrough Residence General Furniture Removal Service Team View …" at bounding box center [761, 392] width 1523 height 784
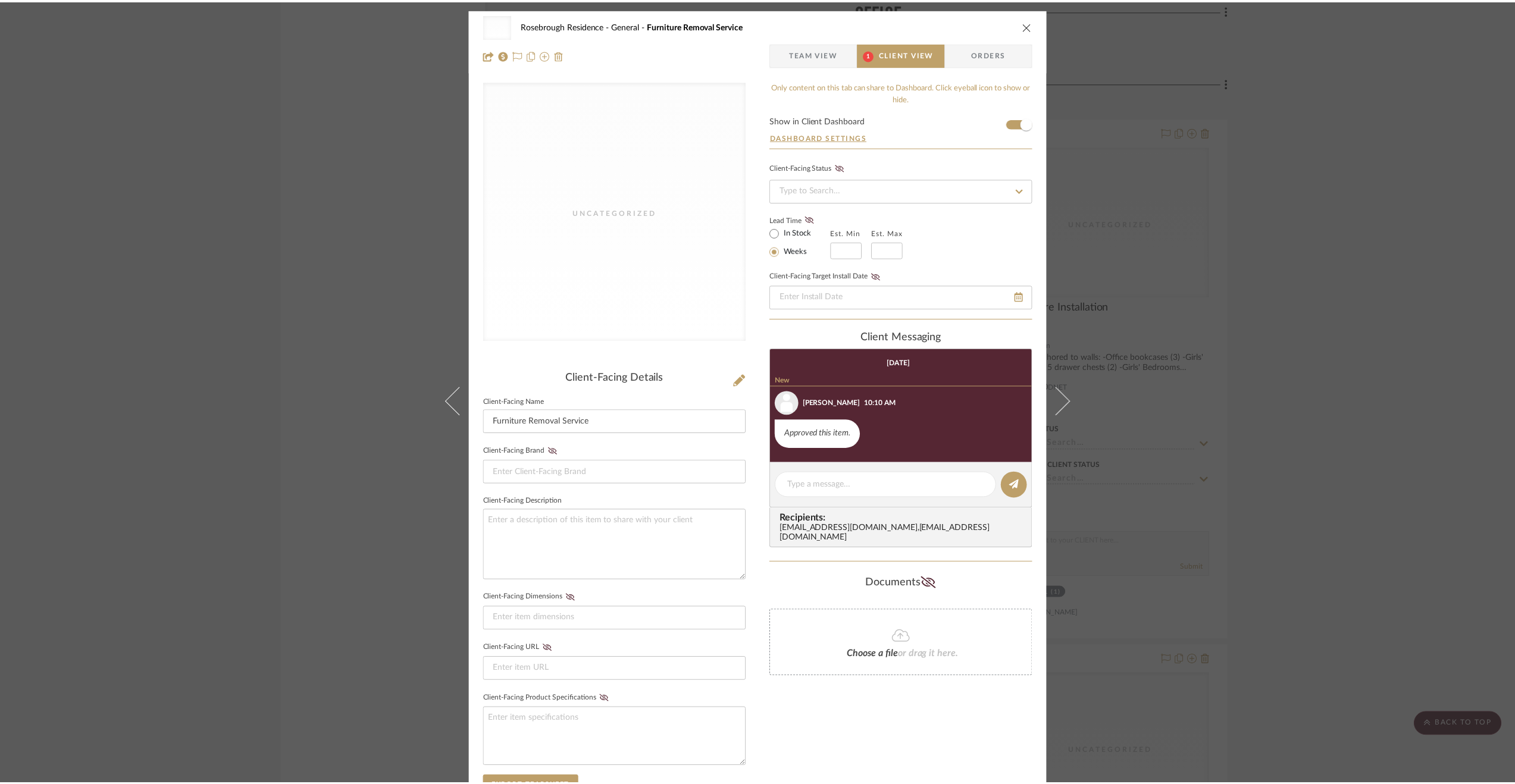
scroll to position [5196, 0]
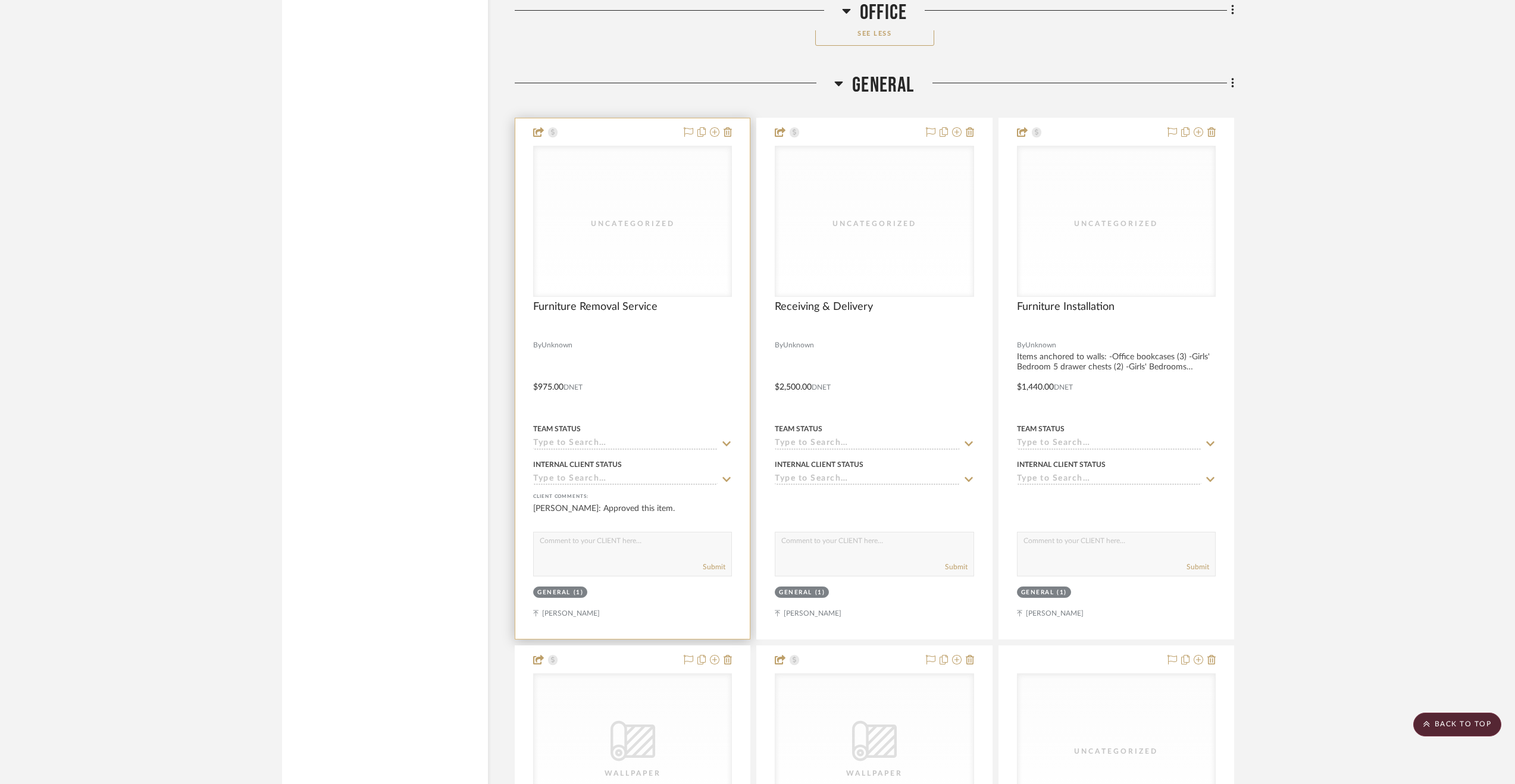
click at [593, 443] on input at bounding box center [626, 444] width 185 height 11
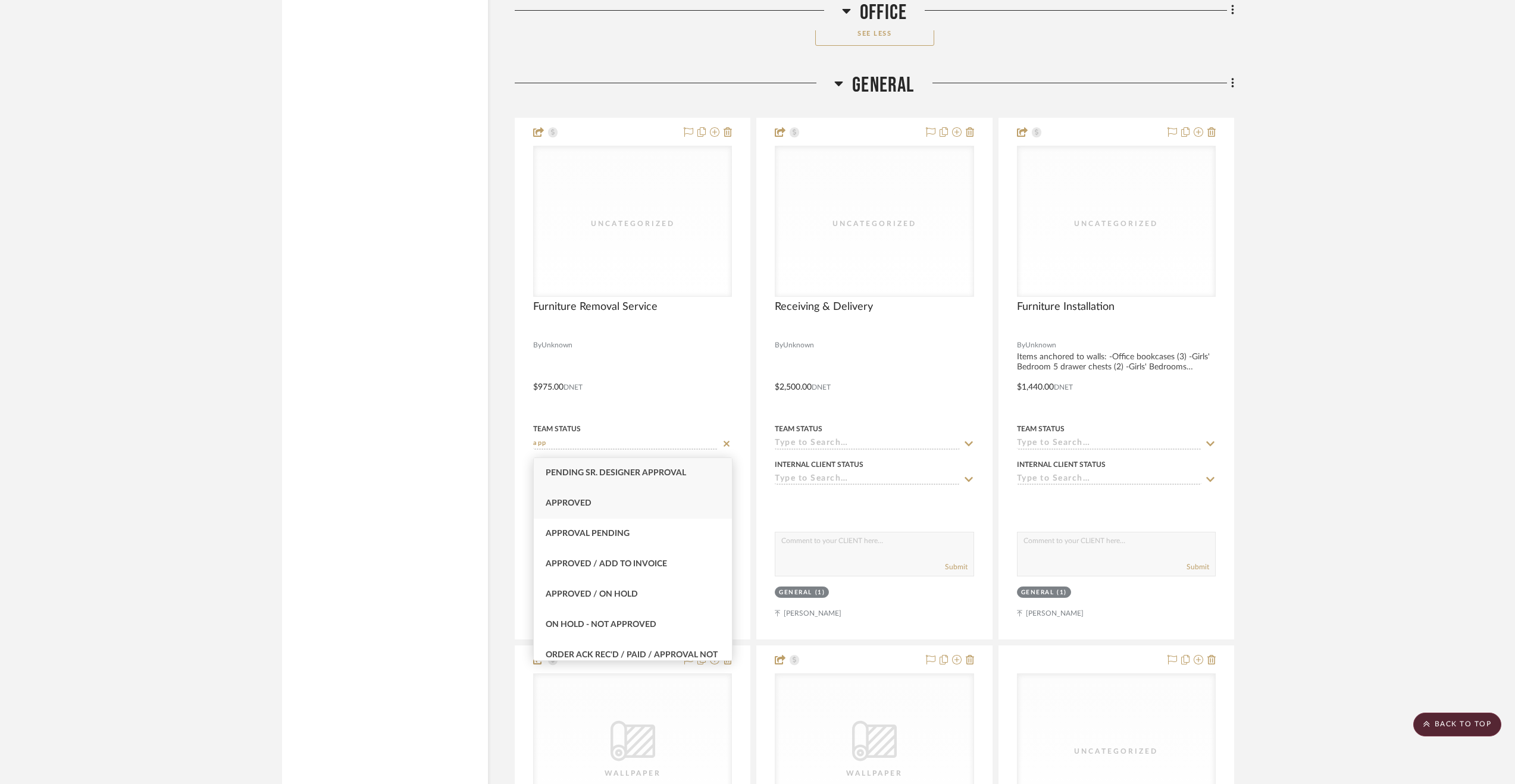
click at [609, 497] on div "Approved" at bounding box center [633, 503] width 198 height 31
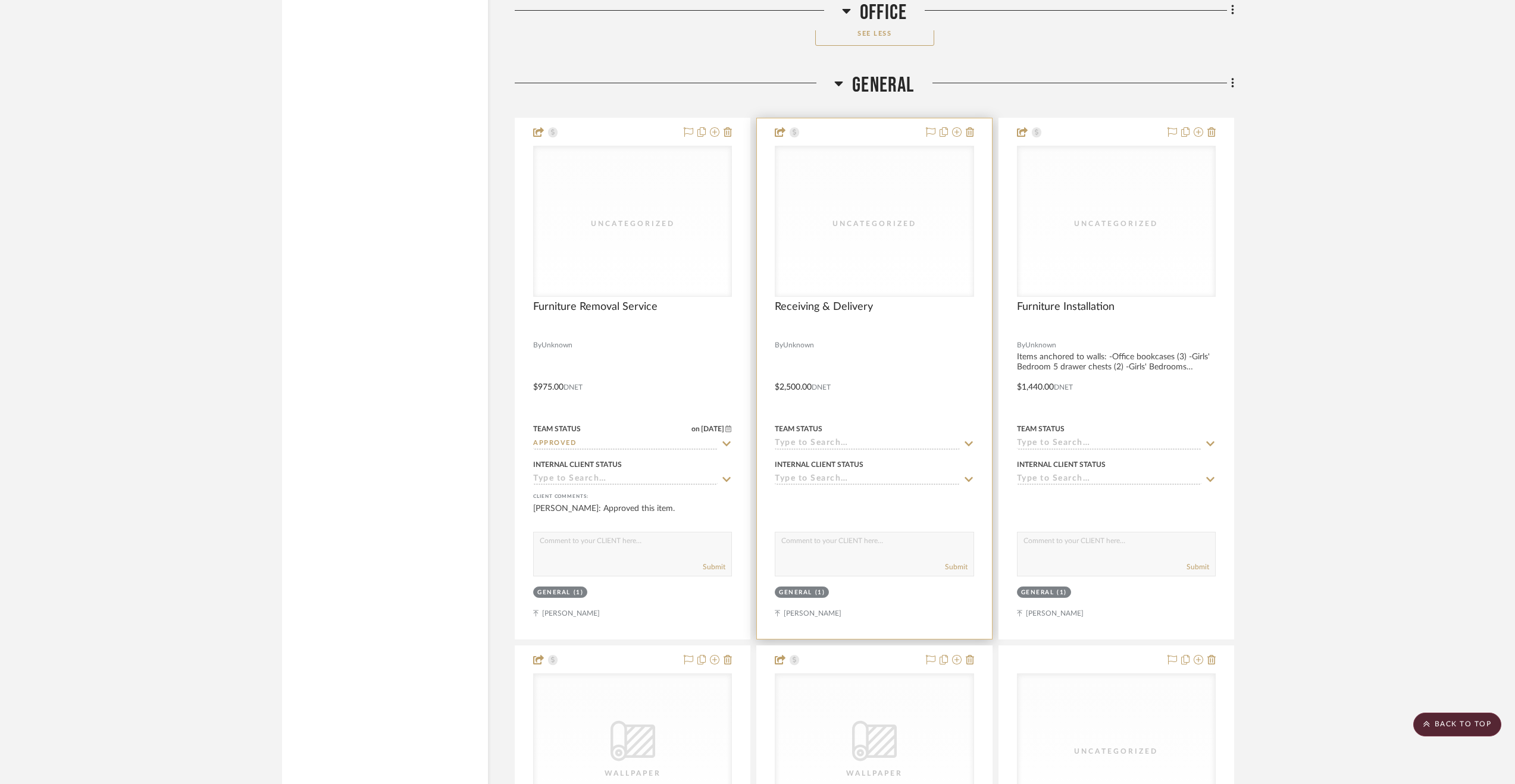
click at [918, 372] on div at bounding box center [874, 378] width 235 height 520
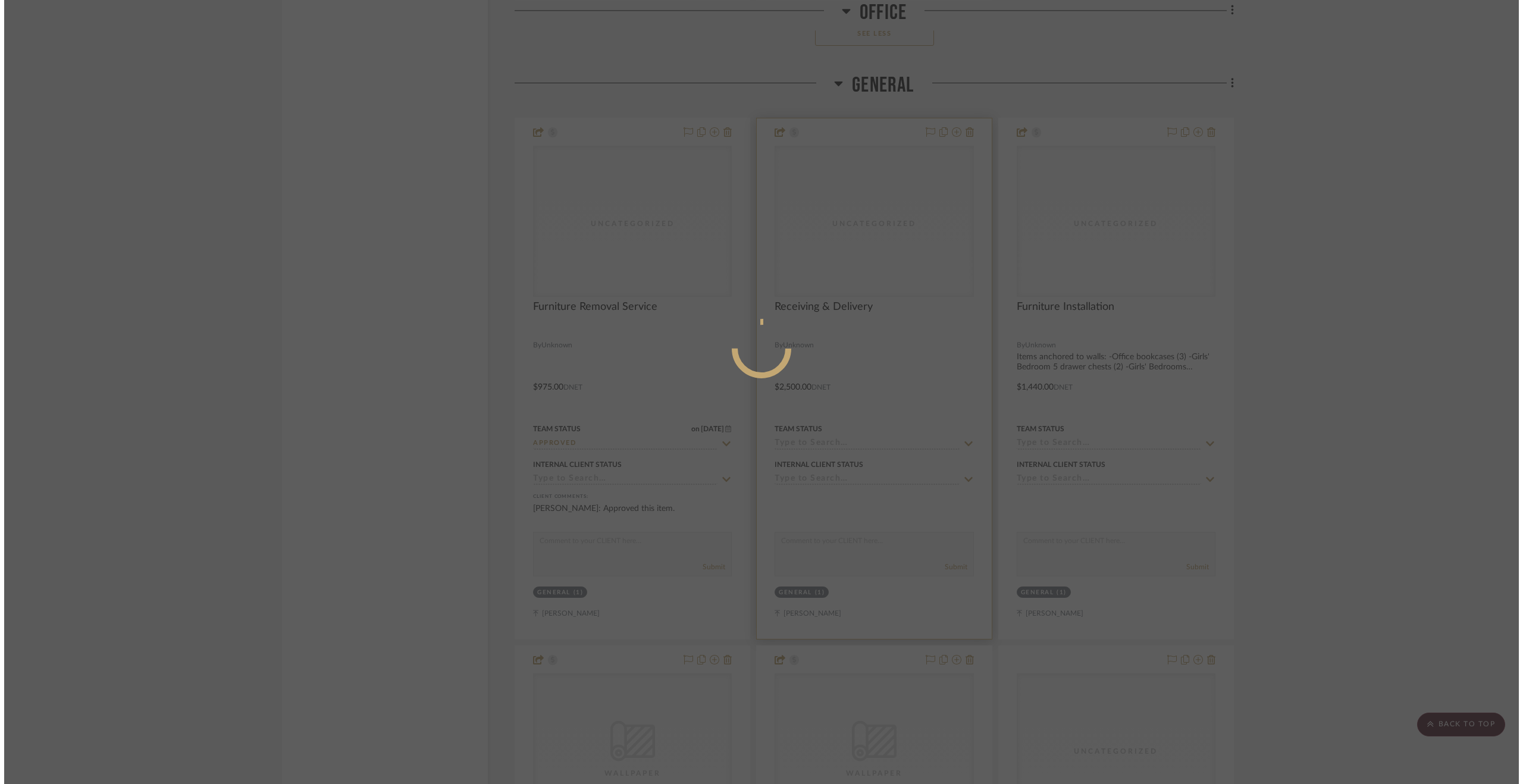
scroll to position [0, 0]
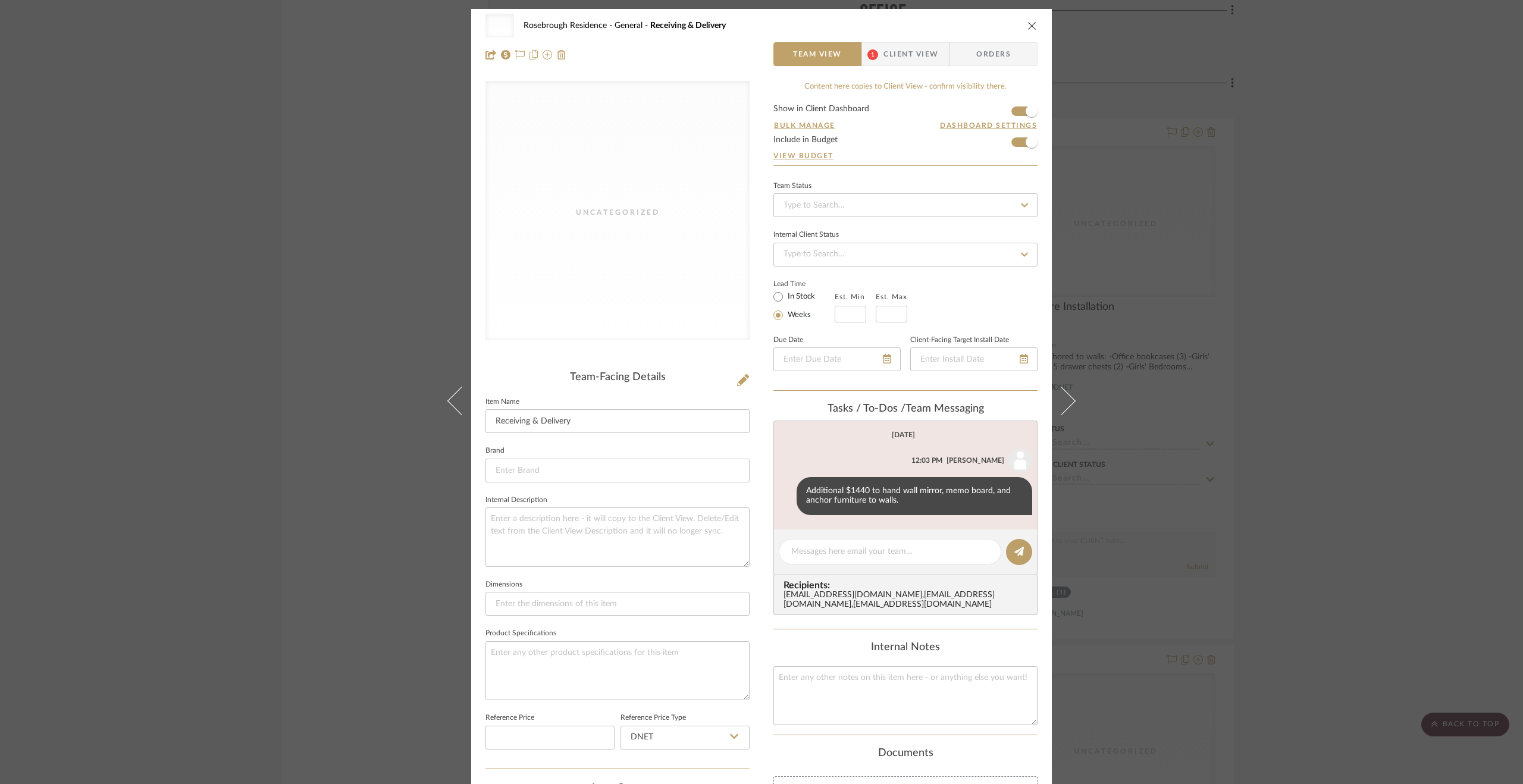
click at [877, 47] on span "1" at bounding box center [873, 54] width 22 height 24
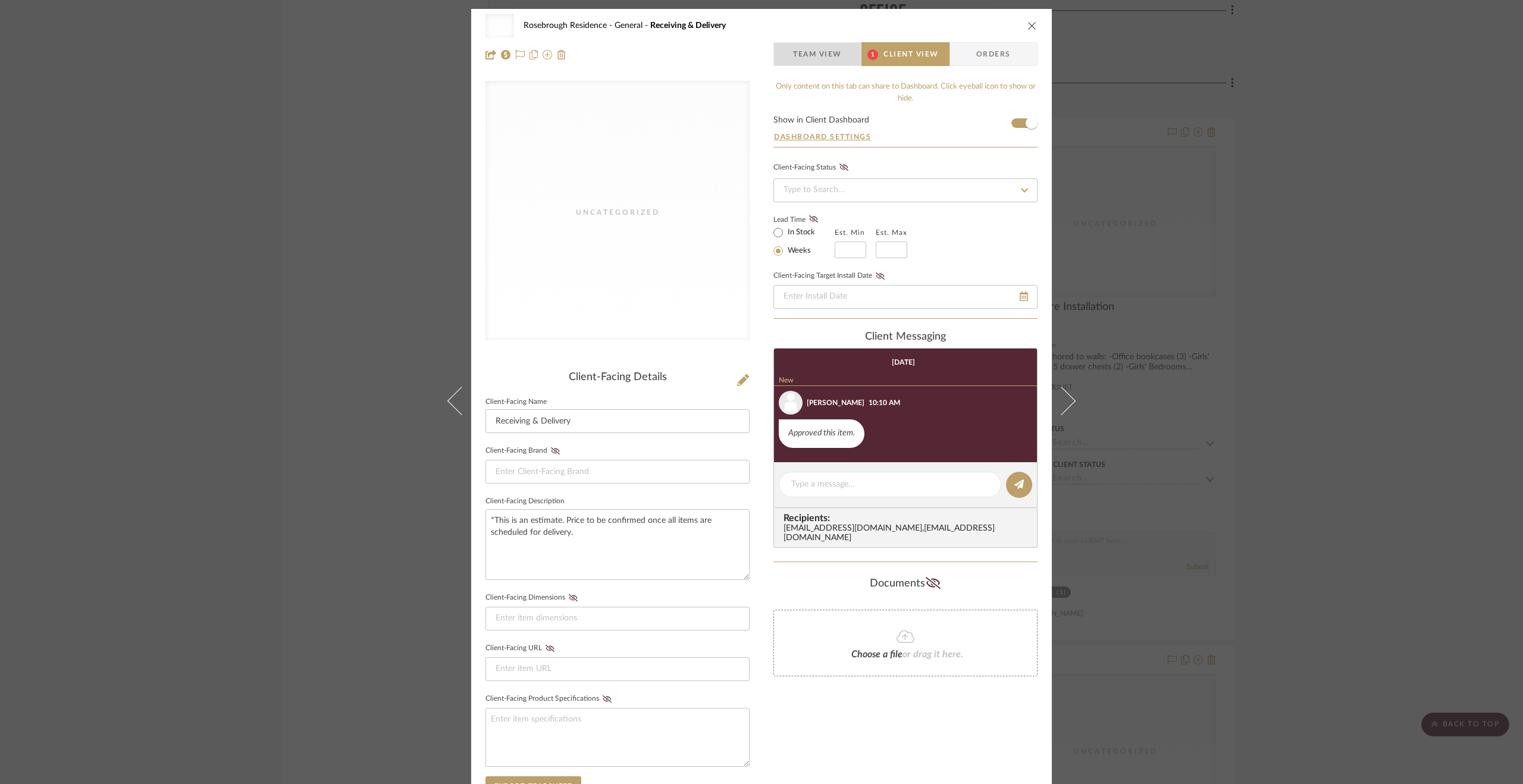
click at [818, 49] on span "Team View" at bounding box center [818, 54] width 49 height 24
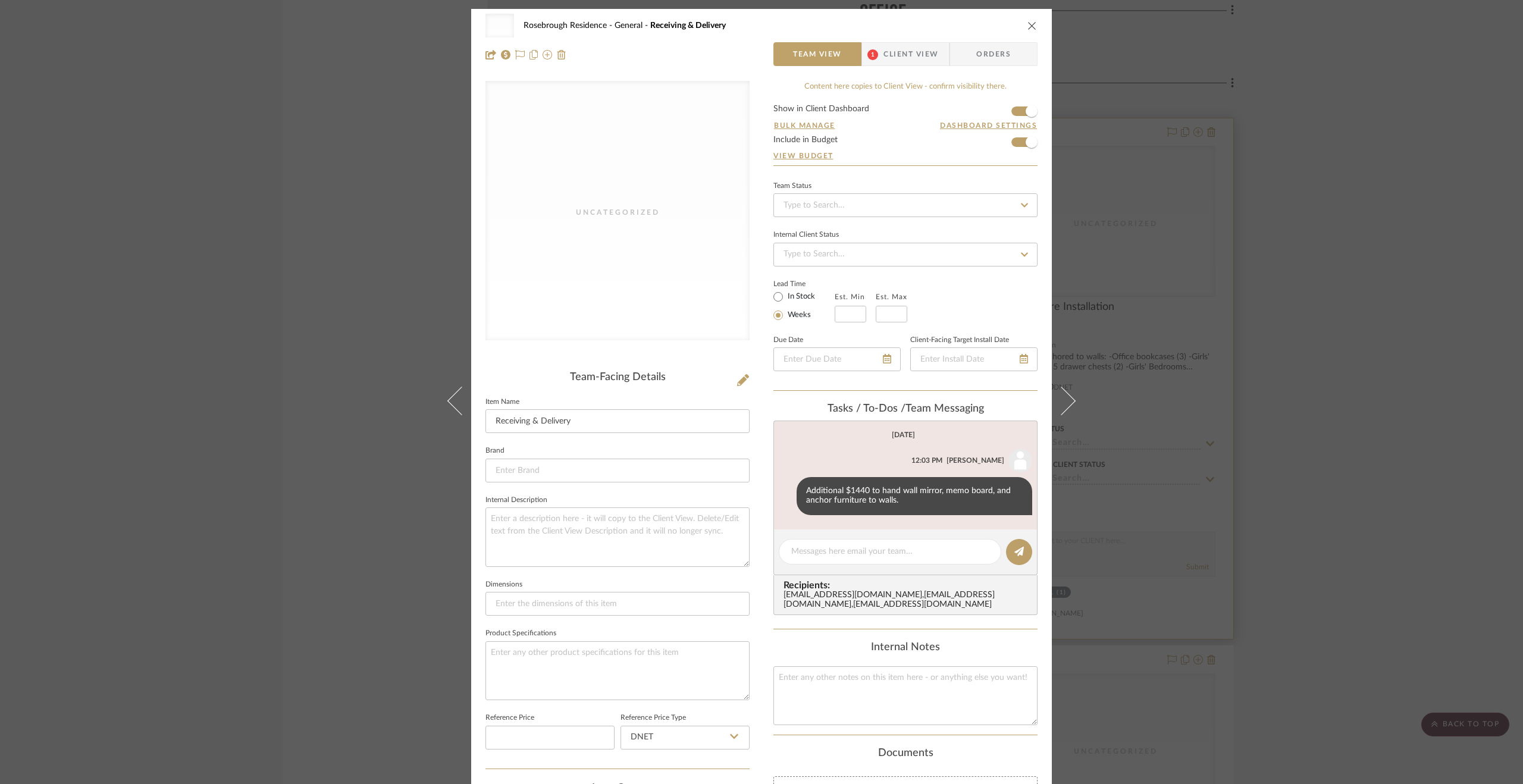
drag, startPoint x: 1424, startPoint y: 491, endPoint x: 1066, endPoint y: 475, distance: 358.4
click at [1423, 491] on div "Uncategorized Rosebrough Residence General Receiving & Delivery Team View 1 Cli…" at bounding box center [761, 392] width 1523 height 784
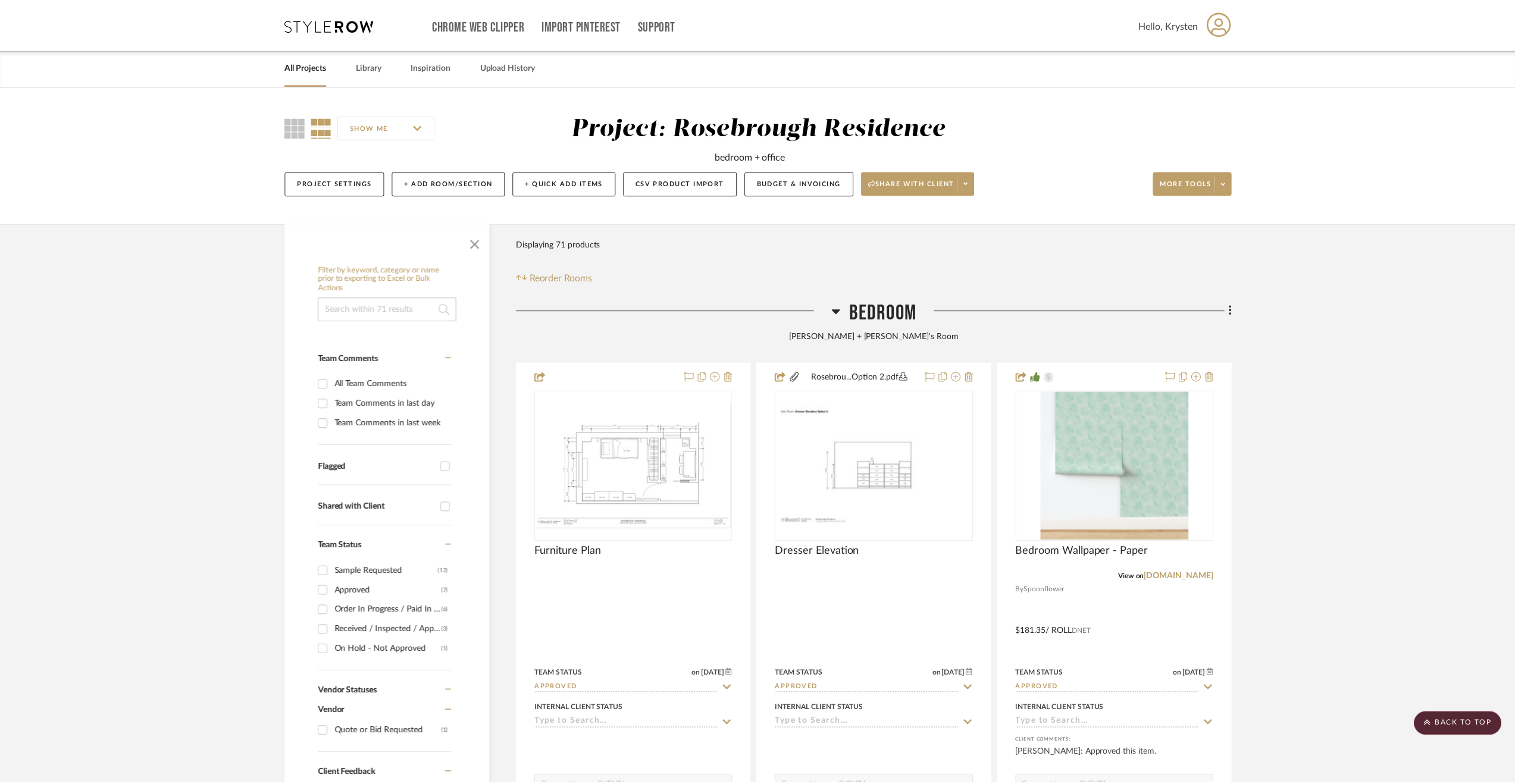
scroll to position [5196, 0]
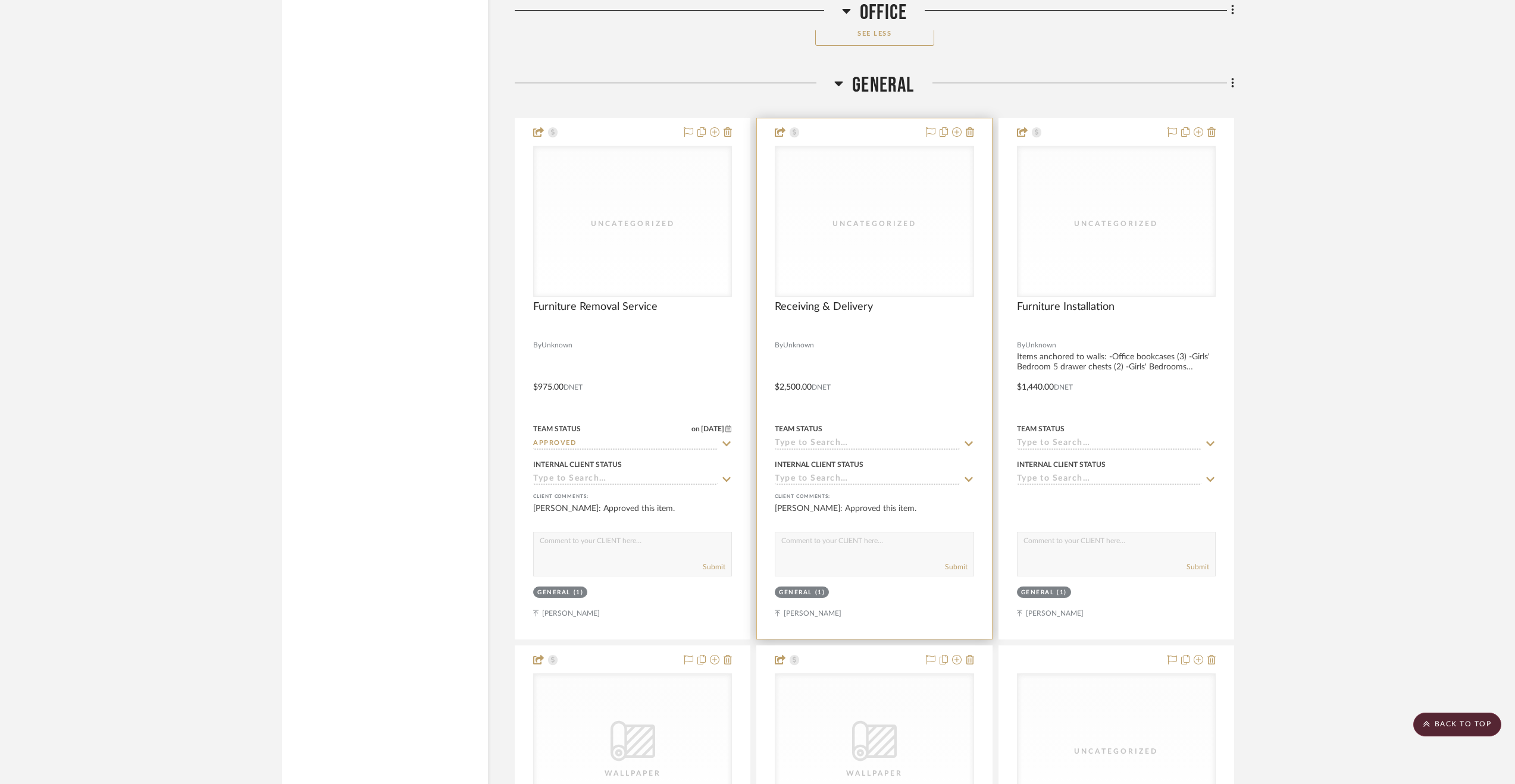
click at [874, 444] on input at bounding box center [867, 444] width 185 height 11
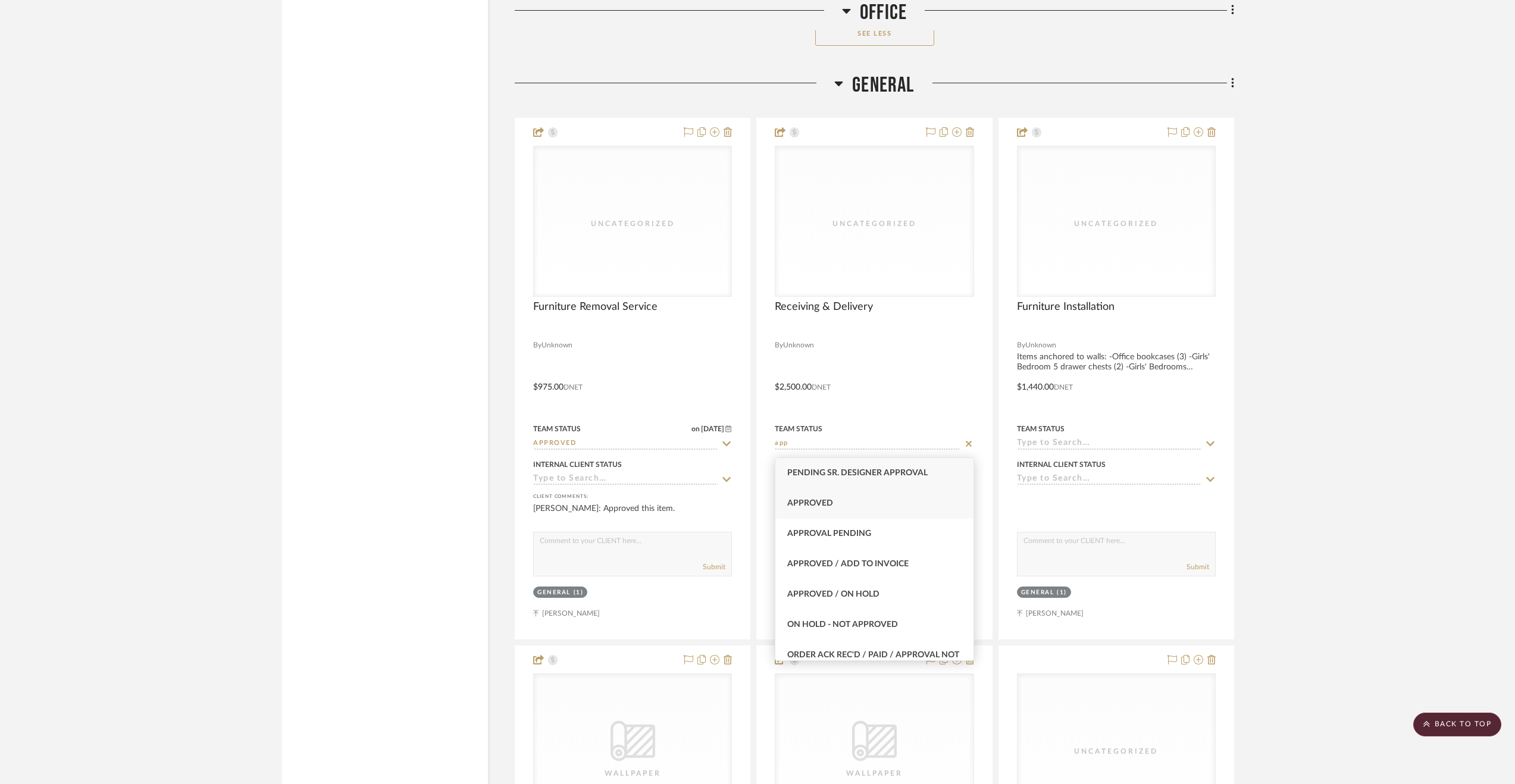
click at [868, 501] on div "Approved" at bounding box center [874, 503] width 198 height 31
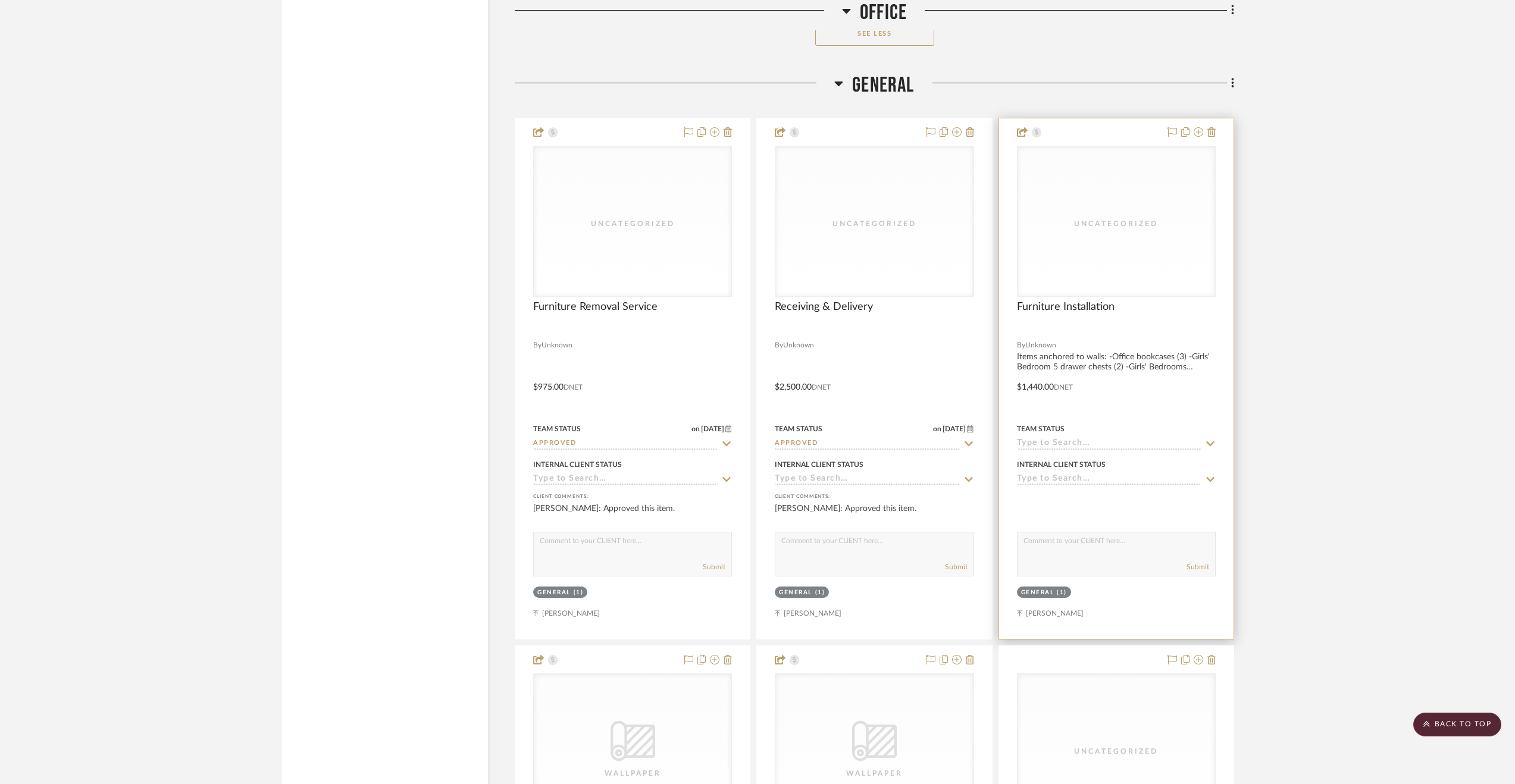
click at [1108, 393] on div at bounding box center [1116, 378] width 235 height 520
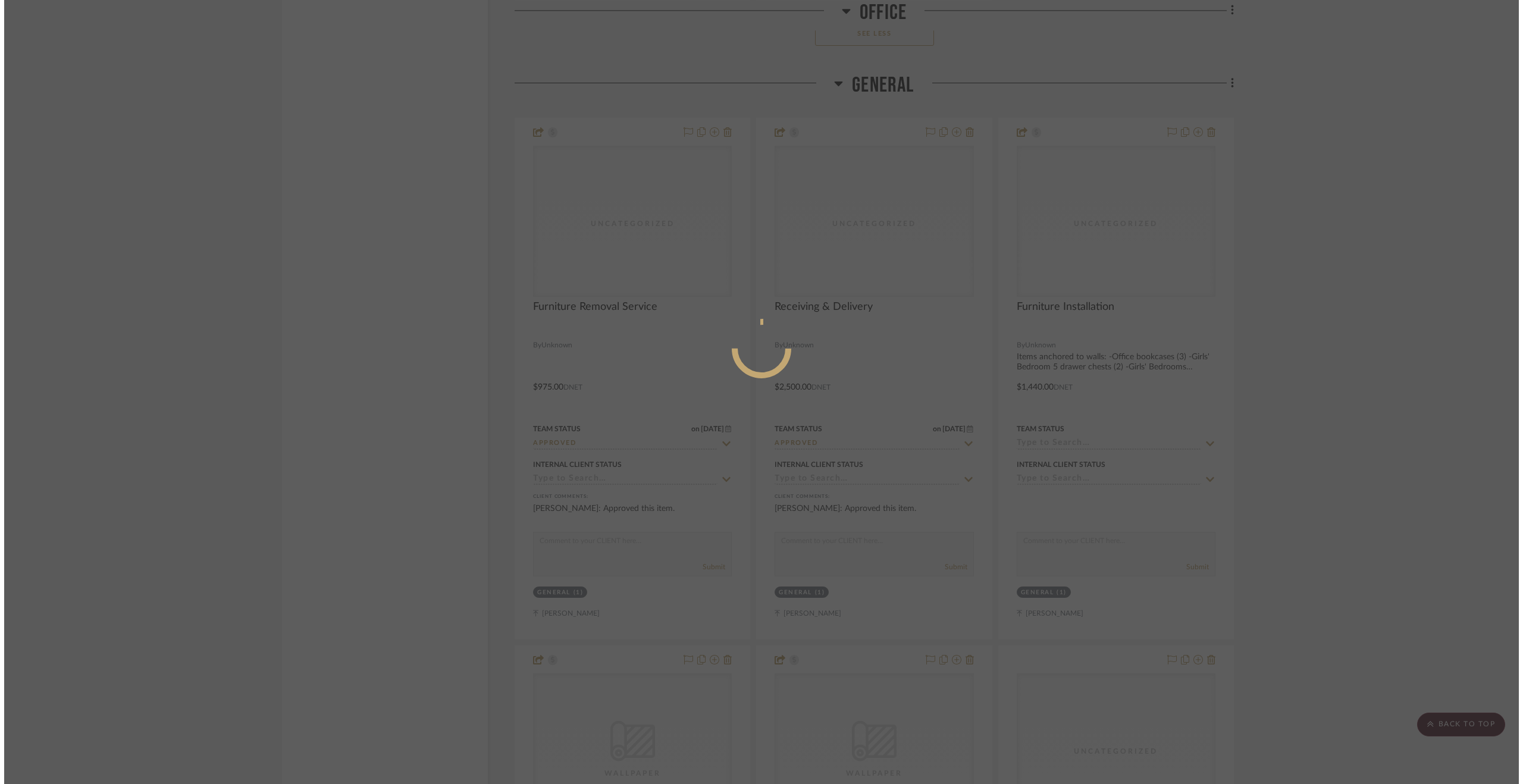
scroll to position [0, 0]
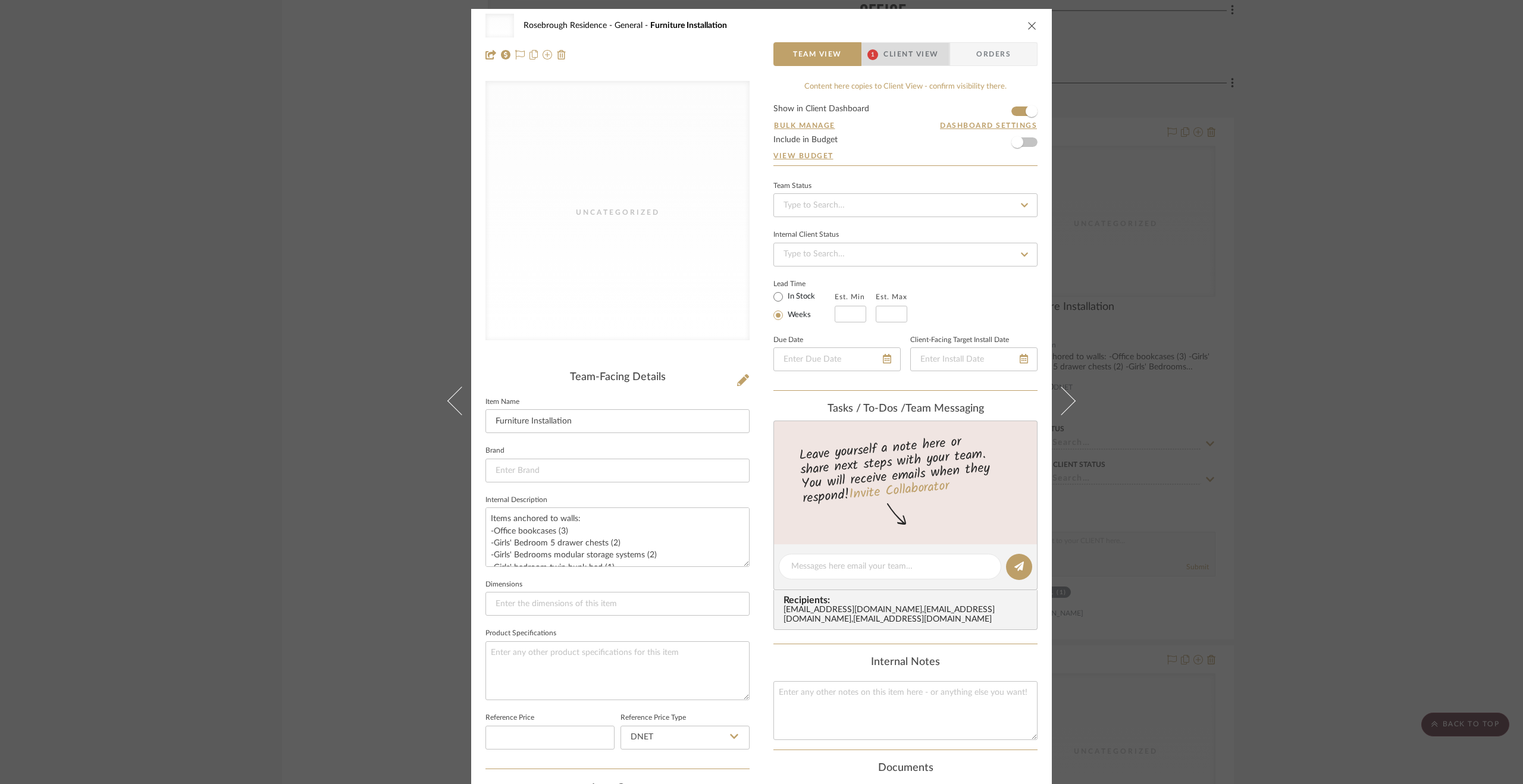
click at [885, 52] on span "Client View" at bounding box center [910, 54] width 54 height 24
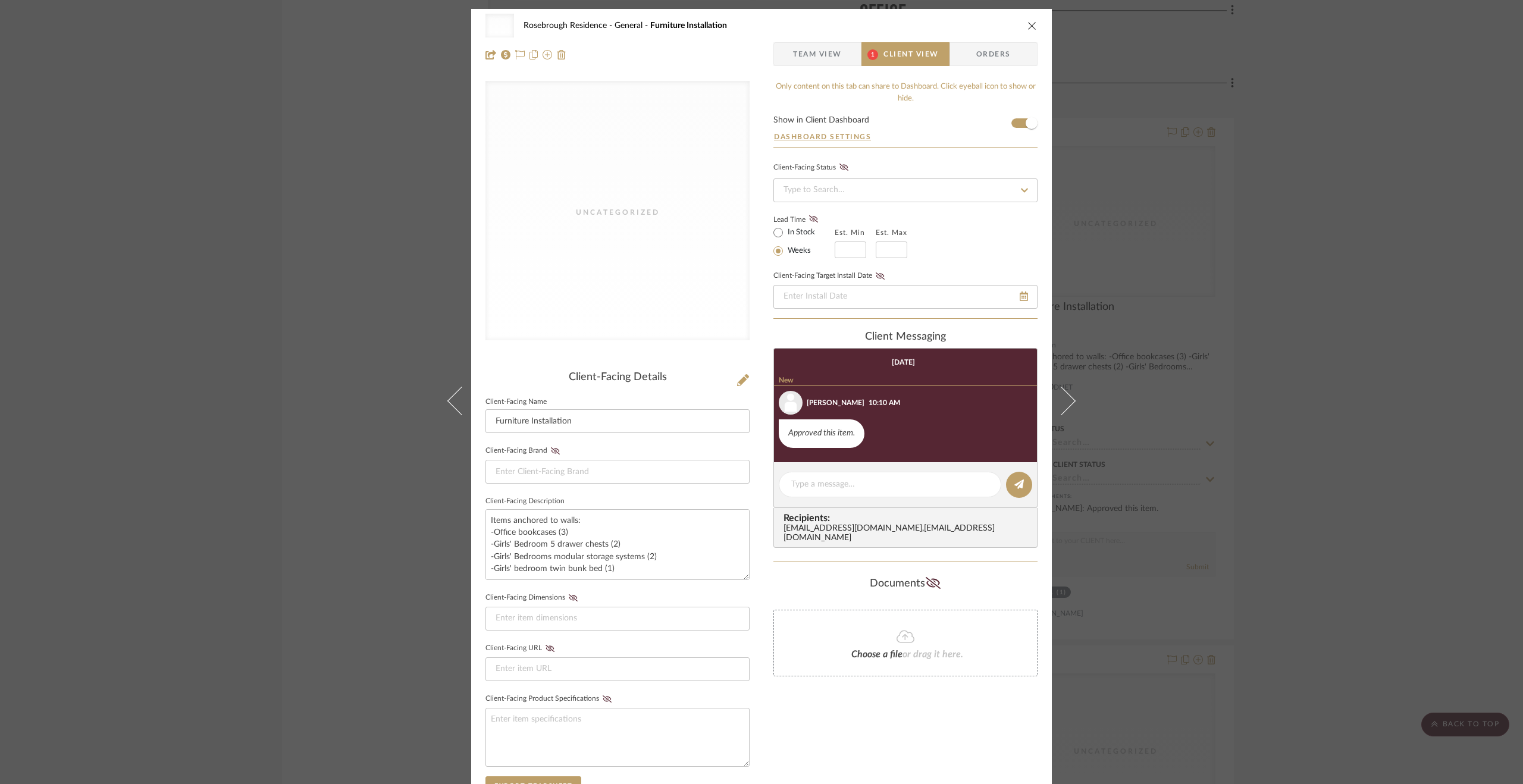
click at [1338, 421] on div "Uncategorized Rosebrough Residence General Furniture Installation Team View 1 C…" at bounding box center [761, 392] width 1523 height 784
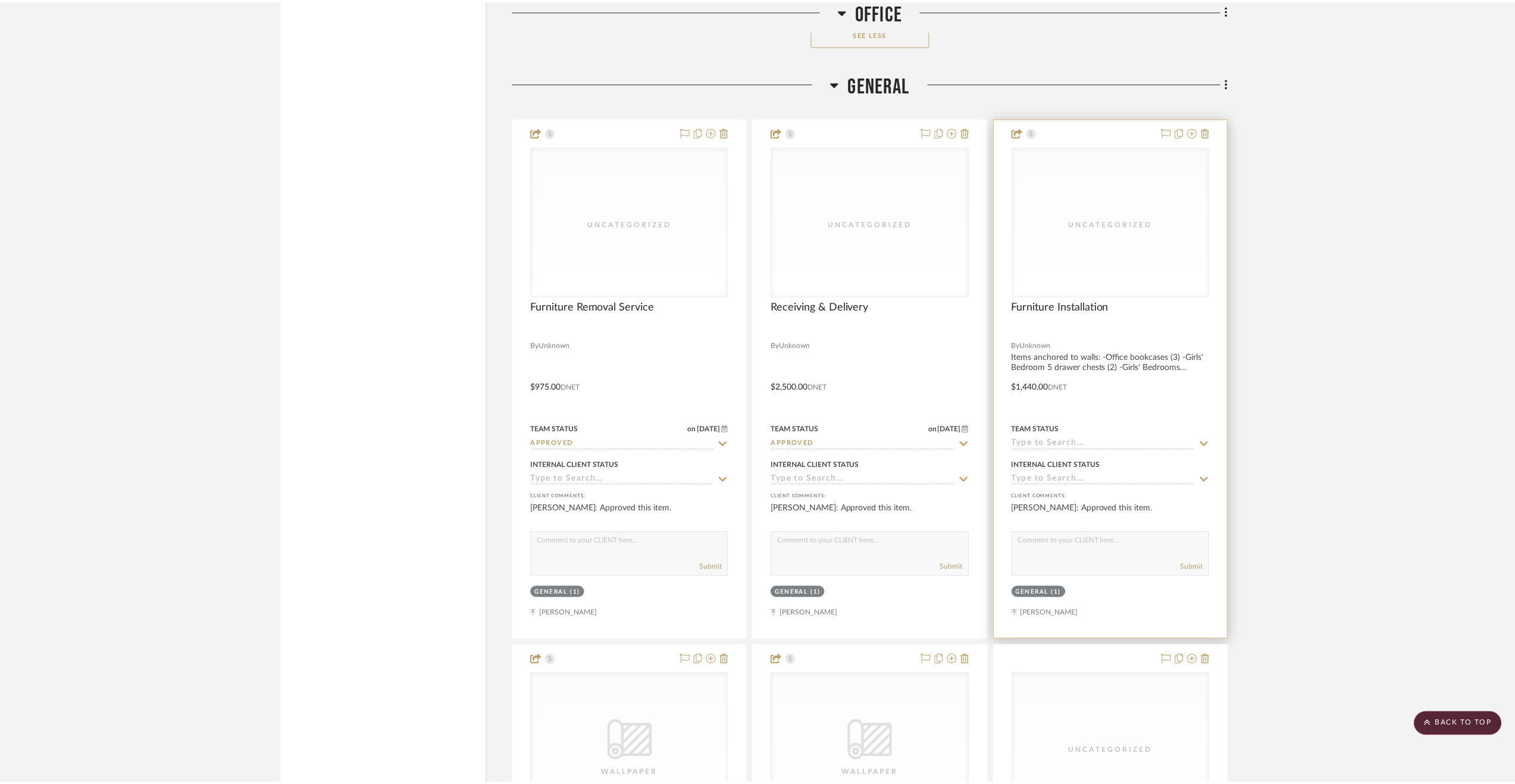
scroll to position [5196, 0]
click at [1119, 447] on input at bounding box center [1109, 444] width 185 height 11
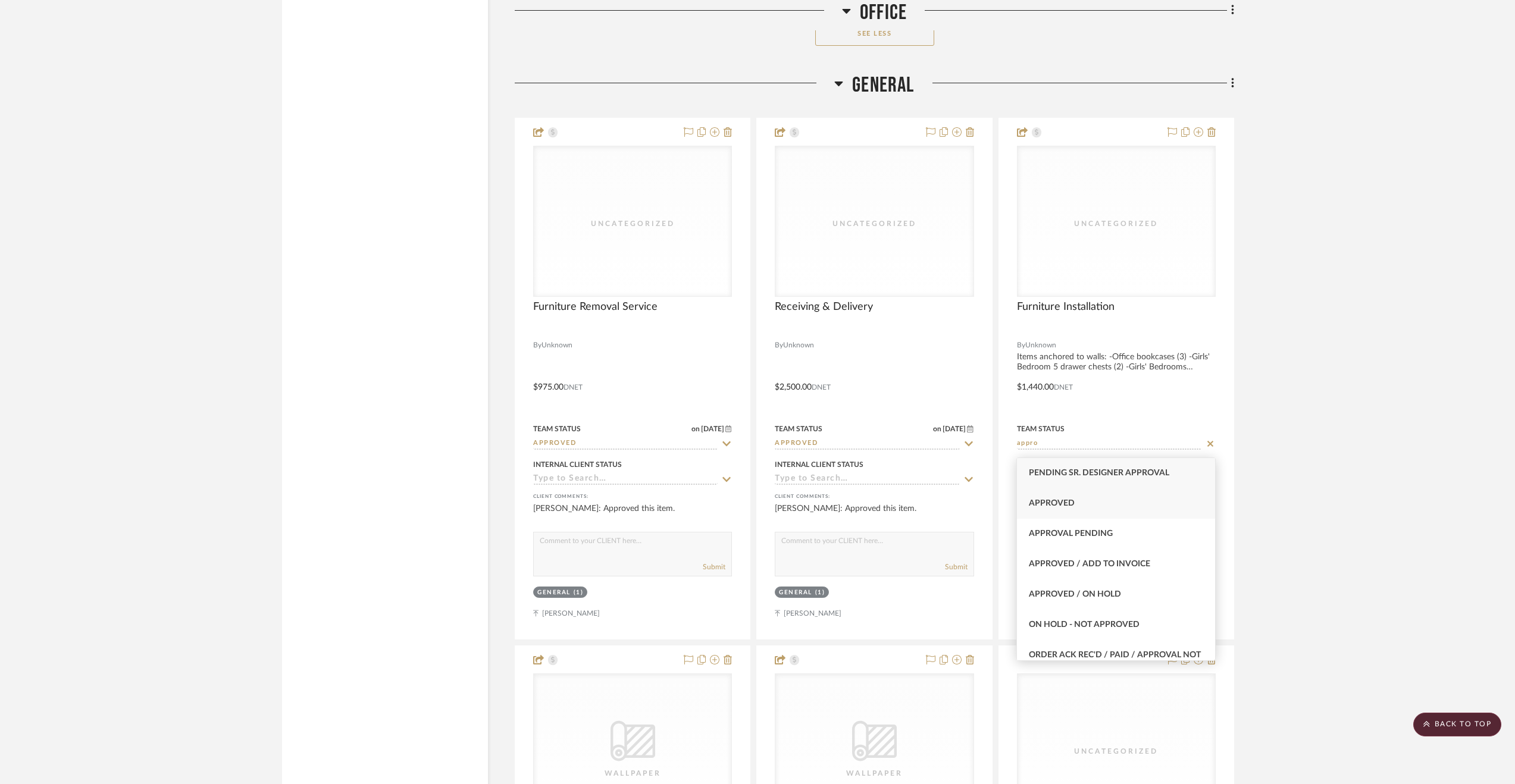
click at [1117, 499] on div "Approved" at bounding box center [1116, 503] width 198 height 31
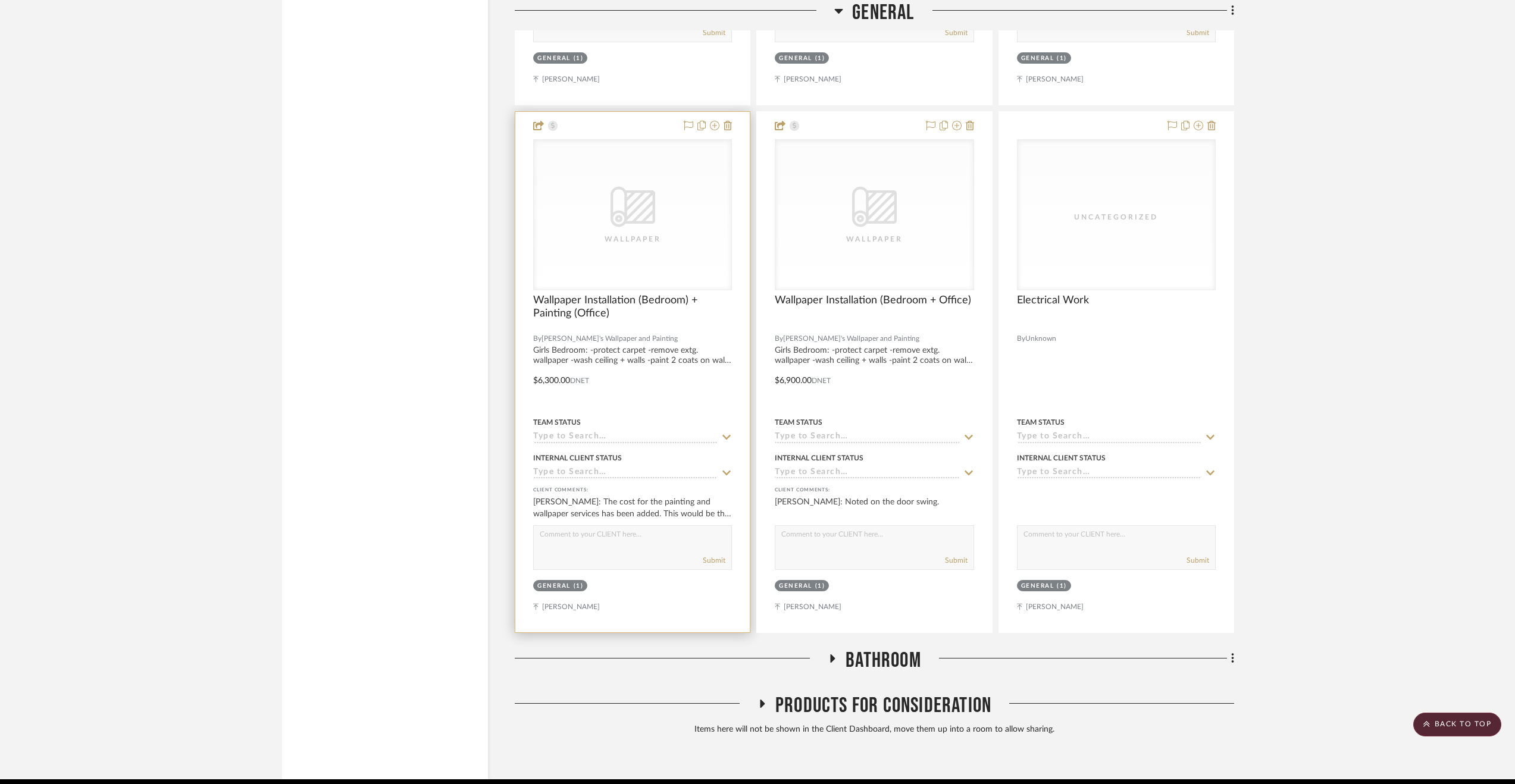
scroll to position [5731, 0]
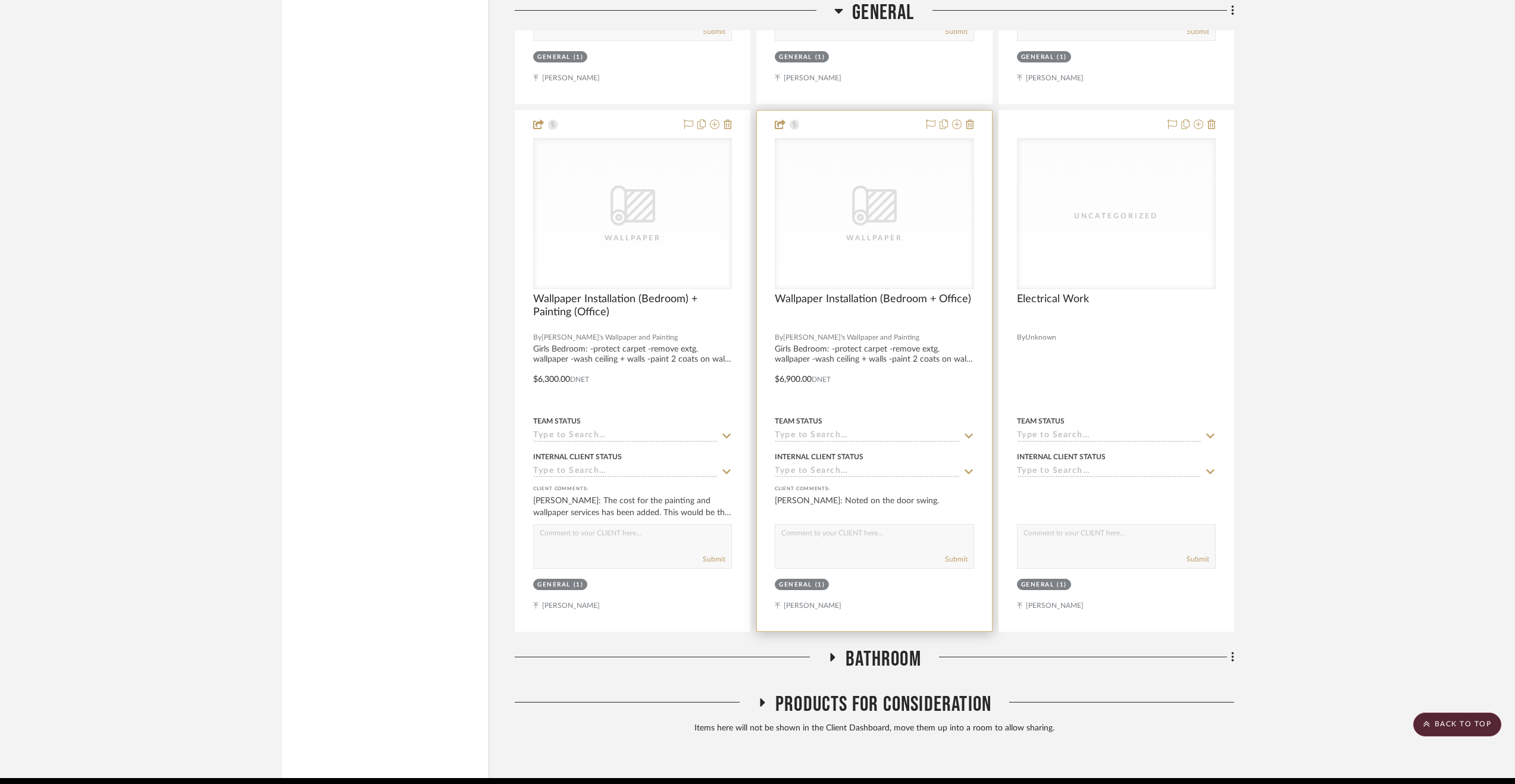
click at [941, 403] on div at bounding box center [874, 371] width 235 height 520
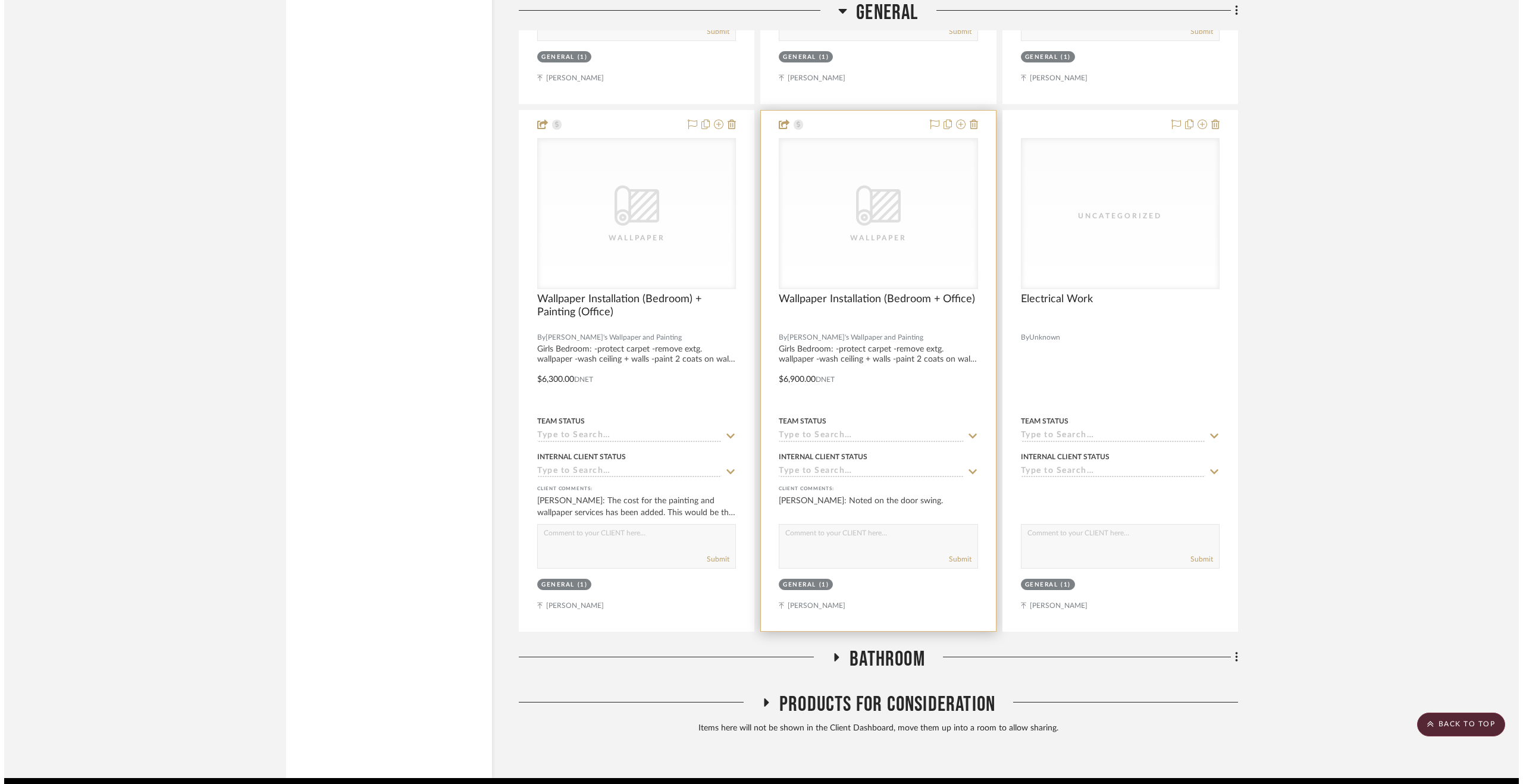
scroll to position [0, 0]
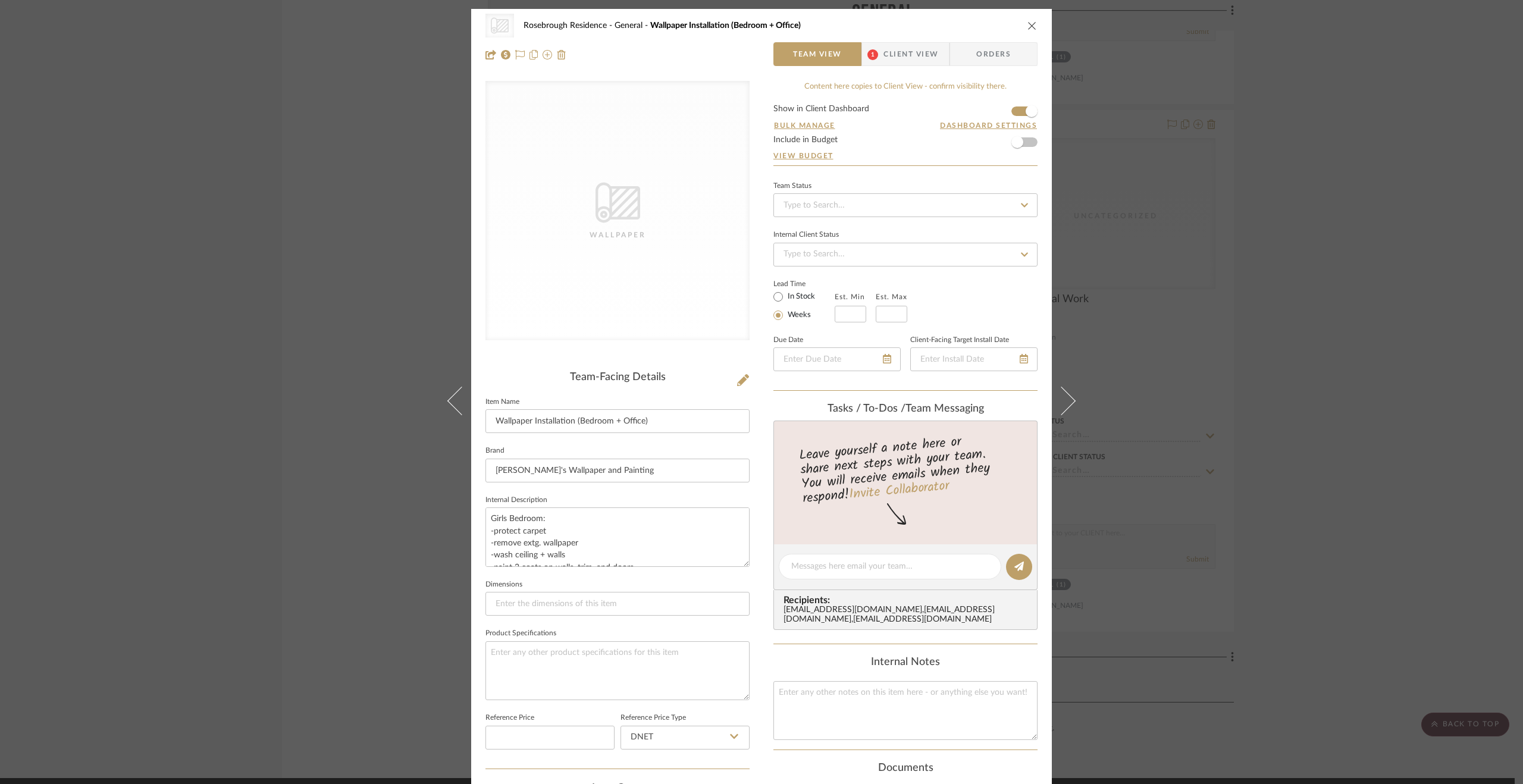
click at [901, 49] on span "Client View" at bounding box center [910, 54] width 54 height 24
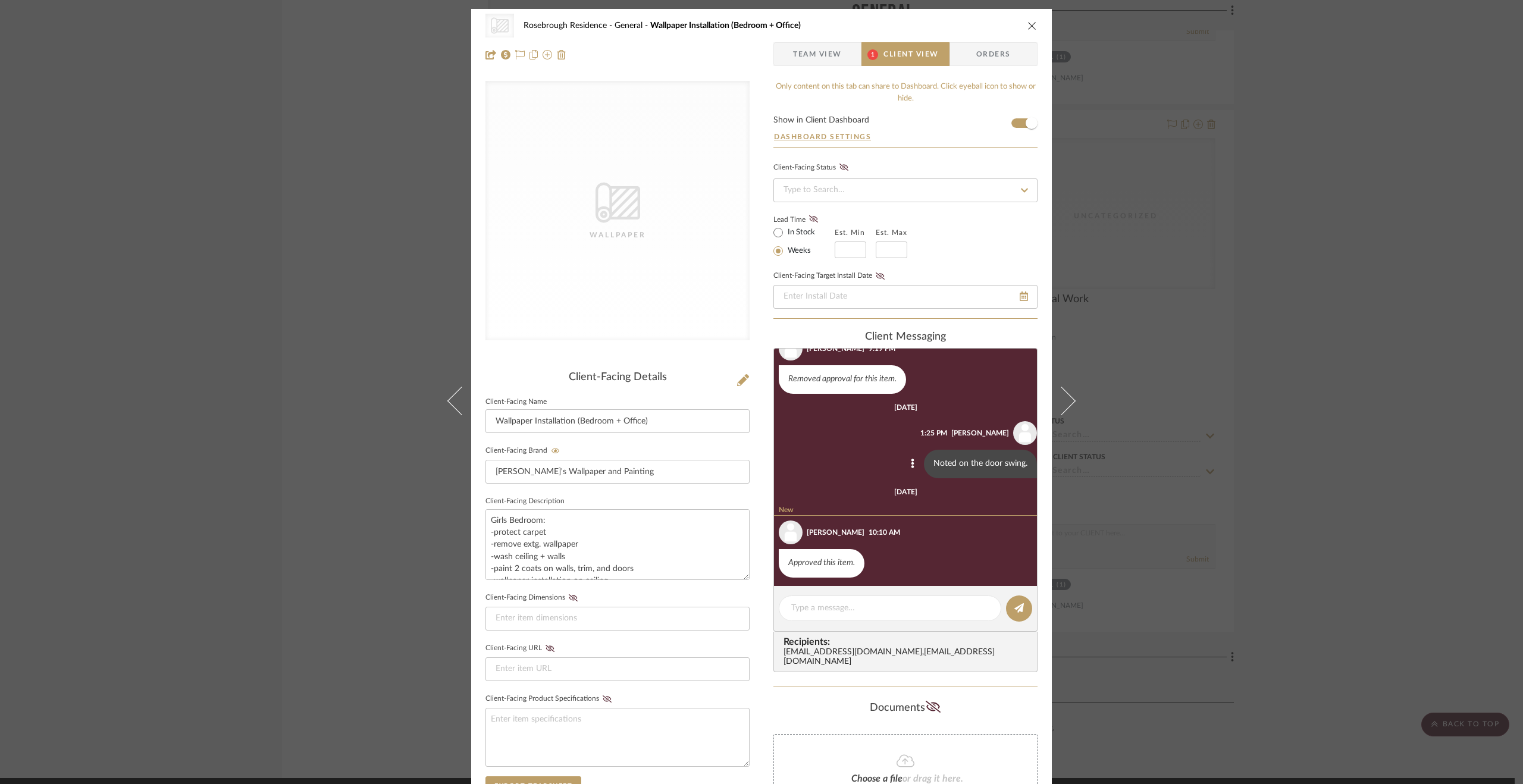
scroll to position [340, 0]
click at [1291, 508] on div "CategoryIconWallcovering Created with Sketch. Wallpaper Rosebrough Residence Ge…" at bounding box center [761, 392] width 1523 height 784
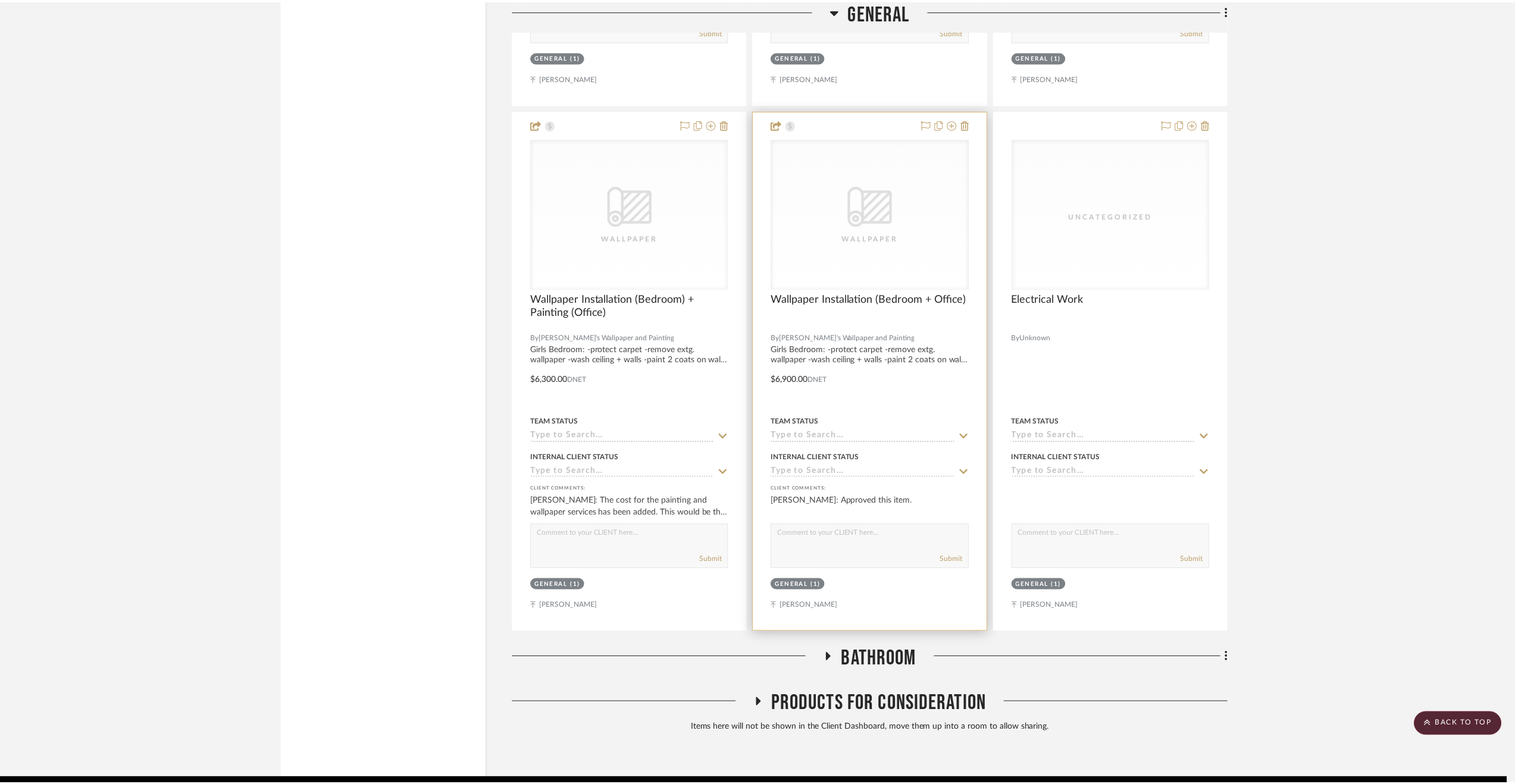
scroll to position [5731, 0]
click at [840, 438] on input at bounding box center [867, 436] width 185 height 11
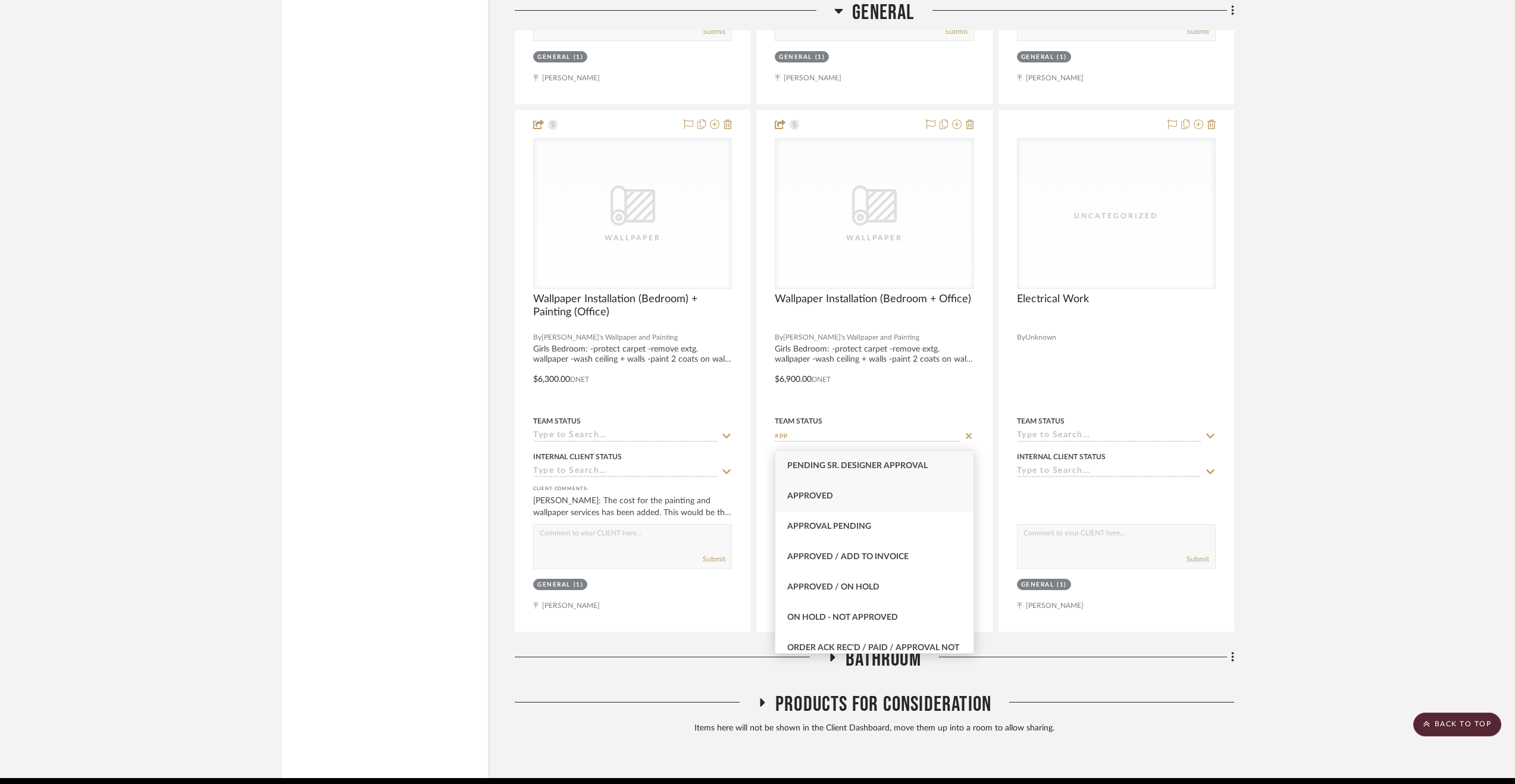
click at [844, 485] on div "Approved" at bounding box center [874, 496] width 198 height 31
click at [903, 663] on span "Bathroom" at bounding box center [883, 659] width 75 height 25
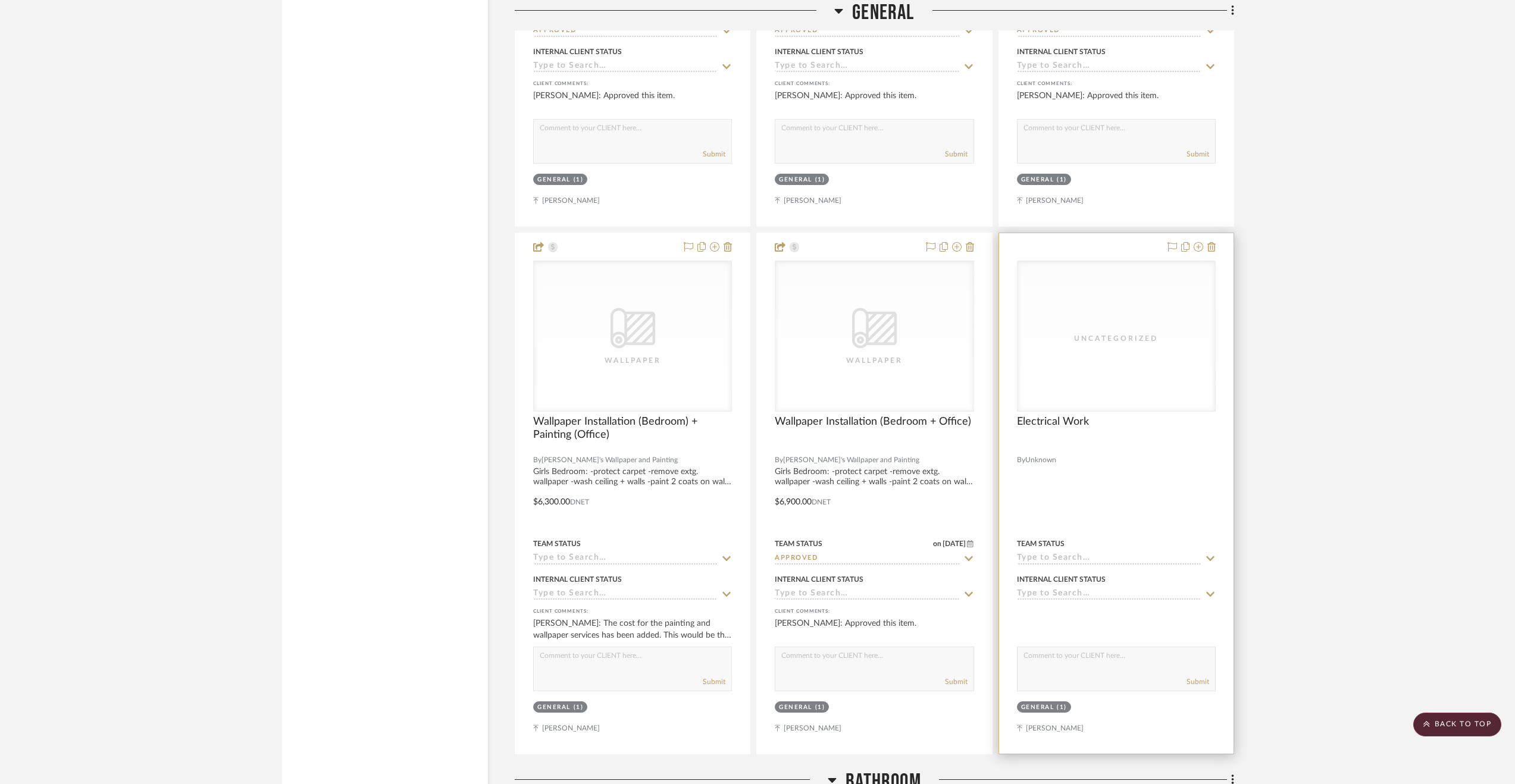
scroll to position [5612, 0]
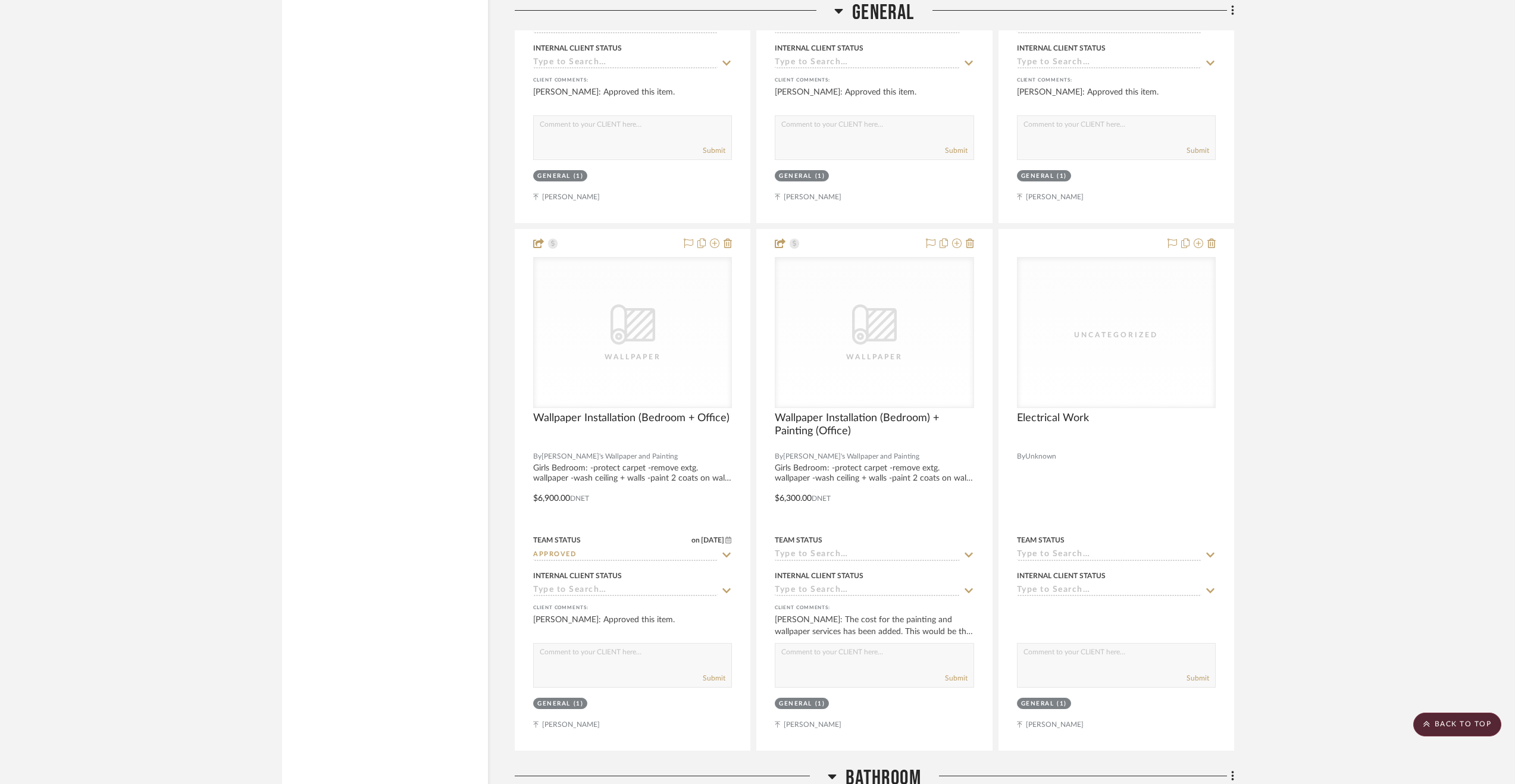
drag, startPoint x: 894, startPoint y: 564, endPoint x: 1318, endPoint y: 477, distance: 432.8
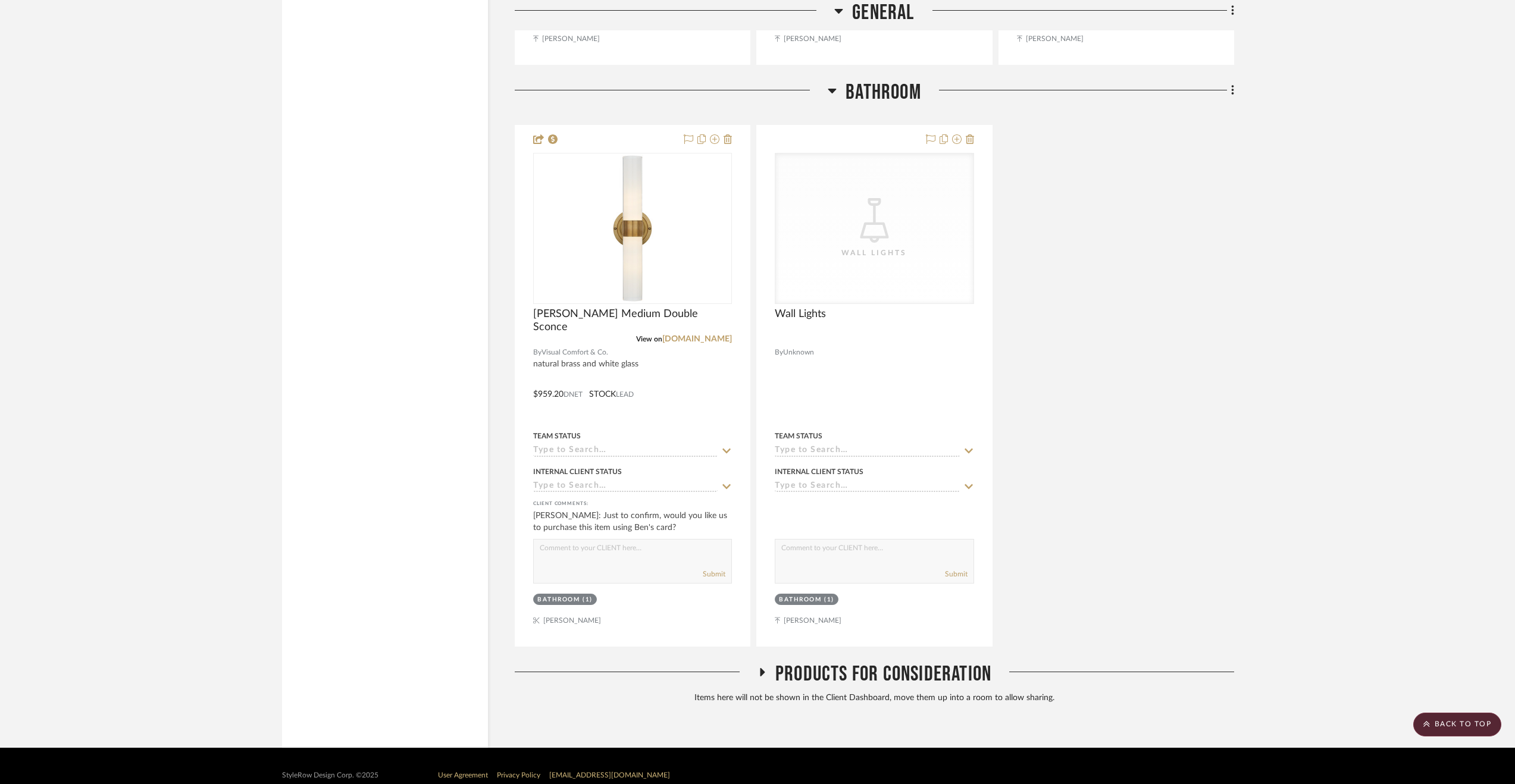
scroll to position [6321, 0]
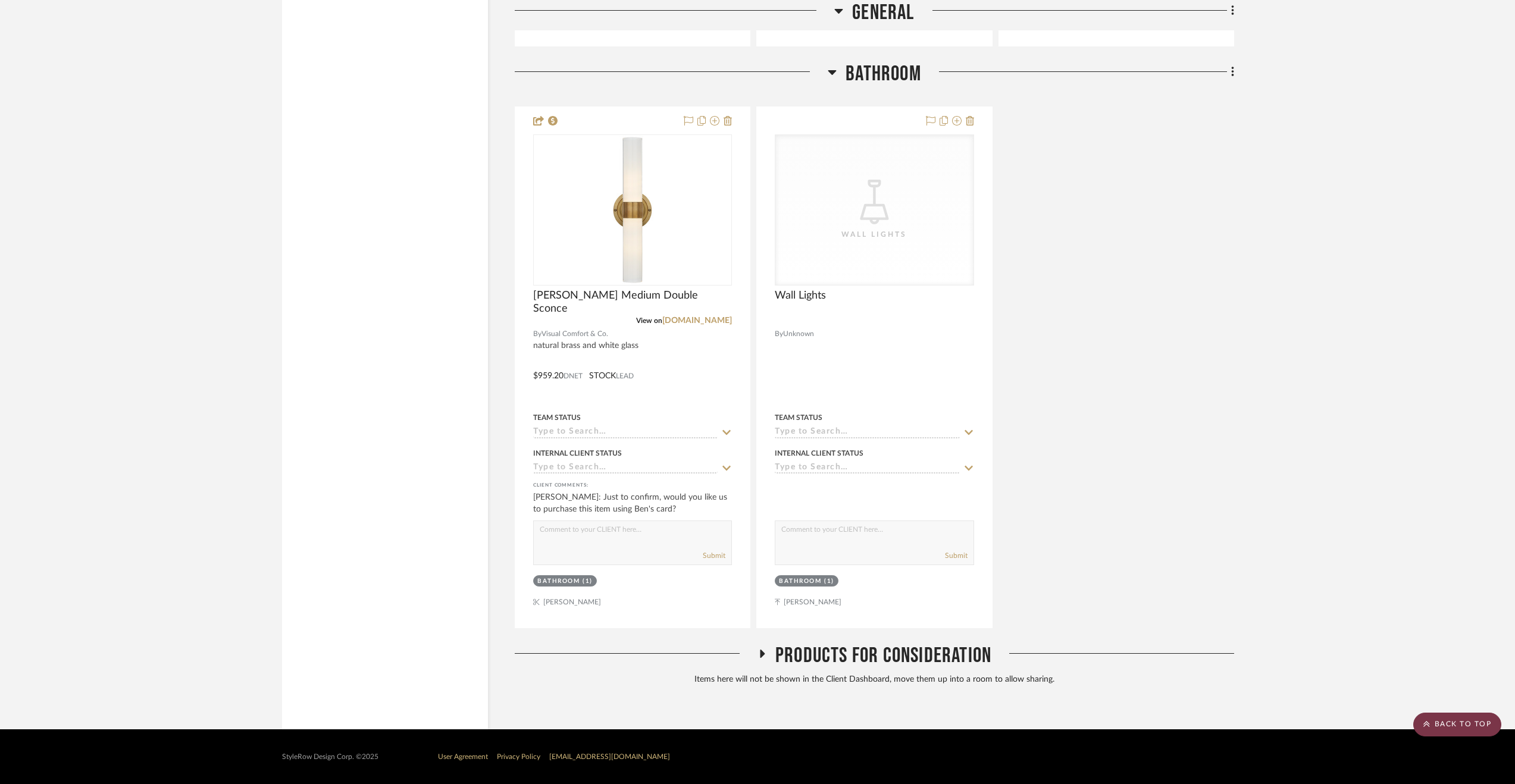
click at [1464, 716] on scroll-to-top-button "BACK TO TOP" at bounding box center [1457, 724] width 88 height 24
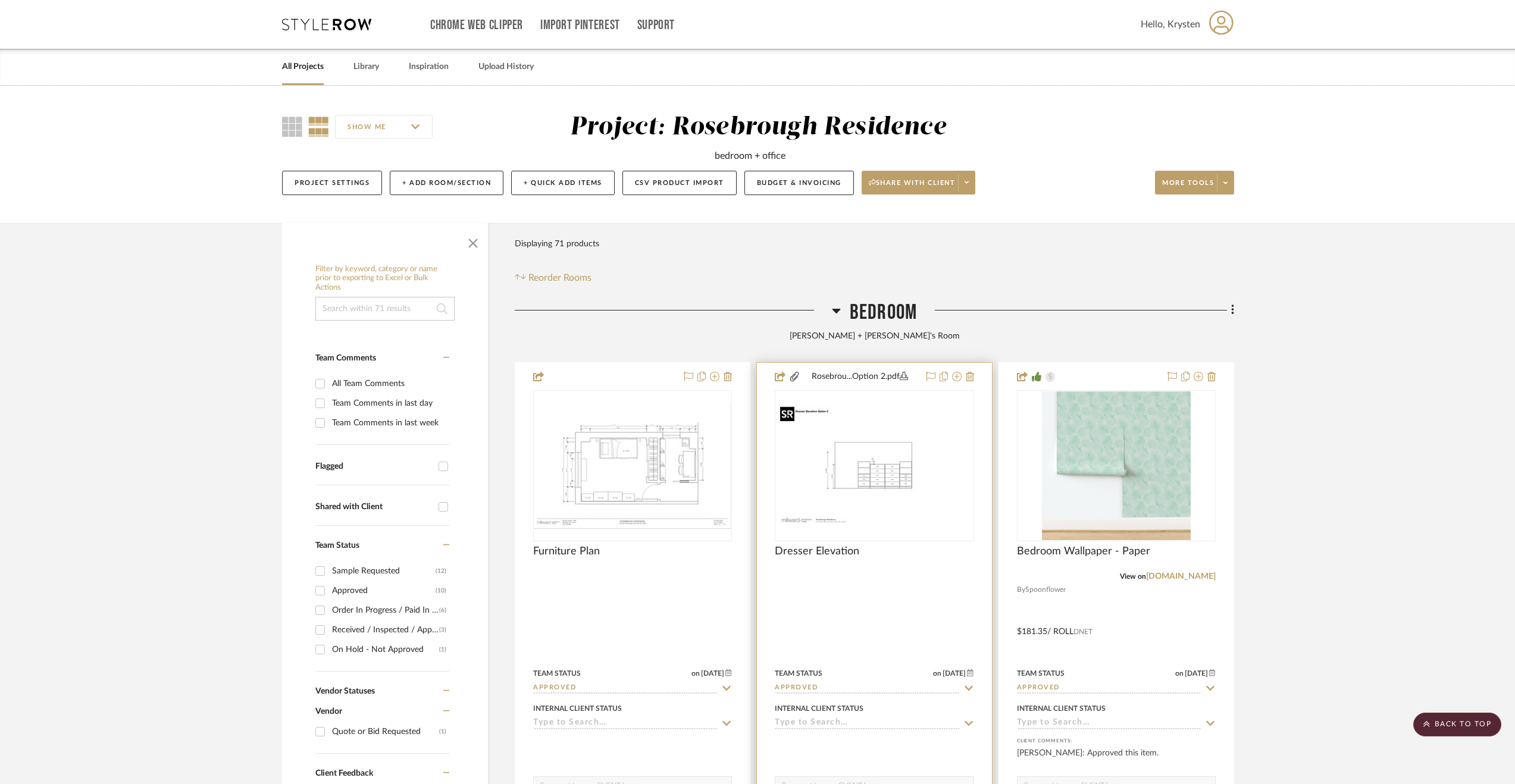
scroll to position [0, 0]
click at [874, 316] on span "Bedroom" at bounding box center [883, 313] width 67 height 25
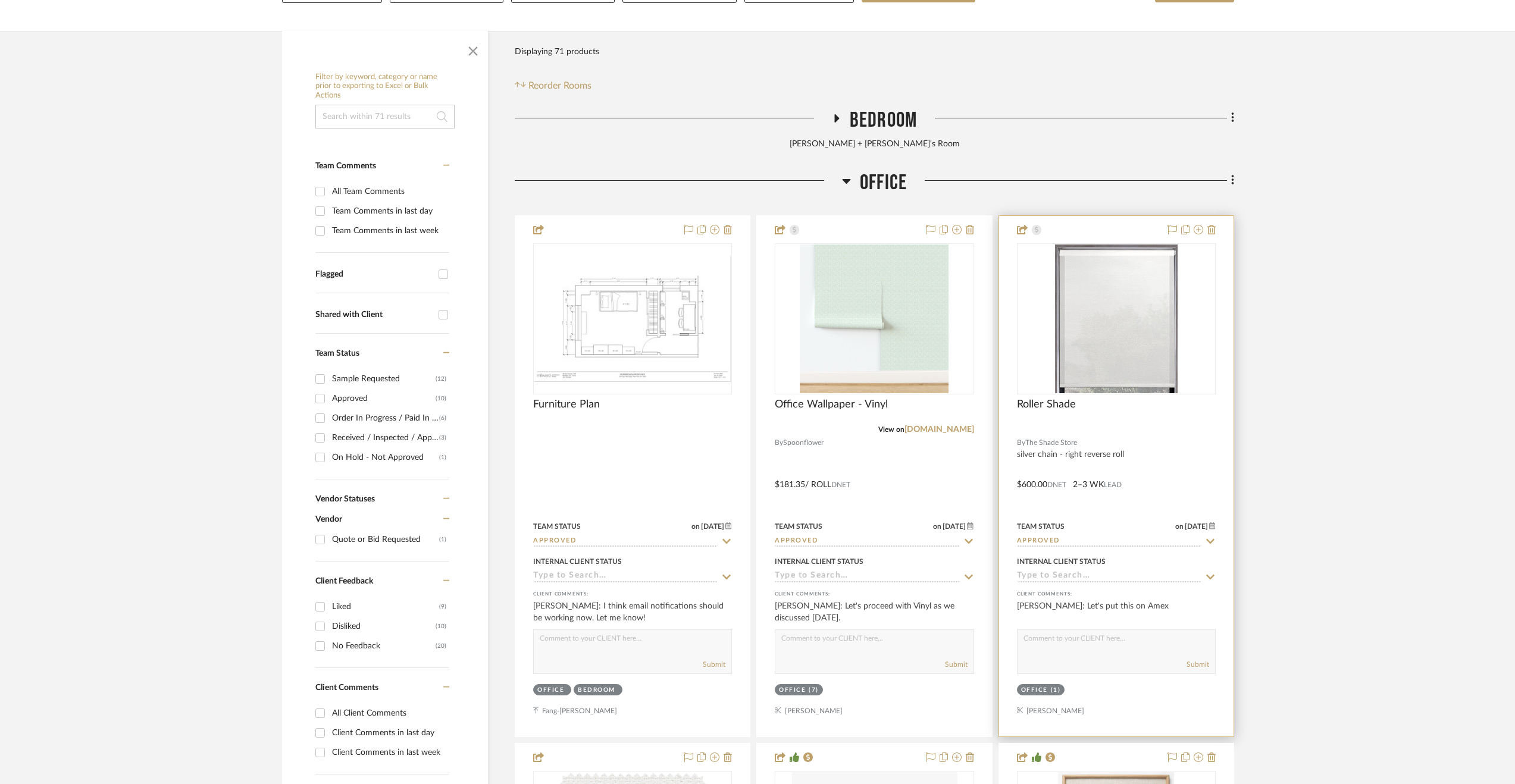
scroll to position [297, 0]
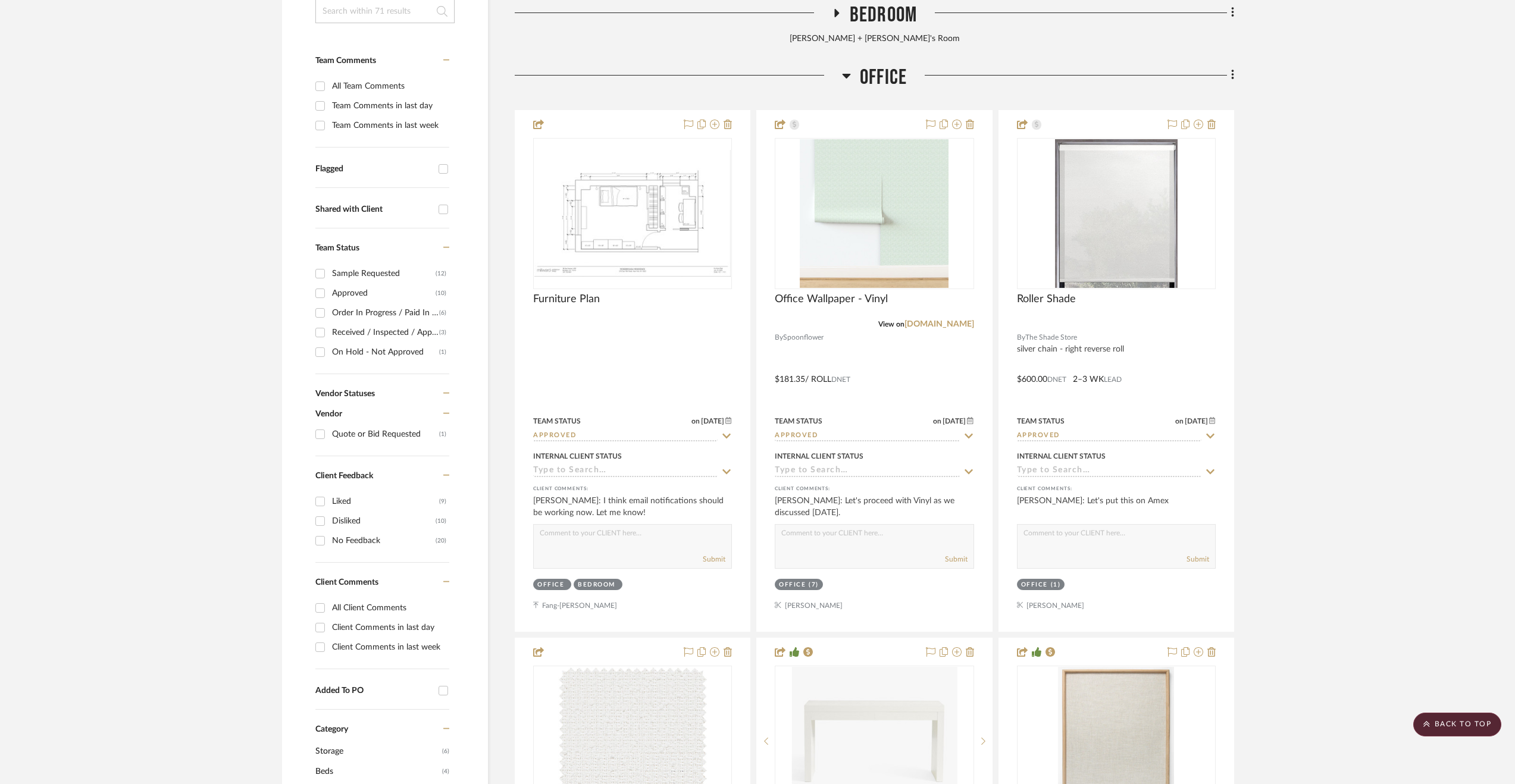
click at [857, 19] on span "Bedroom" at bounding box center [883, 15] width 67 height 25
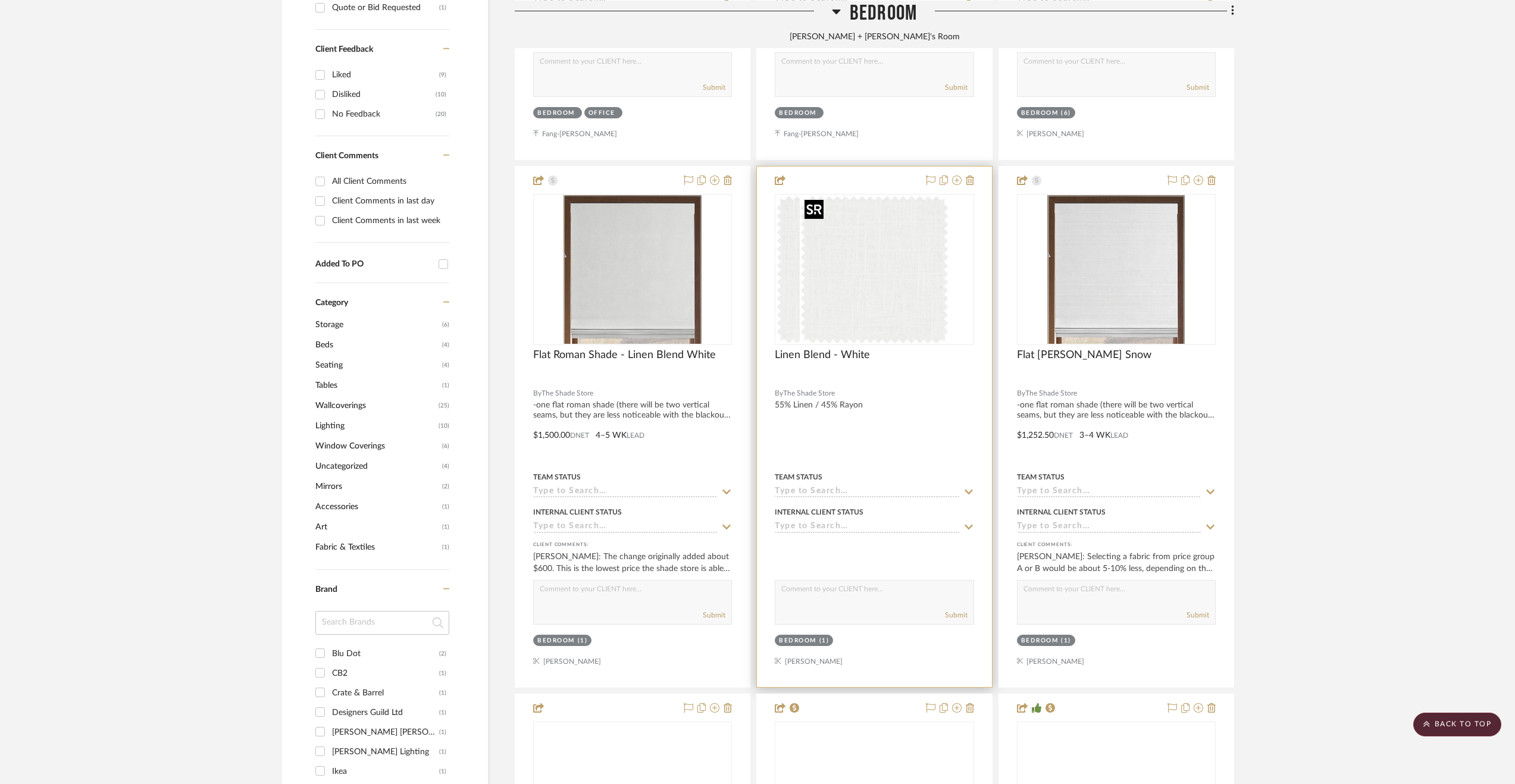
scroll to position [774, 0]
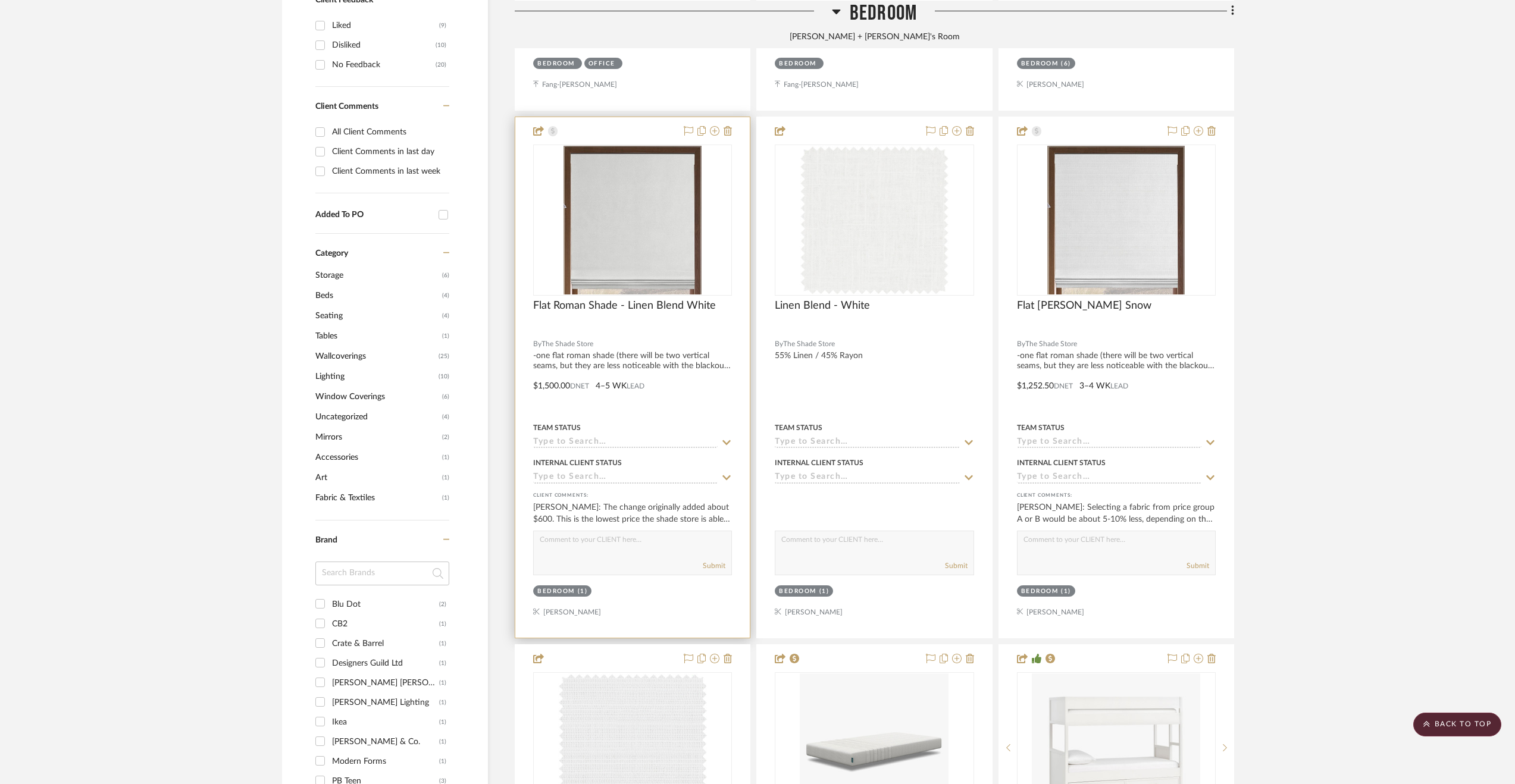
click at [699, 389] on div at bounding box center [632, 377] width 235 height 520
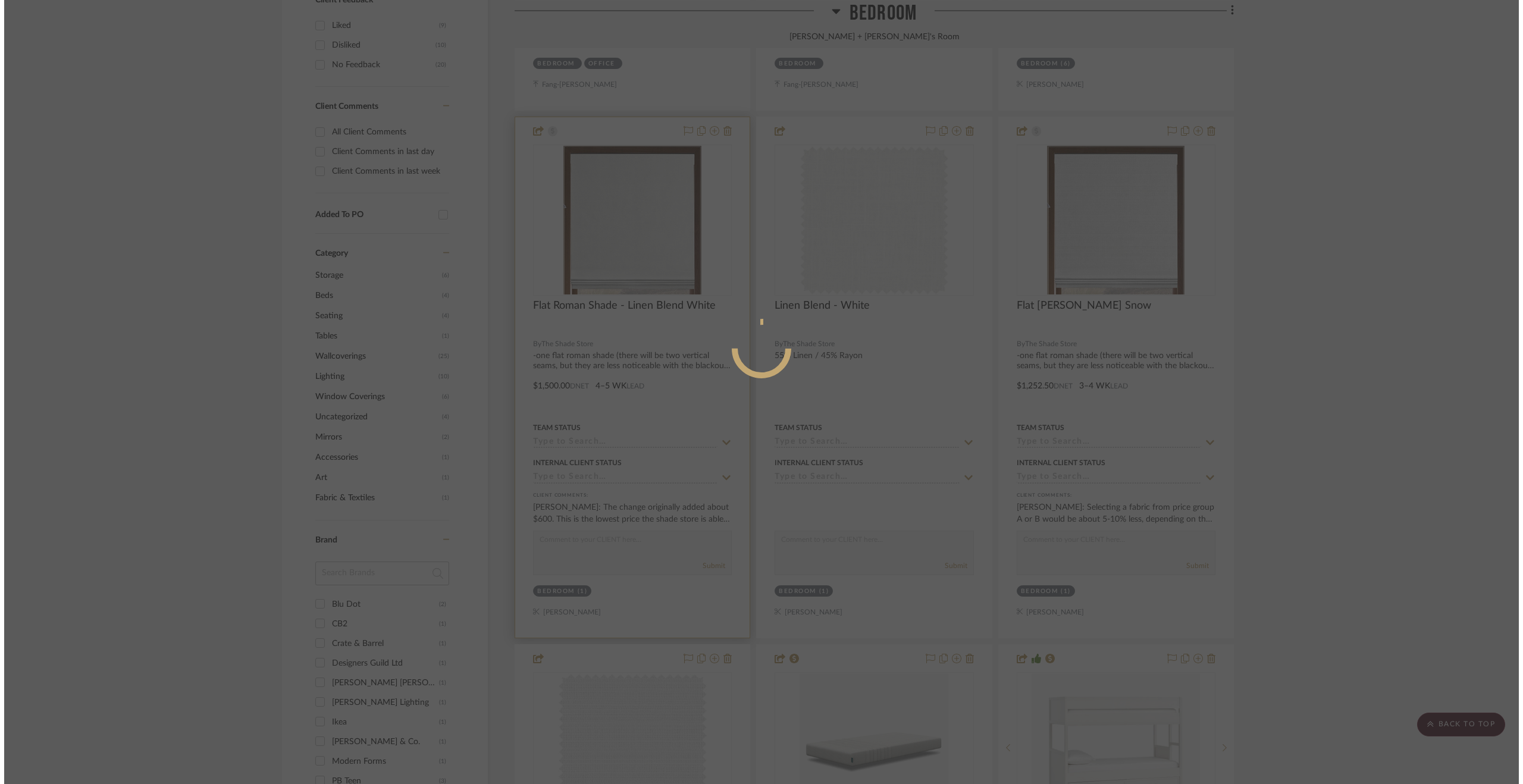
scroll to position [0, 0]
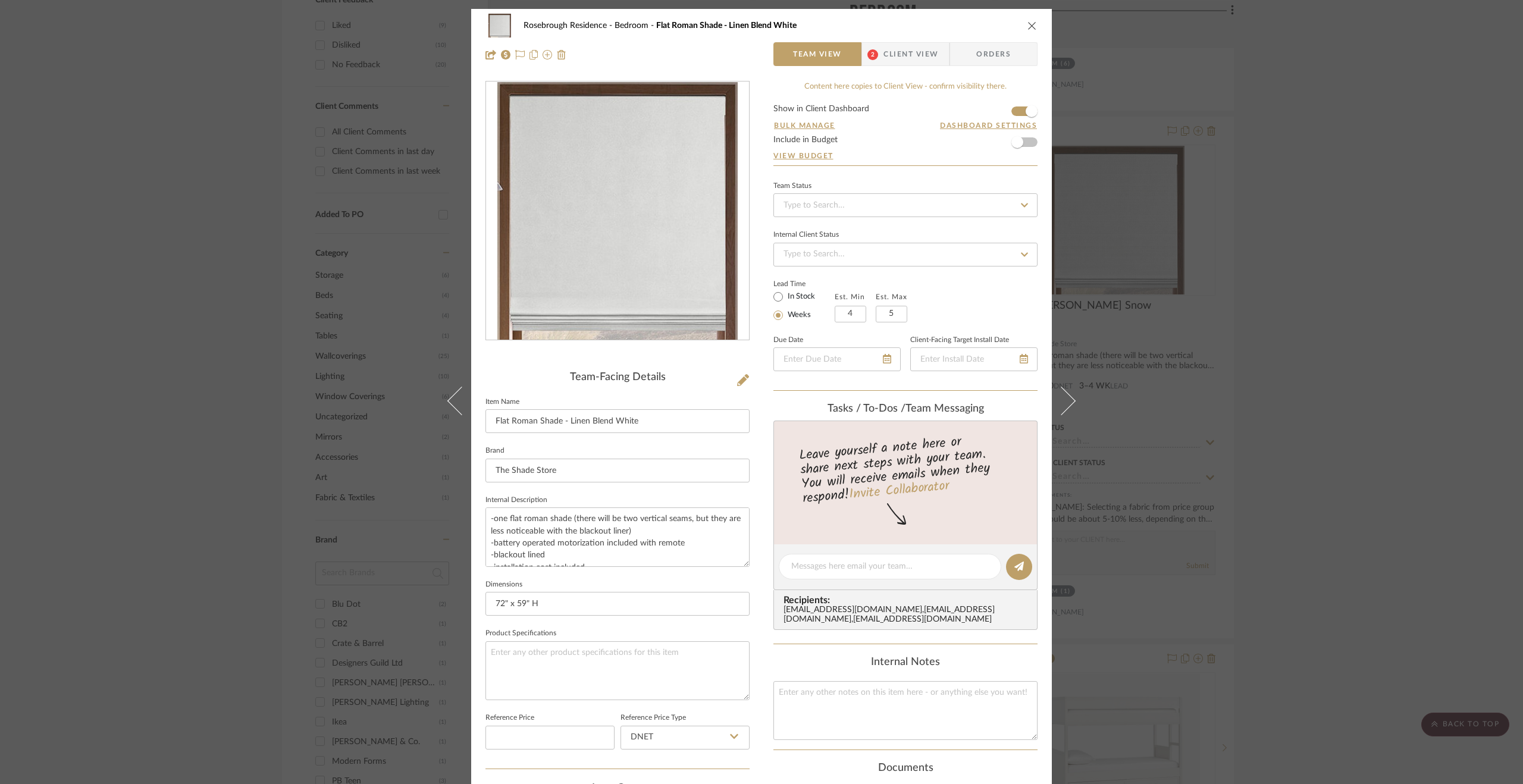
click at [883, 53] on span "Client View" at bounding box center [910, 54] width 54 height 24
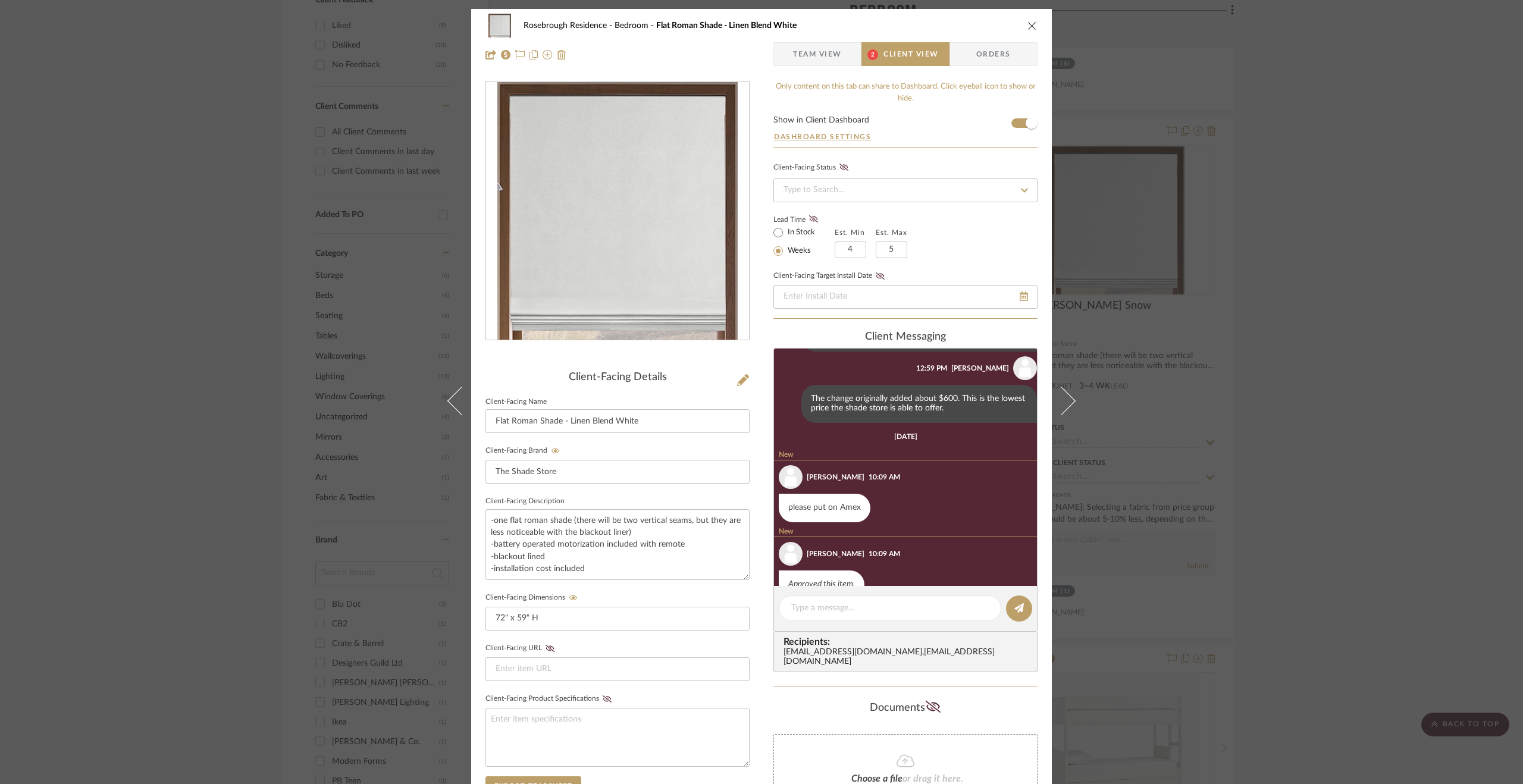
scroll to position [279, 0]
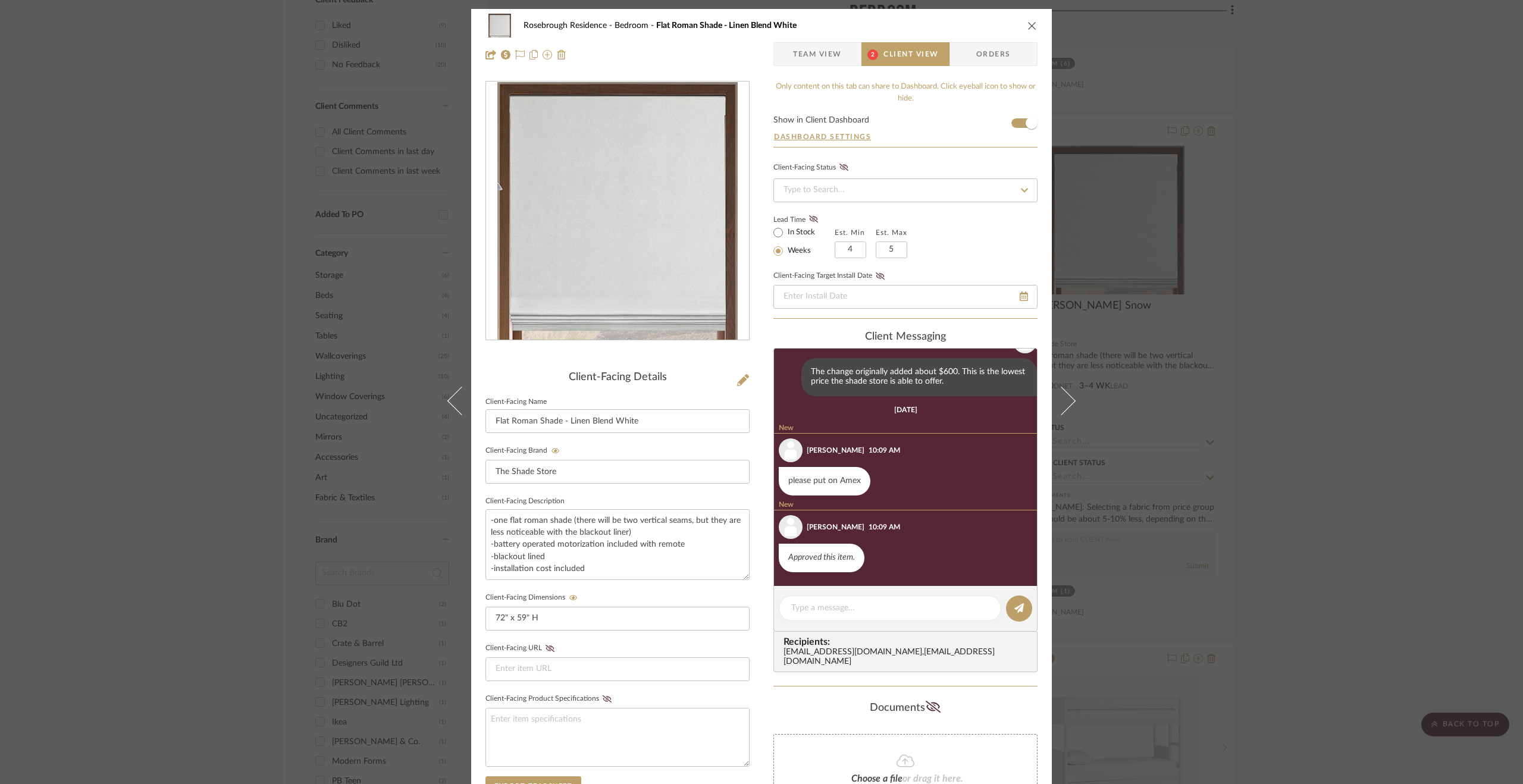
click at [1282, 300] on div "Rosebrough Residence Bedroom Flat Roman Shade - Linen Blend White Team View 2 C…" at bounding box center [761, 392] width 1523 height 784
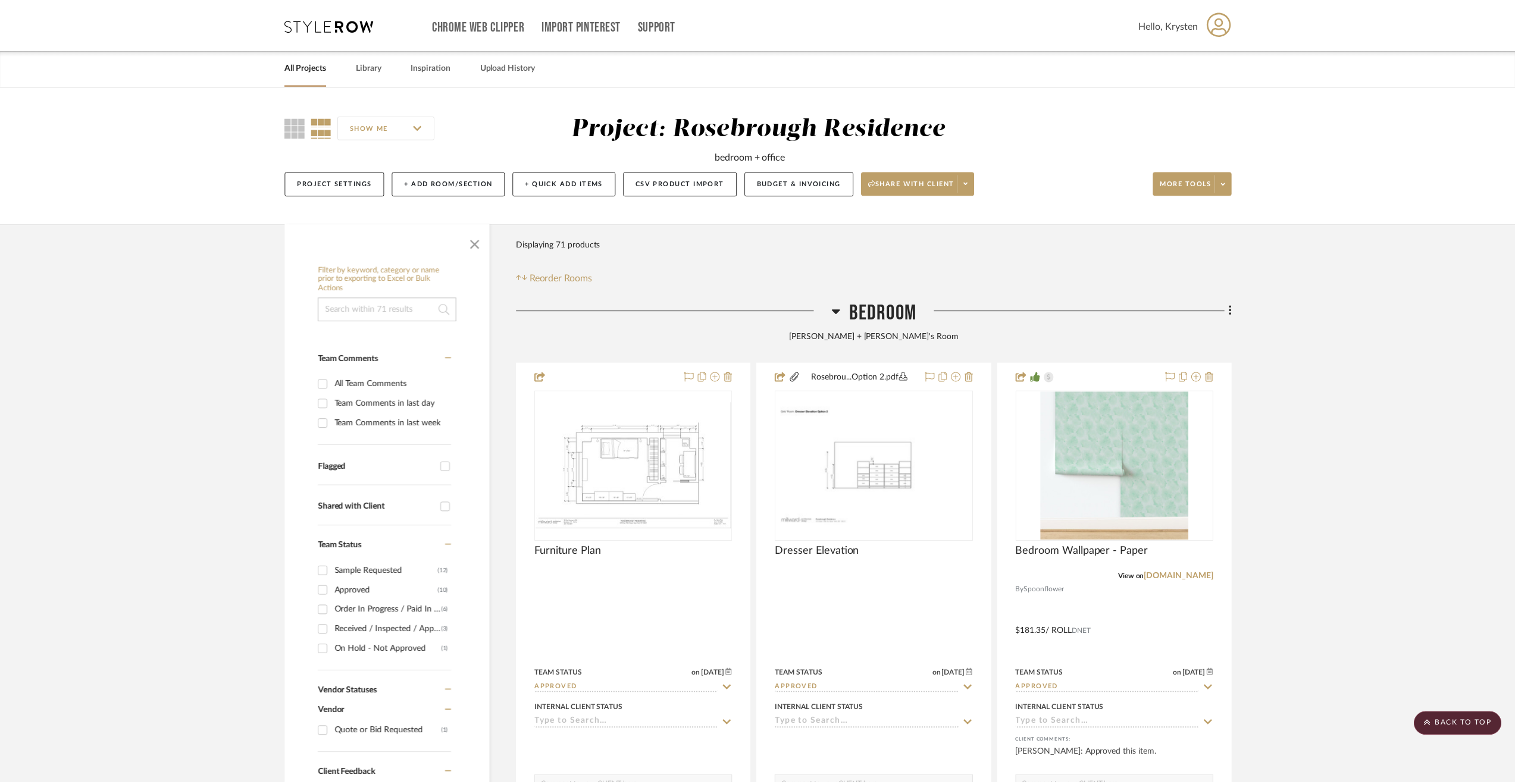
scroll to position [774, 0]
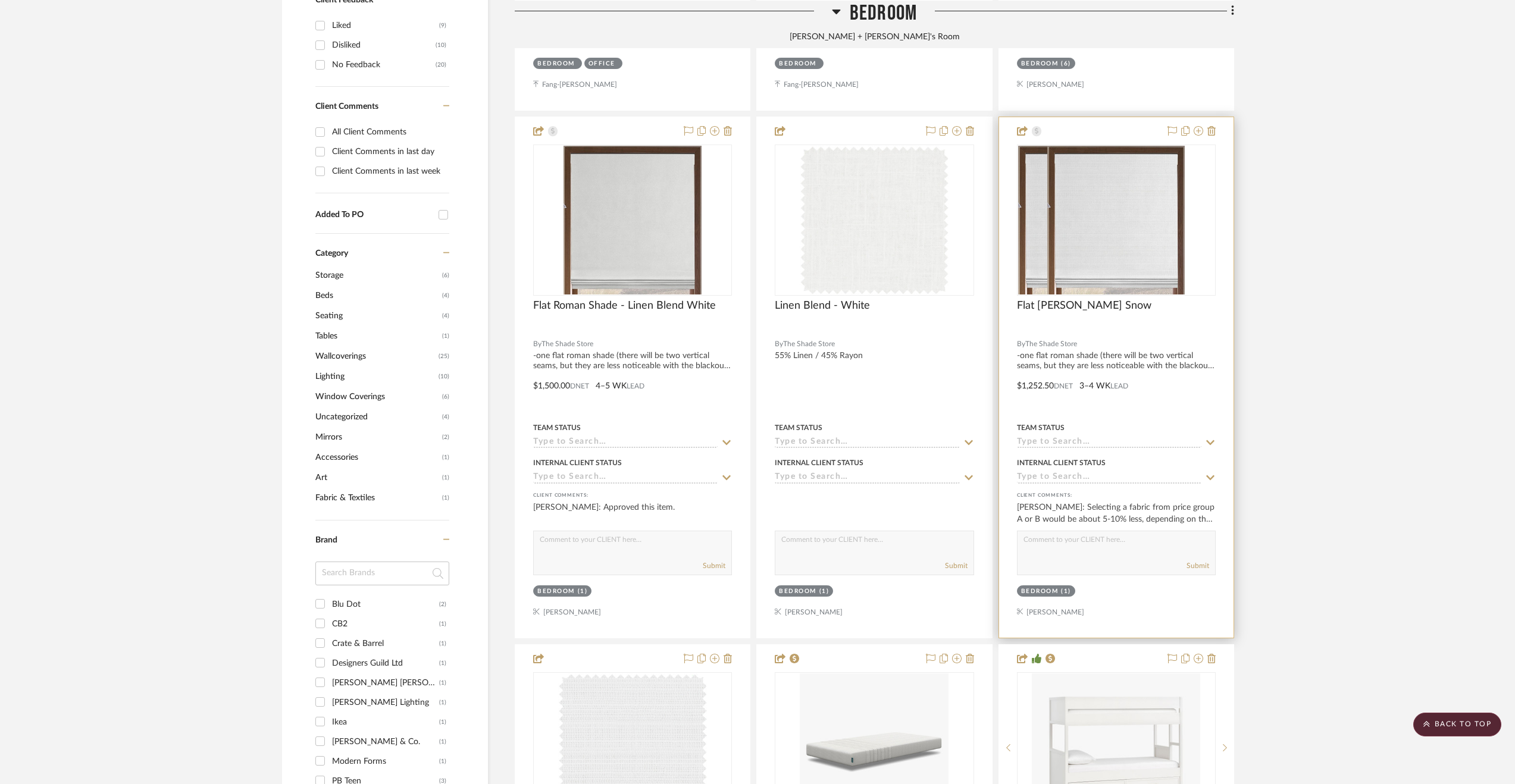
click at [1185, 395] on div at bounding box center [1116, 377] width 235 height 520
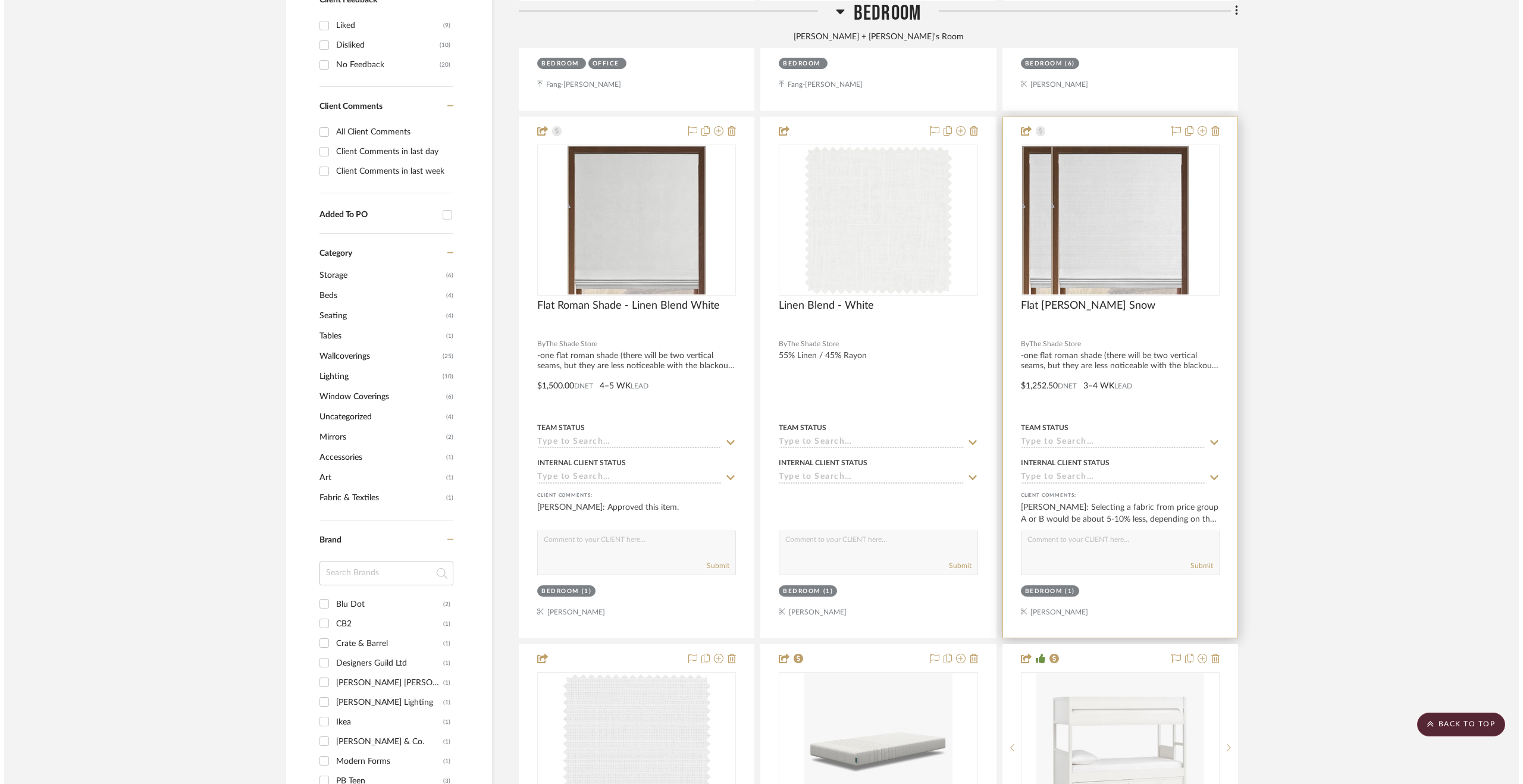
scroll to position [0, 0]
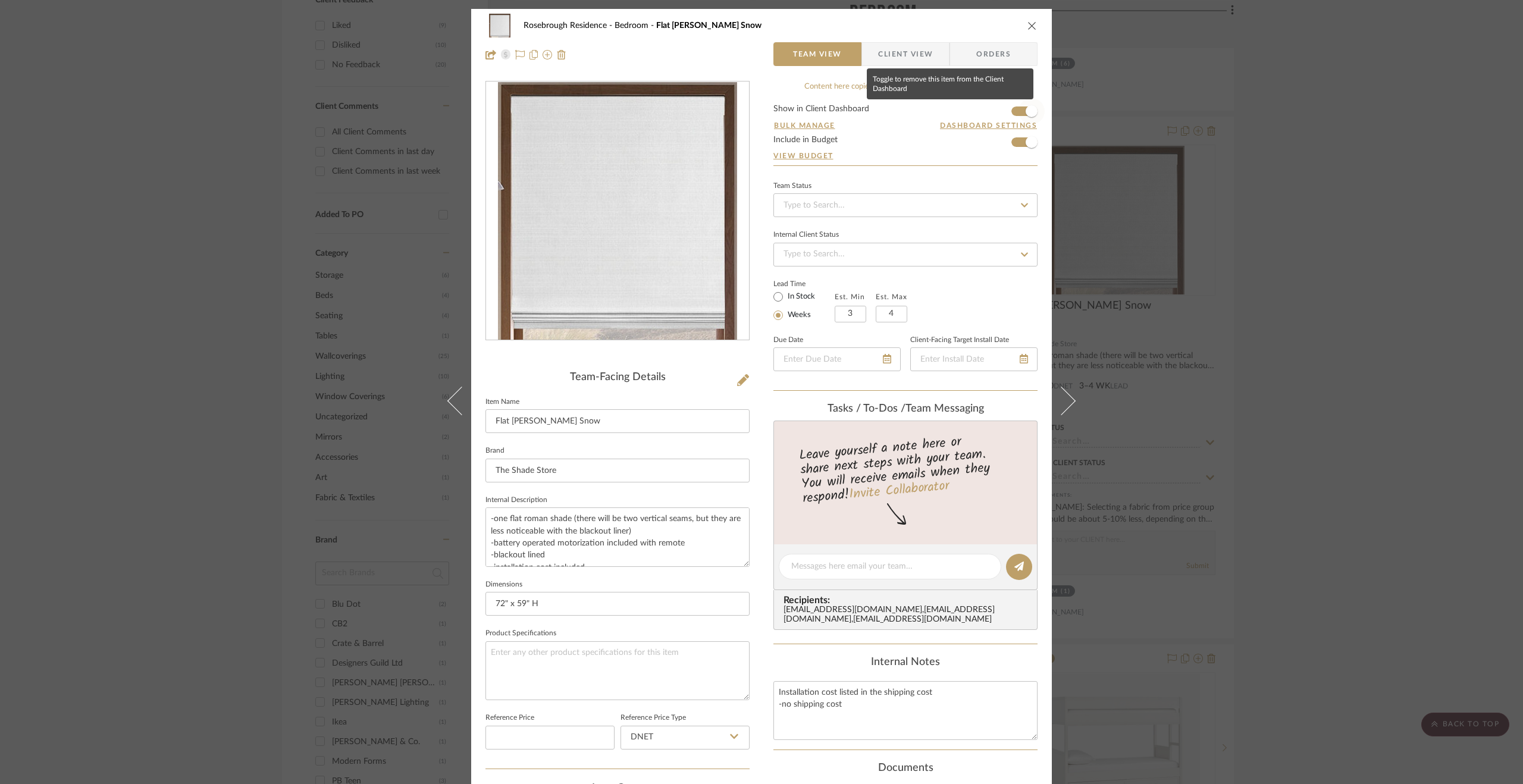
click at [1019, 108] on span "button" at bounding box center [1031, 111] width 26 height 26
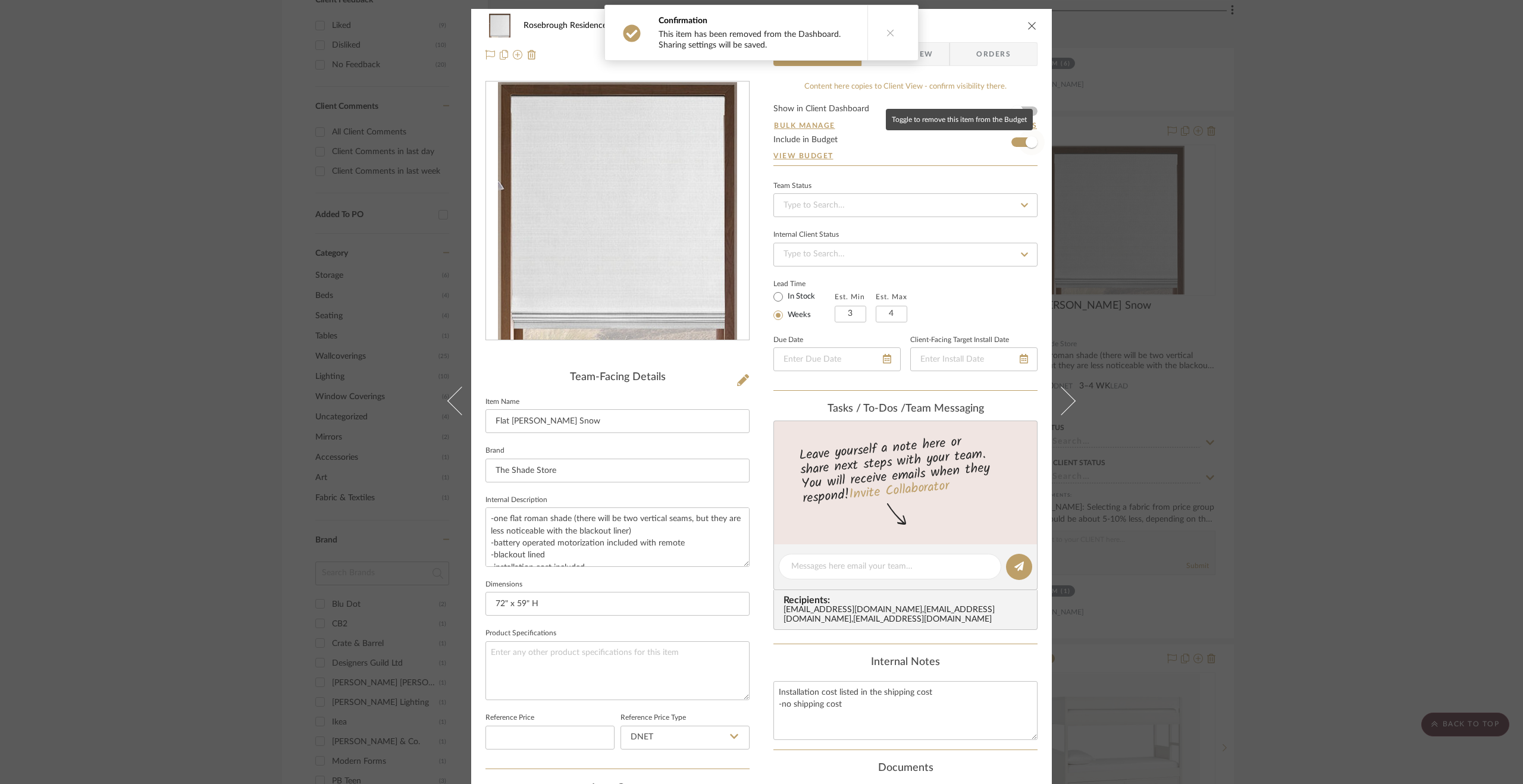
click at [1033, 141] on span "button" at bounding box center [1031, 142] width 12 height 12
drag, startPoint x: 1390, startPoint y: 307, endPoint x: 1376, endPoint y: 300, distance: 15.7
click at [1390, 307] on div "Rosebrough Residence Bedroom Flat [PERSON_NAME] Snow Team View Client View Orde…" at bounding box center [761, 392] width 1523 height 784
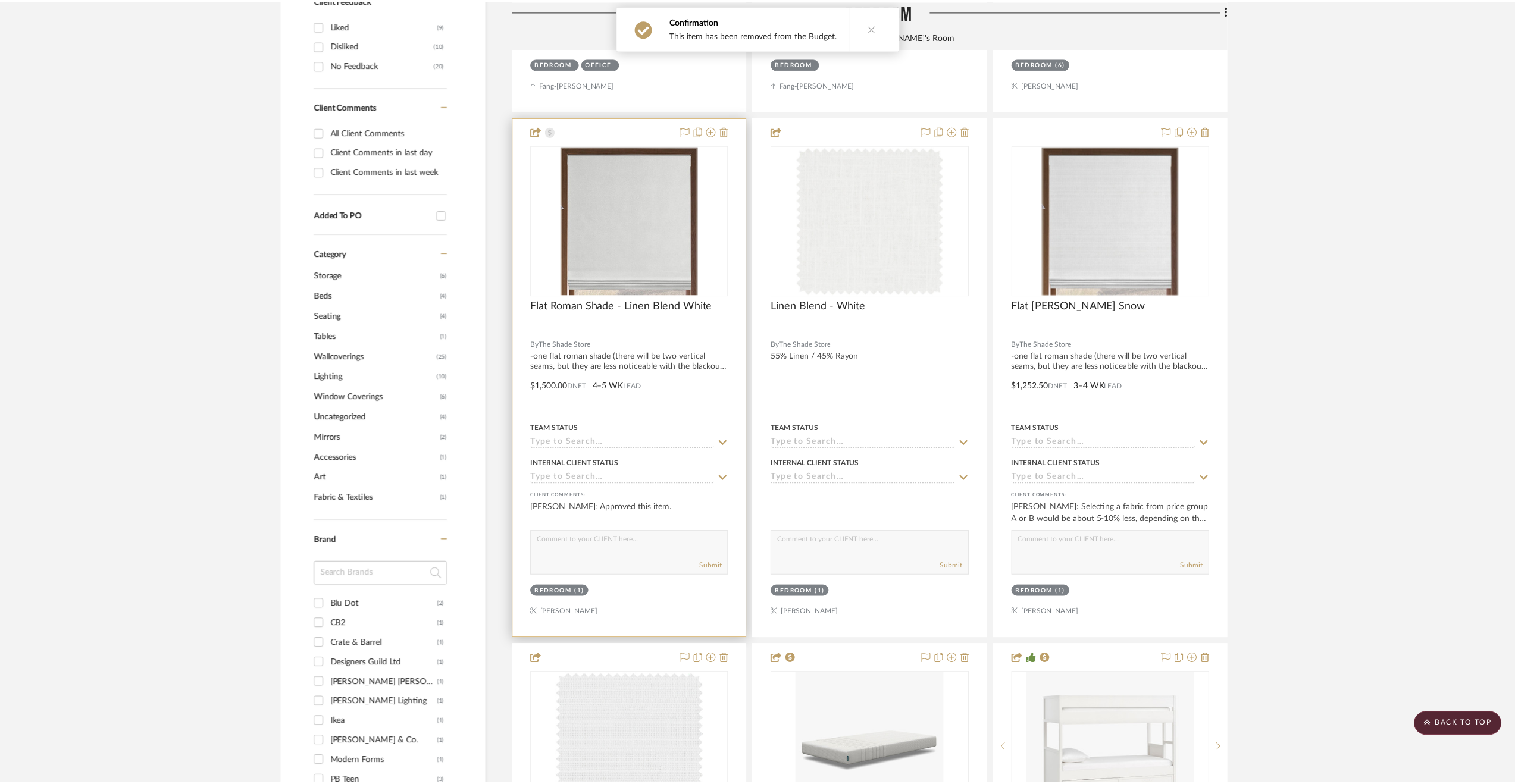
scroll to position [774, 0]
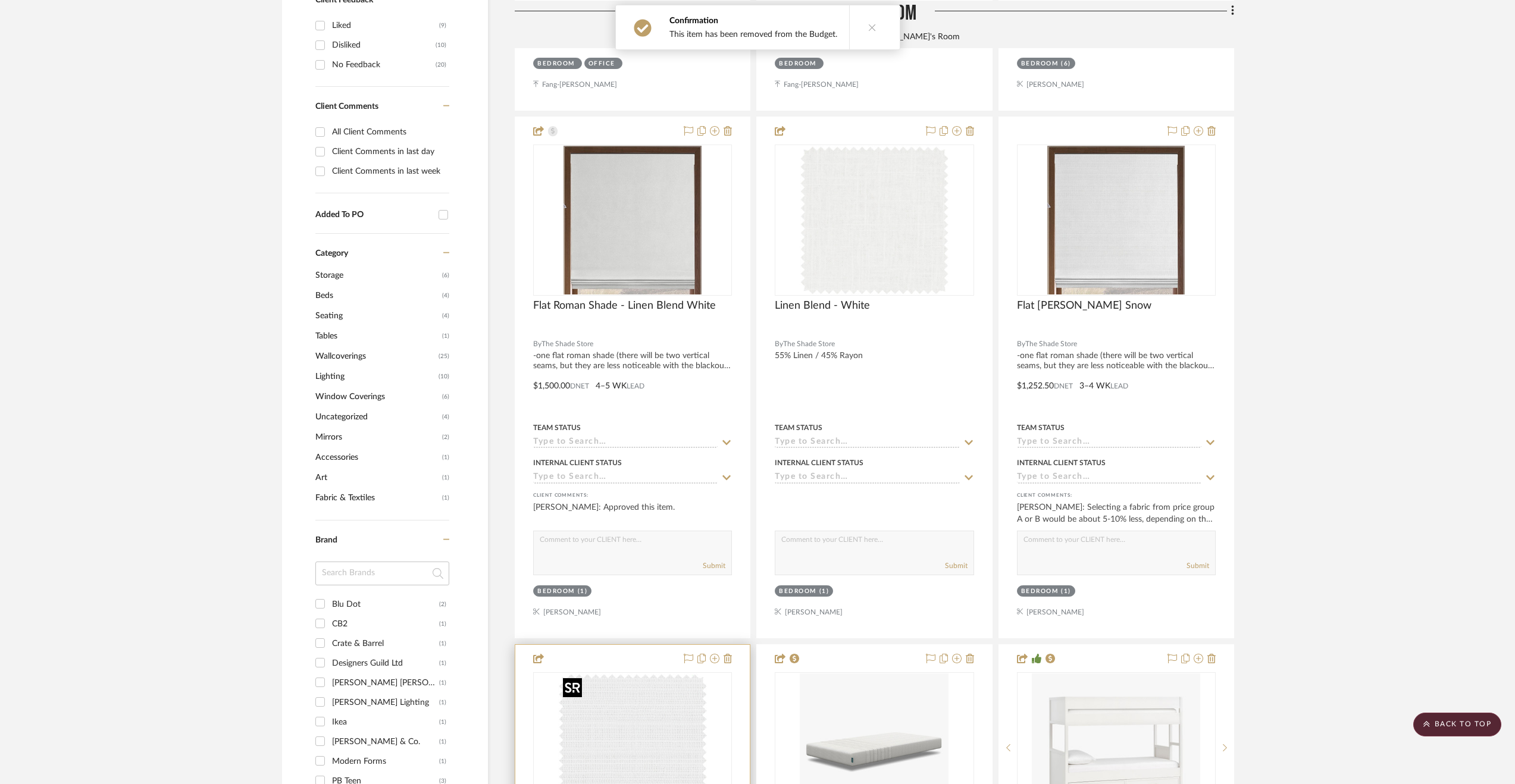
click at [0, 0] on img at bounding box center [0, 0] width 0 height 0
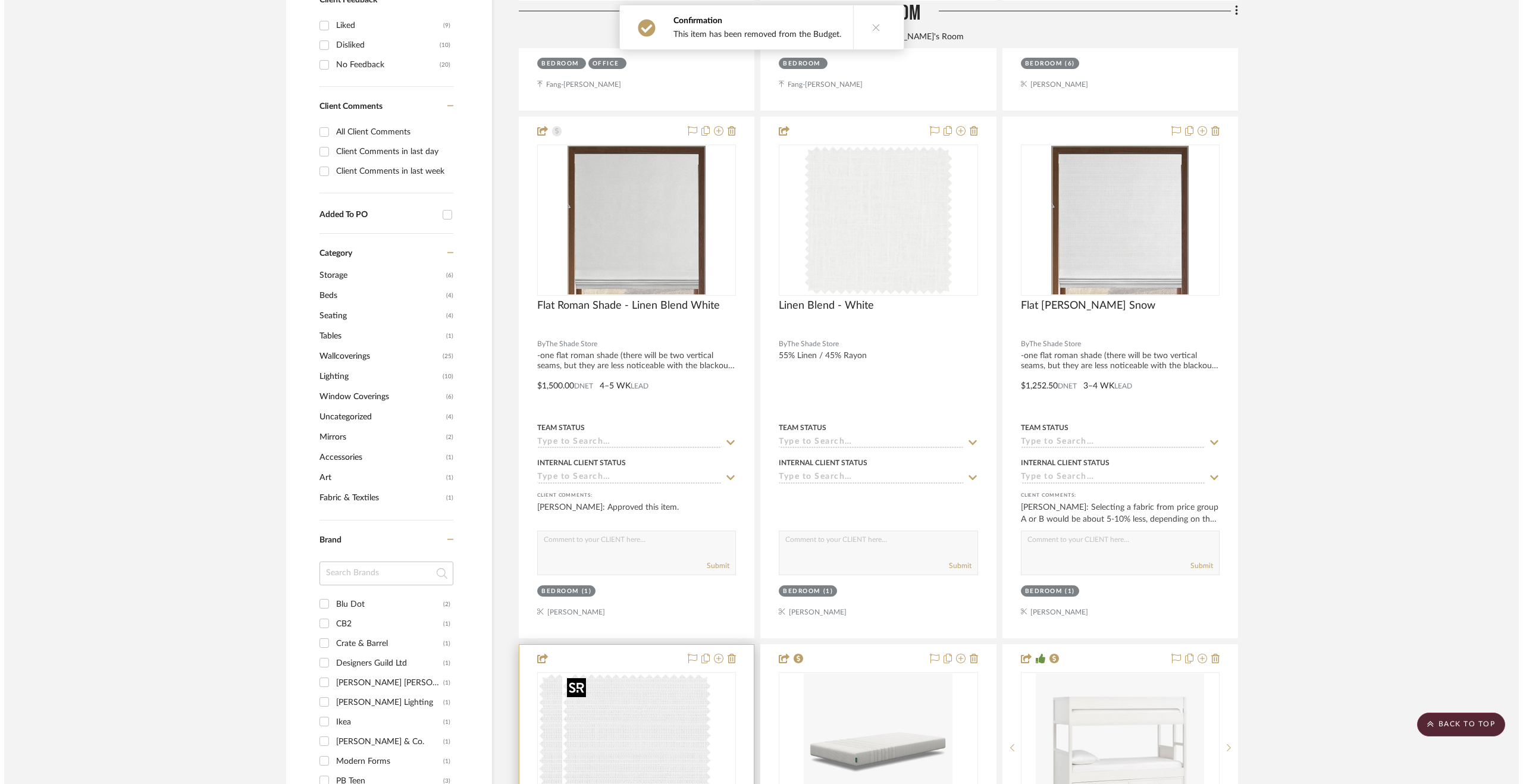
scroll to position [0, 0]
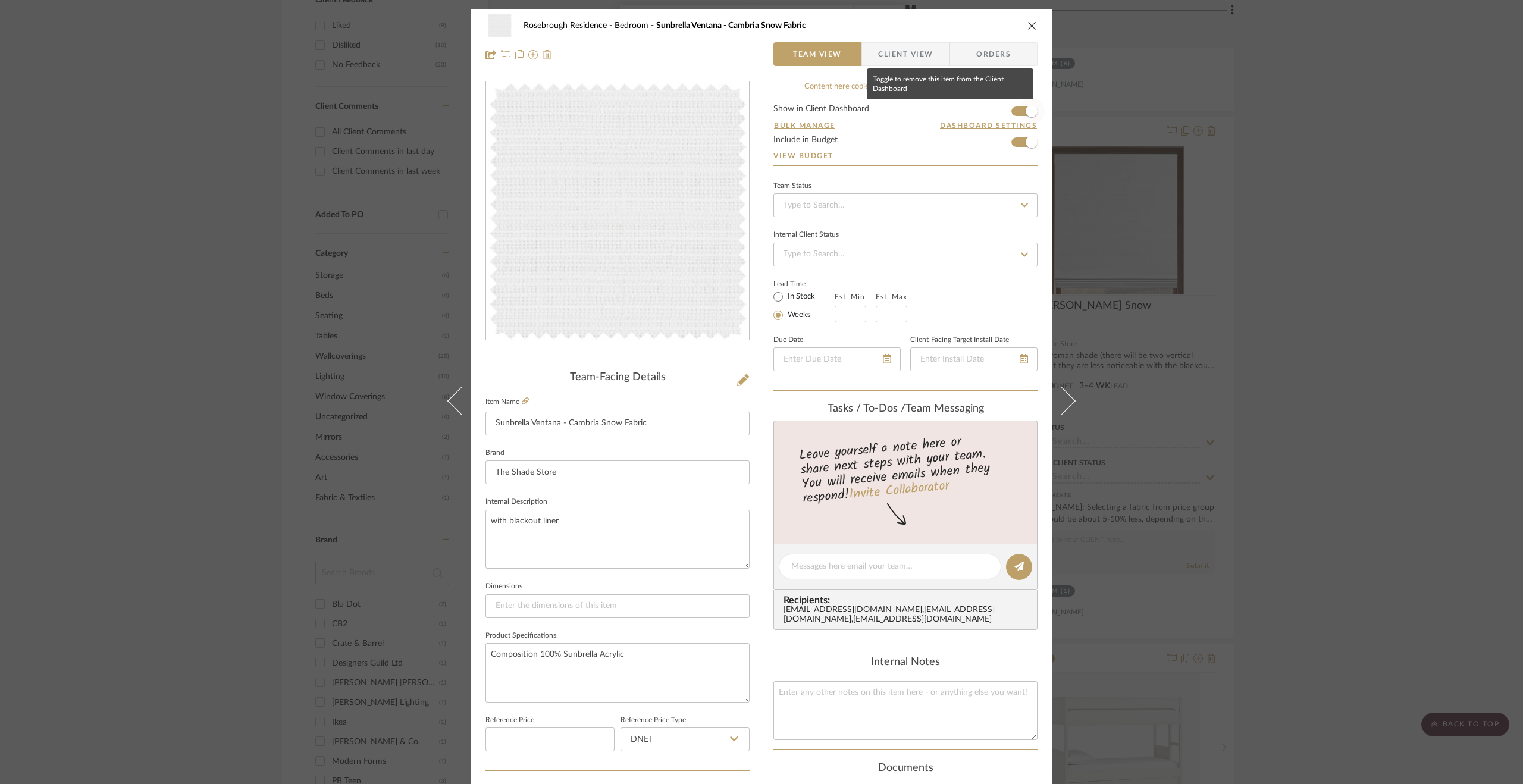
click at [1019, 105] on span "button" at bounding box center [1031, 111] width 26 height 26
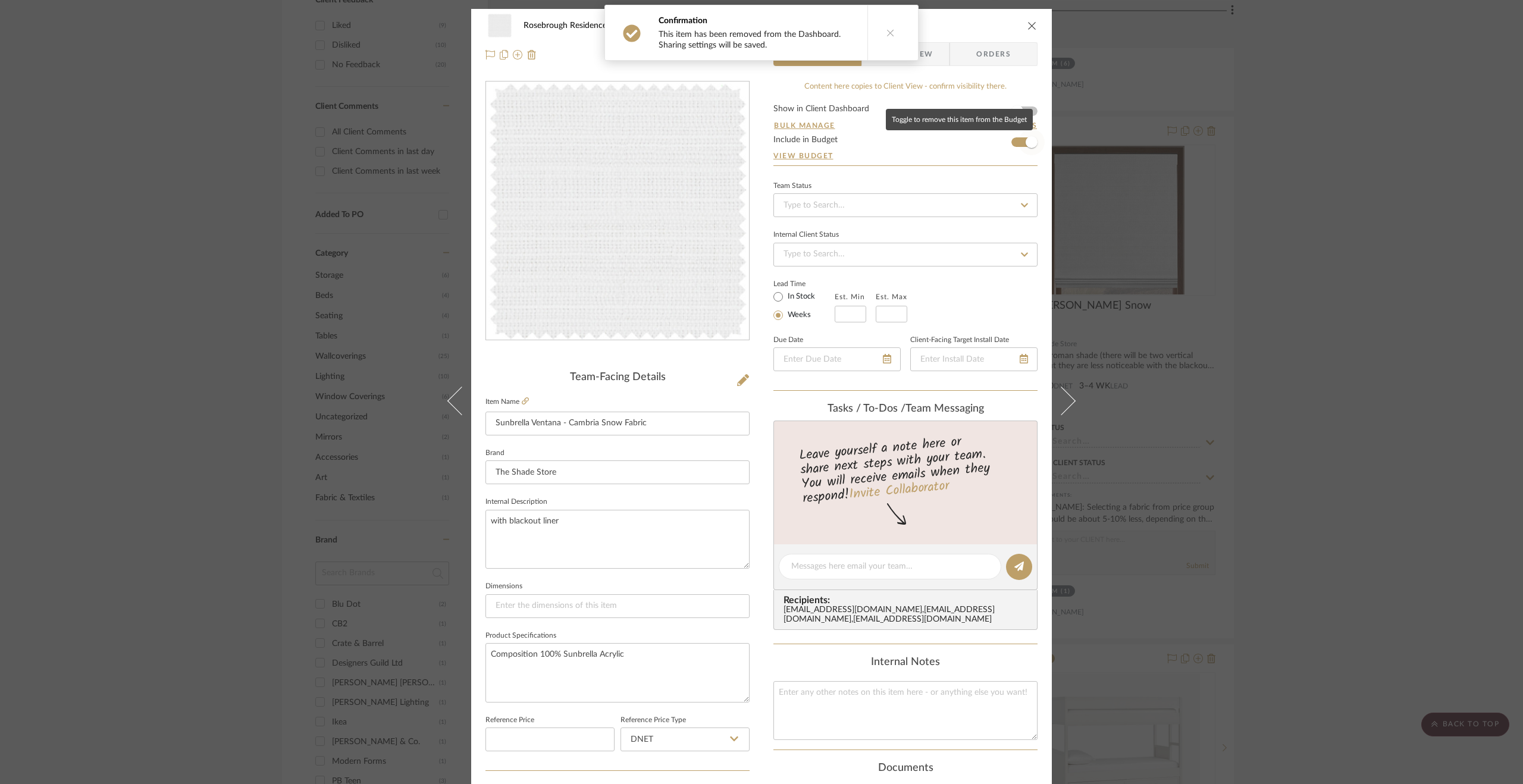
click at [1027, 138] on span "button" at bounding box center [1031, 142] width 12 height 12
click at [1414, 277] on div "Rosebrough Residence Bedroom Sunbrella Ventana - Cambria Snow Fabric Team View …" at bounding box center [761, 392] width 1523 height 784
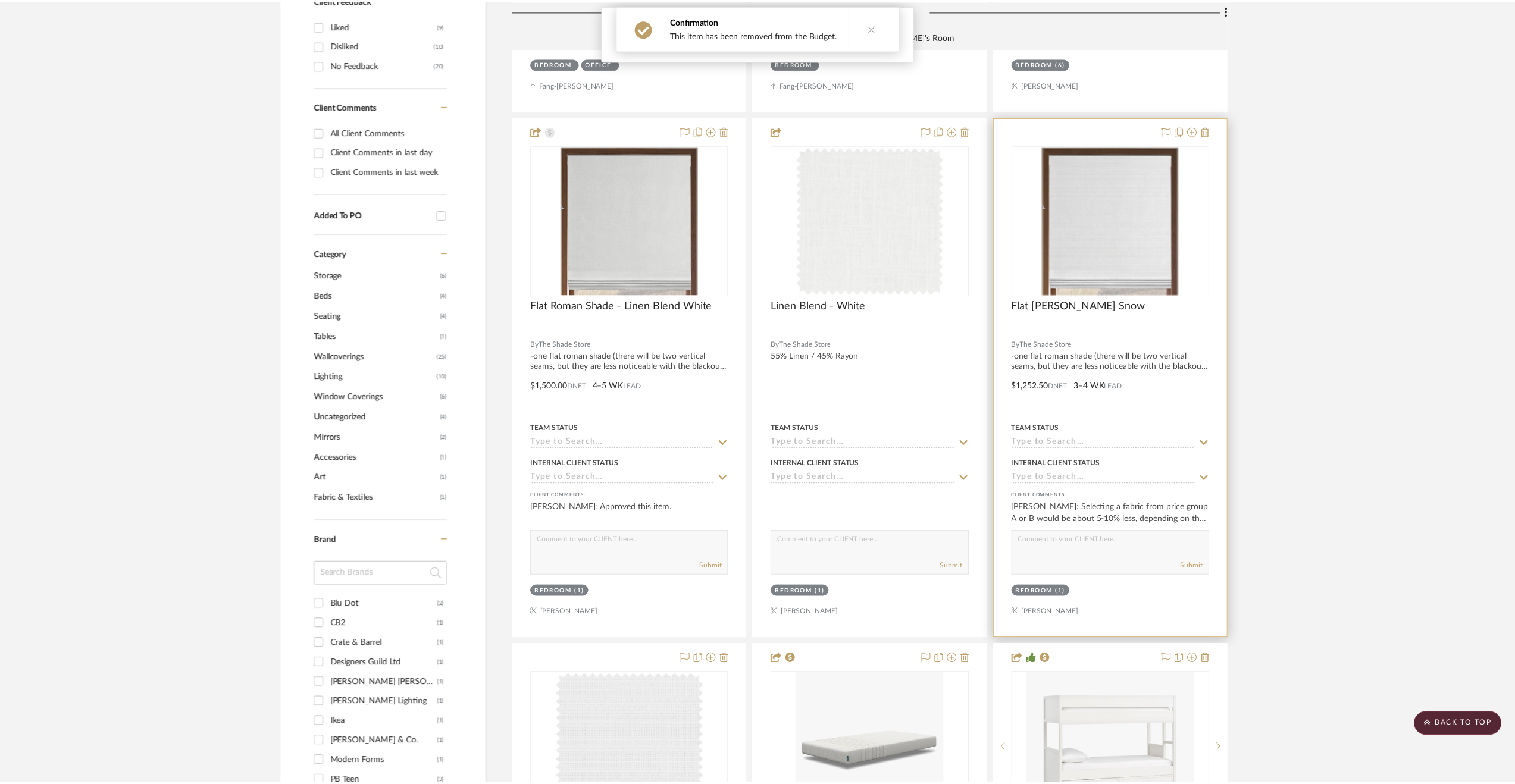
scroll to position [774, 0]
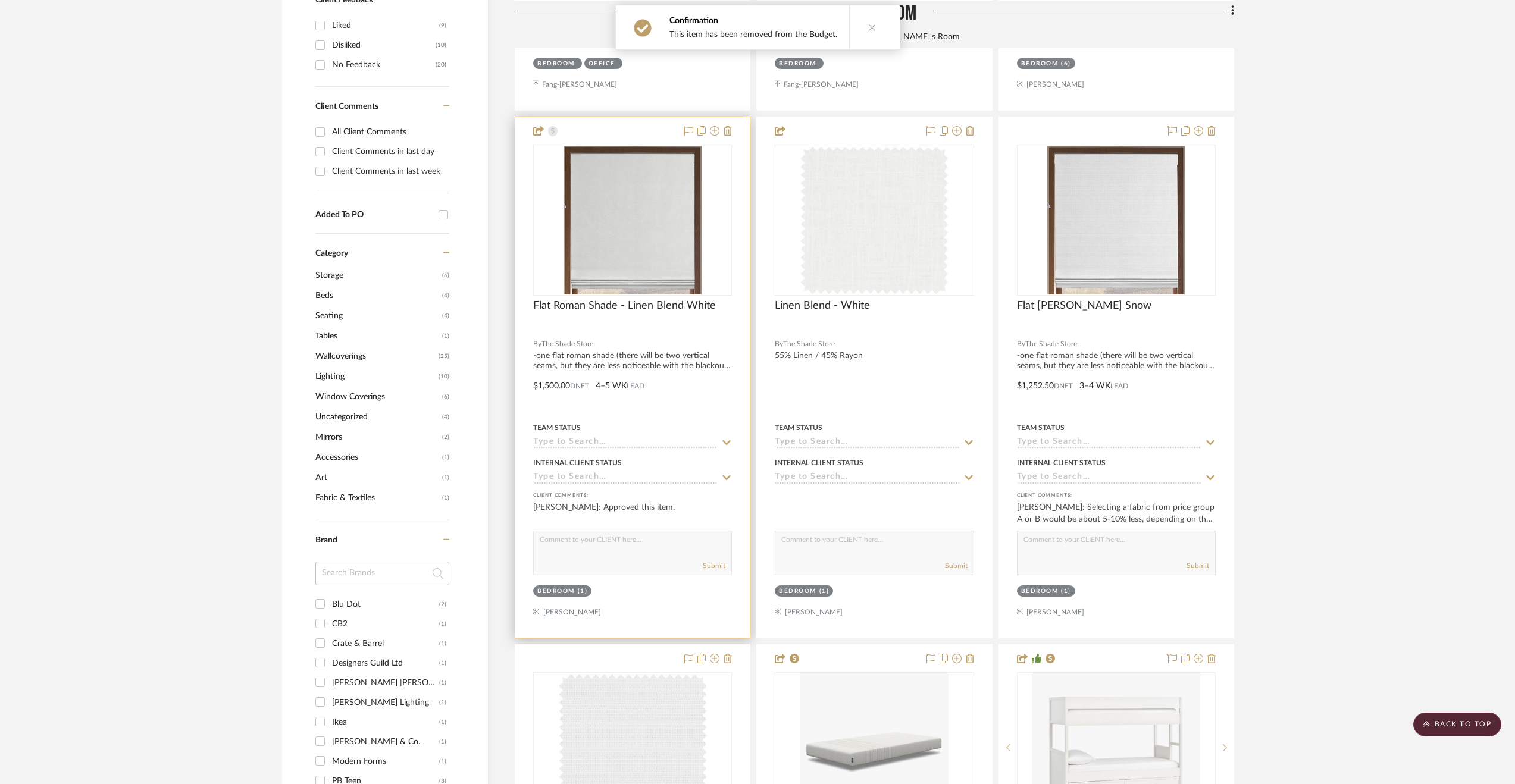
click at [683, 415] on div at bounding box center [632, 377] width 235 height 520
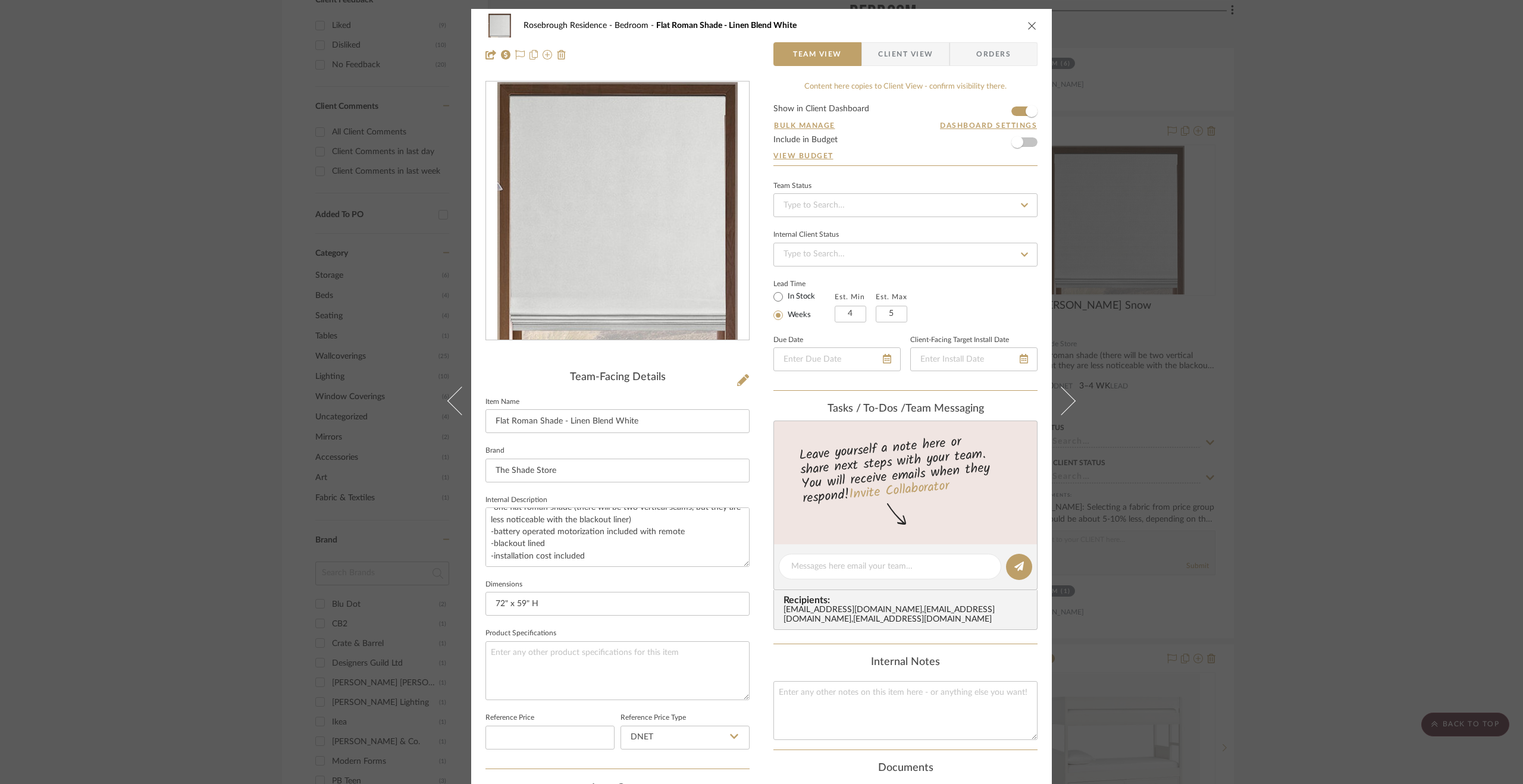
scroll to position [179, 0]
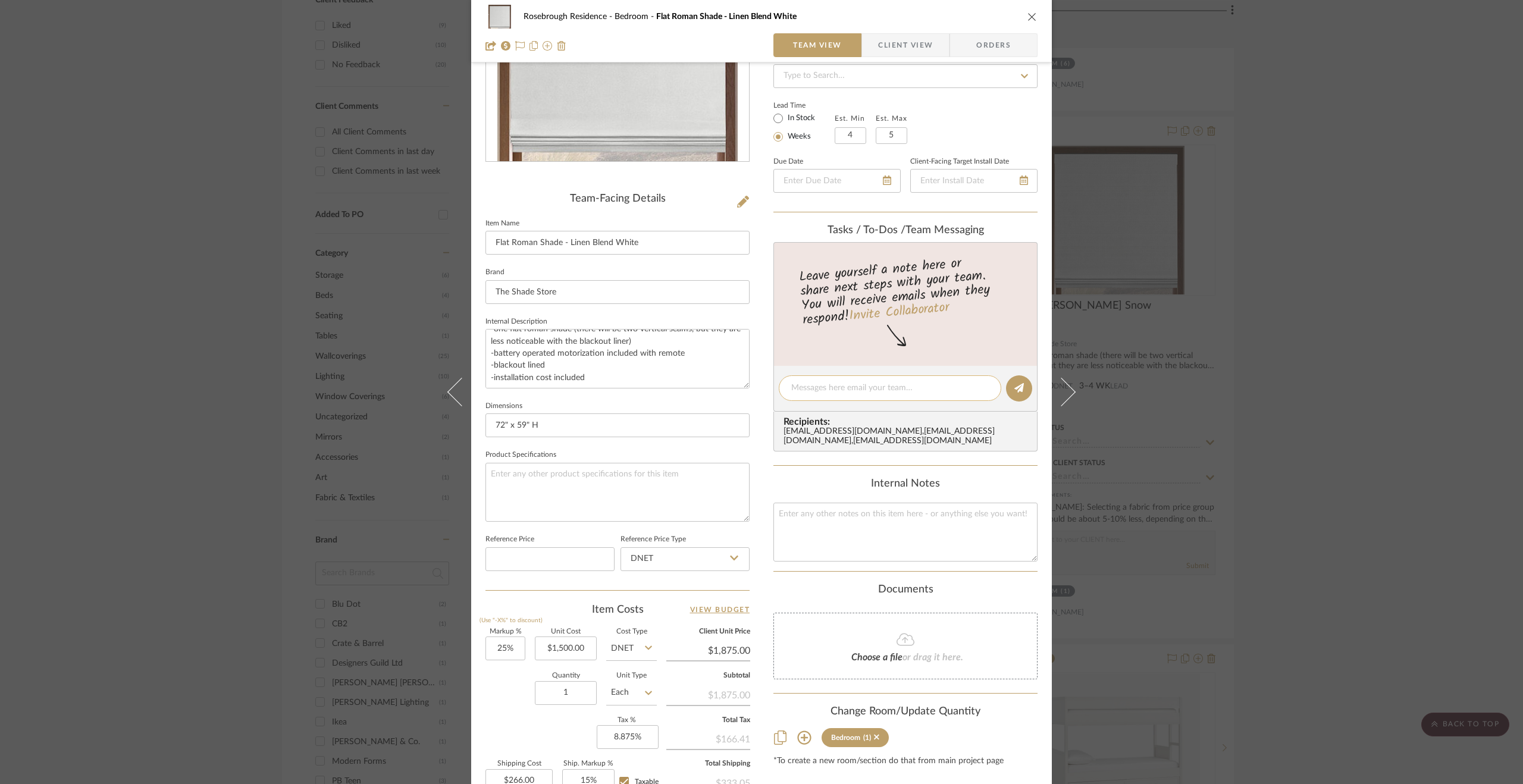
click at [820, 384] on textarea at bounding box center [889, 388] width 197 height 13
drag, startPoint x: 961, startPoint y: 389, endPoint x: 765, endPoint y: 394, distance: 196.1
click at [765, 394] on div "Rosebrough Residence Bedroom Flat Roman Shade - Linen Blend White Team View Cli…" at bounding box center [762, 378] width 581 height 1096
click at [798, 489] on div "Internal Notes" at bounding box center [906, 484] width 264 height 13
click at [1022, 386] on button at bounding box center [1019, 388] width 26 height 26
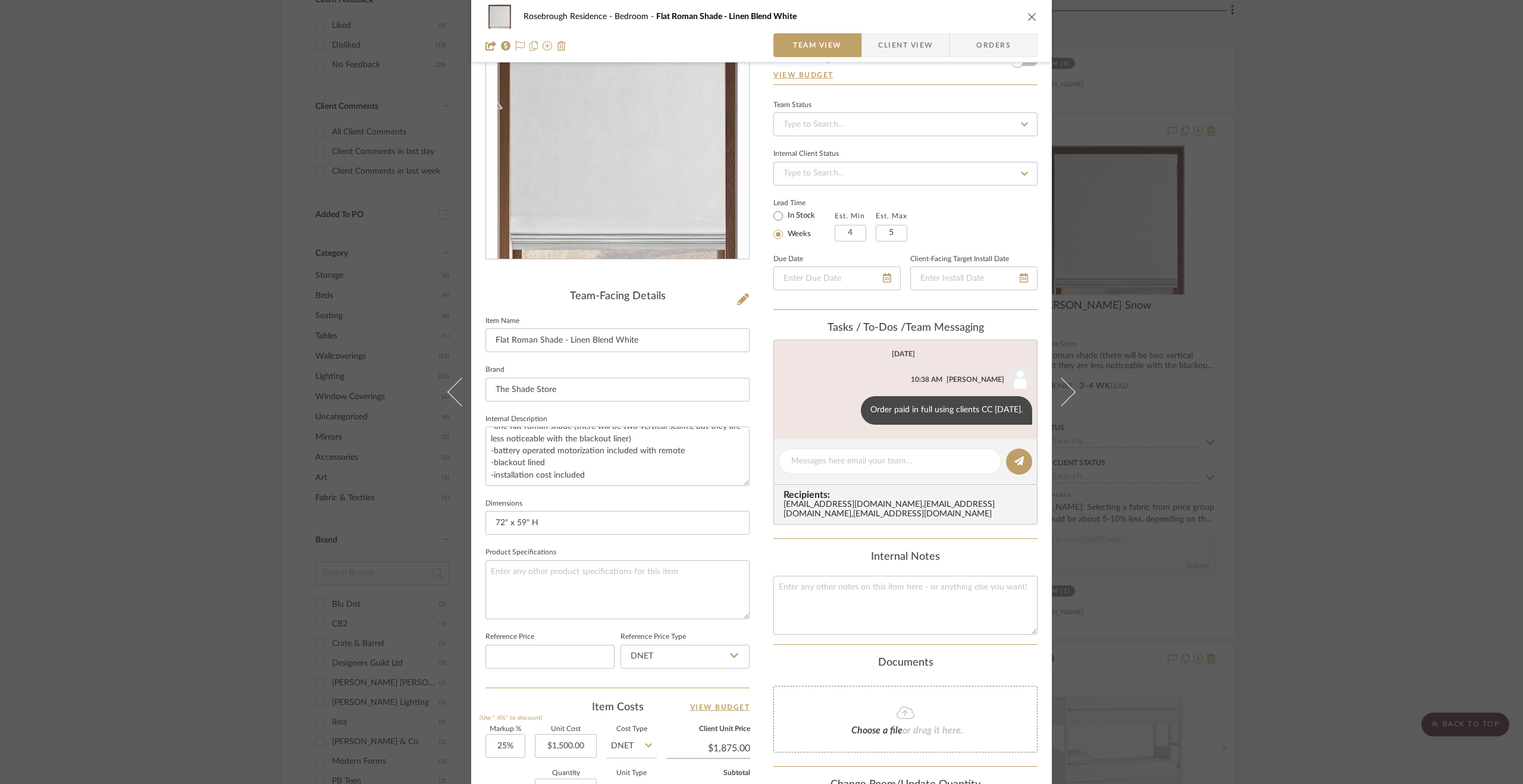
scroll to position [0, 0]
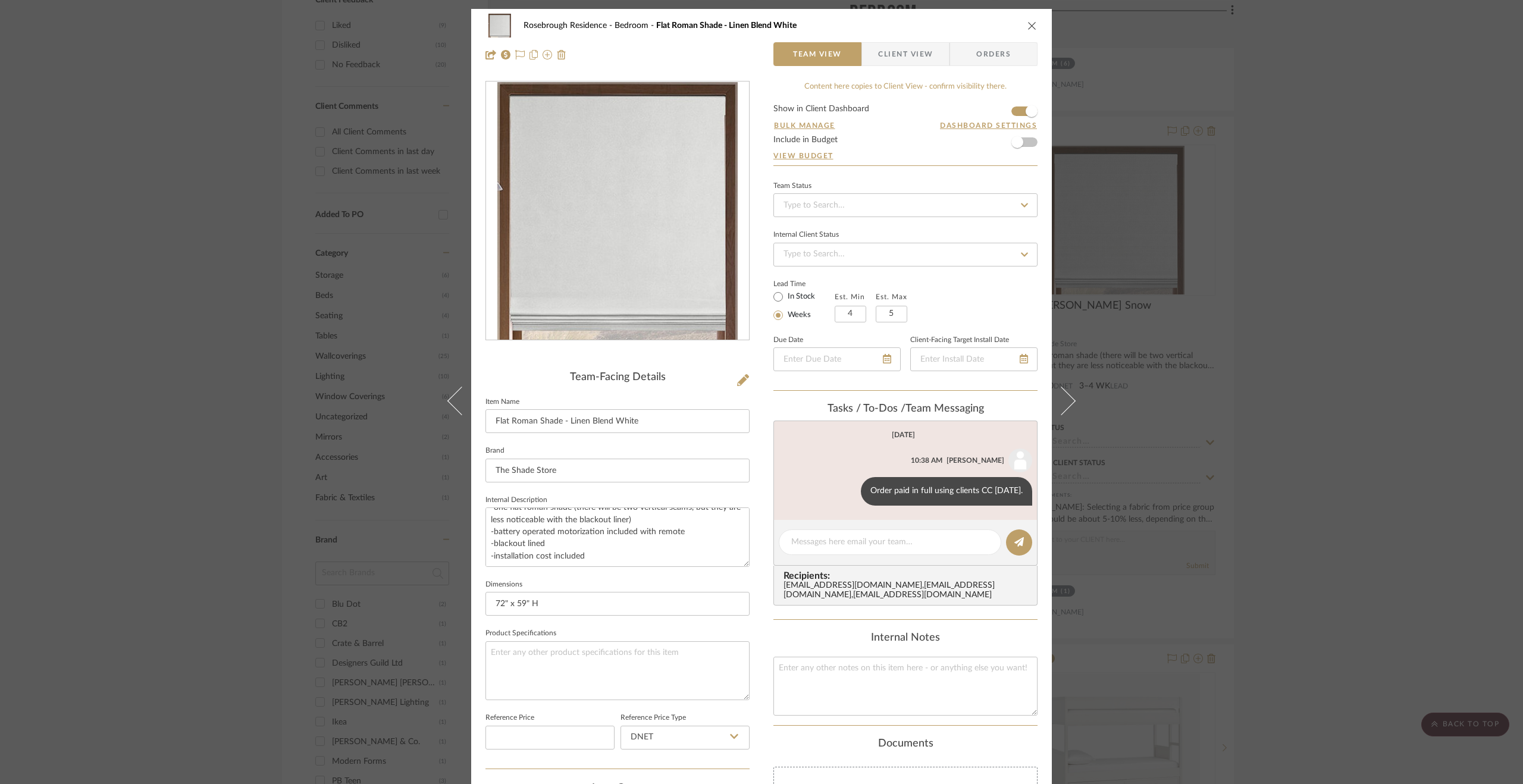
click at [893, 56] on span "Client View" at bounding box center [905, 54] width 54 height 24
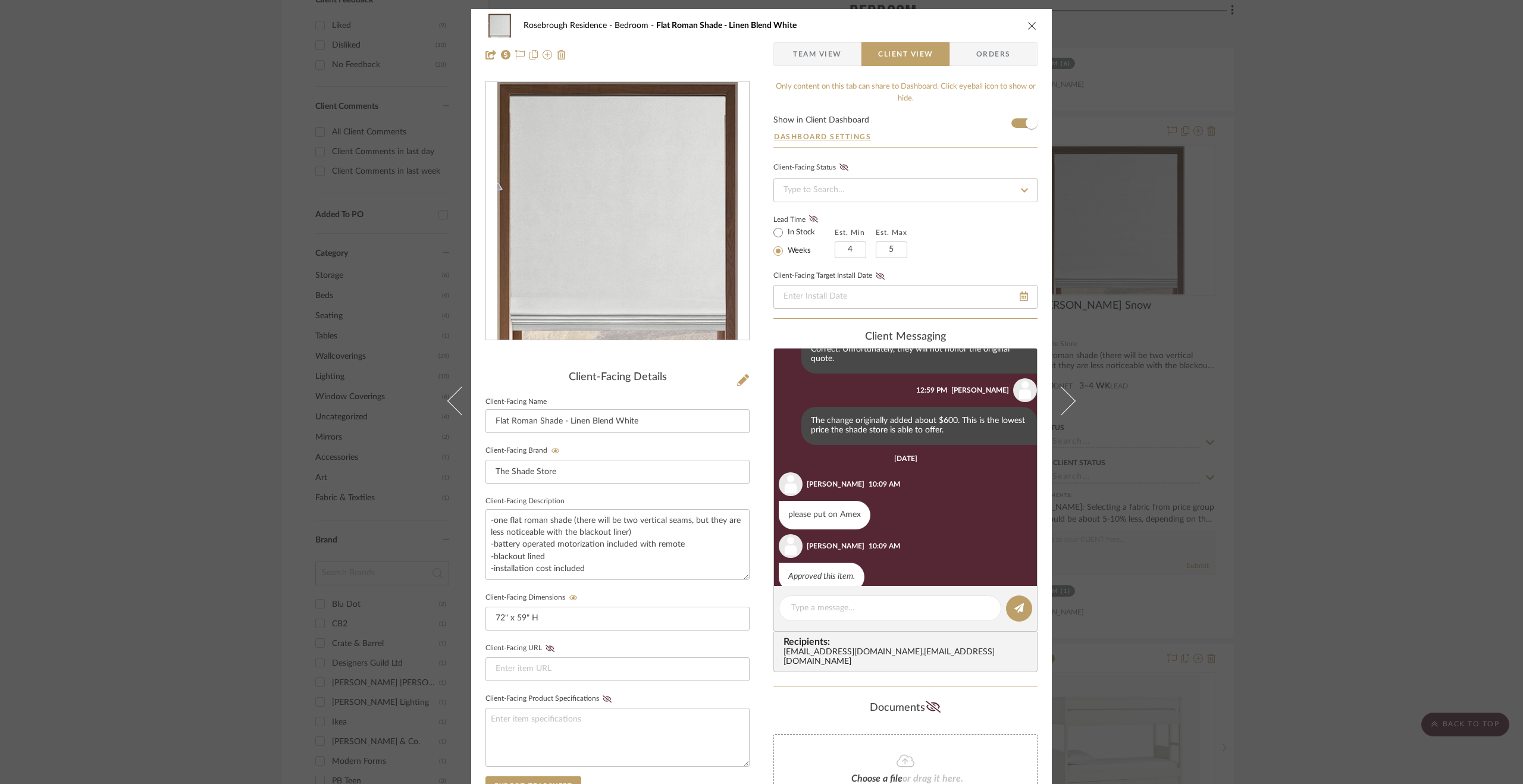
scroll to position [250, 0]
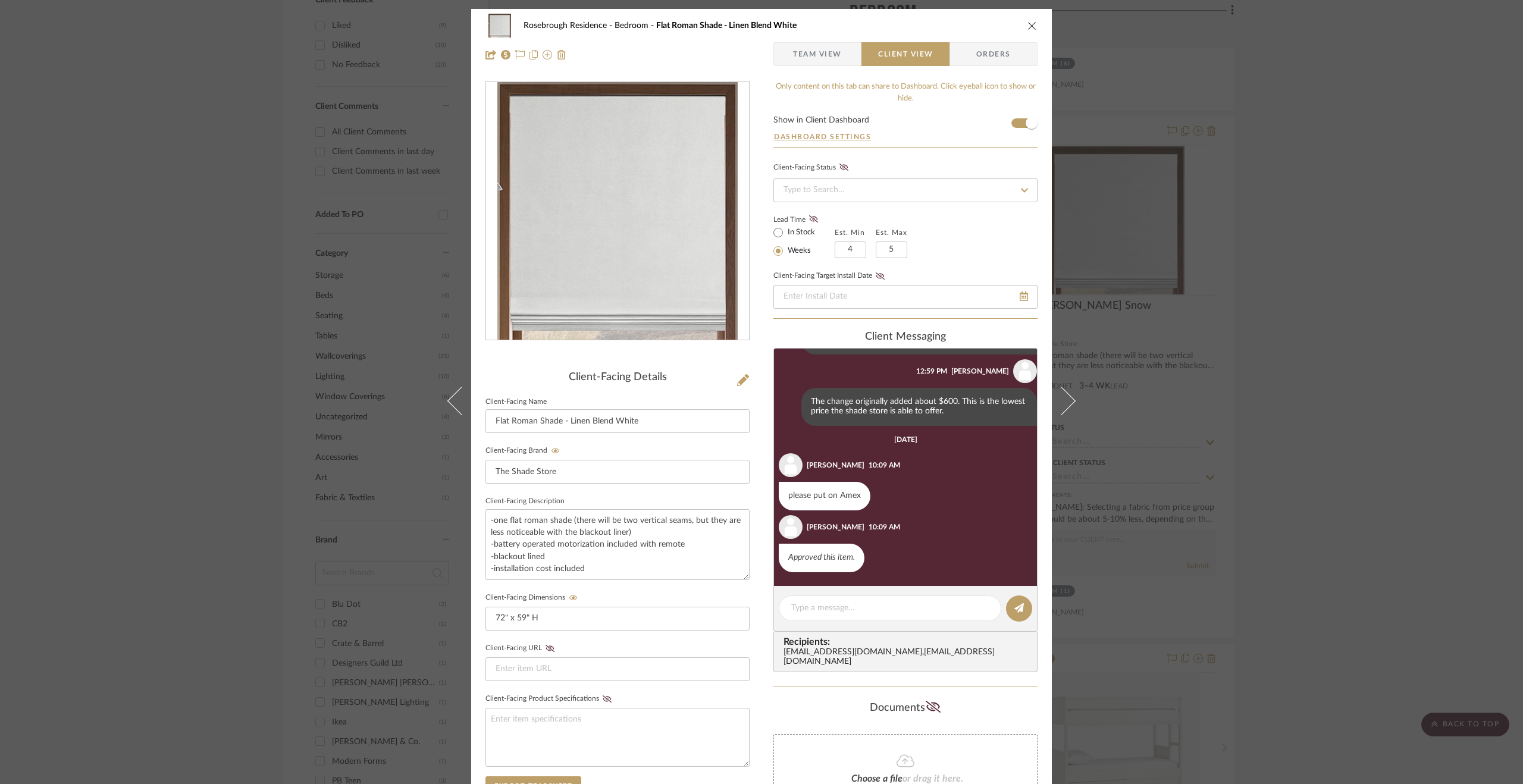
click at [1265, 457] on div "Rosebrough Residence Bedroom Flat Roman Shade - Linen Blend White Team View Cli…" at bounding box center [761, 392] width 1523 height 784
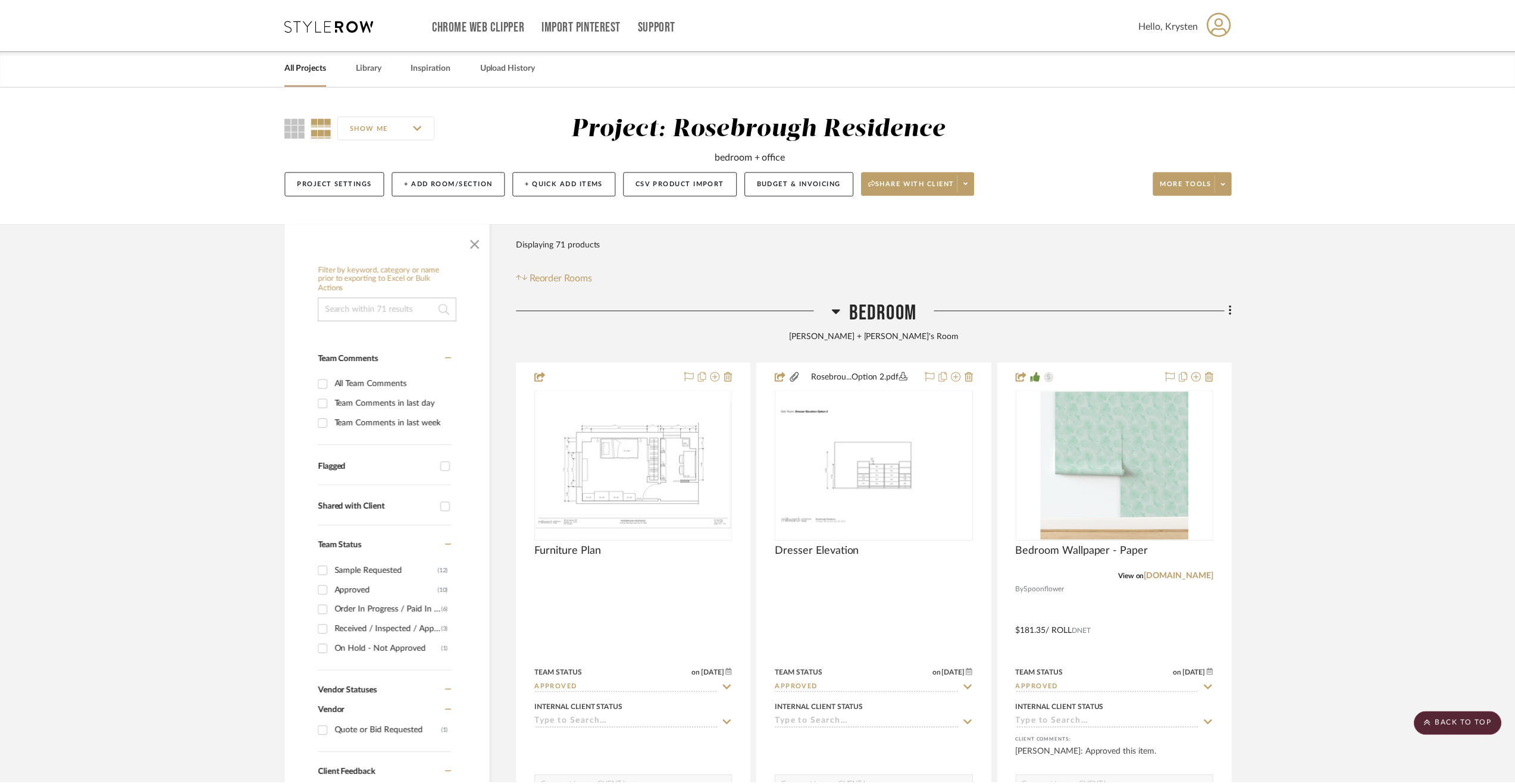
scroll to position [774, 0]
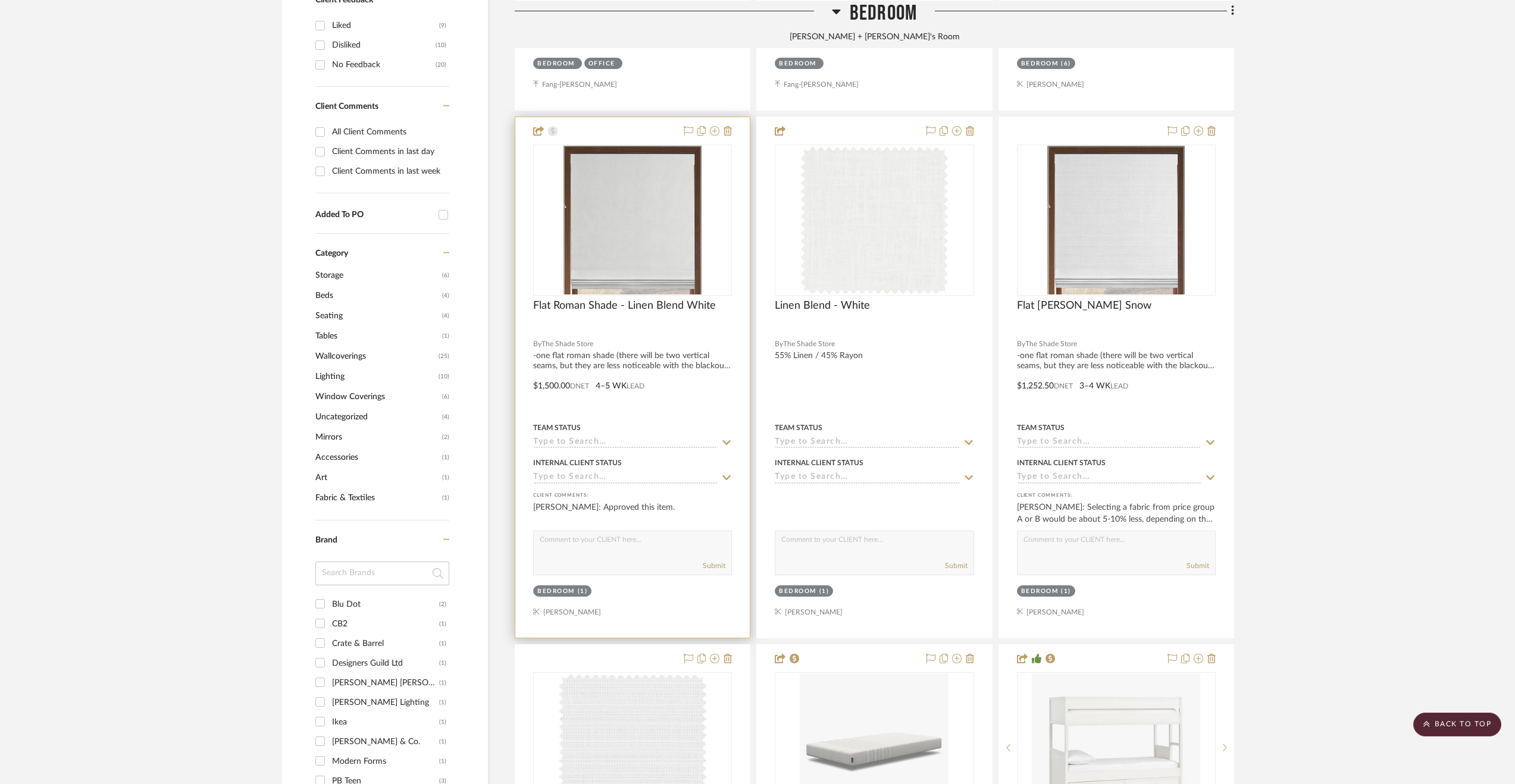
click at [641, 442] on input at bounding box center [626, 442] width 185 height 11
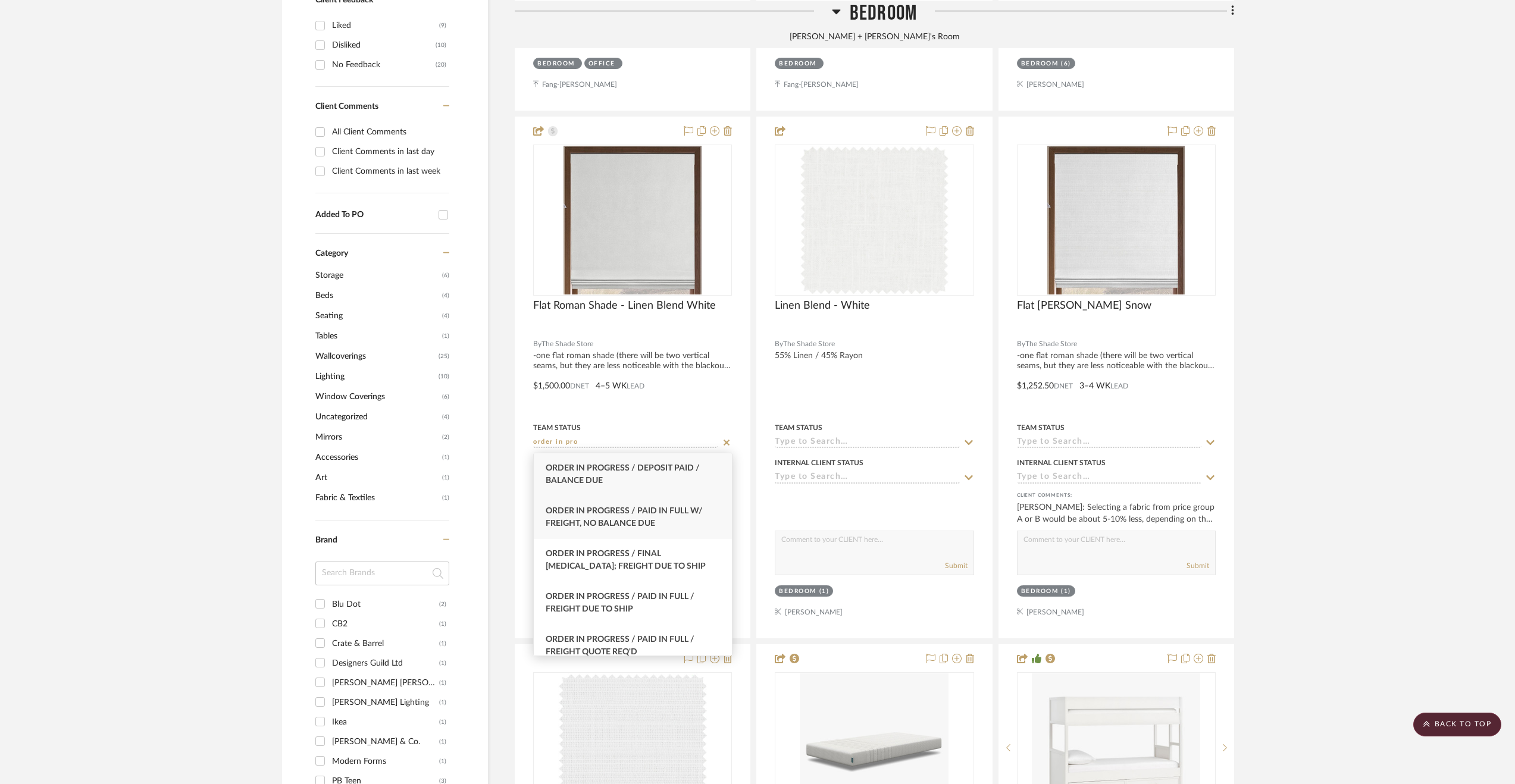
click at [638, 513] on span "Order In Progress / Paid In Full w/ Freight, No Balance due" at bounding box center [624, 517] width 157 height 21
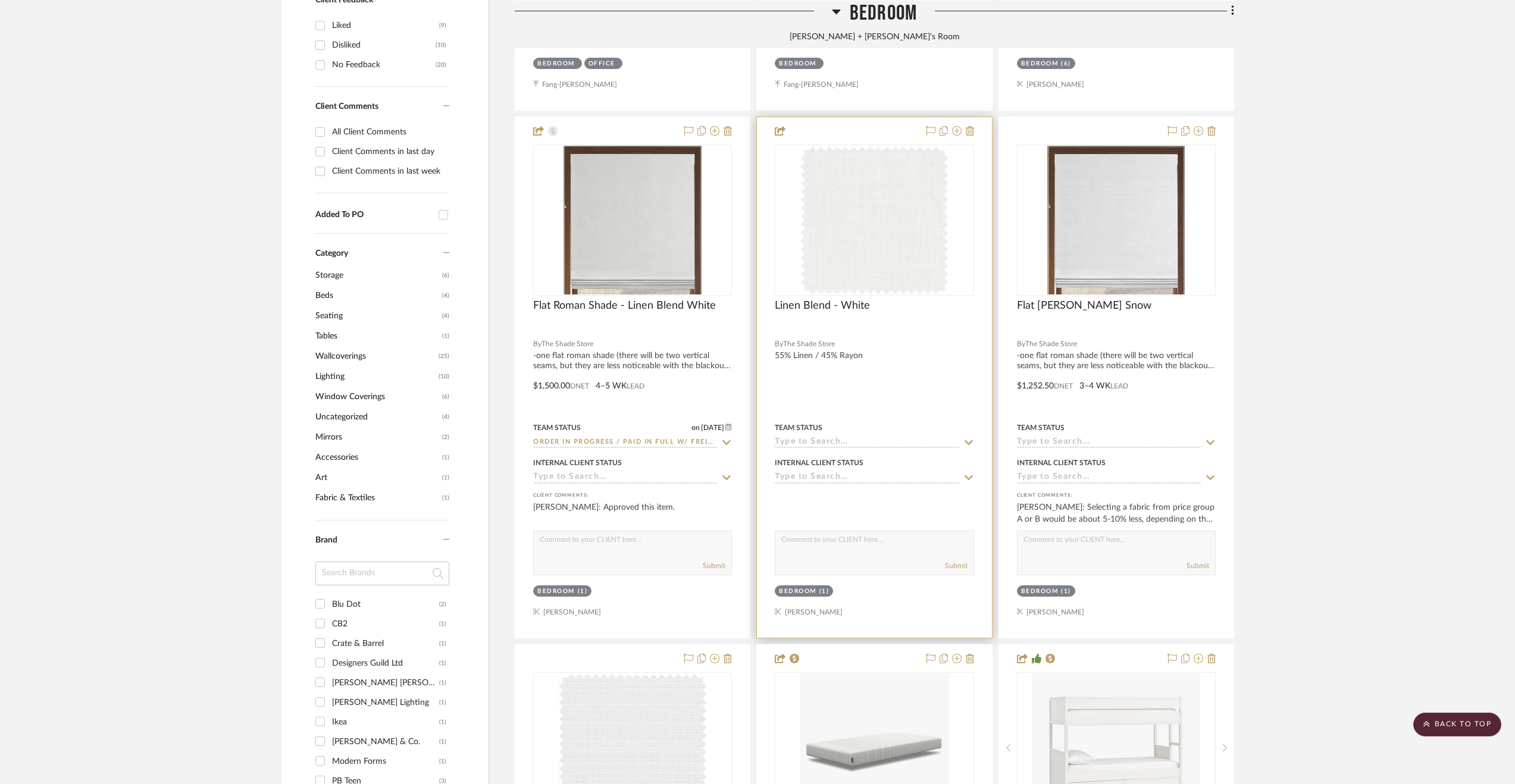
click at [872, 442] on input at bounding box center [867, 442] width 185 height 11
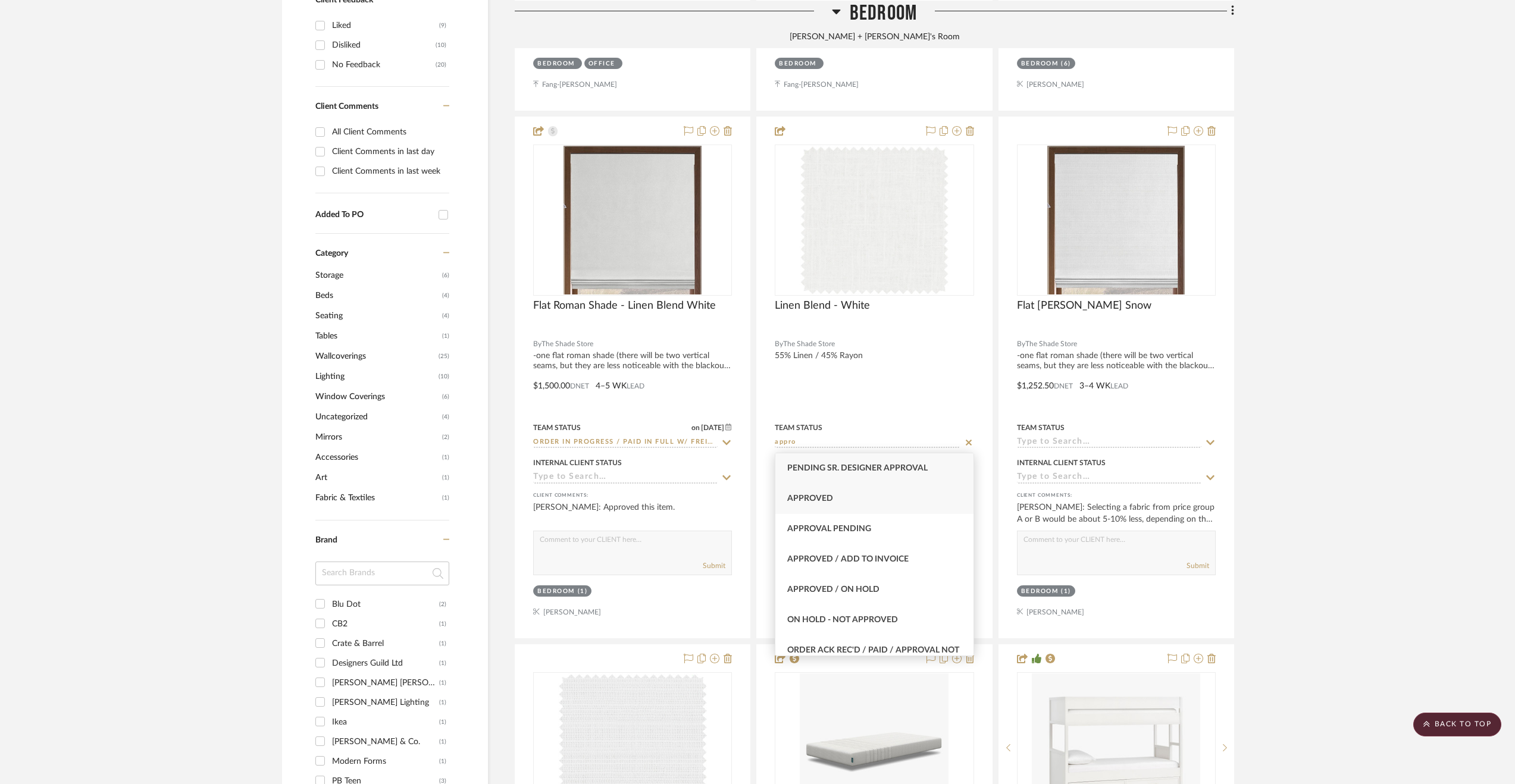
click at [863, 494] on div "Approved" at bounding box center [874, 498] width 198 height 31
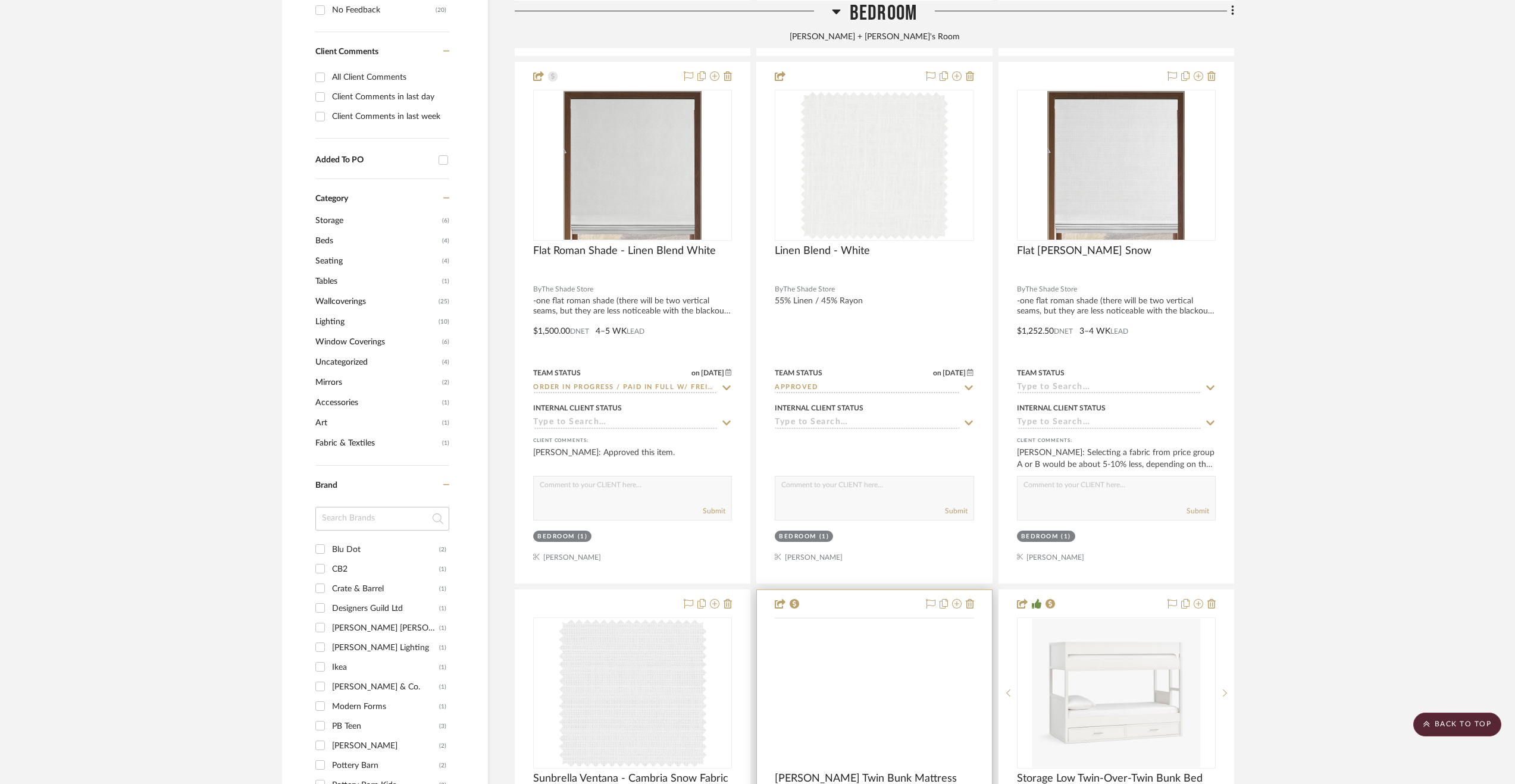
scroll to position [952, 0]
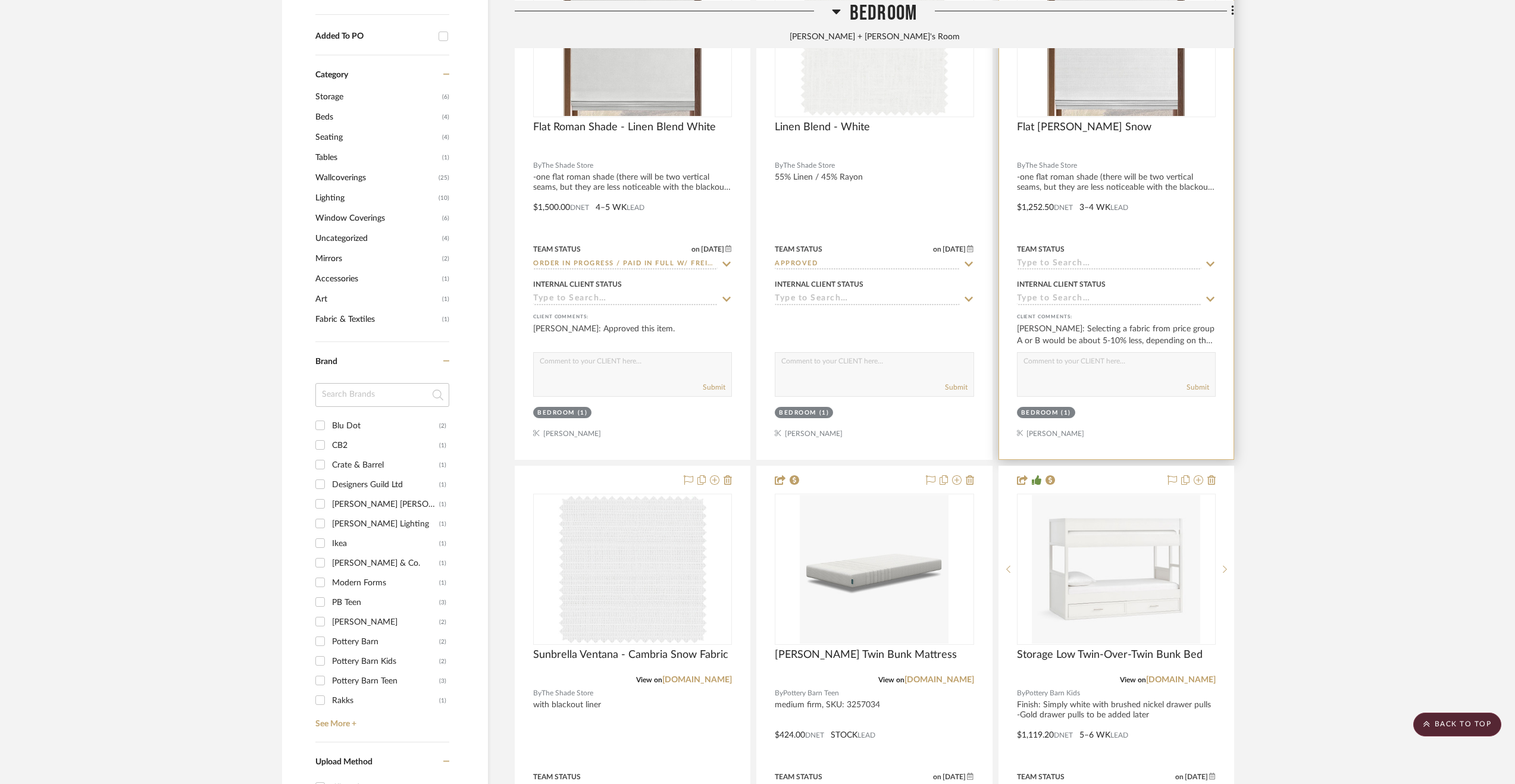
click at [1164, 203] on div at bounding box center [1116, 199] width 235 height 520
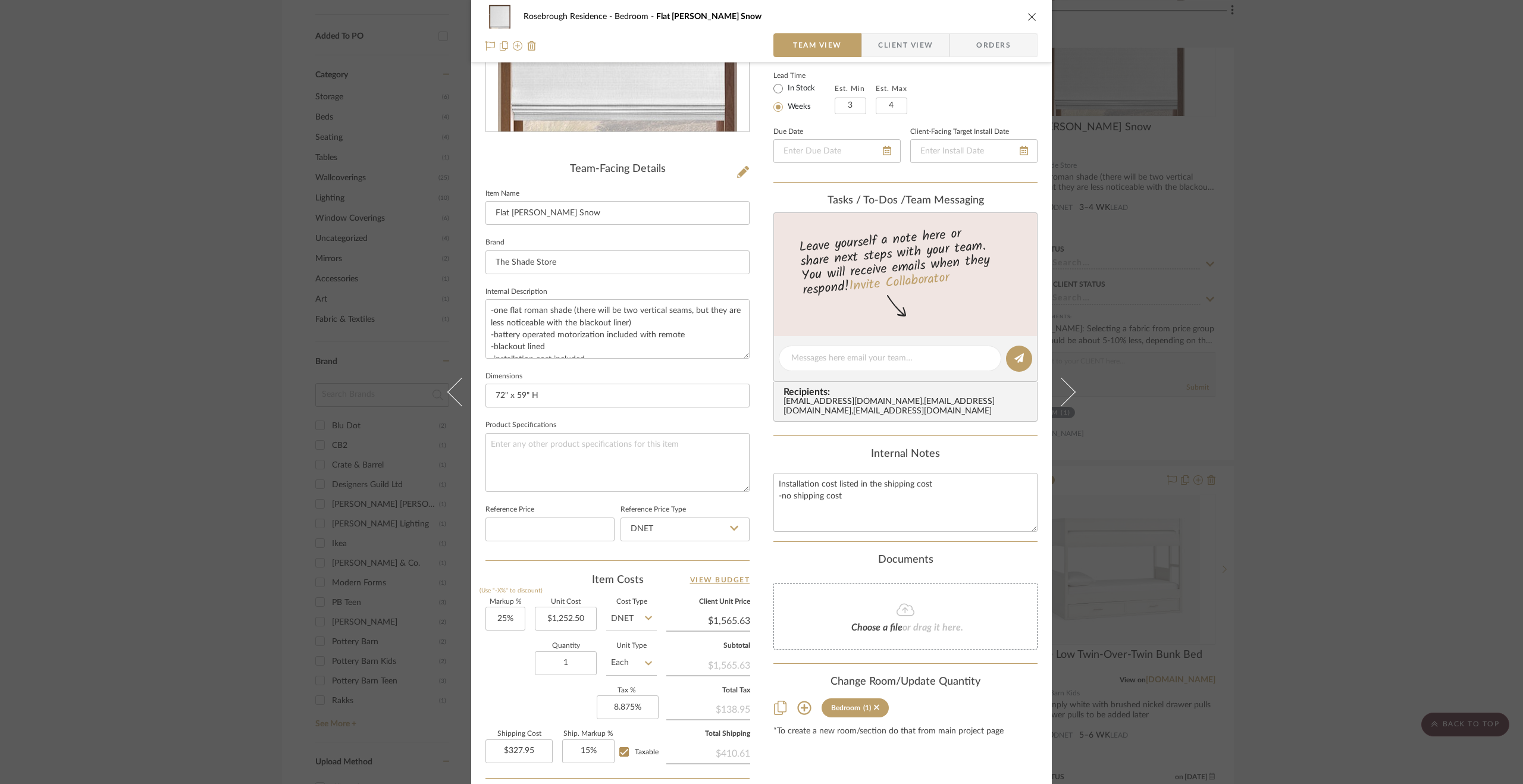
scroll to position [297, 0]
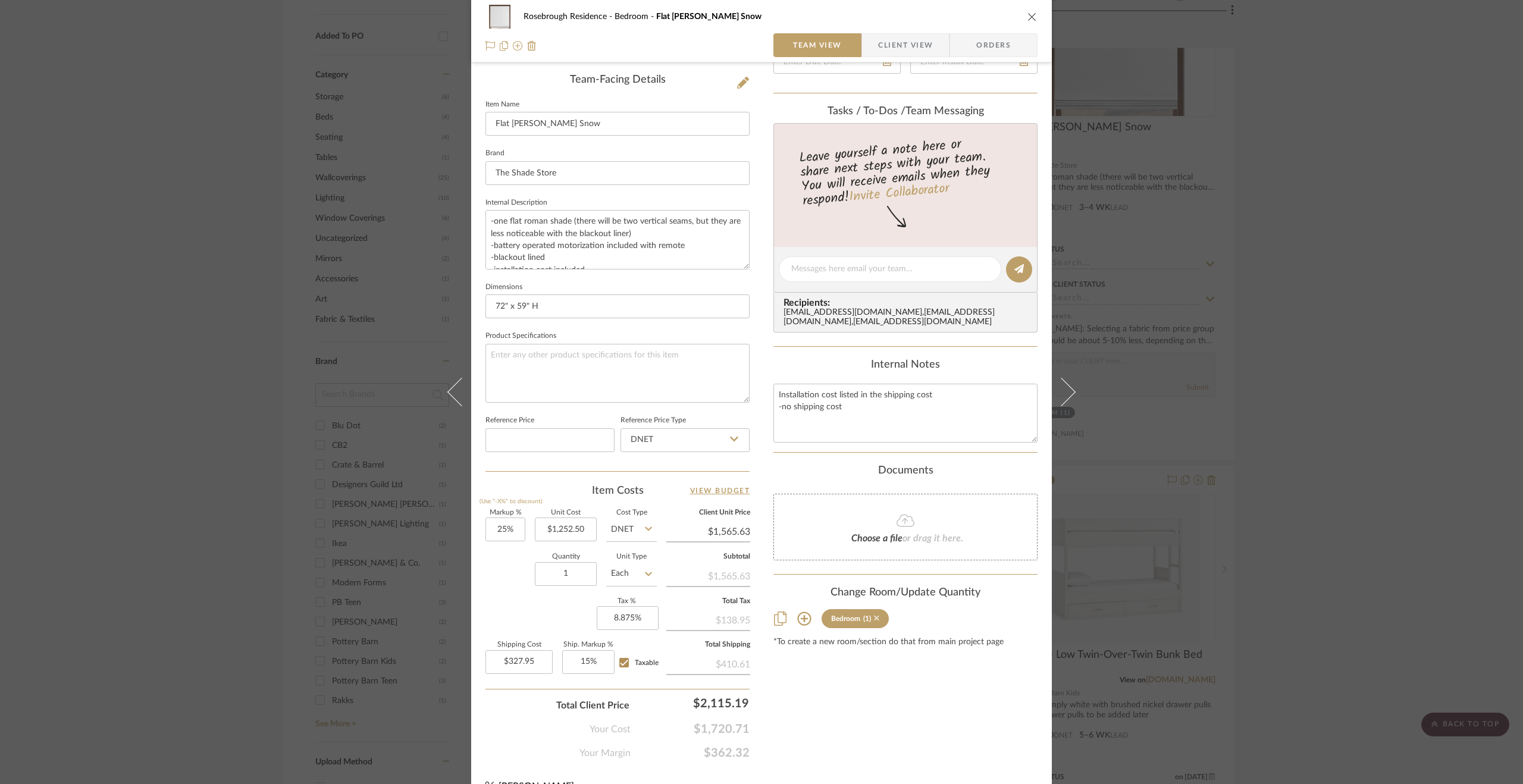
click at [874, 622] on icon at bounding box center [877, 617] width 5 height 8
click at [1300, 555] on div "Rosebrough Residence Bedroom Flat [PERSON_NAME] Snow Team View Client View Orde…" at bounding box center [761, 392] width 1523 height 784
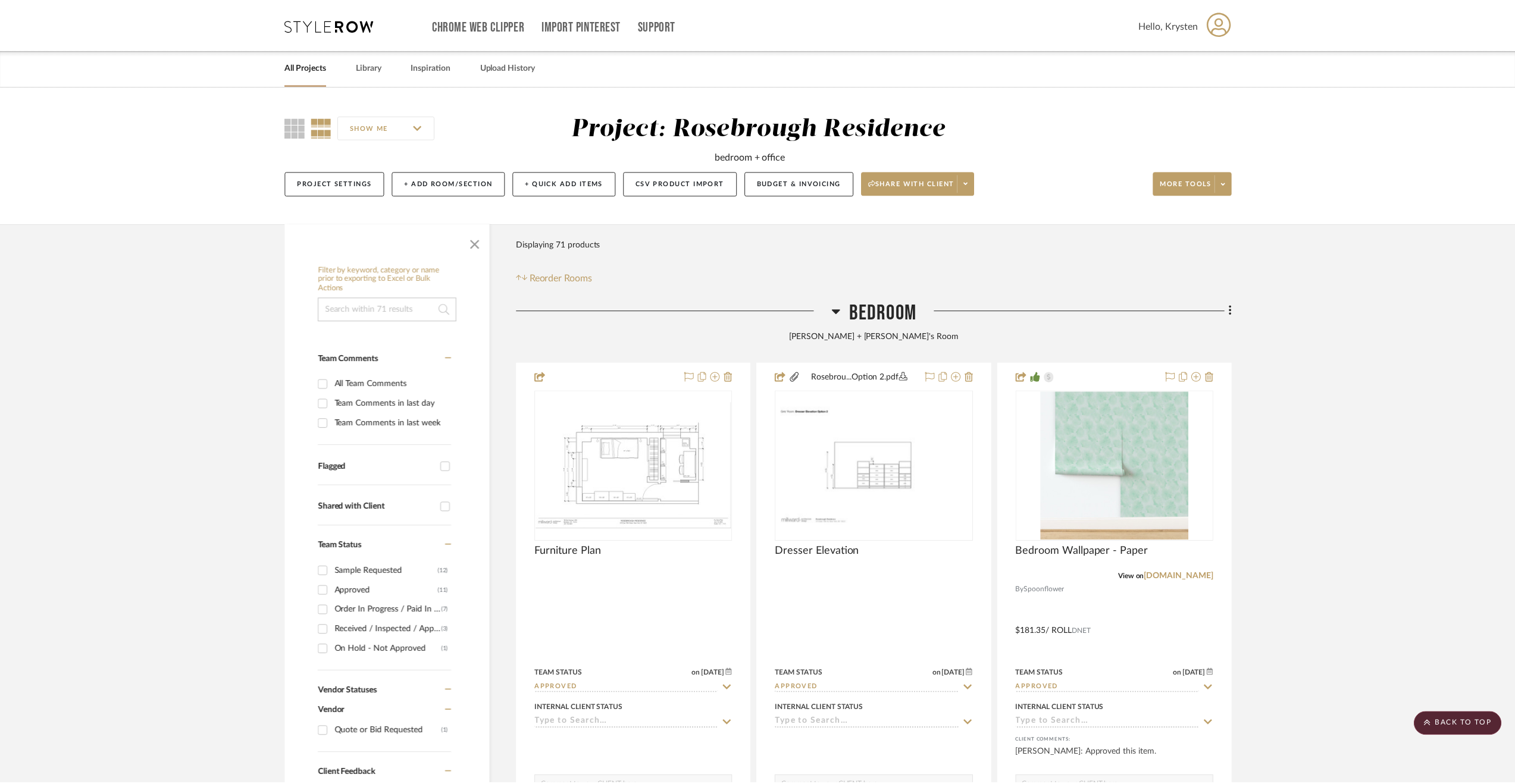
scroll to position [952, 0]
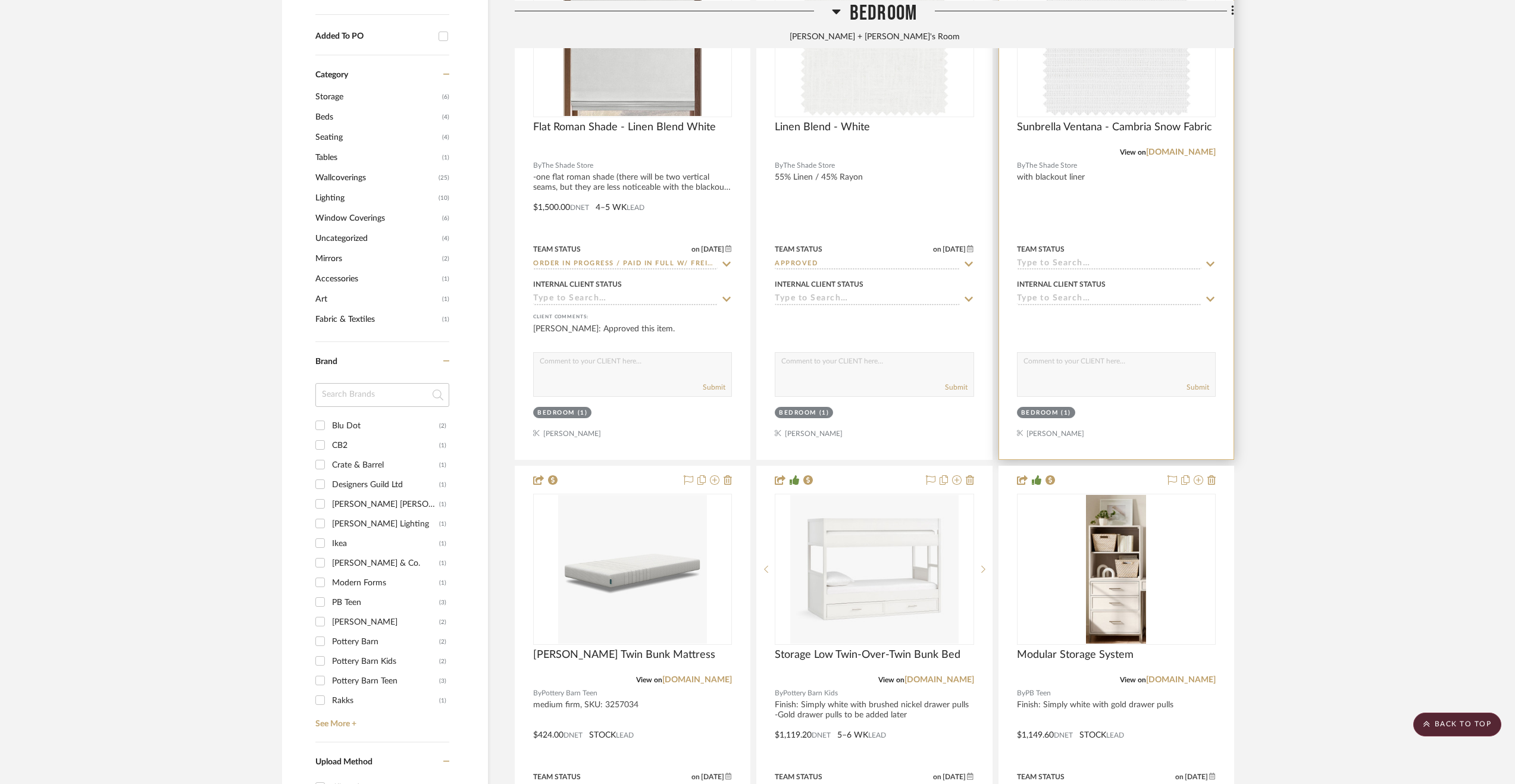
click at [1196, 232] on div at bounding box center [1116, 199] width 235 height 520
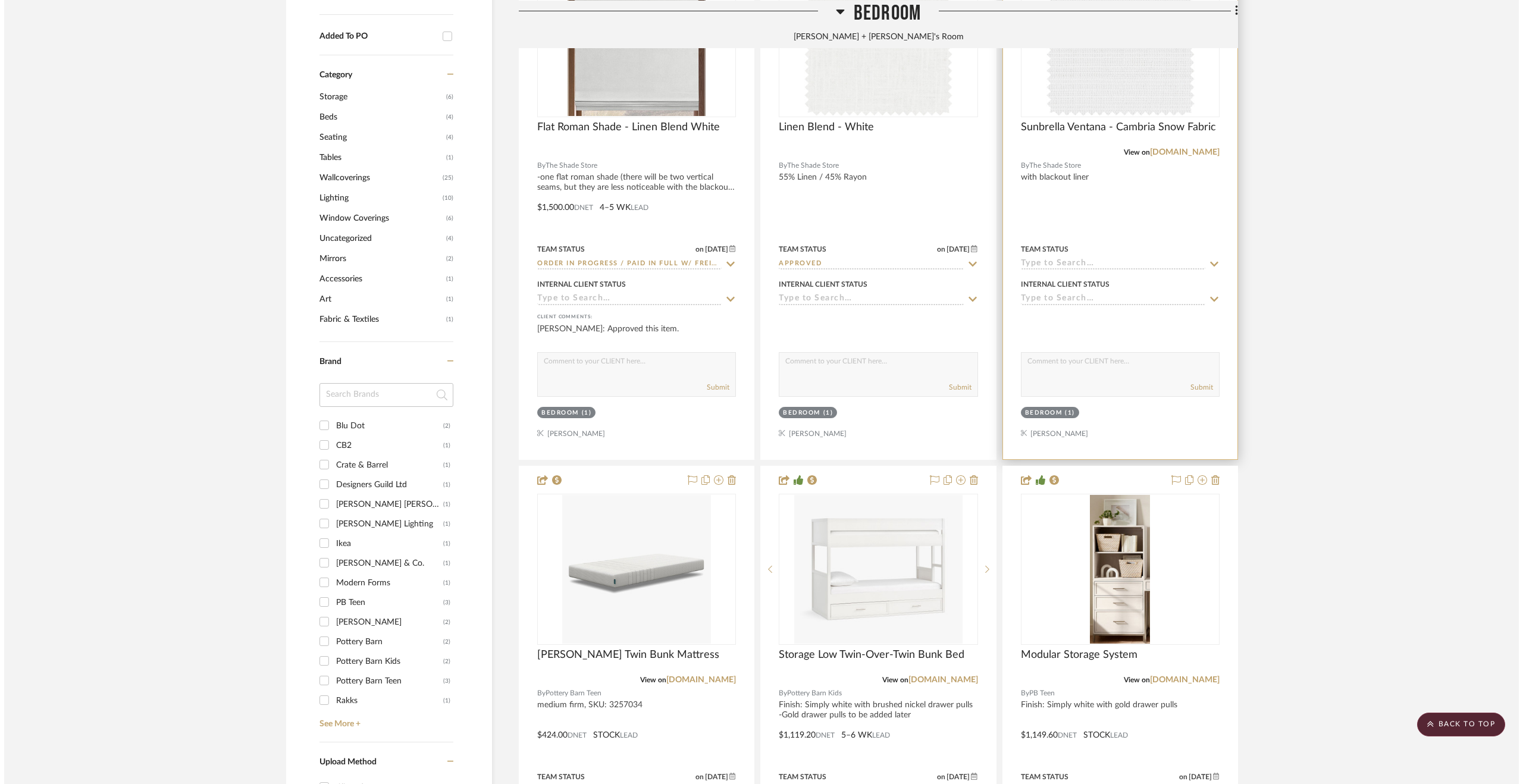
scroll to position [0, 0]
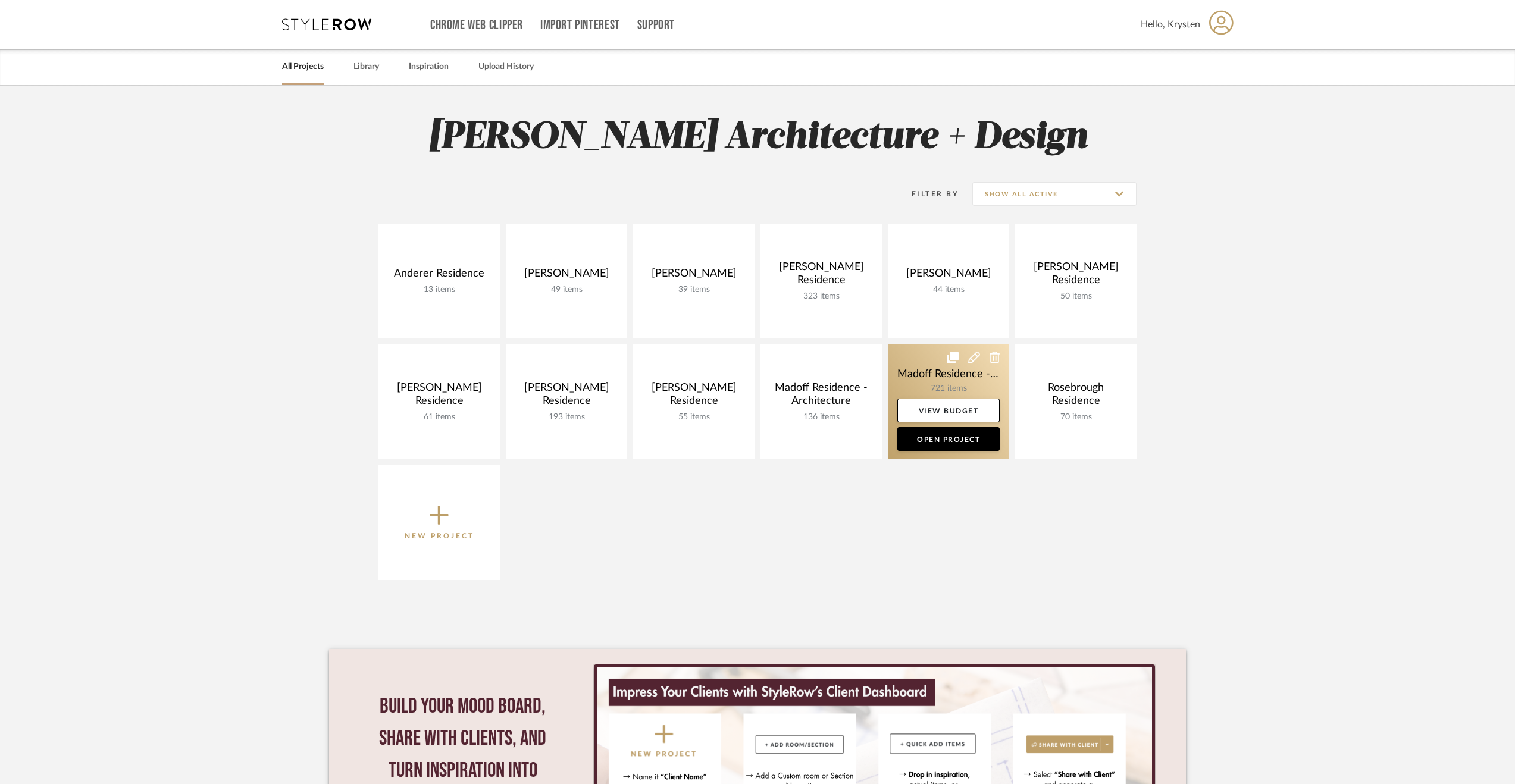
click at [901, 357] on link at bounding box center [948, 402] width 121 height 115
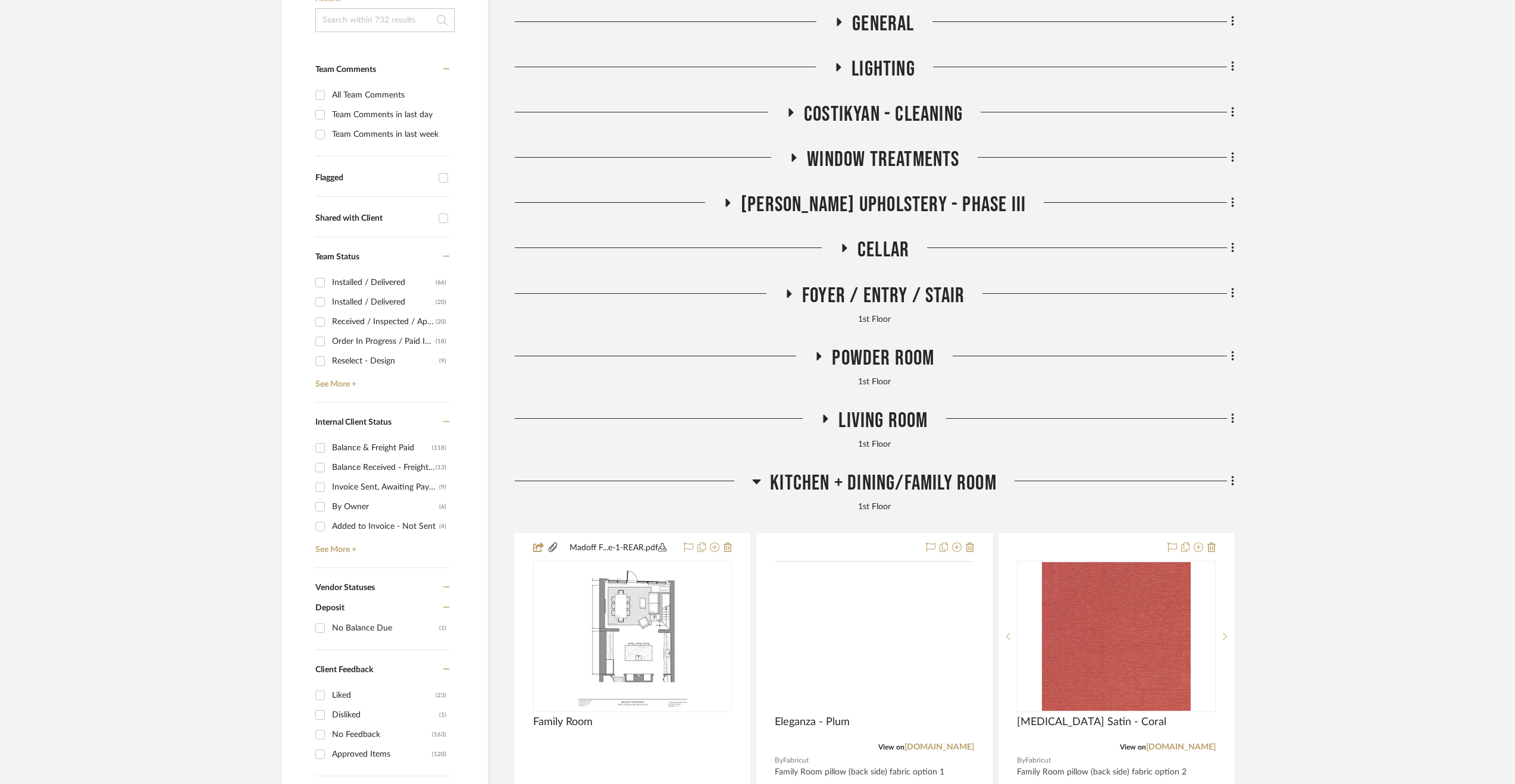
scroll to position [416, 0]
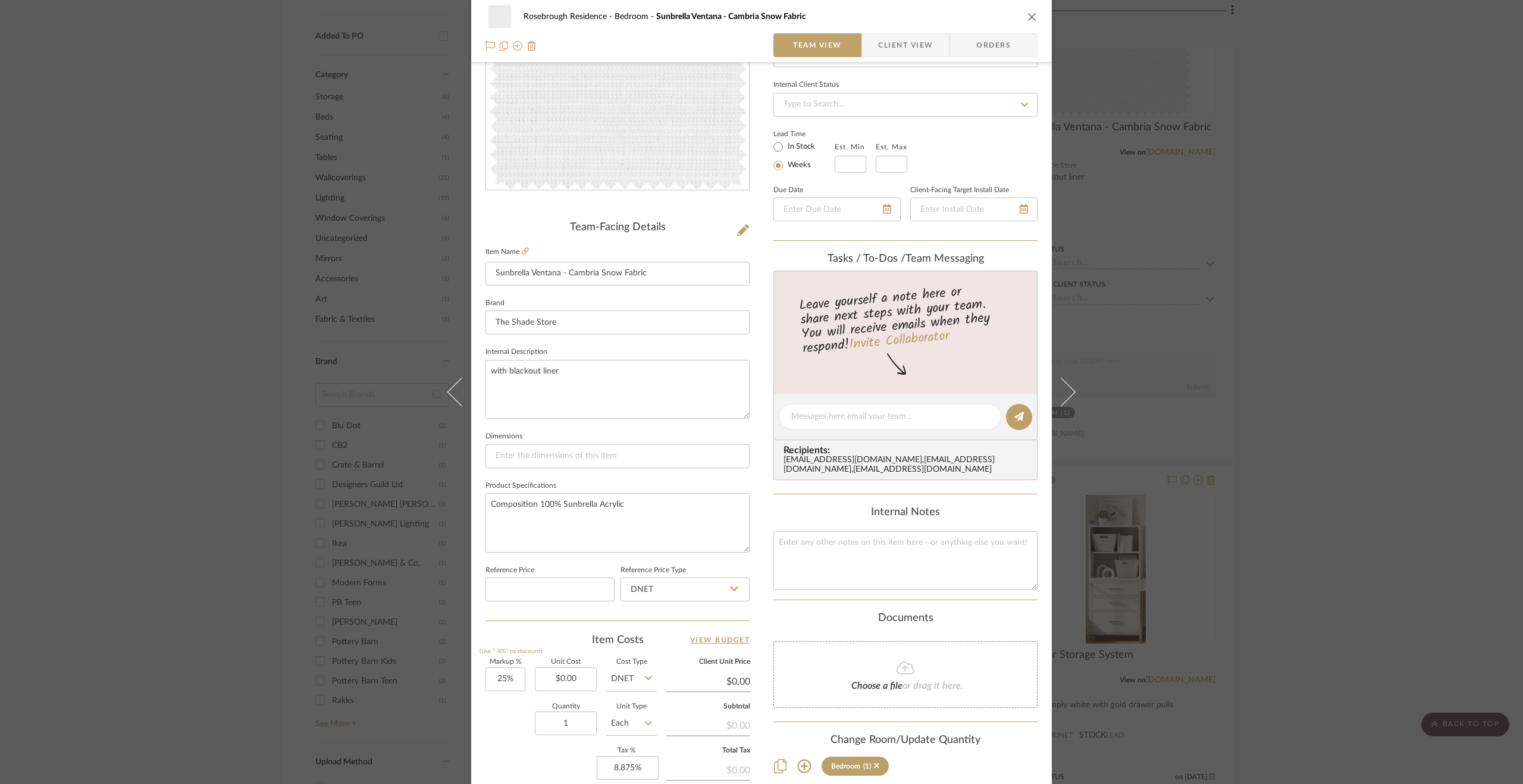
scroll to position [238, 0]
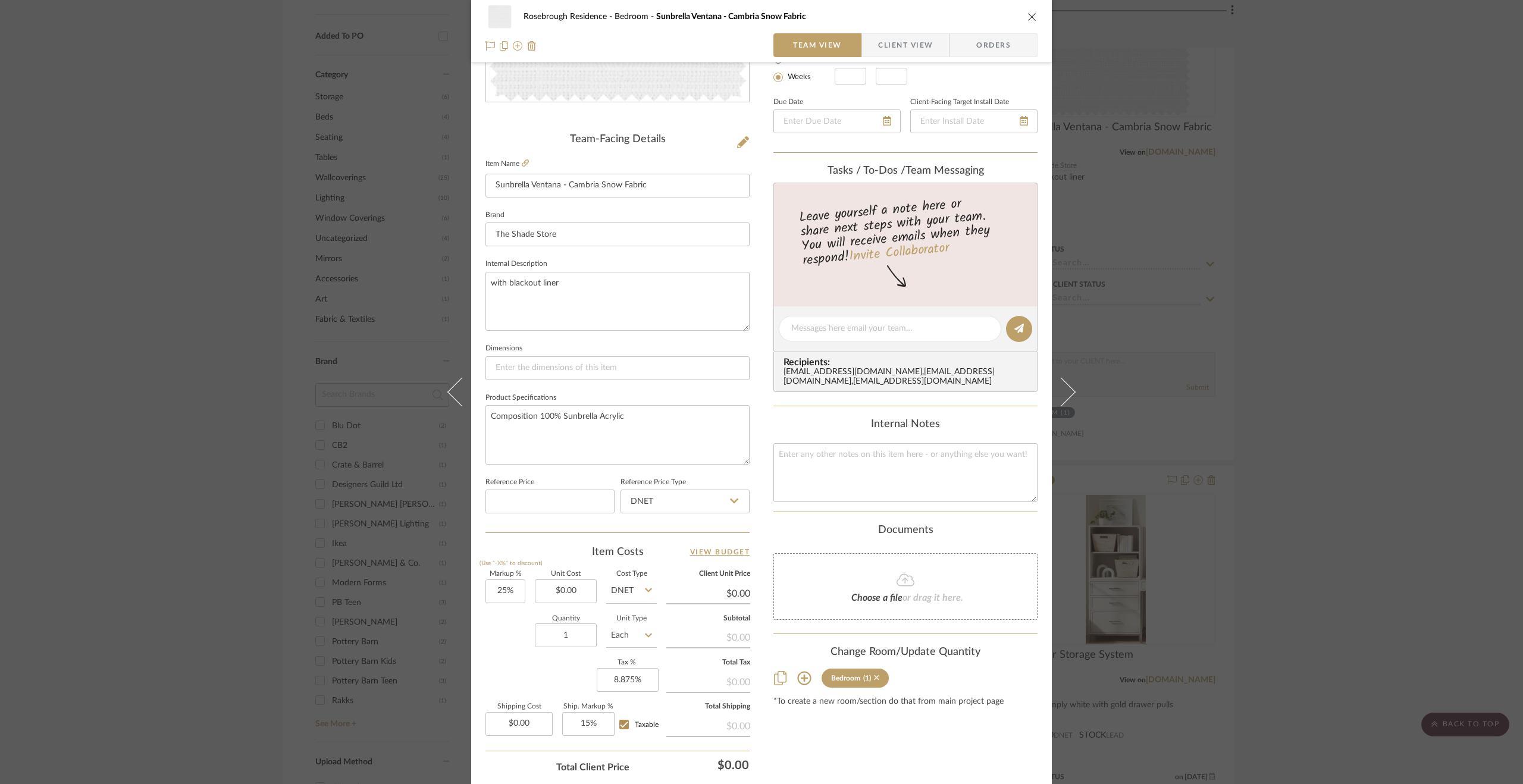
click at [874, 681] on icon at bounding box center [877, 678] width 5 height 5
click at [1342, 570] on div "Rosebrough Residence Bedroom Sunbrella Ventana - Cambria Snow Fabric Team View …" at bounding box center [761, 392] width 1523 height 784
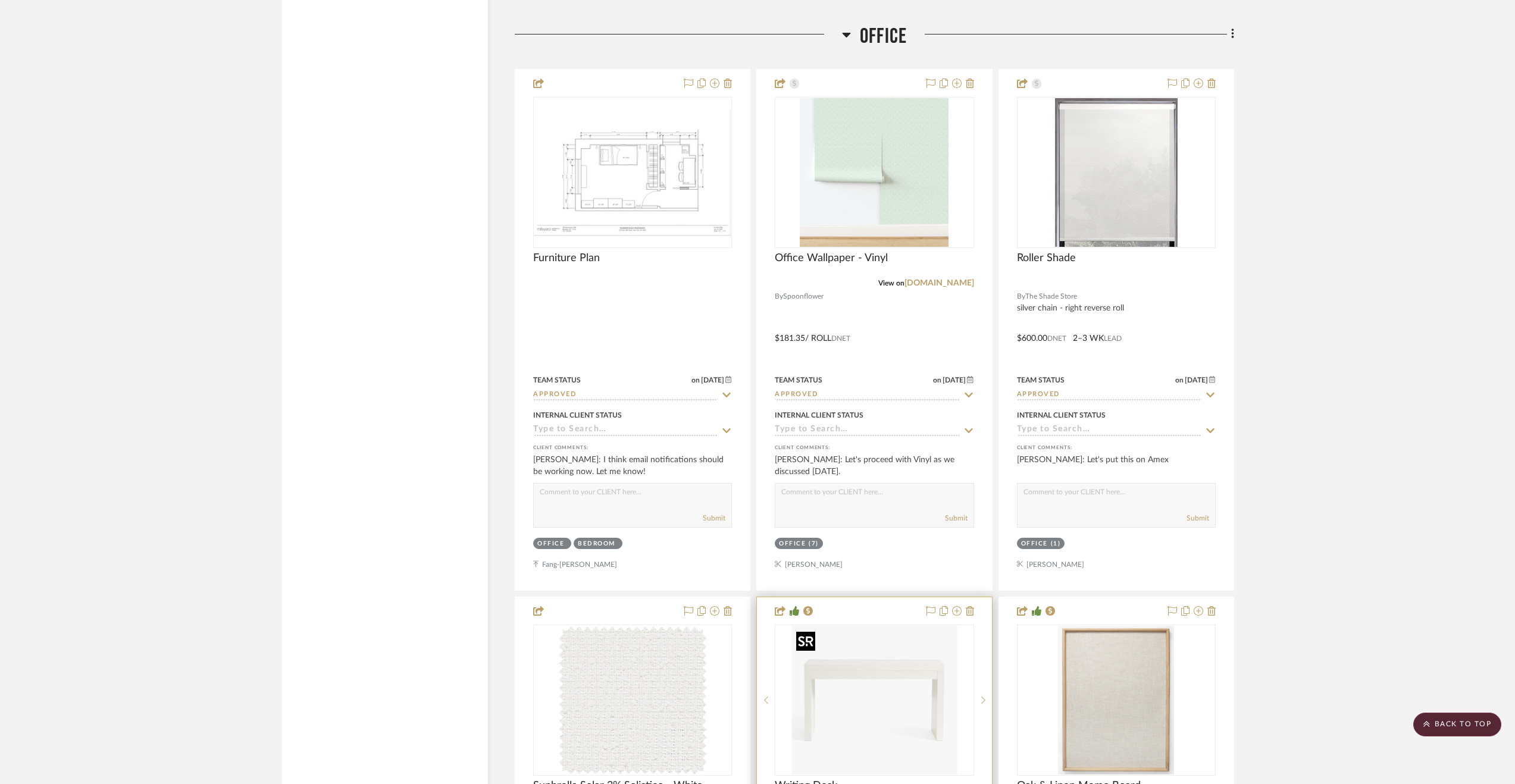
scroll to position [2617, 0]
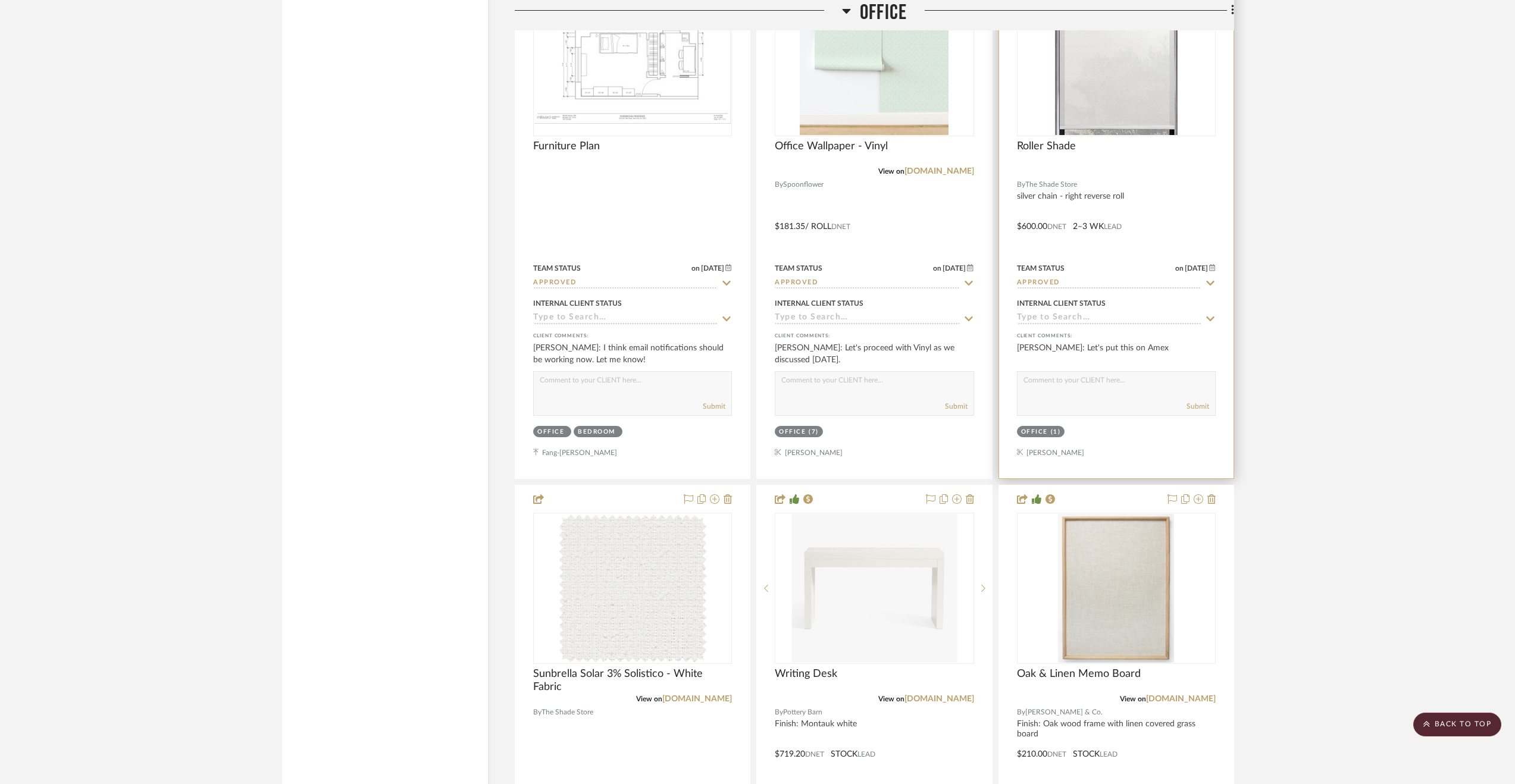
click at [1114, 279] on input "Approved" at bounding box center [1109, 283] width 185 height 11
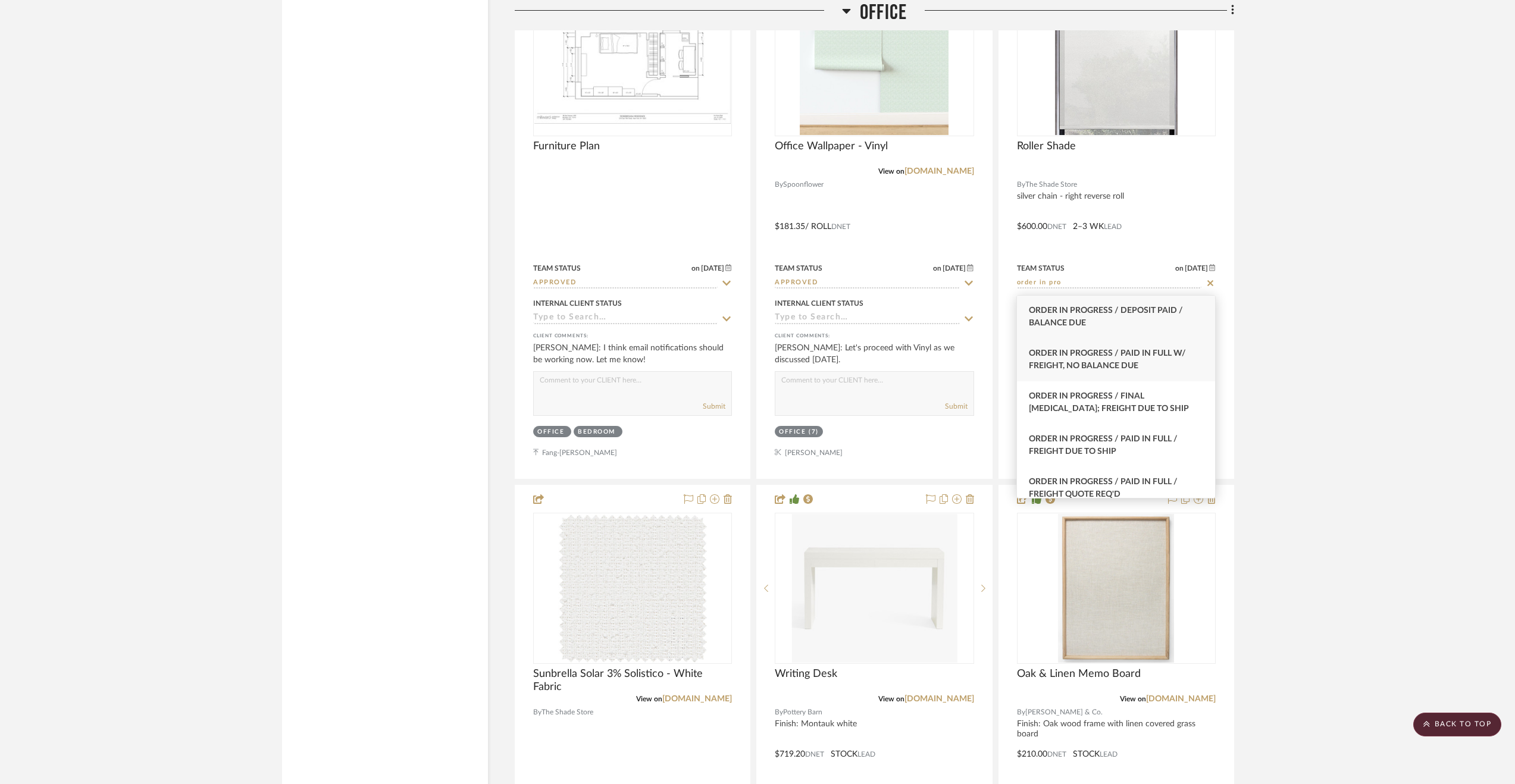
click at [1139, 359] on div "Order In Progress / Paid In Full w/ Freight, No Balance due" at bounding box center [1116, 360] width 198 height 43
type input "Order In Progress / Paid In Full w/ Freight, No Balance due"
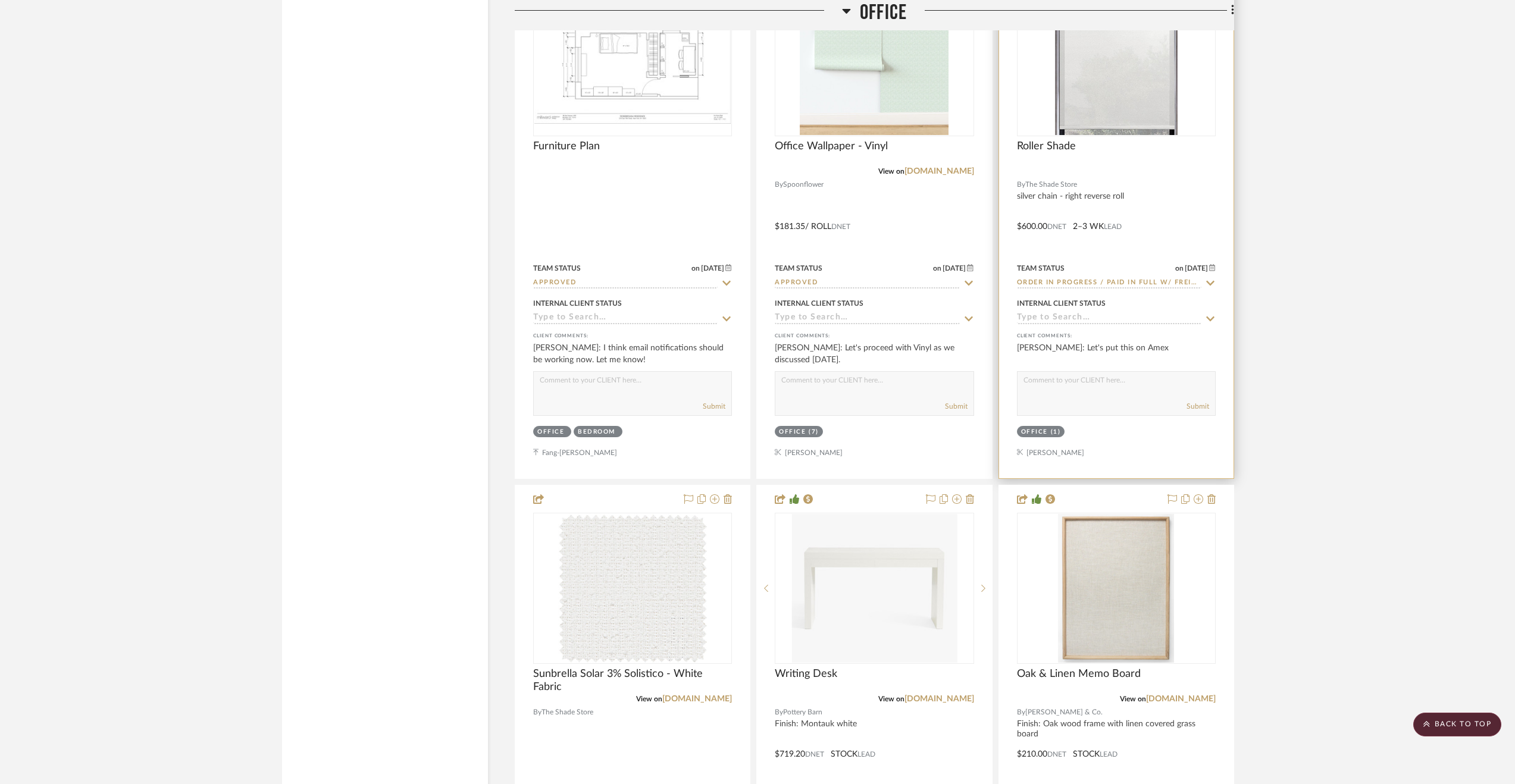
click at [1189, 153] on div "Roller Shade" at bounding box center [1116, 153] width 199 height 26
click at [1185, 209] on div at bounding box center [1116, 217] width 235 height 520
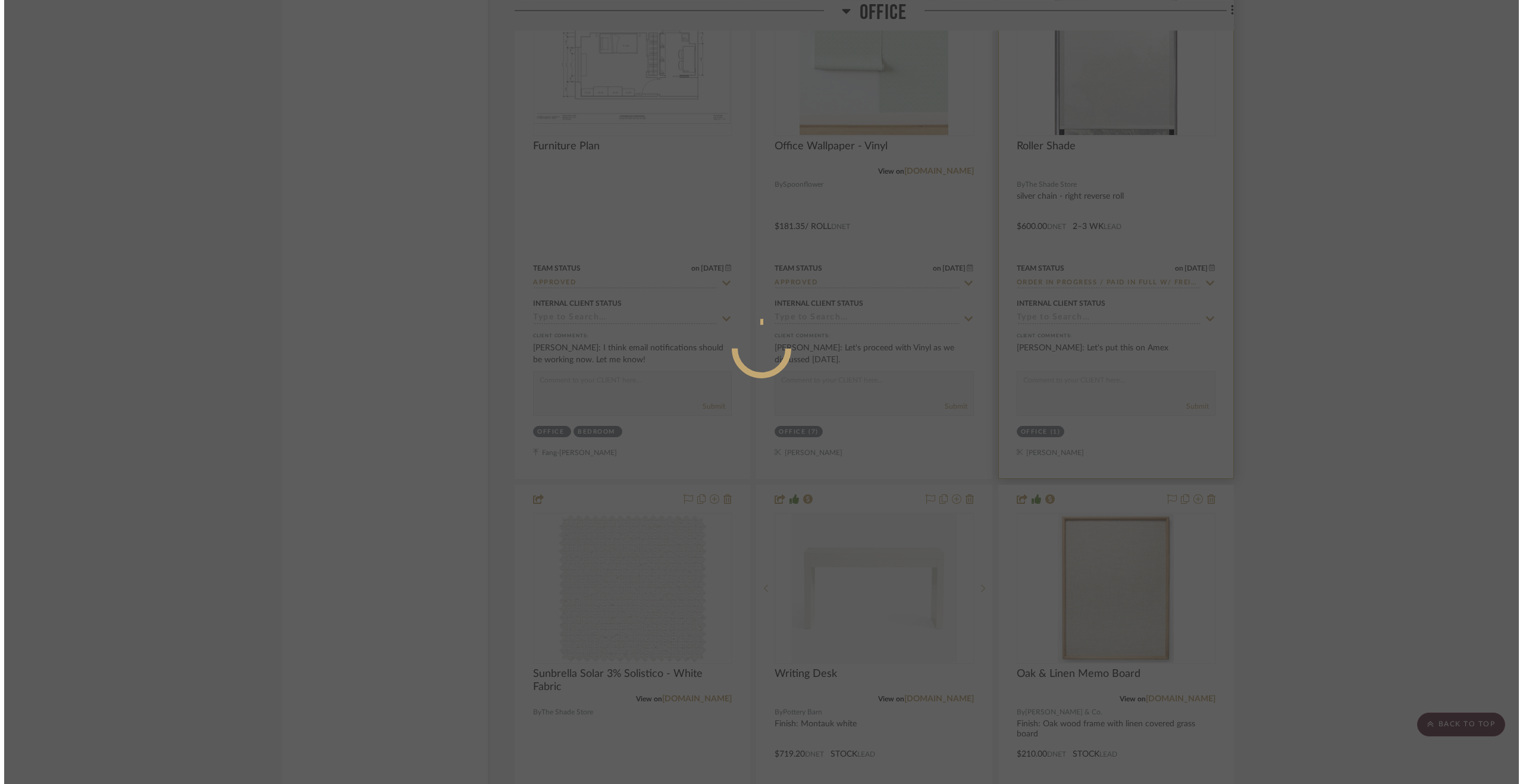
scroll to position [0, 0]
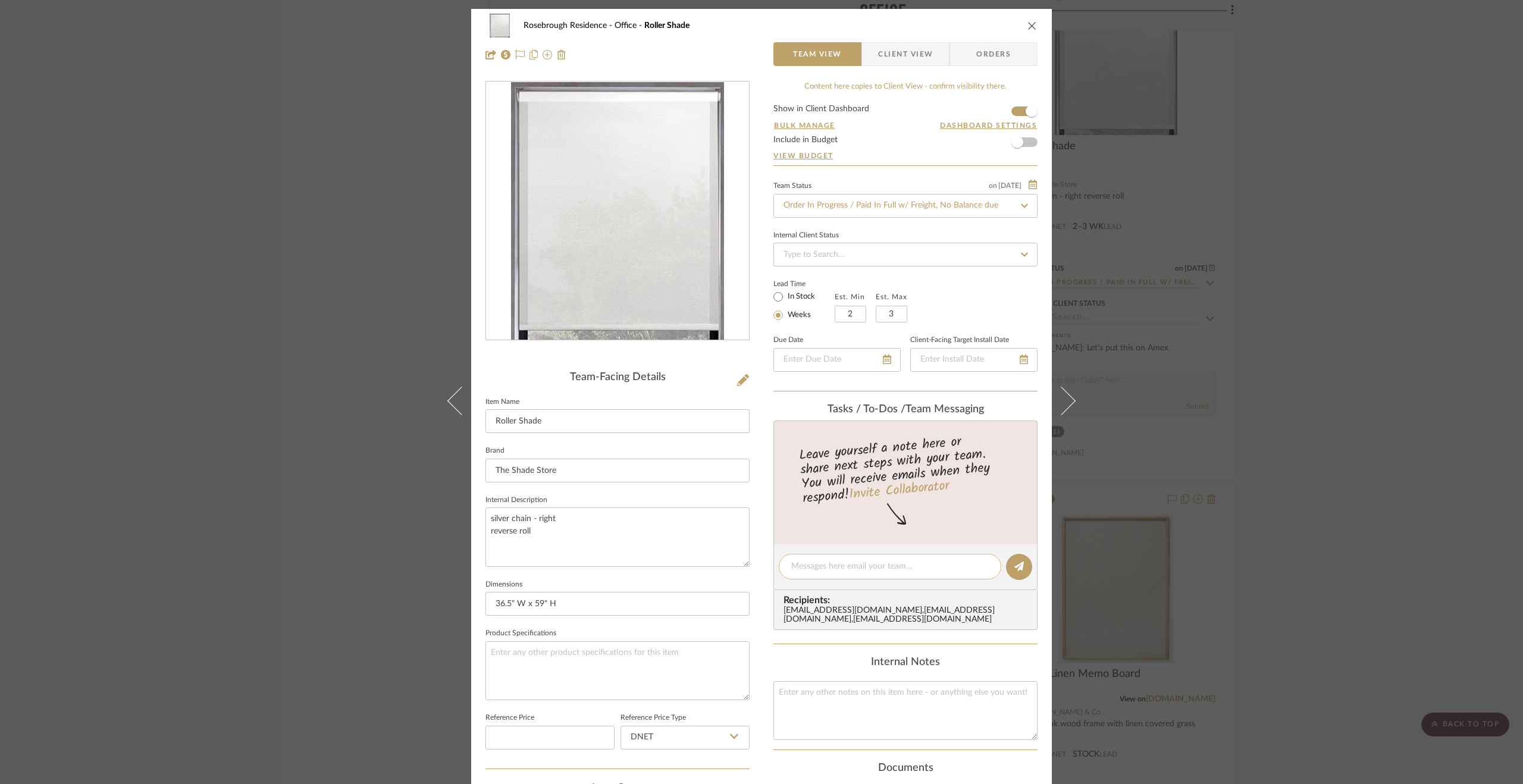
click at [809, 568] on textarea at bounding box center [889, 567] width 197 height 13
paste textarea "Order paid in full using clients CC [DATE]."
type textarea "Order paid in full using clients CC [DATE]."
click at [1014, 566] on icon at bounding box center [1019, 566] width 10 height 10
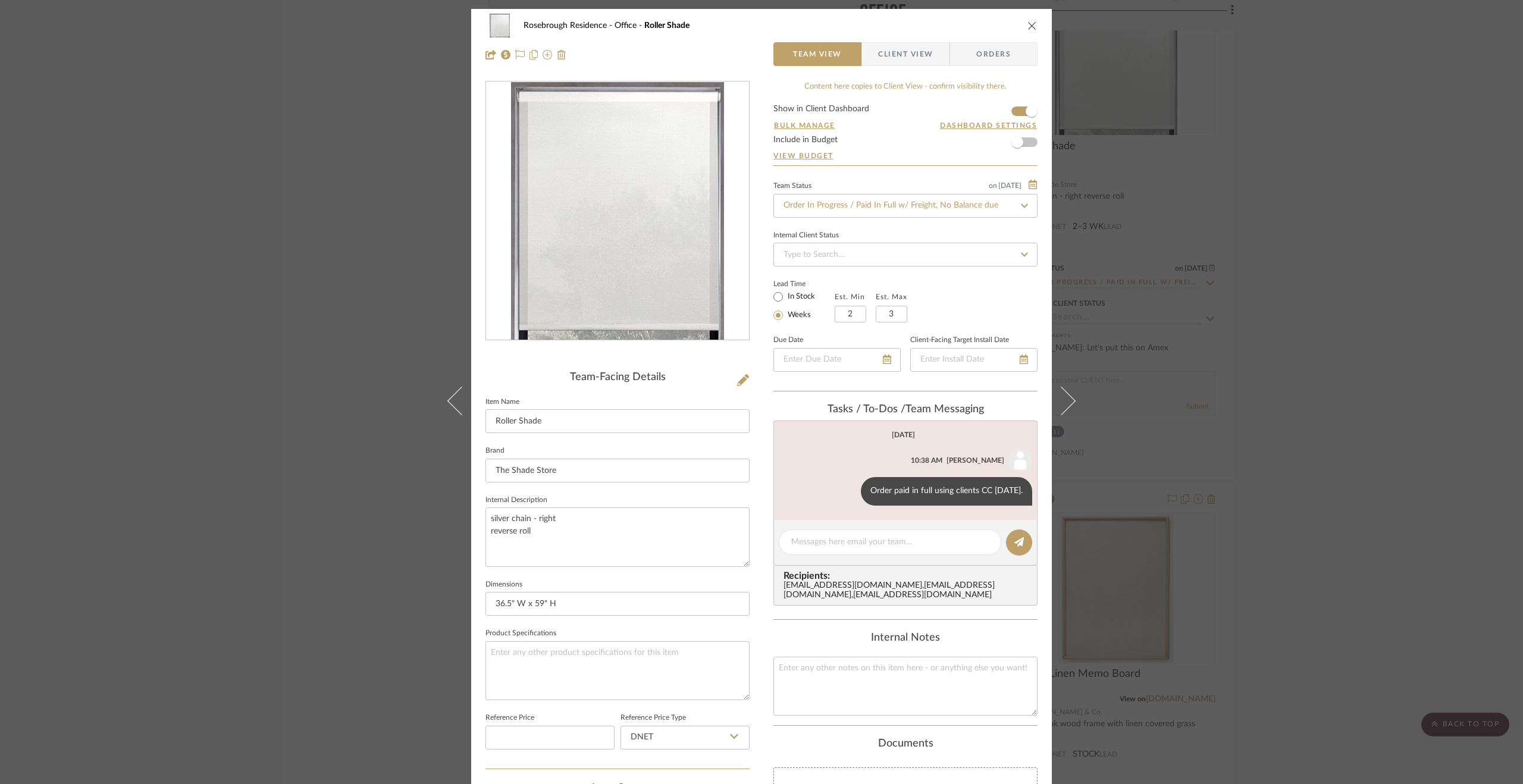
click at [1346, 524] on div "Rosebrough Residence Office Roller Shade Team View Client View Orders Team-Faci…" at bounding box center [761, 392] width 1523 height 784
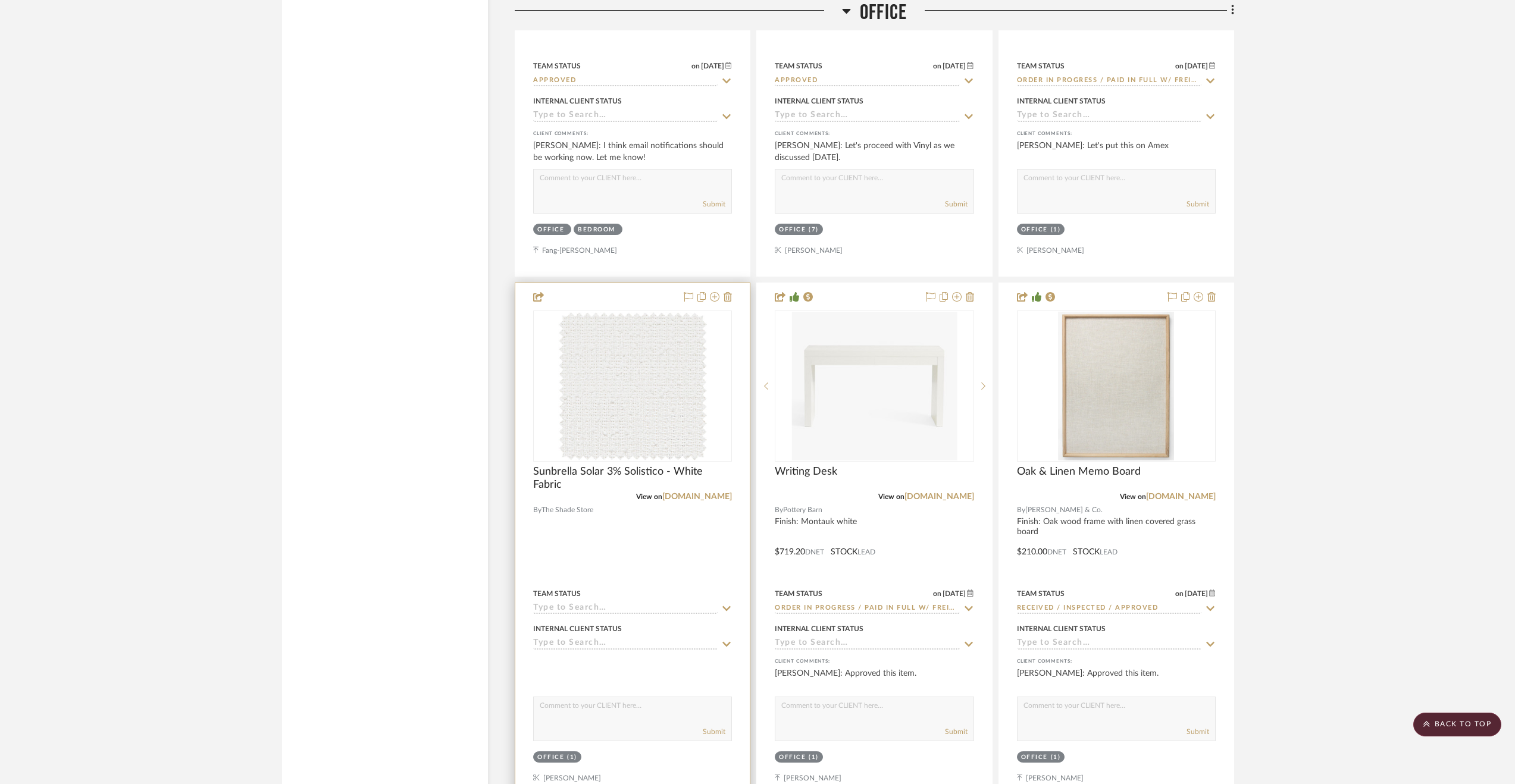
scroll to position [2914, 0]
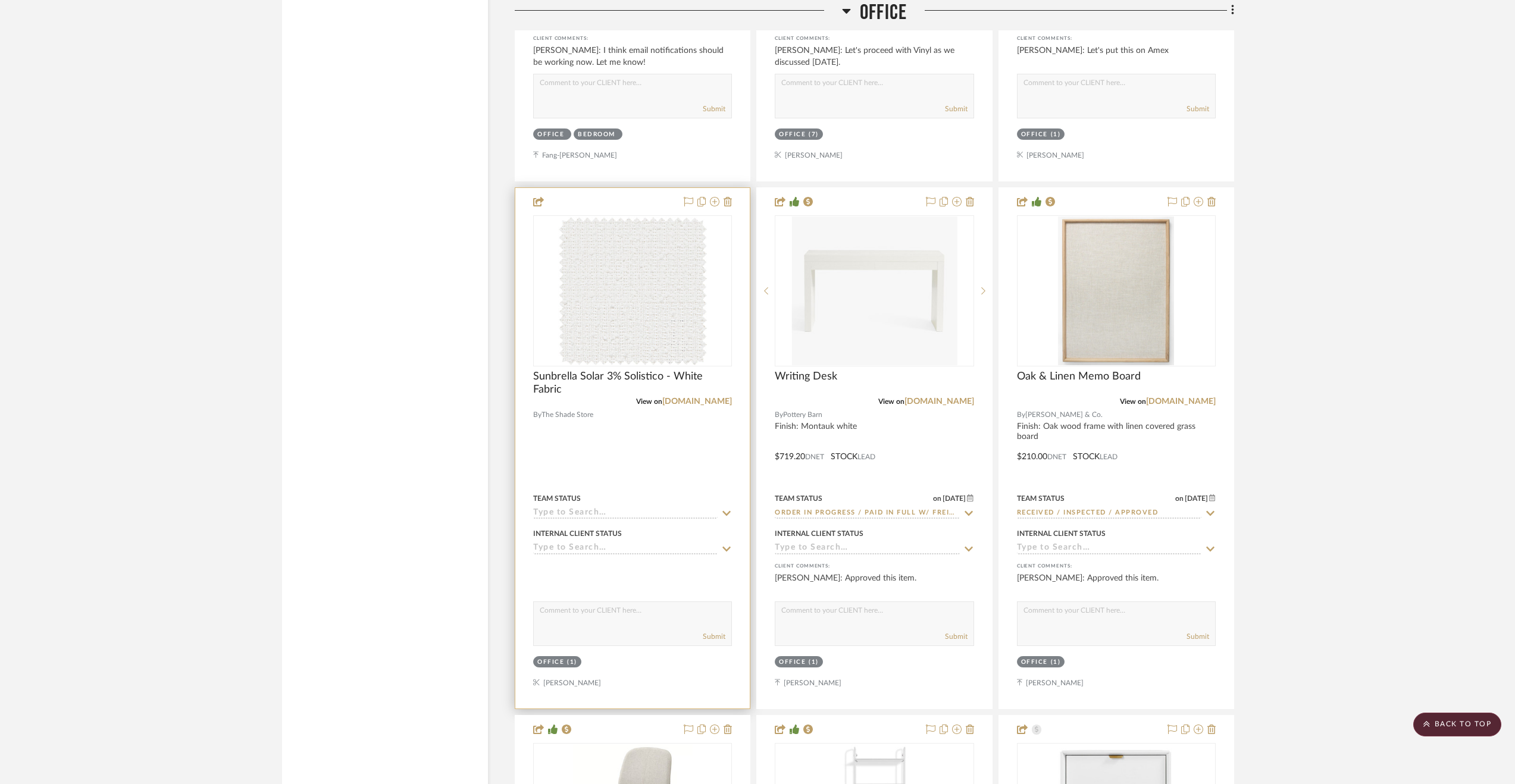
click at [588, 514] on input at bounding box center [626, 513] width 185 height 11
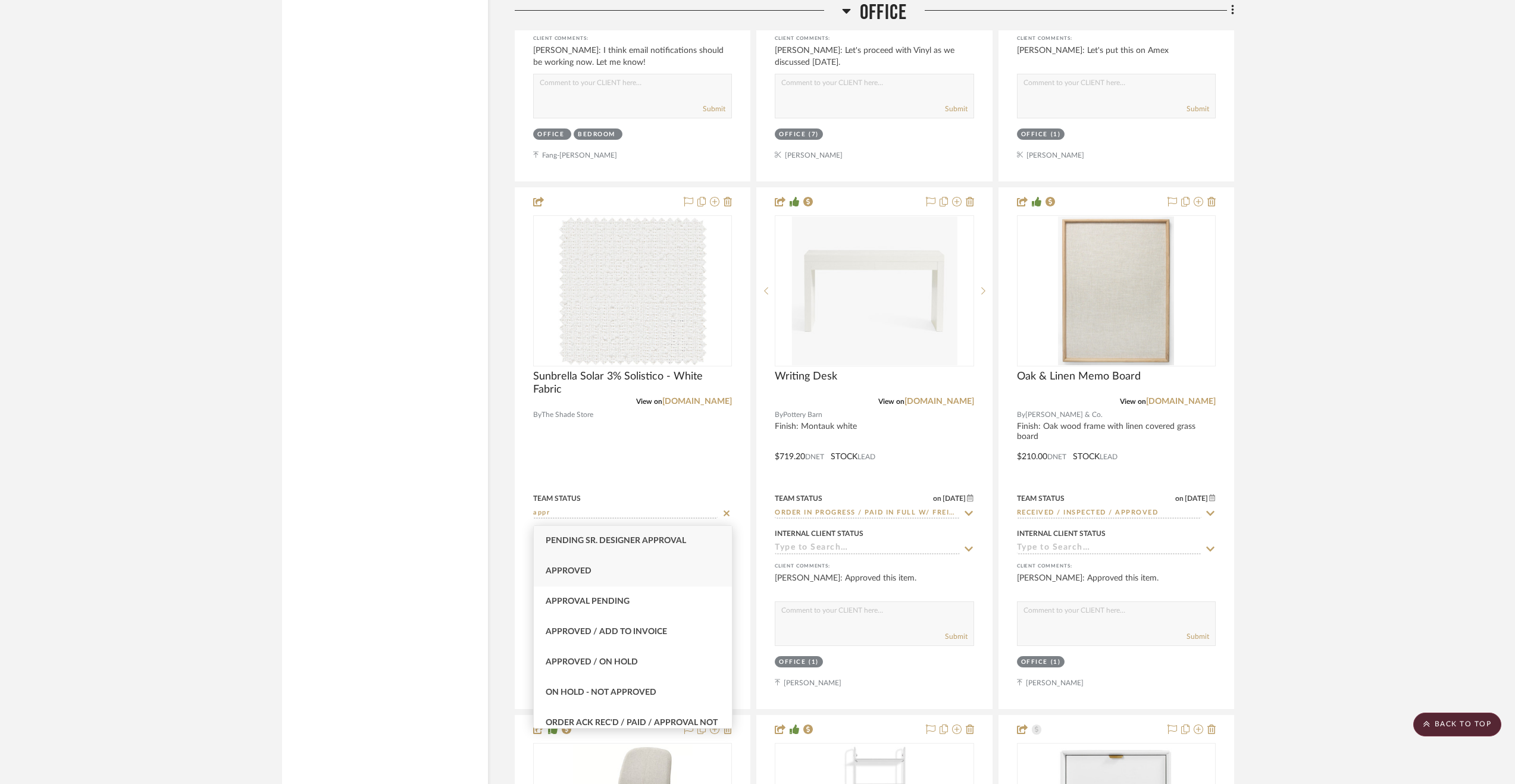
type input "appr"
click at [588, 576] on span "Approved" at bounding box center [569, 570] width 46 height 8
type input "[DATE]"
type input "Approved"
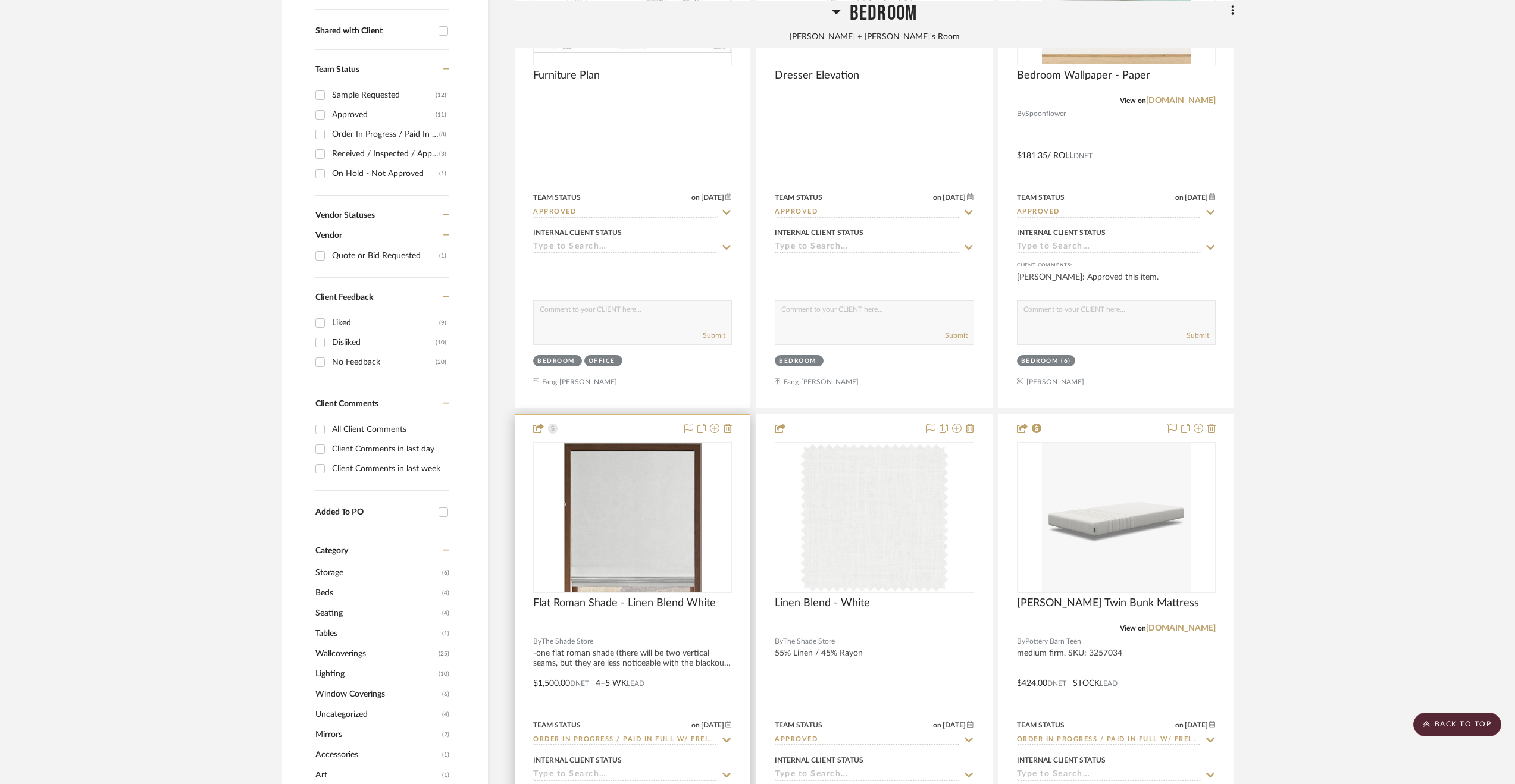
scroll to position [535, 0]
